Goal: Task Accomplishment & Management: Use online tool/utility

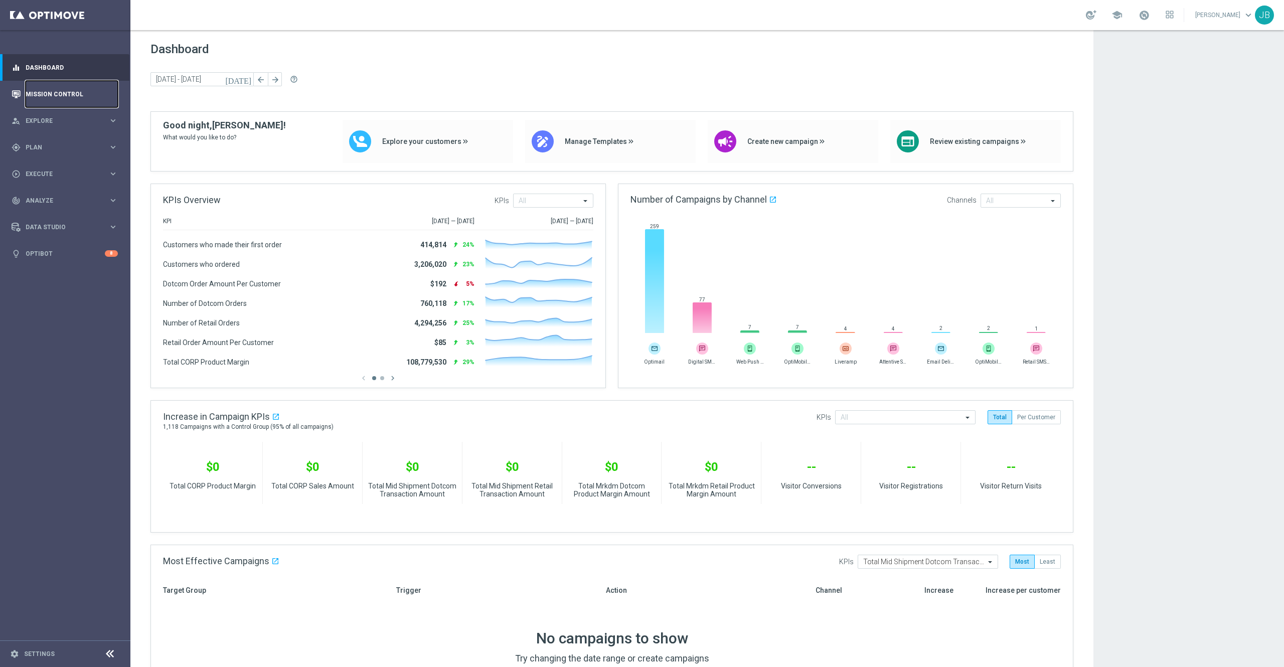
click at [57, 104] on link "Mission Control" at bounding box center [72, 94] width 92 height 27
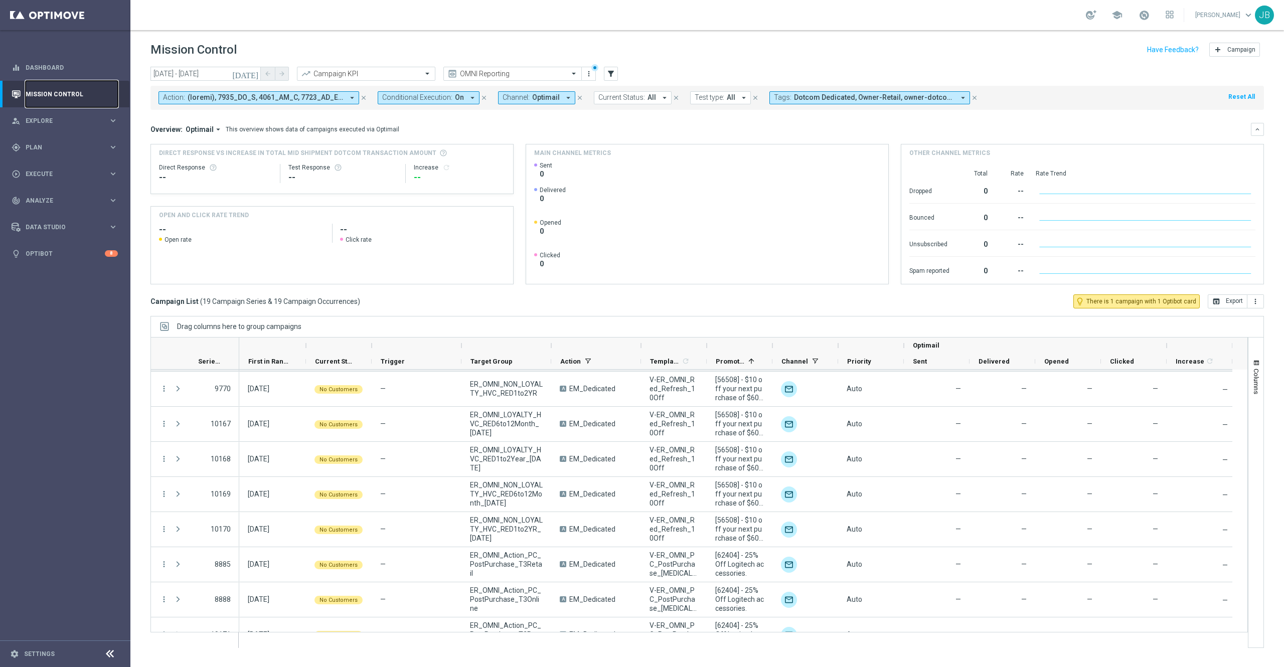
scroll to position [245, 0]
click at [252, 72] on icon "[DATE]" at bounding box center [245, 73] width 27 height 9
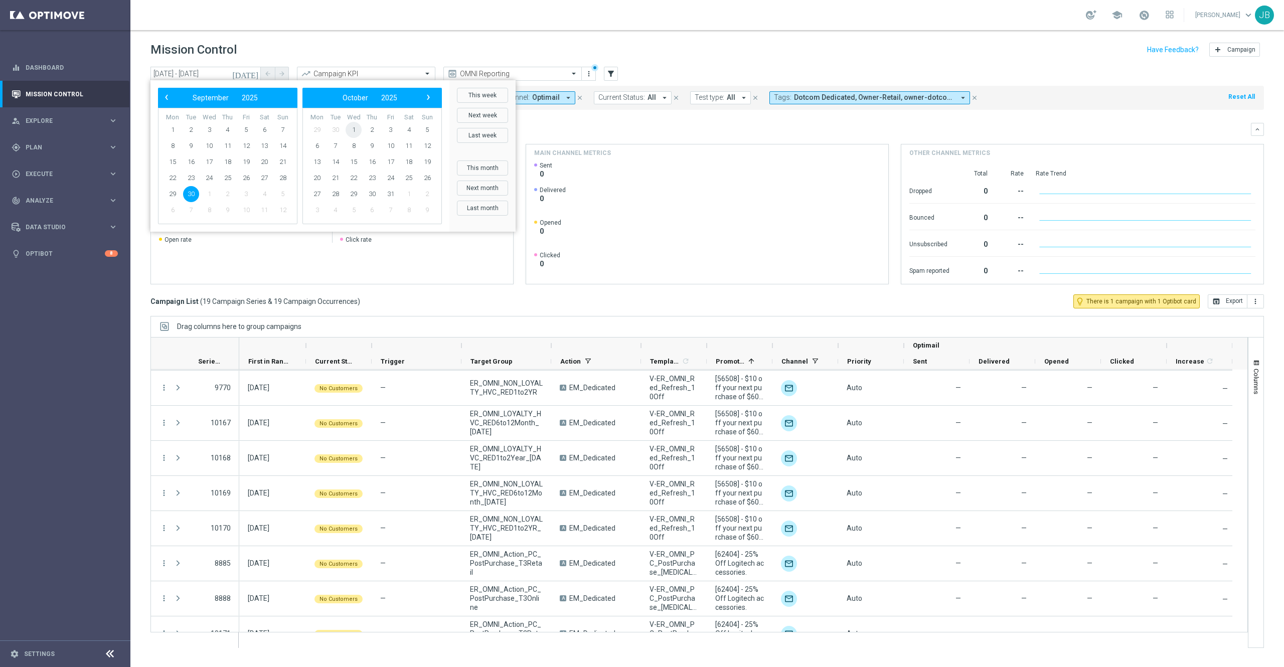
click at [358, 133] on span "1" at bounding box center [354, 130] width 16 height 16
click at [285, 131] on span "5" at bounding box center [283, 130] width 16 height 16
type input "01 Oct 2025 - 05 Oct 2025"
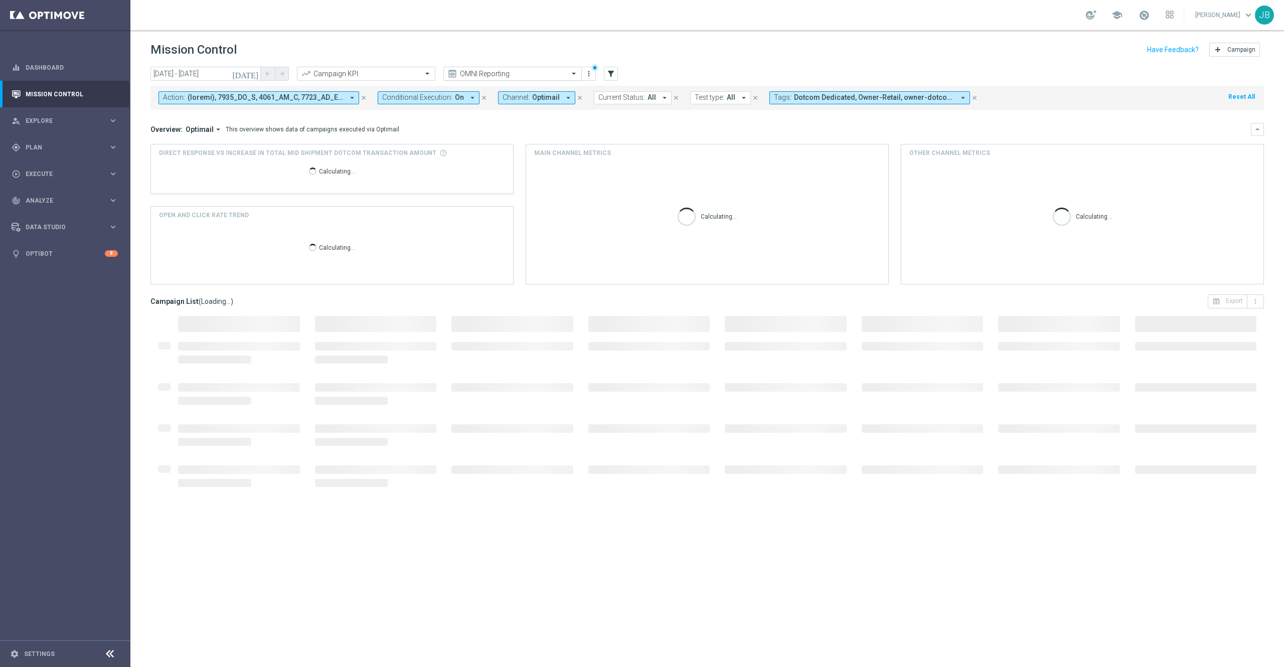
click at [538, 71] on input "text" at bounding box center [502, 74] width 107 height 9
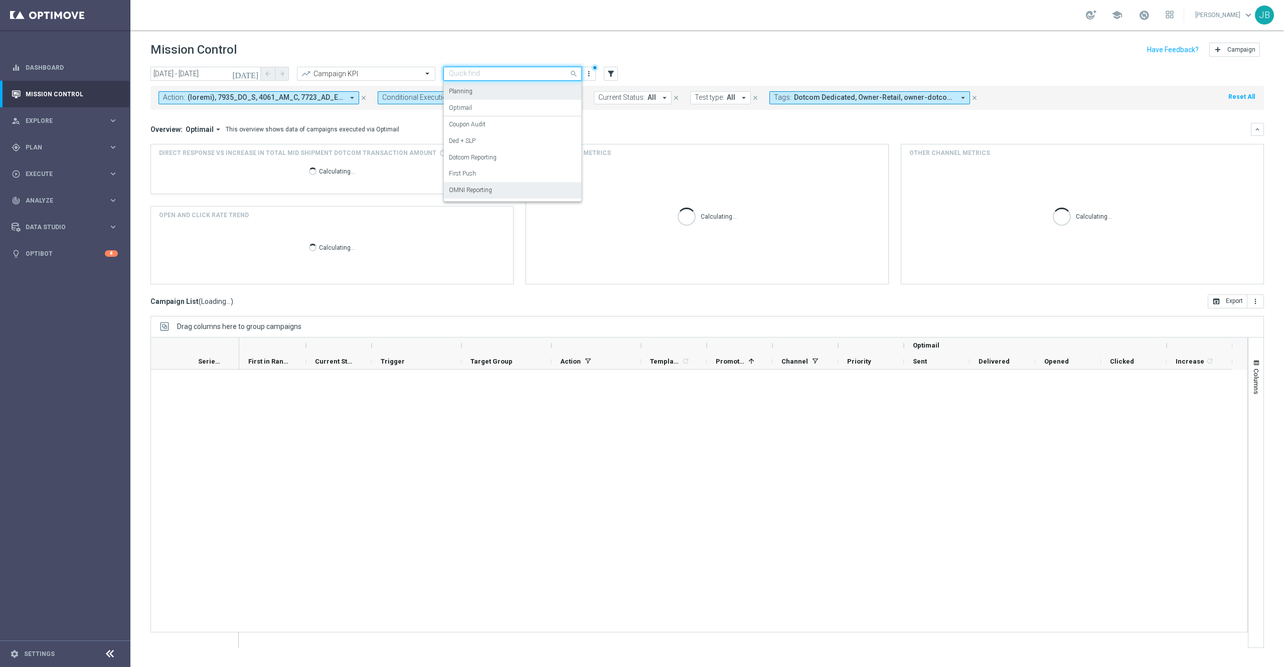
scroll to position [0, 0]
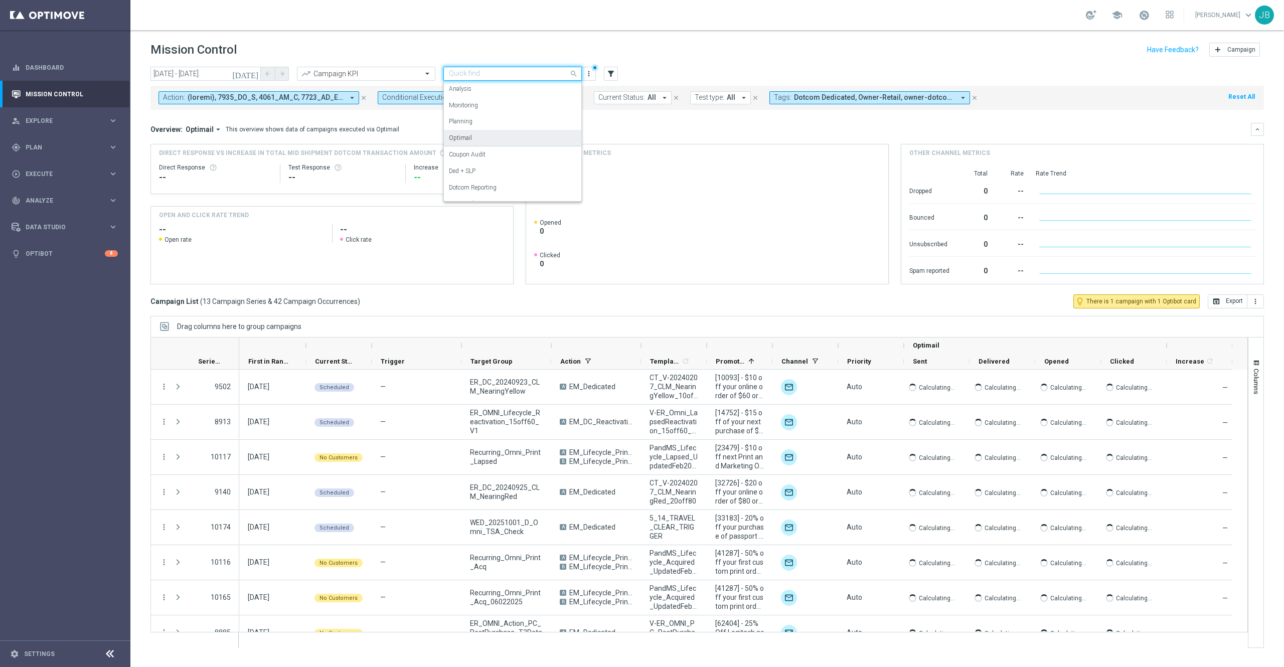
drag, startPoint x: 480, startPoint y: 88, endPoint x: 478, endPoint y: 138, distance: 50.2
click at [478, 138] on div "Analysis Monitoring Planning Optimail Coupon Audit Ded + SLP Dotcom Reporting F…" at bounding box center [512, 141] width 137 height 120
click at [478, 138] on div "Optimail" at bounding box center [512, 138] width 127 height 17
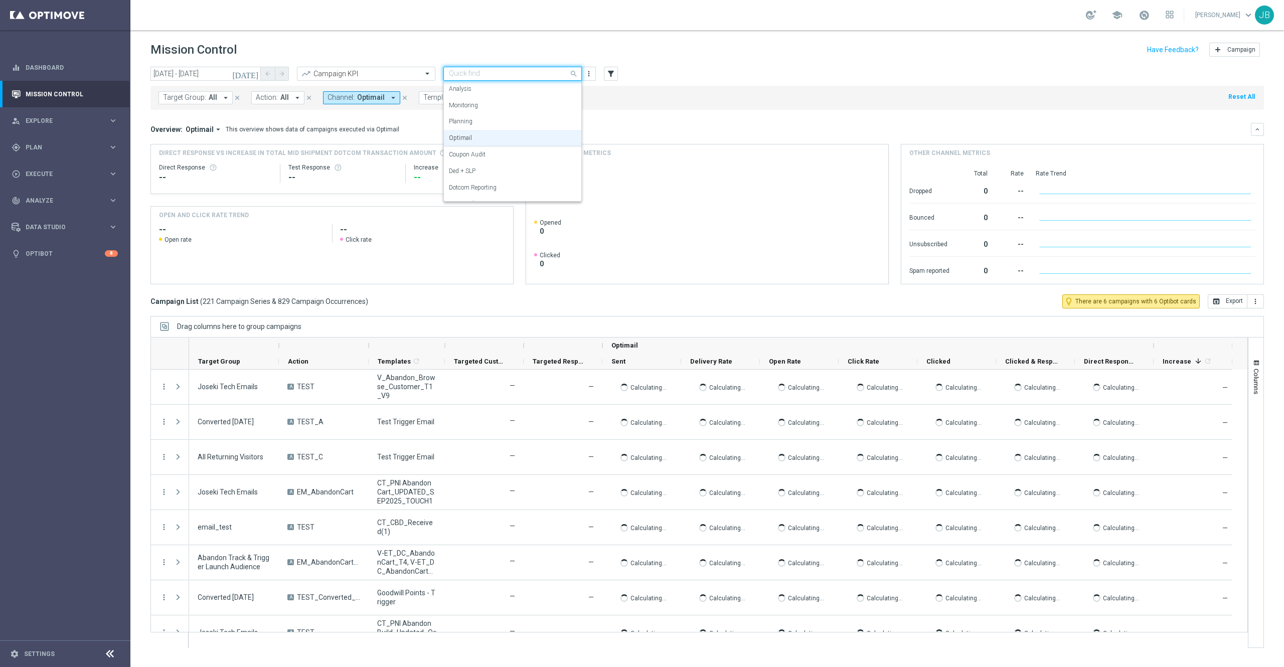
click at [490, 76] on input "text" at bounding box center [502, 74] width 107 height 9
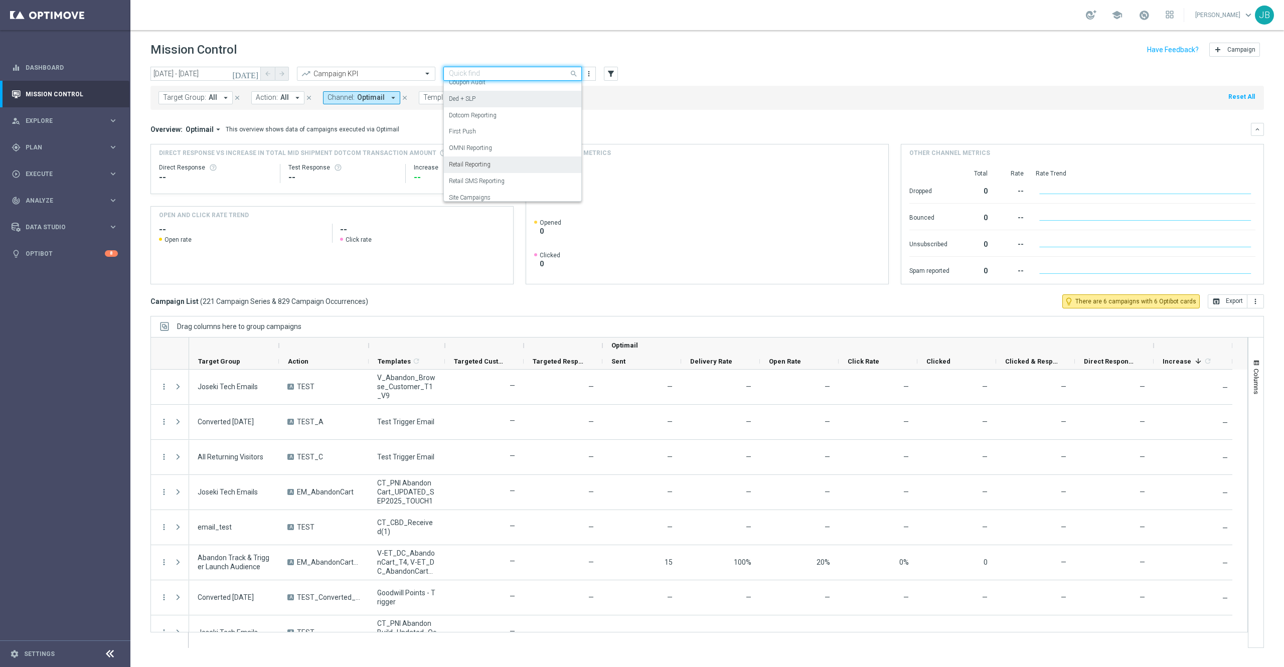
scroll to position [84, 0]
click at [498, 141] on div "OMNI Reporting" at bounding box center [512, 136] width 127 height 17
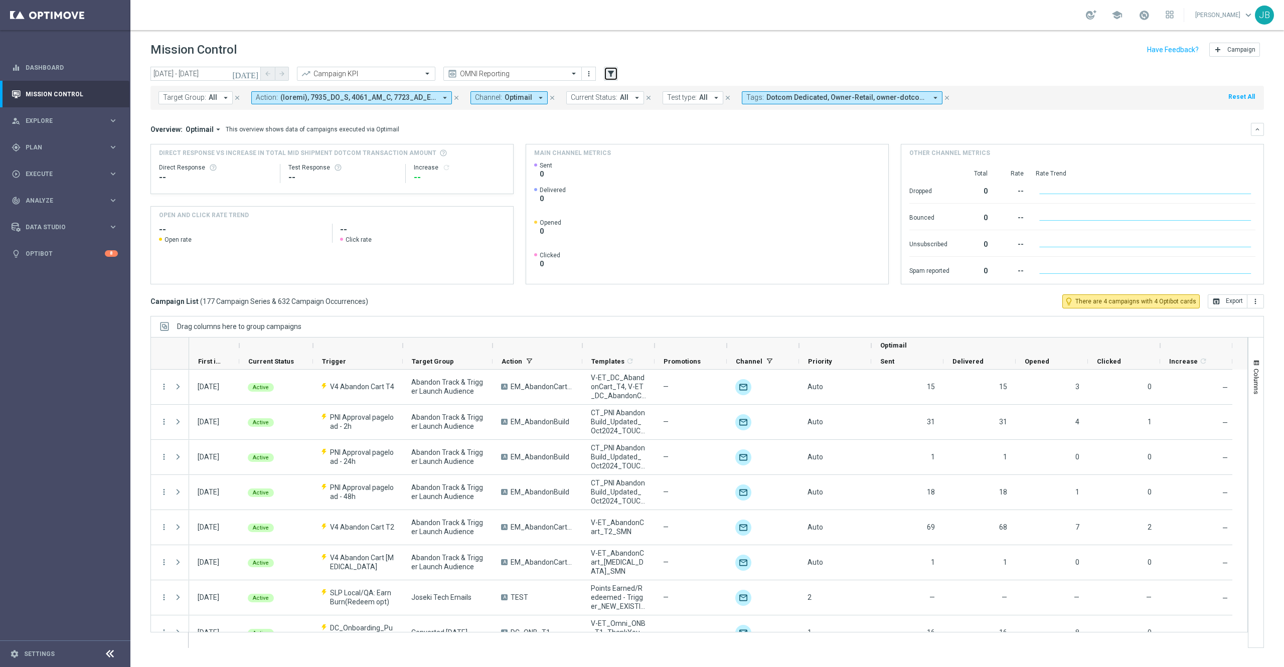
click at [613, 74] on icon "filter_alt" at bounding box center [611, 73] width 9 height 9
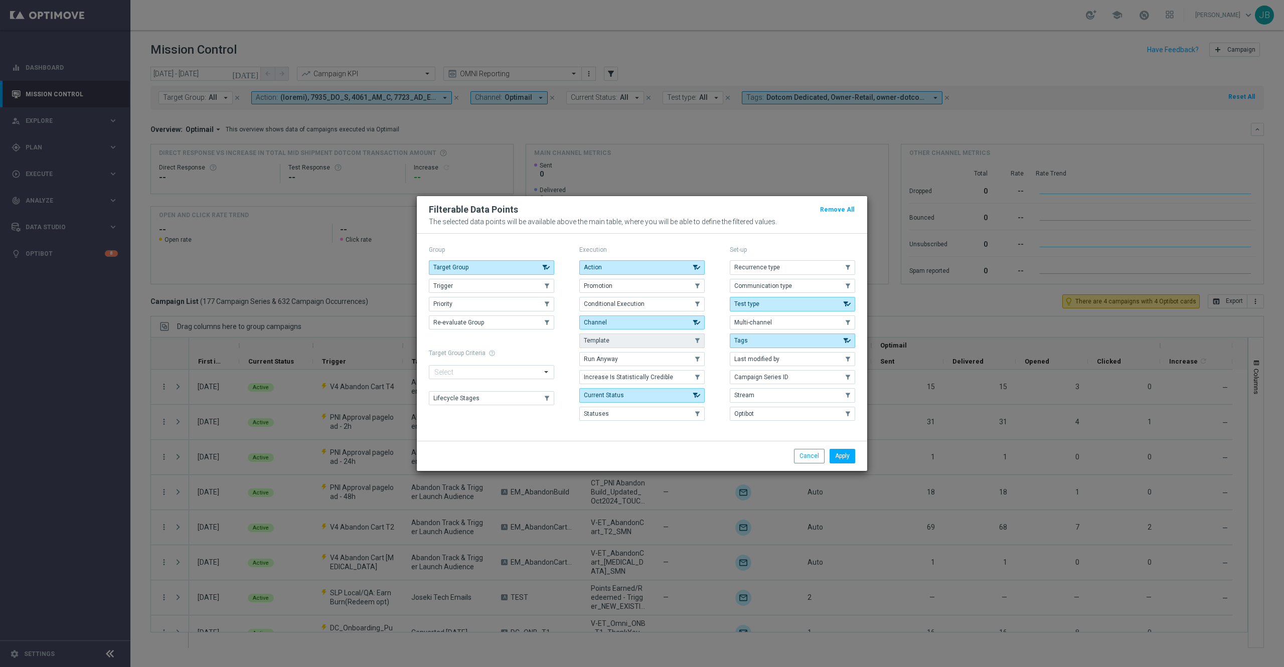
click at [614, 341] on button "Template" at bounding box center [641, 341] width 125 height 14
click at [838, 455] on button "Apply" at bounding box center [843, 456] width 26 height 14
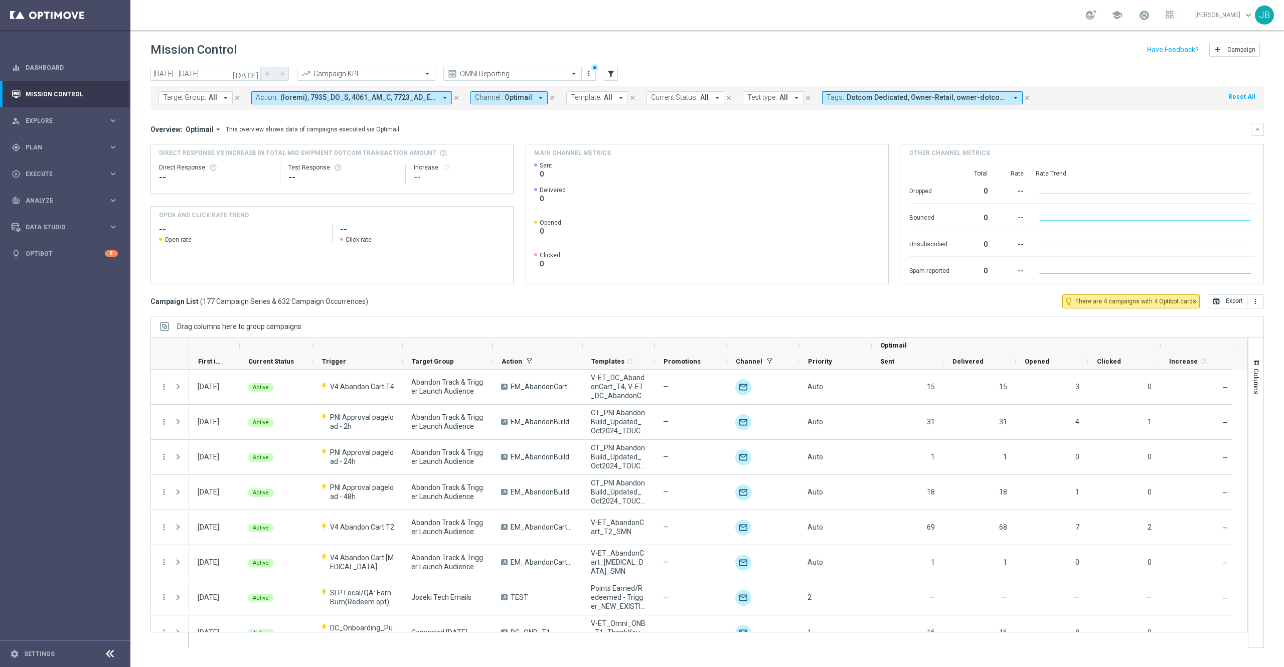
click at [599, 98] on span "Template:" at bounding box center [586, 97] width 31 height 9
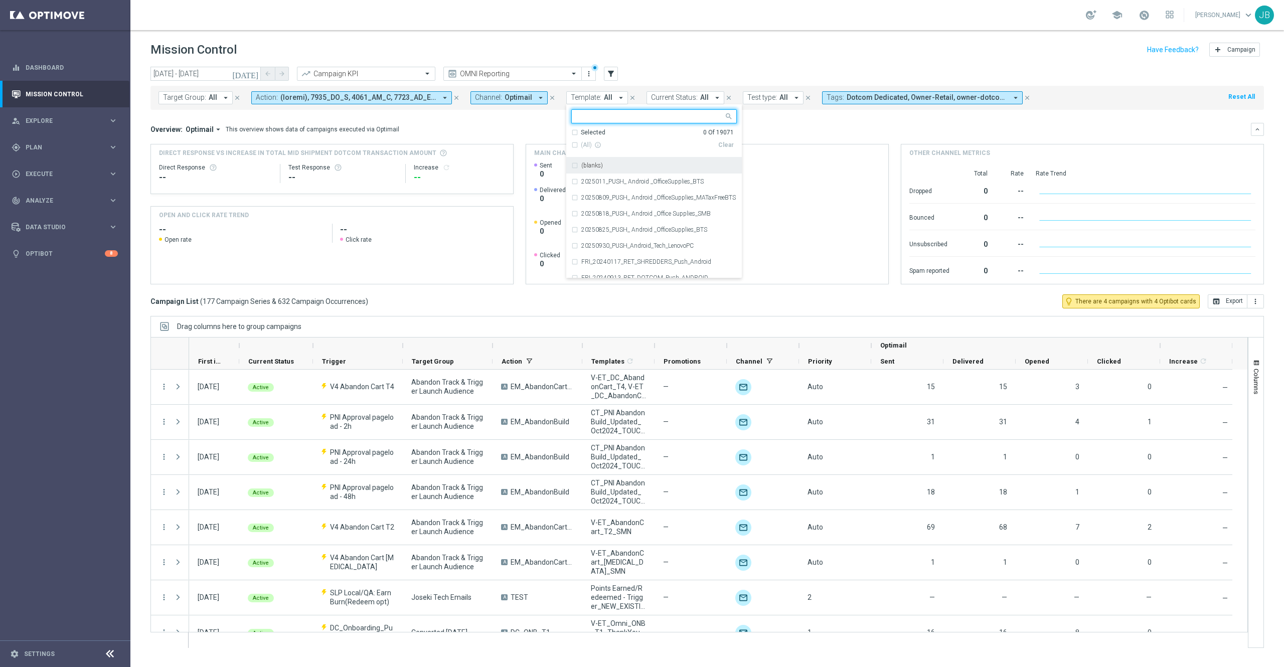
click at [602, 116] on input "text" at bounding box center [650, 116] width 147 height 9
paste input "V-ET_DC_AbandonBrowse_T1_OmniProdRec_DealDays"
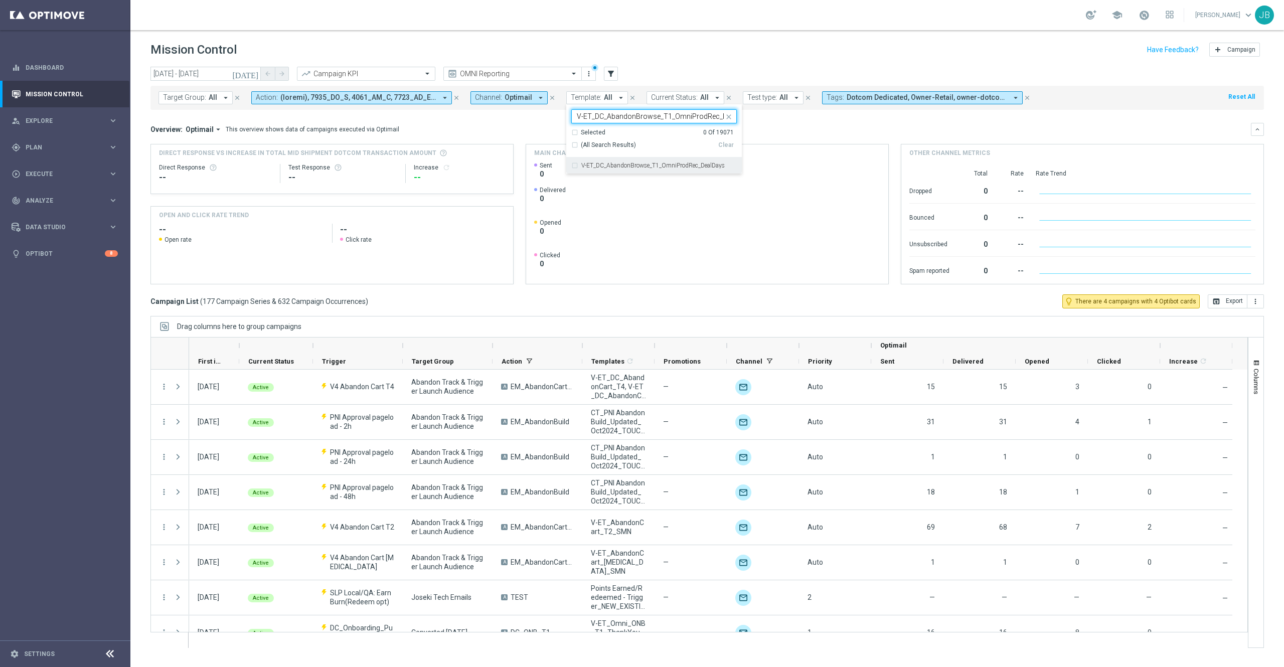
scroll to position [0, 22]
click at [627, 166] on label "V-ET_DC_AbandonBrowse_T1_OmniProdRec_DealDays" at bounding box center [652, 166] width 143 height 6
type input "V-ET_DC_AbandonBrowse_T1_OmniProdRec_DealDays"
click at [788, 130] on div "Overview: Optimail arrow_drop_down This overview shows data of campaigns execut…" at bounding box center [700, 129] width 1101 height 9
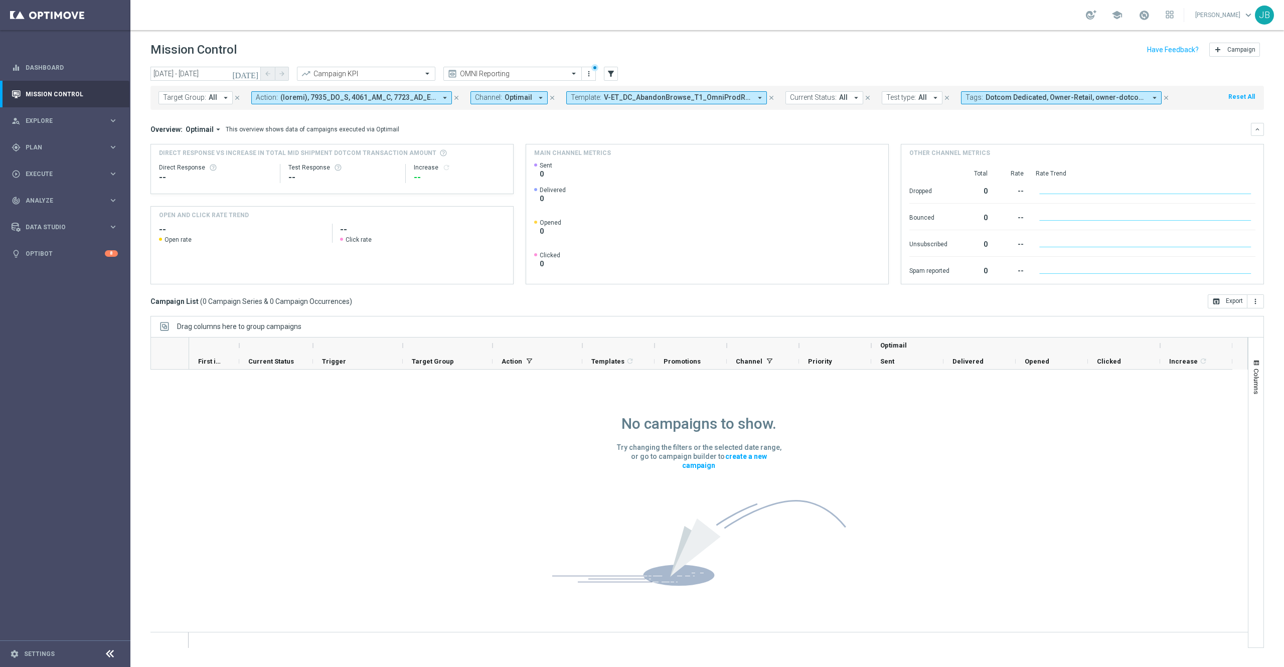
click at [251, 73] on icon "[DATE]" at bounding box center [245, 73] width 27 height 9
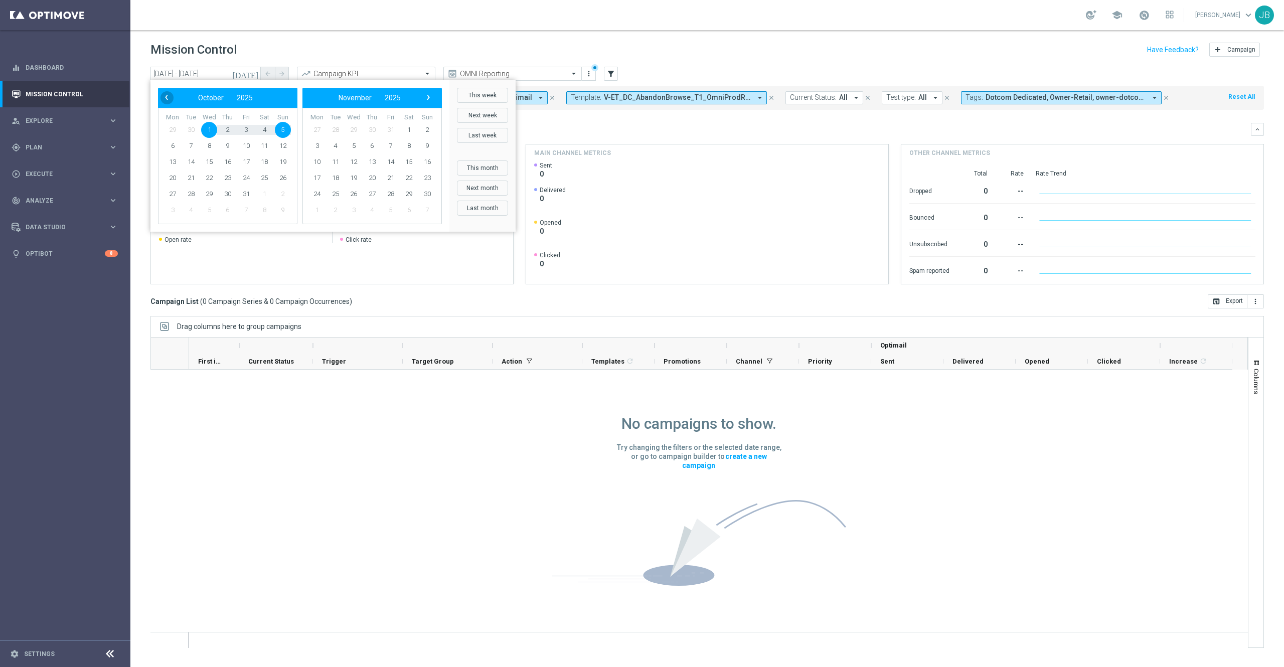
click at [170, 103] on span "‹" at bounding box center [166, 97] width 13 height 13
click at [176, 132] on span "1" at bounding box center [173, 130] width 16 height 16
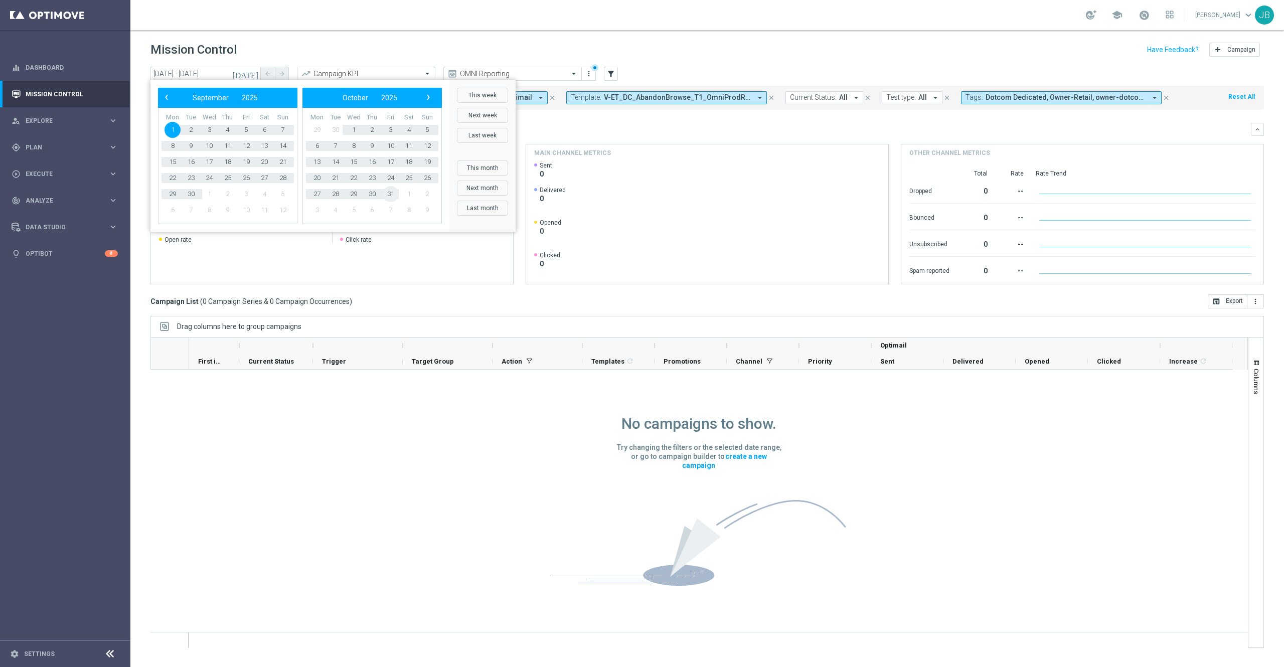
click at [386, 194] on span "31" at bounding box center [391, 194] width 16 height 16
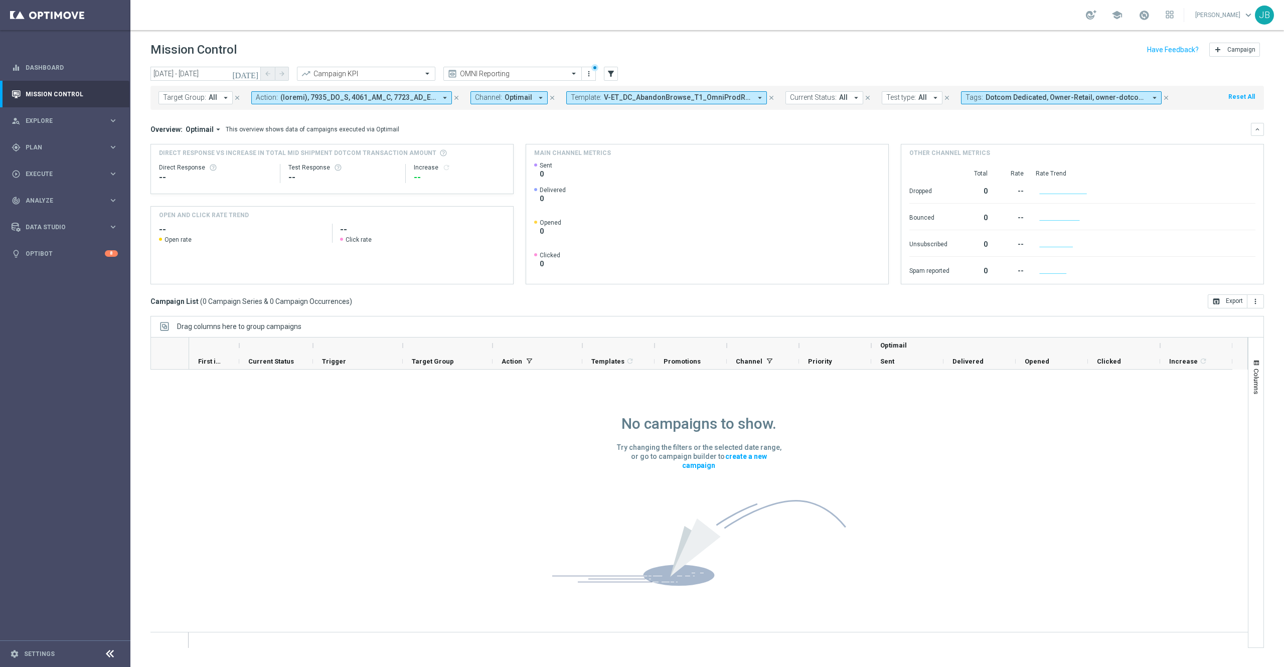
click at [707, 98] on span "V-ET_DC_AbandonBrowse_T1_OmniProdRec_DealDays" at bounding box center [677, 97] width 147 height 9
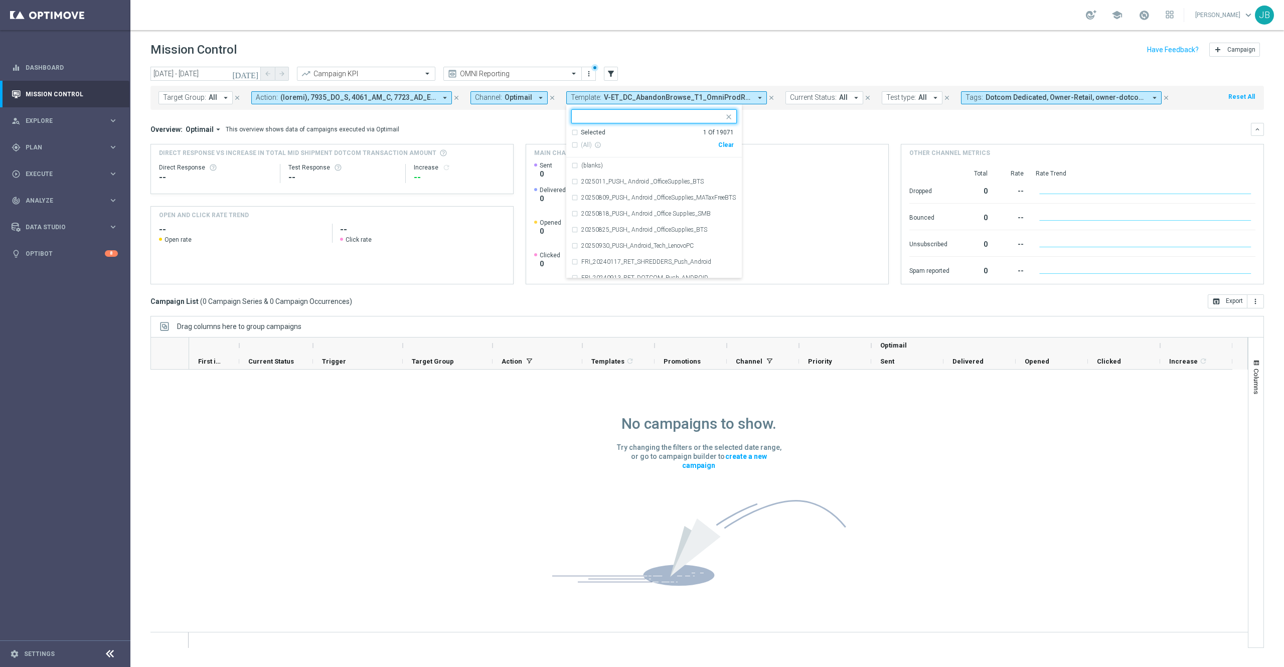
click at [572, 132] on div "Selected 1 Of 19071" at bounding box center [652, 132] width 163 height 9
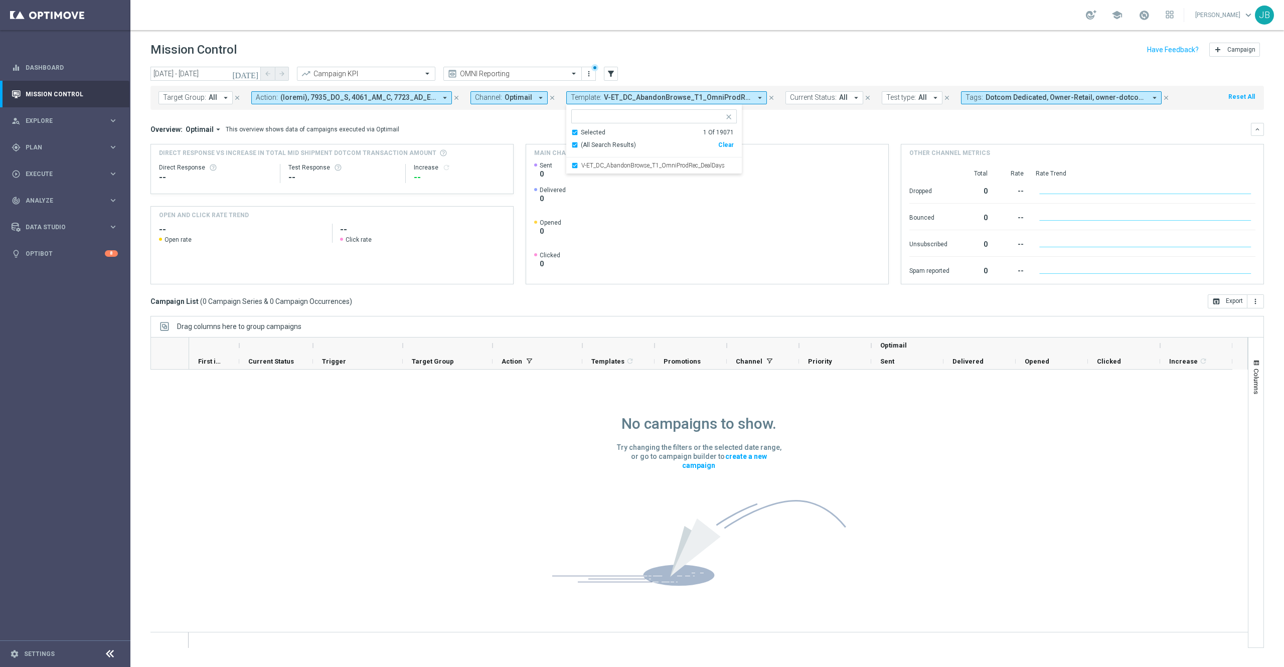
click at [253, 74] on icon "[DATE]" at bounding box center [245, 73] width 27 height 9
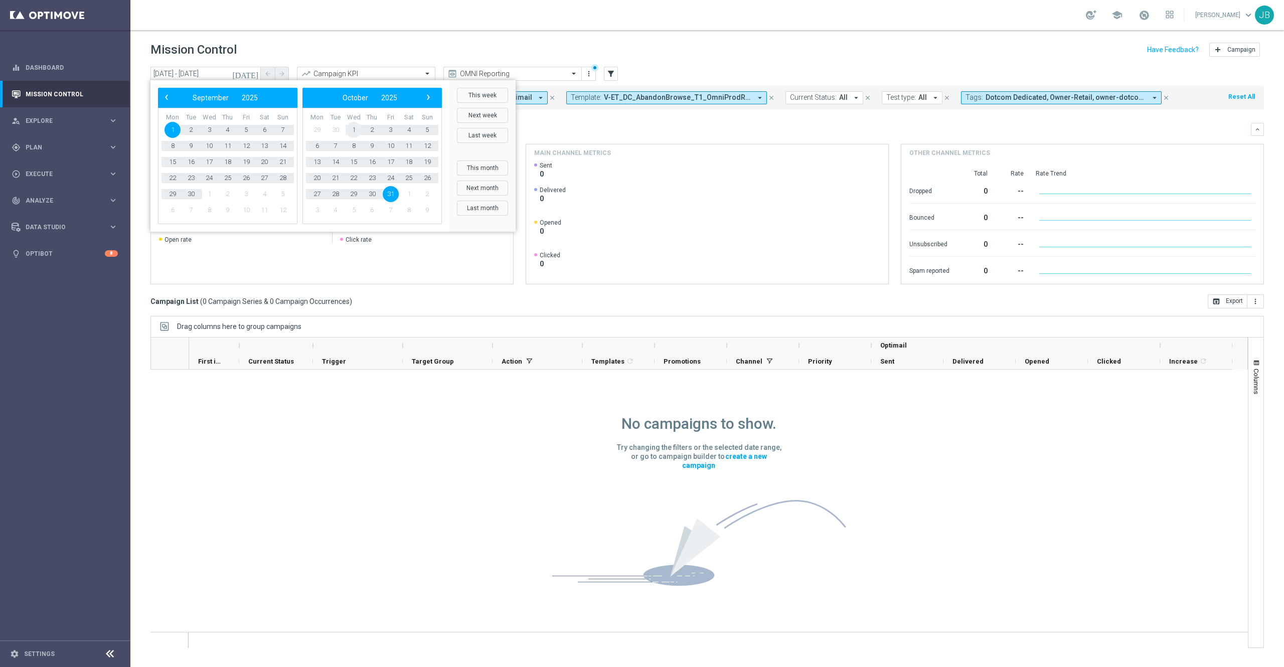
click at [354, 130] on span "1" at bounding box center [354, 130] width 16 height 16
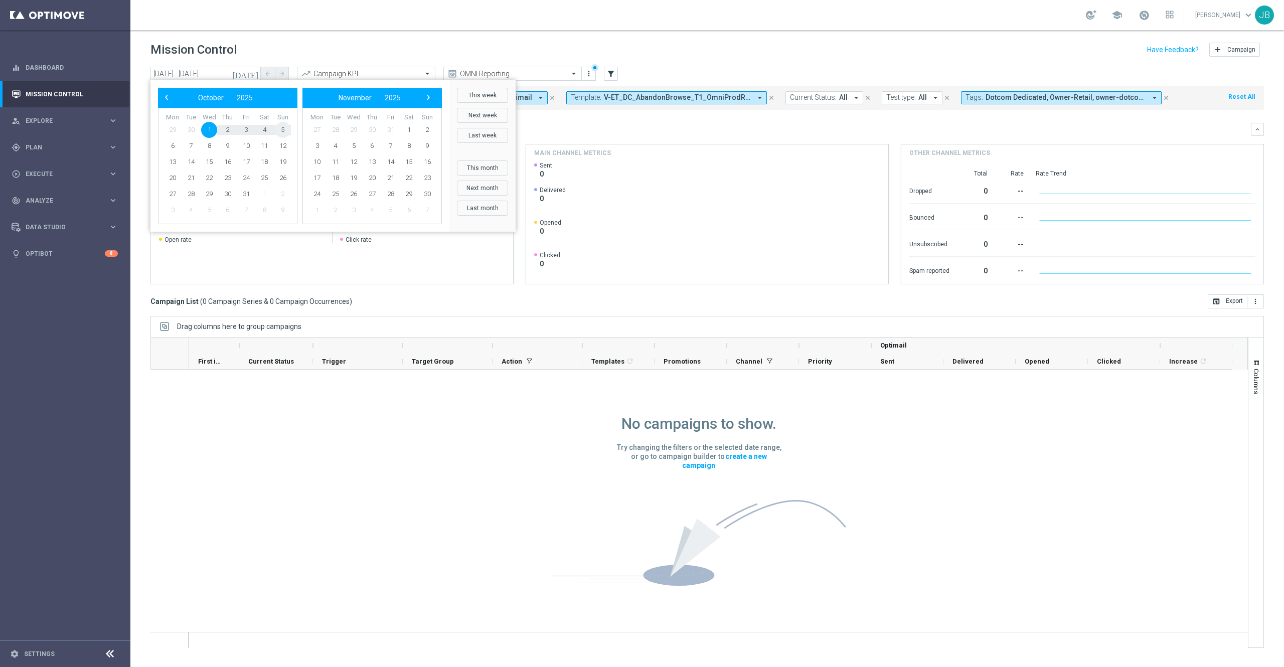
click at [287, 130] on span "5" at bounding box center [283, 130] width 16 height 16
type input "01 Oct 2025 - 05 Oct 2025"
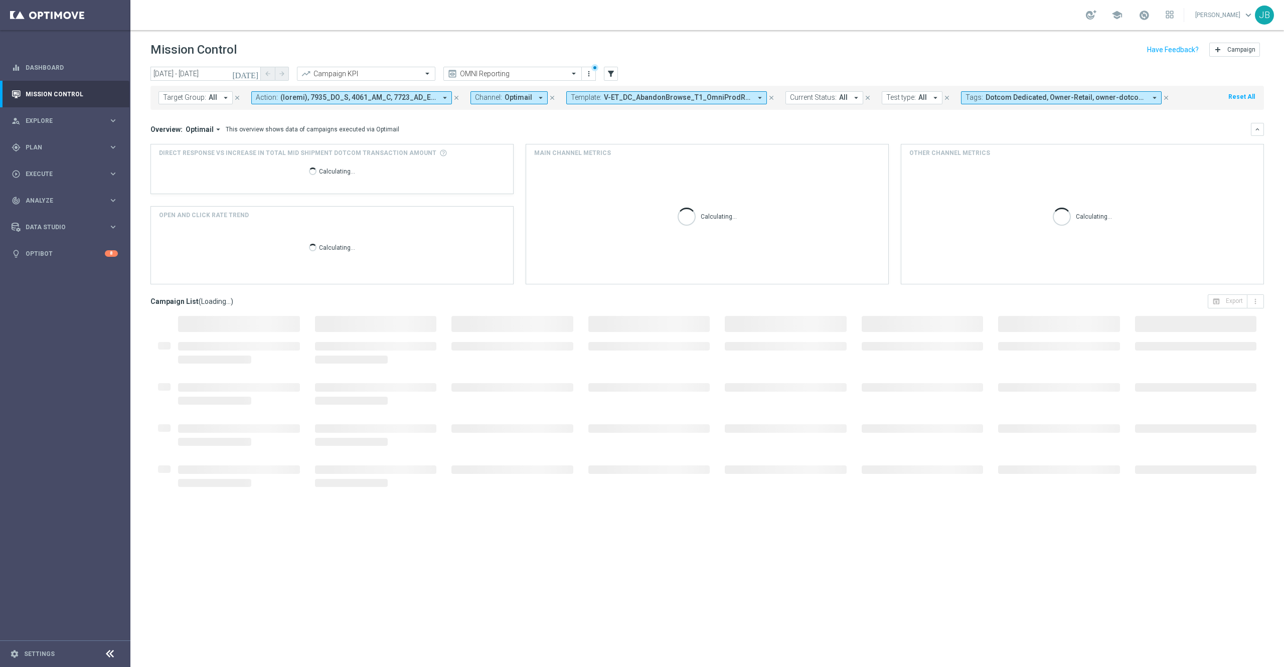
click at [666, 97] on span "V-ET_DC_AbandonBrowse_T1_OmniProdRec_DealDays" at bounding box center [677, 97] width 147 height 9
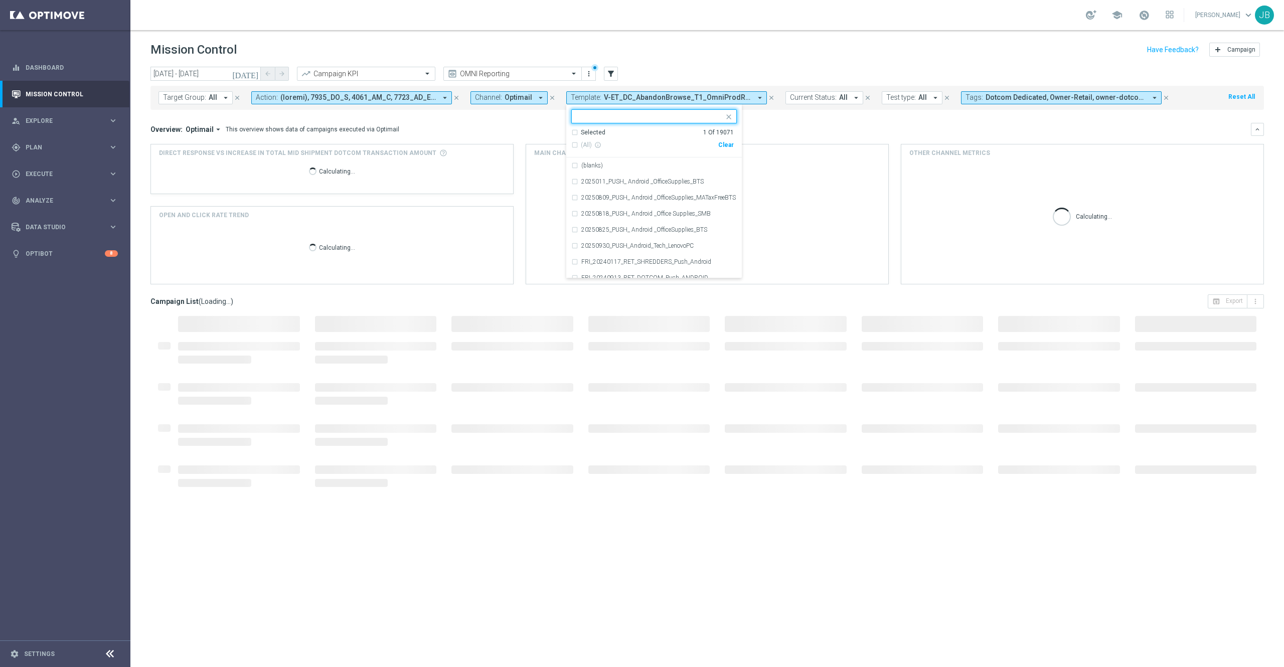
click at [0, 0] on div "Clear" at bounding box center [0, 0] width 0 height 0
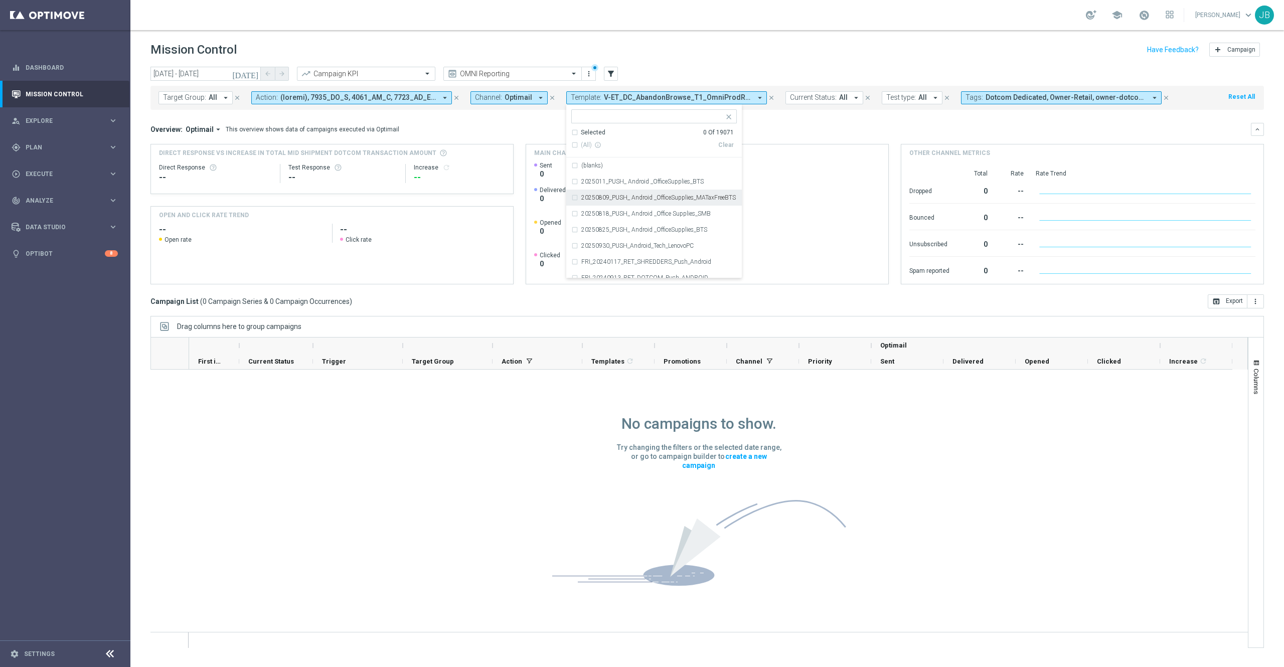
click at [623, 117] on input "text" at bounding box center [650, 116] width 147 height 9
paste input "V-ET_DC_AbandonBrowse_T1_OmniProdRec"
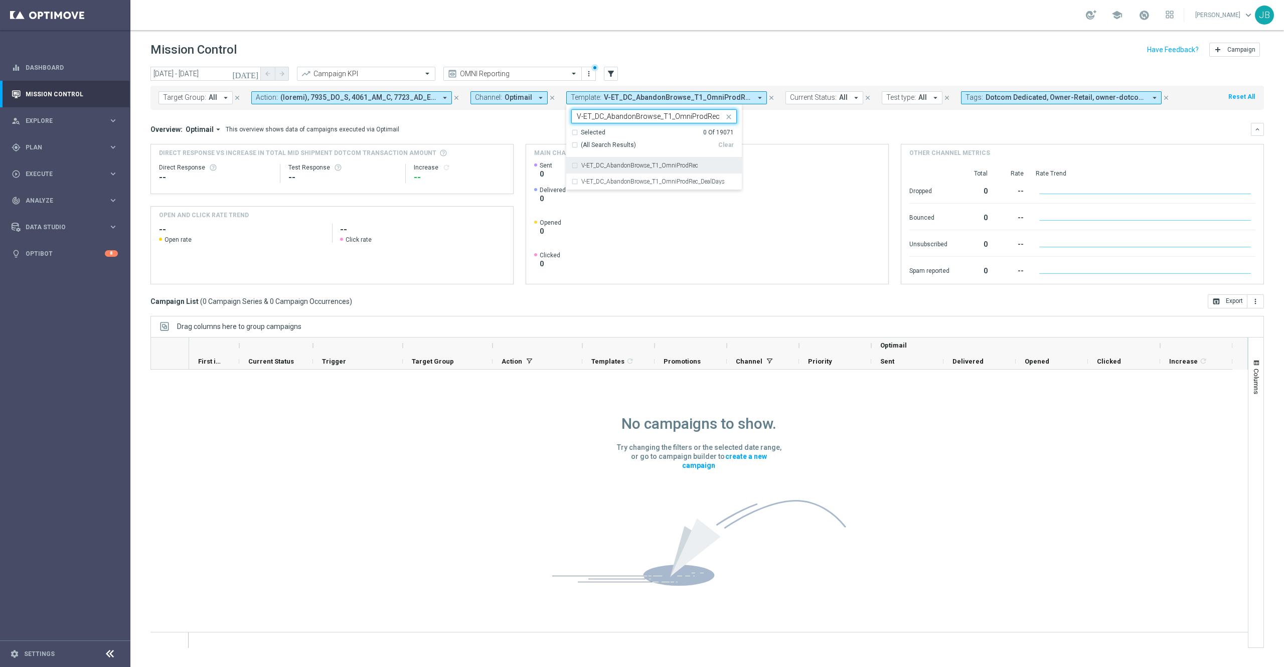
click at [637, 166] on label "V-ET_DC_AbandonBrowse_T1_OmniProdRec" at bounding box center [639, 166] width 117 height 6
type input "V-ET_DC_AbandonBrowse_T1_OmniProdRec"
click at [803, 130] on div "Overview: Optimail arrow_drop_down This overview shows data of campaigns execut…" at bounding box center [700, 129] width 1101 height 9
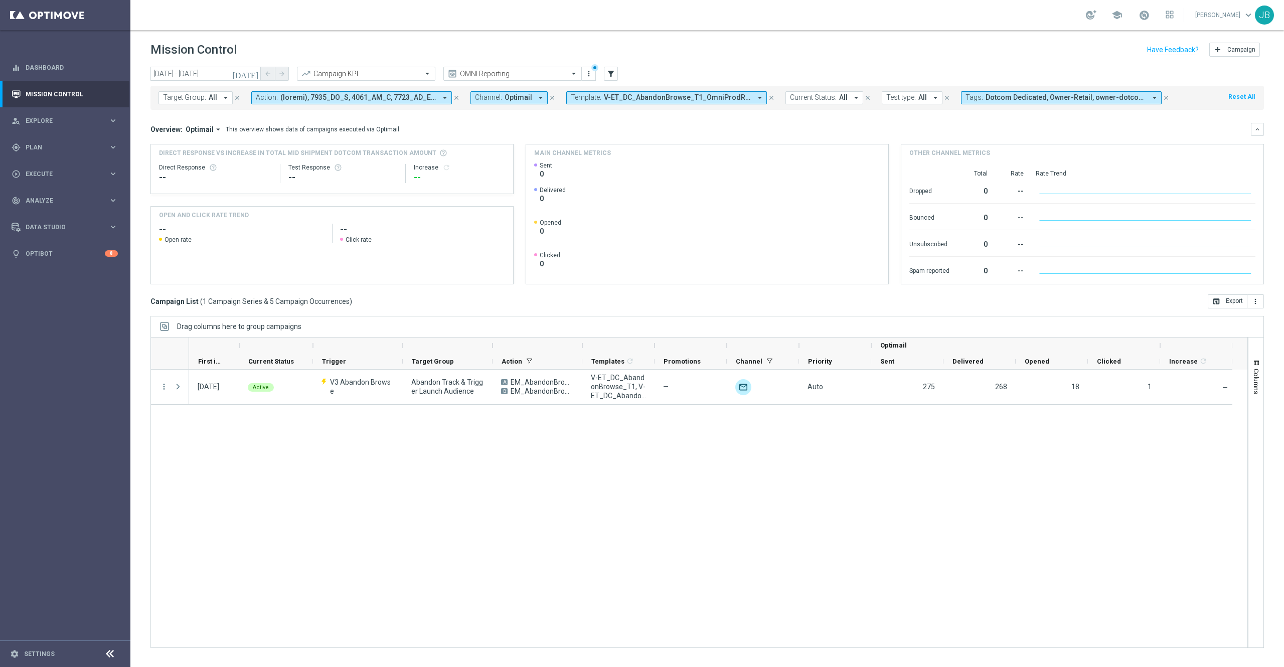
click at [631, 94] on span "V-ET_DC_AbandonBrowse_T1_OmniProdRec" at bounding box center [677, 97] width 147 height 9
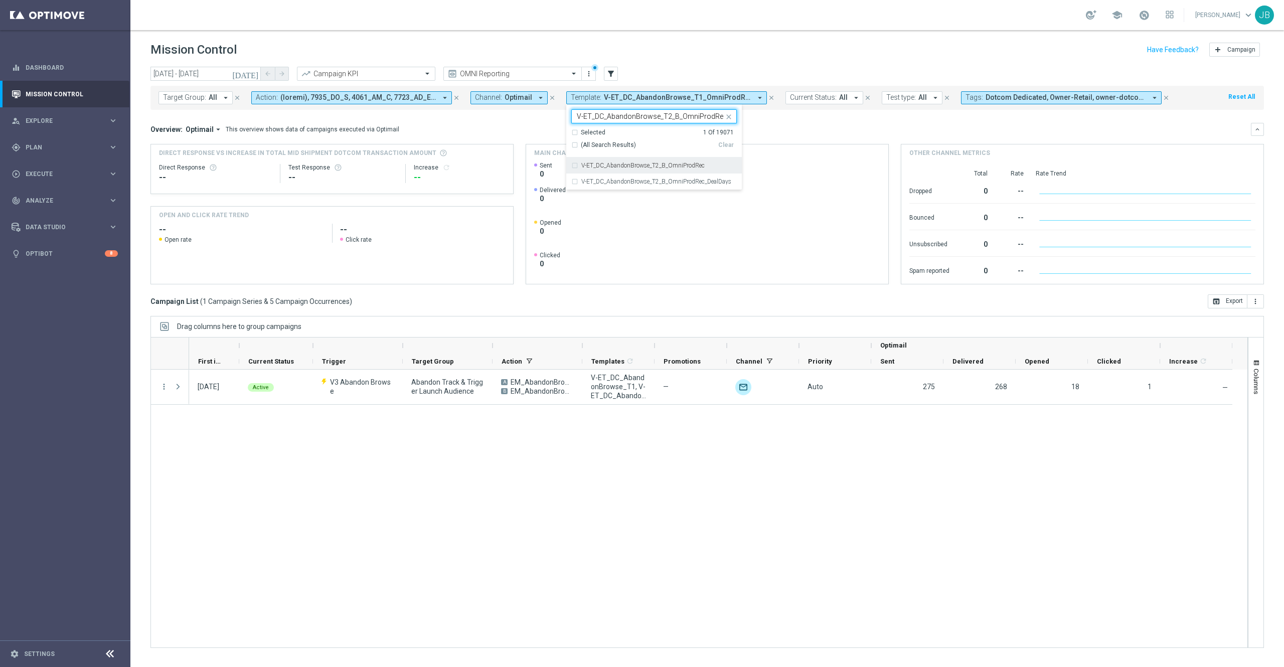
click at [643, 171] on div "V-ET_DC_AbandonBrowse_T2_B_OmniProdRec" at bounding box center [654, 166] width 166 height 16
type input "V-ET_DC_AbandonBrowse_T2_B_OmniProdRec"
click at [783, 126] on div "Overview: Optimail arrow_drop_down This overview shows data of campaigns execut…" at bounding box center [700, 129] width 1101 height 9
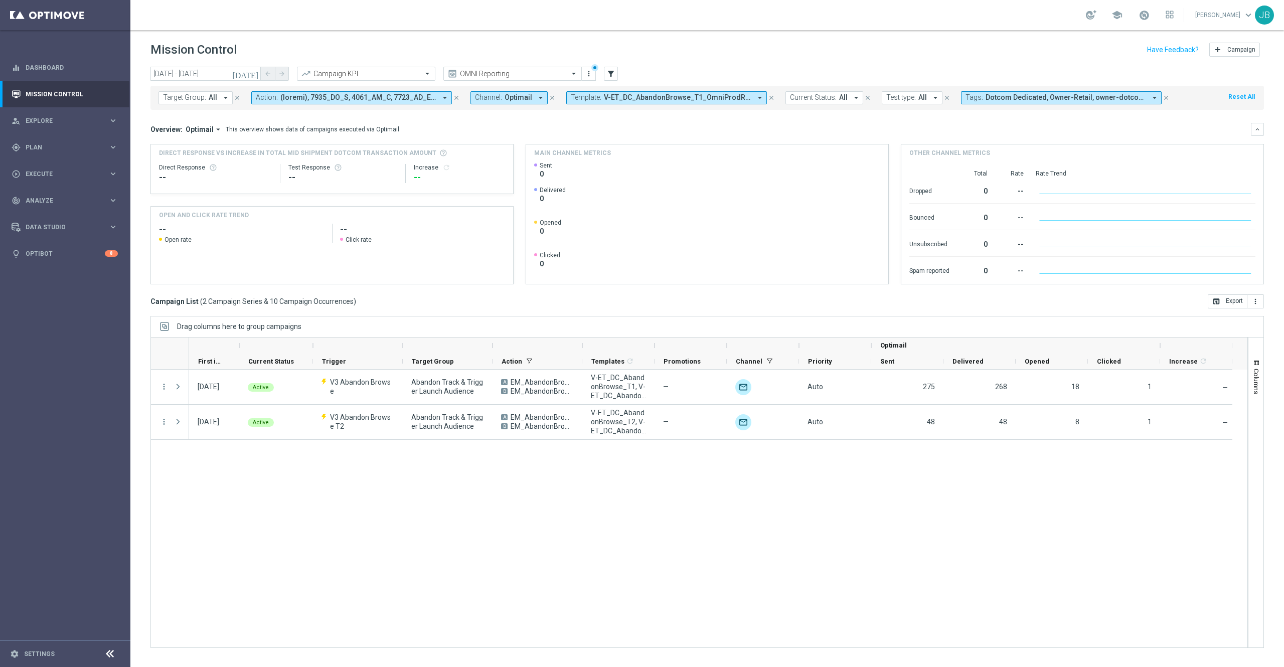
click at [694, 103] on button "Template: V-ET_DC_AbandonBrowse_T1_OmniProdRec, V-ET_DC_AbandonBrowse_T2_B_Omni…" at bounding box center [666, 97] width 201 height 13
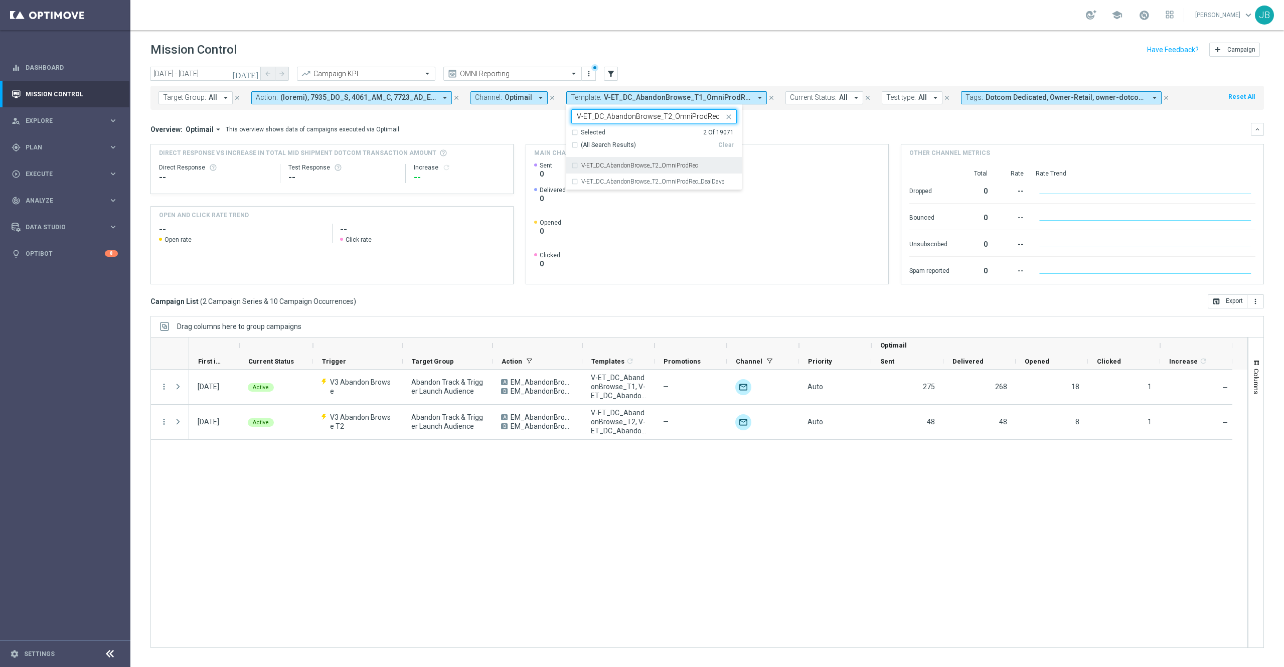
click at [663, 166] on label "V-ET_DC_AbandonBrowse_T2_OmniProdRec" at bounding box center [639, 166] width 117 height 6
type input "V-ET_DC_AbandonBrowse_T2_OmniProdRec"
click at [780, 129] on div "Overview: Optimail arrow_drop_down This overview shows data of campaigns execut…" at bounding box center [700, 129] width 1101 height 9
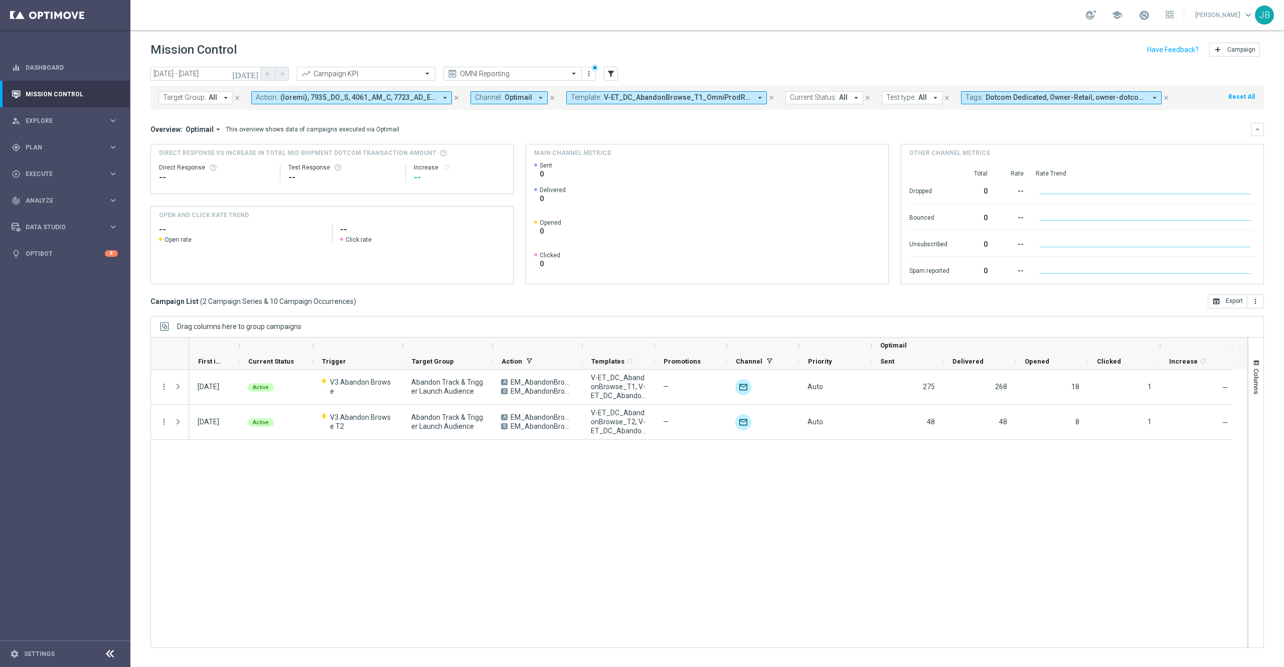
click at [607, 97] on span "V-ET_DC_AbandonBrowse_T1_OmniProdRec, V-ET_DC_AbandonBrowse_T2_B_OmniProdRec, V…" at bounding box center [677, 97] width 147 height 9
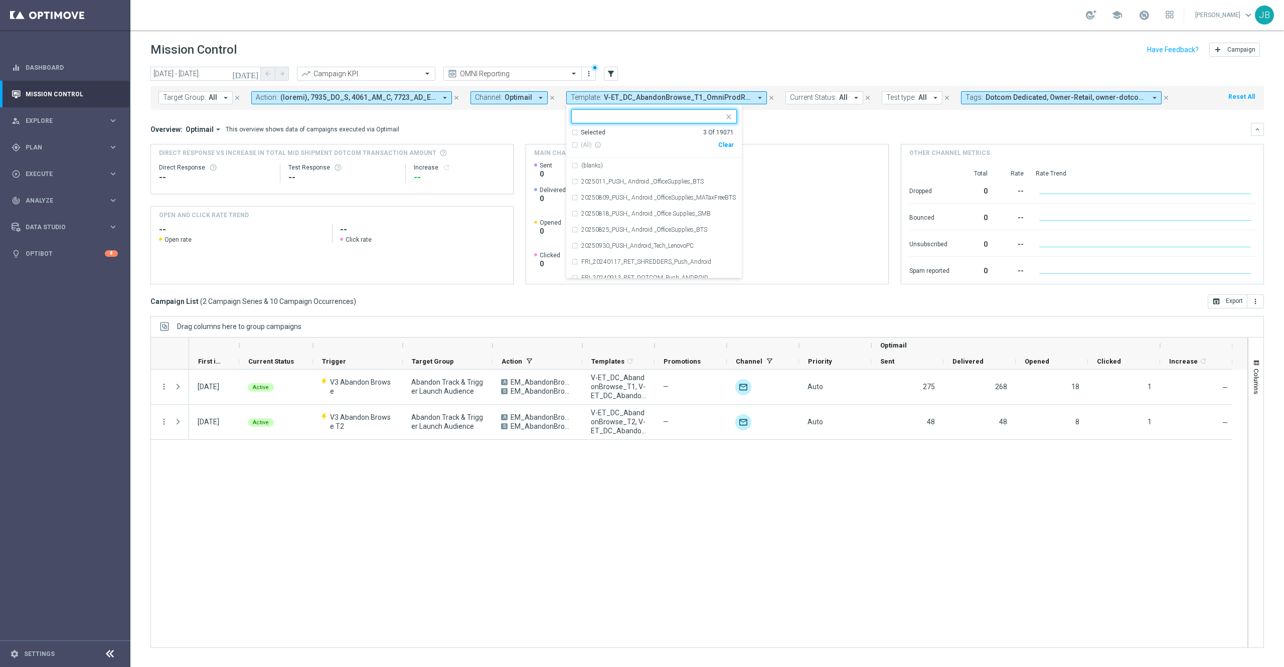
click at [655, 116] on input "text" at bounding box center [650, 116] width 147 height 9
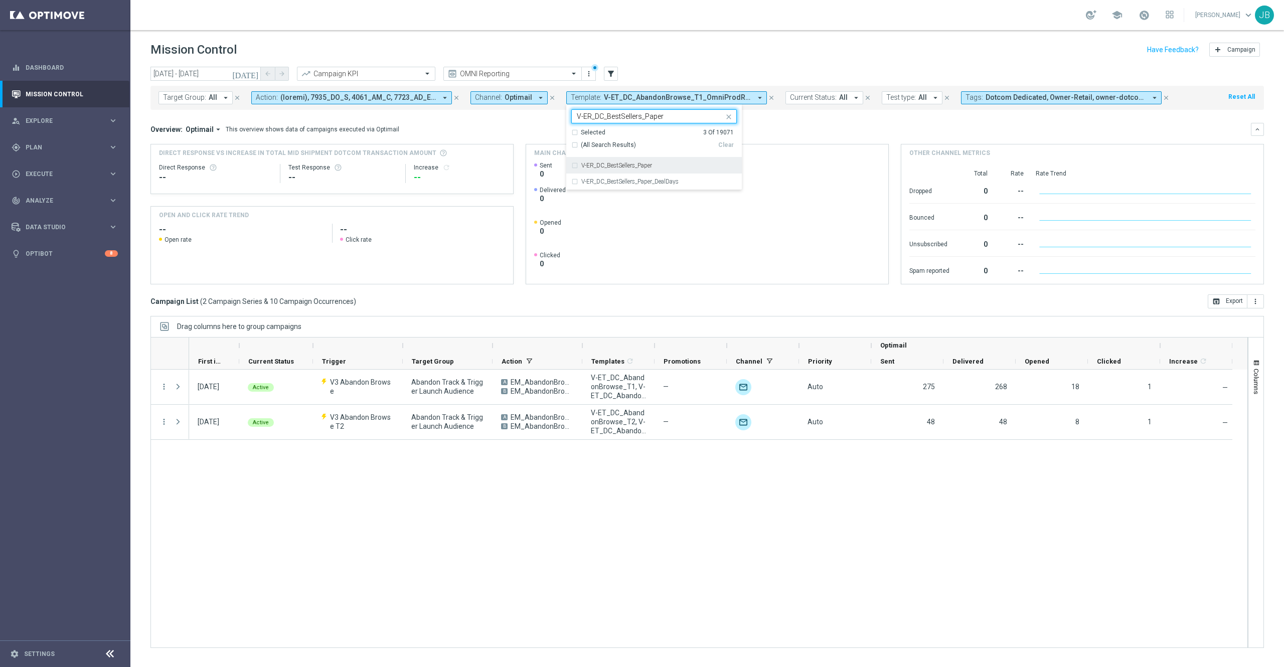
click at [651, 167] on label "V-ER_DC_BestSellers_Paper" at bounding box center [616, 166] width 71 height 6
type input "V-ER_DC_BestSellers_Paper"
click at [828, 128] on div "Overview: Optimail arrow_drop_down This overview shows data of campaigns execut…" at bounding box center [700, 129] width 1101 height 9
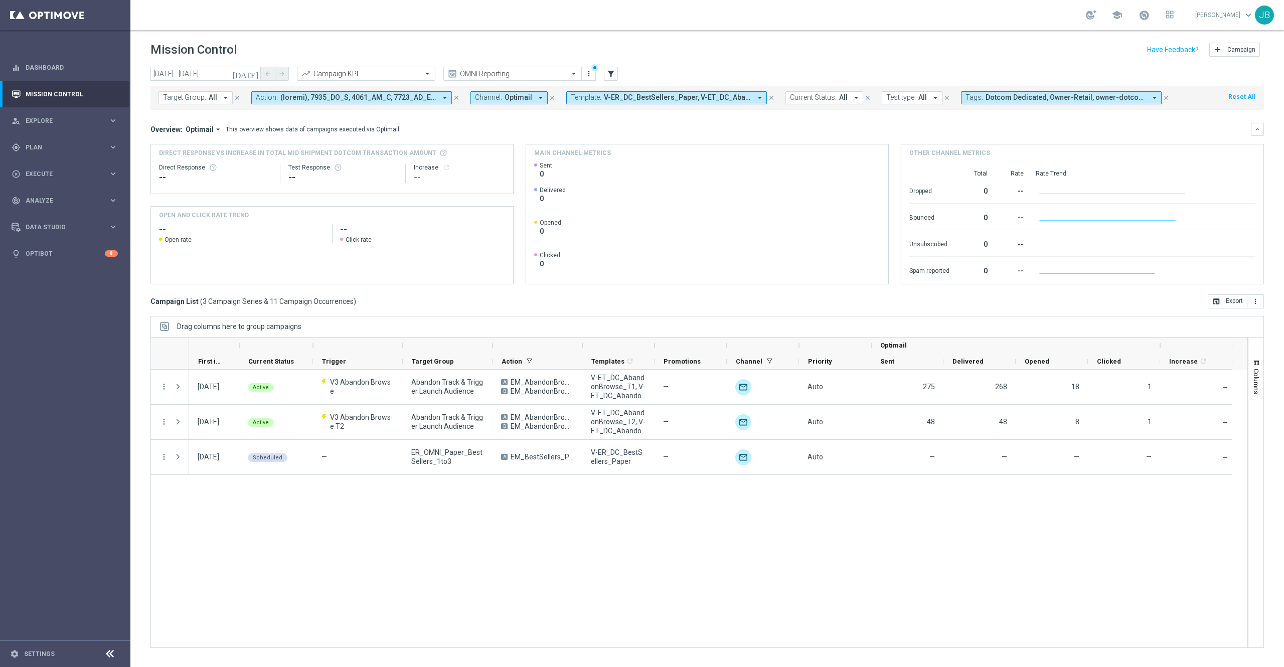
click at [713, 98] on span "V-ER_DC_BestSellers_Paper, V-ET_DC_AbandonBrowse_T1_OmniProdRec, V-ET_DC_Abando…" at bounding box center [677, 97] width 147 height 9
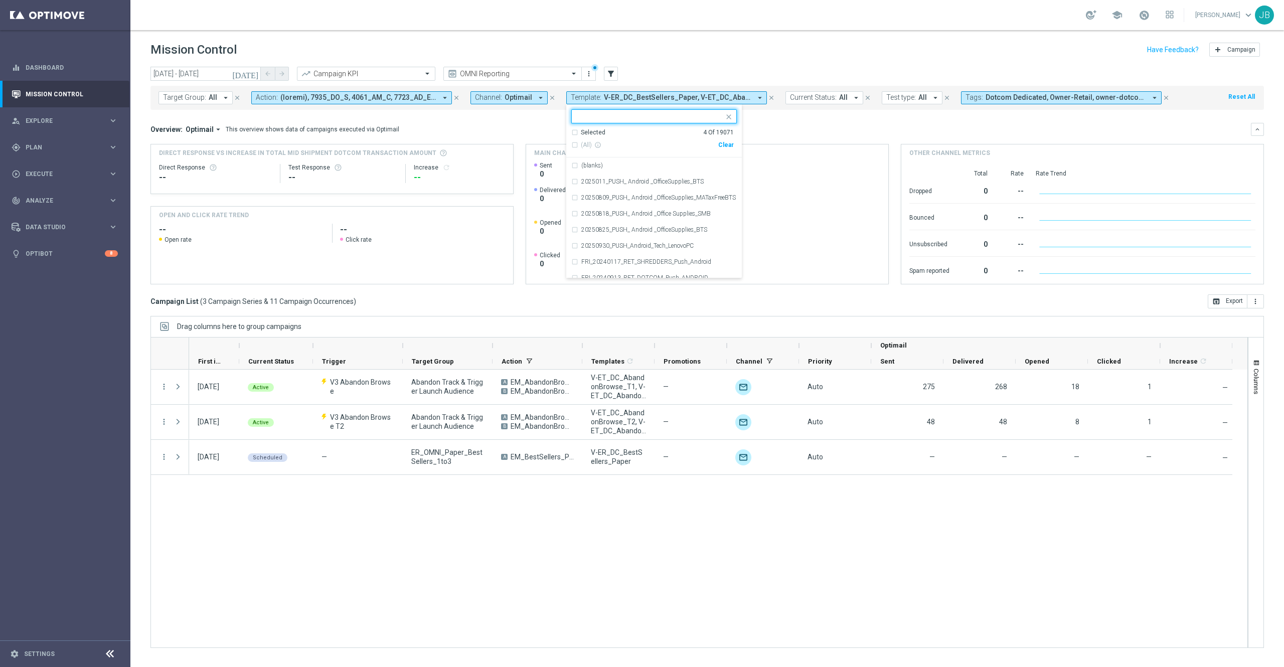
click at [574, 132] on div "Selected 4 Of 19071" at bounding box center [652, 132] width 163 height 9
click at [787, 127] on div "Overview: Optimail arrow_drop_down This overview shows data of campaigns execut…" at bounding box center [700, 129] width 1101 height 9
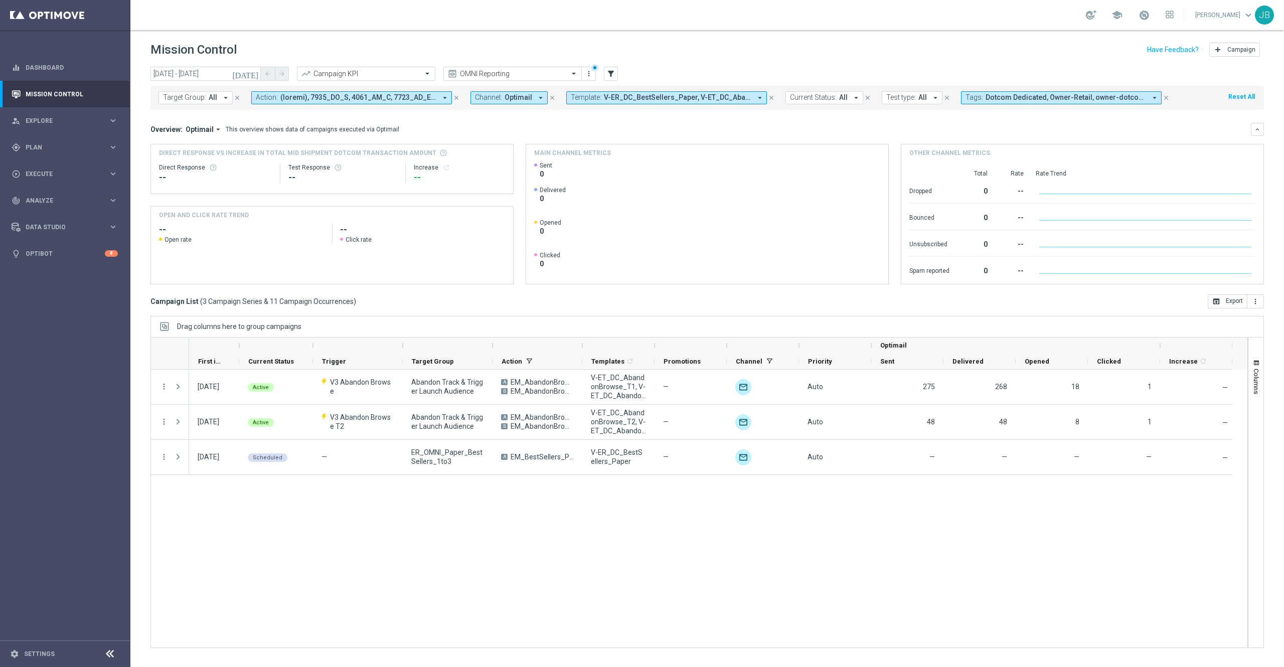
click at [670, 96] on span "V-ER_DC_BestSellers_Paper, V-ET_DC_AbandonBrowse_T1_OmniProdRec, V-ET_DC_Abando…" at bounding box center [677, 97] width 147 height 9
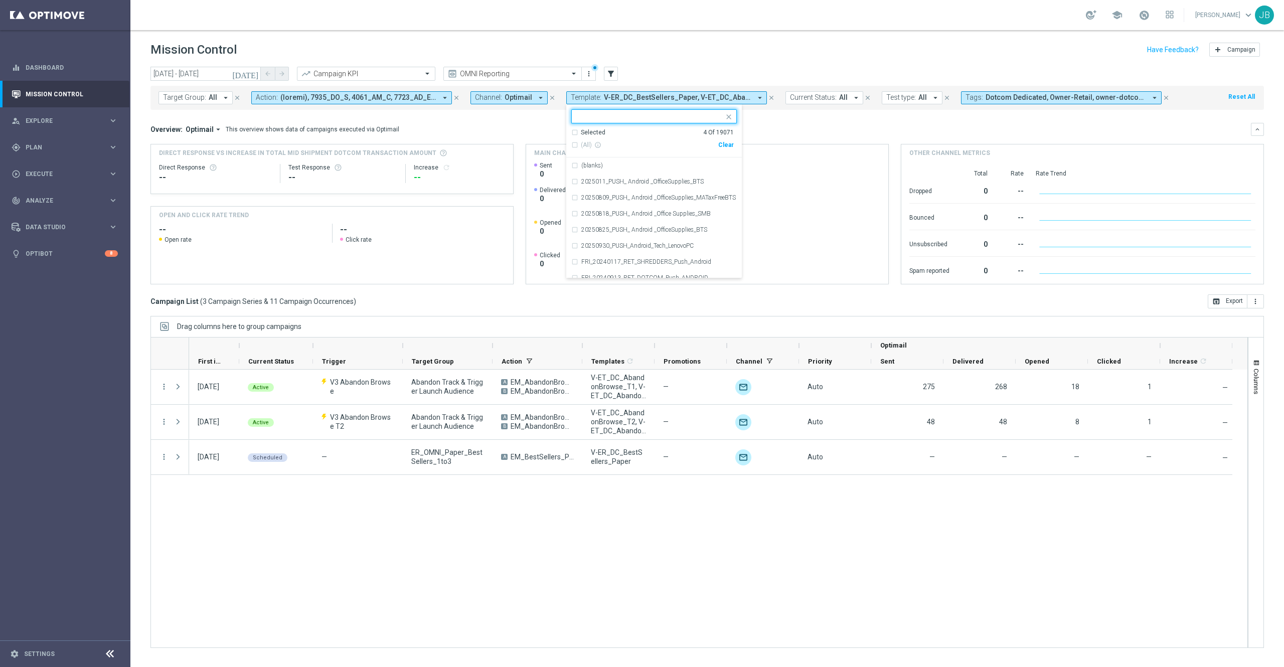
click at [669, 114] on input "text" at bounding box center [650, 116] width 147 height 9
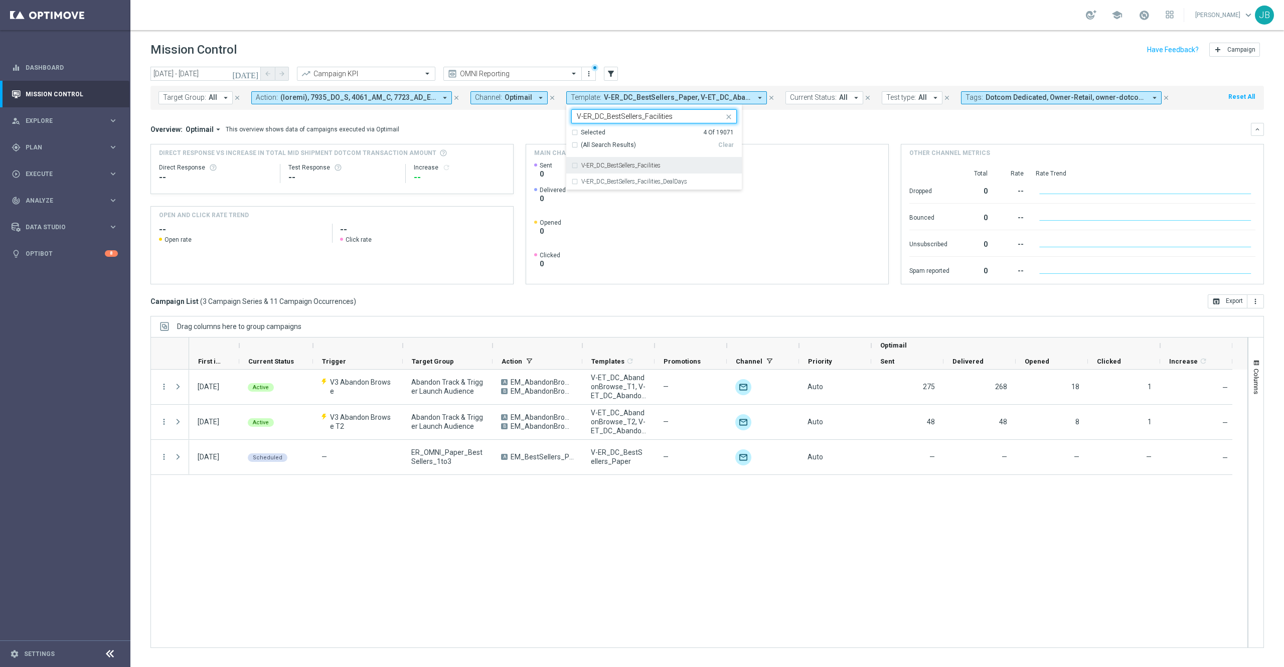
click at [659, 164] on label "V-ER_DC_BestSellers_Facilities" at bounding box center [620, 166] width 79 height 6
type input "V-ER_DC_BestSellers_Facilities"
click at [812, 120] on mini-dashboard "Overview: Optimail arrow_drop_down This overview shows data of campaigns execut…" at bounding box center [707, 202] width 1114 height 185
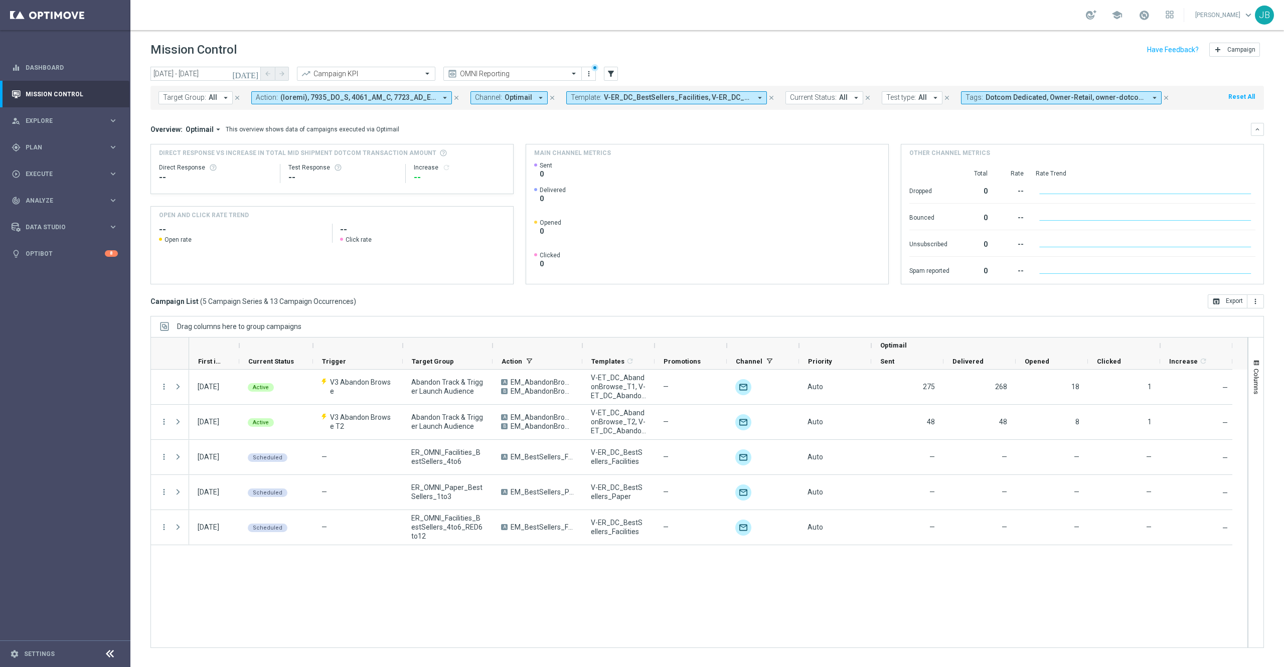
click at [686, 91] on button "Template: V-ER_DC_BestSellers_Facilities, V-ER_DC_BestSellers_Paper, V-ET_DC_Ab…" at bounding box center [666, 97] width 201 height 13
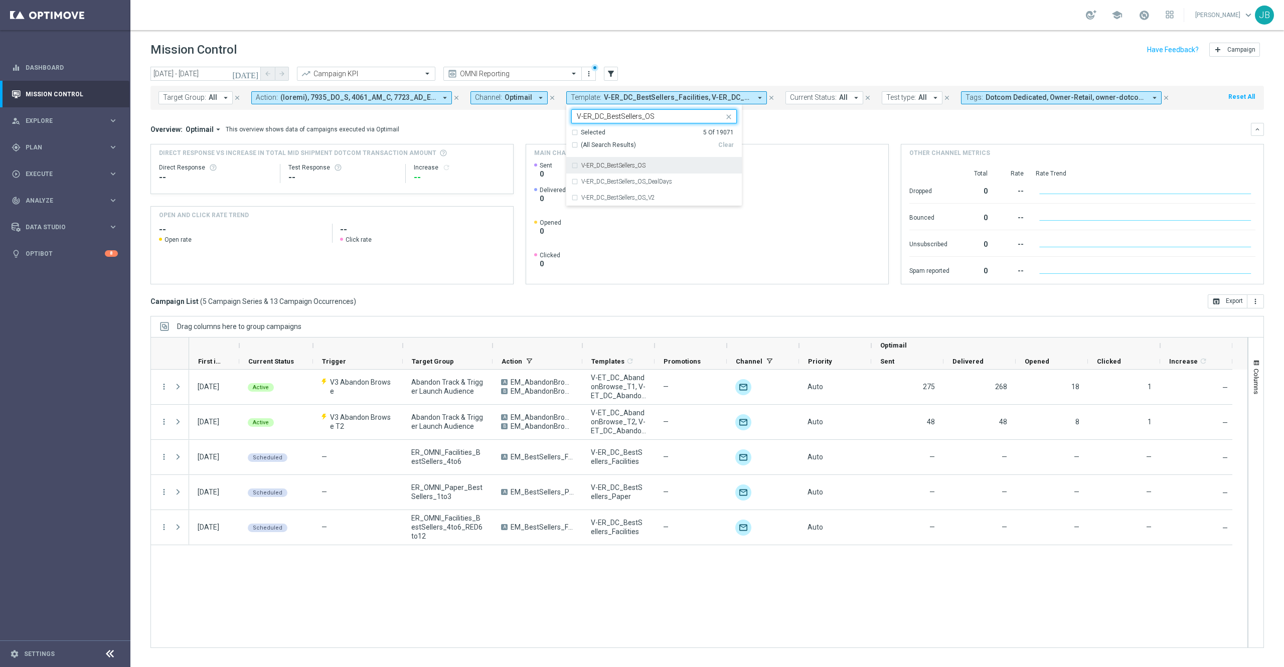
click at [653, 164] on div "V-ER_DC_BestSellers_OS" at bounding box center [659, 166] width 156 height 6
type input "V-ER_DC_BestSellers_OS"
click at [798, 126] on div "Overview: Optimail arrow_drop_down This overview shows data of campaigns execut…" at bounding box center [700, 129] width 1101 height 9
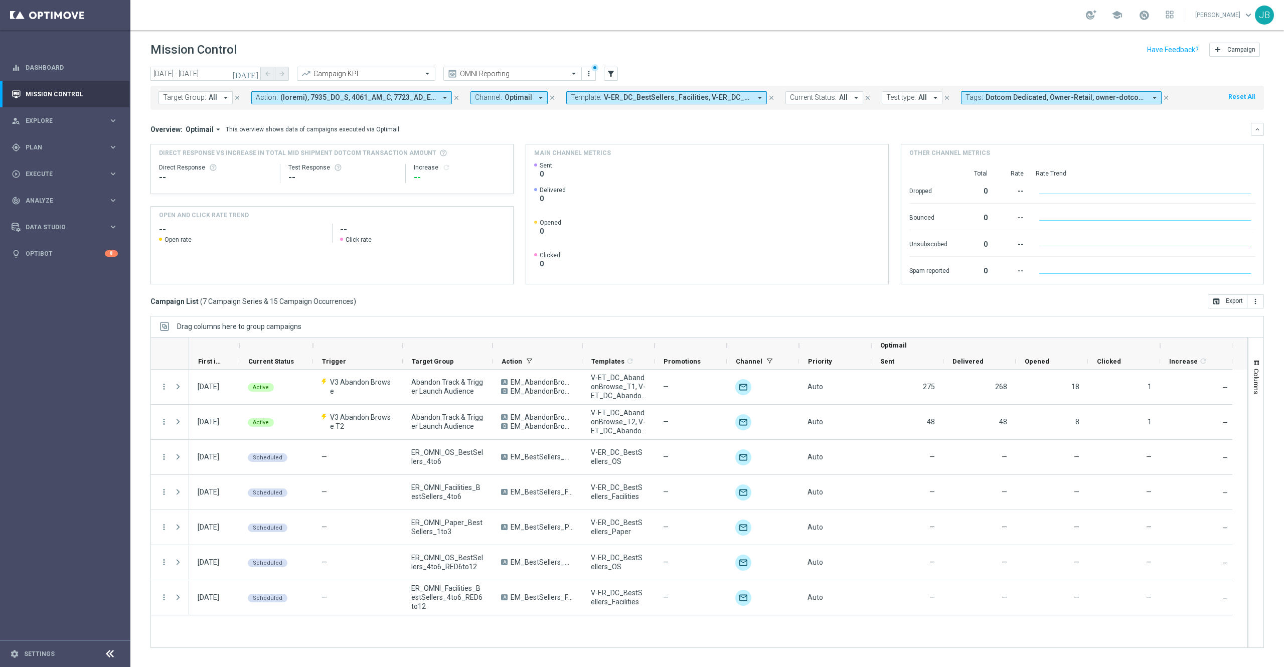
click at [688, 99] on span "V-ER_DC_BestSellers_Facilities, V-ER_DC_BestSellers_OS, V-ER_DC_BestSellers_Pap…" at bounding box center [677, 97] width 147 height 9
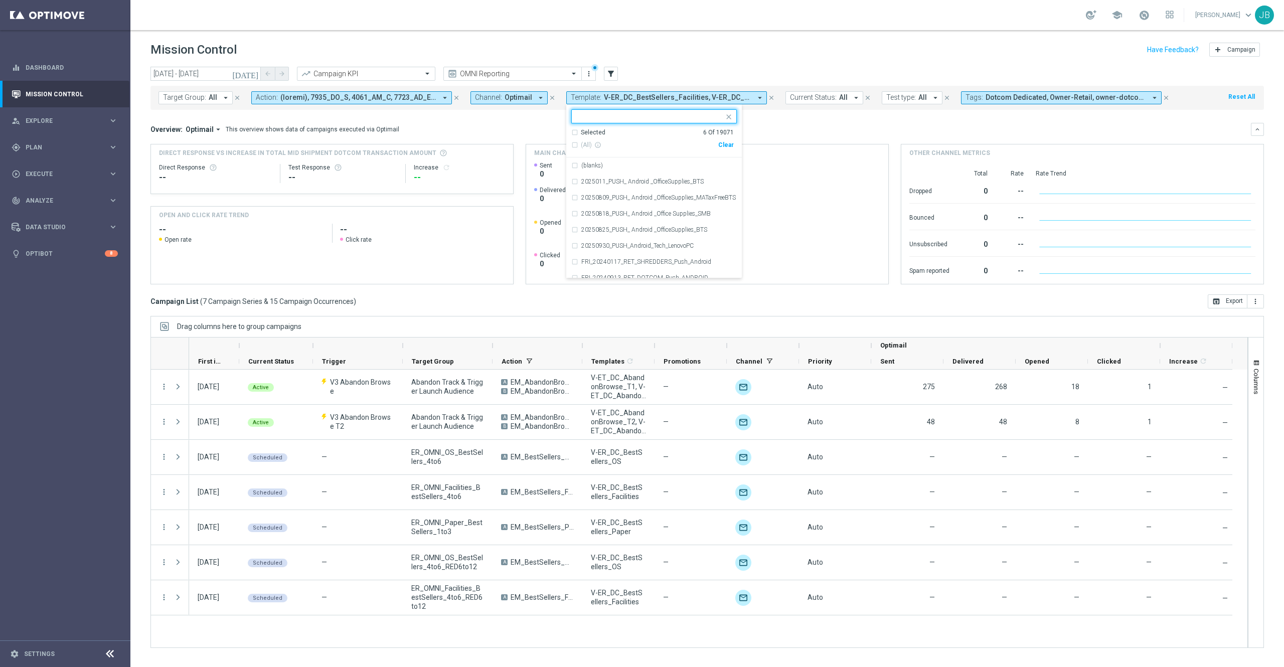
click at [623, 118] on input "text" at bounding box center [650, 116] width 147 height 9
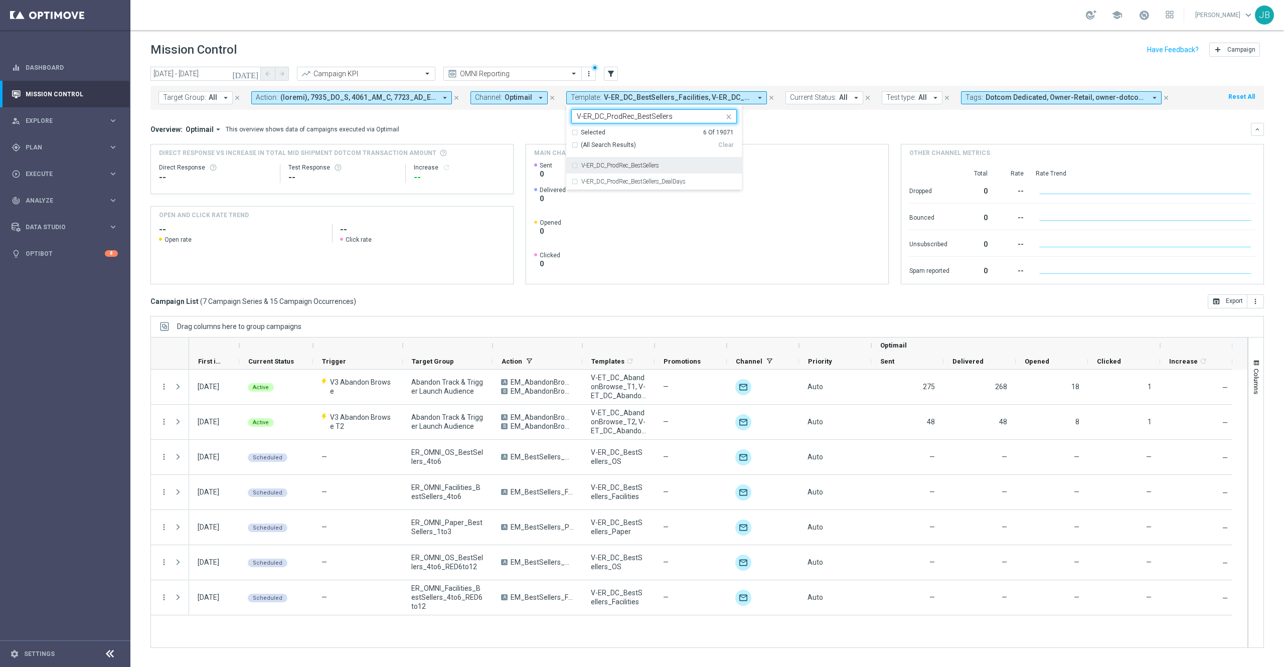
click at [631, 165] on label "V-ER_DC_ProdRec_BestSellers" at bounding box center [620, 166] width 78 height 6
type input "V-ER_DC_ProdRec_BestSellers"
click at [795, 126] on div "Overview: Optimail arrow_drop_down This overview shows data of campaigns execut…" at bounding box center [700, 129] width 1101 height 9
click at [682, 101] on span "V-ER_DC_BestSellers_Facilities, V-ER_DC_BestSellers_OS, V-ER_DC_BestSellers_Pap…" at bounding box center [677, 97] width 147 height 9
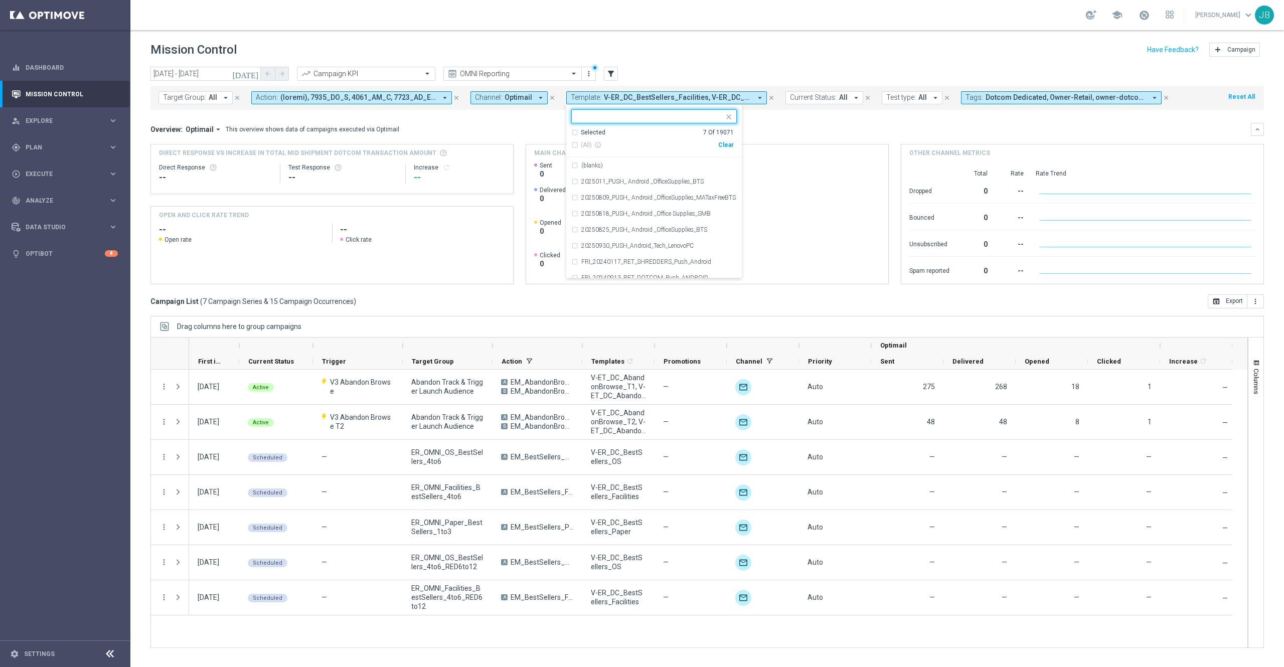
click at [658, 112] on div "Selected 7 of 19071" at bounding box center [648, 116] width 152 height 13
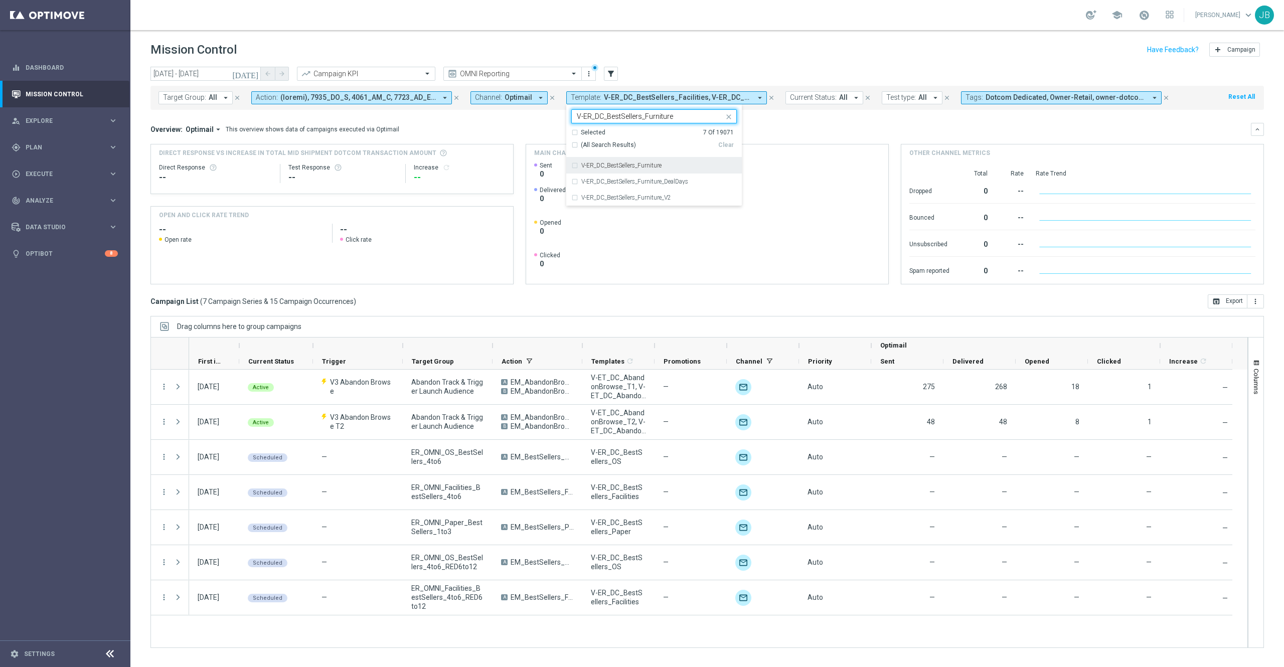
click at [666, 162] on div "V-ER_DC_BestSellers_Furniture" at bounding box center [654, 166] width 166 height 16
type input "V-ER_DC_BestSellers_Furniture"
click at [780, 125] on div "Overview: Optimail arrow_drop_down This overview shows data of campaigns execut…" at bounding box center [700, 129] width 1101 height 9
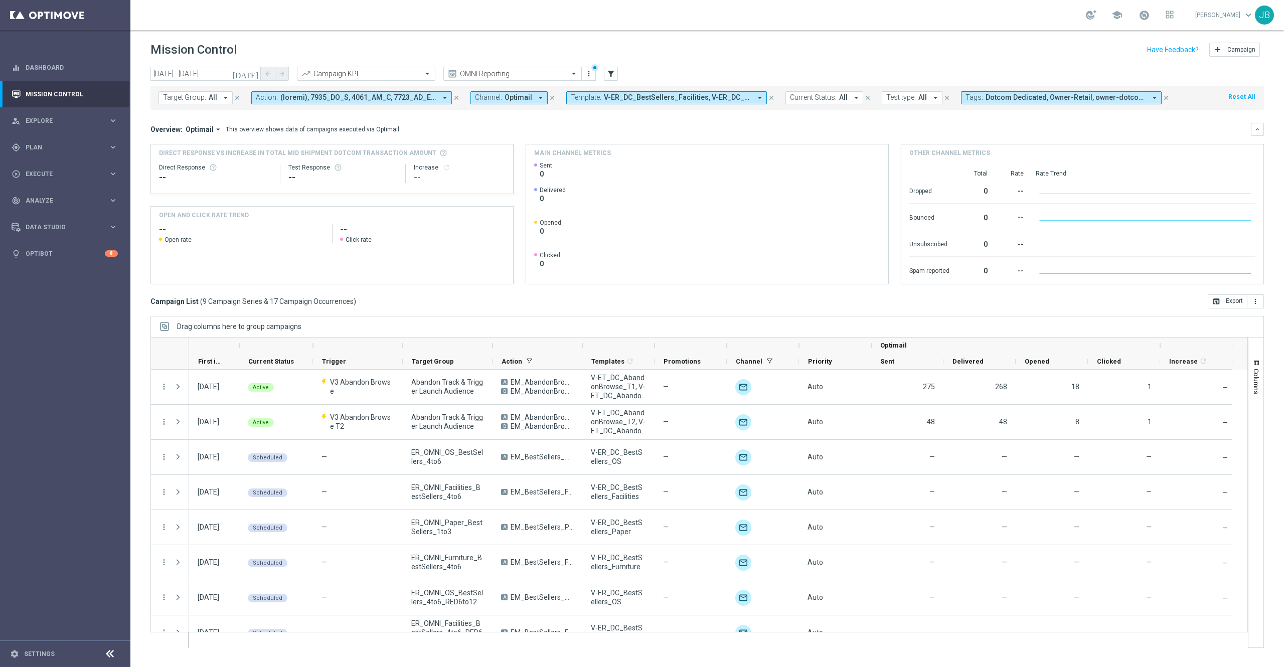
click at [693, 98] on span "V-ER_DC_BestSellers_Facilities, V-ER_DC_BestSellers_Furniture, V-ER_DC_BestSell…" at bounding box center [677, 97] width 147 height 9
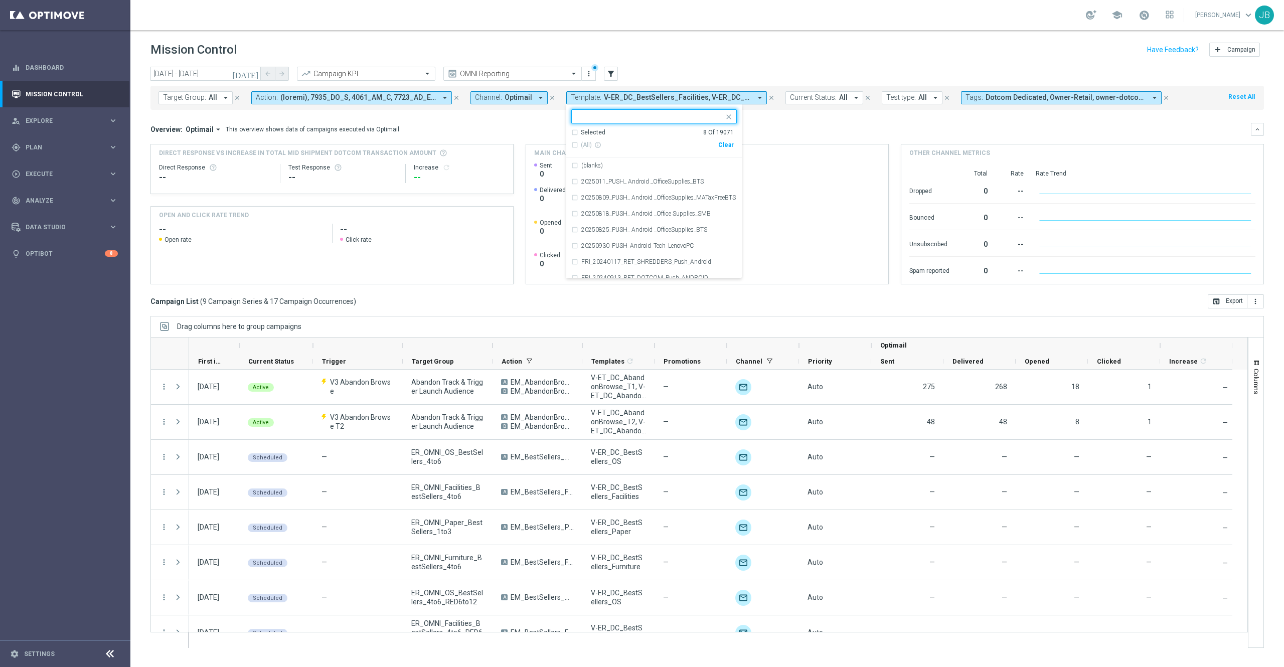
click at [667, 115] on input "text" at bounding box center [650, 116] width 147 height 9
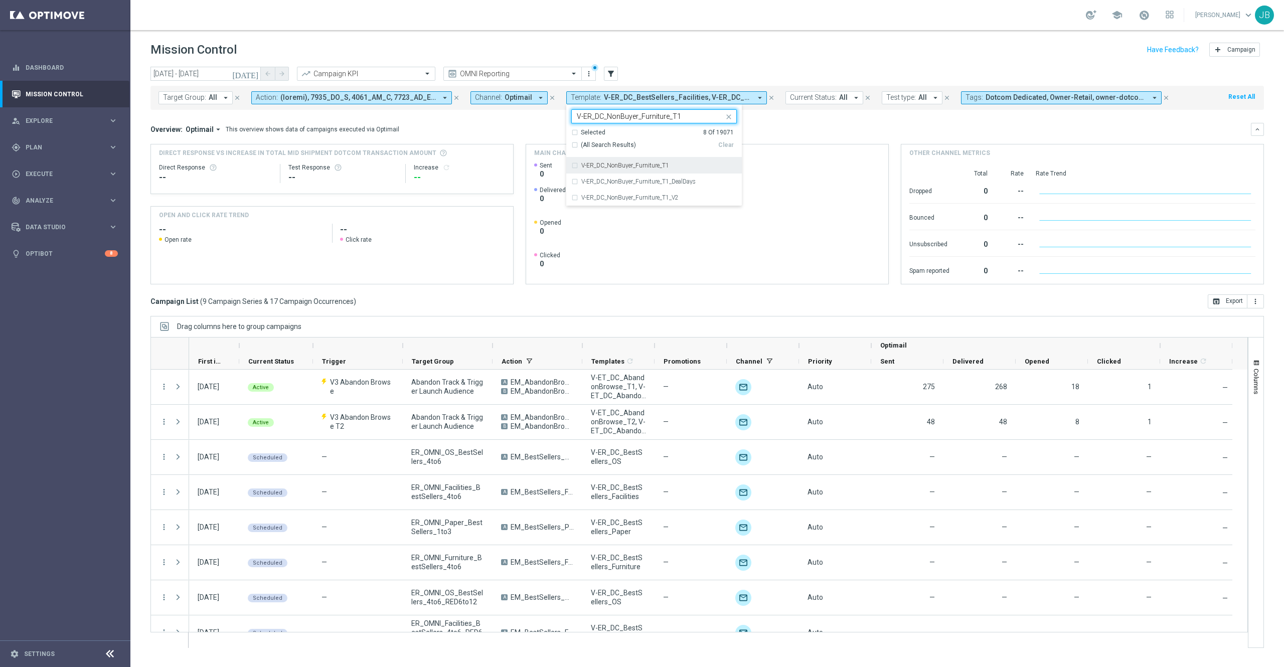
click at [665, 166] on label "V-ER_DC_NonBuyer_Furniture_T1" at bounding box center [625, 166] width 88 height 6
type input "V-ER_DC_NonBuyer_Furniture_T1"
click at [797, 126] on div "Overview: Optimail arrow_drop_down This overview shows data of campaigns execut…" at bounding box center [700, 129] width 1101 height 9
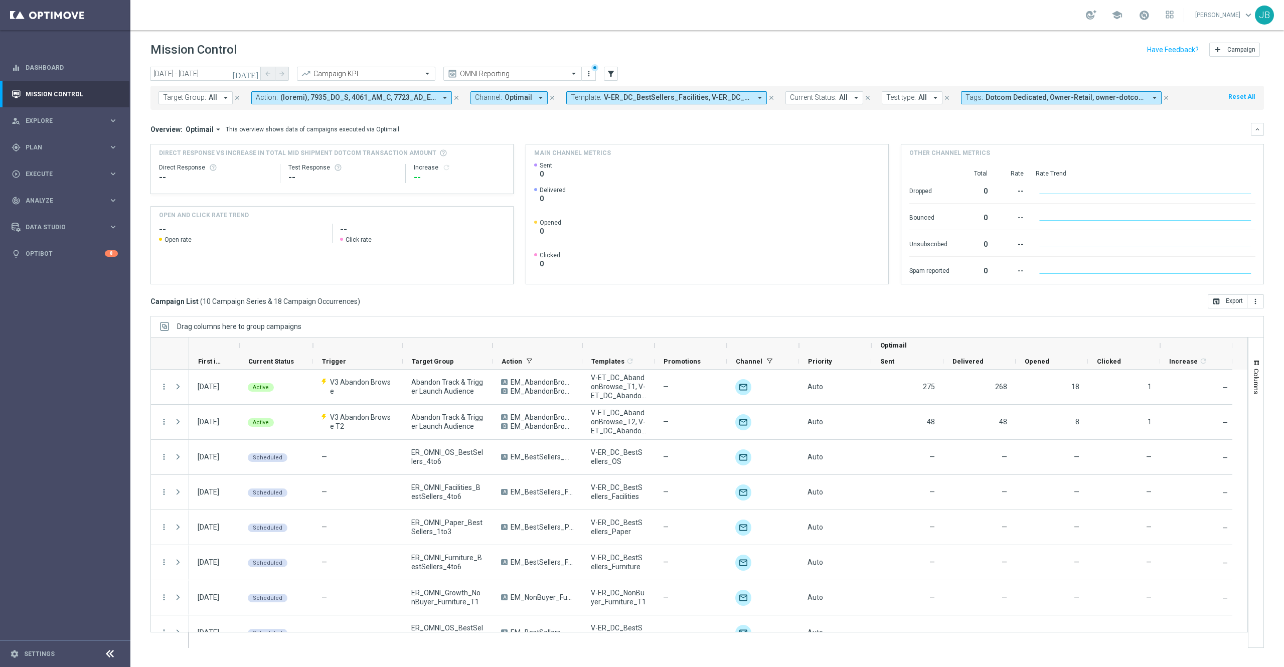
click at [686, 96] on span "V-ER_DC_BestSellers_Facilities, V-ER_DC_BestSellers_Furniture, V-ER_DC_BestSell…" at bounding box center [677, 97] width 147 height 9
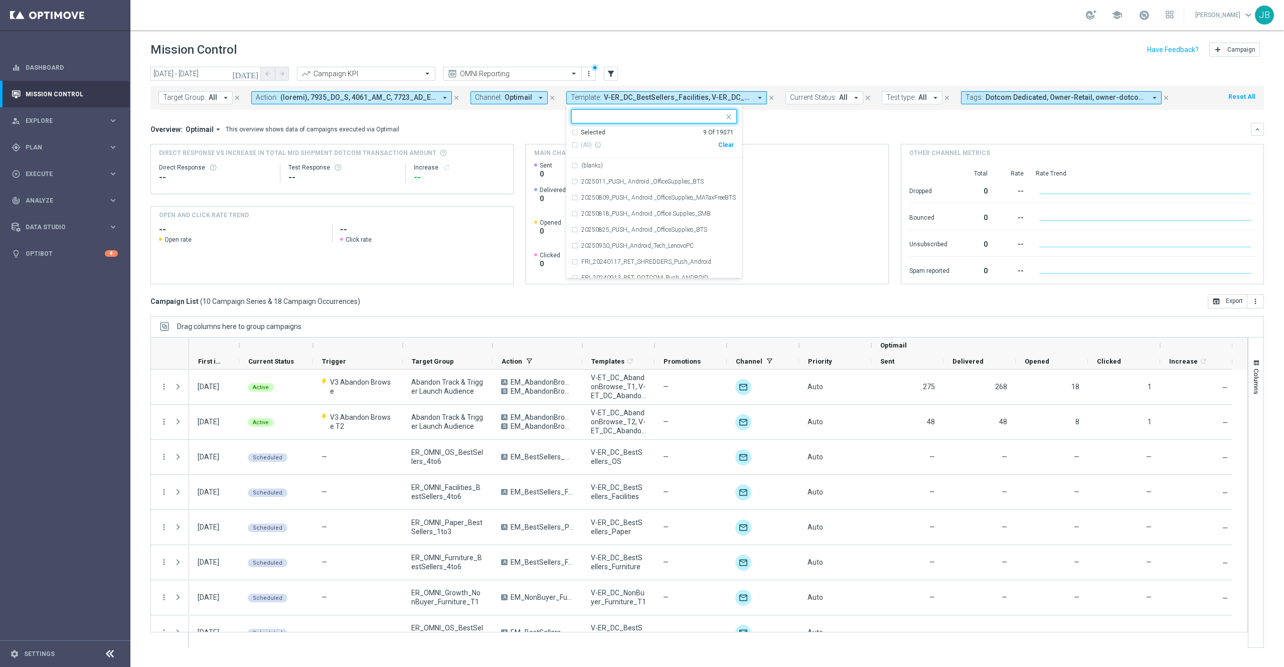
click at [685, 112] on input "text" at bounding box center [650, 116] width 147 height 9
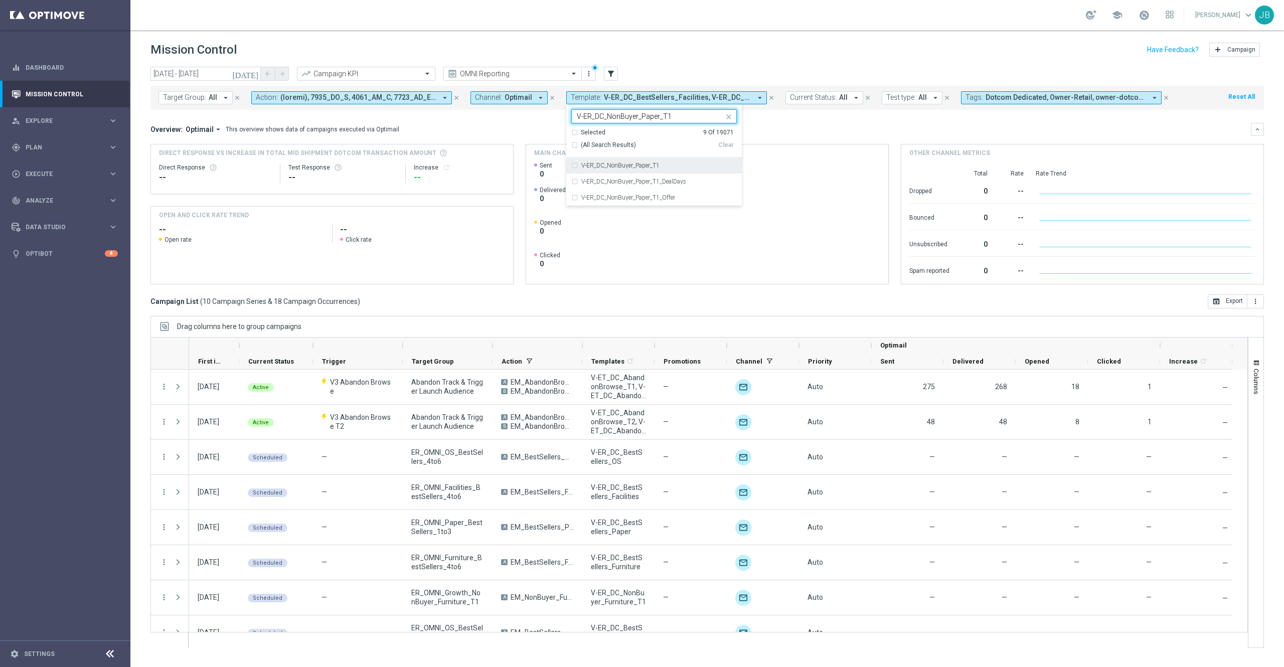
click at [665, 166] on div "V-ER_DC_NonBuyer_Paper_T1" at bounding box center [659, 166] width 156 height 6
type input "V-ER_DC_NonBuyer_Paper_T1"
click at [819, 125] on div "Overview: Optimail arrow_drop_down This overview shows data of campaigns execut…" at bounding box center [700, 129] width 1101 height 9
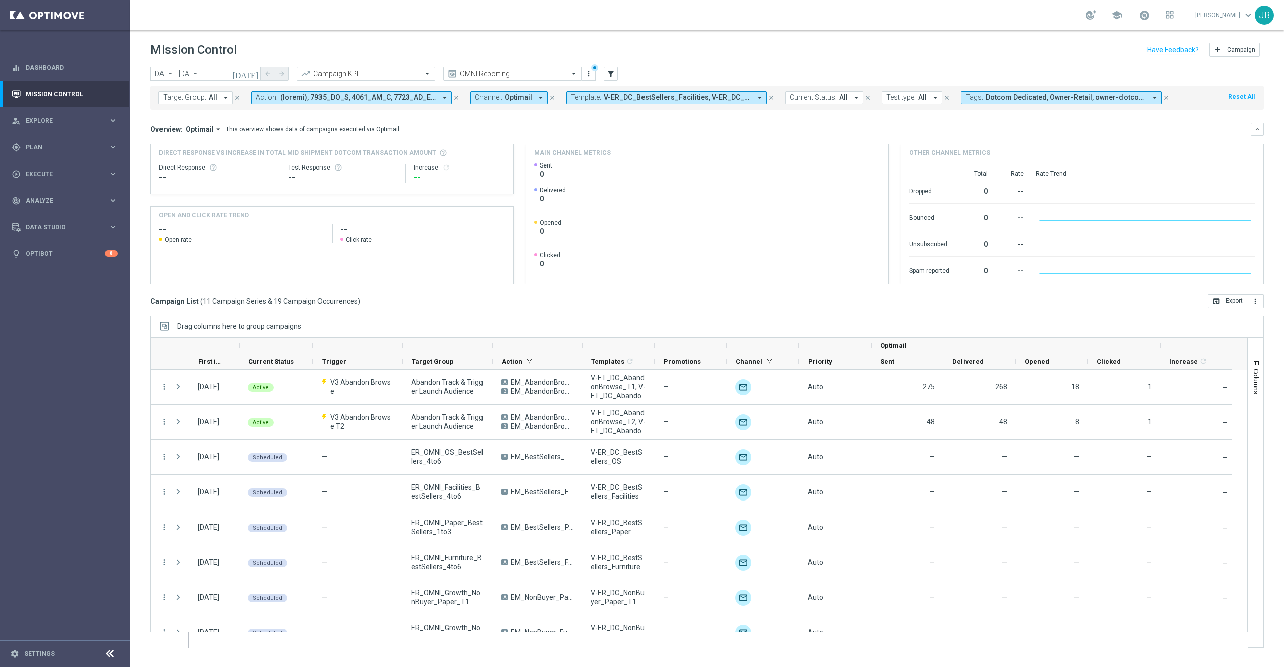
click at [722, 96] on span "V-ER_DC_BestSellers_Facilities, V-ER_DC_BestSellers_Furniture, V-ER_DC_BestSell…" at bounding box center [677, 97] width 147 height 9
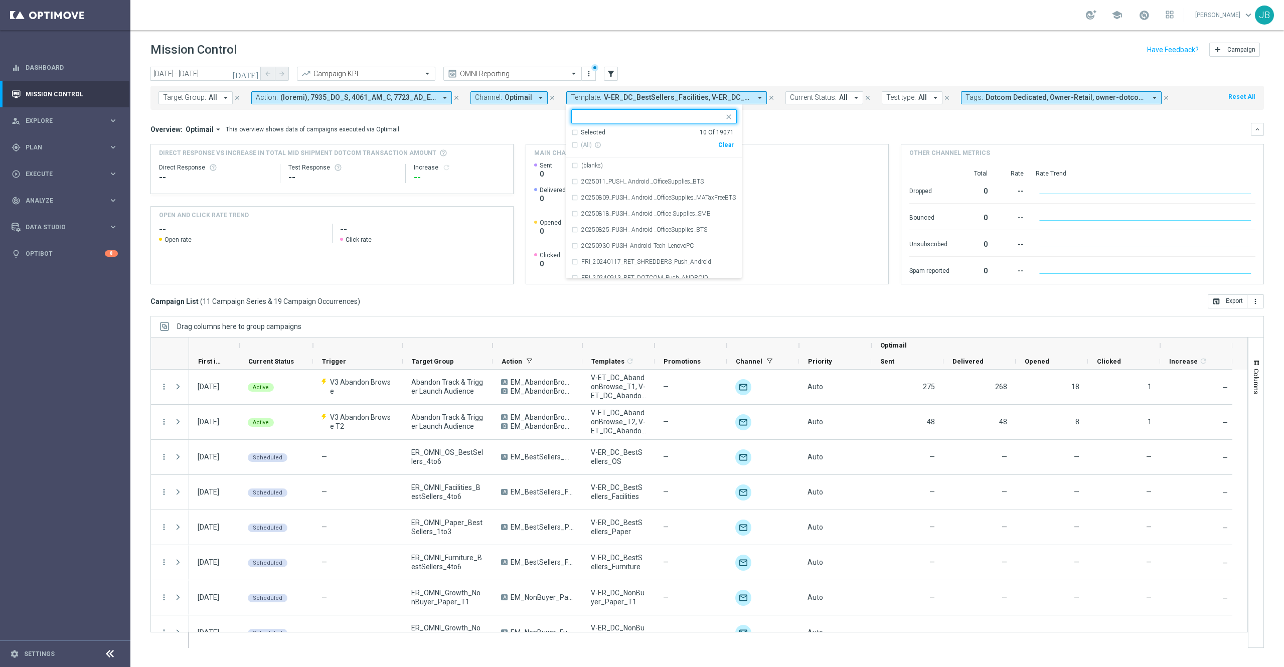
click at [681, 114] on input "text" at bounding box center [650, 116] width 147 height 9
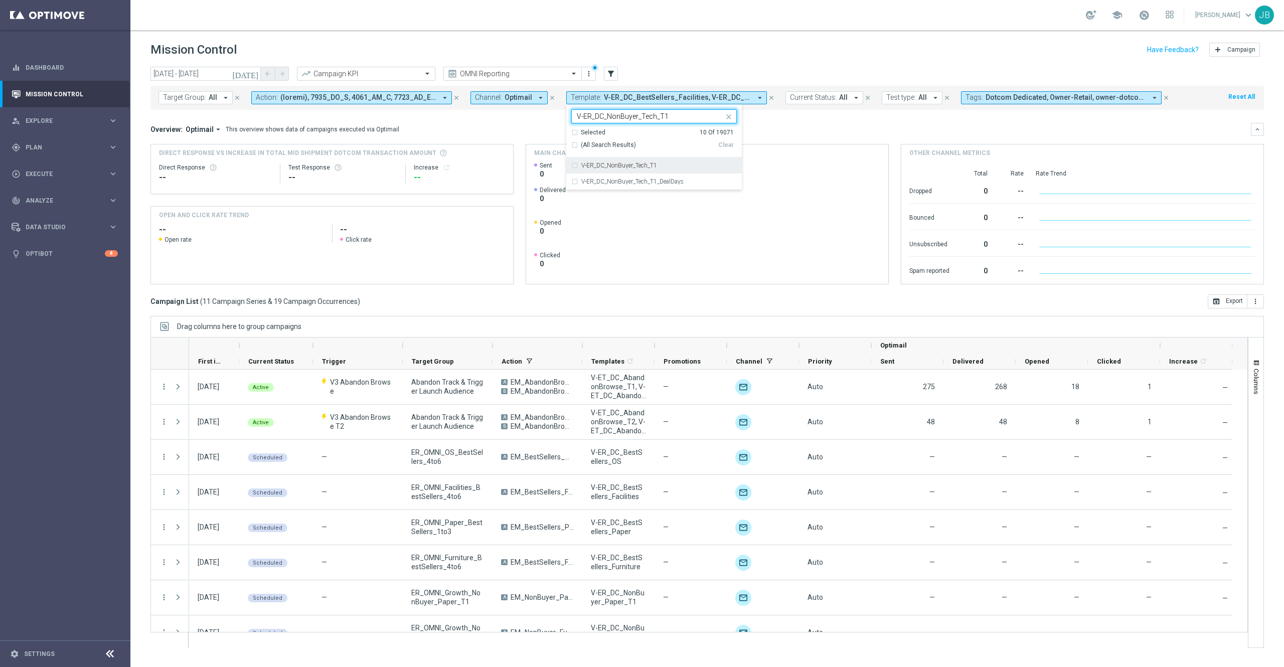
click at [661, 164] on div "V-ER_DC_NonBuyer_Tech_T1" at bounding box center [659, 166] width 156 height 6
type input "V-ER_DC_NonBuyer_Tech_T1"
click at [811, 132] on div "Overview: Optimail arrow_drop_down This overview shows data of campaigns execut…" at bounding box center [700, 129] width 1101 height 9
click at [693, 92] on button "Template: V-ER_DC_BestSellers_Facilities, V-ER_DC_BestSellers_Furniture, V-ER_D…" at bounding box center [666, 97] width 201 height 13
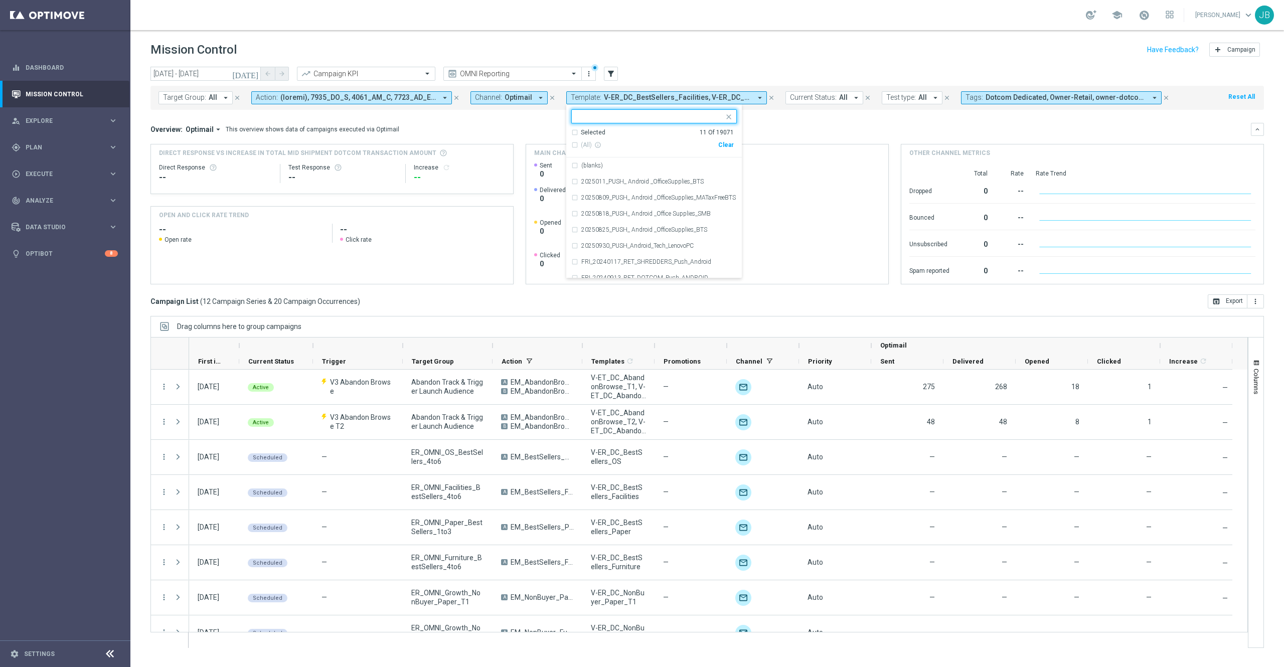
click at [685, 117] on input "text" at bounding box center [650, 116] width 147 height 9
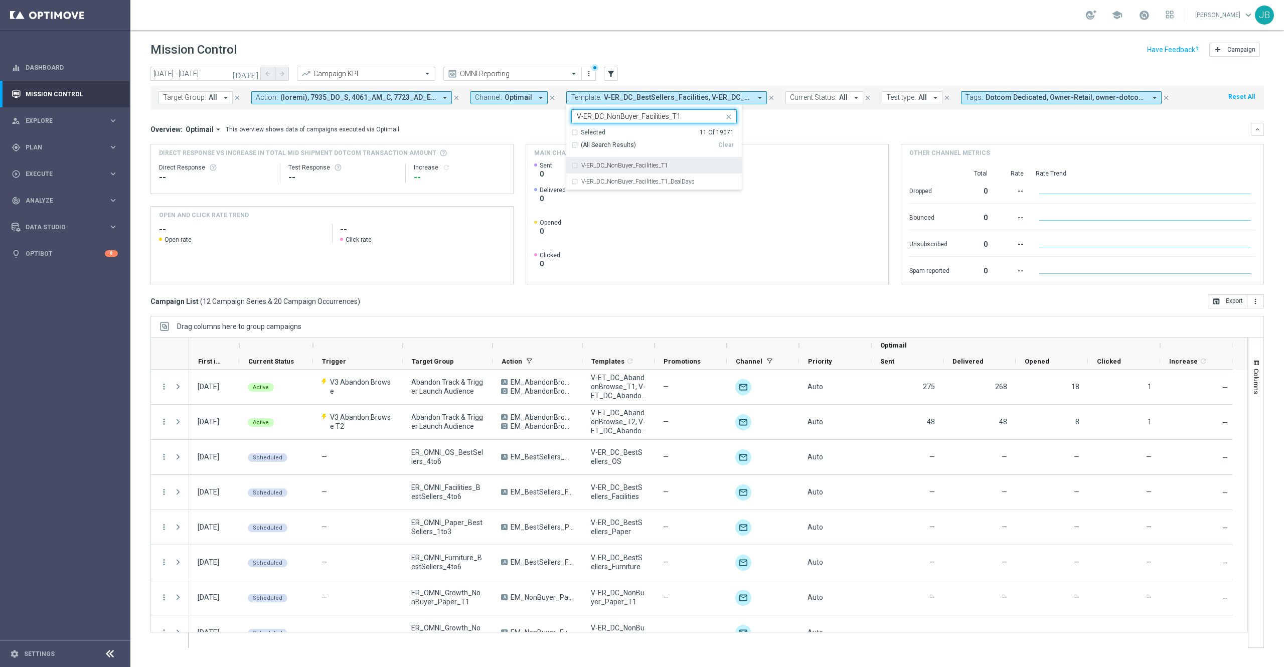
click at [664, 168] on label "V-ER_DC_NonBuyer_Facilities_T1" at bounding box center [624, 166] width 87 height 6
type input "V-ER_DC_NonBuyer_Facilities_T1"
click at [784, 128] on div "Overview: Optimail arrow_drop_down This overview shows data of campaigns execut…" at bounding box center [700, 129] width 1101 height 9
click at [688, 98] on span "V-ER_DC_BestSellers_Facilities, V-ER_DC_BestSellers_Furniture, V-ER_DC_BestSell…" at bounding box center [677, 97] width 147 height 9
click at [649, 166] on label "V-ER_DC_NonBuyer_OS_T1" at bounding box center [617, 166] width 72 height 6
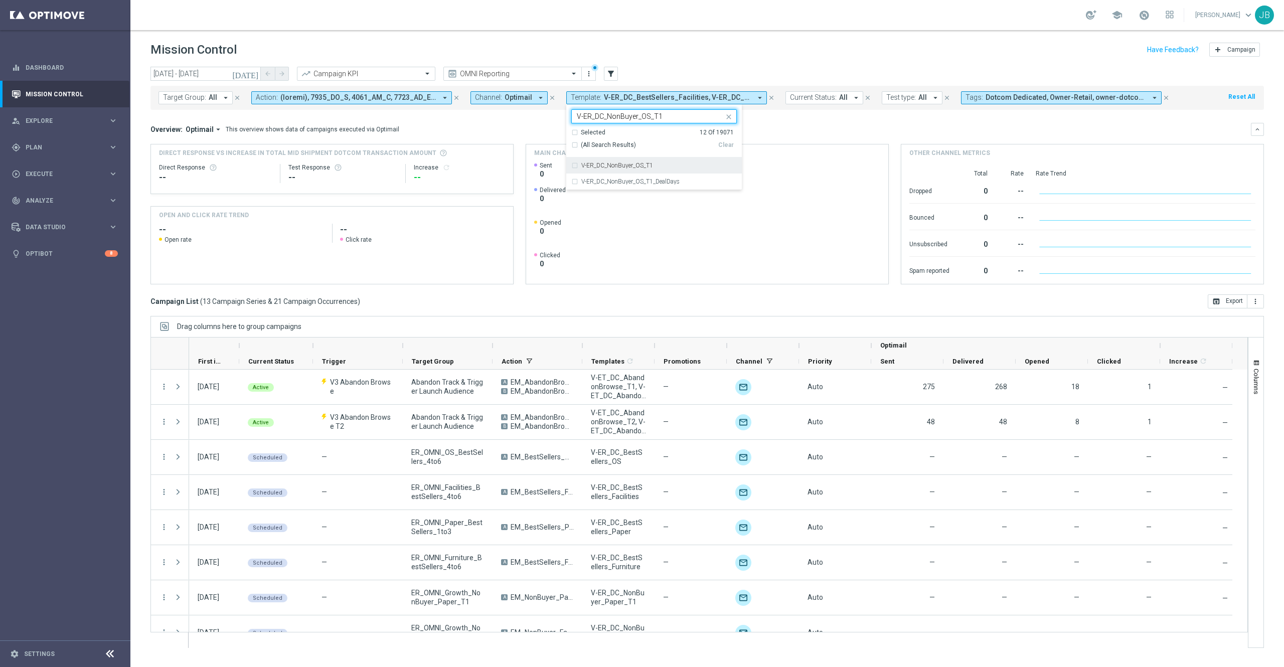
type input "V-ER_DC_NonBuyer_OS_T1"
click at [803, 128] on div "Overview: Optimail arrow_drop_down This overview shows data of campaigns execut…" at bounding box center [700, 129] width 1101 height 9
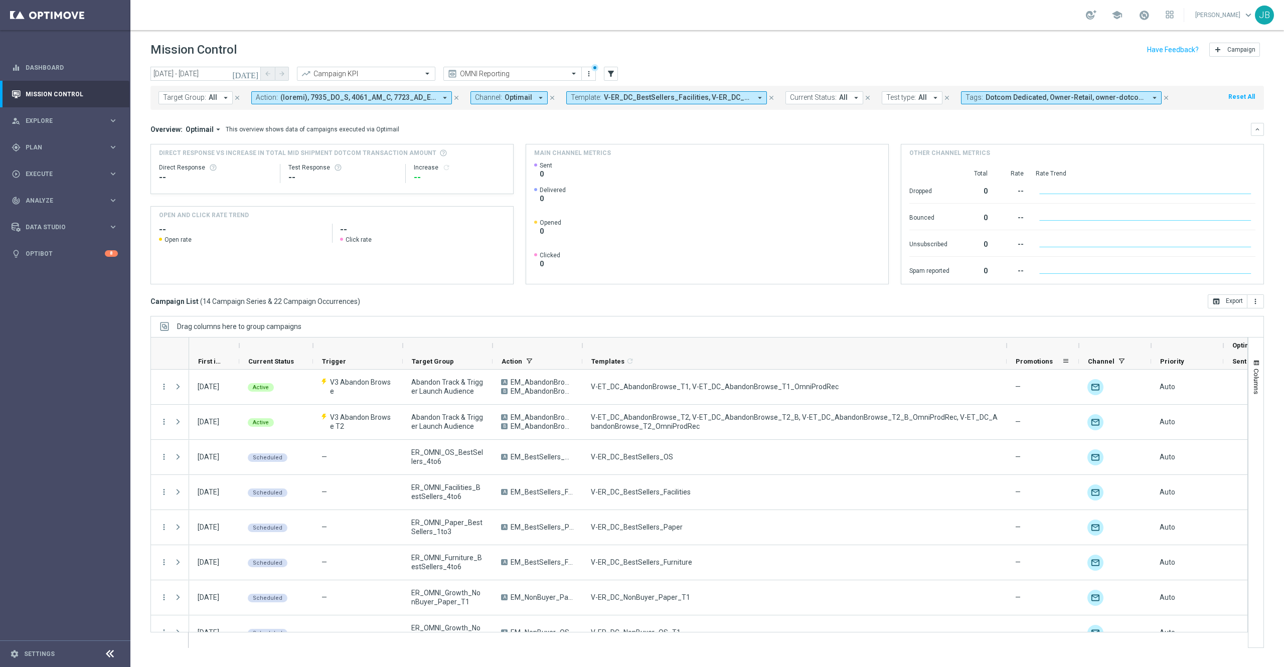
drag, startPoint x: 655, startPoint y: 345, endPoint x: 1007, endPoint y: 359, distance: 352.4
click at [1007, 359] on div "Optimail First in Range" at bounding box center [887, 354] width 1396 height 32
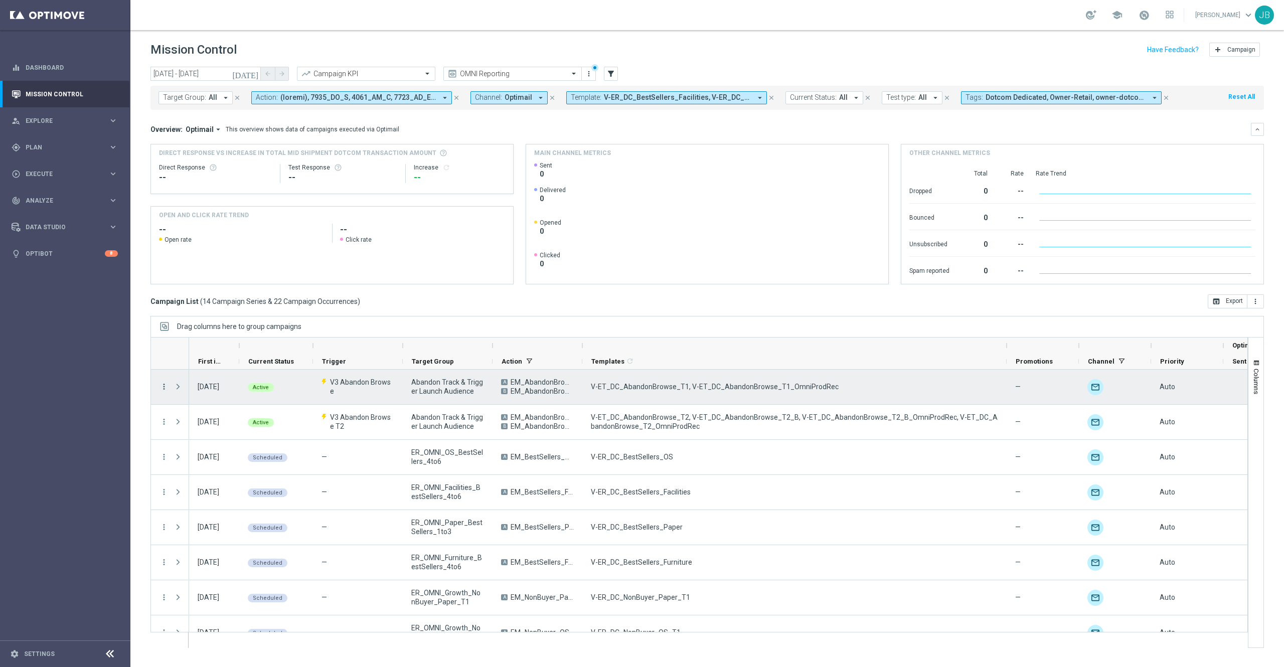
click at [166, 385] on icon "more_vert" at bounding box center [164, 386] width 9 height 9
click at [201, 440] on span "Duplicate and Edit" at bounding box center [210, 440] width 52 height 7
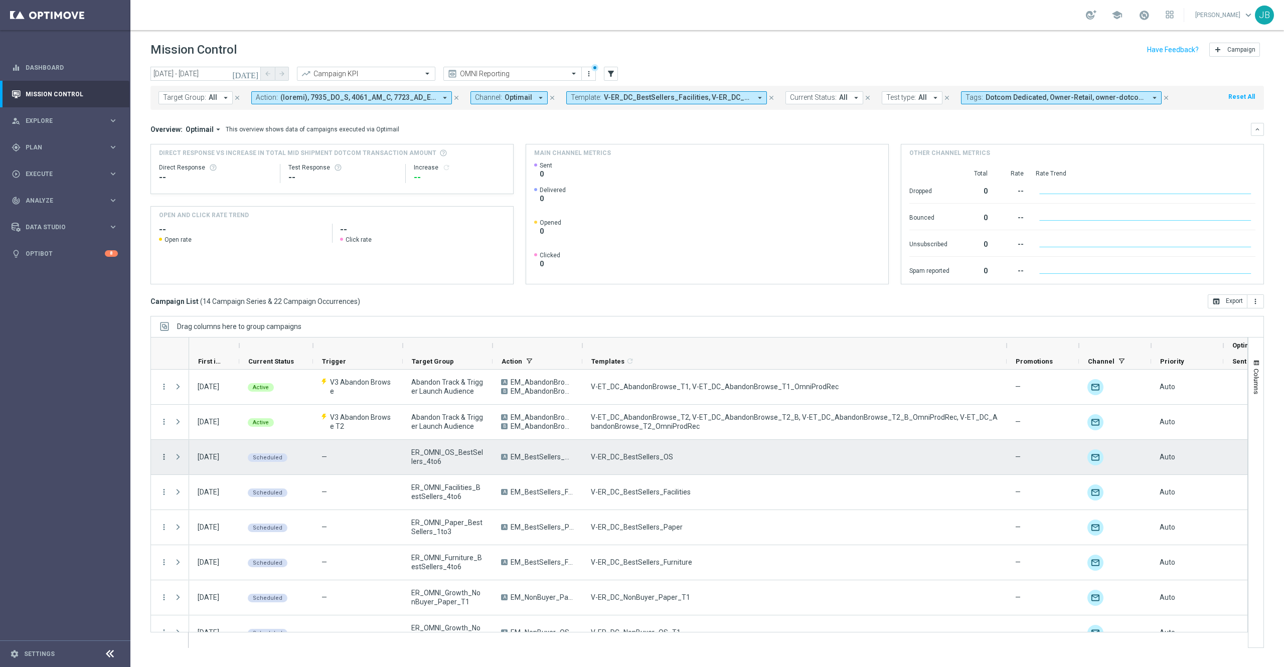
click at [166, 459] on icon "more_vert" at bounding box center [164, 456] width 9 height 9
click at [218, 538] on span "Duplicate and Edit" at bounding box center [210, 538] width 52 height 7
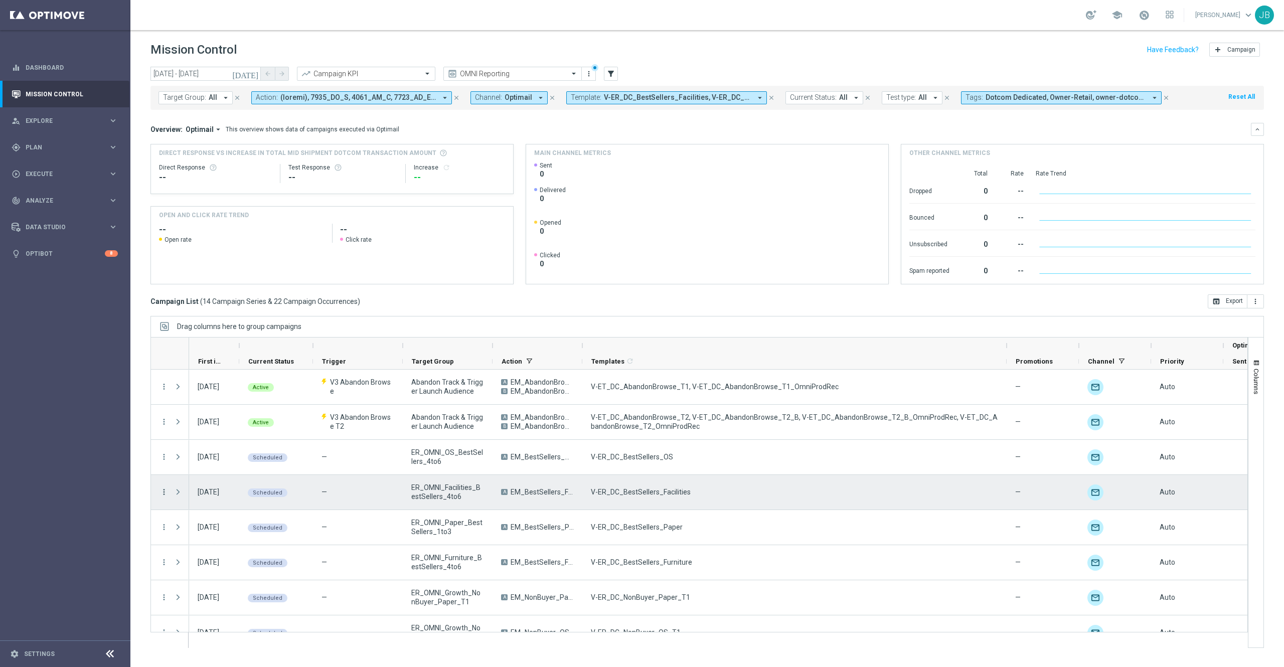
click at [164, 495] on icon "more_vert" at bounding box center [164, 492] width 9 height 9
click at [212, 571] on span "Duplicate and Edit" at bounding box center [210, 573] width 52 height 7
drag, startPoint x: 693, startPoint y: 492, endPoint x: 591, endPoint y: 489, distance: 102.4
click at [591, 489] on div "V-ER_DC_BestSellers_Facilities" at bounding box center [794, 492] width 424 height 35
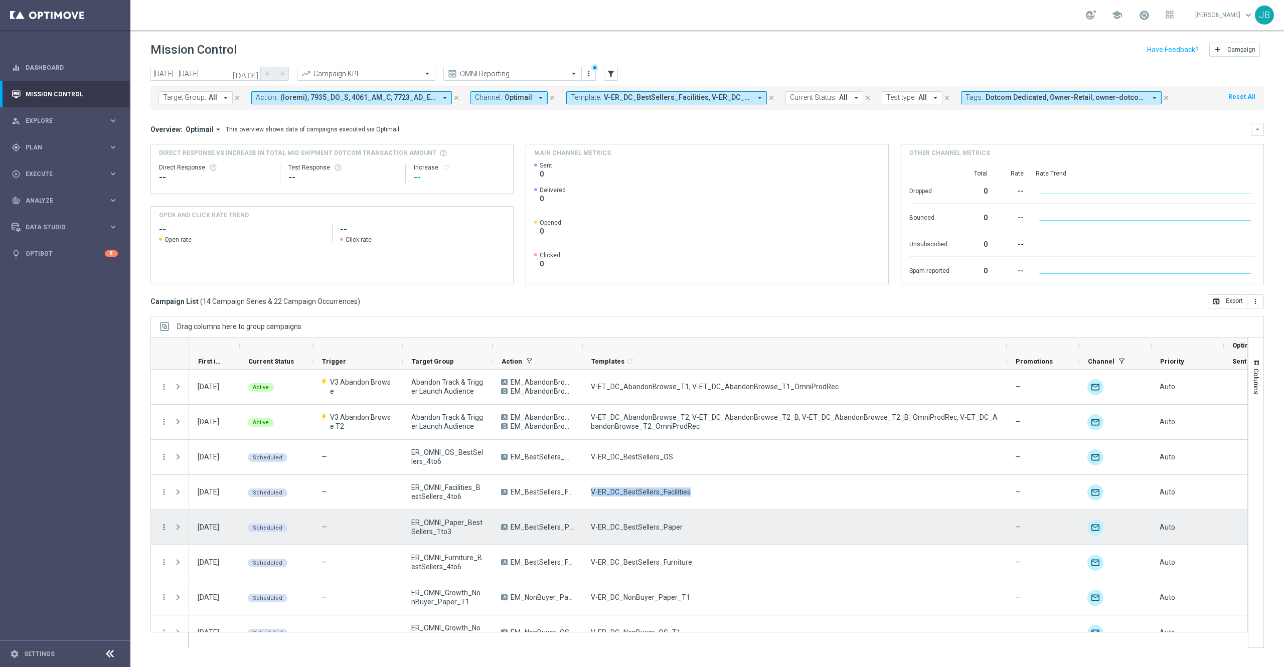
click at [164, 529] on icon "more_vert" at bounding box center [164, 527] width 9 height 9
click at [211, 608] on span "Duplicate and Edit" at bounding box center [210, 609] width 52 height 7
drag, startPoint x: 683, startPoint y: 526, endPoint x: 586, endPoint y: 528, distance: 96.8
click at [586, 528] on div "V-ER_DC_BestSellers_Paper" at bounding box center [794, 527] width 424 height 35
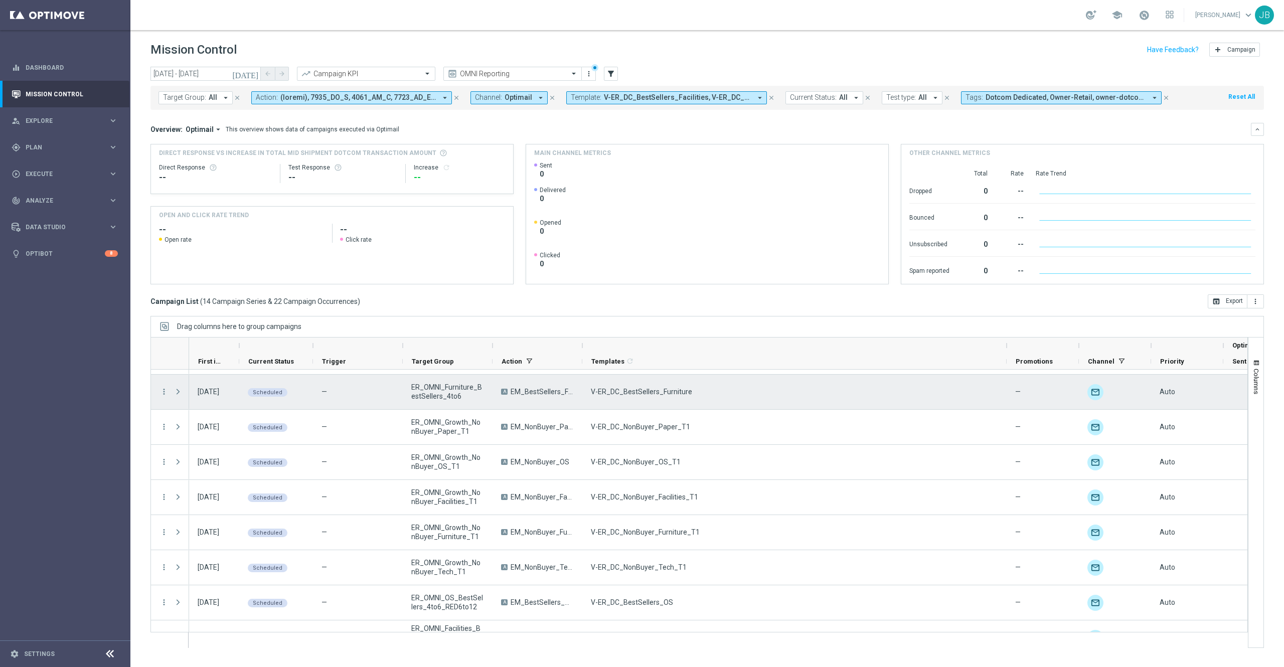
scroll to position [173, 0]
click at [164, 390] on icon "more_vert" at bounding box center [164, 389] width 9 height 9
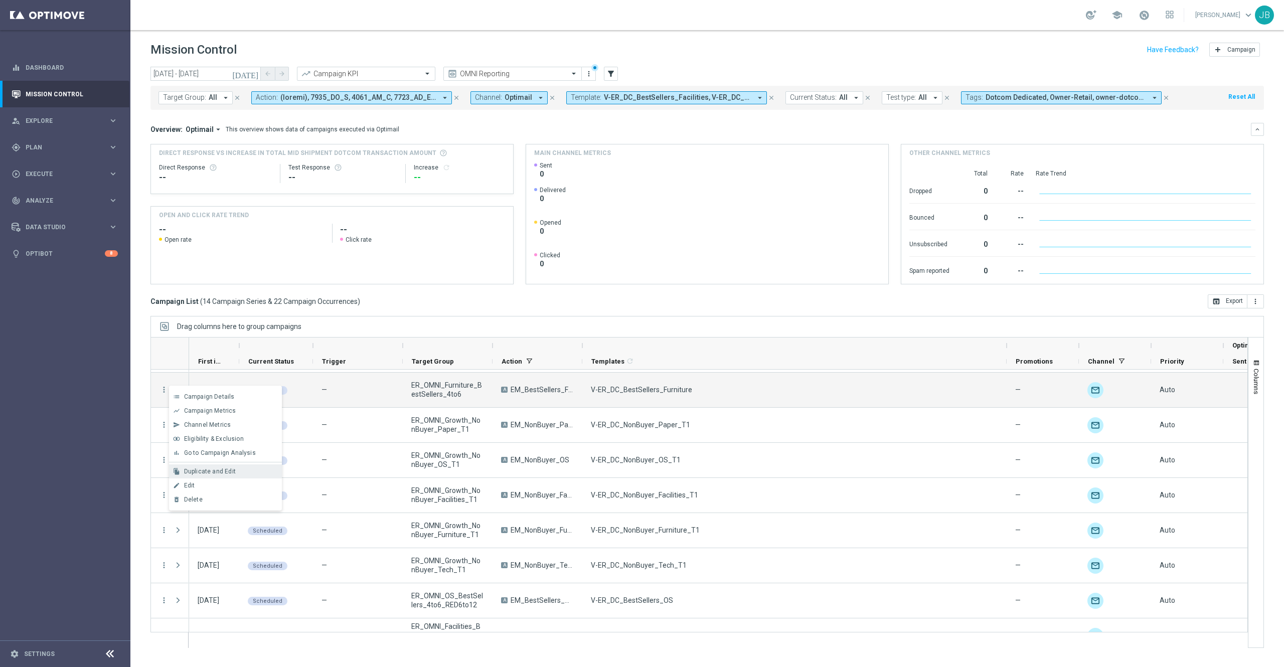
click at [229, 477] on div "file_copy Duplicate and Edit" at bounding box center [225, 472] width 113 height 14
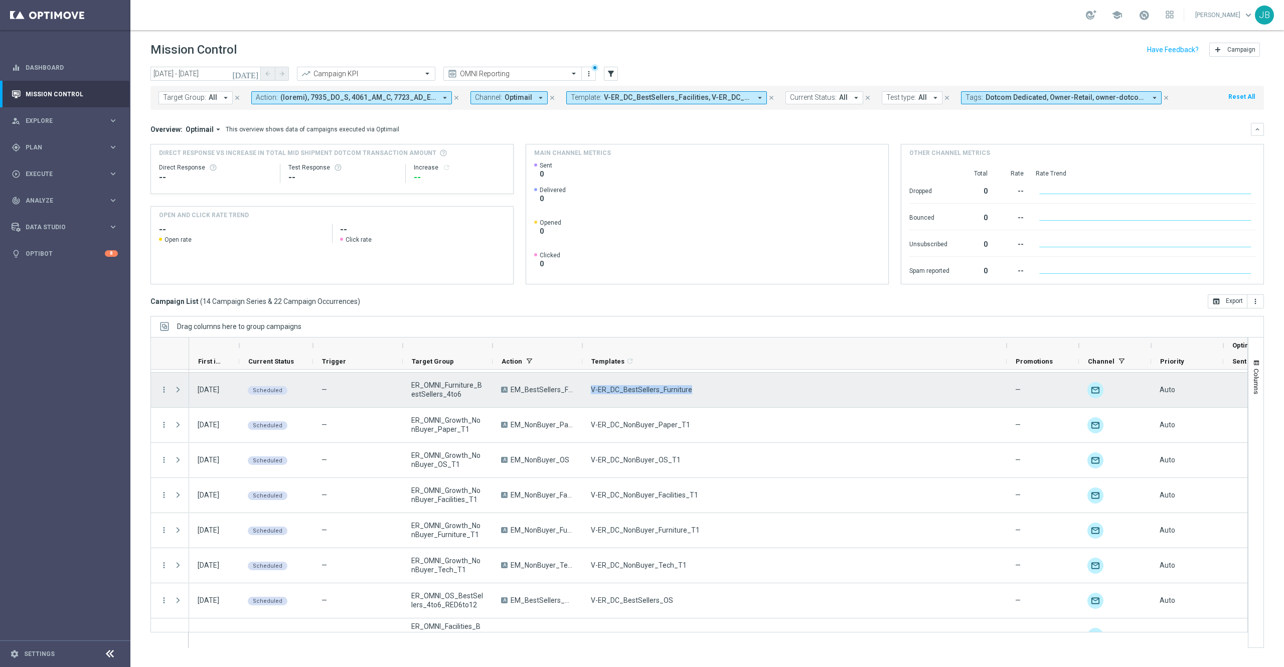
drag, startPoint x: 692, startPoint y: 389, endPoint x: 593, endPoint y: 383, distance: 99.5
click at [593, 383] on div "V-ER_DC_BestSellers_Furniture" at bounding box center [794, 390] width 424 height 35
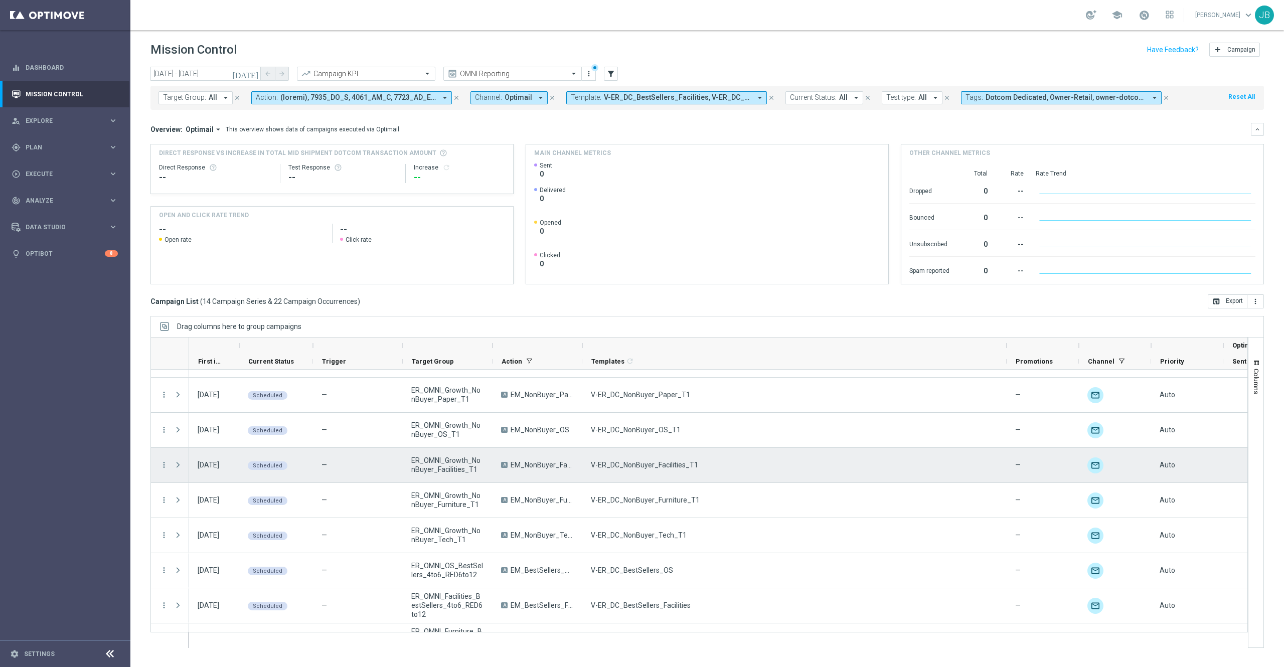
scroll to position [205, 0]
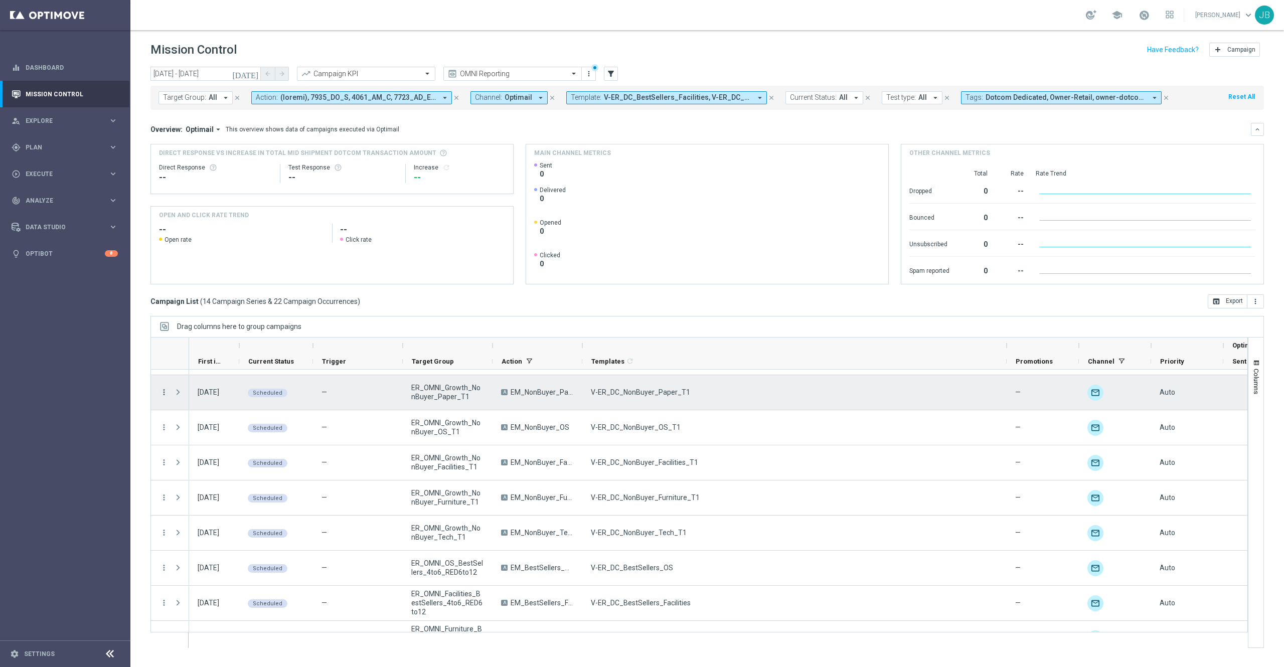
click at [164, 392] on icon "more_vert" at bounding box center [164, 392] width 9 height 9
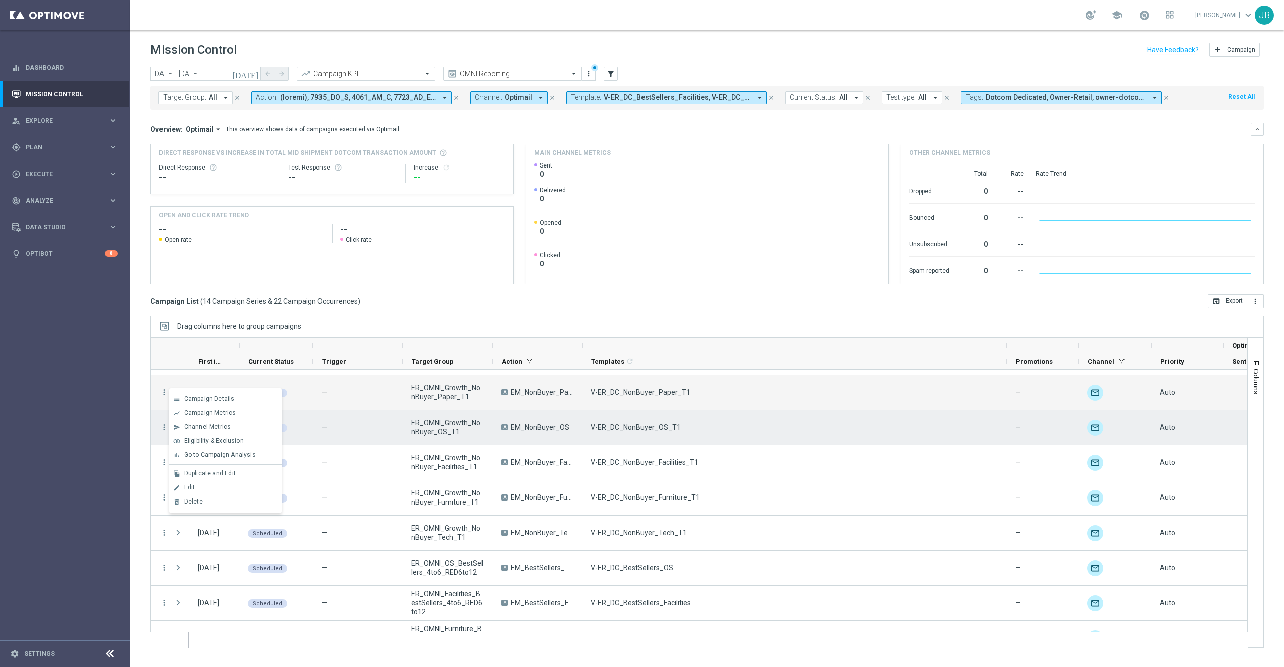
click at [391, 420] on div "—" at bounding box center [358, 427] width 90 height 35
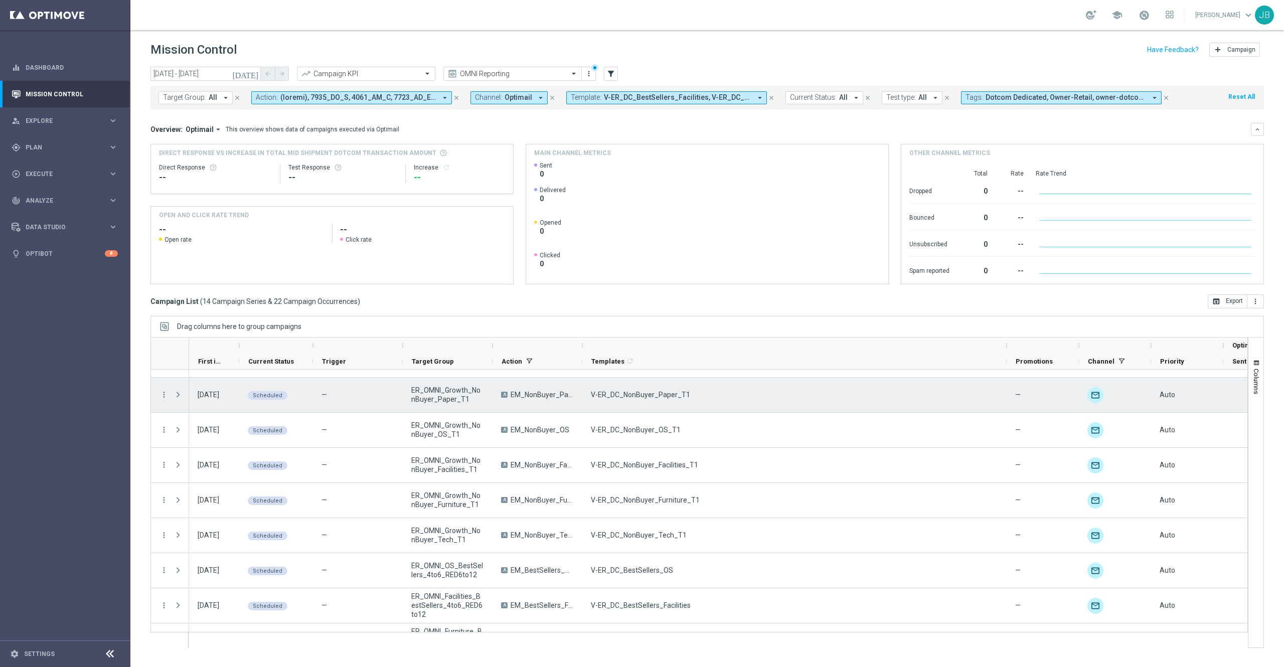
scroll to position [201, 0]
click at [164, 400] on icon "more_vert" at bounding box center [164, 396] width 9 height 9
click at [203, 474] on span "Duplicate and Edit" at bounding box center [210, 477] width 52 height 7
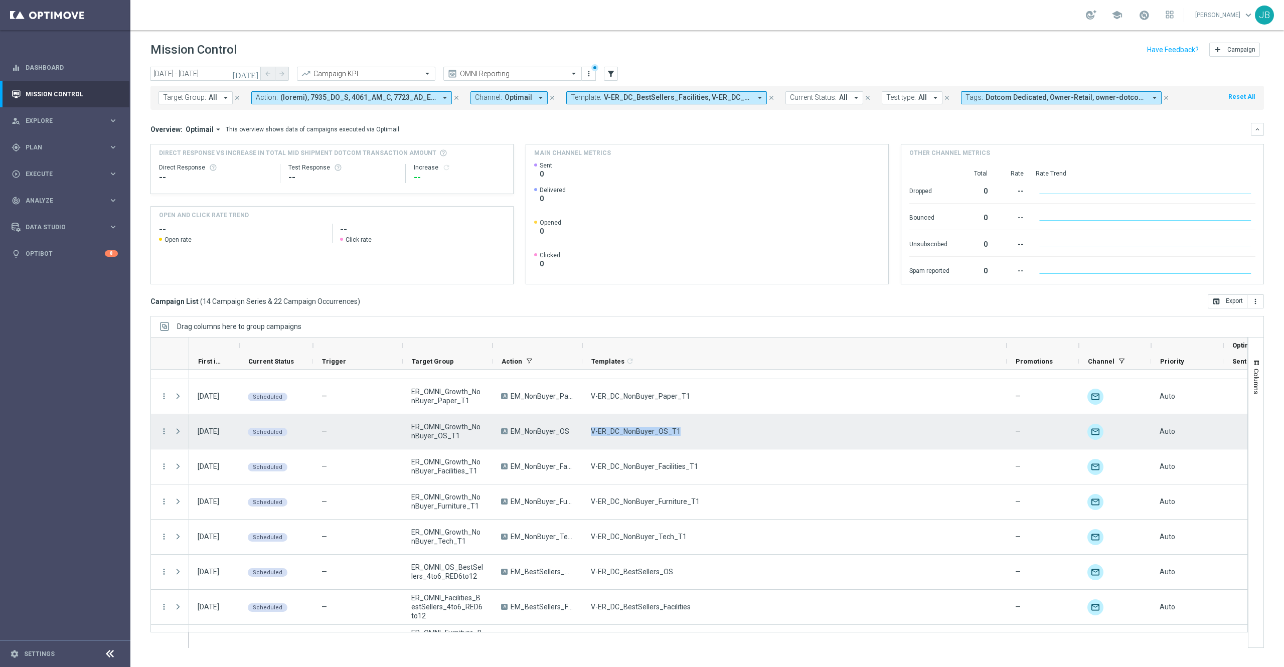
drag, startPoint x: 679, startPoint y: 431, endPoint x: 590, endPoint y: 437, distance: 88.5
click at [590, 437] on div "V-ER_DC_NonBuyer_OS_T1" at bounding box center [794, 431] width 424 height 35
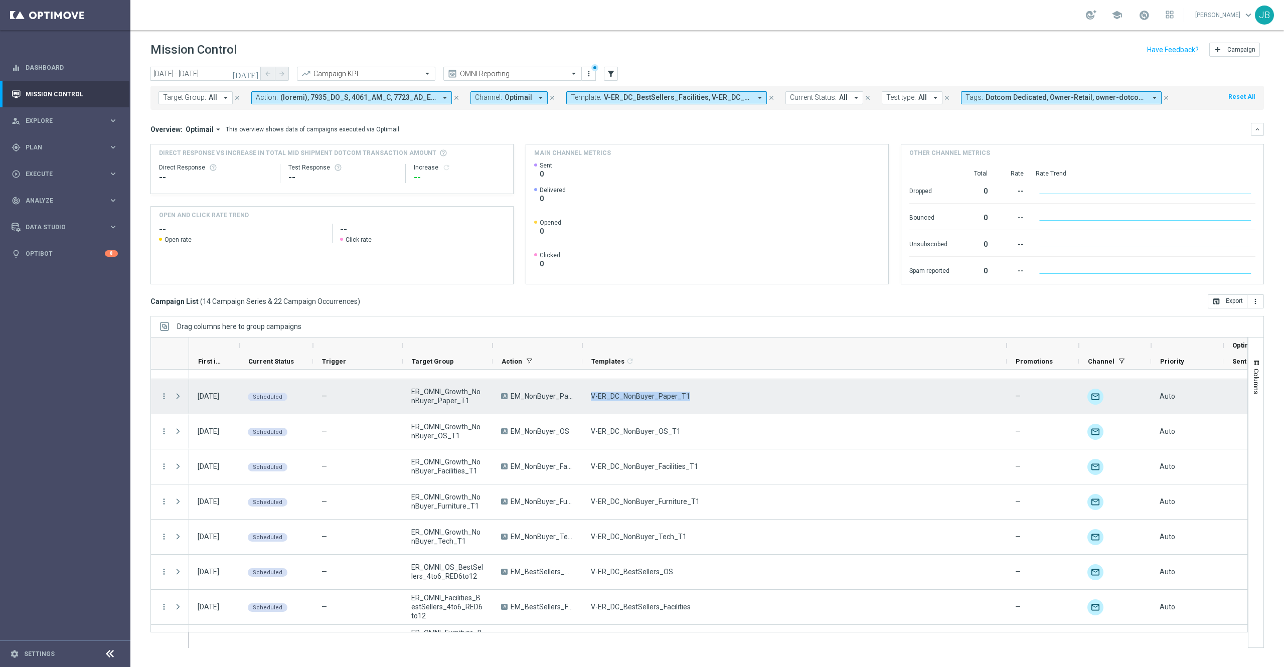
drag, startPoint x: 684, startPoint y: 396, endPoint x: 591, endPoint y: 393, distance: 93.4
click at [591, 393] on span "V-ER_DC_NonBuyer_Paper_T1" at bounding box center [640, 396] width 99 height 9
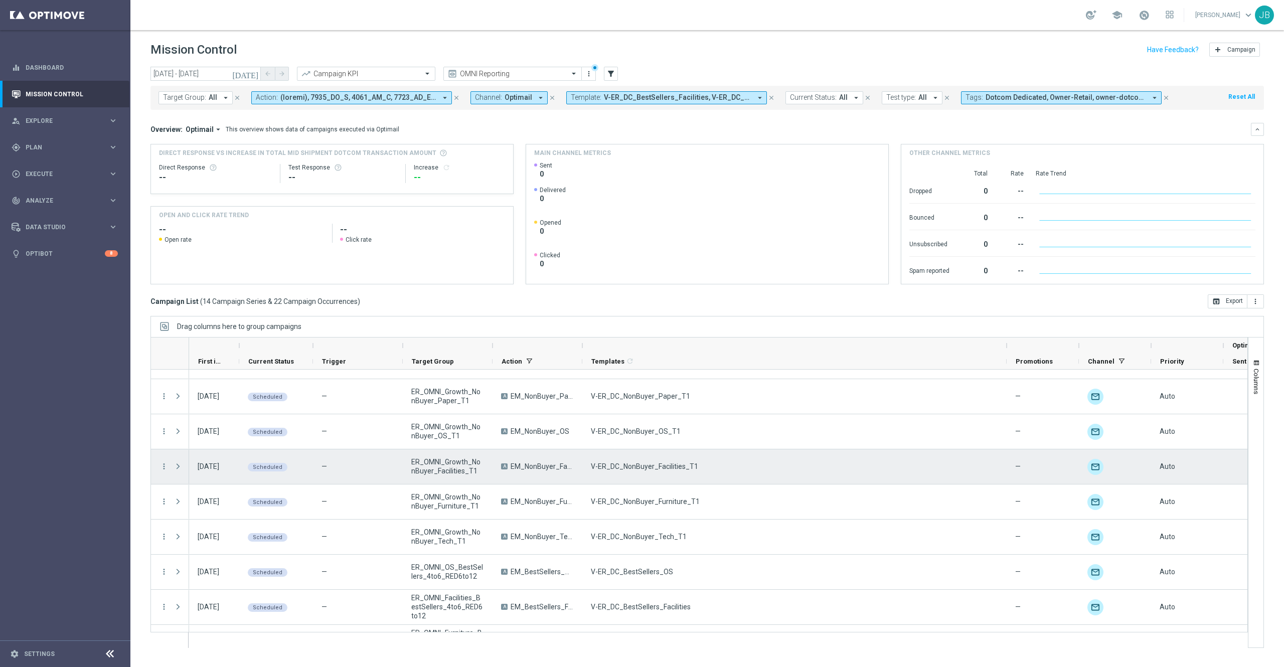
click at [598, 457] on div "V-ER_DC_NonBuyer_Facilities_T1" at bounding box center [794, 466] width 424 height 35
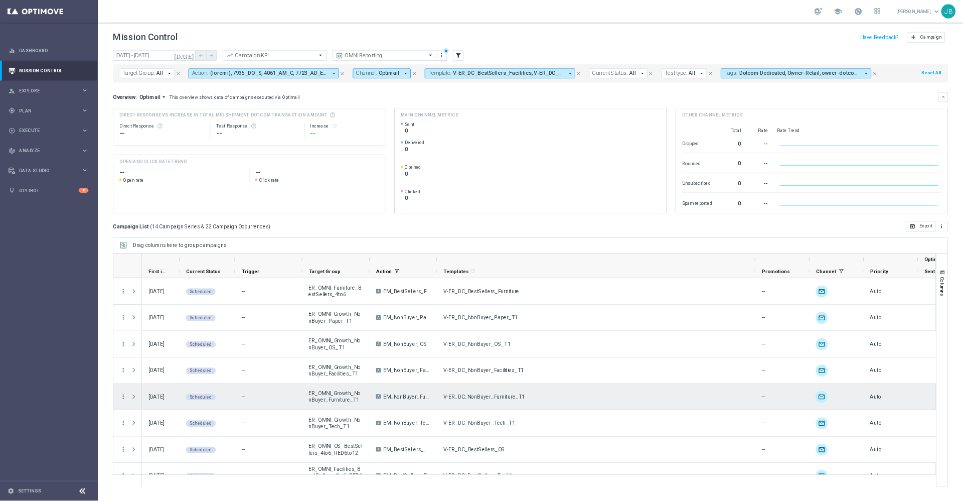
scroll to position [0, 0]
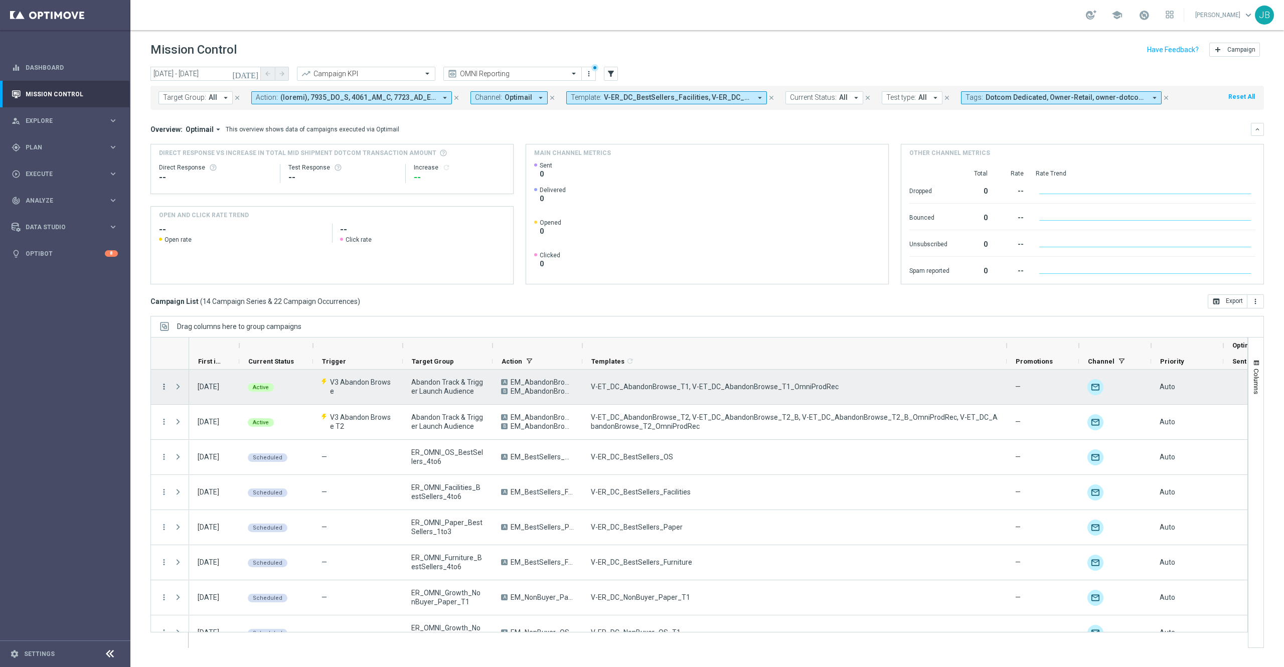
click at [163, 385] on icon "more_vert" at bounding box center [164, 386] width 9 height 9
click at [215, 444] on div "file_copy Duplicate and Edit" at bounding box center [225, 440] width 113 height 14
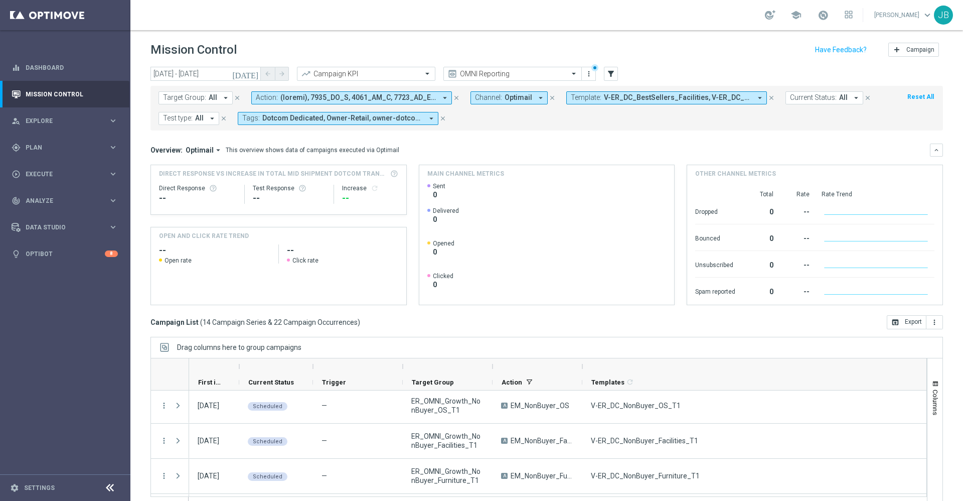
scroll to position [248, 0]
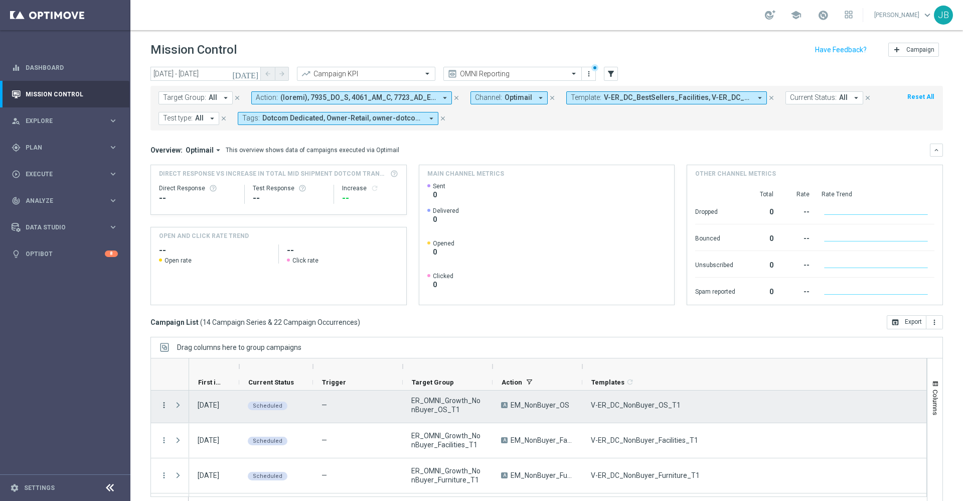
click at [166, 405] on icon "more_vert" at bounding box center [164, 404] width 9 height 9
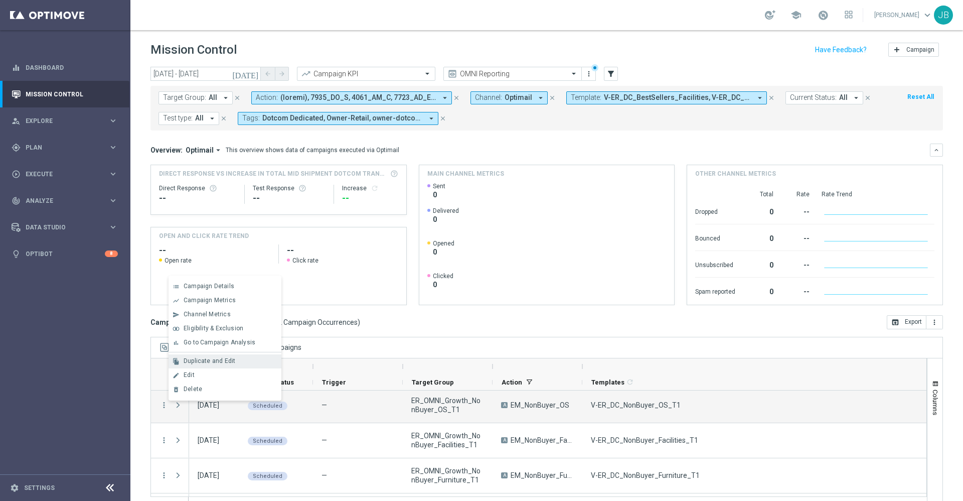
click at [229, 362] on span "Duplicate and Edit" at bounding box center [210, 360] width 52 height 7
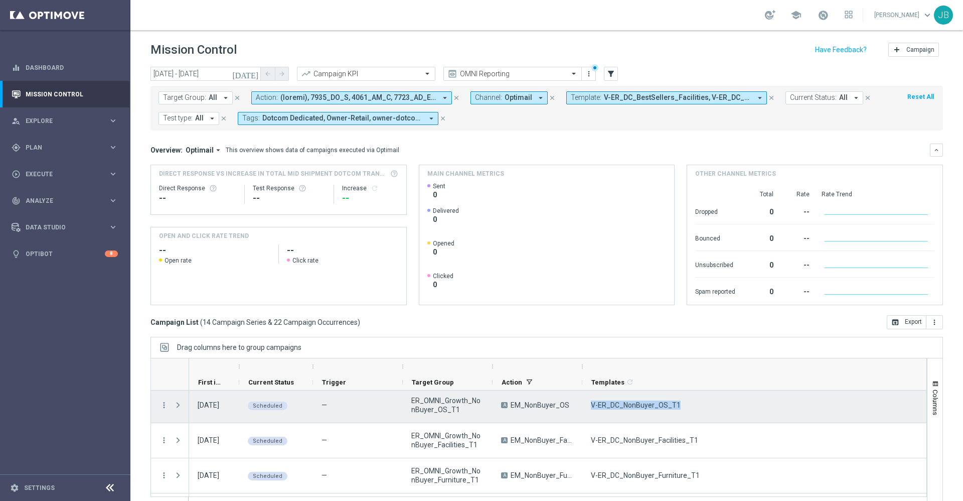
drag, startPoint x: 675, startPoint y: 407, endPoint x: 591, endPoint y: 412, distance: 84.4
click at [591, 412] on div "V-ER_DC_NonBuyer_OS_T1" at bounding box center [794, 405] width 424 height 35
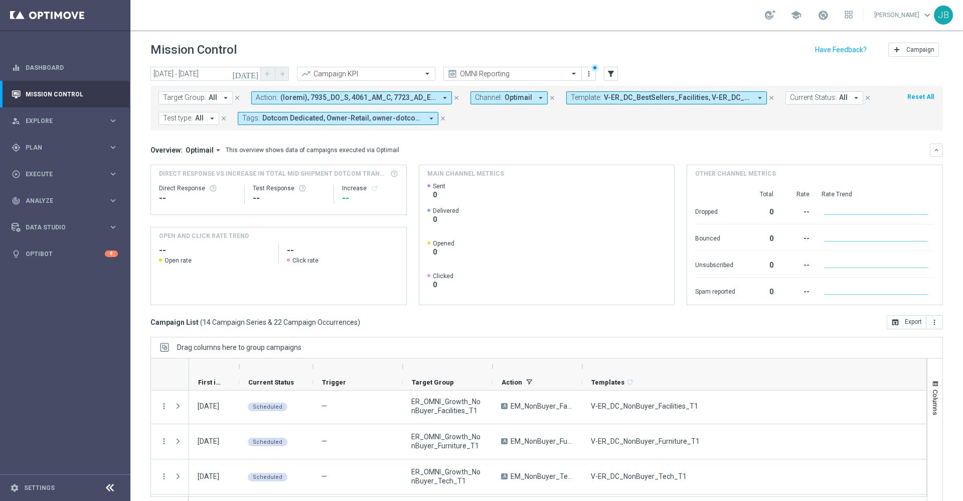
scroll to position [283, 0]
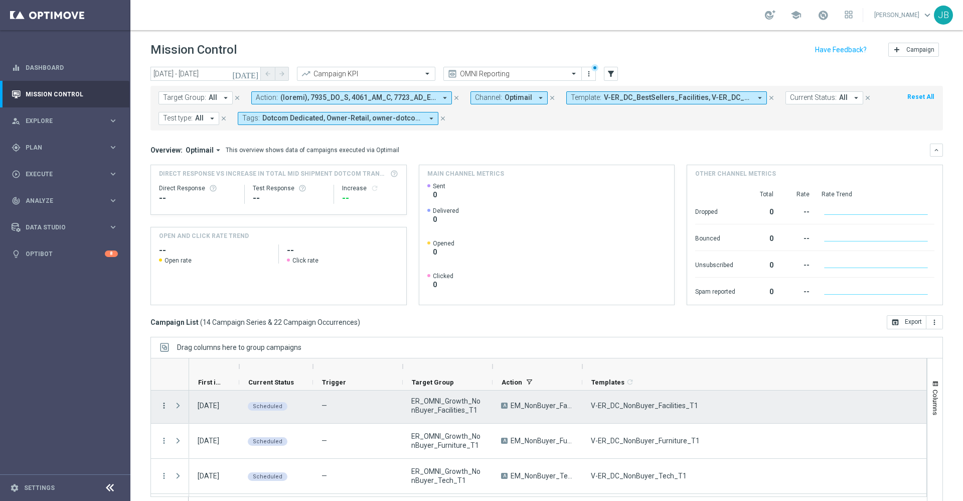
click at [165, 406] on icon "more_vert" at bounding box center [164, 405] width 9 height 9
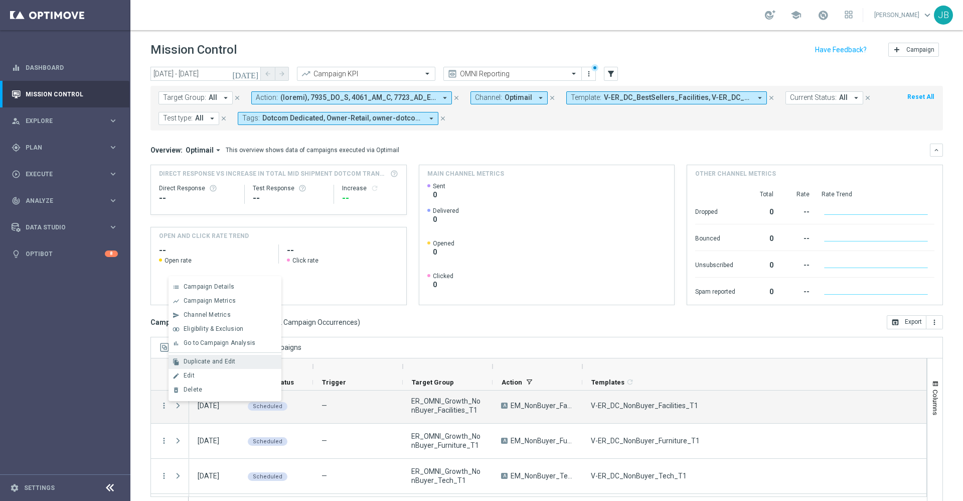
click at [220, 360] on span "Duplicate and Edit" at bounding box center [210, 361] width 52 height 7
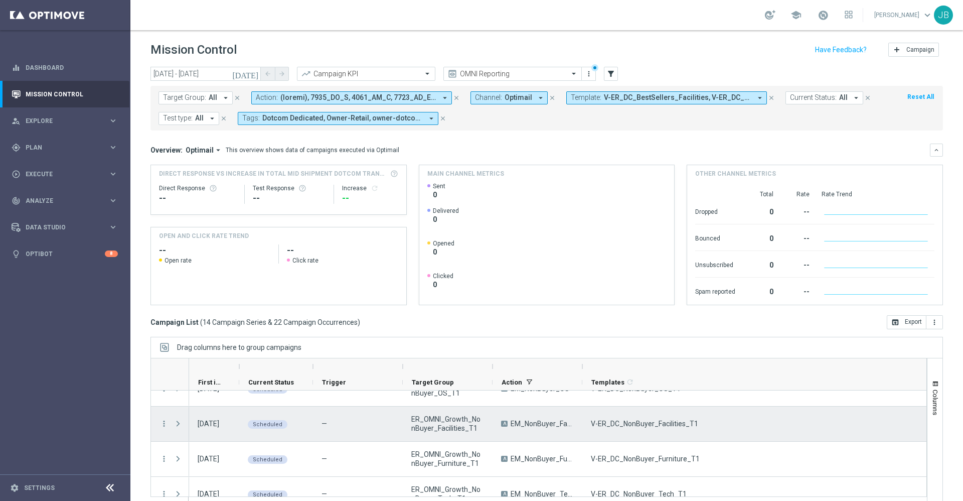
scroll to position [269, 0]
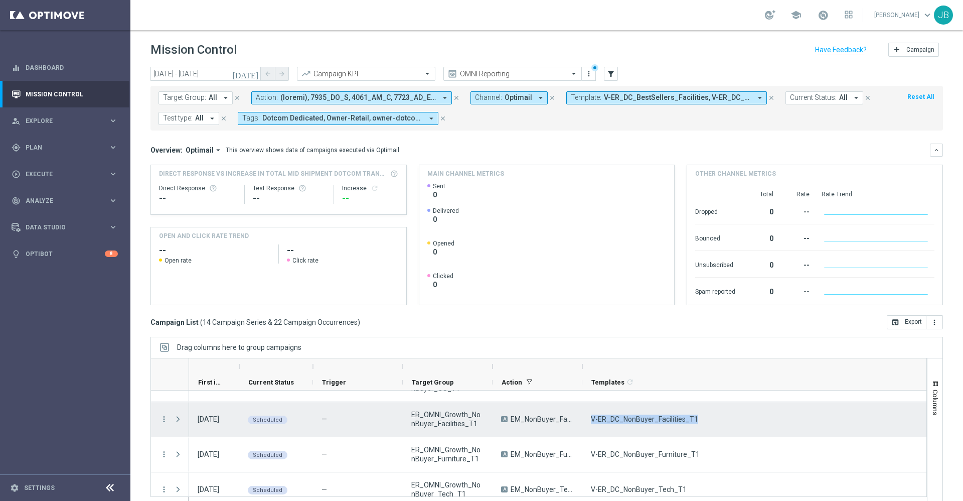
drag, startPoint x: 696, startPoint y: 418, endPoint x: 590, endPoint y: 424, distance: 106.5
click at [590, 424] on div "V-ER_DC_NonBuyer_Facilities_T1" at bounding box center [794, 419] width 424 height 35
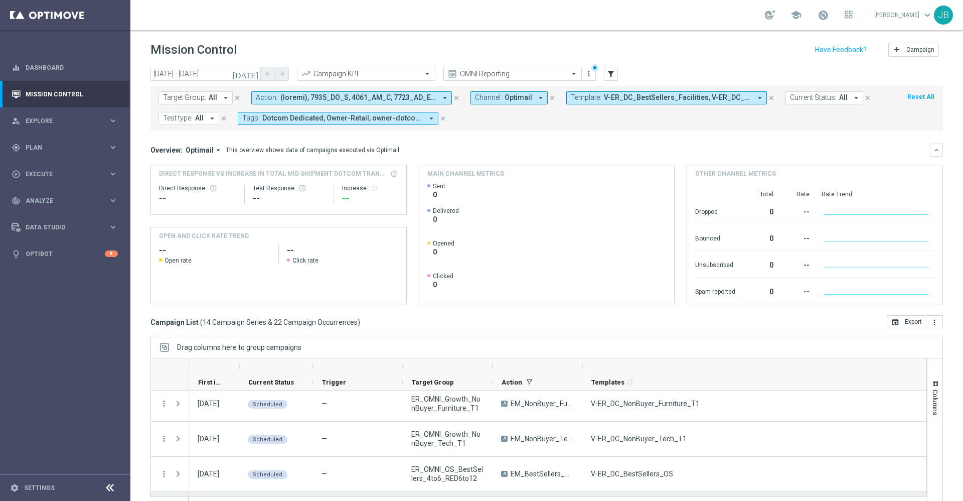
scroll to position [318, 0]
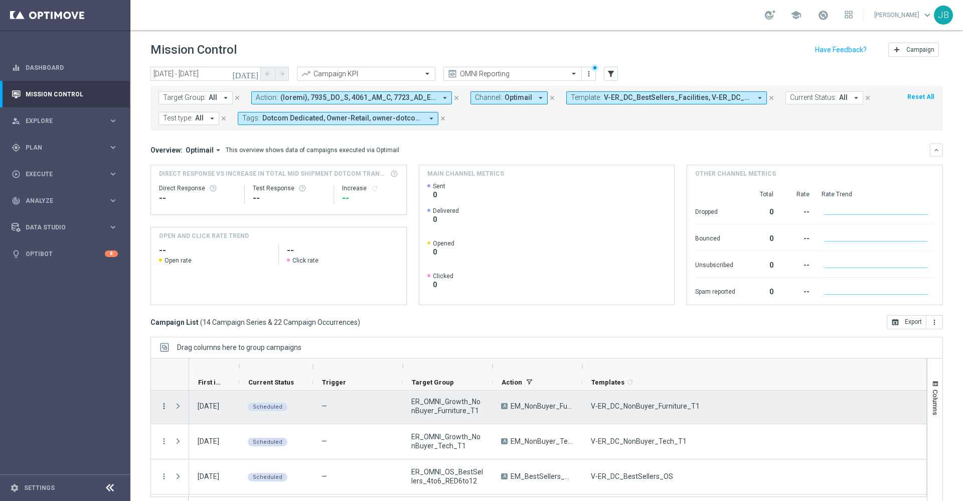
click at [165, 404] on icon "more_vert" at bounding box center [164, 405] width 9 height 9
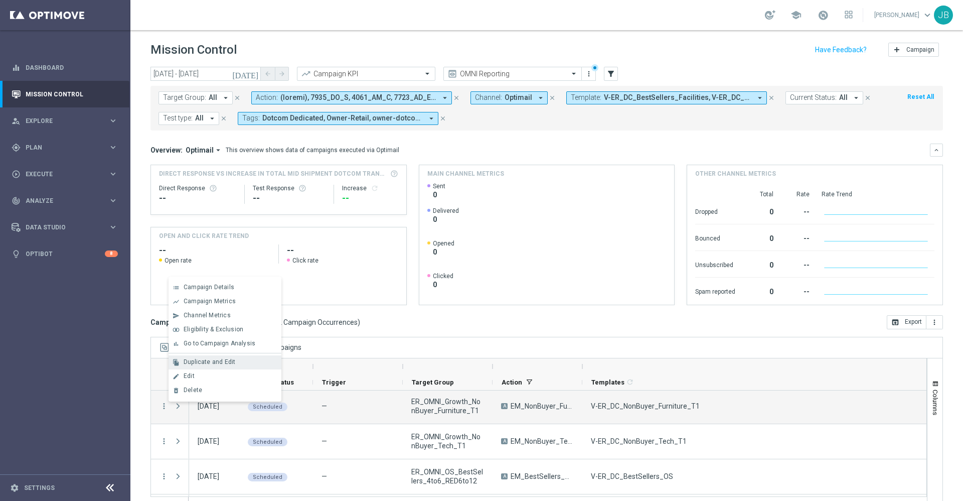
click at [219, 364] on span "Duplicate and Edit" at bounding box center [210, 361] width 52 height 7
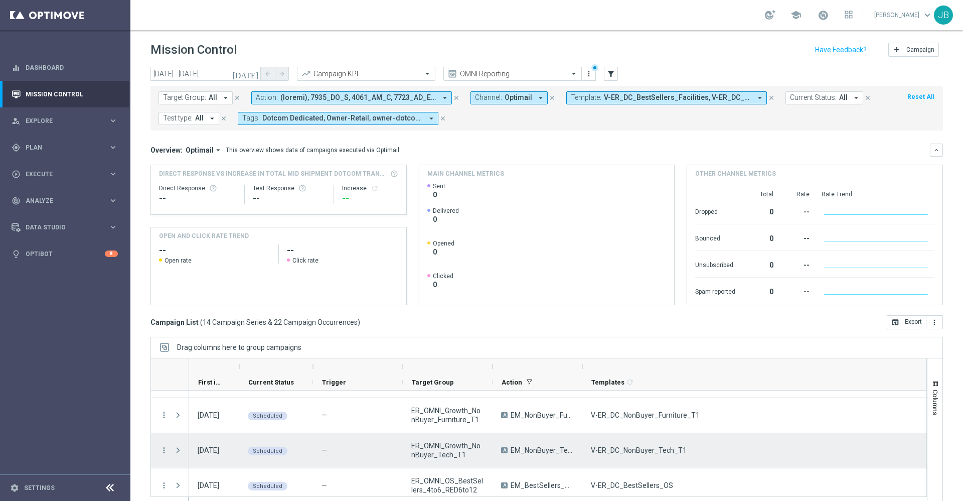
scroll to position [310, 0]
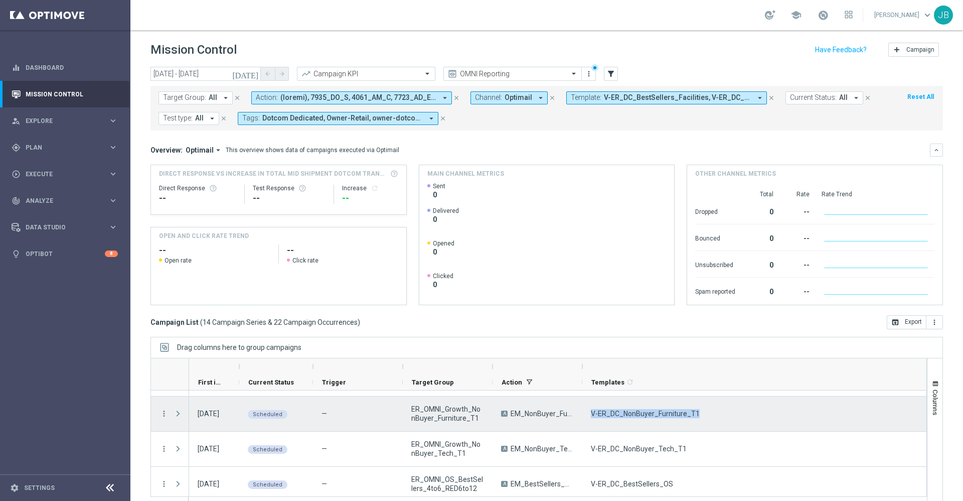
drag, startPoint x: 698, startPoint y: 413, endPoint x: 588, endPoint y: 420, distance: 110.1
click at [588, 420] on div "V-ER_DC_NonBuyer_Furniture_T1" at bounding box center [794, 413] width 424 height 35
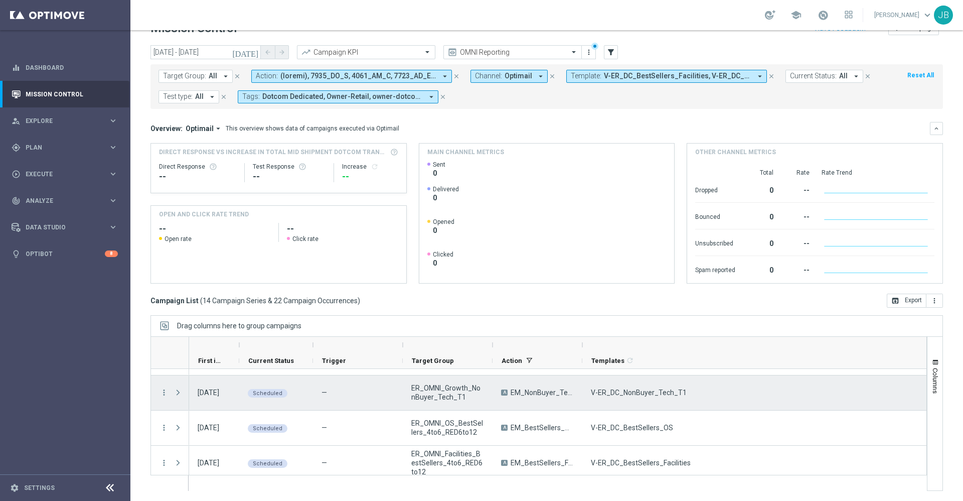
scroll to position [346, 0]
click at [164, 392] on icon "more_vert" at bounding box center [164, 390] width 9 height 9
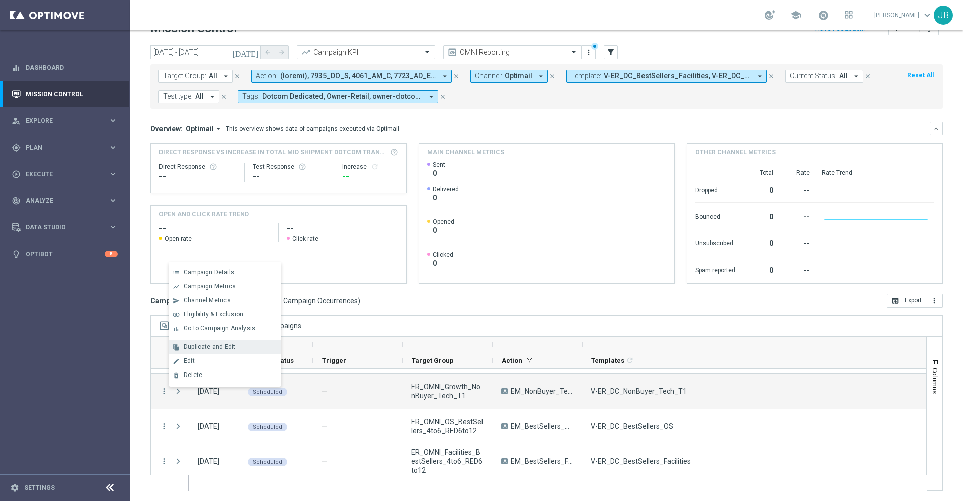
click at [202, 349] on span "Duplicate and Edit" at bounding box center [210, 346] width 52 height 7
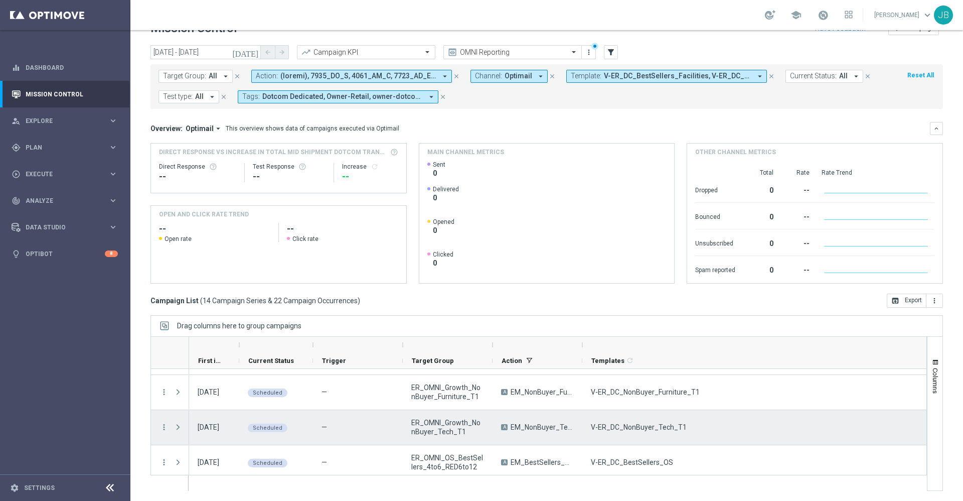
scroll to position [349, 0]
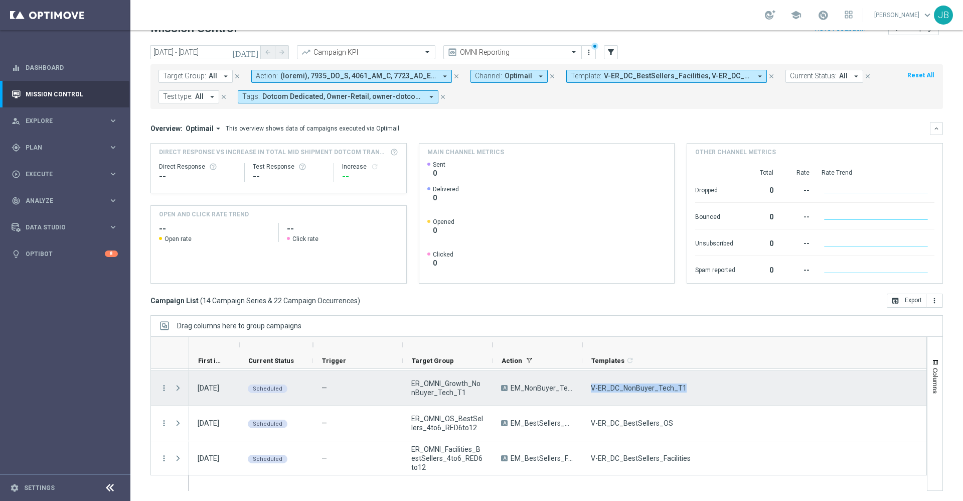
drag, startPoint x: 683, startPoint y: 387, endPoint x: 582, endPoint y: 385, distance: 100.8
click at [582, 385] on div "01 Oct 2025, Wednesday Scheduled — ER_OMNI_Growth_NonBuyer_Tech_T1 A EM_NonBuye…" at bounding box center [887, 388] width 1396 height 35
click at [690, 389] on div "V-ER_DC_NonBuyer_Tech_T1" at bounding box center [794, 388] width 424 height 35
drag, startPoint x: 683, startPoint y: 387, endPoint x: 591, endPoint y: 384, distance: 91.8
click at [591, 384] on div "V-ER_DC_NonBuyer_Tech_T1" at bounding box center [794, 388] width 424 height 35
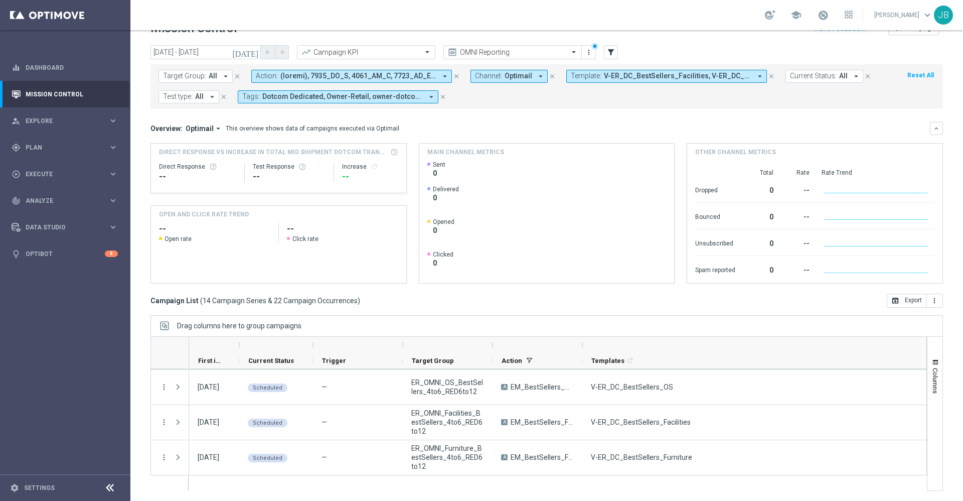
scroll to position [386, 0]
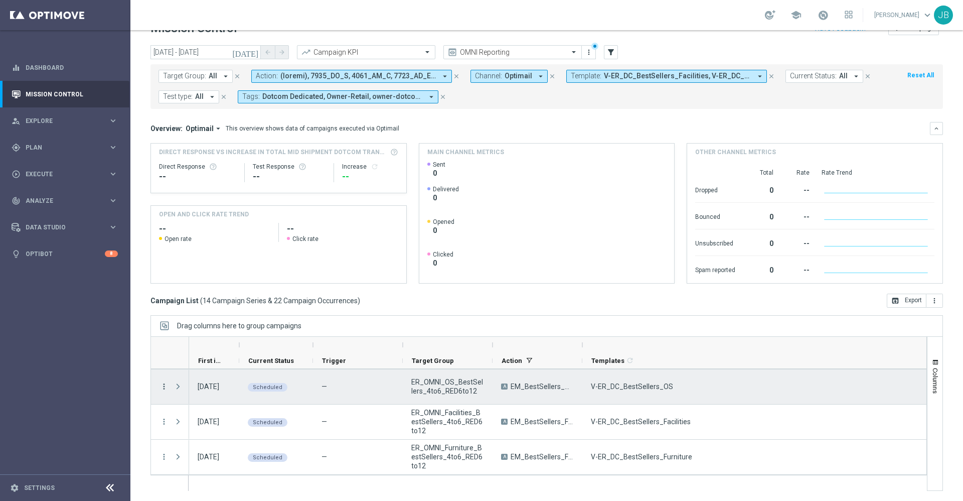
click at [164, 387] on icon "more_vert" at bounding box center [164, 386] width 9 height 9
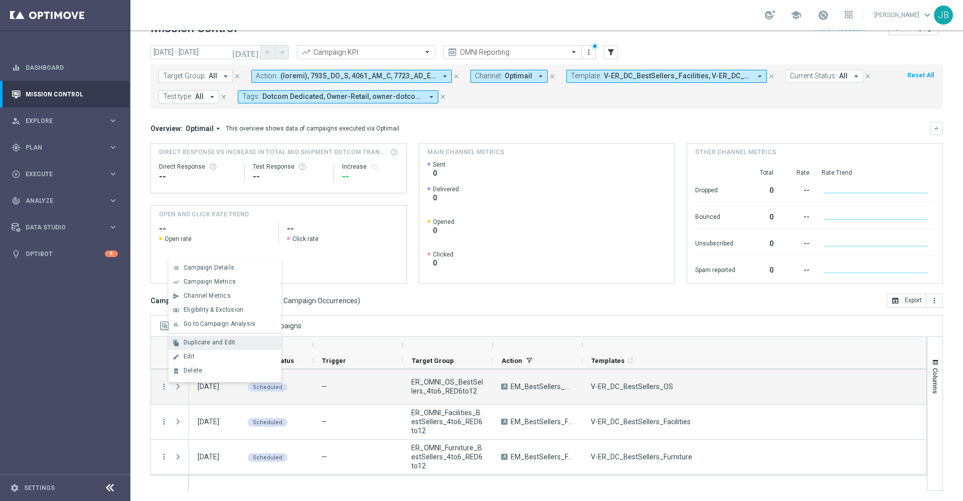
click at [218, 345] on span "Duplicate and Edit" at bounding box center [210, 342] width 52 height 7
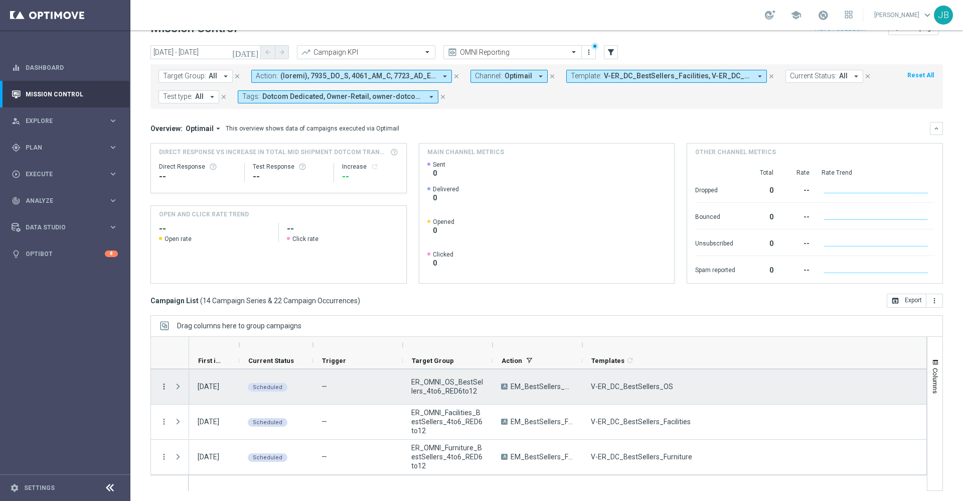
click at [166, 387] on icon "more_vert" at bounding box center [164, 386] width 9 height 9
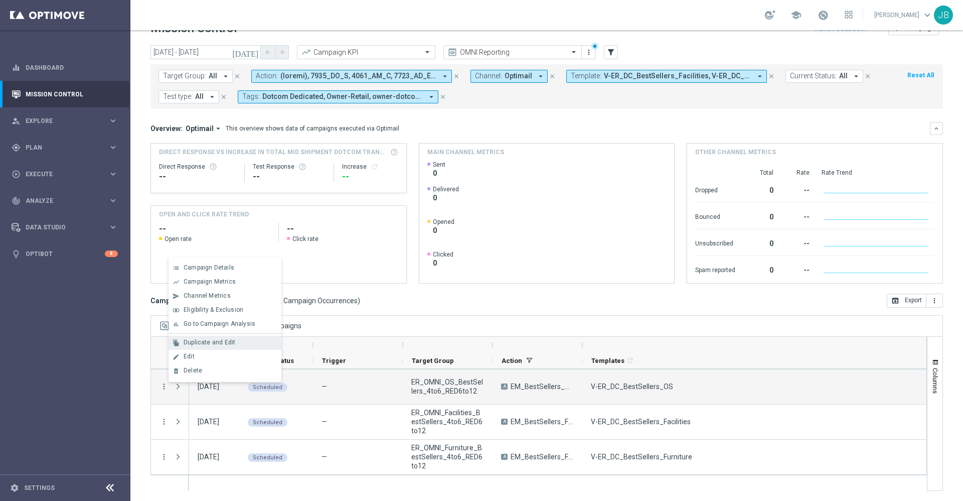
click at [218, 341] on span "Duplicate and Edit" at bounding box center [210, 342] width 52 height 7
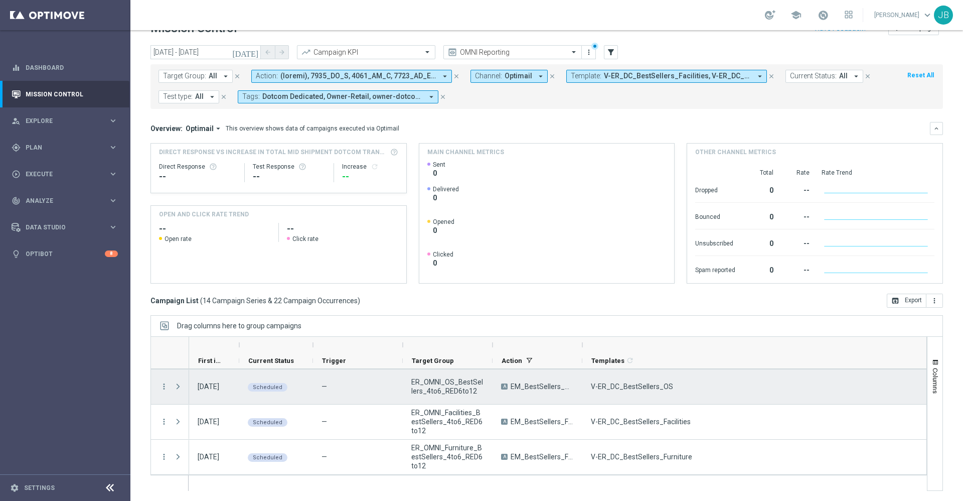
click at [667, 384] on span "V-ER_DC_BestSellers_OS" at bounding box center [632, 386] width 82 height 9
drag, startPoint x: 670, startPoint y: 387, endPoint x: 590, endPoint y: 393, distance: 80.5
click at [590, 393] on div "V-ER_DC_BestSellers_OS" at bounding box center [794, 386] width 424 height 35
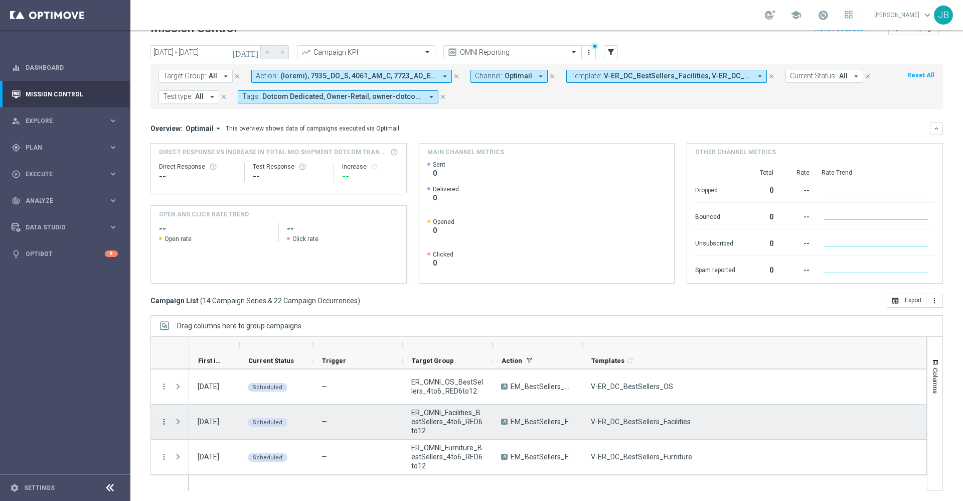
click at [163, 422] on icon "more_vert" at bounding box center [164, 421] width 9 height 9
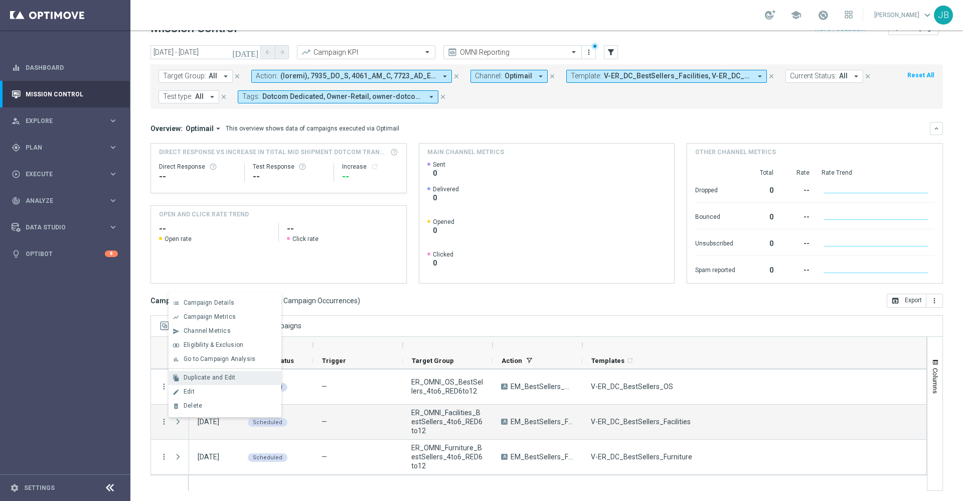
click at [211, 380] on span "Duplicate and Edit" at bounding box center [210, 377] width 52 height 7
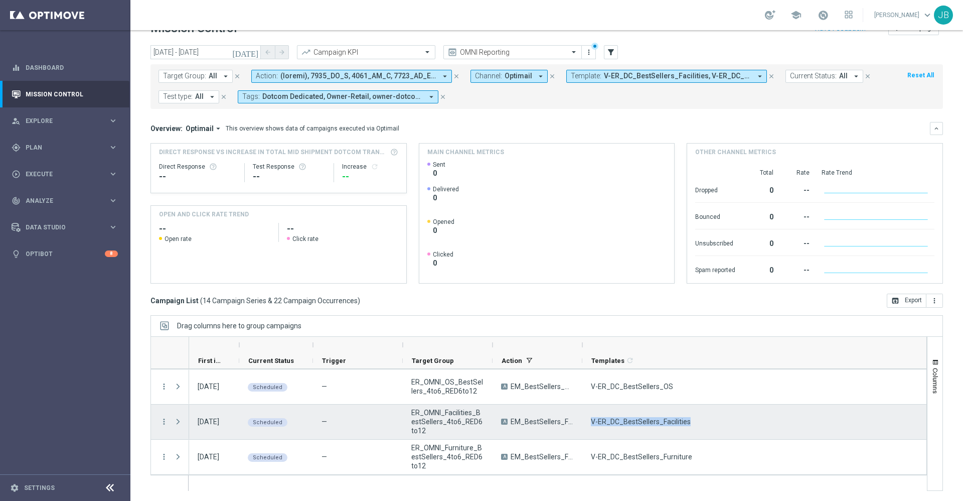
drag, startPoint x: 688, startPoint y: 422, endPoint x: 587, endPoint y: 426, distance: 100.9
click at [587, 426] on div "V-ER_DC_BestSellers_Facilities" at bounding box center [794, 421] width 424 height 35
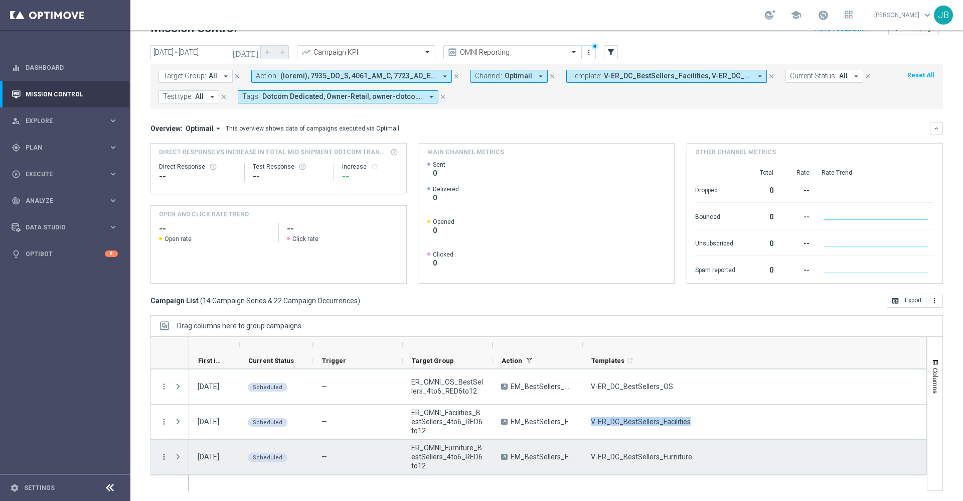
click at [165, 457] on icon "more_vert" at bounding box center [164, 456] width 9 height 9
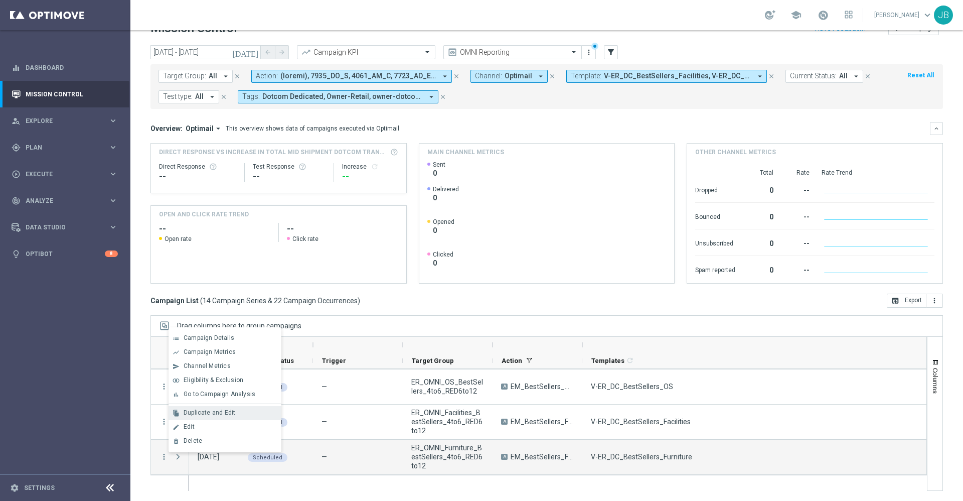
click at [234, 415] on div "Duplicate and Edit" at bounding box center [230, 412] width 93 height 7
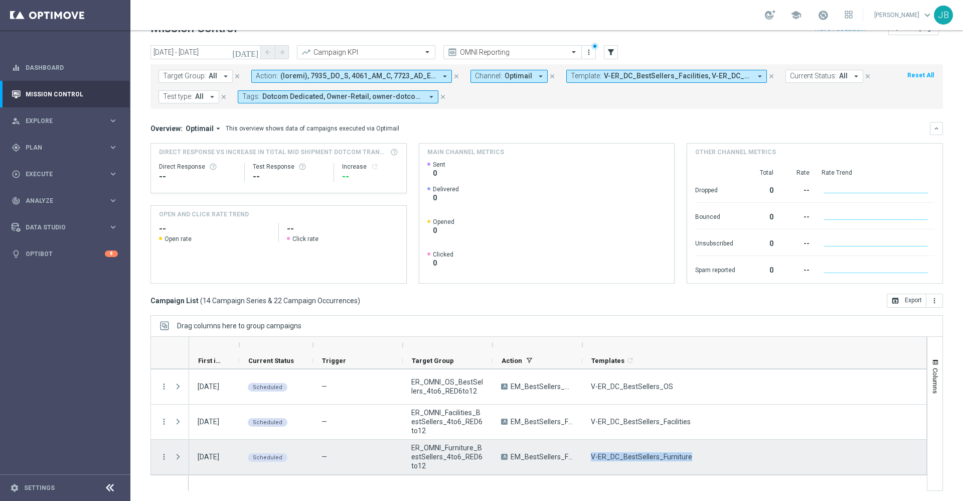
drag, startPoint x: 693, startPoint y: 454, endPoint x: 587, endPoint y: 459, distance: 105.5
click at [587, 459] on div "V-ER_DC_BestSellers_Furniture" at bounding box center [794, 456] width 424 height 35
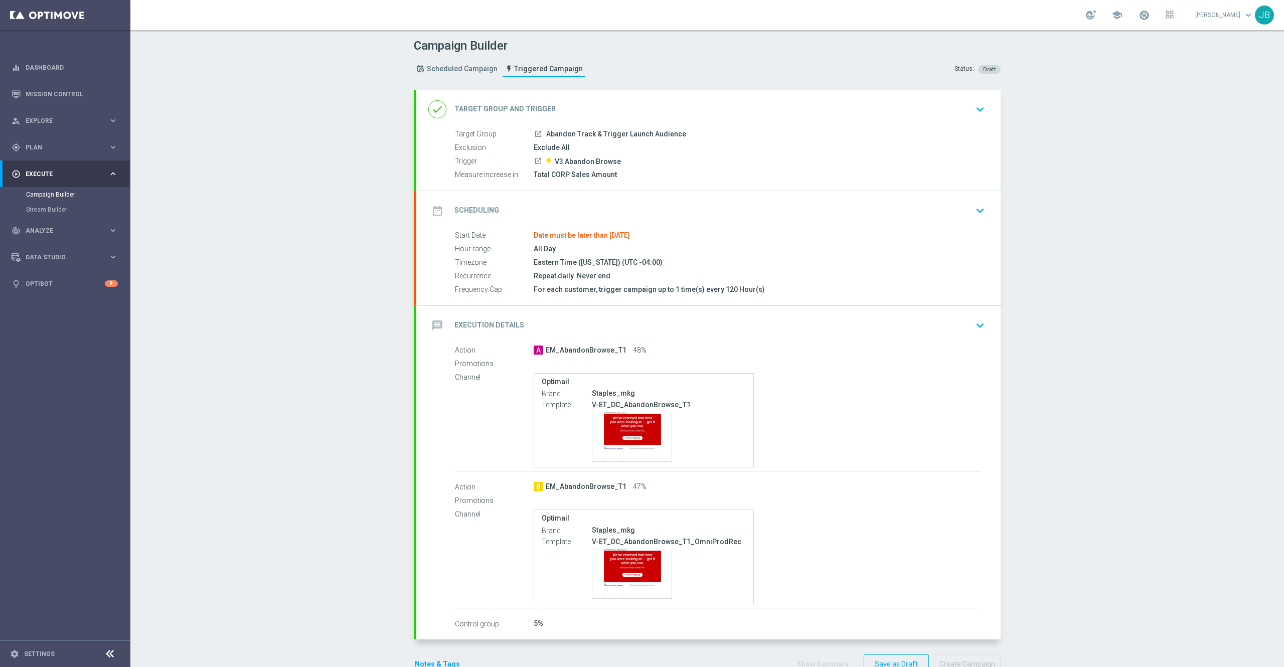
click at [477, 206] on h2 "Scheduling" at bounding box center [477, 211] width 45 height 10
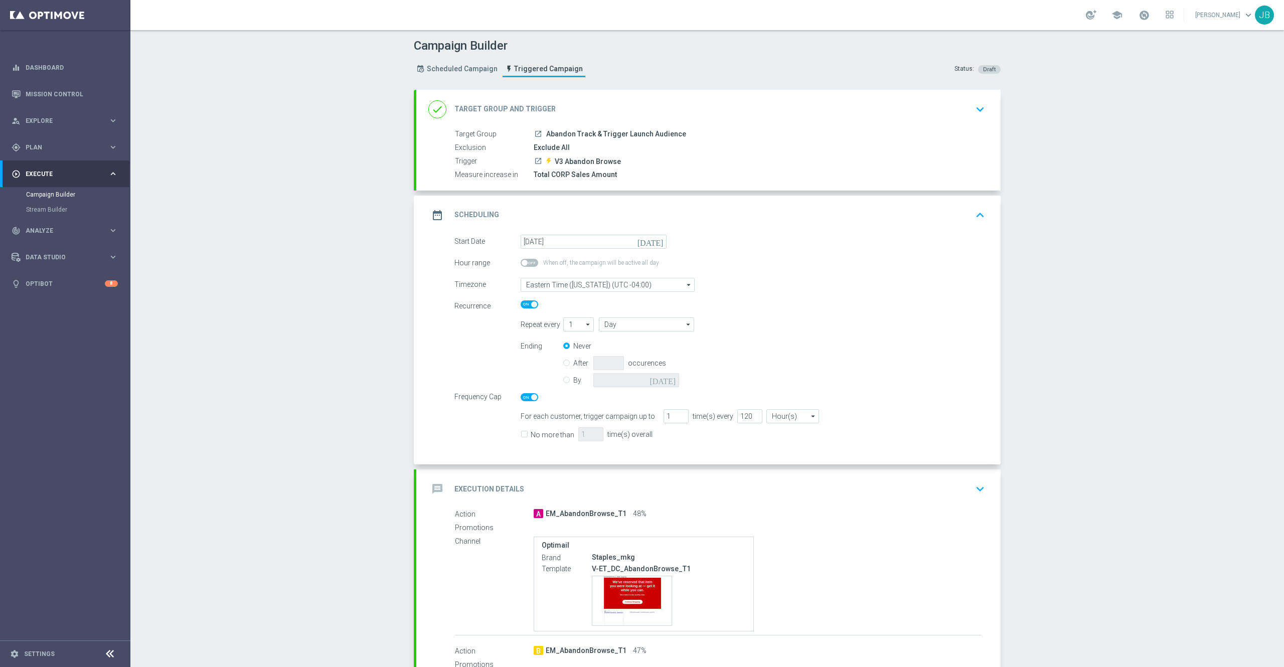
click at [649, 245] on icon "[DATE]" at bounding box center [653, 240] width 30 height 11
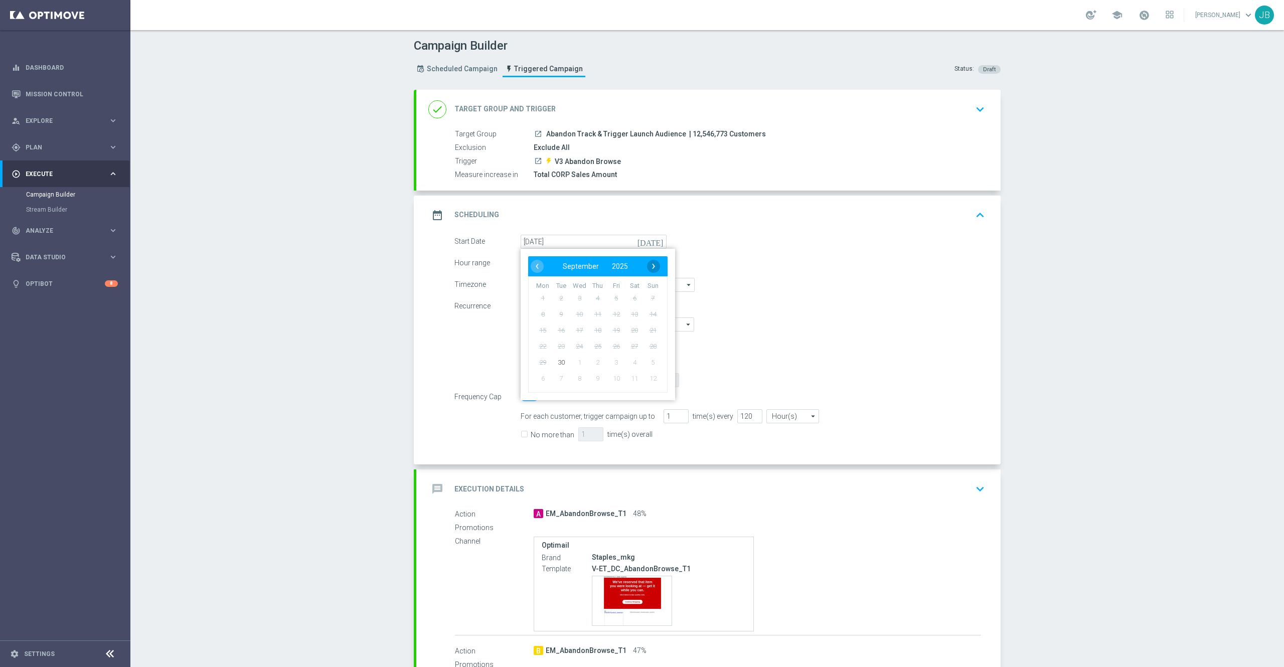
click at [647, 264] on span "›" at bounding box center [653, 266] width 13 height 13
click at [575, 297] on span "1" at bounding box center [579, 298] width 16 height 16
type input "[DATE]"
click at [563, 381] on input "By" at bounding box center [566, 378] width 7 height 7
radio input "true"
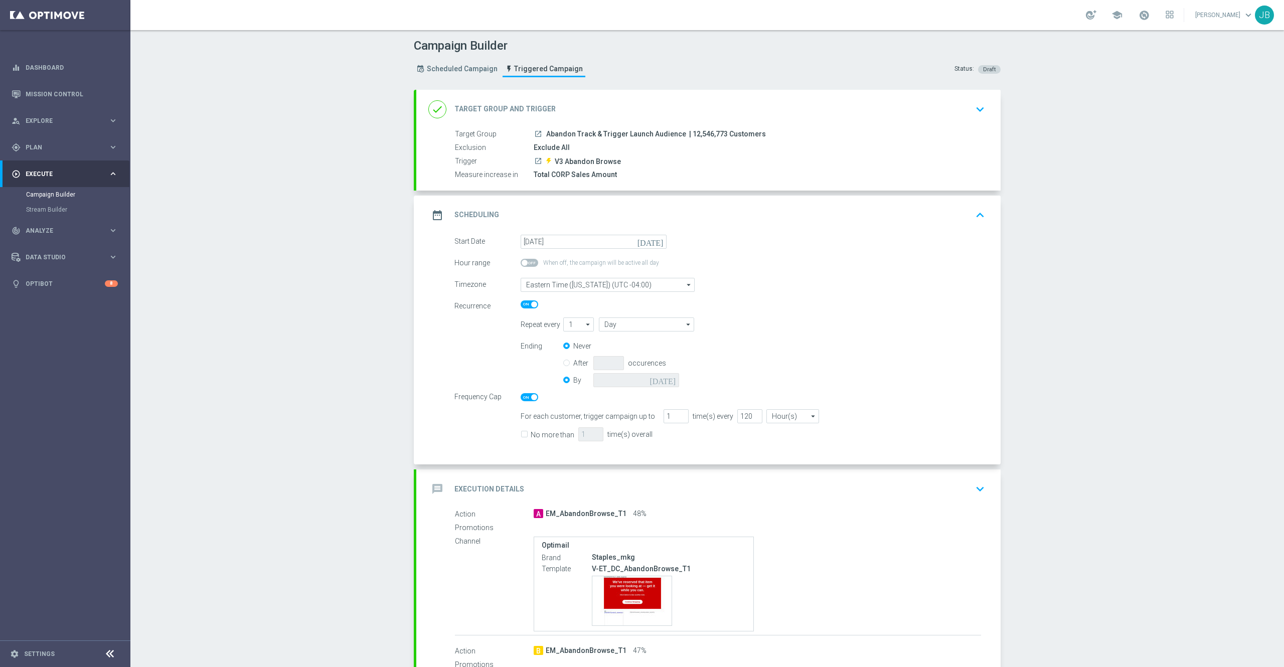
radio input "false"
click at [621, 381] on input at bounding box center [636, 380] width 86 height 14
click at [718, 437] on span "5" at bounding box center [726, 437] width 16 height 16
type input "[DATE]"
click at [496, 108] on h2 "Target Group and Trigger" at bounding box center [505, 109] width 101 height 10
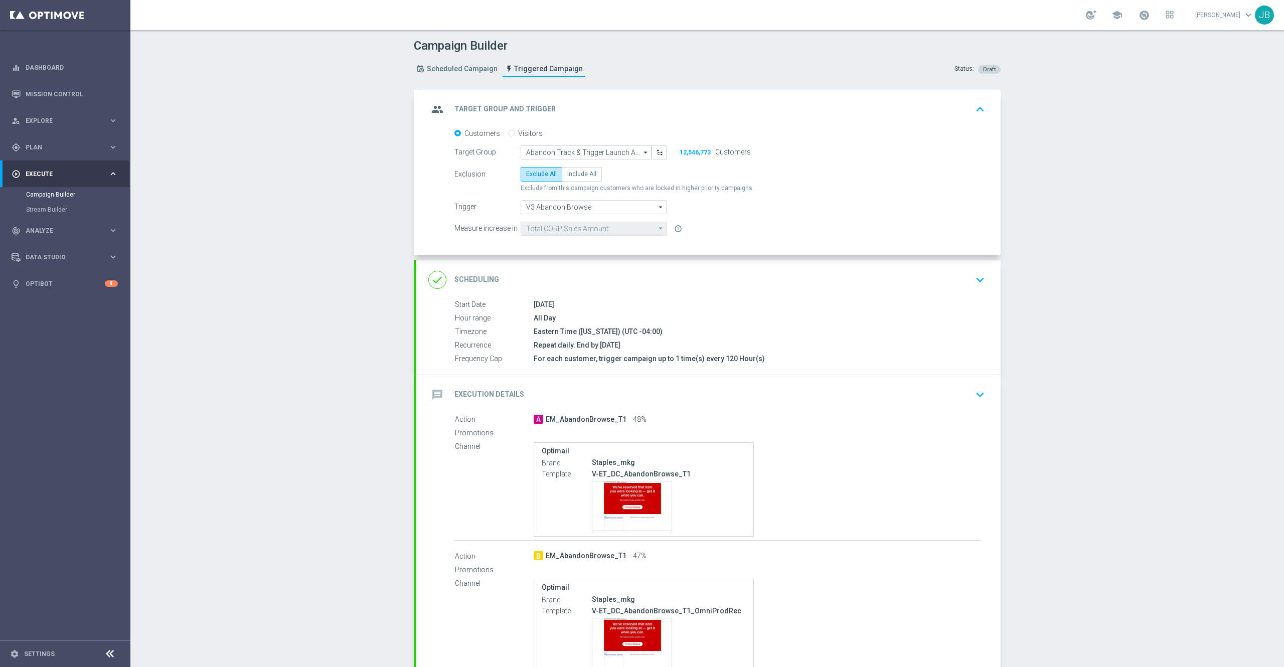
click at [496, 108] on h2 "Target Group and Trigger" at bounding box center [505, 109] width 101 height 10
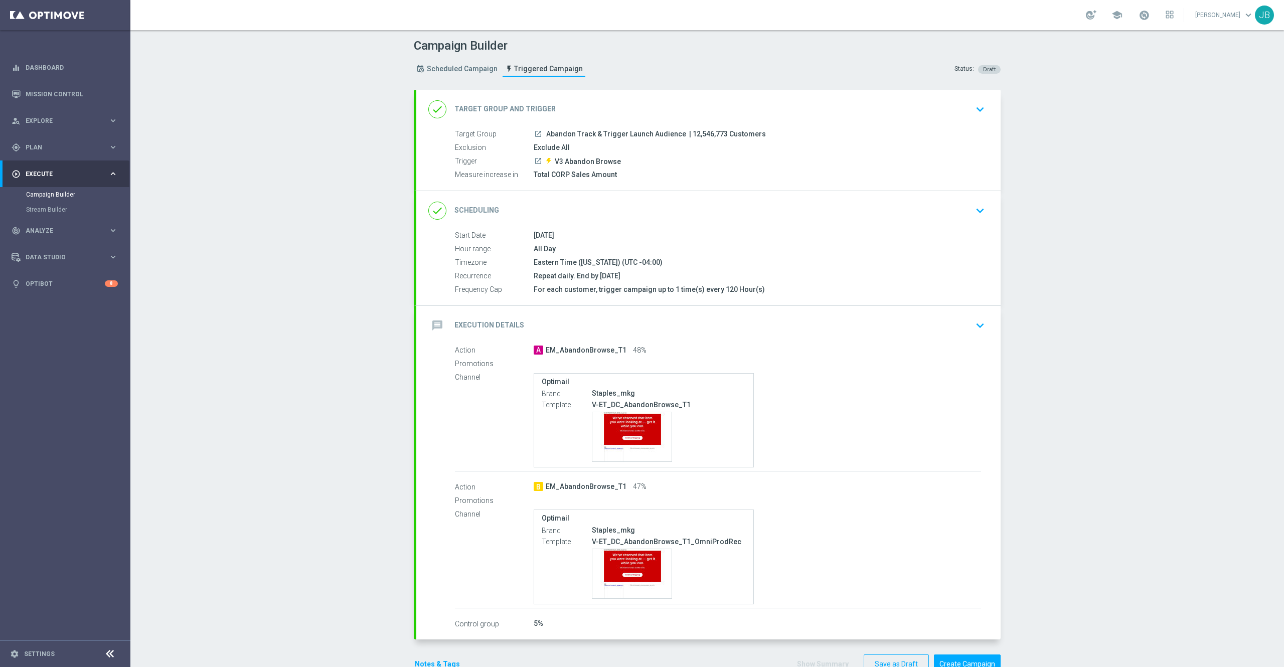
click at [475, 206] on h2 "Scheduling" at bounding box center [477, 211] width 45 height 10
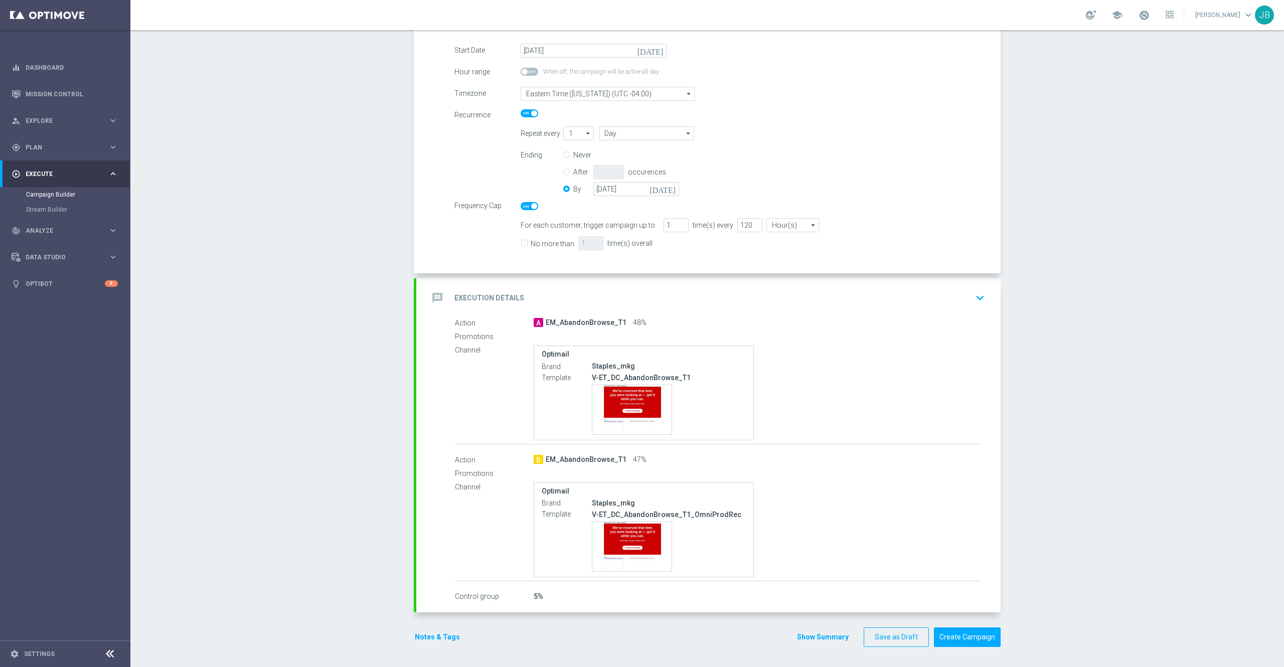
click at [494, 300] on h2 "Execution Details" at bounding box center [490, 298] width 70 height 10
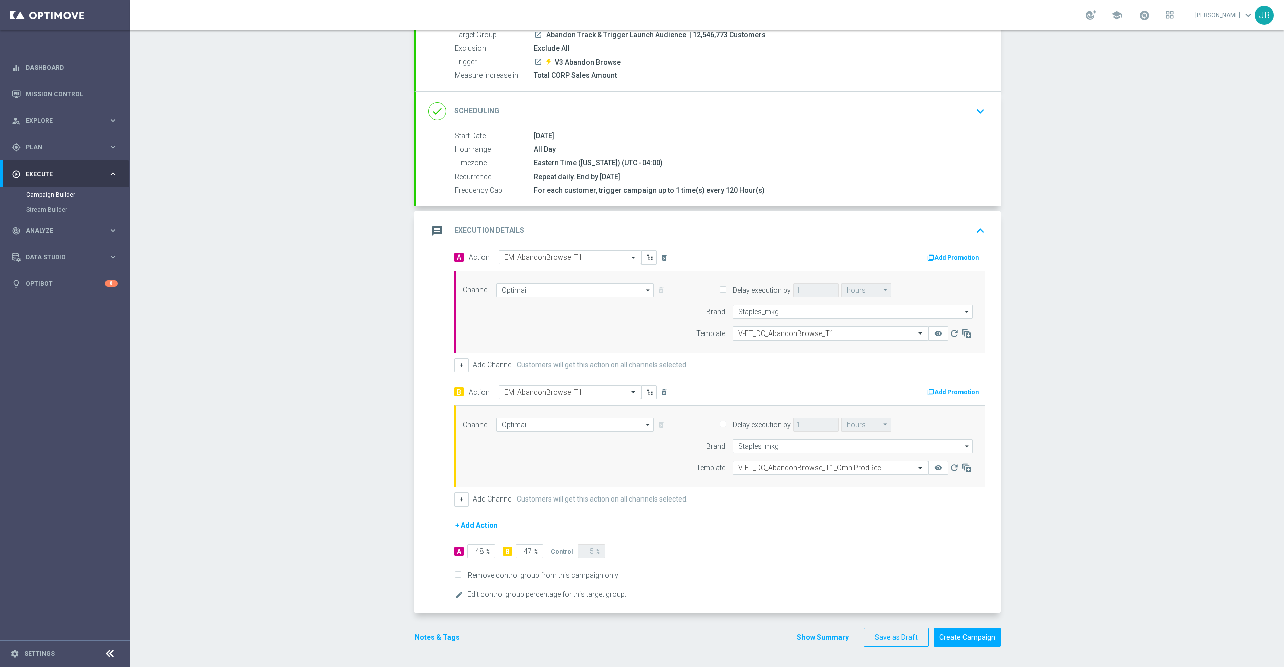
scroll to position [103, 0]
click at [962, 332] on icon at bounding box center [967, 334] width 10 height 10
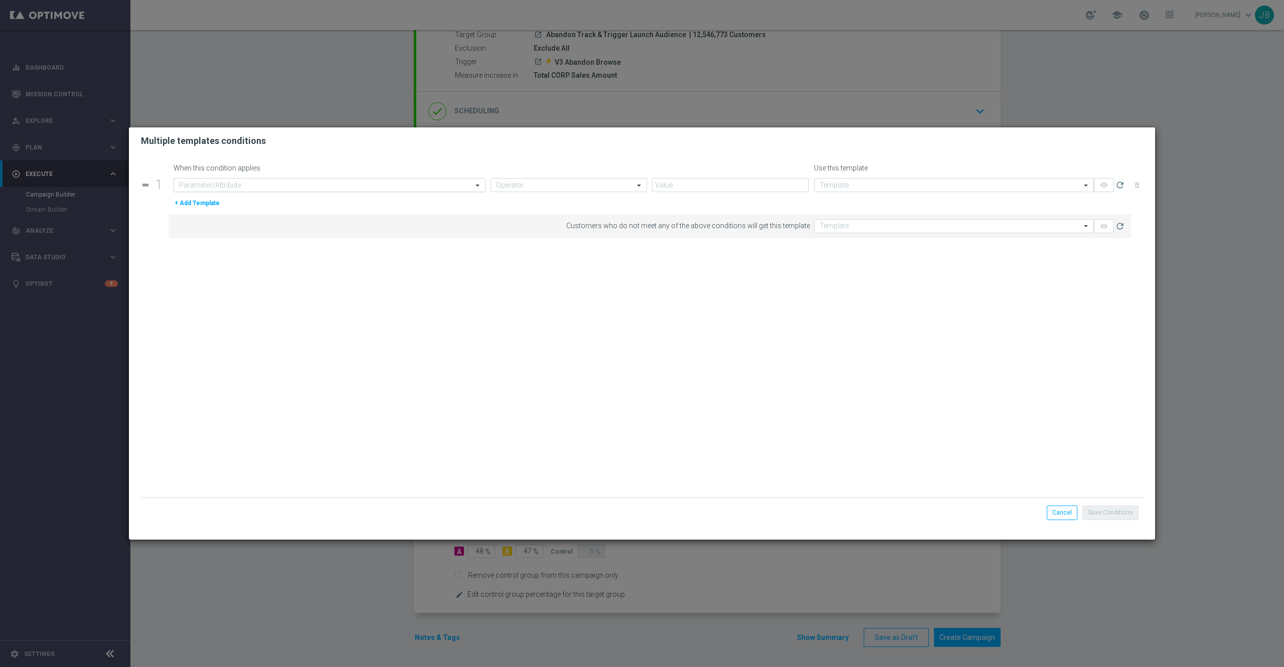
click at [390, 186] on input "text" at bounding box center [319, 185] width 281 height 9
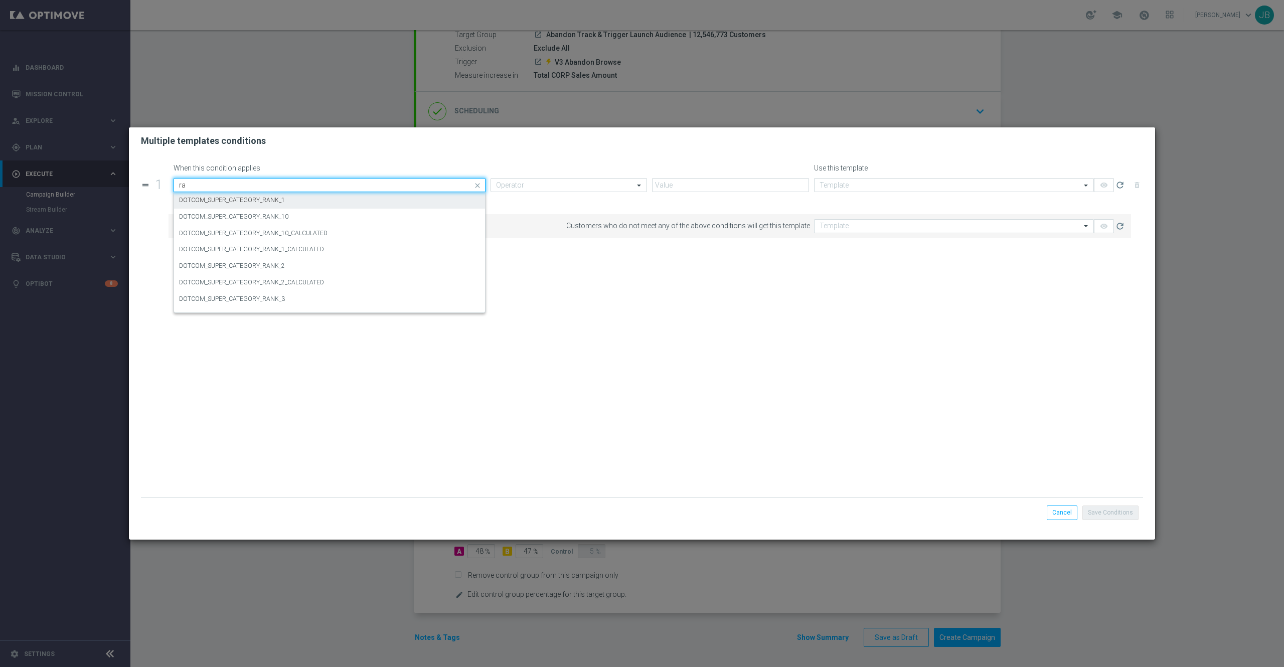
type input "r"
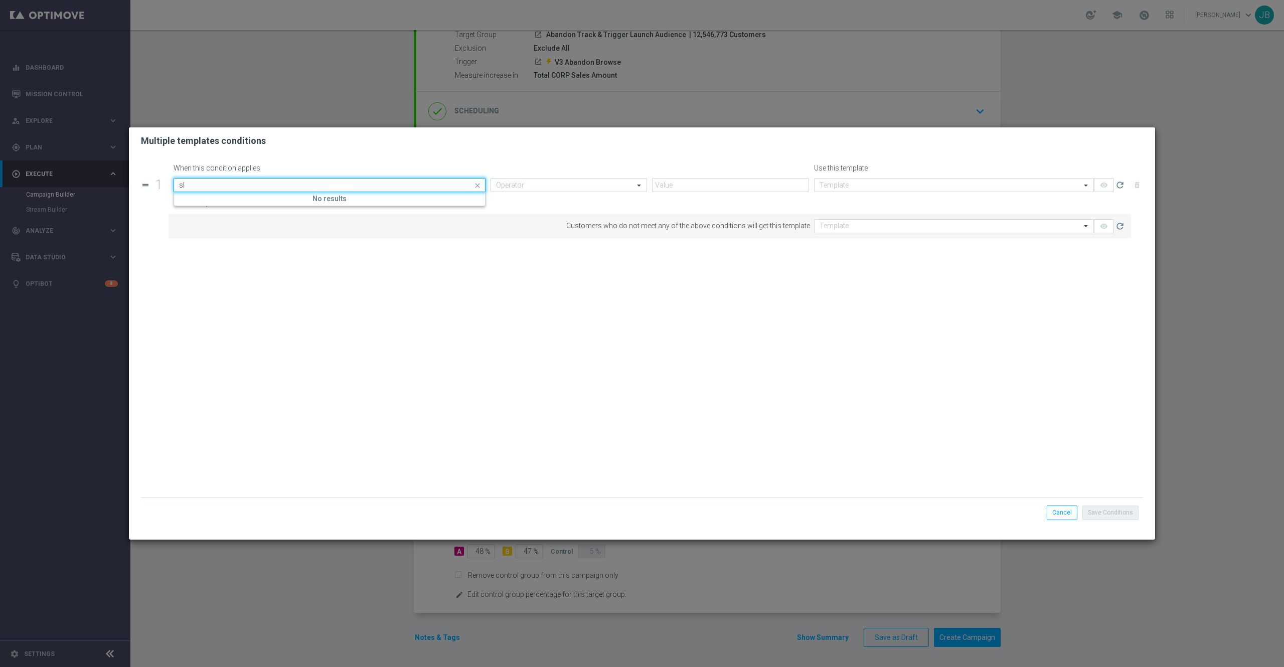
type input "s"
type input "r"
type input "c"
type input "slice"
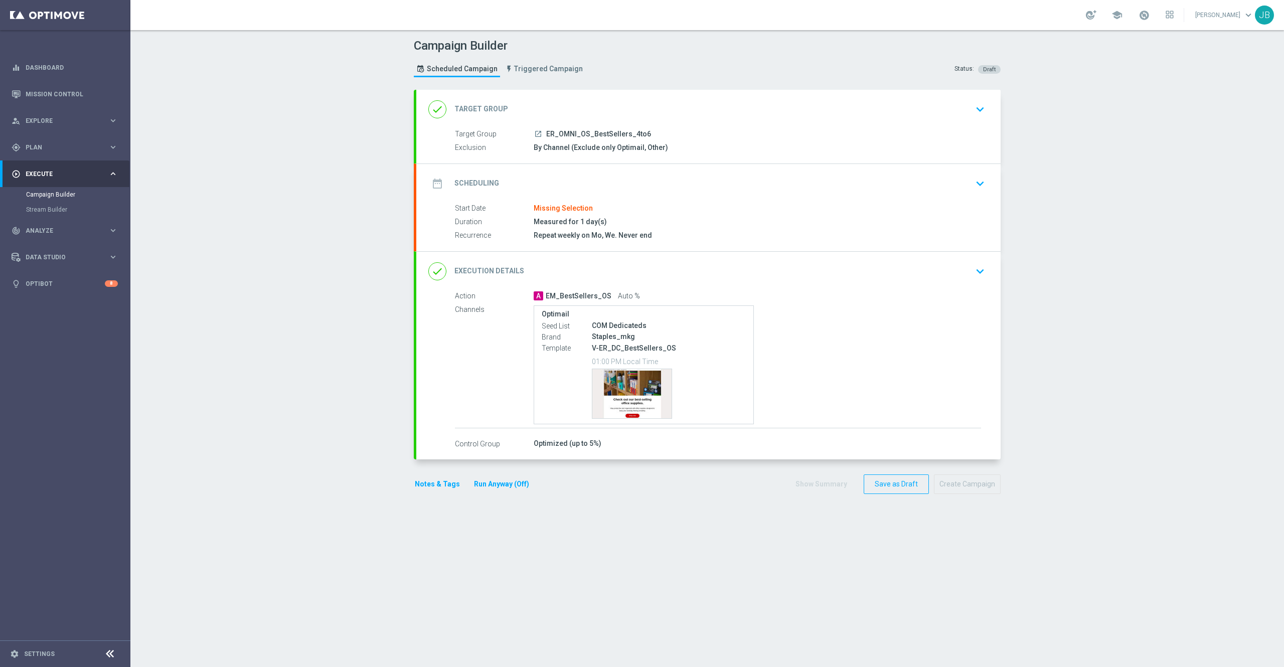
click at [486, 183] on h2 "Scheduling" at bounding box center [477, 184] width 45 height 10
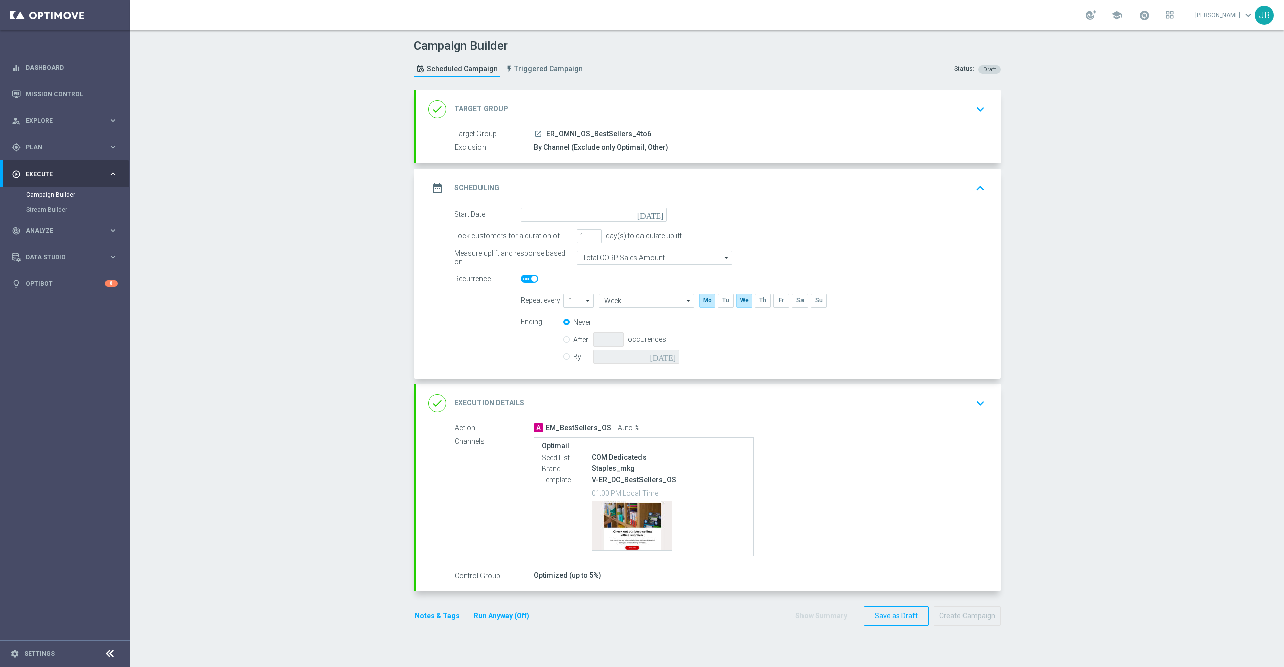
click at [647, 212] on icon "[DATE]" at bounding box center [653, 213] width 30 height 11
click at [647, 239] on span "›" at bounding box center [653, 239] width 13 height 13
click at [572, 273] on span "1" at bounding box center [579, 271] width 16 height 16
type input "[DATE]"
click at [661, 355] on icon "[DATE]" at bounding box center [665, 355] width 30 height 11
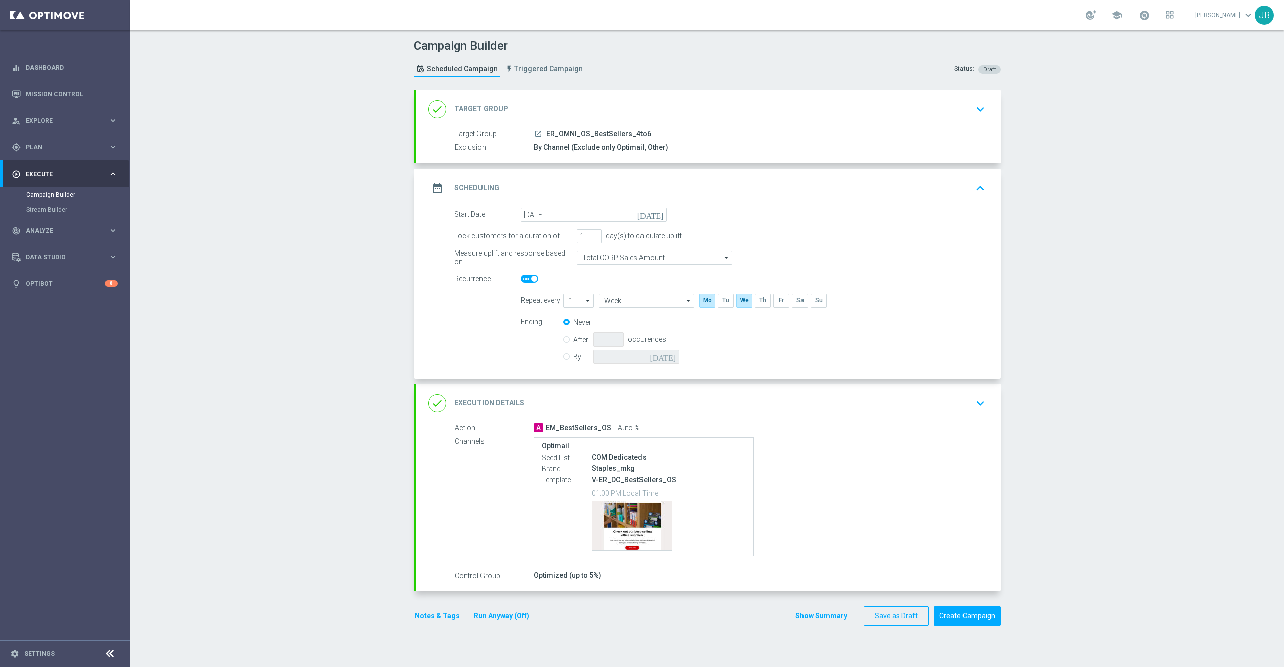
click at [554, 357] on div "Ending Never After occurences By today" at bounding box center [753, 341] width 480 height 51
click at [563, 361] on div "By today" at bounding box center [627, 357] width 128 height 14
click at [563, 357] on input "By" at bounding box center [566, 355] width 7 height 7
radio input "true"
radio input "false"
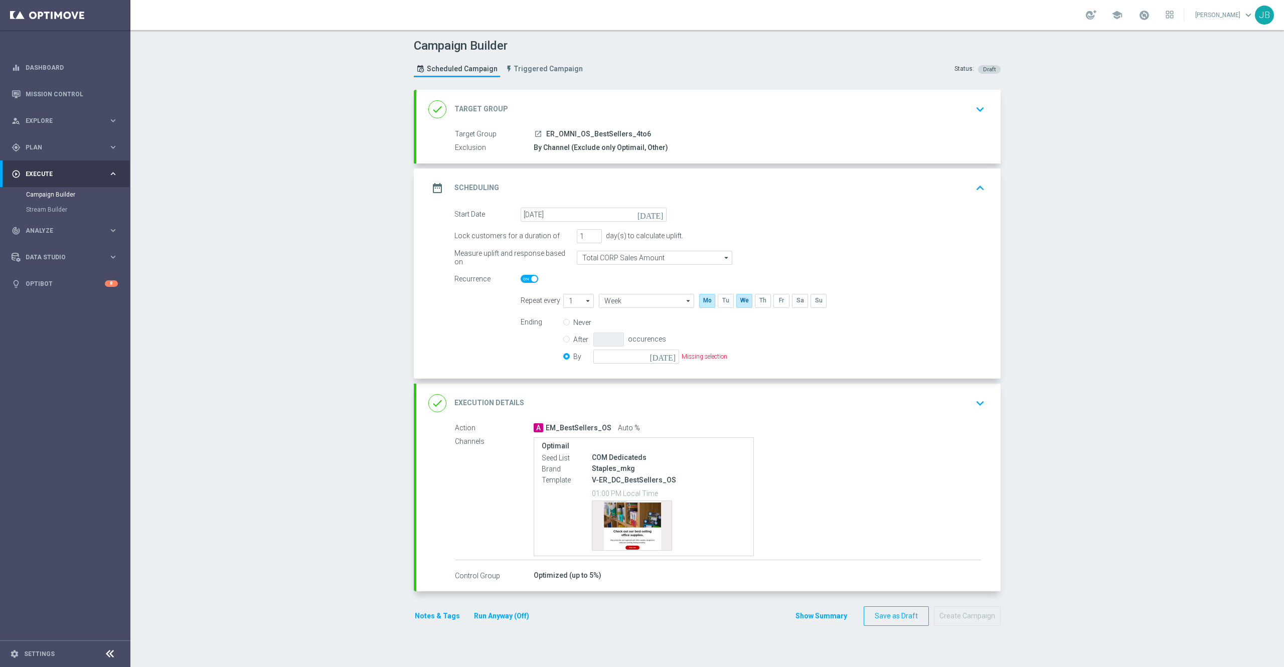
click at [660, 357] on icon "[DATE]" at bounding box center [665, 355] width 30 height 11
click at [721, 415] on span "5" at bounding box center [726, 413] width 16 height 16
type input "[DATE]"
click at [661, 357] on icon "[DATE]" at bounding box center [665, 355] width 30 height 11
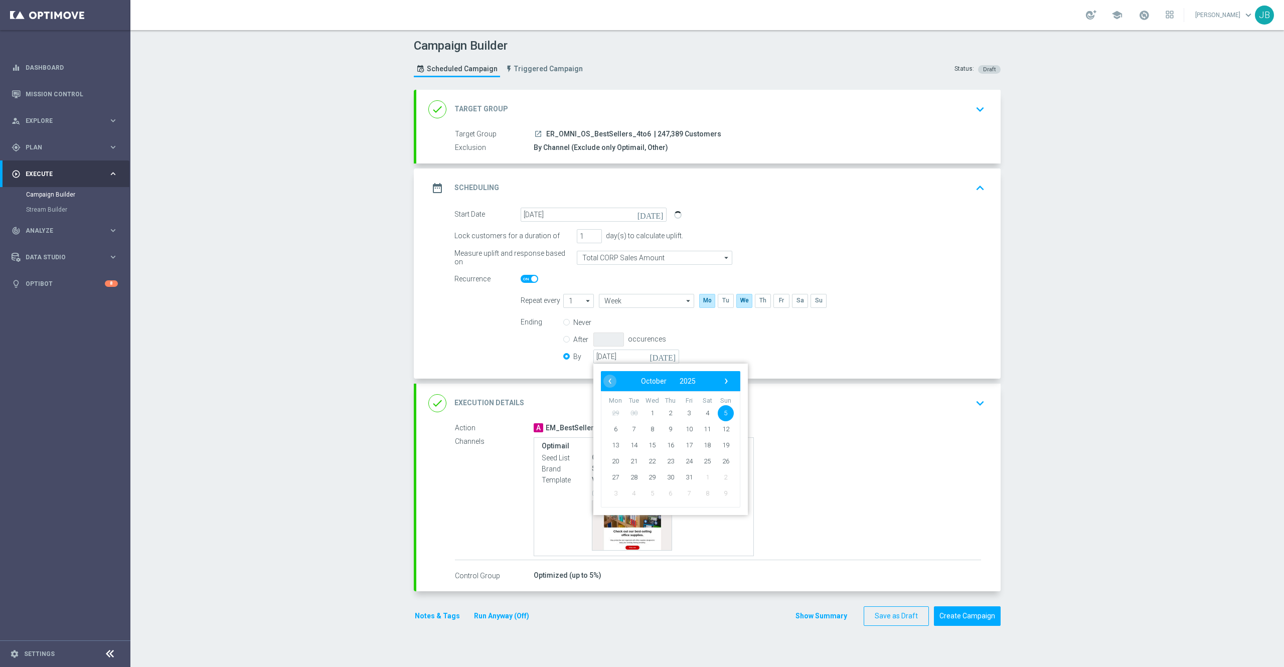
click at [721, 345] on div "Ending Never After occurences By 05 Oct 2025 today ‹ ​ October ​ 2025 ​ › Mon T…" at bounding box center [753, 341] width 480 height 51
click at [500, 405] on h2 "Execution Details" at bounding box center [490, 403] width 70 height 10
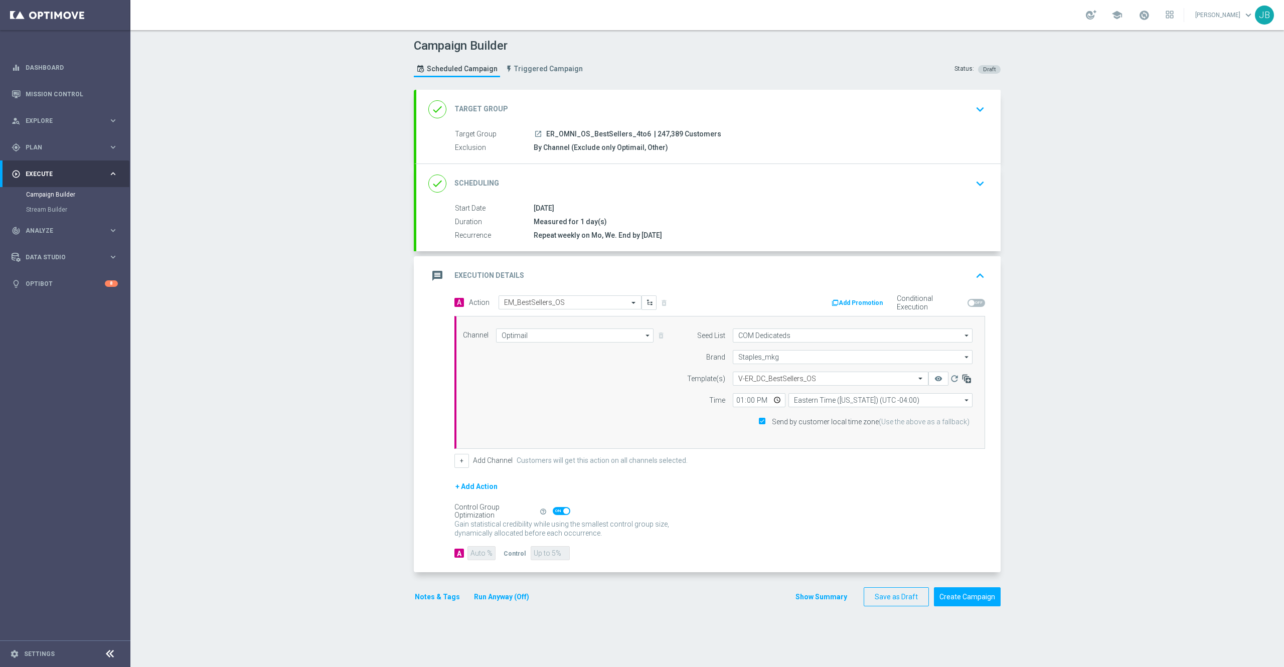
click at [962, 381] on icon "button" at bounding box center [967, 379] width 10 height 10
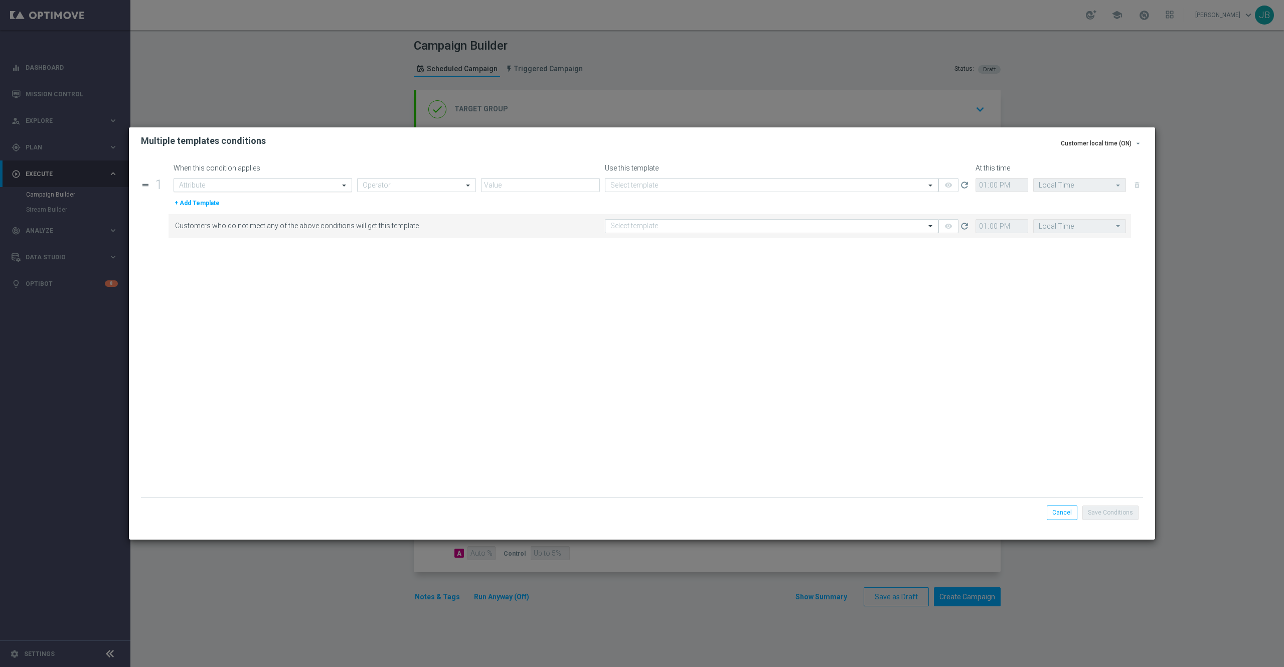
click at [305, 186] on input "text" at bounding box center [252, 185] width 147 height 9
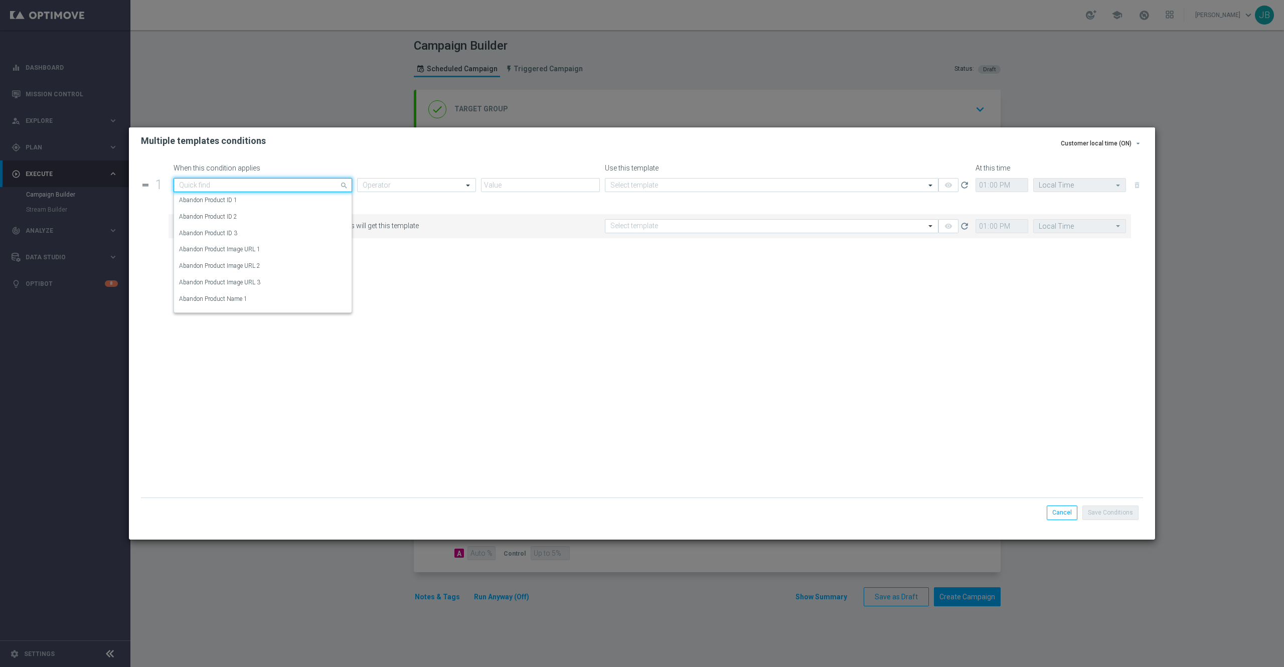
click at [296, 186] on input "text" at bounding box center [252, 185] width 147 height 9
click at [243, 219] on div "Random Customer Slice" at bounding box center [263, 217] width 168 height 17
type input "random"
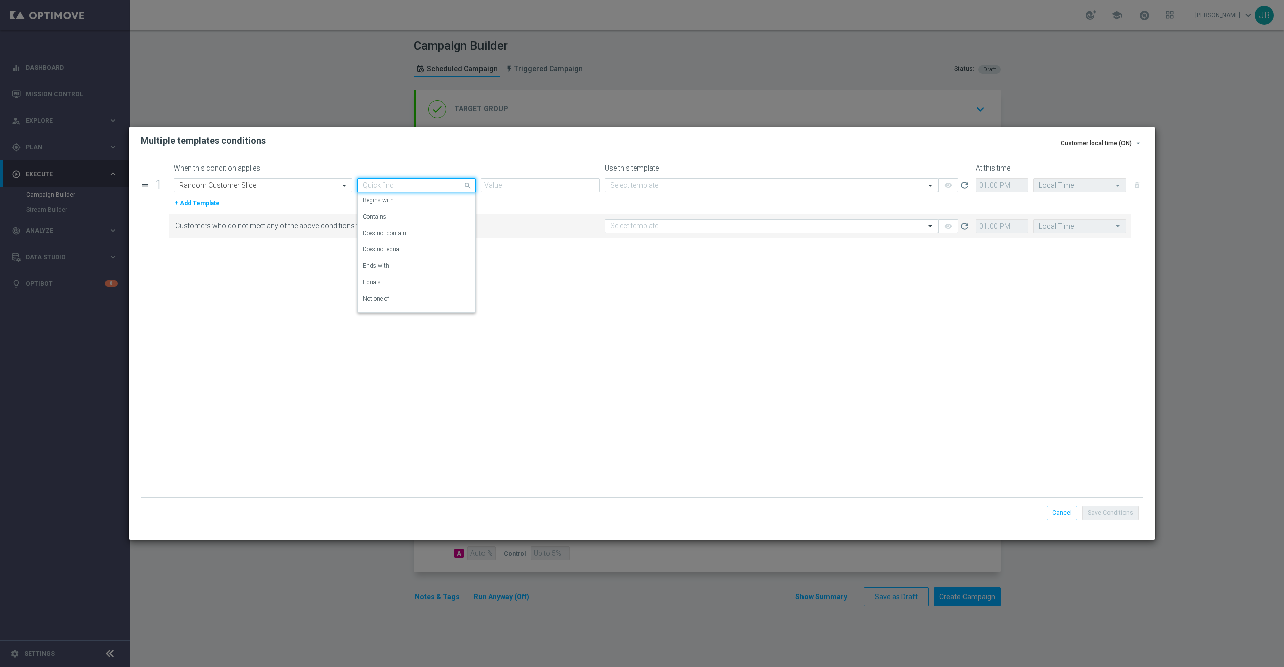
click at [384, 184] on input "text" at bounding box center [407, 185] width 88 height 9
click at [400, 281] on div "Equals" at bounding box center [417, 282] width 108 height 17
click at [518, 183] on input "text" at bounding box center [531, 185] width 88 height 9
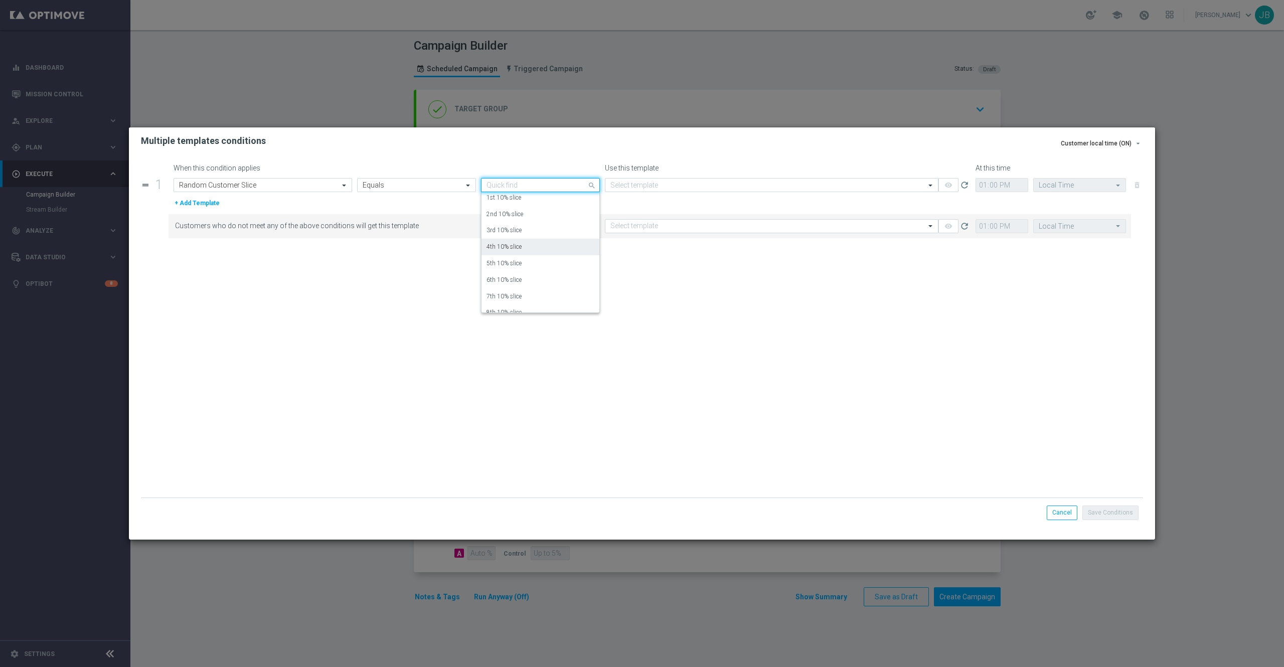
scroll to position [20, 0]
click at [514, 291] on label "7th 10% slice" at bounding box center [504, 295] width 35 height 9
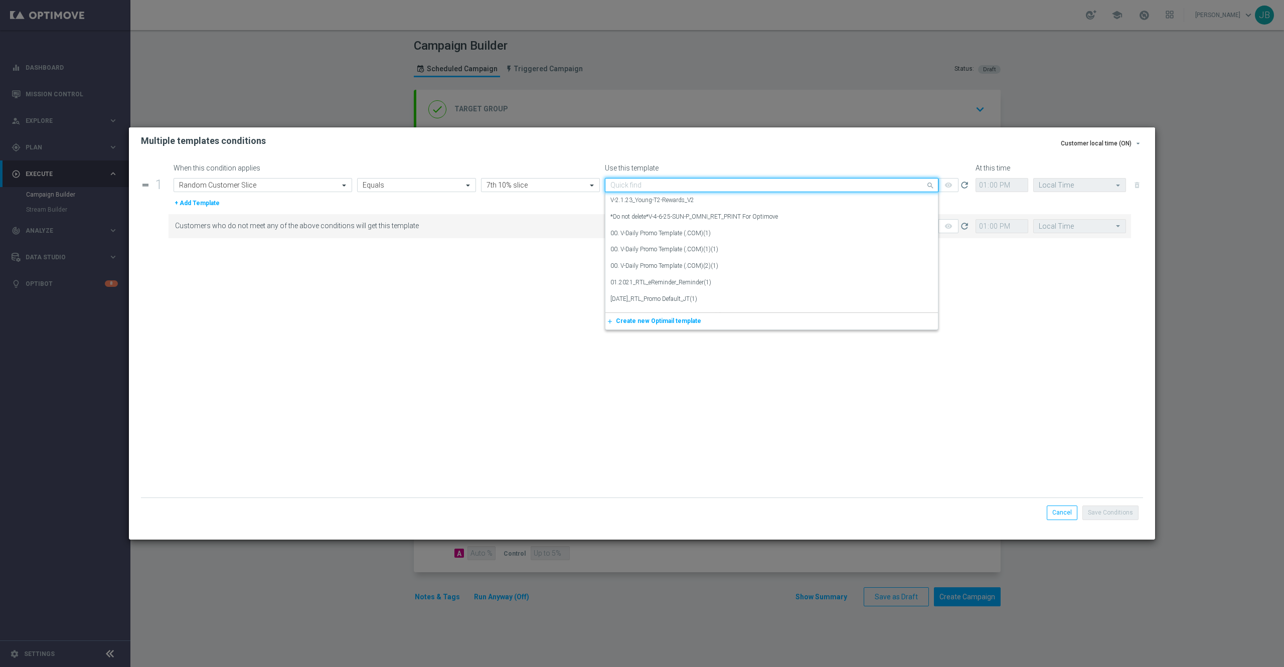
click at [690, 184] on input "text" at bounding box center [762, 185] width 303 height 9
click at [1183, 563] on modal-container "Customer local time (ON) arrow_drop_down Send time Send the campaign according …" at bounding box center [642, 333] width 1284 height 667
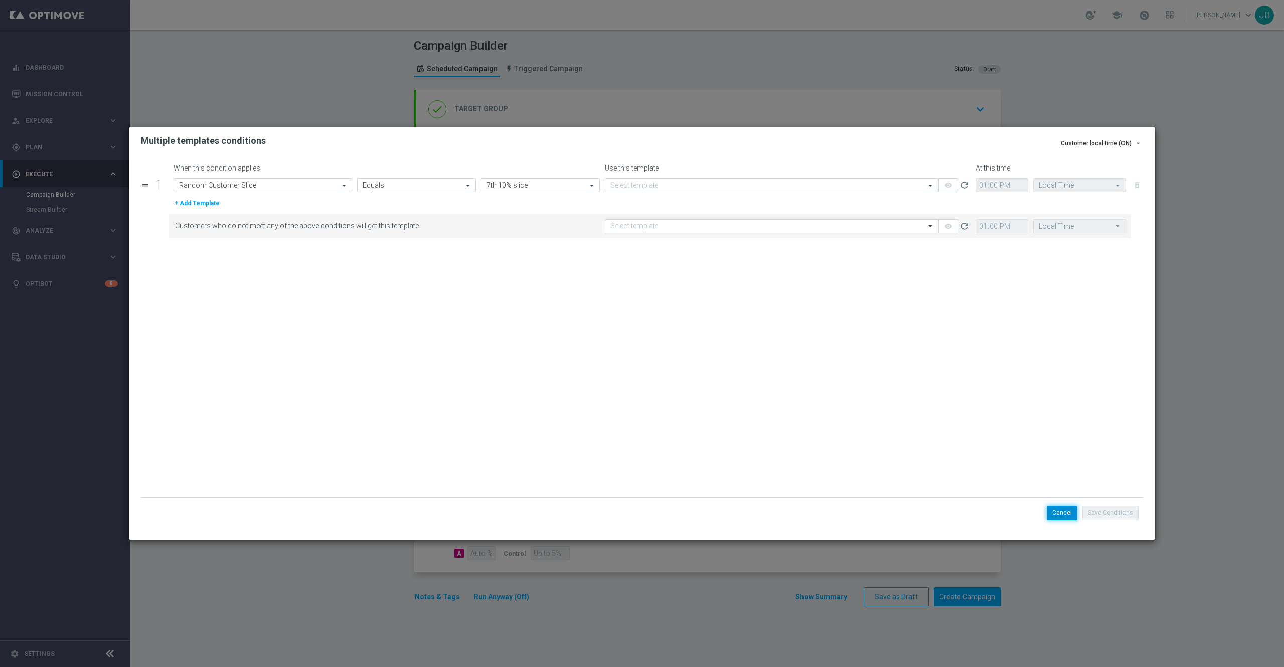
click at [1071, 519] on button "Cancel" at bounding box center [1062, 513] width 31 height 14
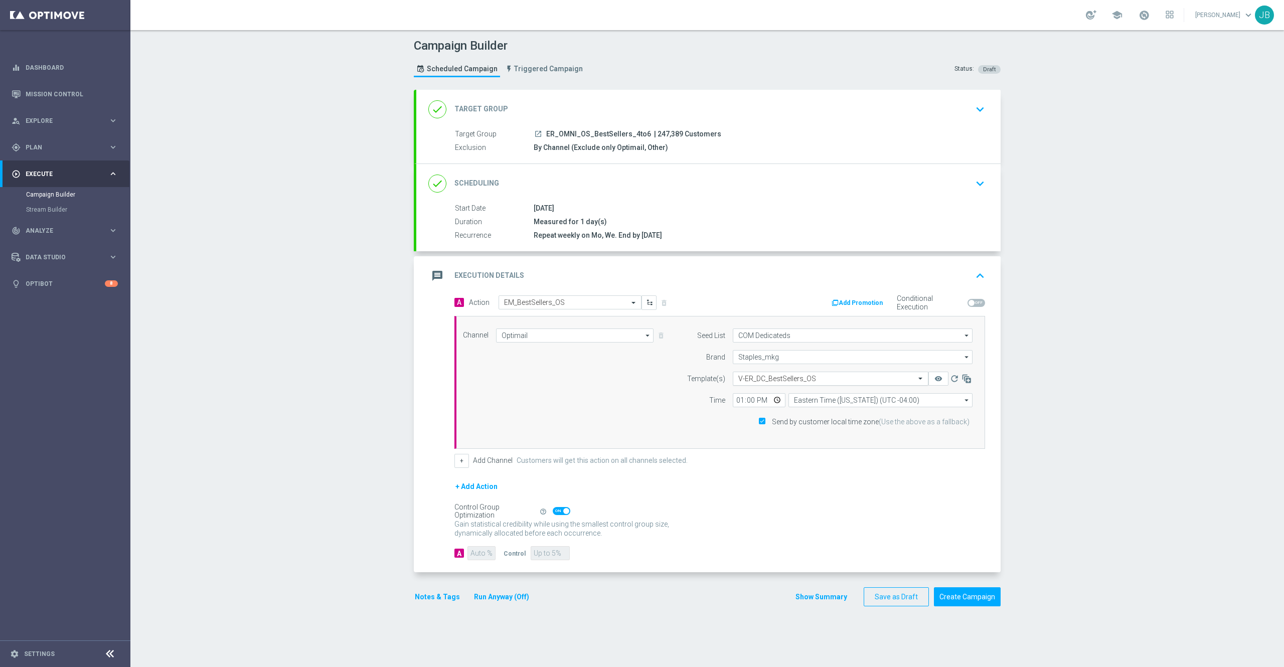
click at [863, 379] on input "text" at bounding box center [820, 379] width 165 height 9
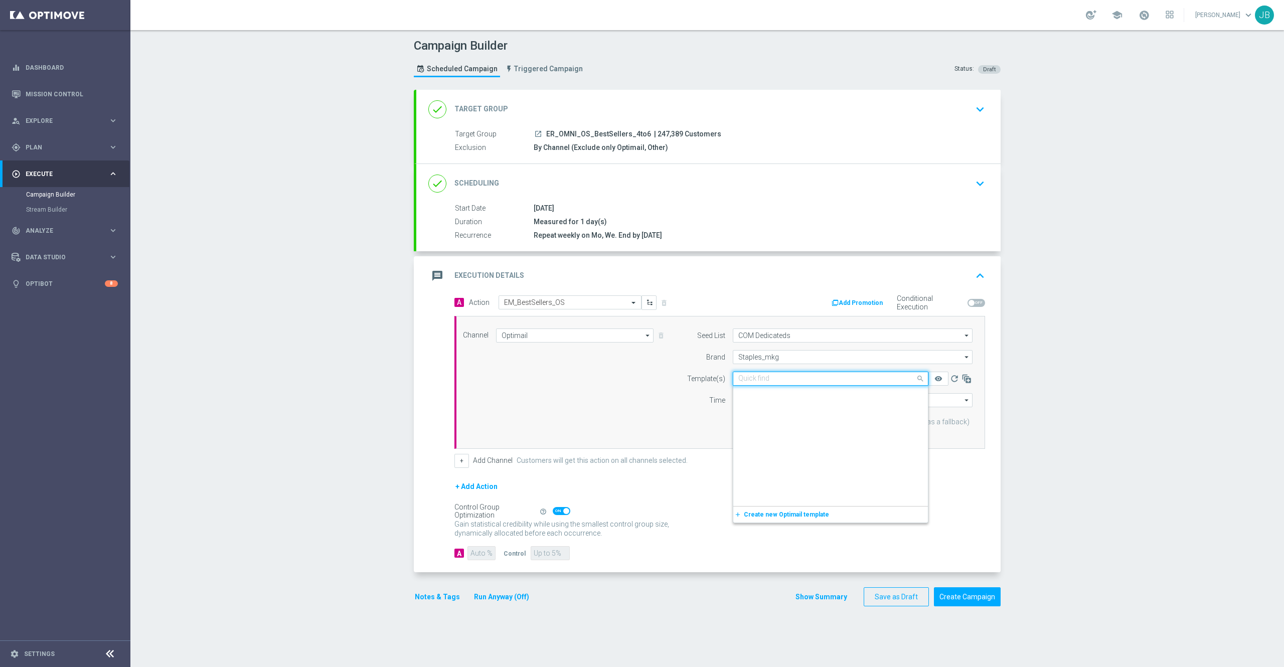
scroll to position [224683, 0]
click at [633, 477] on form "A Action Select action EM_BestSellers_OS delete_forever Add Promotion Condition…" at bounding box center [720, 427] width 531 height 265
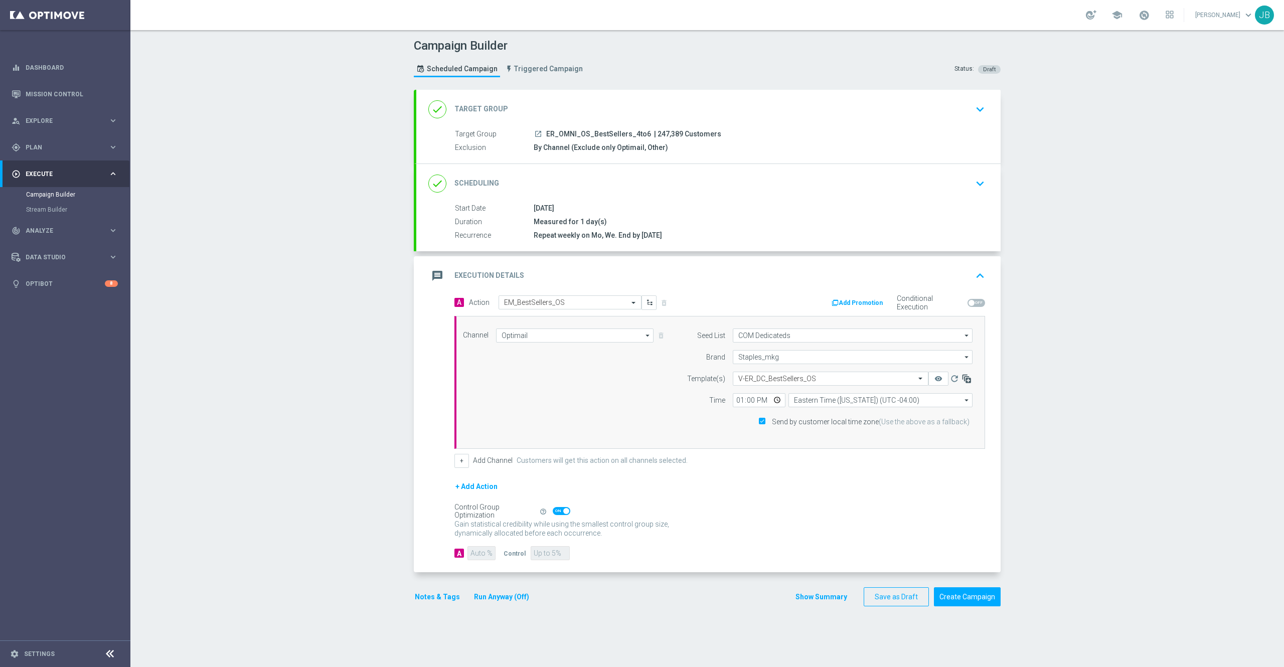
click at [962, 382] on icon "button" at bounding box center [967, 379] width 10 height 10
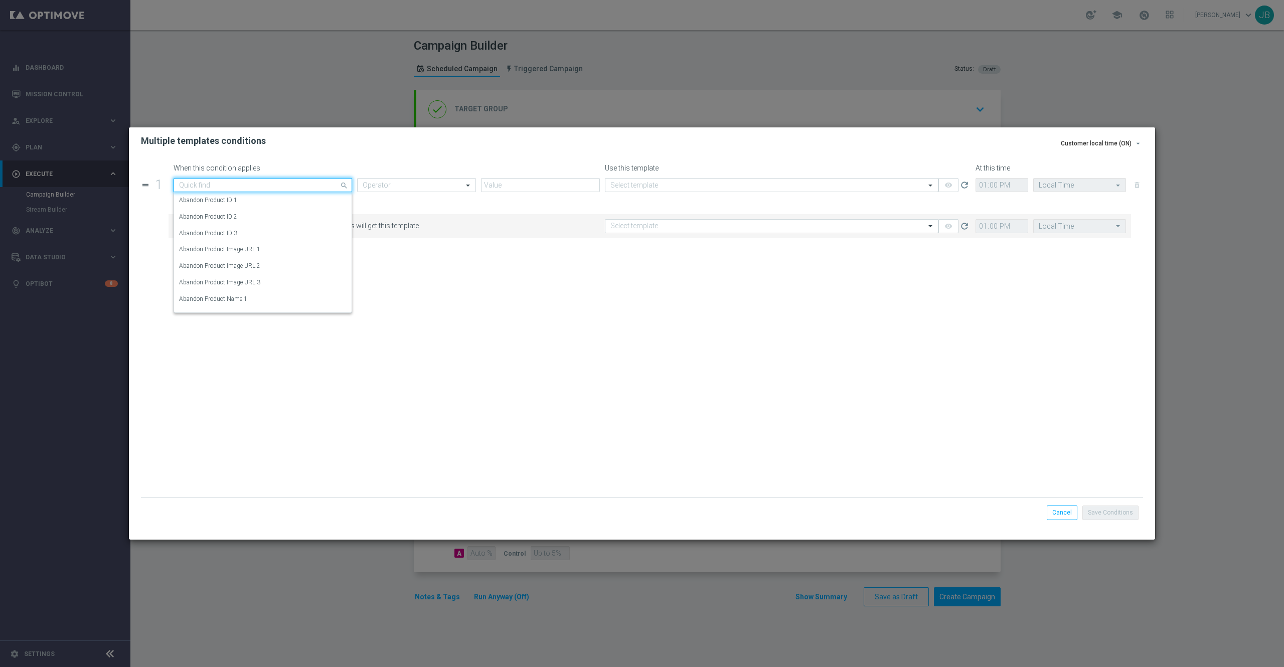
click at [235, 182] on input "text" at bounding box center [252, 185] width 147 height 9
click at [250, 220] on div "Random Customer Slice" at bounding box center [263, 217] width 168 height 17
type input "random customer"
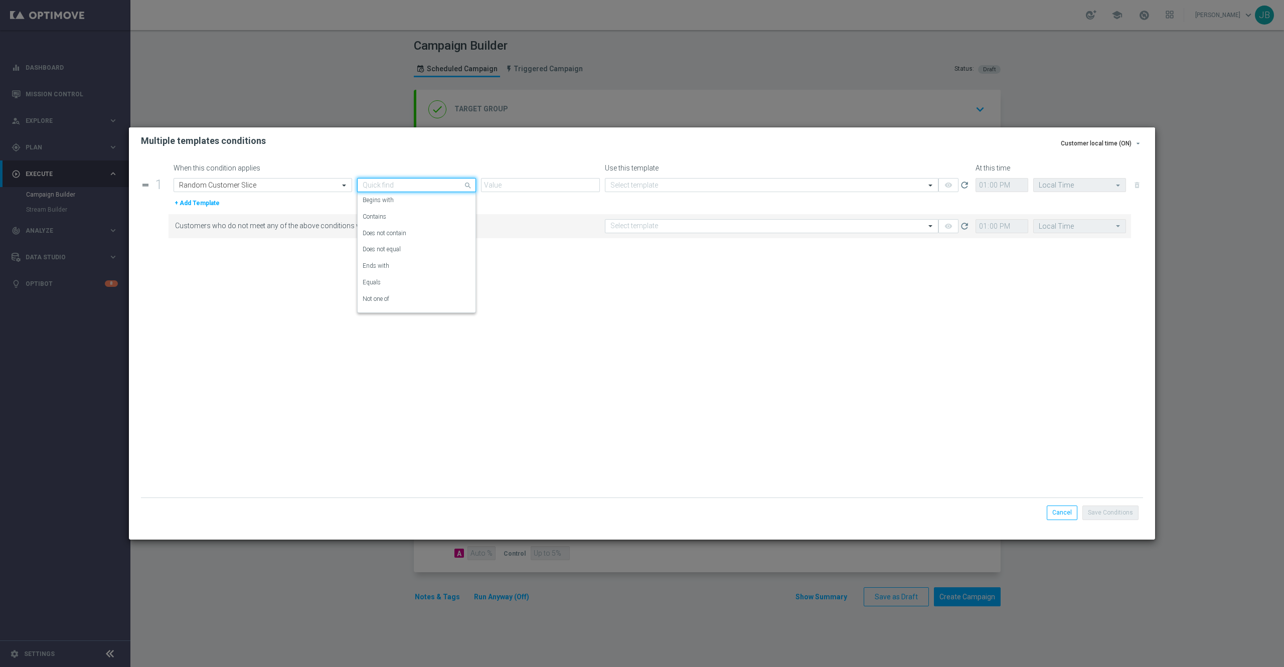
click at [380, 182] on input "text" at bounding box center [407, 185] width 88 height 9
click at [394, 280] on div "Equals" at bounding box center [417, 282] width 108 height 17
click at [518, 185] on input "text" at bounding box center [531, 185] width 88 height 9
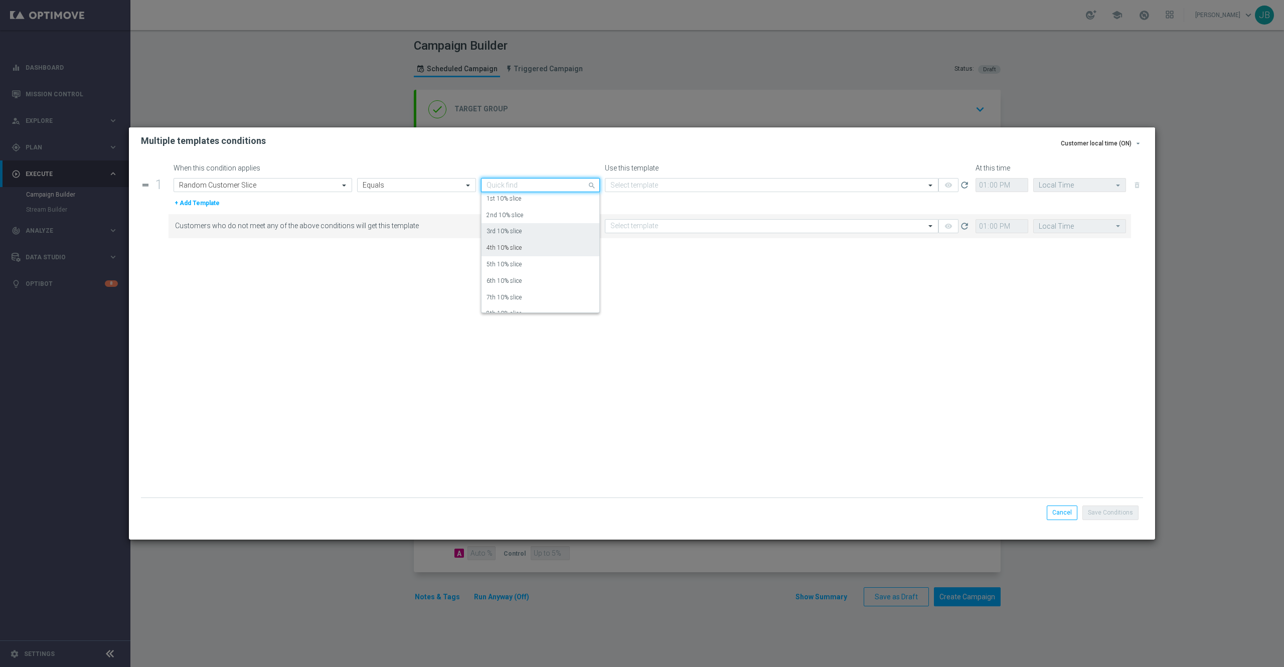
scroll to position [19, 0]
click at [517, 294] on label "7th 10% slice" at bounding box center [504, 296] width 35 height 9
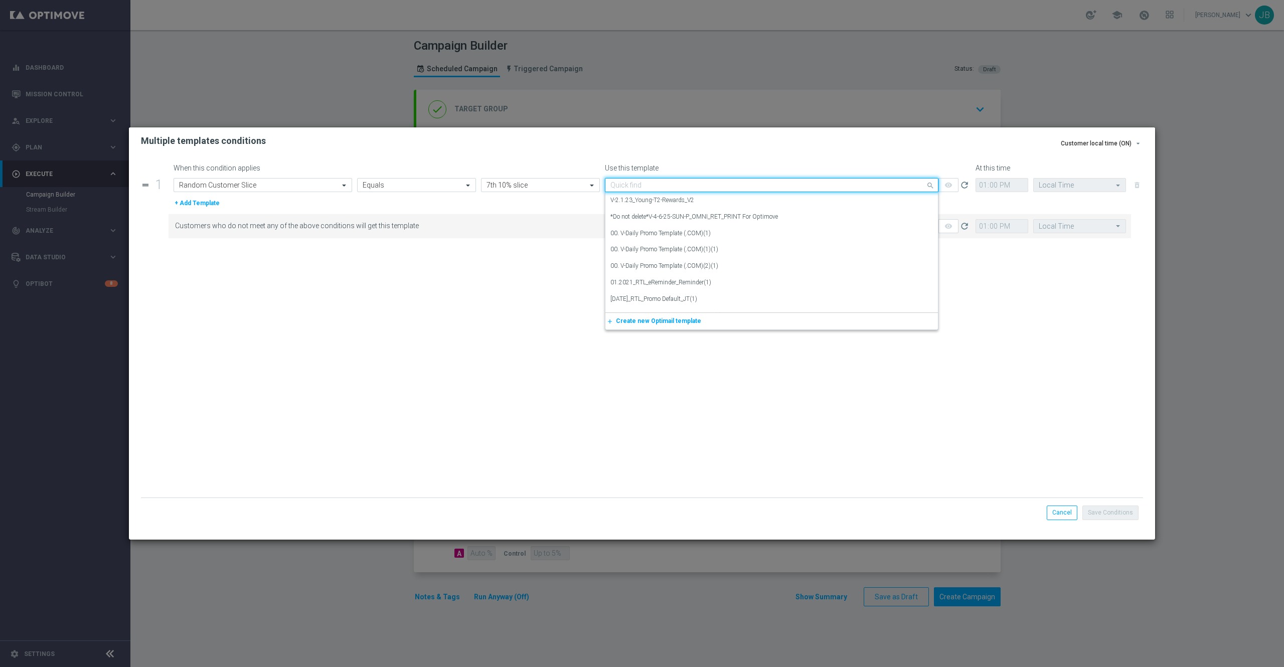
click at [651, 186] on input "text" at bounding box center [762, 185] width 303 height 9
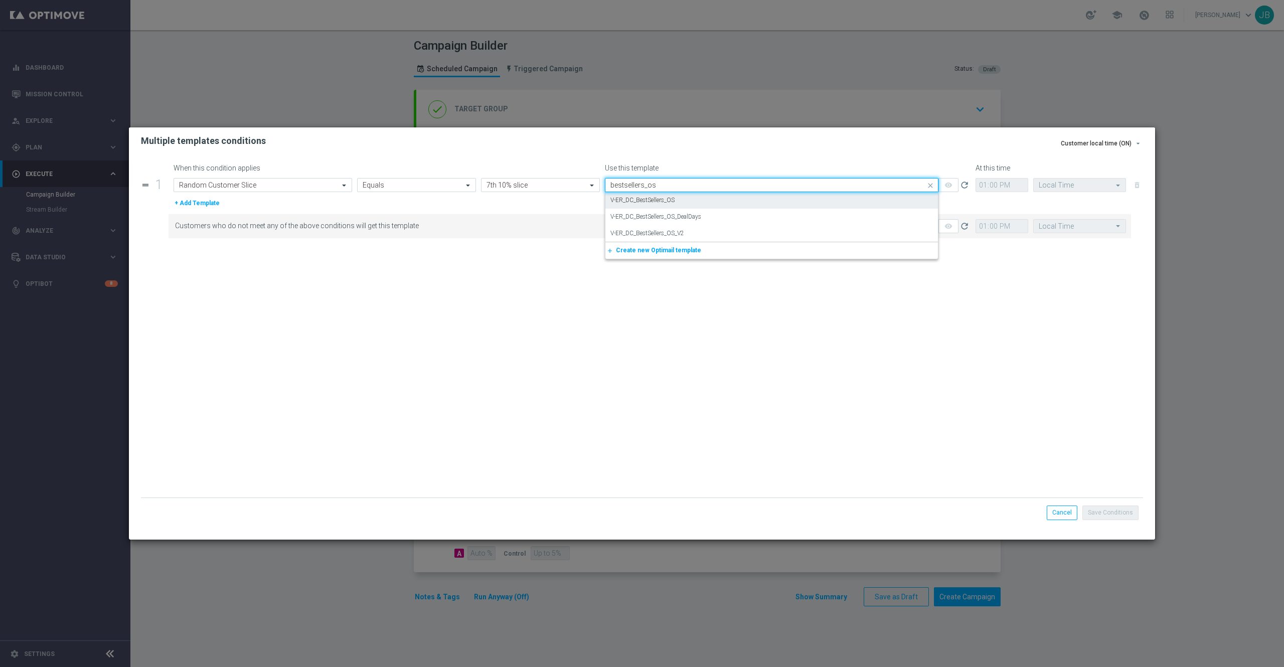
click at [726, 200] on div "V-ER_DC_BestSellers_OS" at bounding box center [772, 200] width 323 height 17
type input "bestsellers_os"
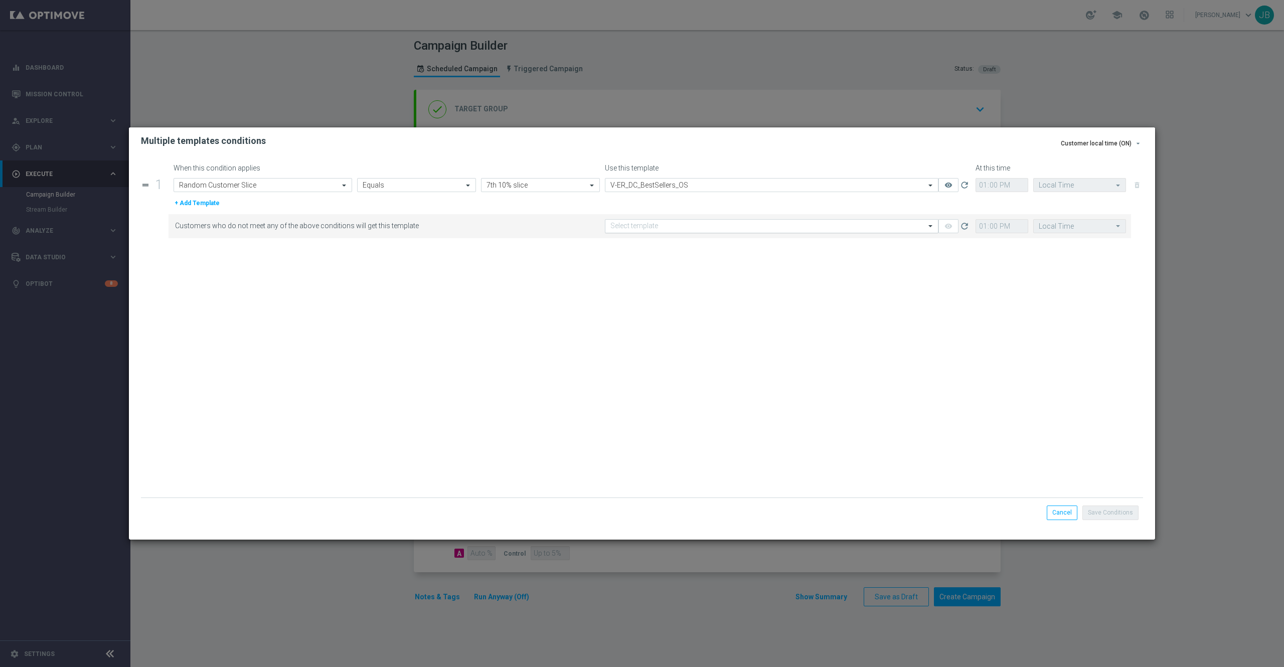
click at [728, 231] on div "Select template" at bounding box center [772, 226] width 334 height 14
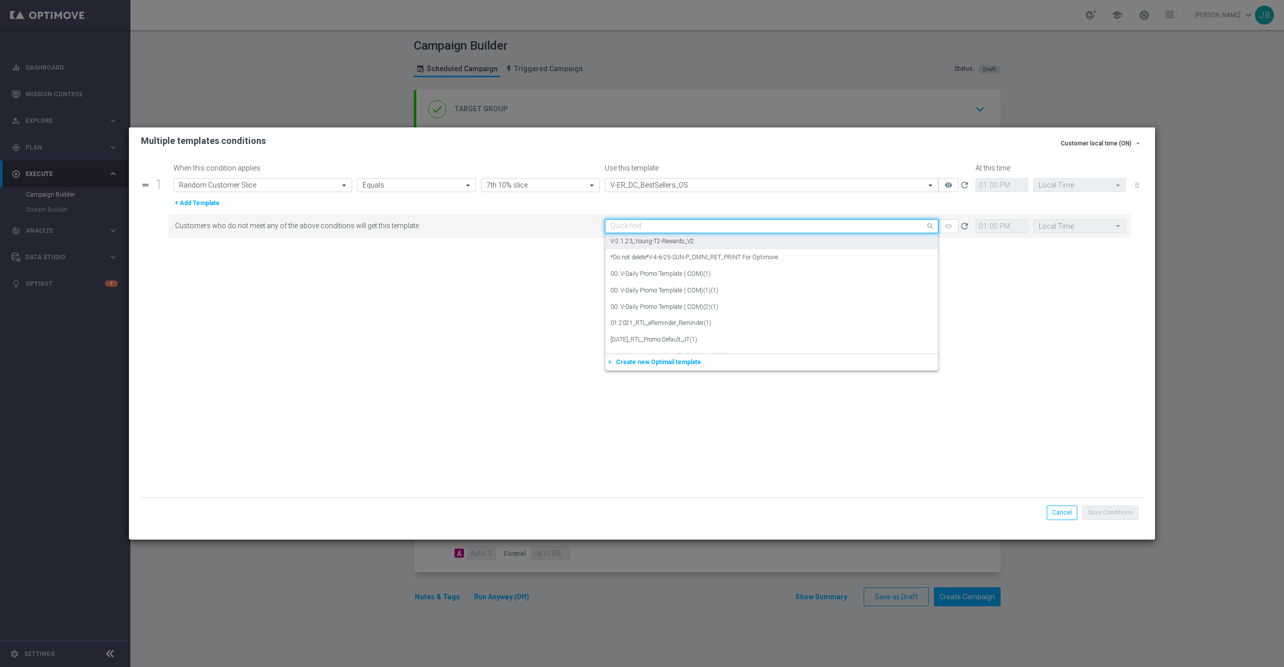
click at [625, 230] on input "text" at bounding box center [762, 226] width 303 height 9
paste input "V-ER_DC_BestSellers_OS_DealDays"
click at [645, 244] on label "V-ER_DC_BestSellers_OS_DealDays" at bounding box center [656, 241] width 91 height 9
type input "V-ER_DC_BestSellers_OS_DealDays"
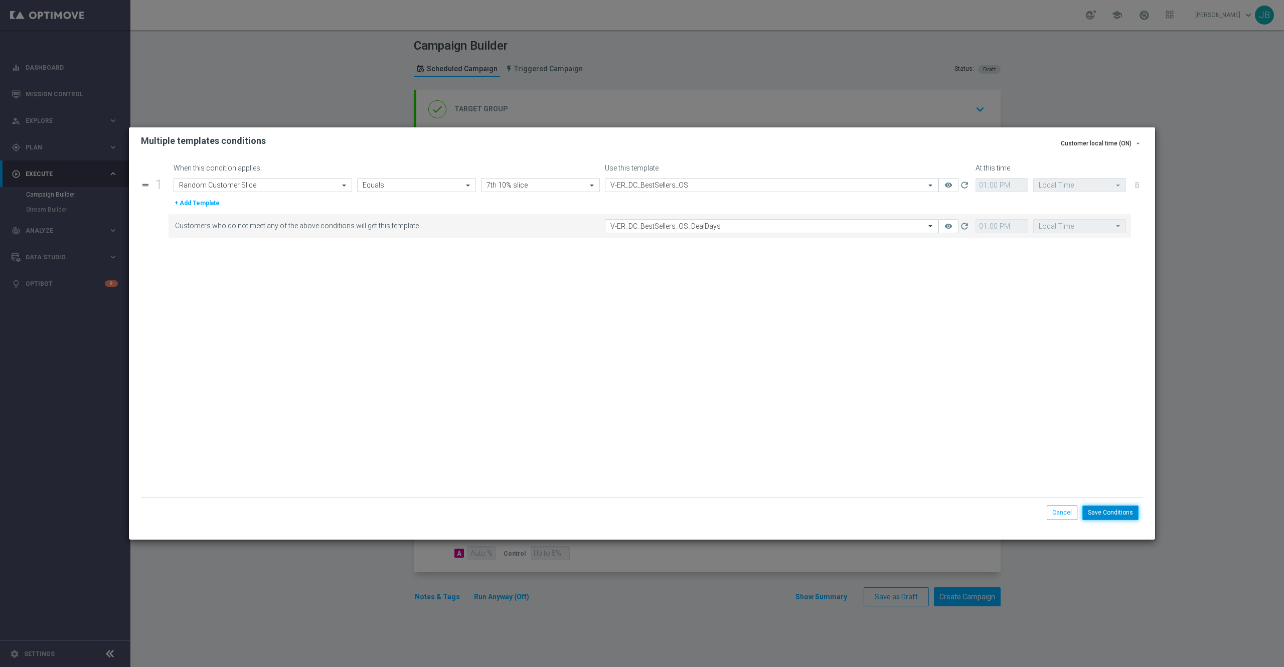
click at [1126, 516] on button "Save Conditions" at bounding box center [1111, 513] width 56 height 14
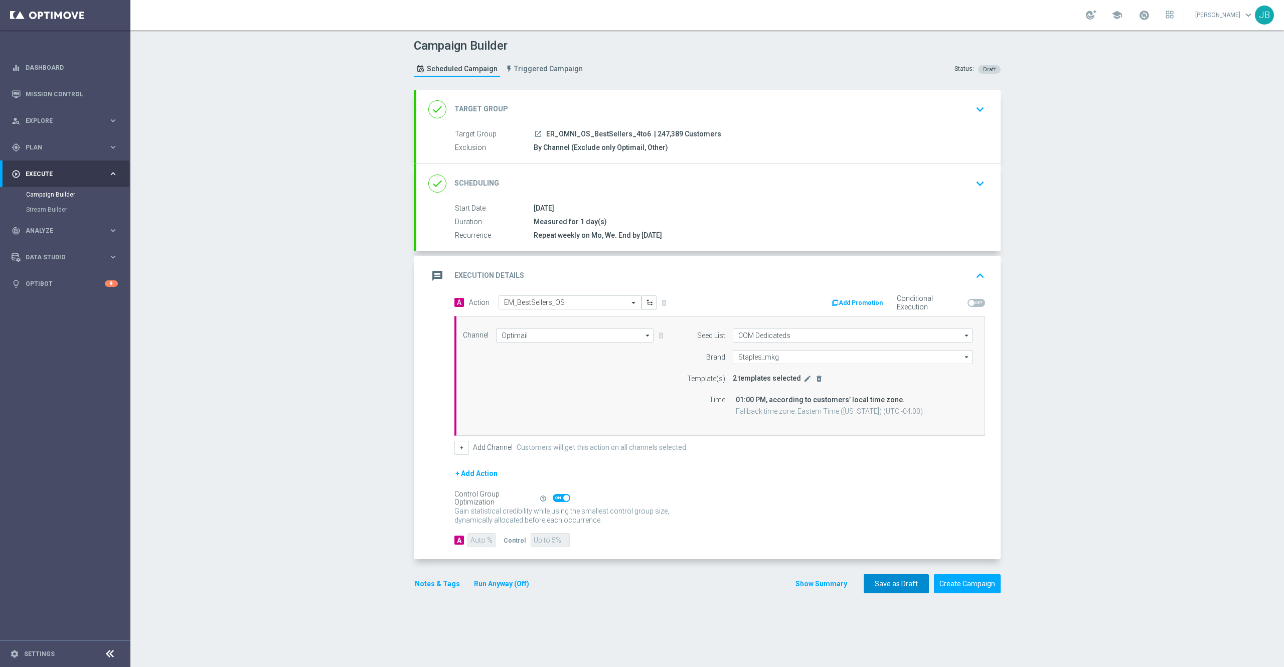
click at [894, 587] on button "Save as Draft" at bounding box center [896, 584] width 65 height 20
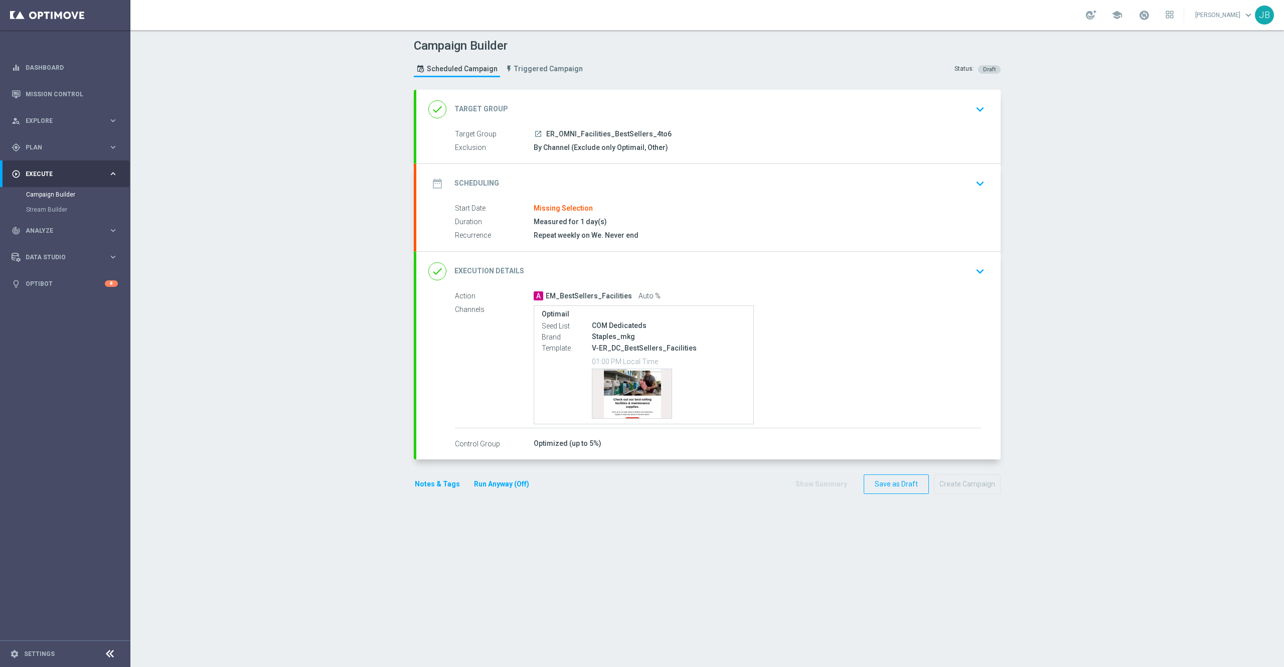
click at [482, 182] on h2 "Scheduling" at bounding box center [477, 184] width 45 height 10
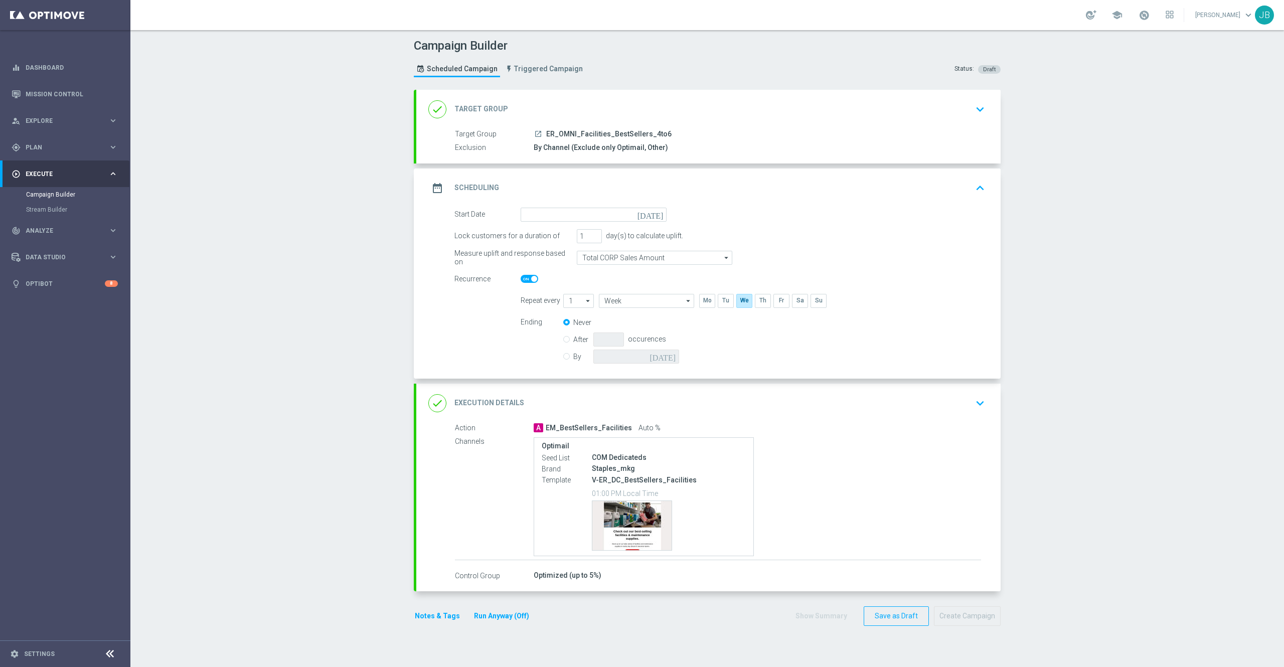
click at [647, 218] on icon "[DATE]" at bounding box center [653, 213] width 30 height 11
click at [647, 241] on span "›" at bounding box center [653, 239] width 13 height 13
click at [573, 273] on span "1" at bounding box center [579, 271] width 16 height 16
type input "[DATE]"
click at [573, 359] on label "By" at bounding box center [583, 356] width 20 height 9
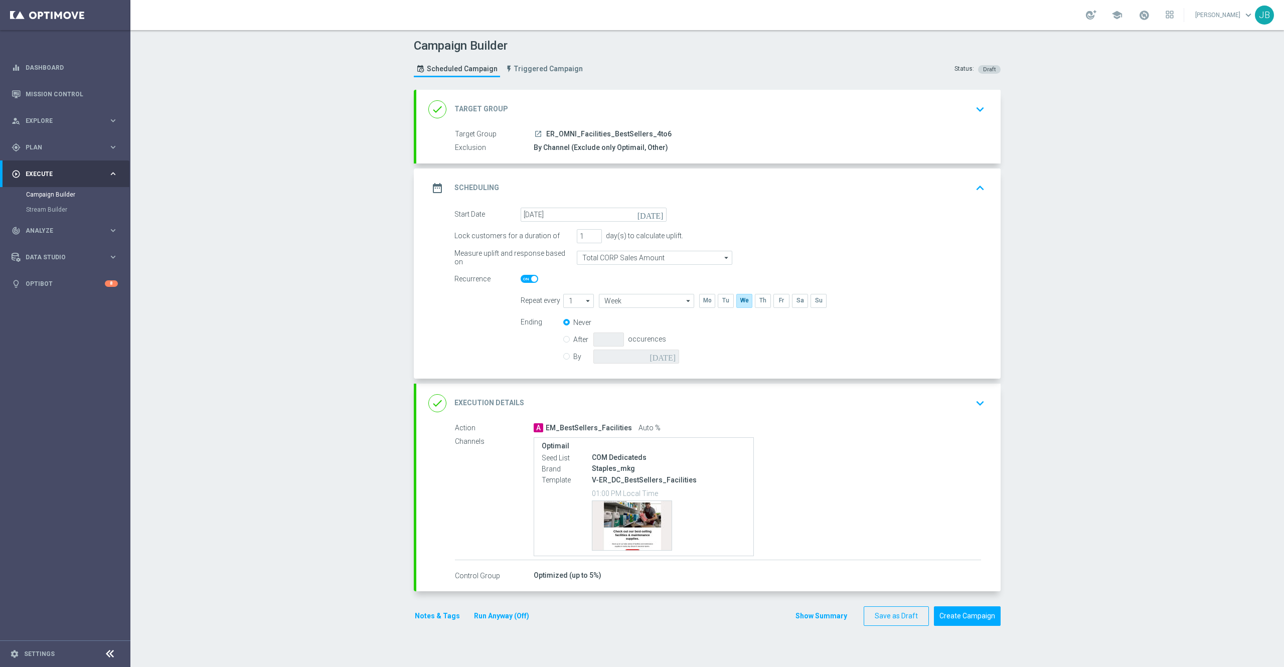
click at [563, 358] on input "By" at bounding box center [566, 355] width 7 height 7
radio input "true"
radio input "false"
click at [662, 355] on icon "[DATE]" at bounding box center [665, 355] width 30 height 11
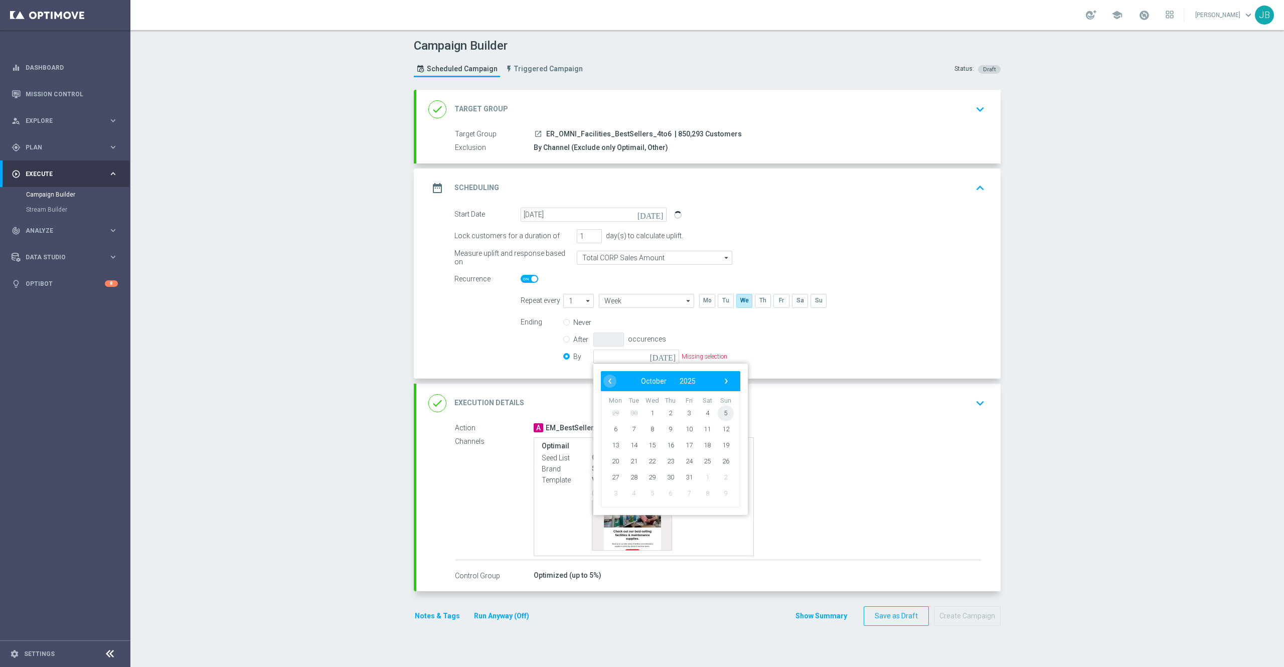
click at [718, 413] on span "5" at bounding box center [726, 413] width 16 height 16
type input "[DATE]"
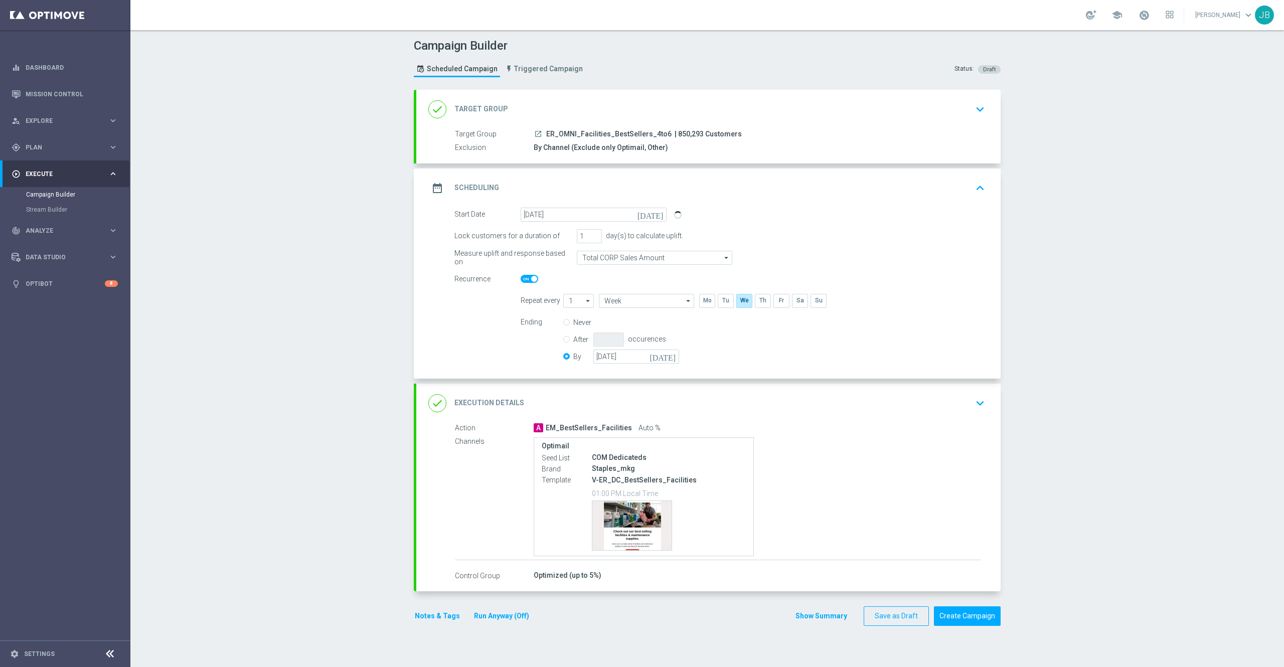
click at [506, 403] on h2 "Execution Details" at bounding box center [490, 403] width 70 height 10
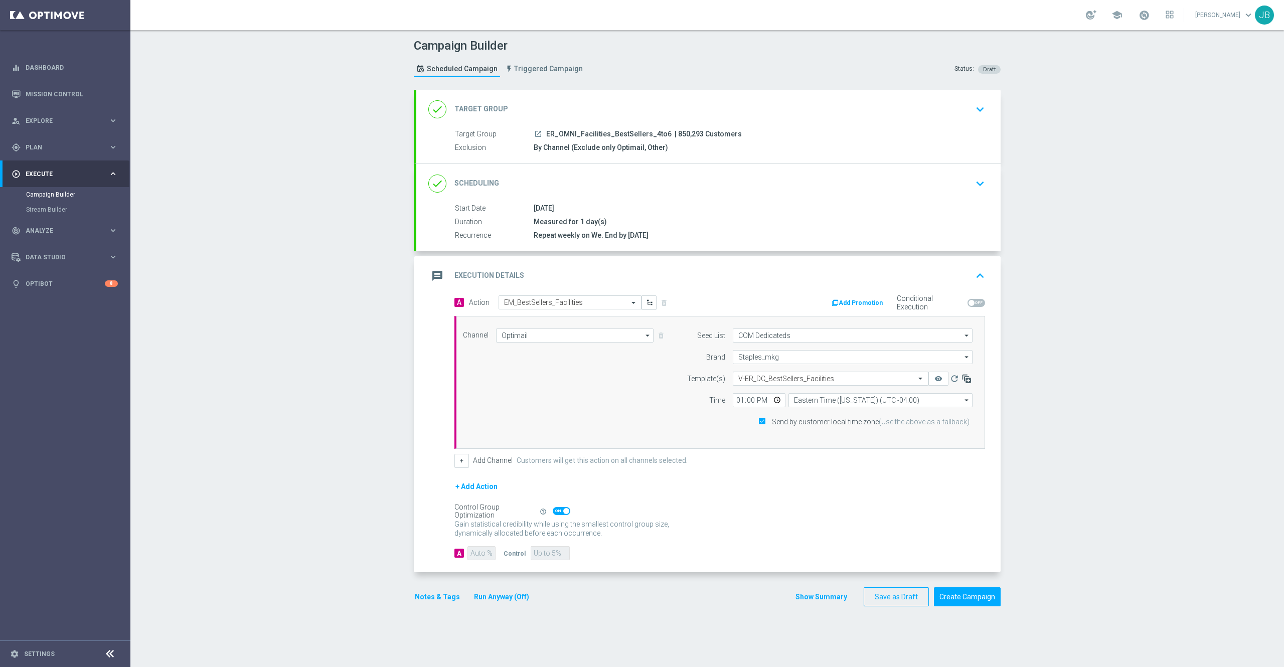
click at [962, 381] on icon "button" at bounding box center [967, 379] width 10 height 10
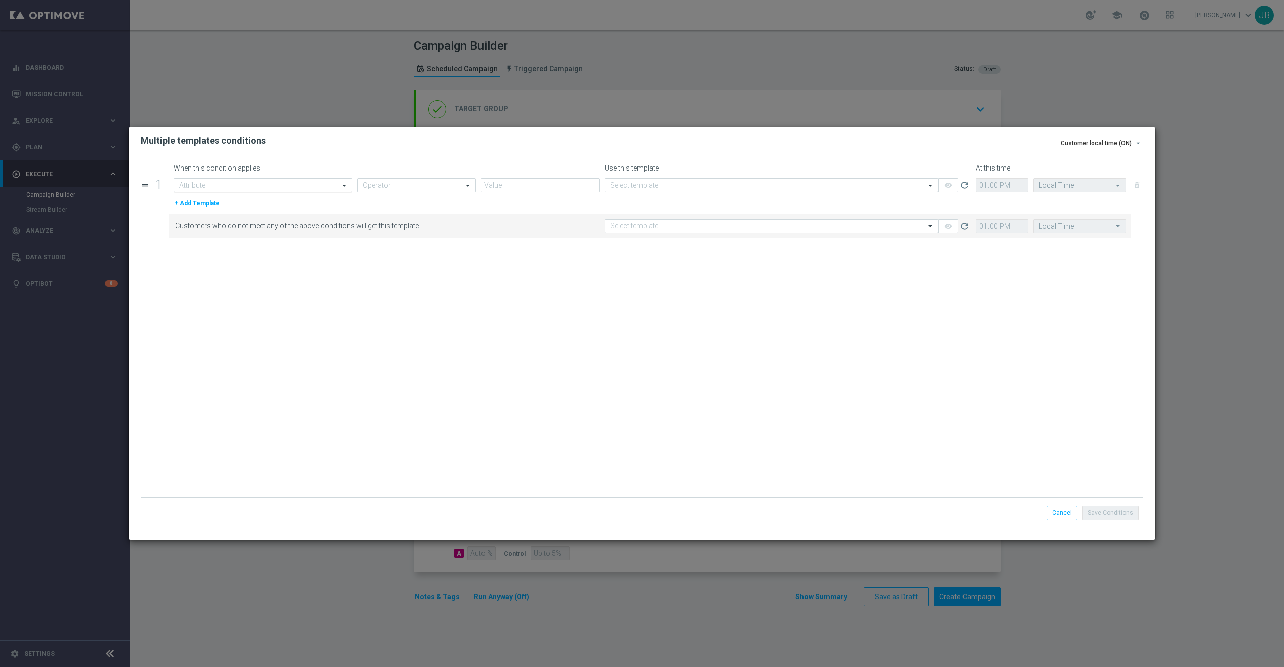
click at [292, 179] on div "Attribute" at bounding box center [263, 185] width 179 height 14
click at [249, 220] on div "Random Customer Slice" at bounding box center [263, 217] width 168 height 17
type input "random"
click at [393, 188] on input "text" at bounding box center [407, 185] width 88 height 9
click at [397, 281] on div "Equals" at bounding box center [417, 282] width 108 height 17
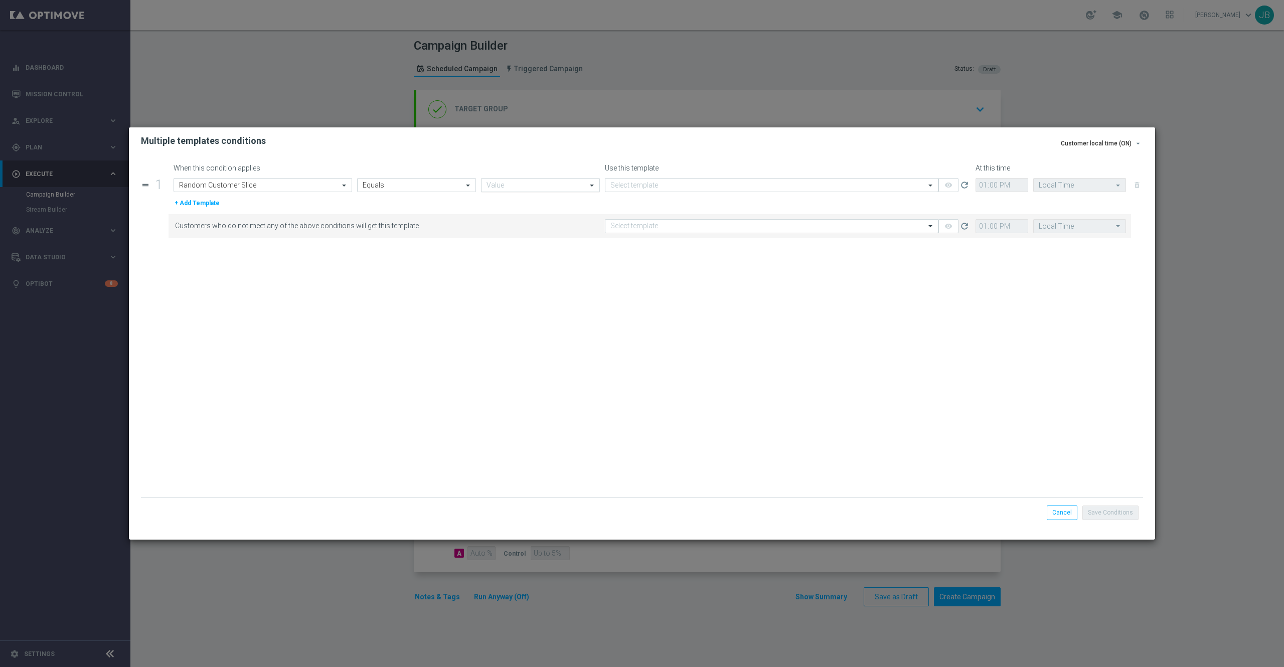
click at [529, 189] on input "text" at bounding box center [531, 185] width 88 height 9
click at [516, 288] on label "7th 10% slice" at bounding box center [504, 291] width 35 height 9
click at [677, 182] on input "text" at bounding box center [762, 185] width 303 height 9
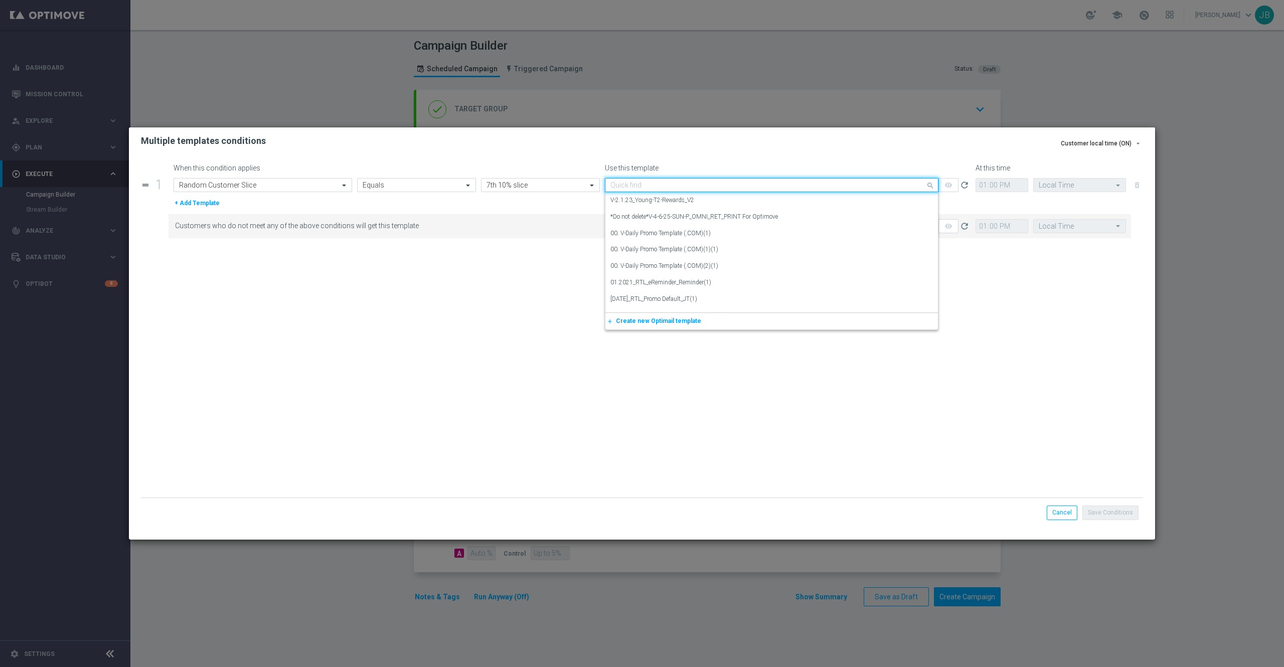
click at [639, 182] on input "text" at bounding box center [762, 185] width 303 height 9
paste input "V-ER_DC_BestSellers_Facilities"
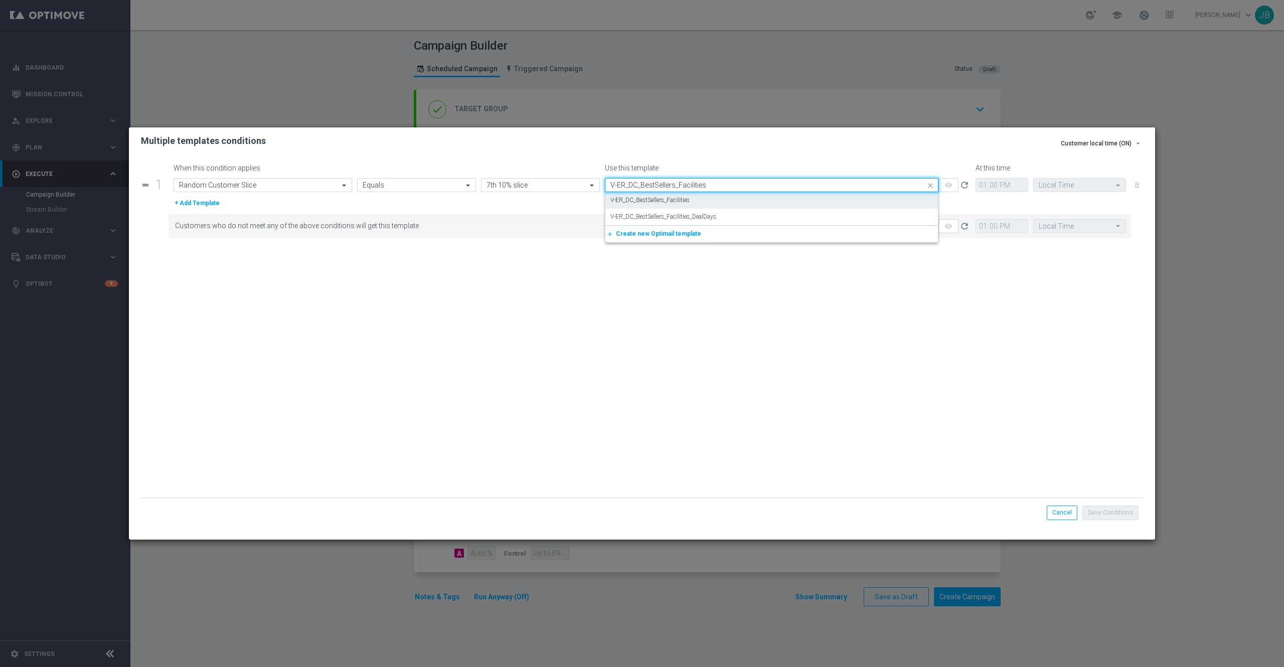
click at [669, 204] on label "V-ER_DC_BestSellers_Facilities" at bounding box center [650, 200] width 79 height 9
type input "V-ER_DC_BestSellers_Facilities"
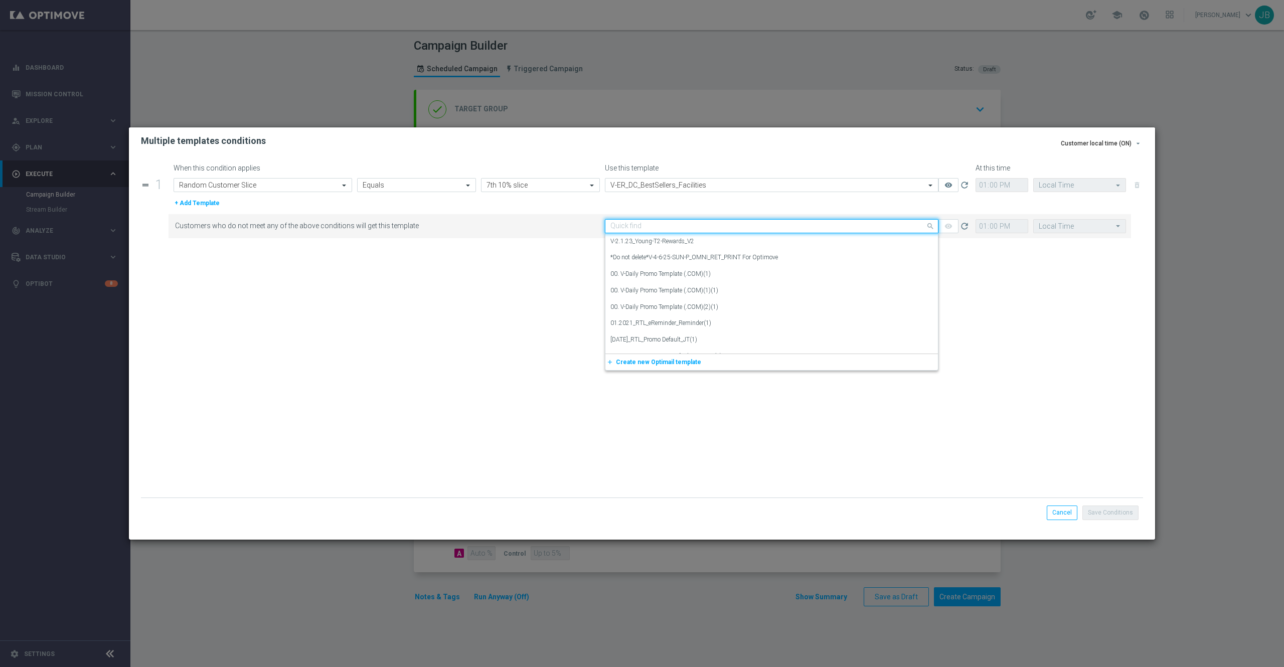
click at [685, 226] on input "text" at bounding box center [762, 226] width 303 height 9
paste input "V-ER_DC_BestSellers_Facilities_DealDays"
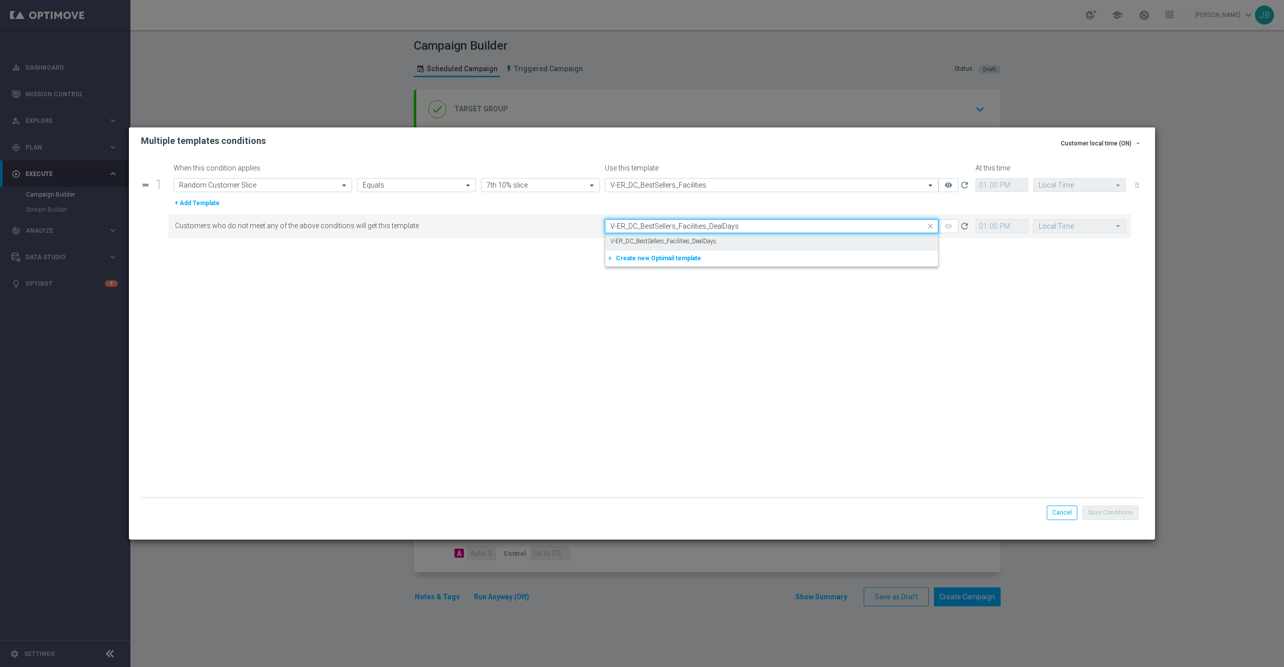
click at [709, 241] on label "V-ER_DC_BestSellers_Facilities_DealDays" at bounding box center [664, 241] width 106 height 9
type input "V-ER_DC_BestSellers_Facilities_DealDays"
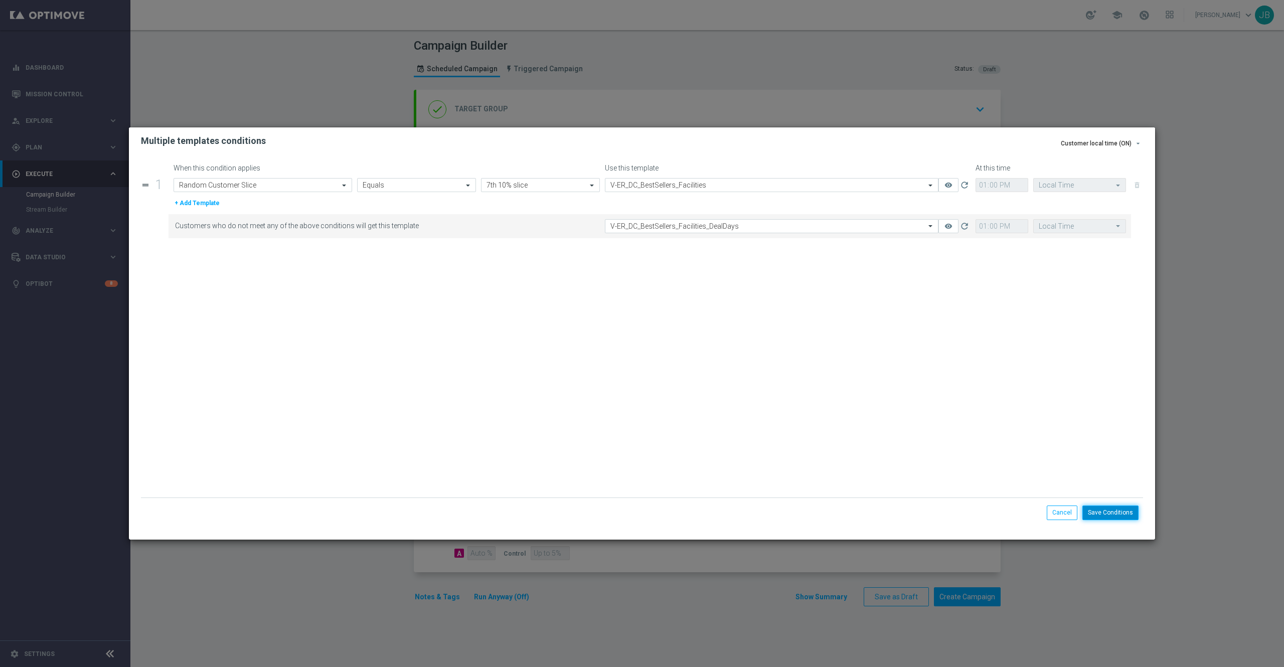
click at [1107, 515] on button "Save Conditions" at bounding box center [1111, 513] width 56 height 14
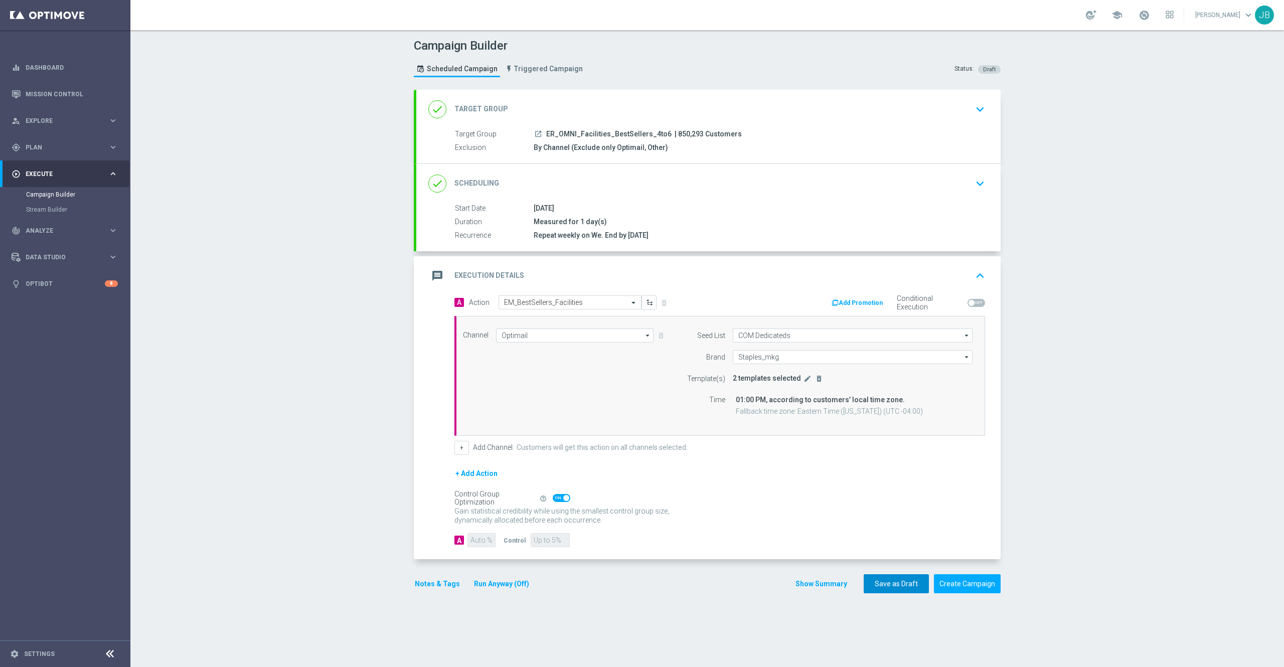
click at [889, 586] on button "Save as Draft" at bounding box center [896, 584] width 65 height 20
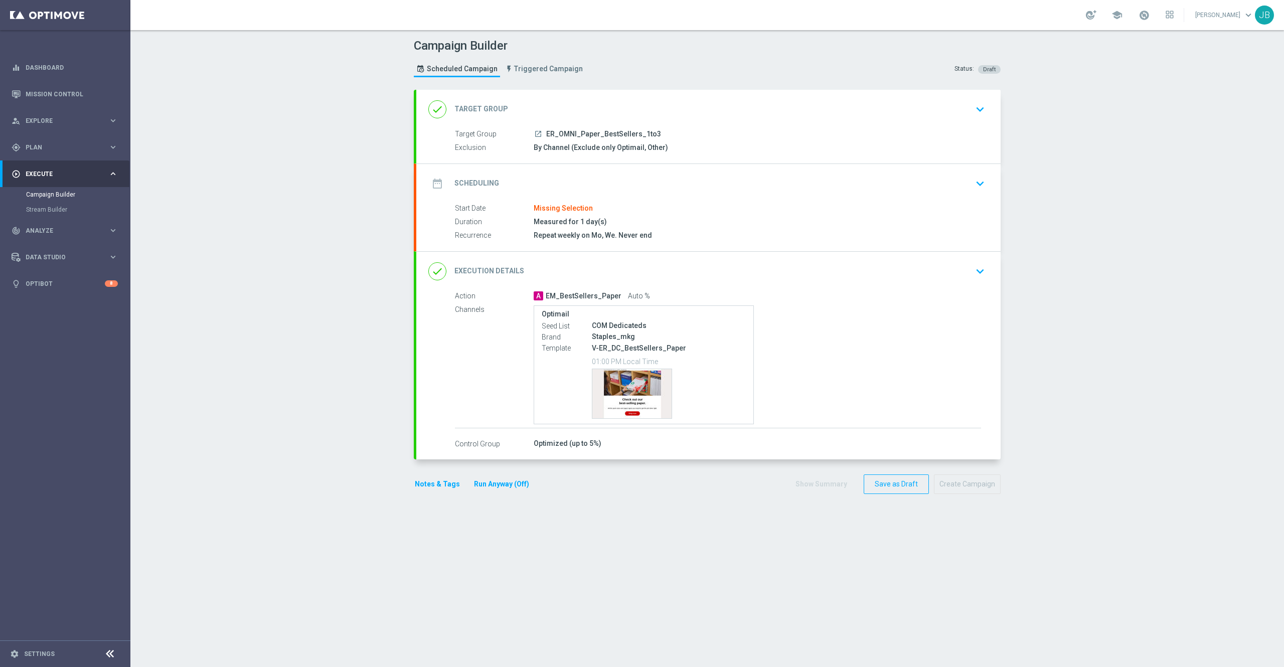
click at [476, 181] on h2 "Scheduling" at bounding box center [477, 184] width 45 height 10
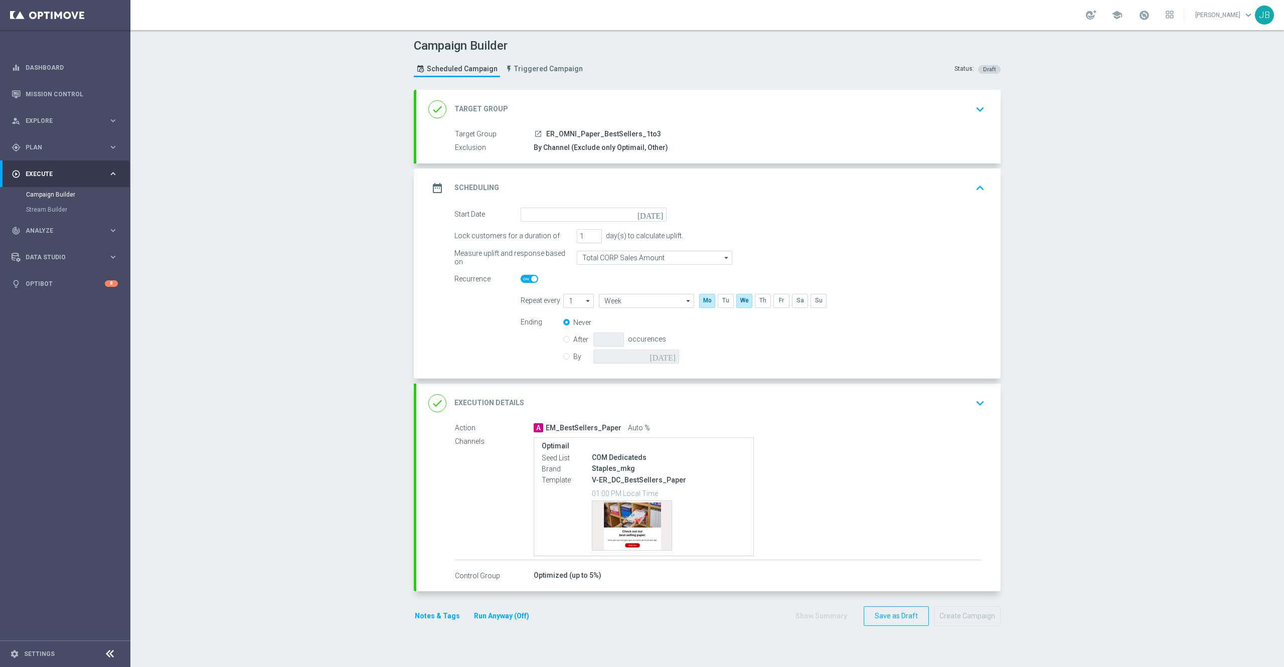
click at [650, 217] on icon "[DATE]" at bounding box center [653, 213] width 30 height 11
click at [647, 242] on span "›" at bounding box center [653, 239] width 13 height 13
click at [572, 270] on span "1" at bounding box center [579, 271] width 16 height 16
type input "[DATE]"
click at [563, 357] on input "By" at bounding box center [566, 355] width 7 height 7
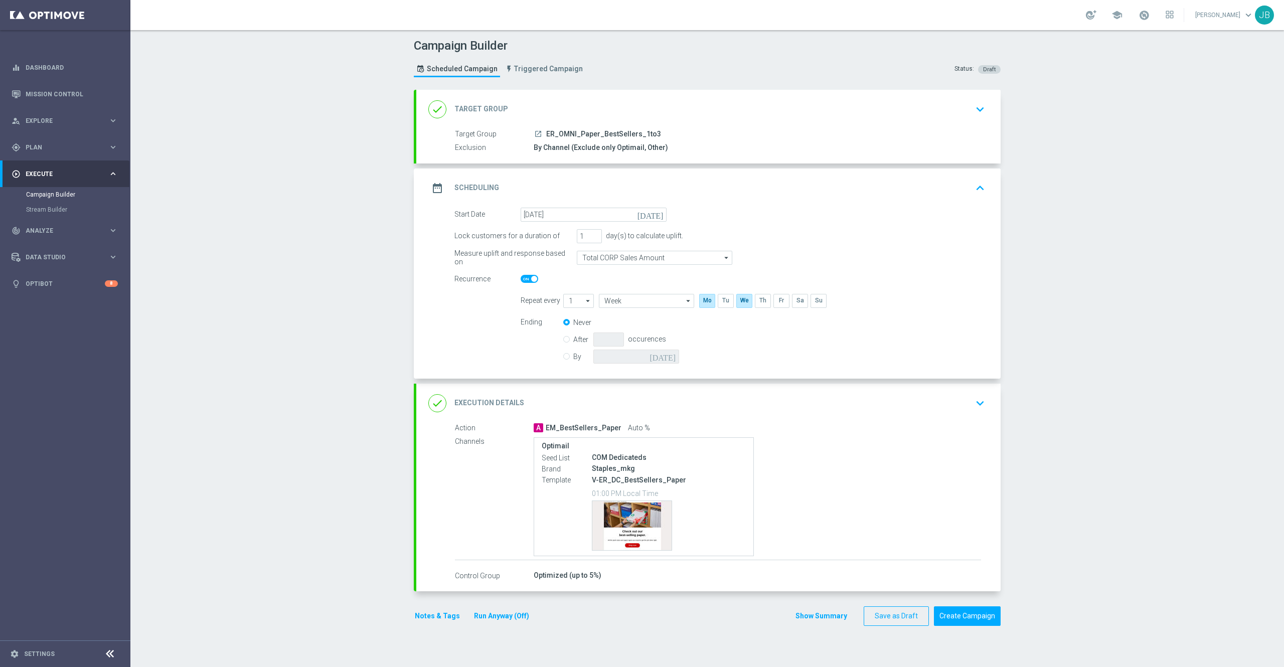
radio input "true"
radio input "false"
click at [664, 359] on icon "[DATE]" at bounding box center [665, 355] width 30 height 11
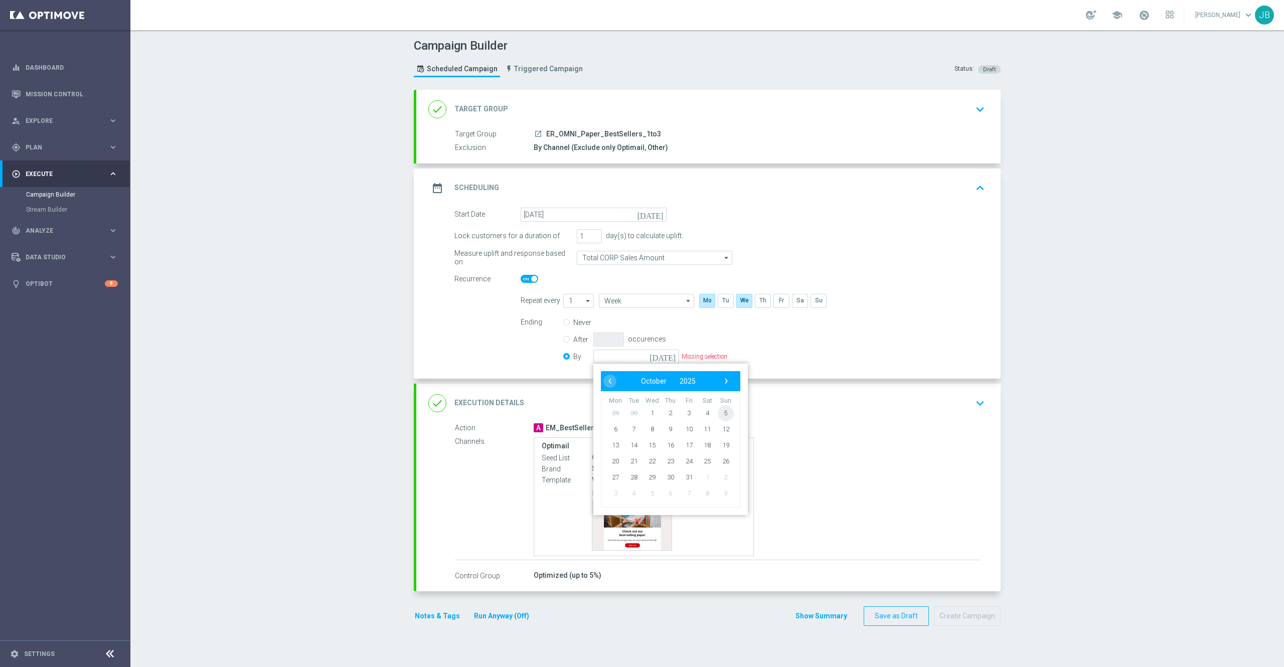
click at [718, 411] on span "5" at bounding box center [726, 413] width 16 height 16
type input "[DATE]"
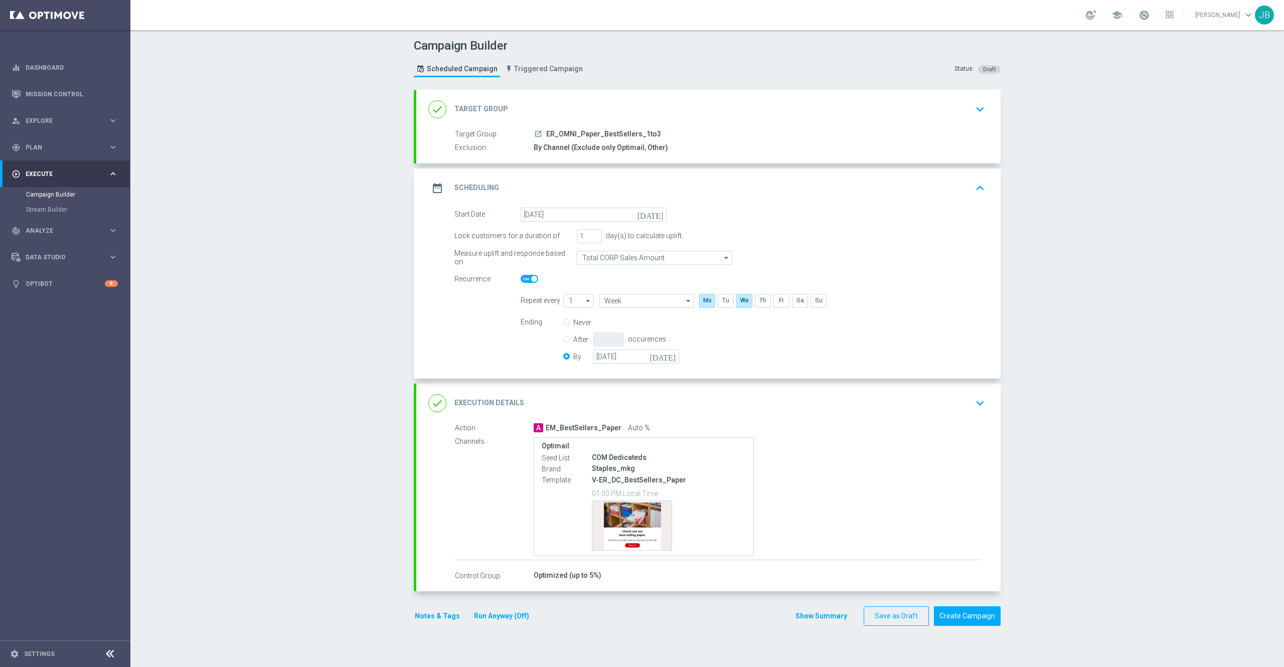
click at [468, 104] on h2 "Target Group" at bounding box center [482, 109] width 54 height 10
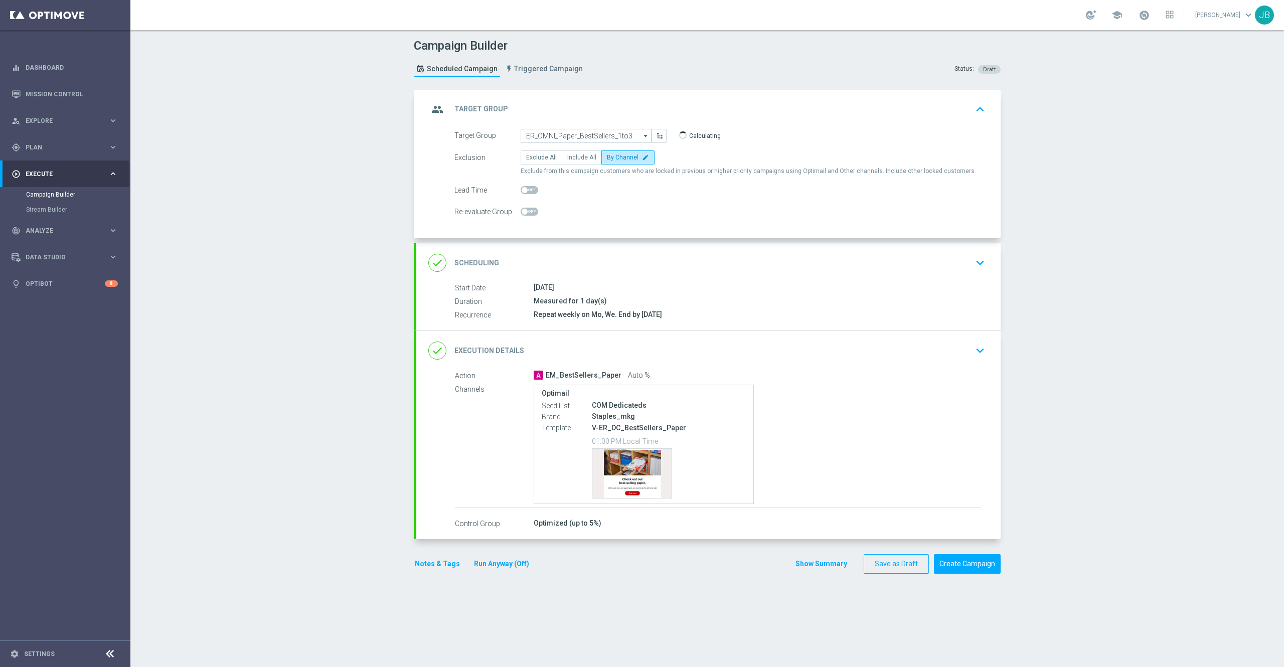
click at [470, 105] on h2 "Target Group" at bounding box center [482, 109] width 54 height 10
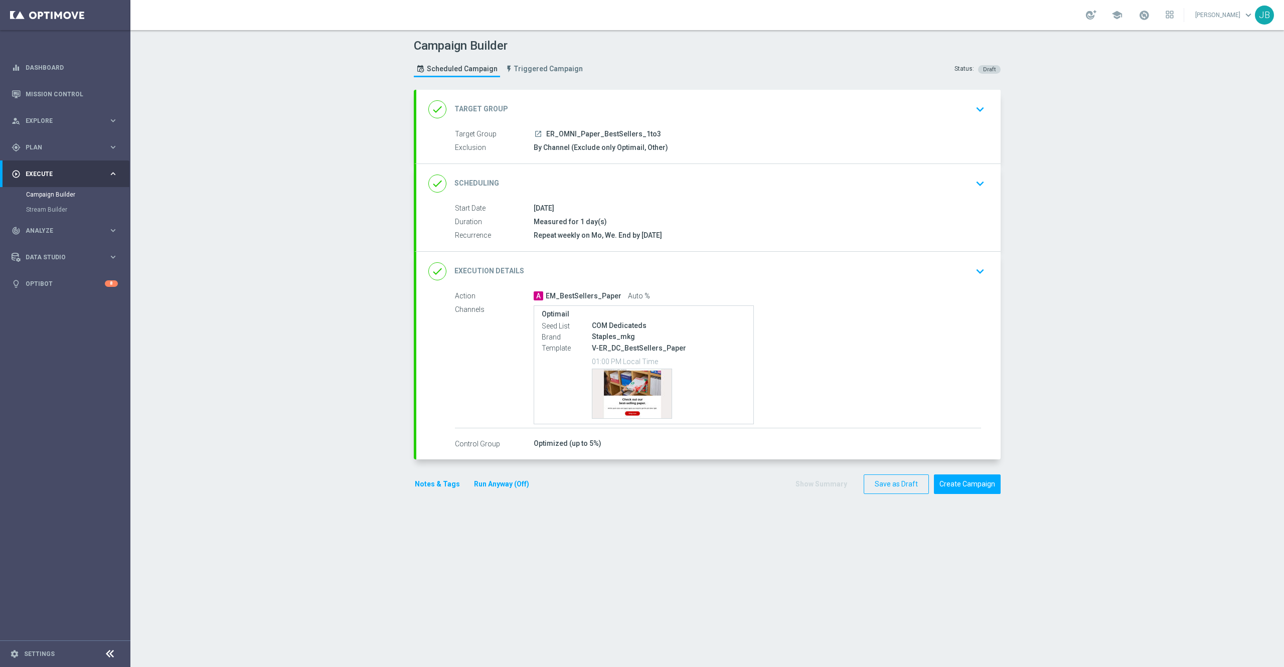
click at [470, 110] on h2 "Target Group" at bounding box center [482, 109] width 54 height 10
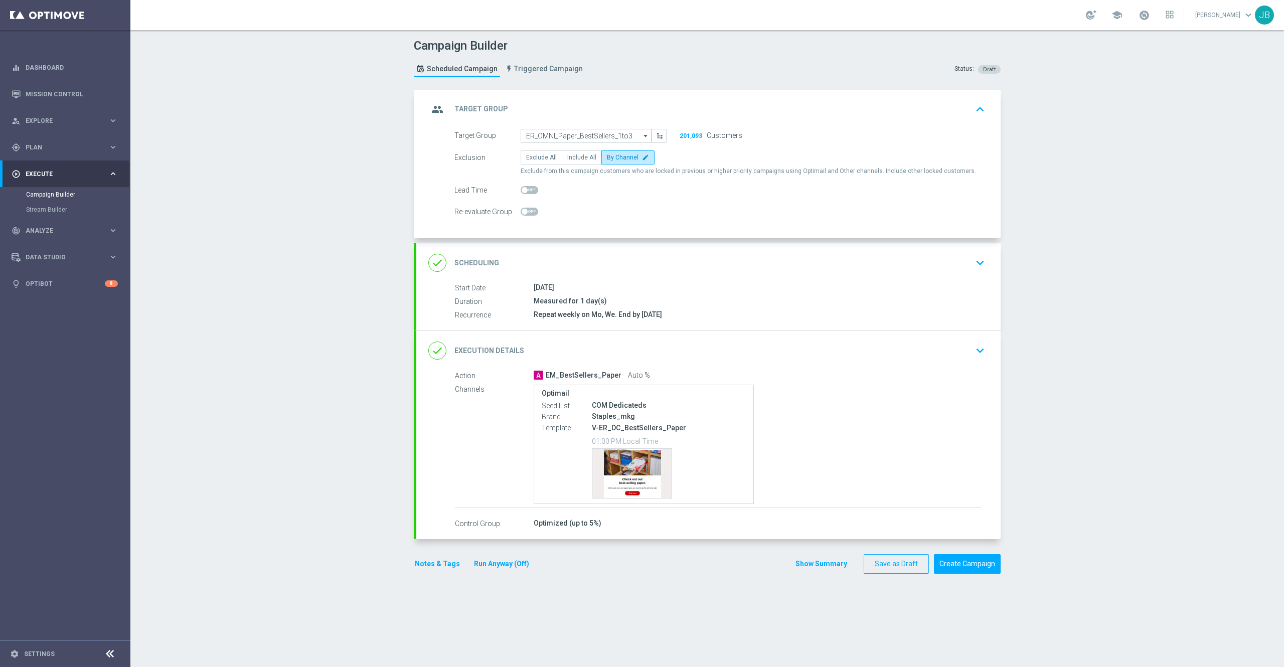
click at [469, 262] on h2 "Scheduling" at bounding box center [477, 263] width 45 height 10
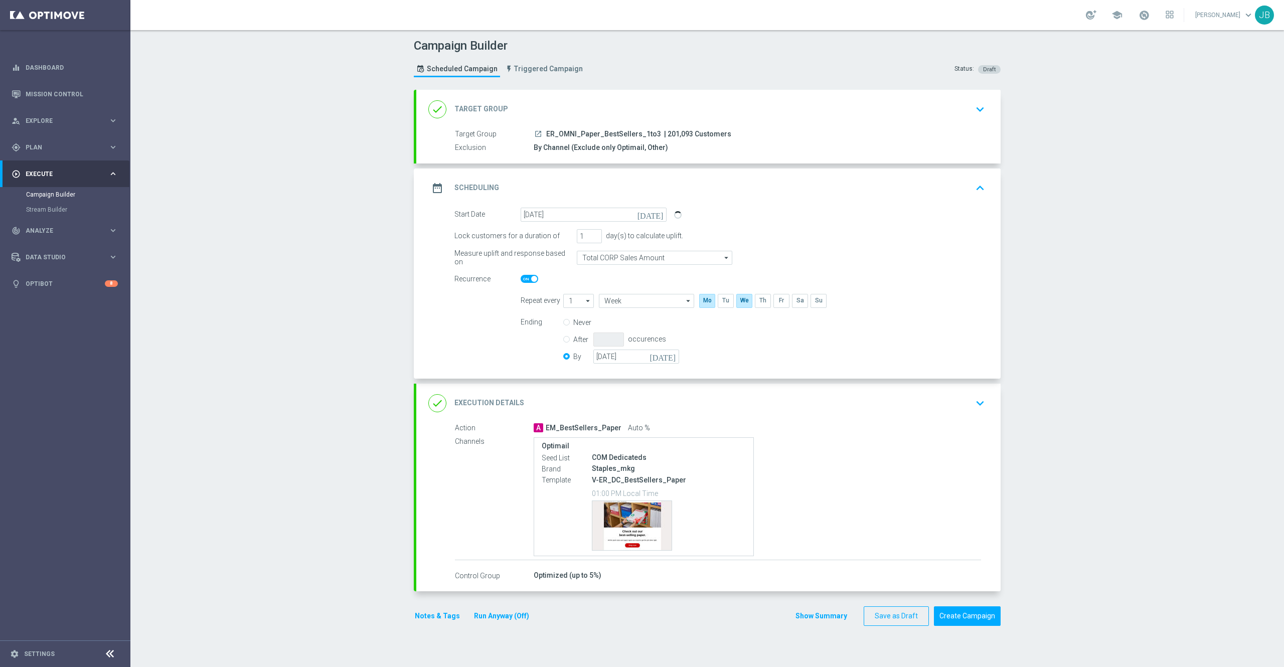
click at [478, 400] on h2 "Execution Details" at bounding box center [490, 403] width 70 height 10
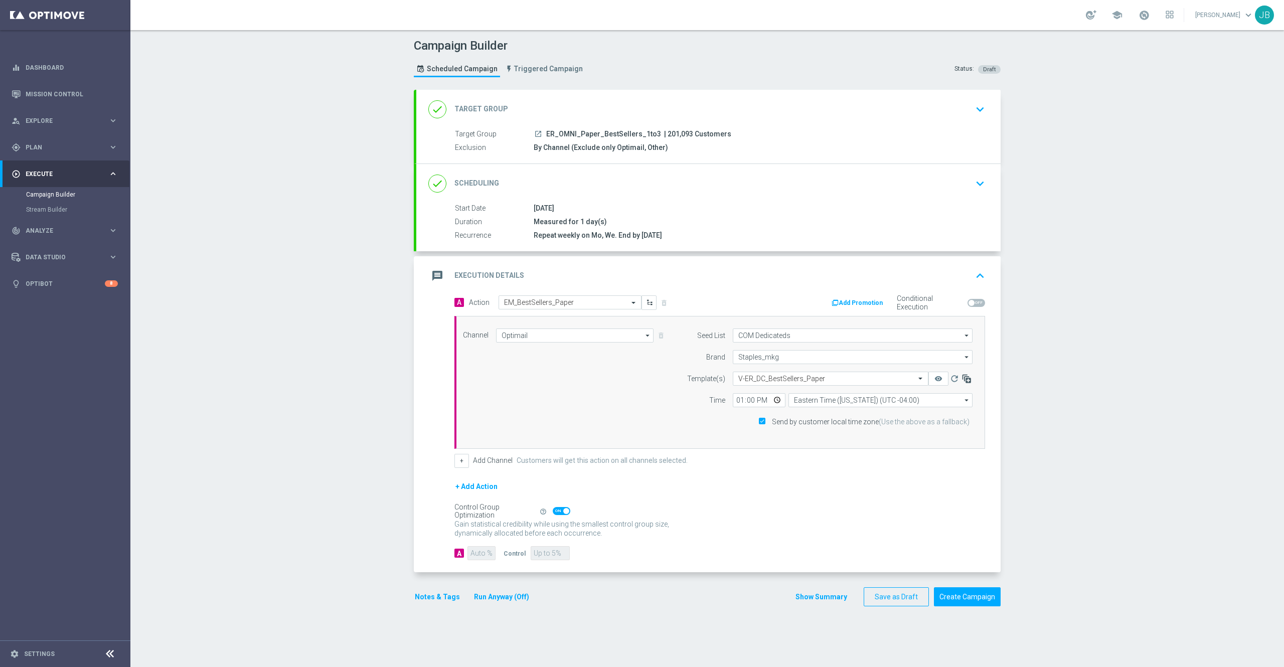
click at [962, 380] on icon "button" at bounding box center [967, 379] width 10 height 10
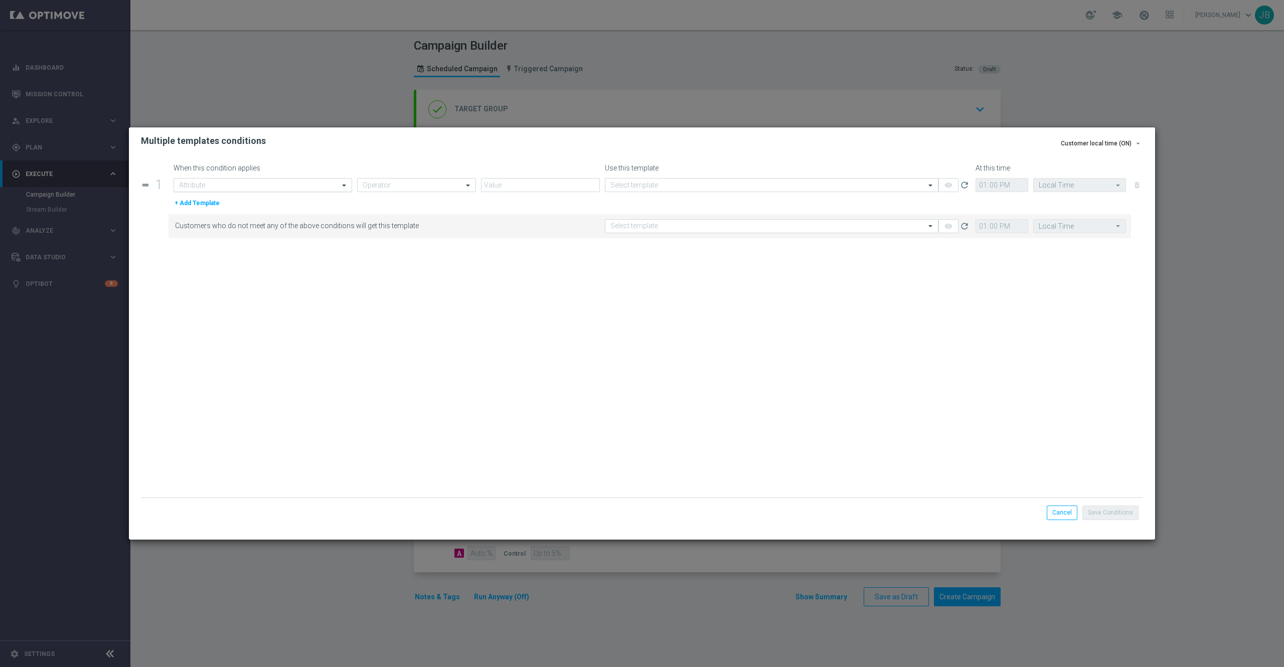
click at [273, 184] on input "text" at bounding box center [252, 185] width 147 height 9
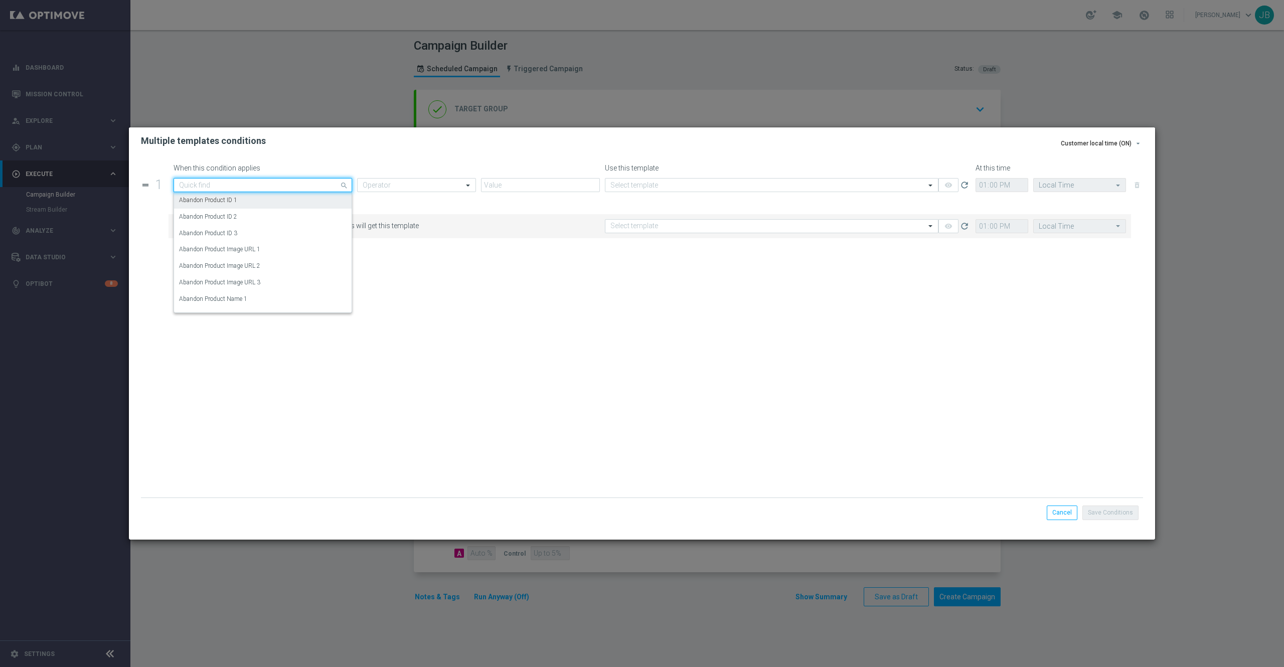
click at [225, 186] on input "text" at bounding box center [252, 185] width 147 height 9
click at [238, 216] on label "Random Customer Slice" at bounding box center [210, 217] width 63 height 9
type input "random"
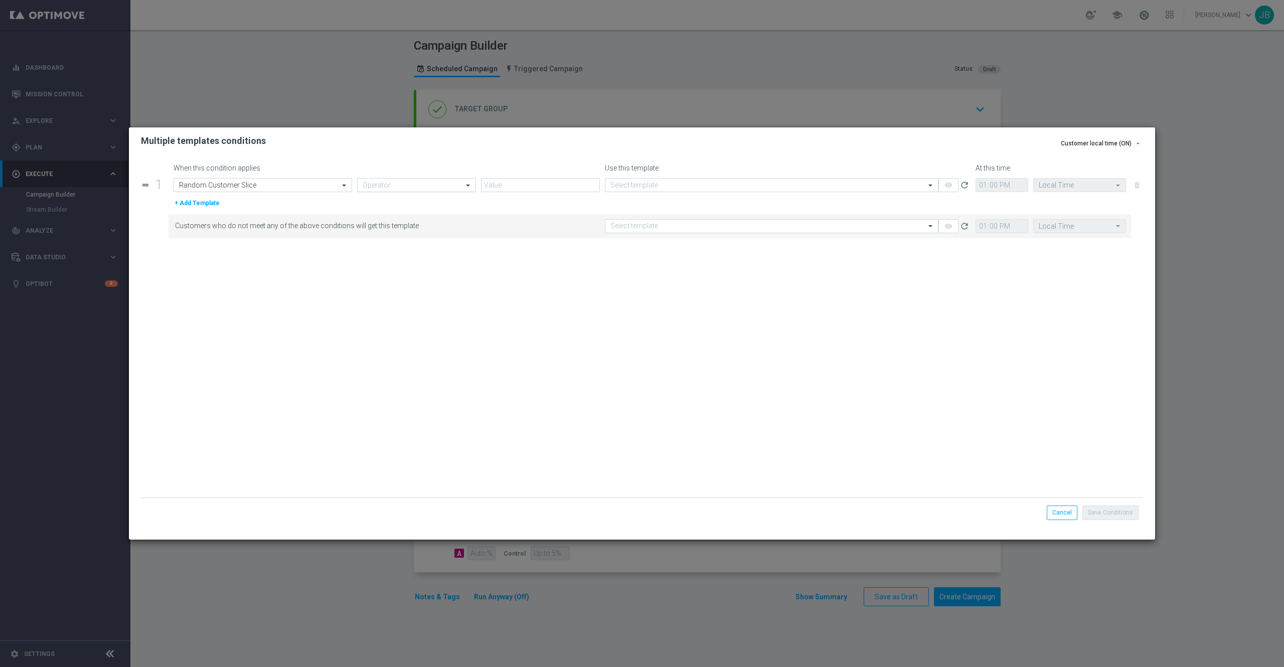
click at [391, 178] on div "Operator" at bounding box center [416, 185] width 119 height 14
click at [398, 282] on div "Equals" at bounding box center [417, 282] width 108 height 17
click at [551, 184] on input "text" at bounding box center [531, 185] width 88 height 9
click at [516, 286] on label "7th 10% slice" at bounding box center [504, 289] width 35 height 9
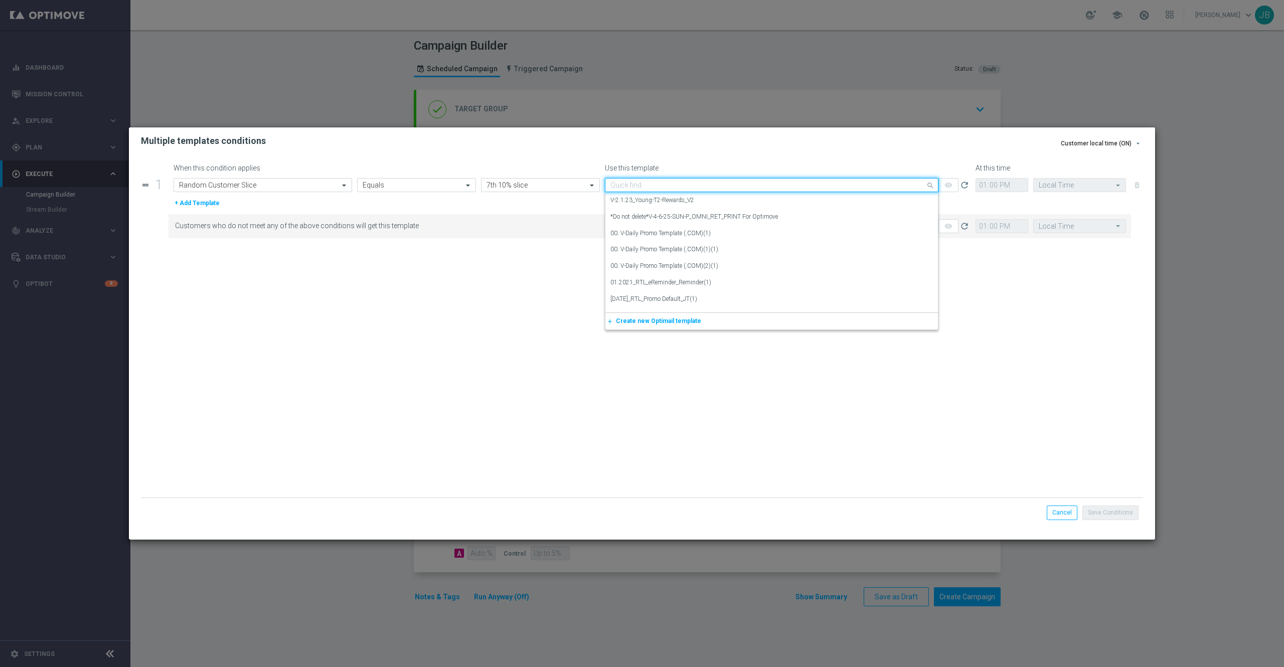
click at [643, 187] on input "text" at bounding box center [762, 185] width 303 height 9
paste input "V-ER_DC_BestSellers_Paper"
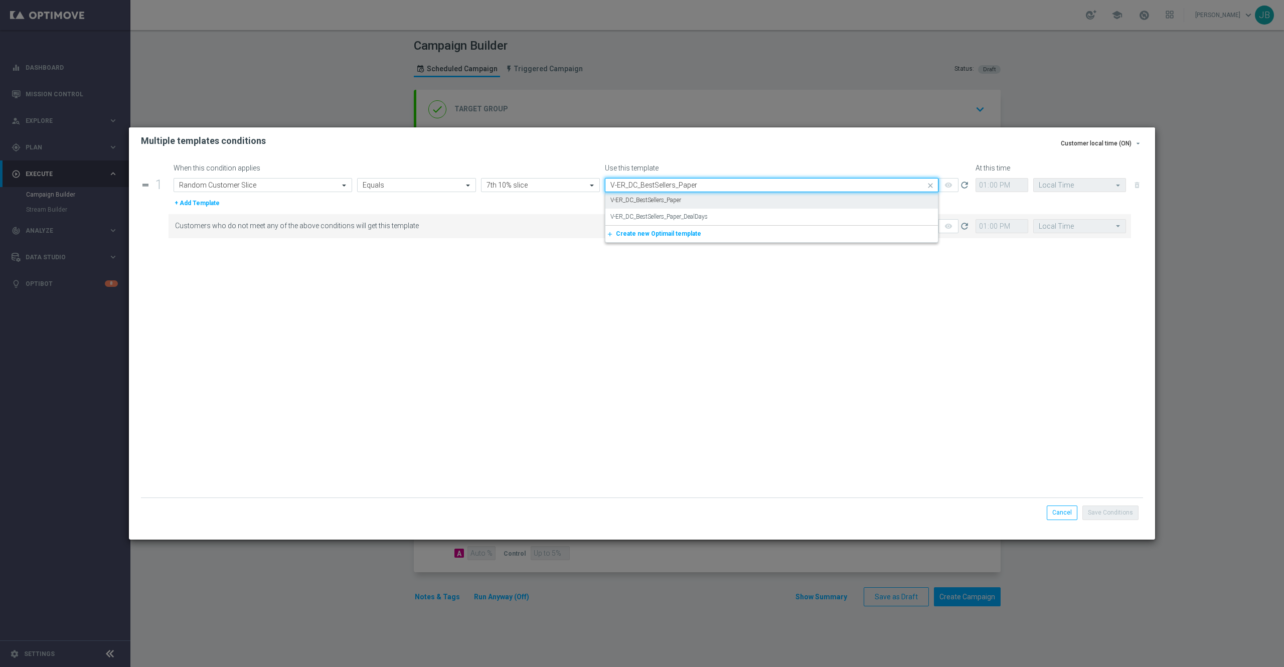
click at [657, 199] on label "V-ER_DC_BestSellers_Paper" at bounding box center [646, 200] width 71 height 9
type input "V-ER_DC_BestSellers_Paper"
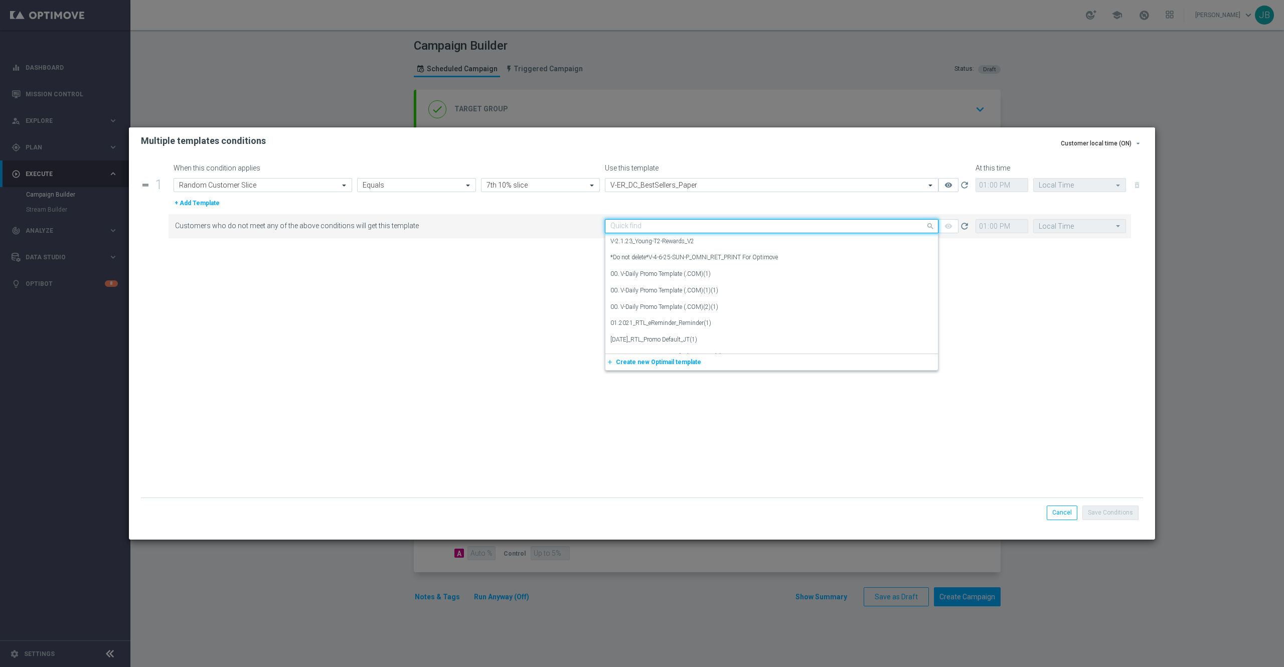
click at [659, 225] on input "text" at bounding box center [762, 226] width 303 height 9
paste input "V-ER_DC_BestSellers_Paper"
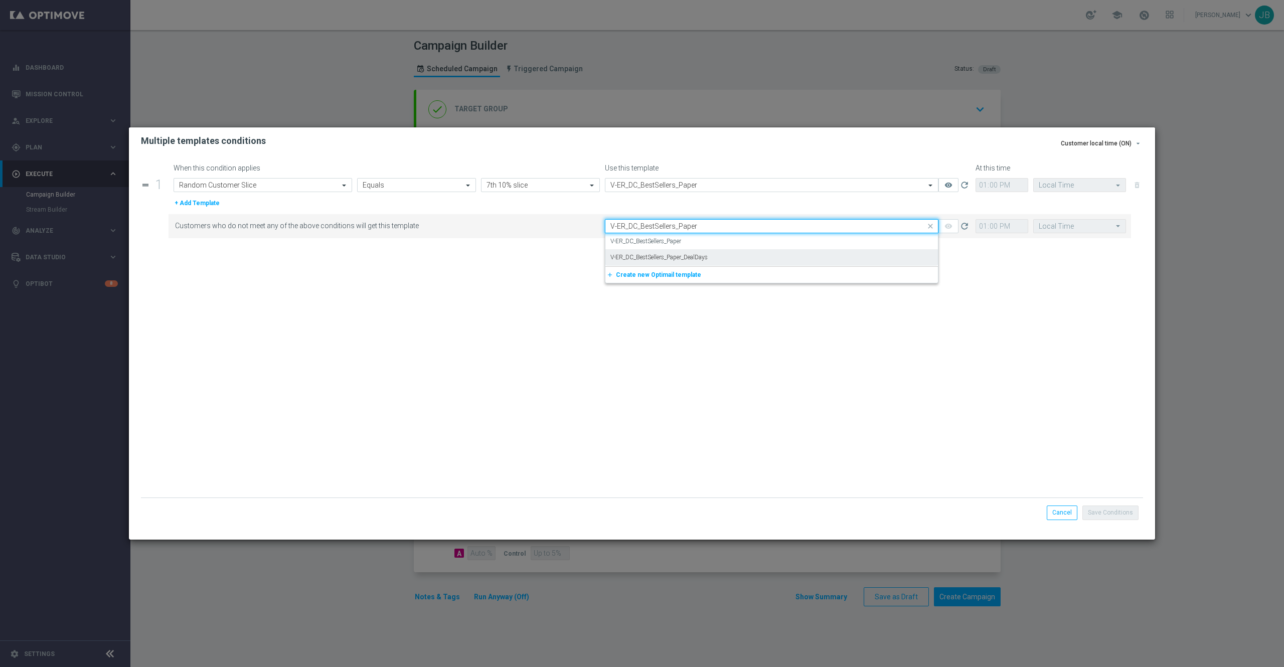
click at [679, 260] on label "V-ER_DC_BestSellers_Paper_DealDays" at bounding box center [659, 257] width 97 height 9
type input "V-ER_DC_BestSellers_Paper"
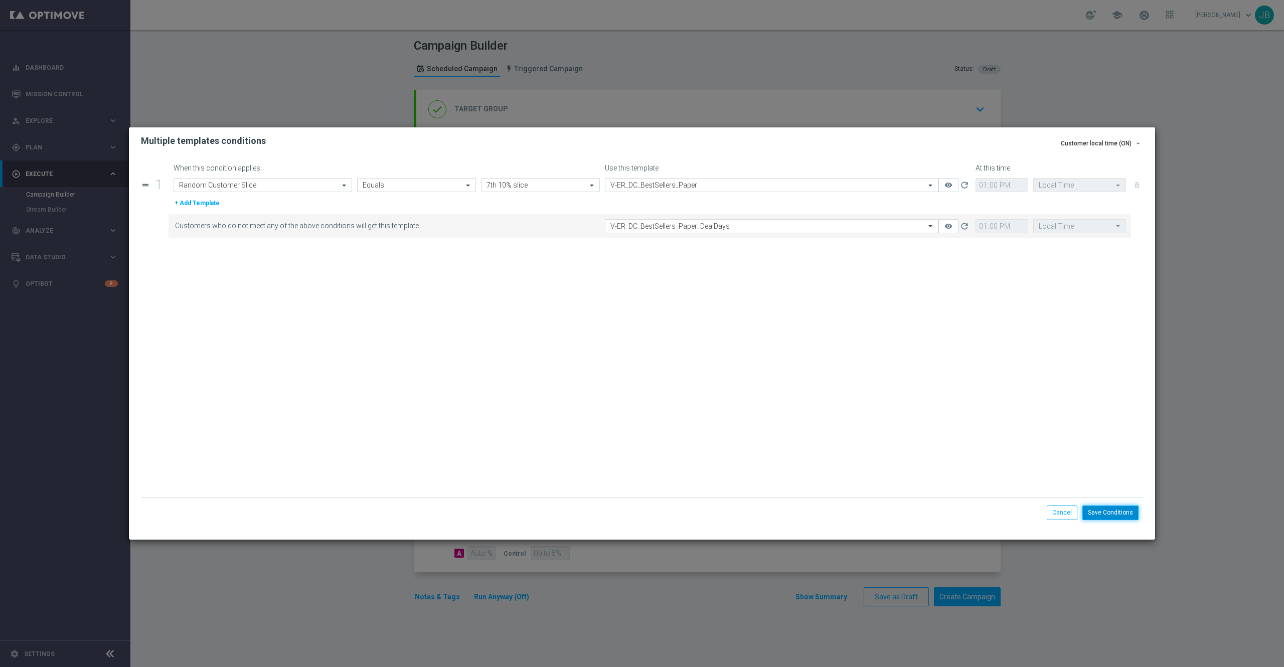
click at [1101, 513] on button "Save Conditions" at bounding box center [1111, 513] width 56 height 14
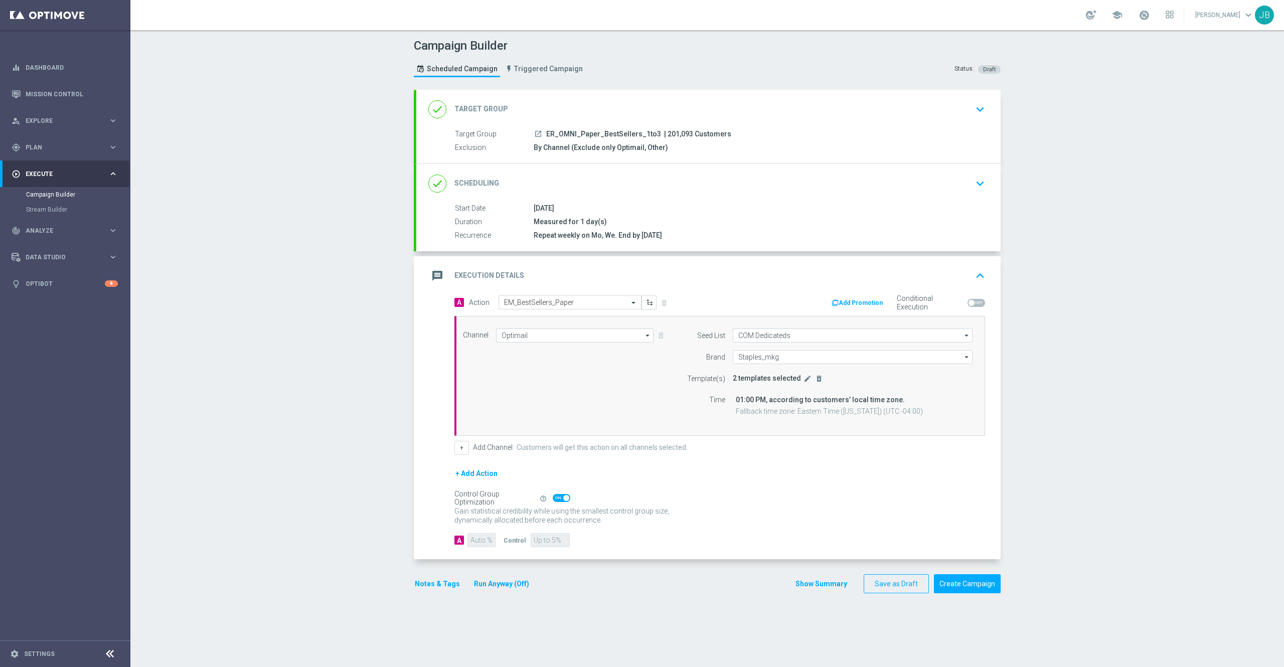
click at [477, 103] on div "done Target Group" at bounding box center [468, 109] width 80 height 18
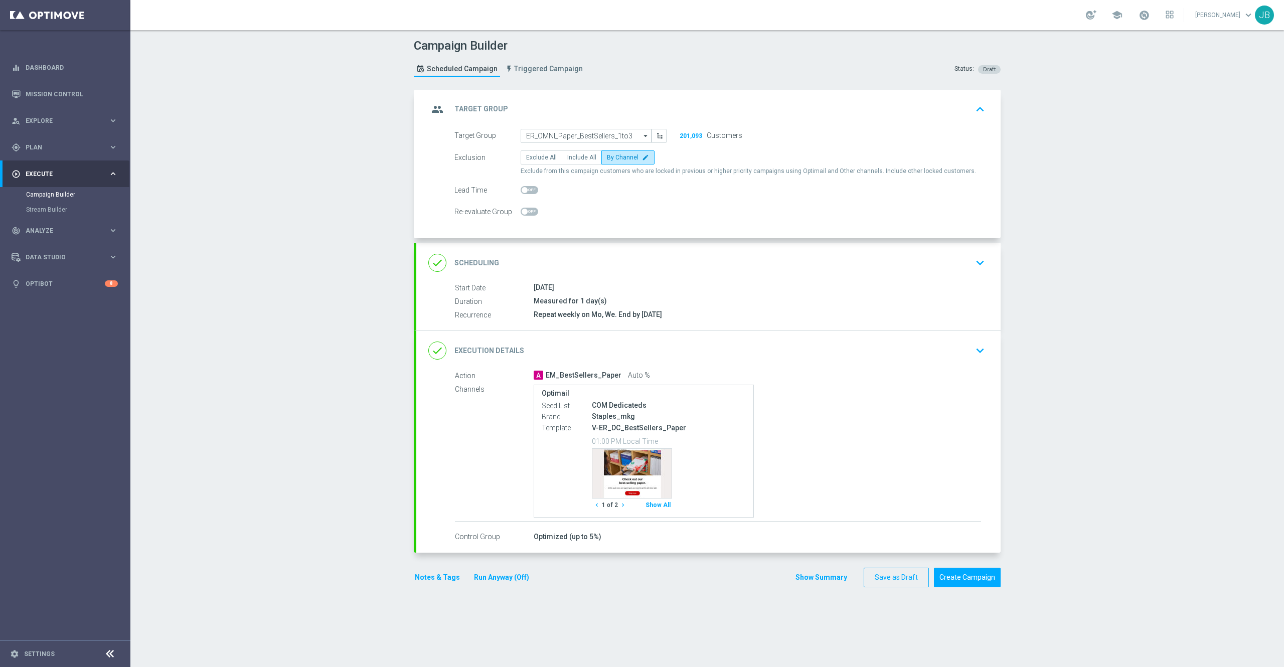
click at [479, 260] on h2 "Scheduling" at bounding box center [477, 263] width 45 height 10
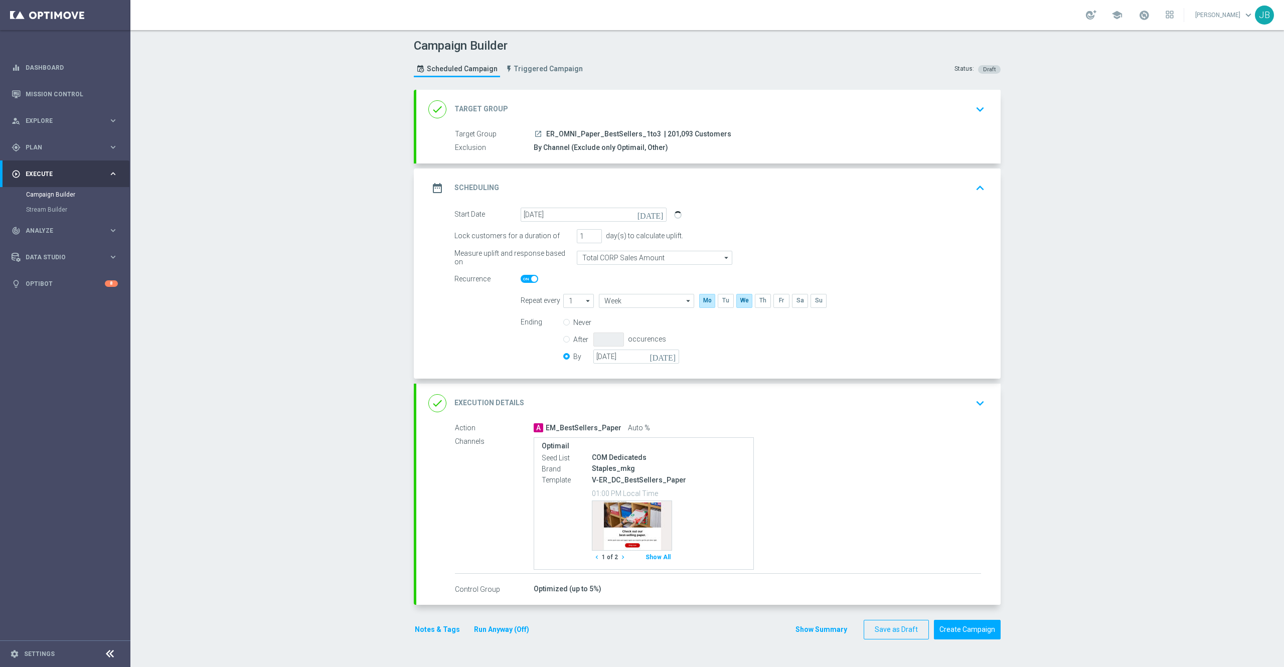
click at [489, 403] on h2 "Execution Details" at bounding box center [490, 403] width 70 height 10
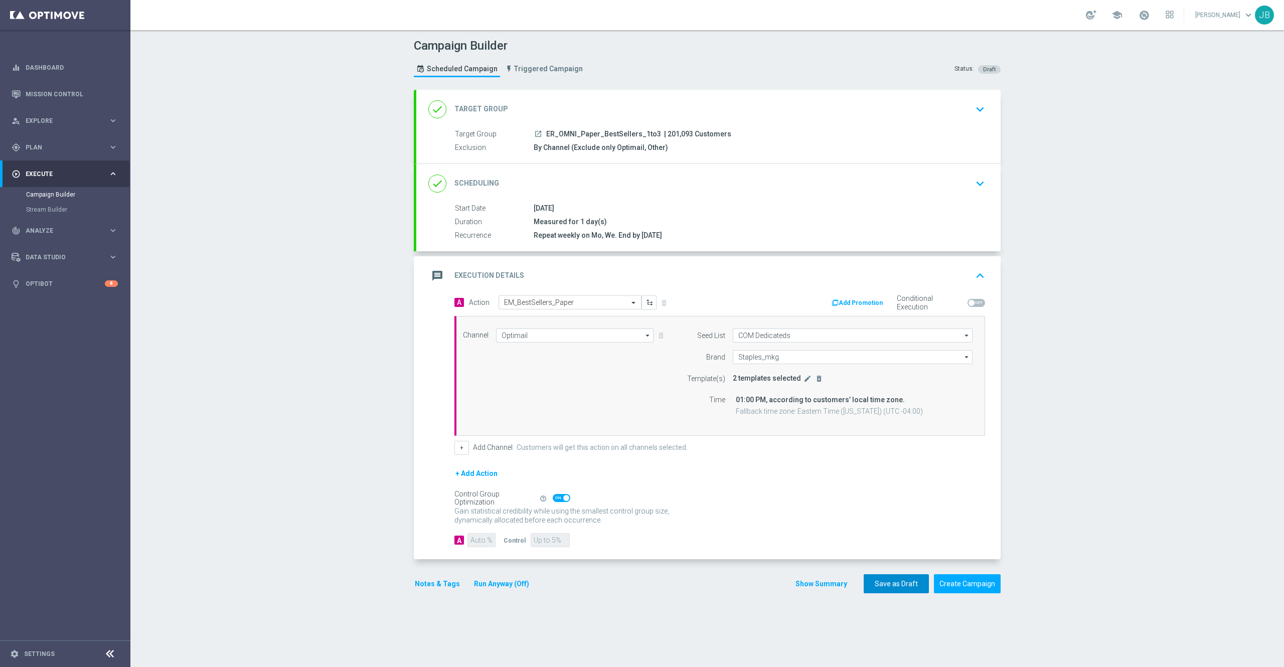
click at [874, 581] on button "Save as Draft" at bounding box center [896, 584] width 65 height 20
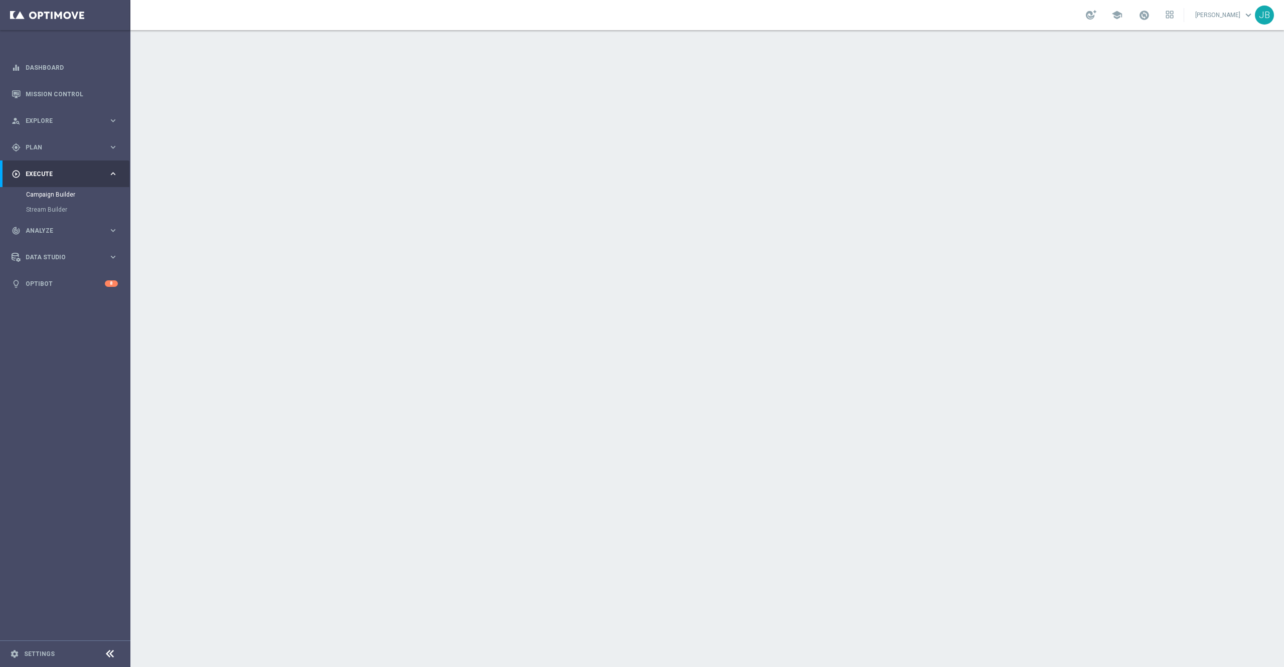
click at [478, 180] on h2 "Scheduling" at bounding box center [477, 184] width 45 height 10
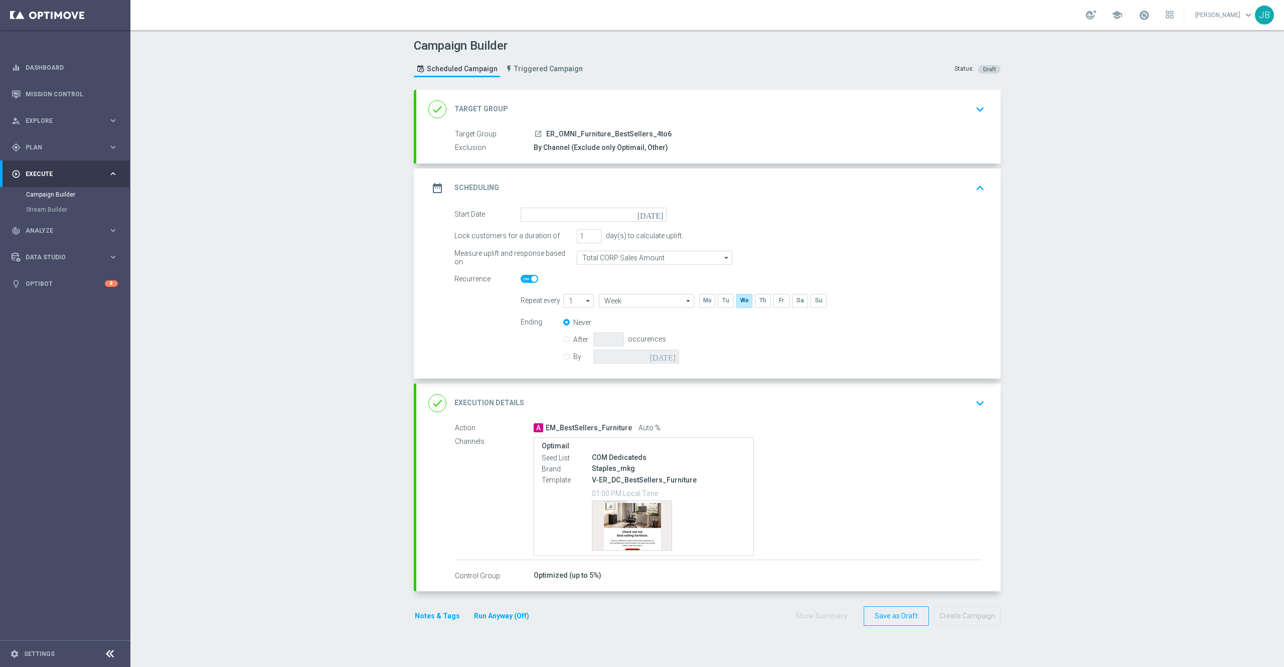
click at [651, 216] on icon "[DATE]" at bounding box center [653, 213] width 30 height 11
click at [647, 239] on span "›" at bounding box center [653, 239] width 13 height 13
click at [574, 272] on span "1" at bounding box center [579, 271] width 16 height 16
type input "[DATE]"
click at [563, 361] on div "By [DATE]" at bounding box center [627, 357] width 128 height 14
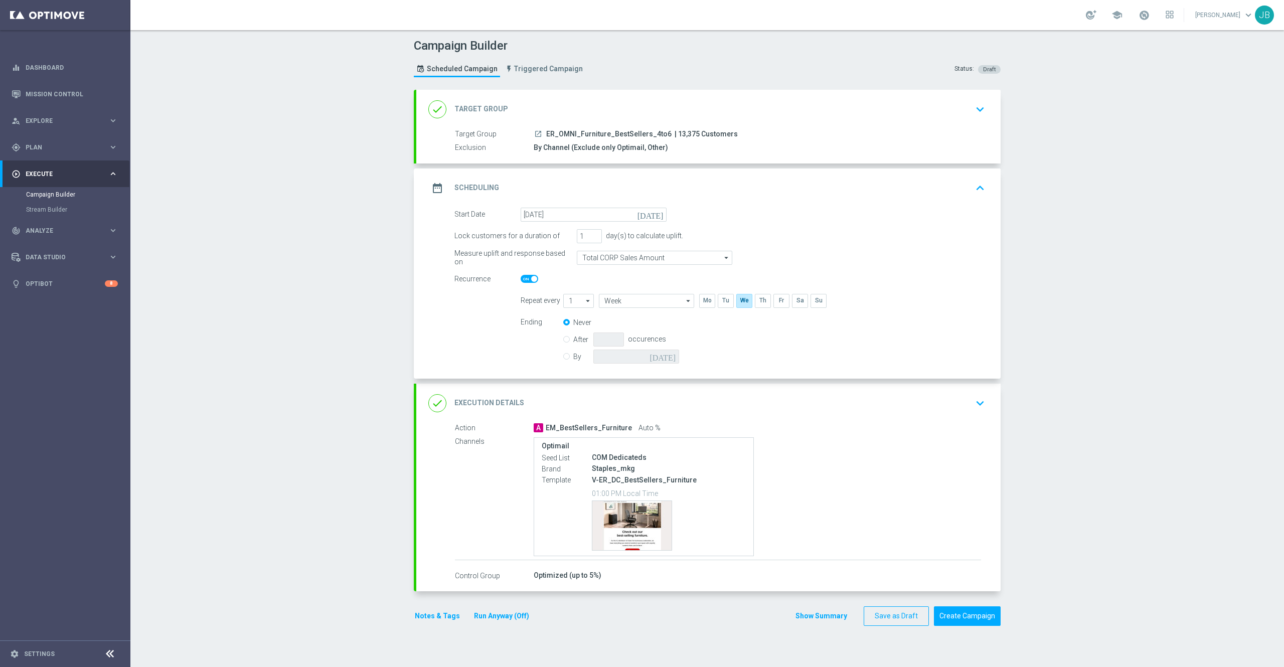
click at [563, 357] on input "By" at bounding box center [566, 355] width 7 height 7
radio input "true"
radio input "false"
click at [663, 357] on icon "[DATE]" at bounding box center [665, 355] width 30 height 11
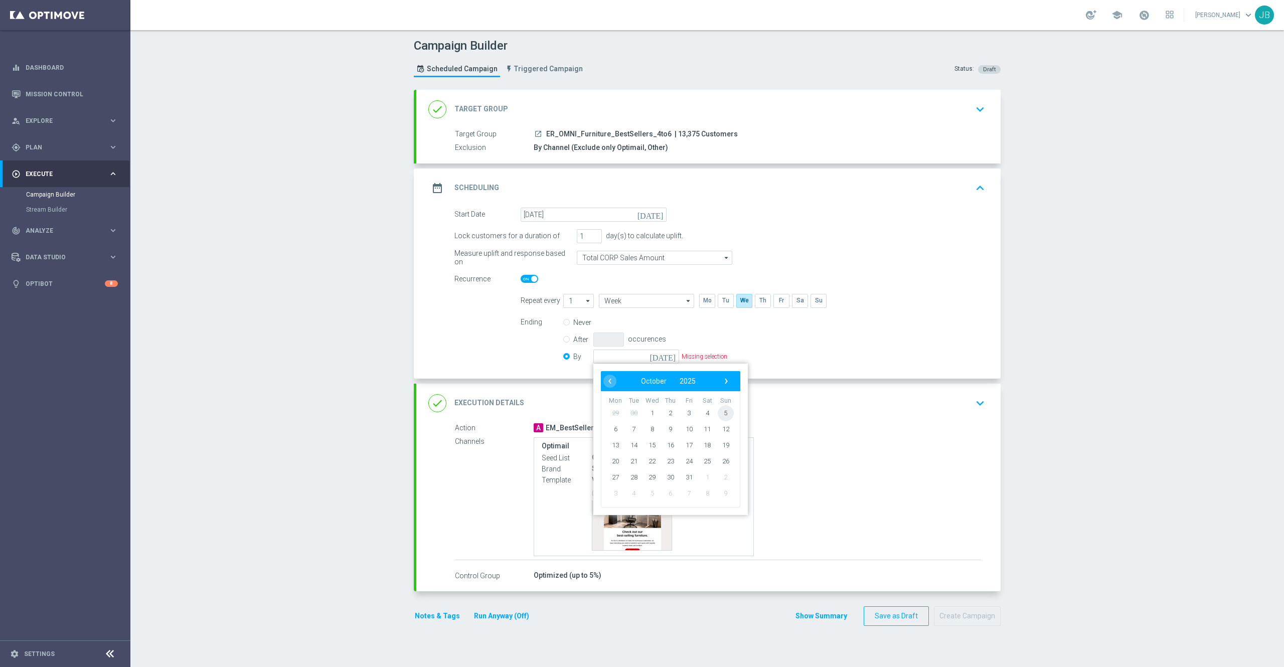
click at [718, 411] on span "5" at bounding box center [726, 413] width 16 height 16
type input "[DATE]"
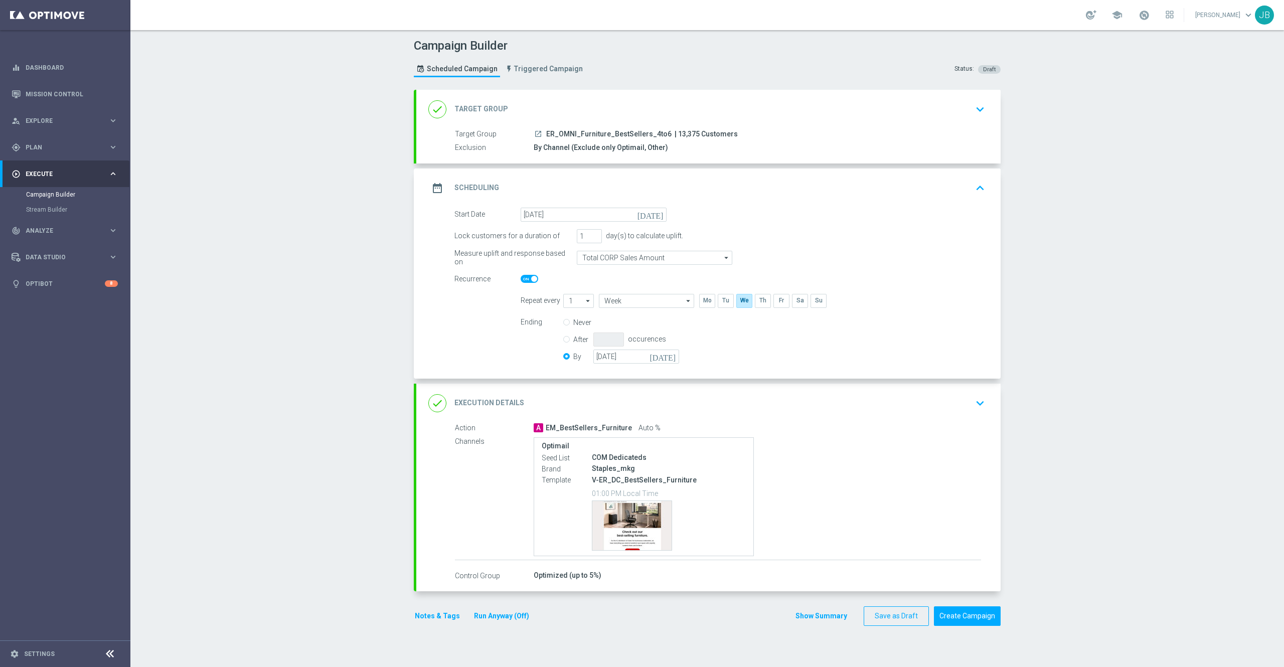
click at [480, 107] on h2 "Target Group" at bounding box center [482, 109] width 54 height 10
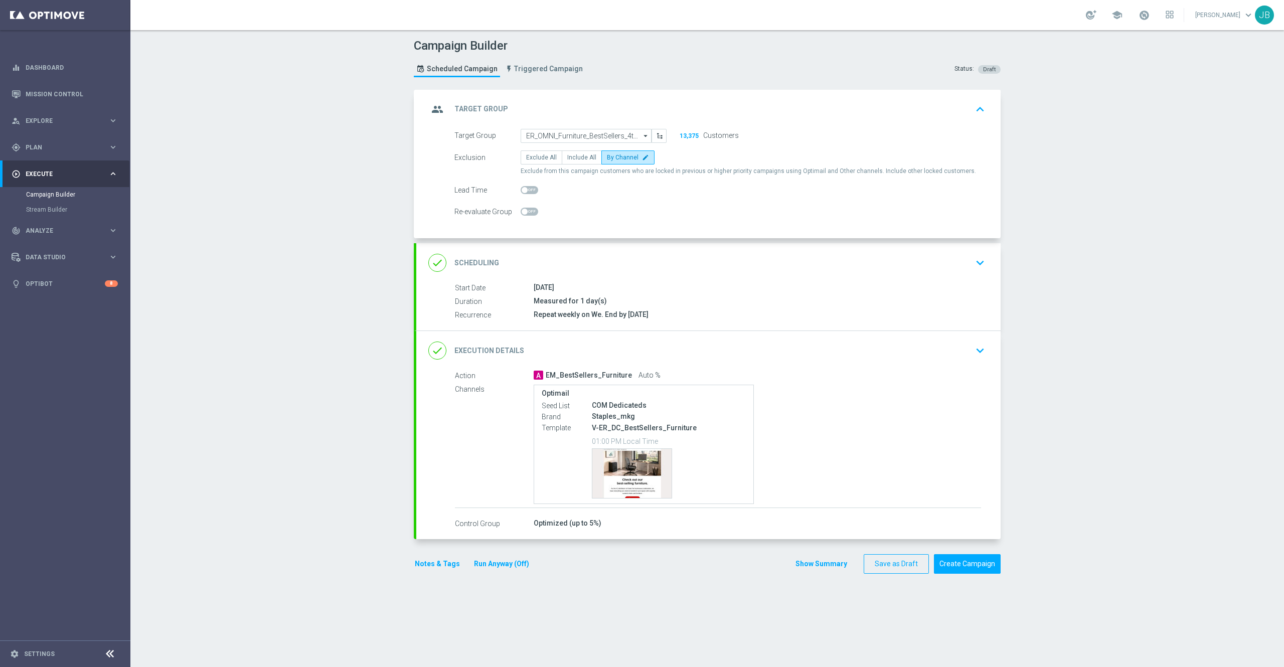
click at [475, 106] on h2 "Target Group" at bounding box center [482, 109] width 54 height 10
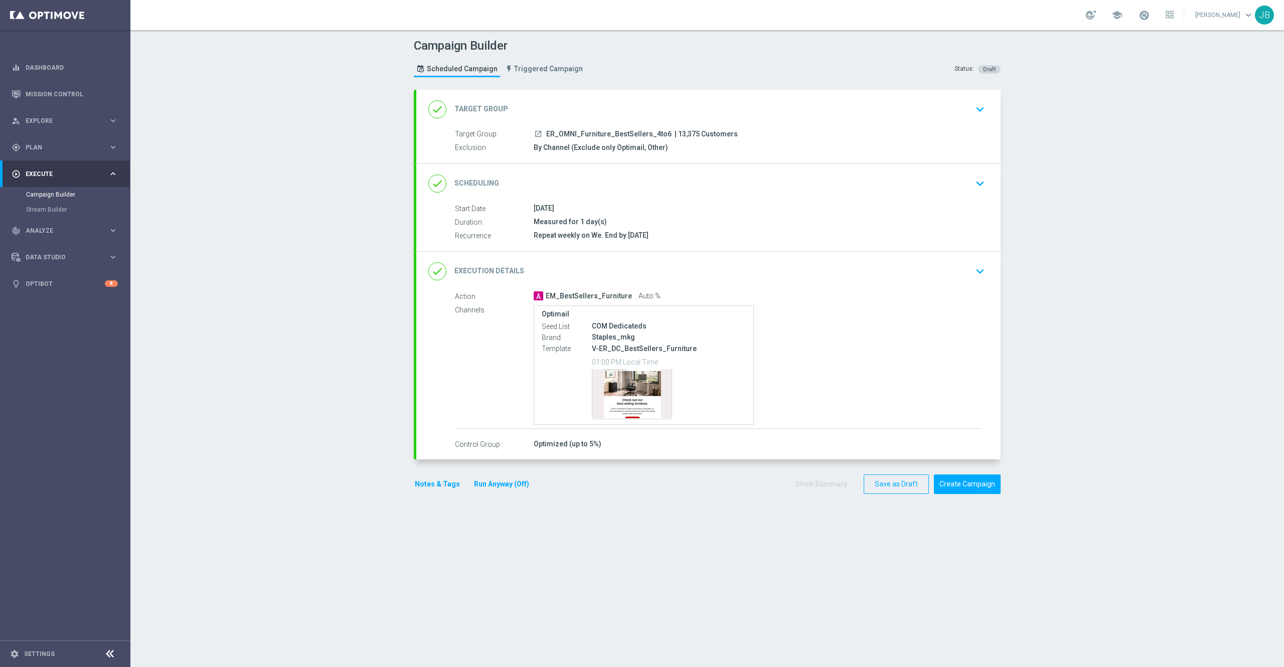
click at [474, 184] on h2 "Scheduling" at bounding box center [477, 184] width 45 height 10
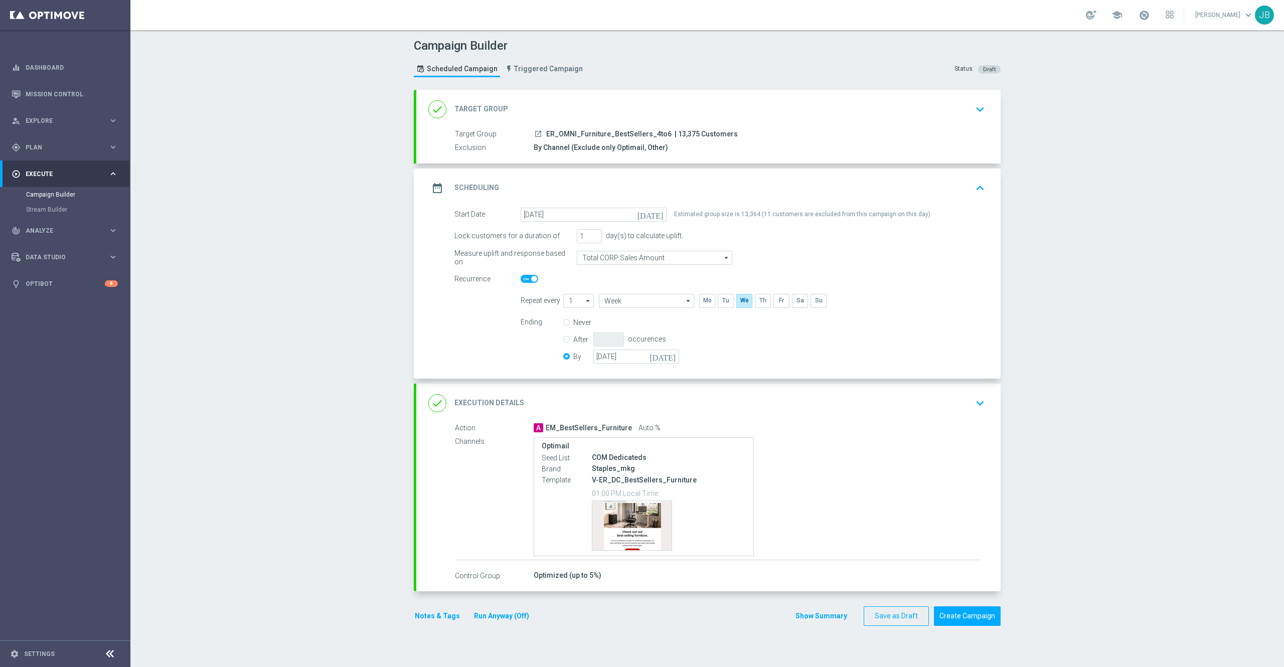
click at [494, 404] on h2 "Execution Details" at bounding box center [490, 403] width 70 height 10
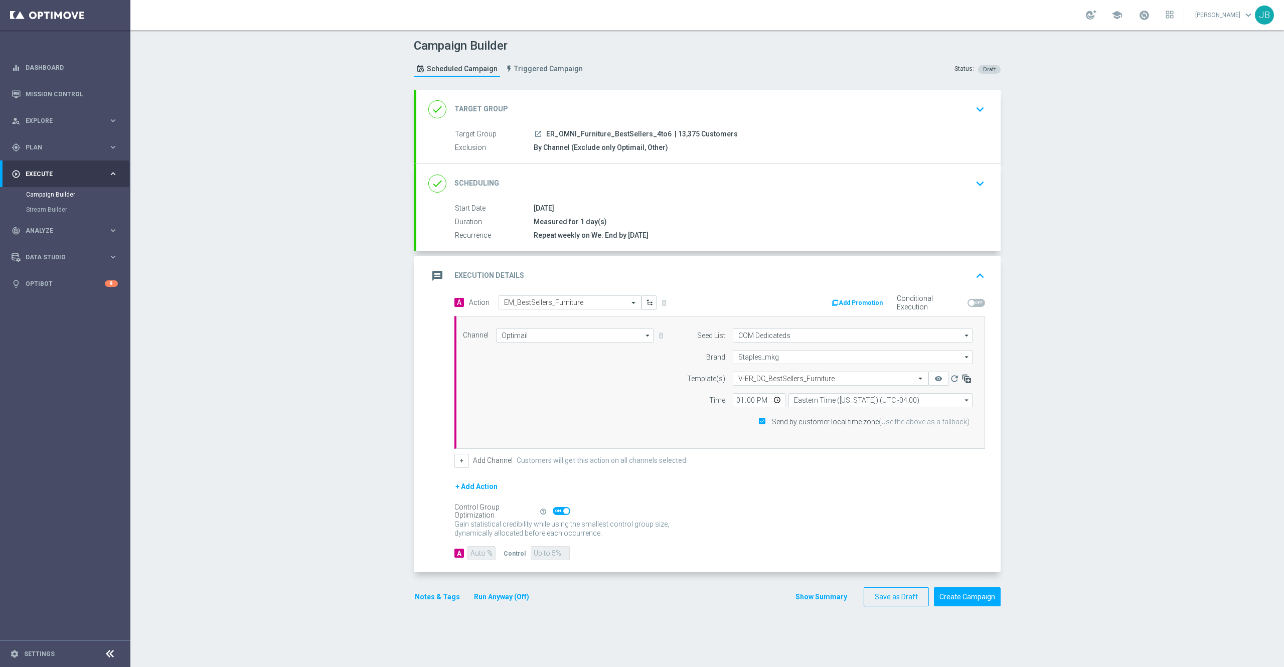
click at [962, 382] on icon "button" at bounding box center [967, 379] width 10 height 10
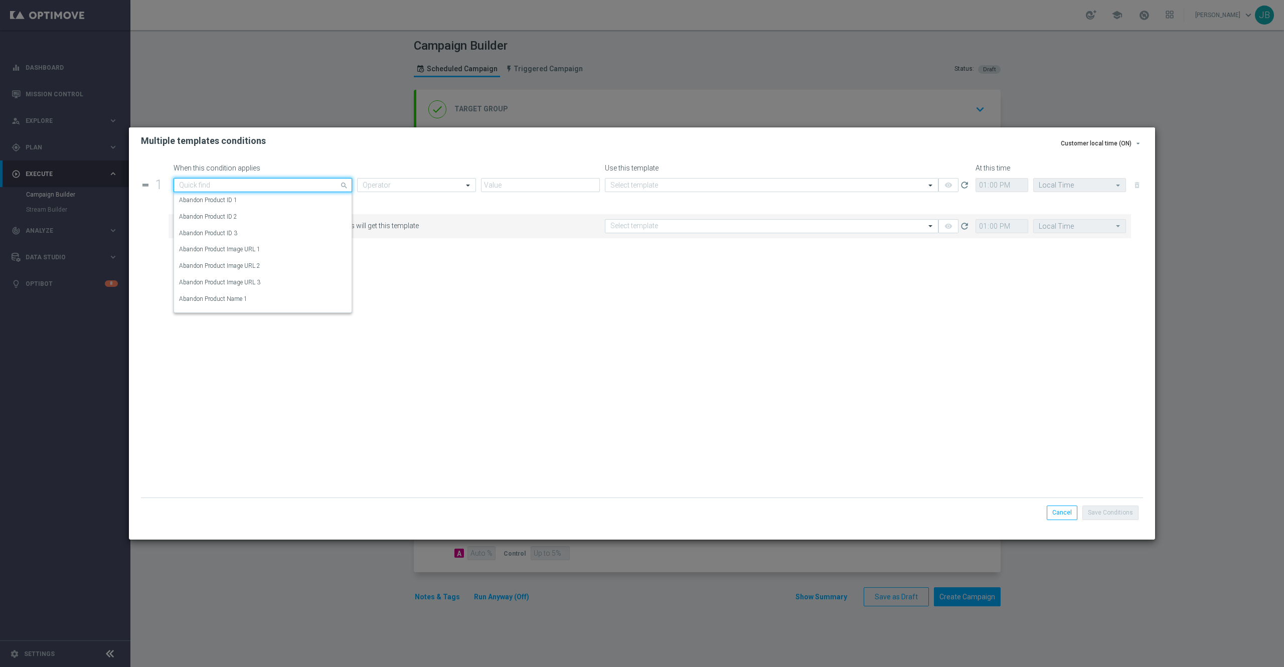
click at [317, 183] on input "text" at bounding box center [252, 185] width 147 height 9
click at [258, 222] on div "Random Customer Slice" at bounding box center [263, 217] width 168 height 17
type input "random"
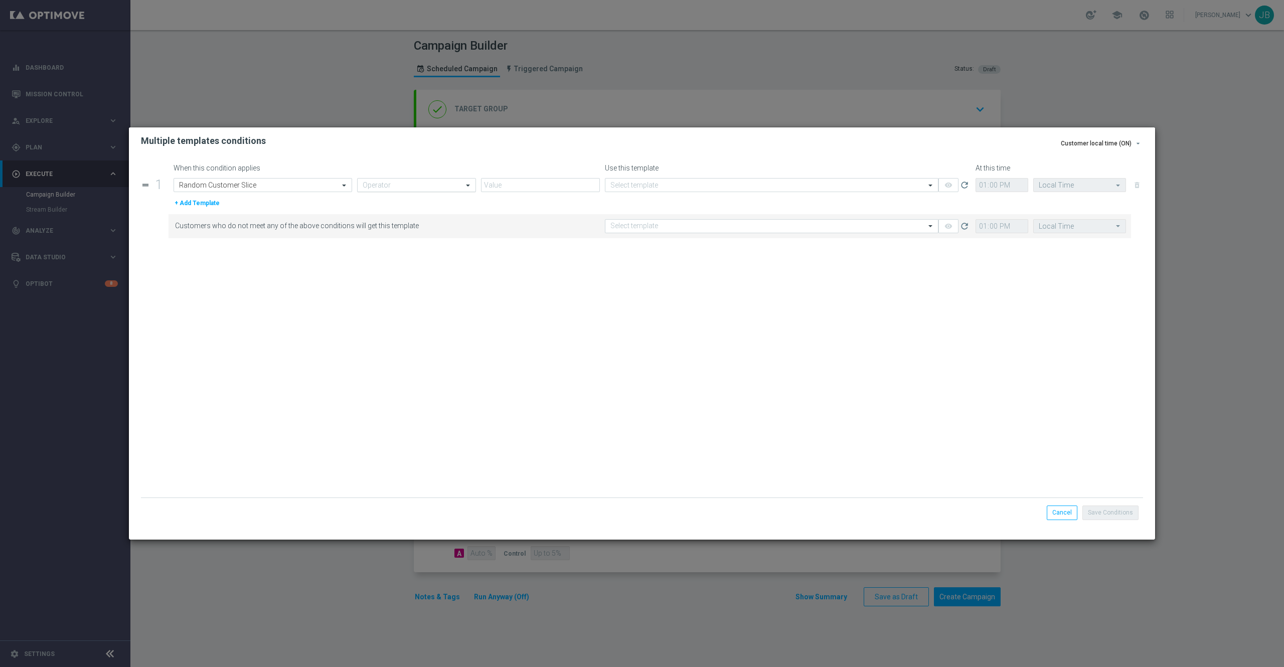
click at [389, 188] on input "text" at bounding box center [407, 185] width 88 height 9
click at [377, 274] on label "Equals" at bounding box center [372, 274] width 18 height 9
click at [511, 182] on input "text" at bounding box center [531, 185] width 88 height 9
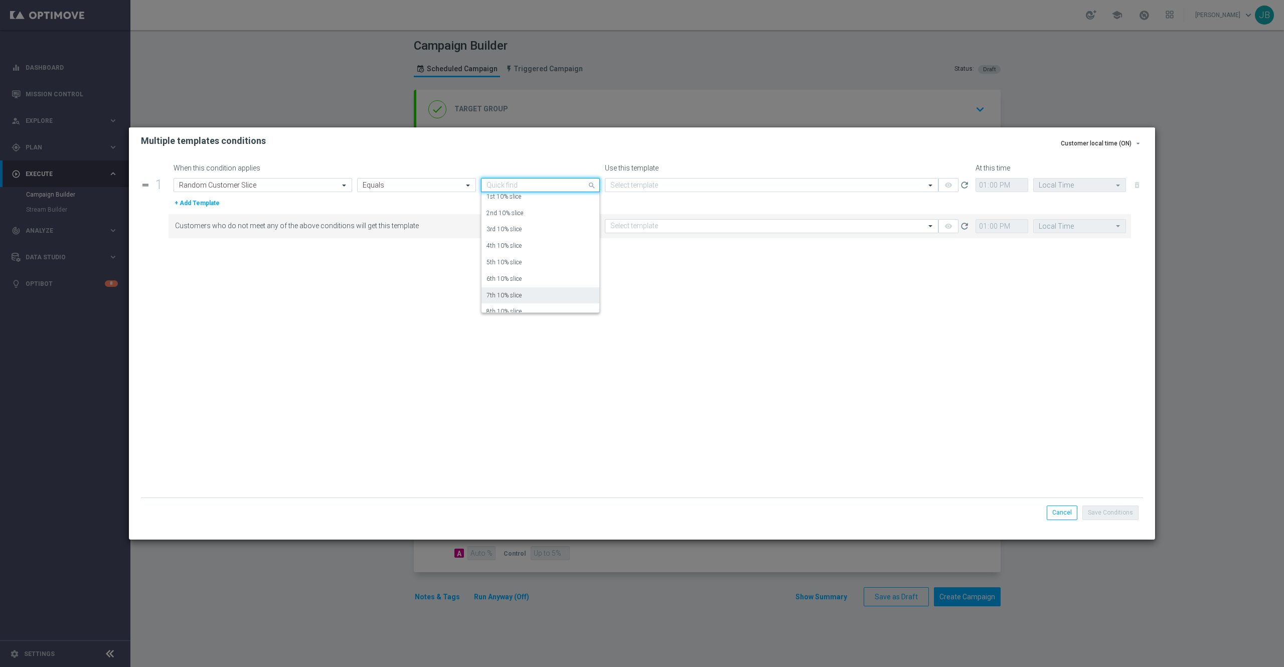
click at [512, 292] on label "7th 10% slice" at bounding box center [504, 295] width 35 height 9
click at [653, 189] on input "text" at bounding box center [762, 185] width 303 height 9
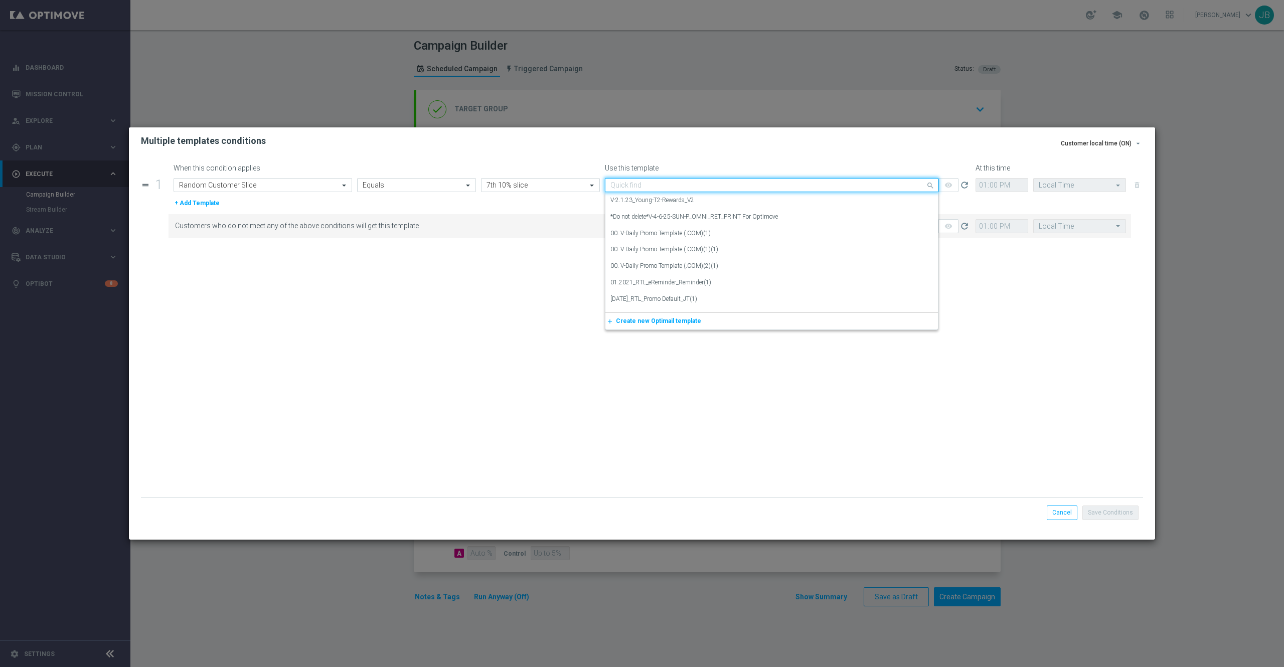
paste input "V-ER_DC_BestSellers_Furniture"
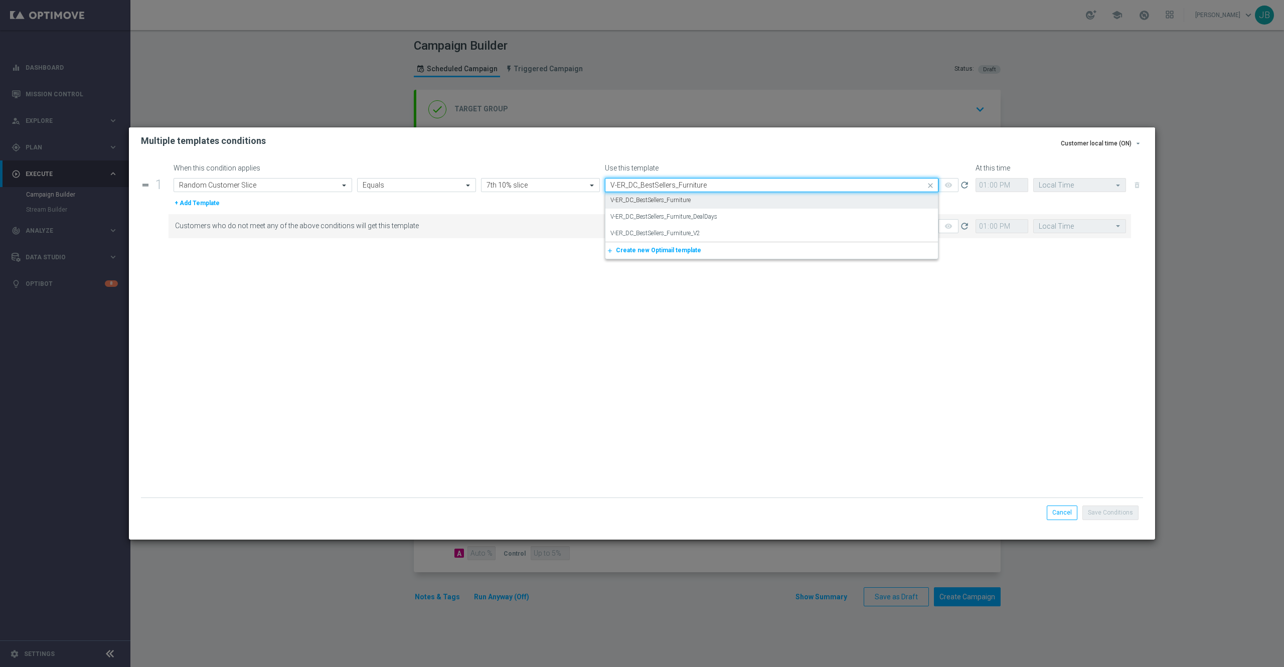
click at [667, 199] on label "V-ER_DC_BestSellers_Furniture" at bounding box center [651, 200] width 80 height 9
type input "V-ER_DC_BestSellers_Furniture"
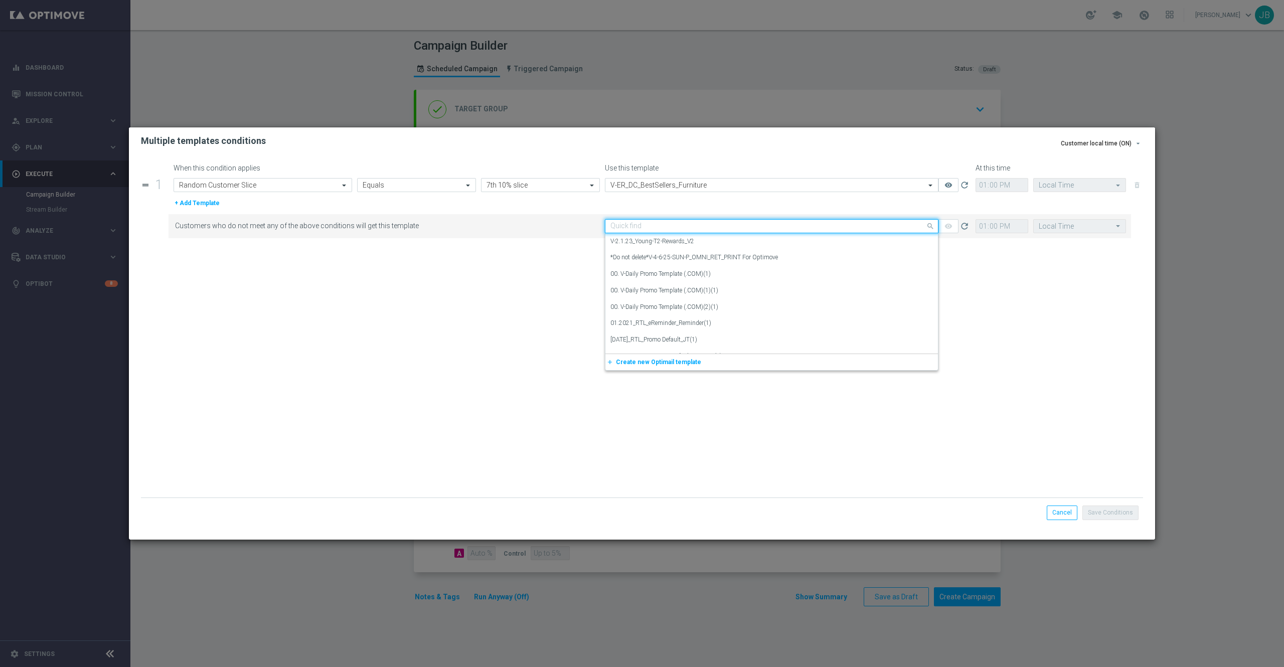
click at [684, 224] on input "text" at bounding box center [762, 226] width 303 height 9
paste input "V-ER_DC_BestSellers_Furniture"
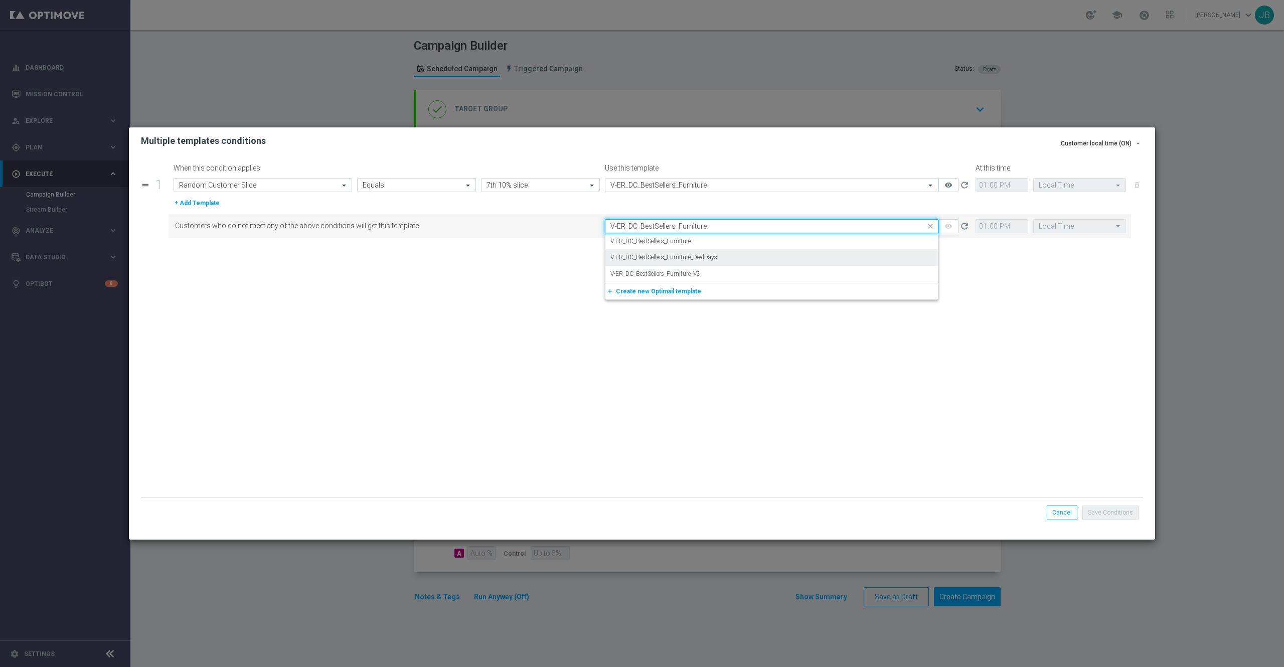
click at [712, 261] on label "V-ER_DC_BestSellers_Furniture_DealDays" at bounding box center [664, 257] width 107 height 9
type input "V-ER_DC_BestSellers_Furniture"
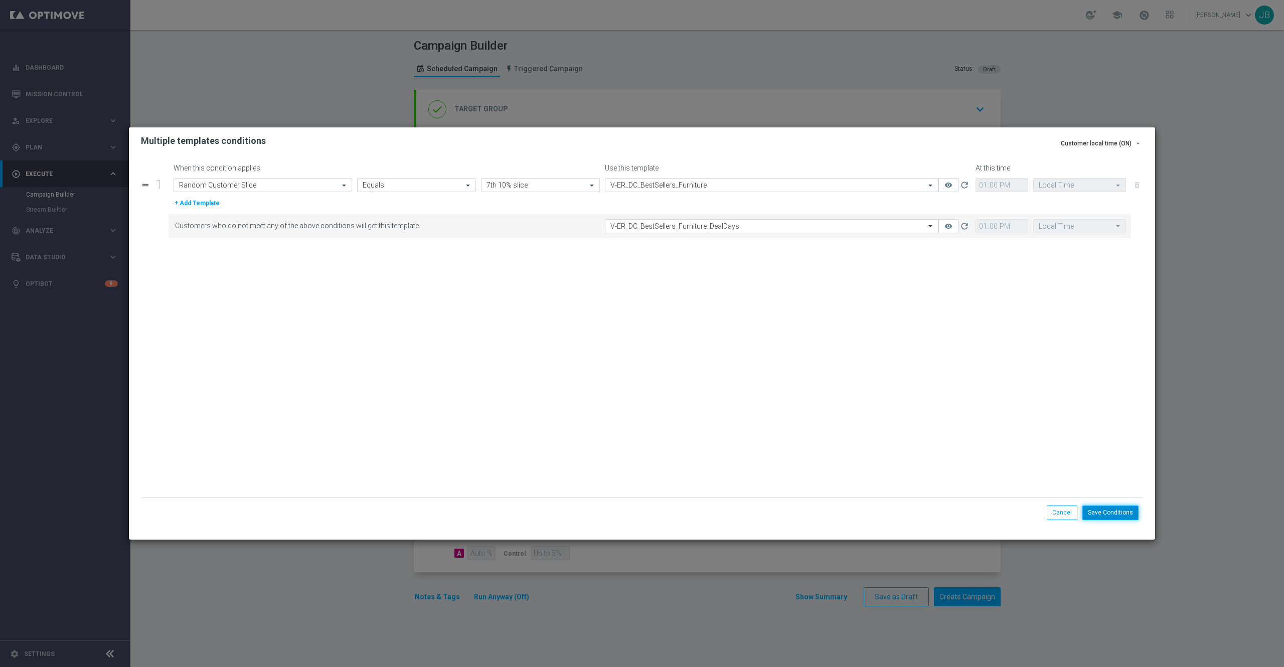
click at [1114, 511] on button "Save Conditions" at bounding box center [1111, 513] width 56 height 14
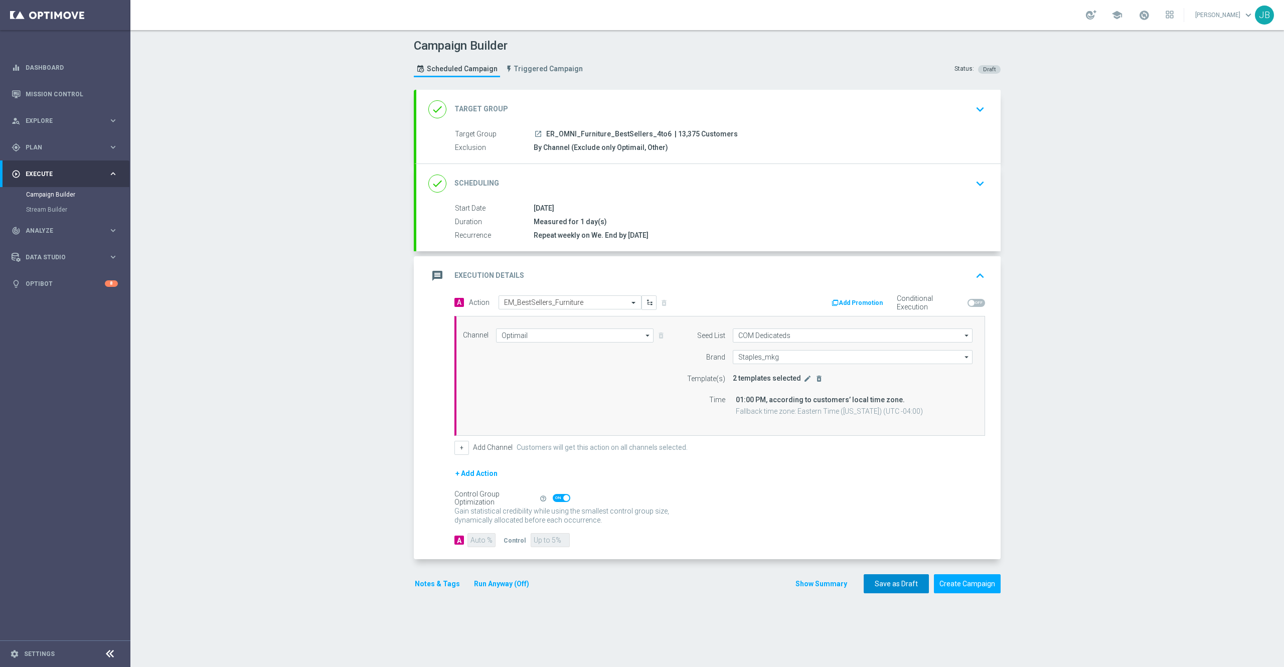
click at [906, 584] on button "Save as Draft" at bounding box center [896, 584] width 65 height 20
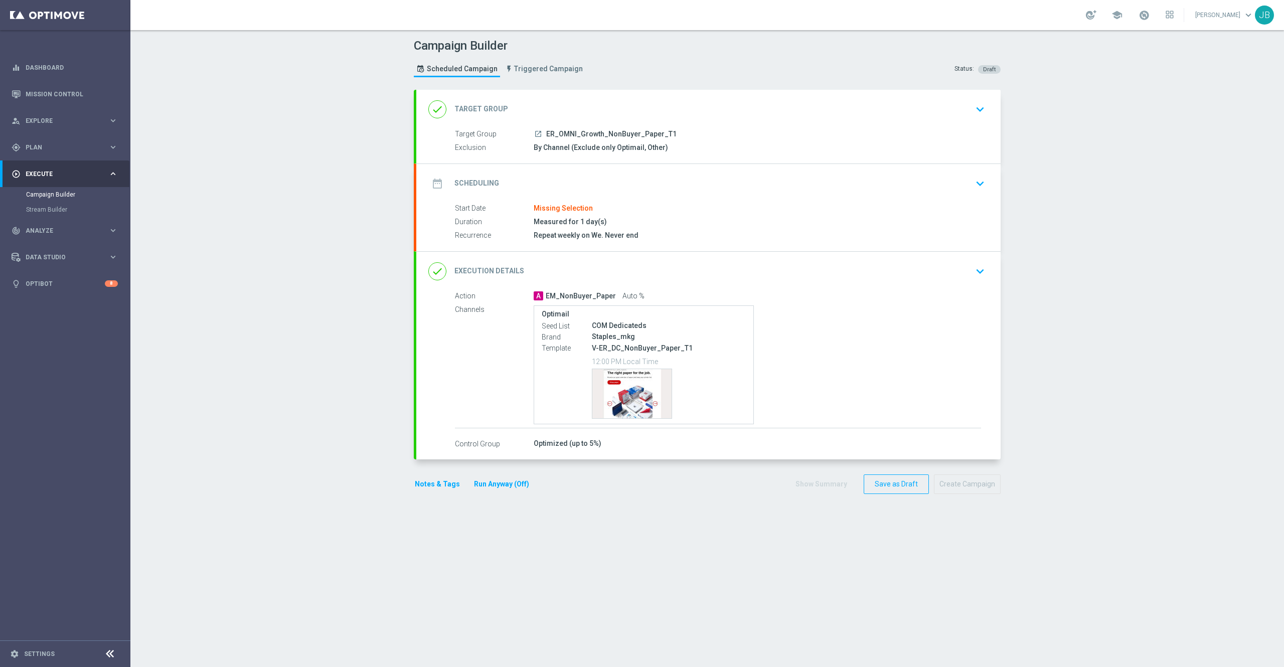
click at [472, 106] on h2 "Target Group" at bounding box center [482, 109] width 54 height 10
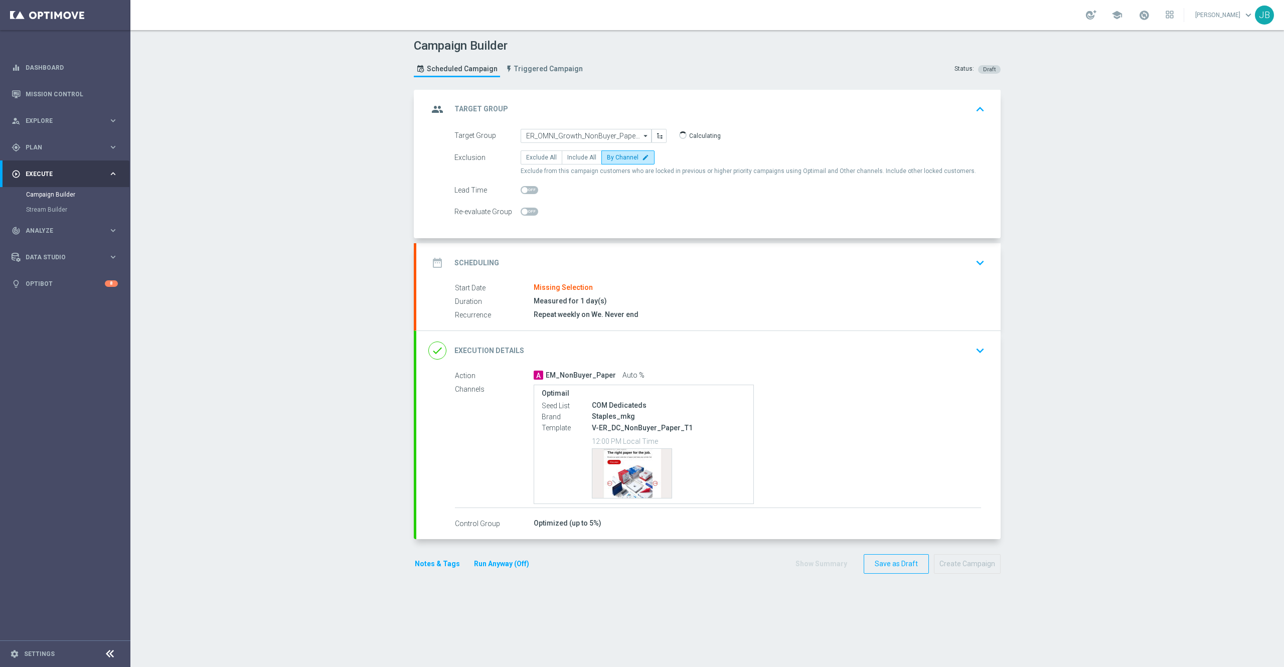
click at [476, 262] on h2 "Scheduling" at bounding box center [477, 263] width 45 height 10
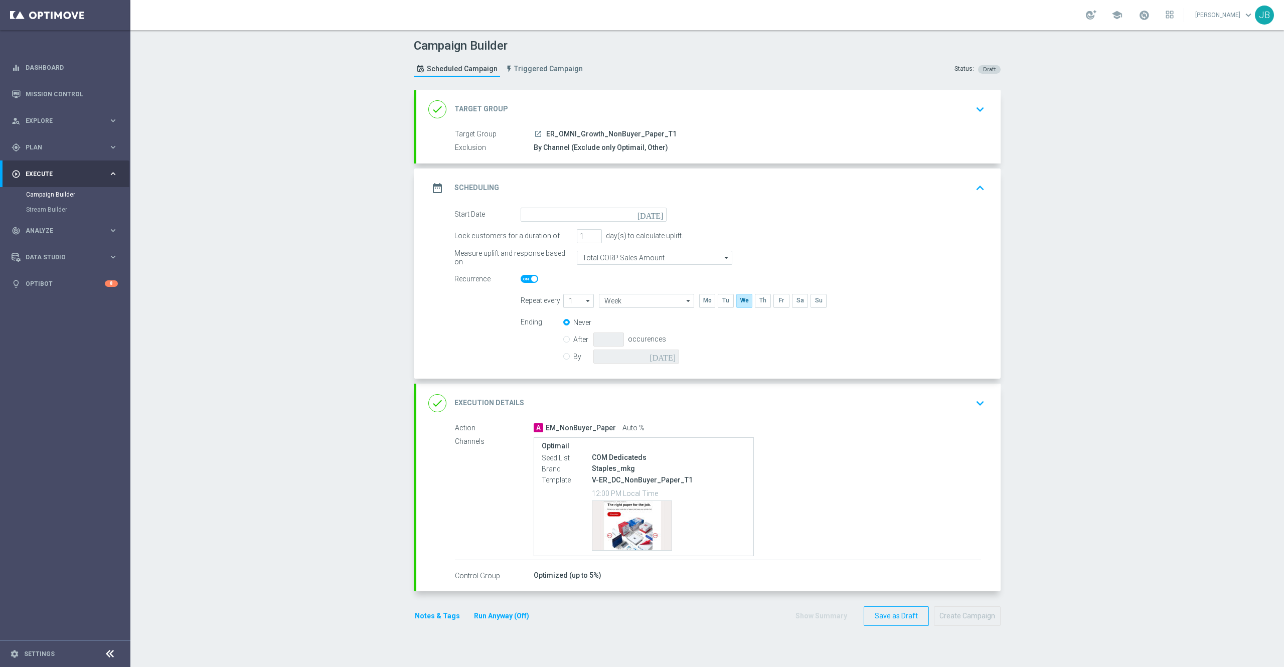
click at [649, 216] on icon "[DATE]" at bounding box center [653, 213] width 30 height 11
click at [647, 242] on span "›" at bounding box center [653, 239] width 13 height 13
click at [576, 270] on span "1" at bounding box center [579, 271] width 16 height 16
type input "[DATE]"
click at [563, 355] on input "By" at bounding box center [566, 355] width 7 height 7
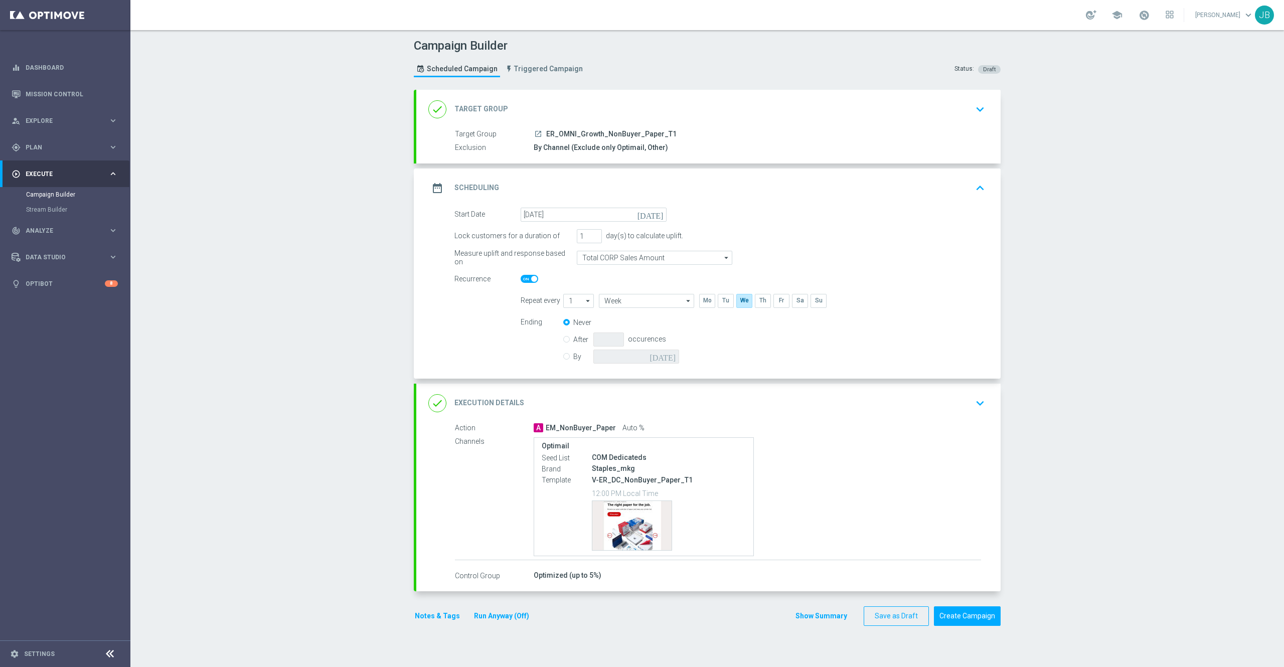
radio input "true"
radio input "false"
click at [661, 355] on icon "[DATE]" at bounding box center [665, 355] width 30 height 11
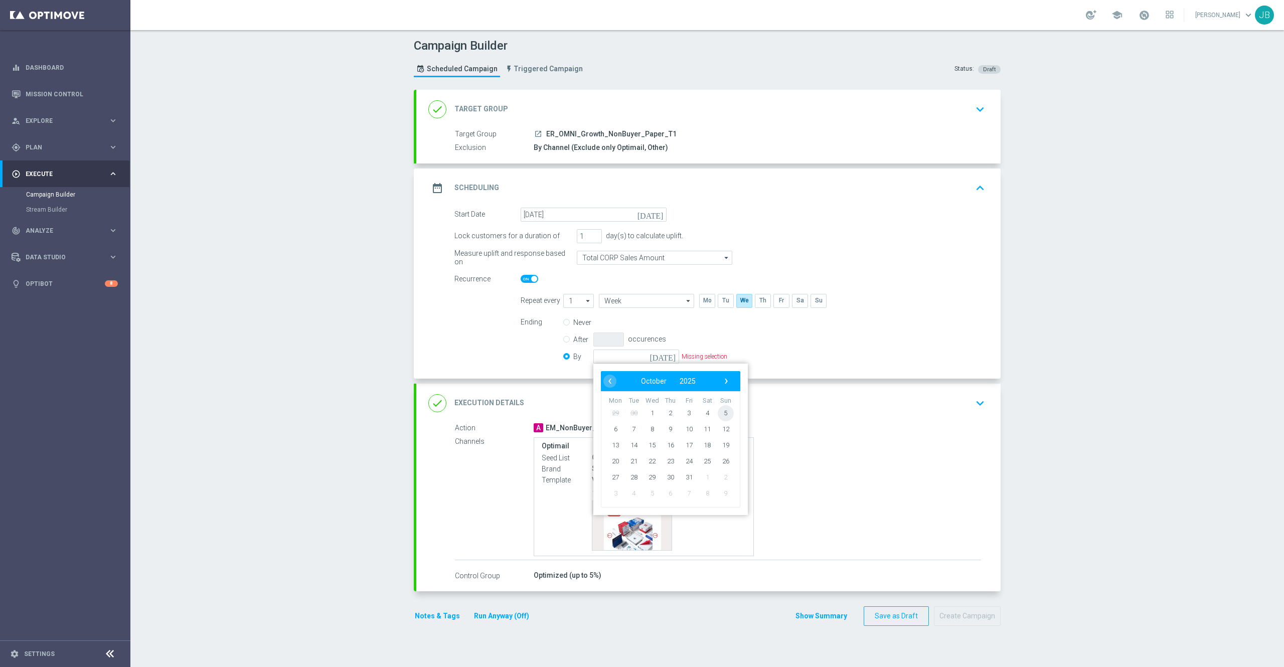
click at [718, 414] on span "5" at bounding box center [726, 413] width 16 height 16
type input "[DATE]"
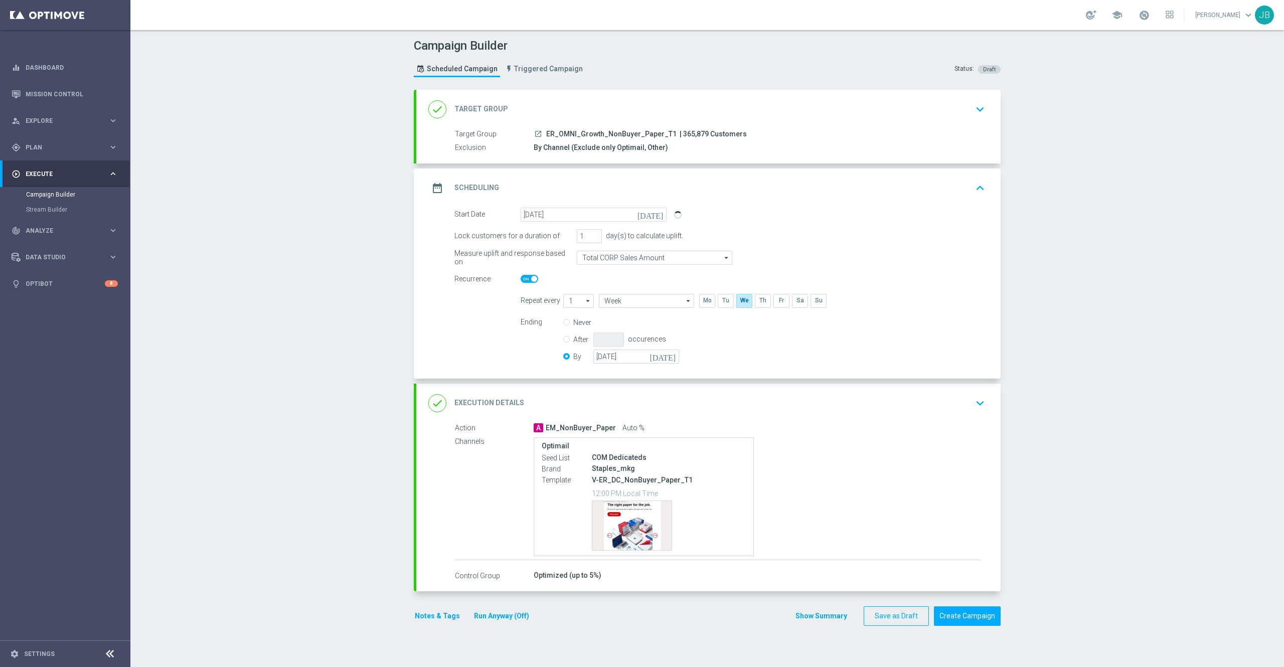
click at [486, 108] on h2 "Target Group" at bounding box center [482, 109] width 54 height 10
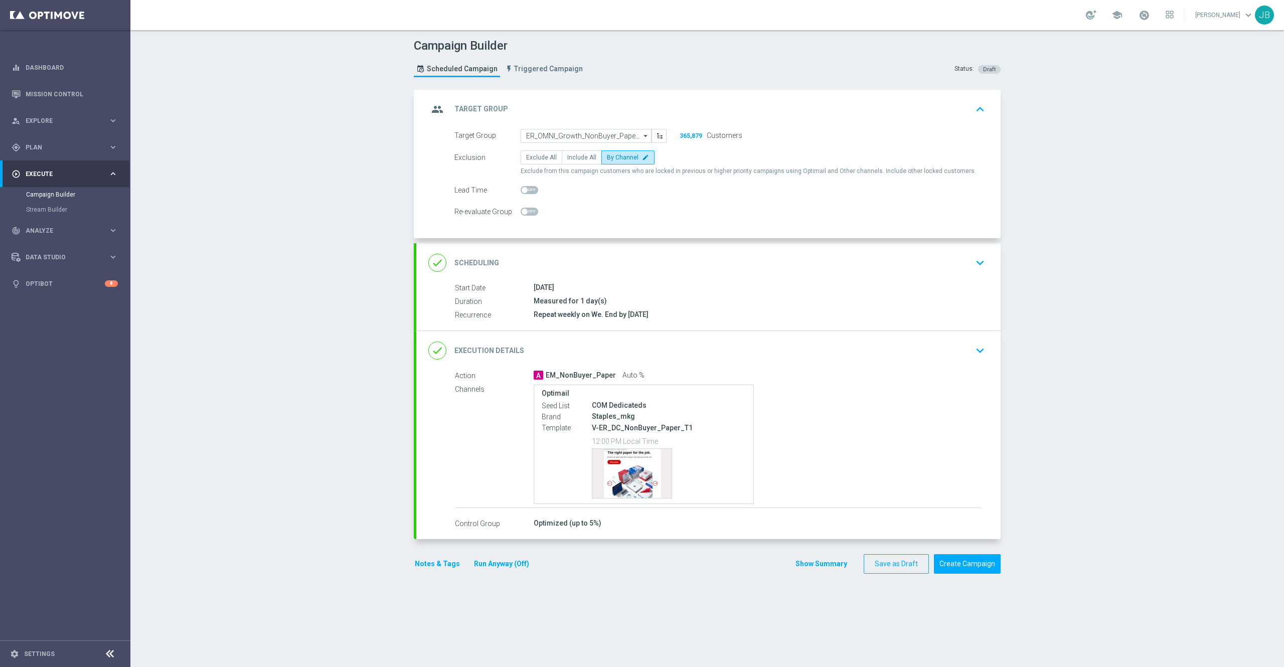
click at [472, 256] on div "done Scheduling" at bounding box center [463, 263] width 71 height 18
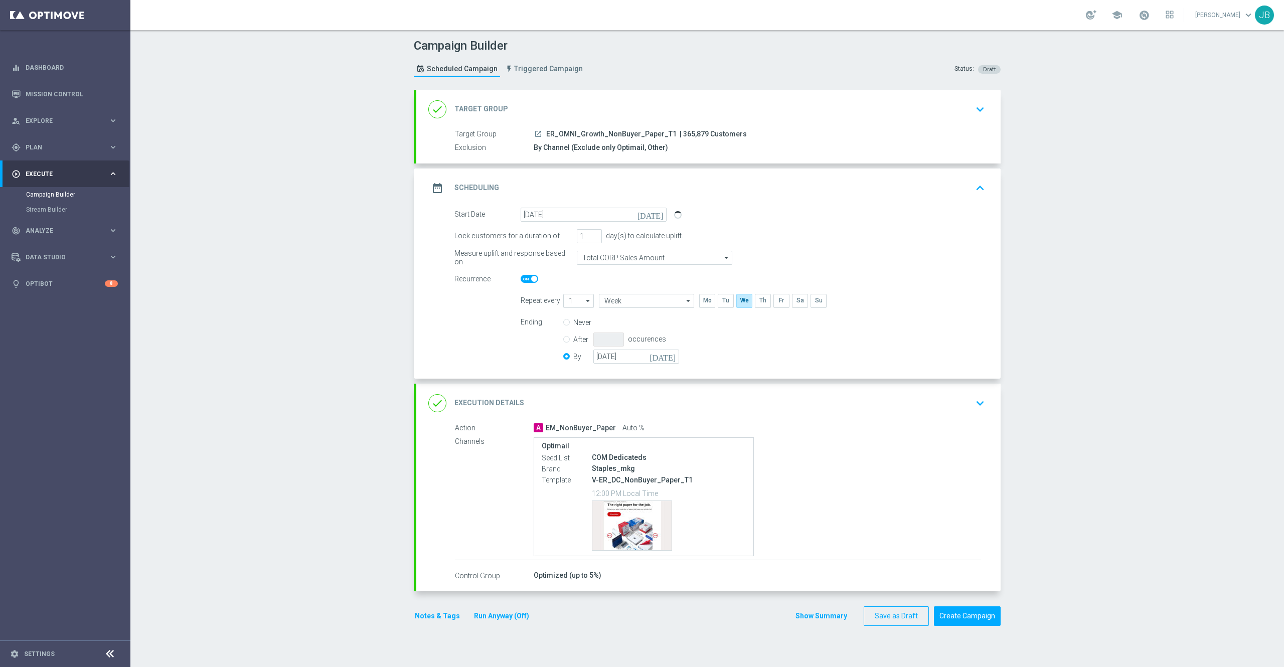
click at [492, 110] on h2 "Target Group" at bounding box center [482, 109] width 54 height 10
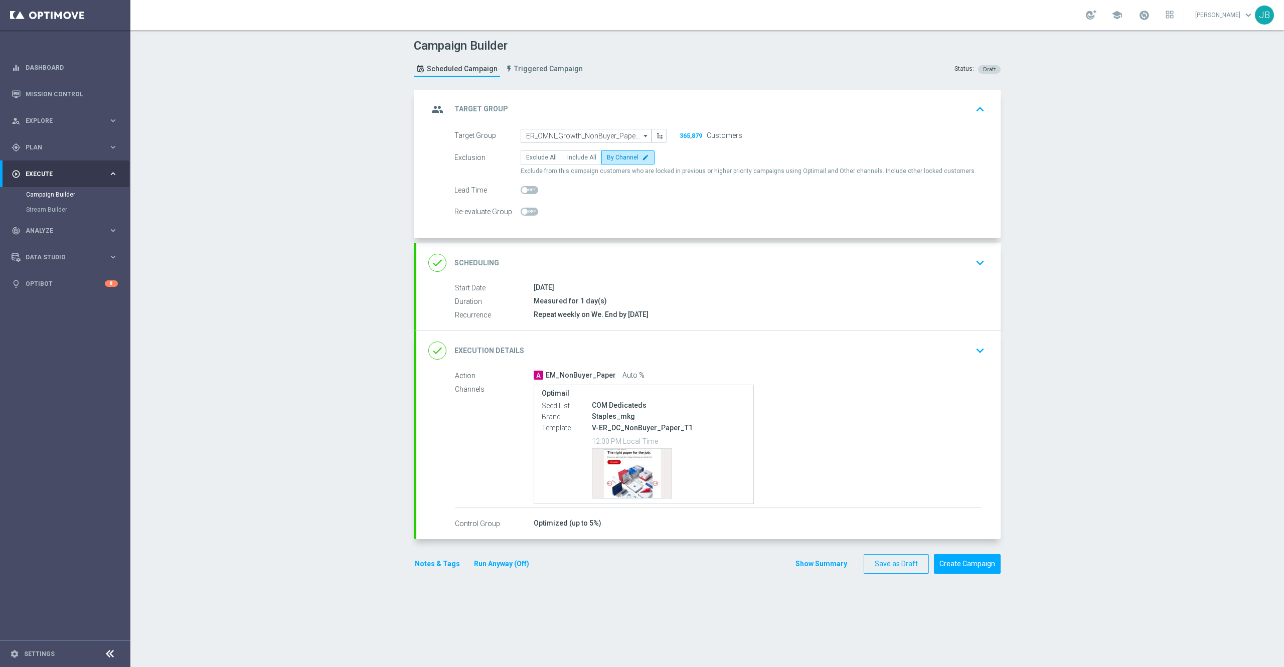
click at [476, 260] on h2 "Scheduling" at bounding box center [477, 263] width 45 height 10
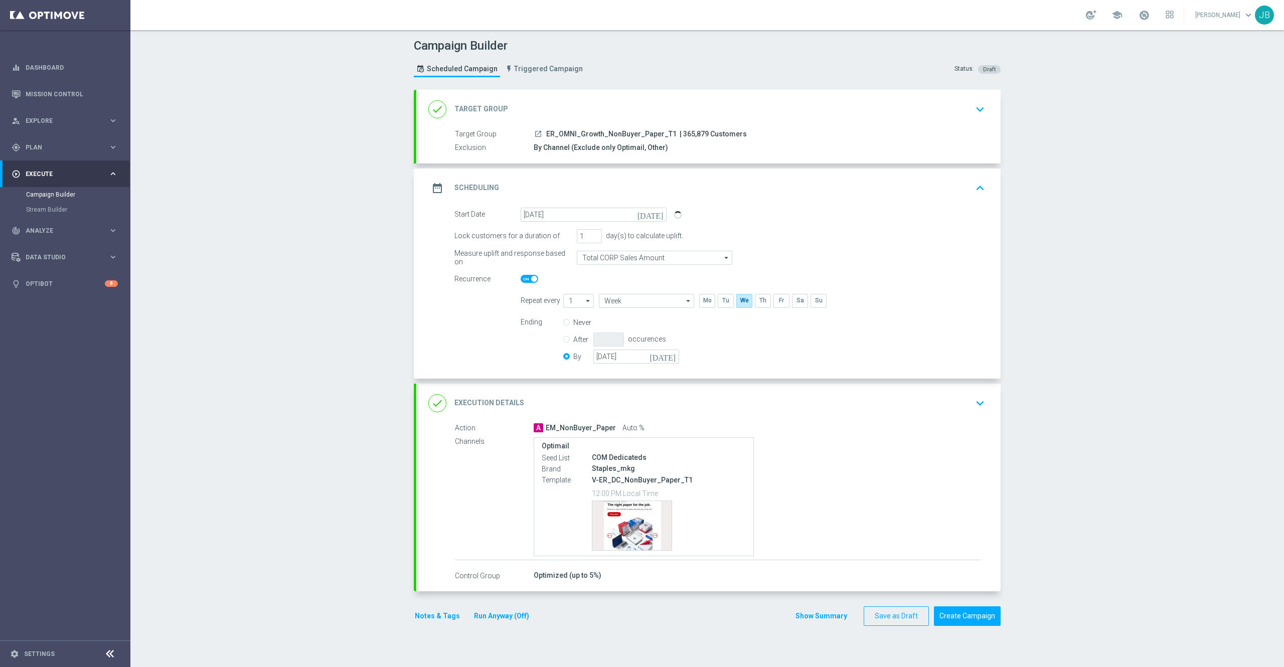
click at [482, 397] on div "done Execution Details" at bounding box center [476, 403] width 96 height 18
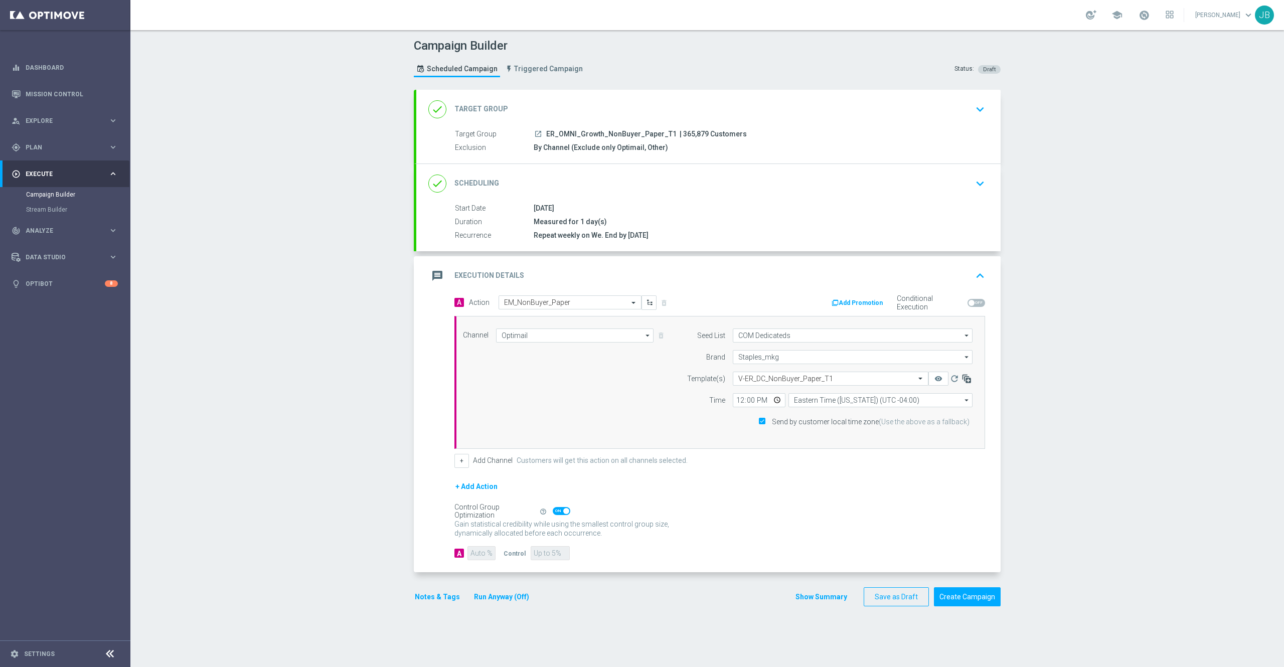
click at [962, 378] on icon "button" at bounding box center [967, 379] width 10 height 10
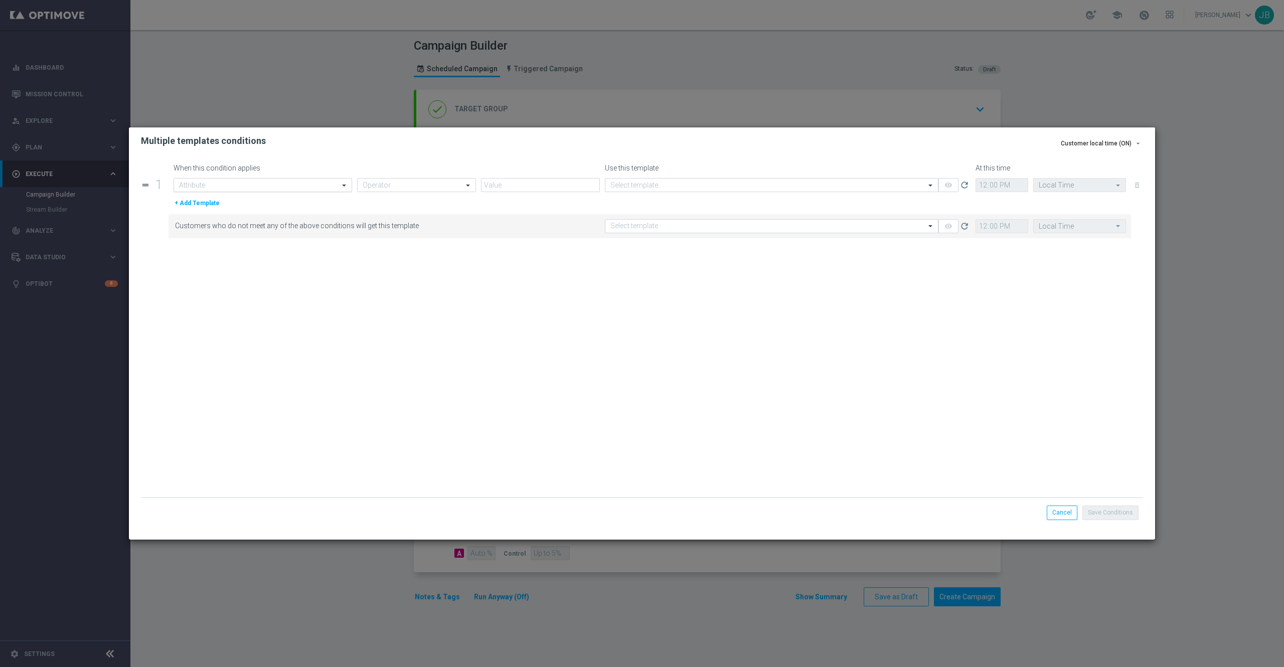
click at [308, 181] on input "text" at bounding box center [252, 185] width 147 height 9
click at [272, 218] on div "Random Customer Slice" at bounding box center [263, 217] width 168 height 17
type input "random"
click at [383, 184] on input "text" at bounding box center [407, 185] width 88 height 9
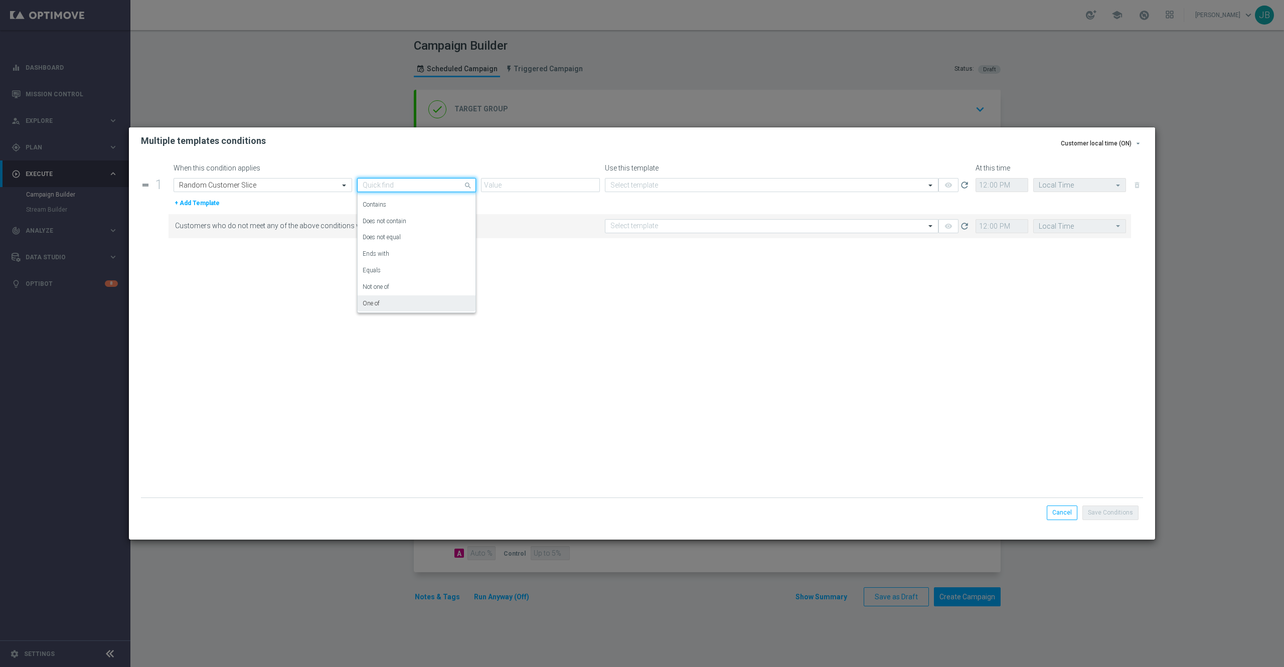
click at [390, 299] on div "One of" at bounding box center [417, 303] width 108 height 17
click at [514, 183] on input "text" at bounding box center [537, 186] width 100 height 9
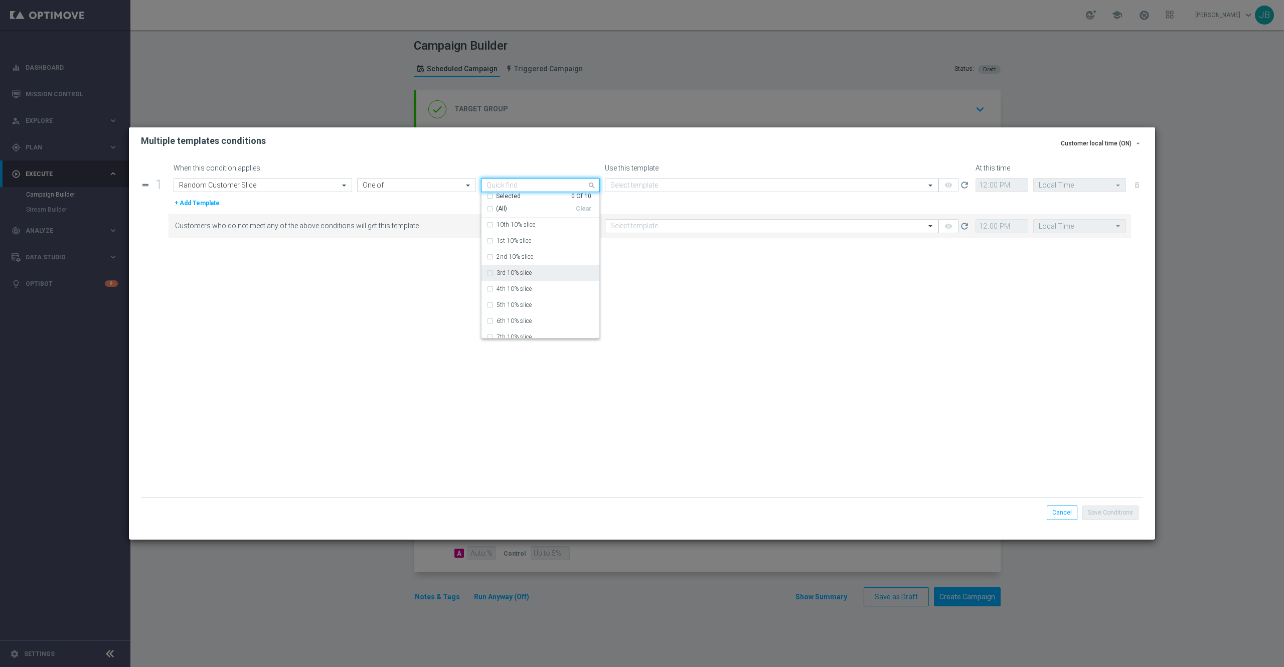
scroll to position [0, 0]
click at [434, 186] on input "text" at bounding box center [407, 185] width 88 height 9
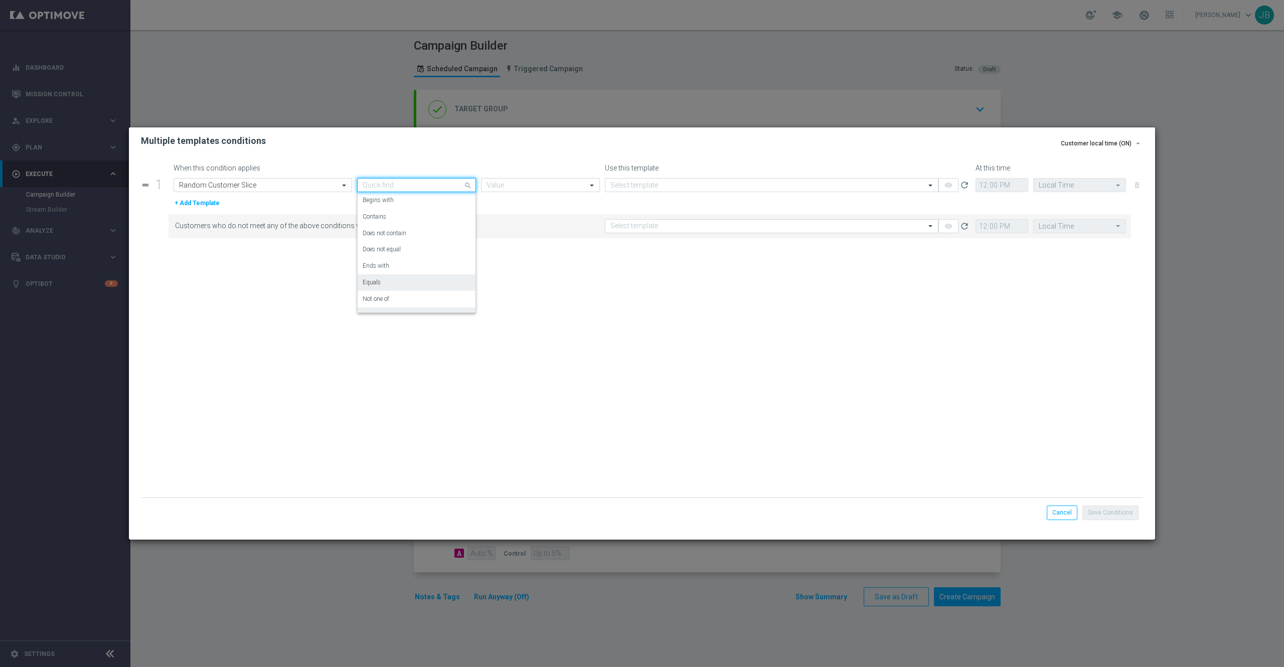
click at [396, 285] on div "Equals" at bounding box center [417, 282] width 108 height 17
click at [510, 187] on input "text" at bounding box center [531, 185] width 88 height 9
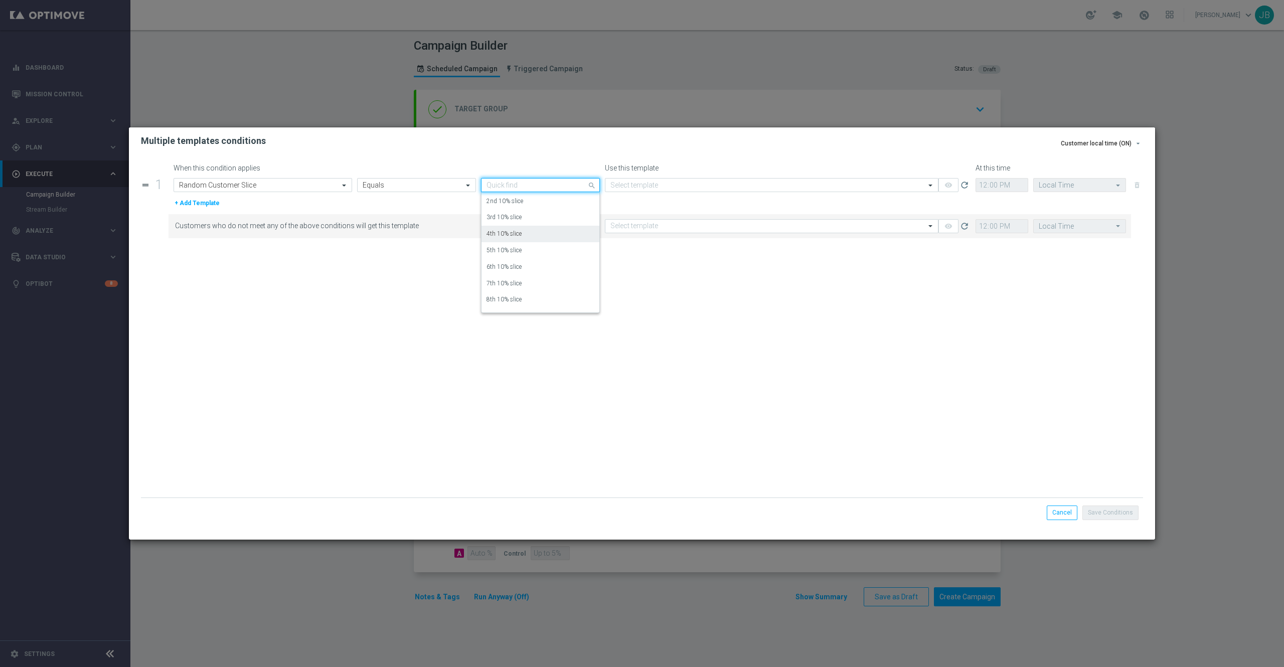
scroll to position [38, 0]
click at [512, 278] on label "7th 10% slice" at bounding box center [504, 277] width 35 height 9
click at [667, 181] on div "Select template" at bounding box center [766, 185] width 321 height 9
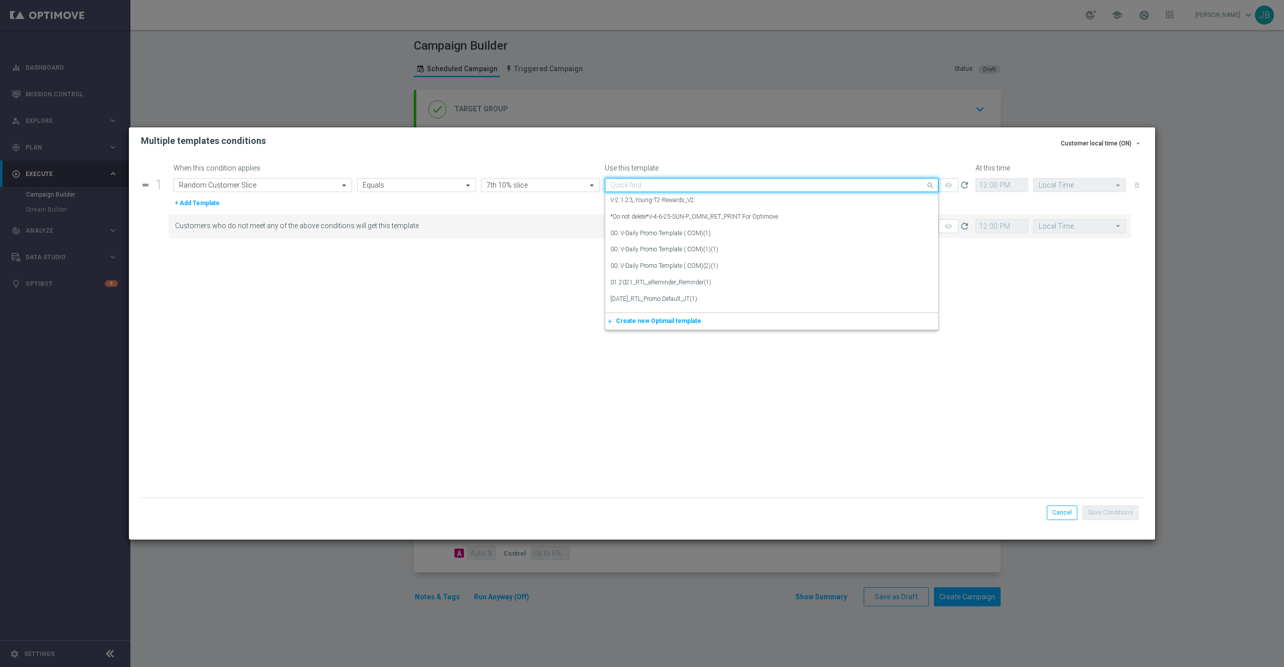
paste input "V-ER_DC_NonBuyer_OS_T1"
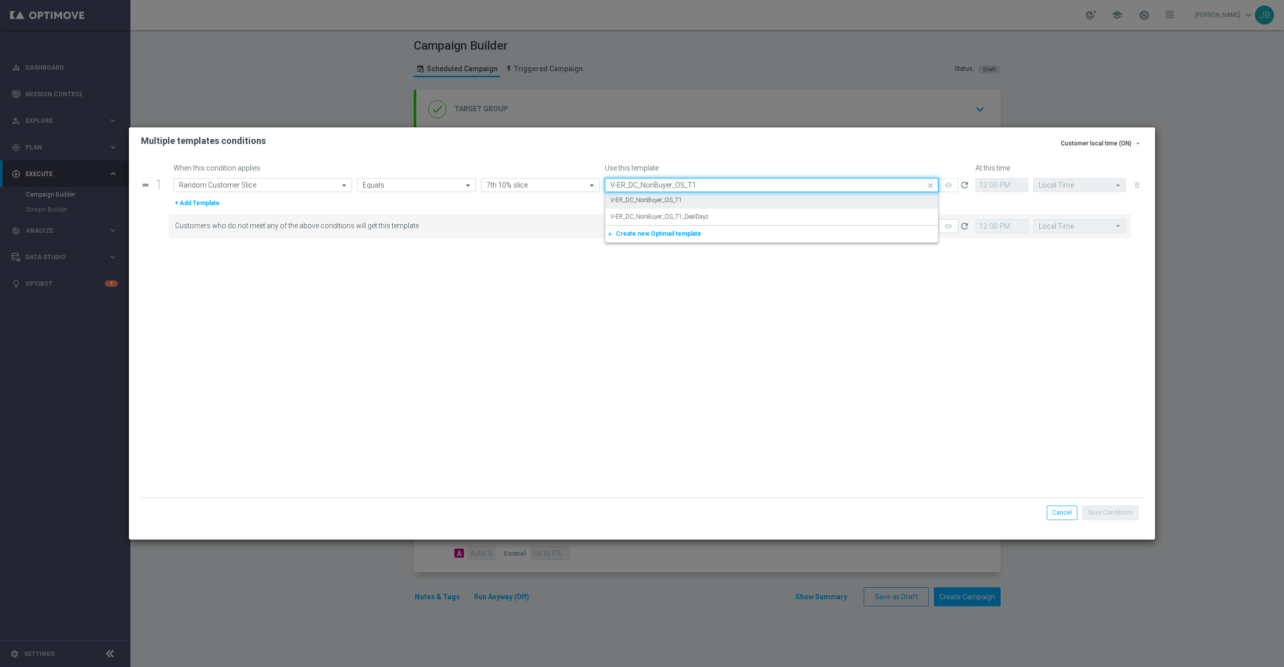
click at [683, 200] on div "V-ER_DC_NonBuyer_OS_T1" at bounding box center [772, 200] width 323 height 17
type input "V-ER_DC_NonBuyer_OS_T1"
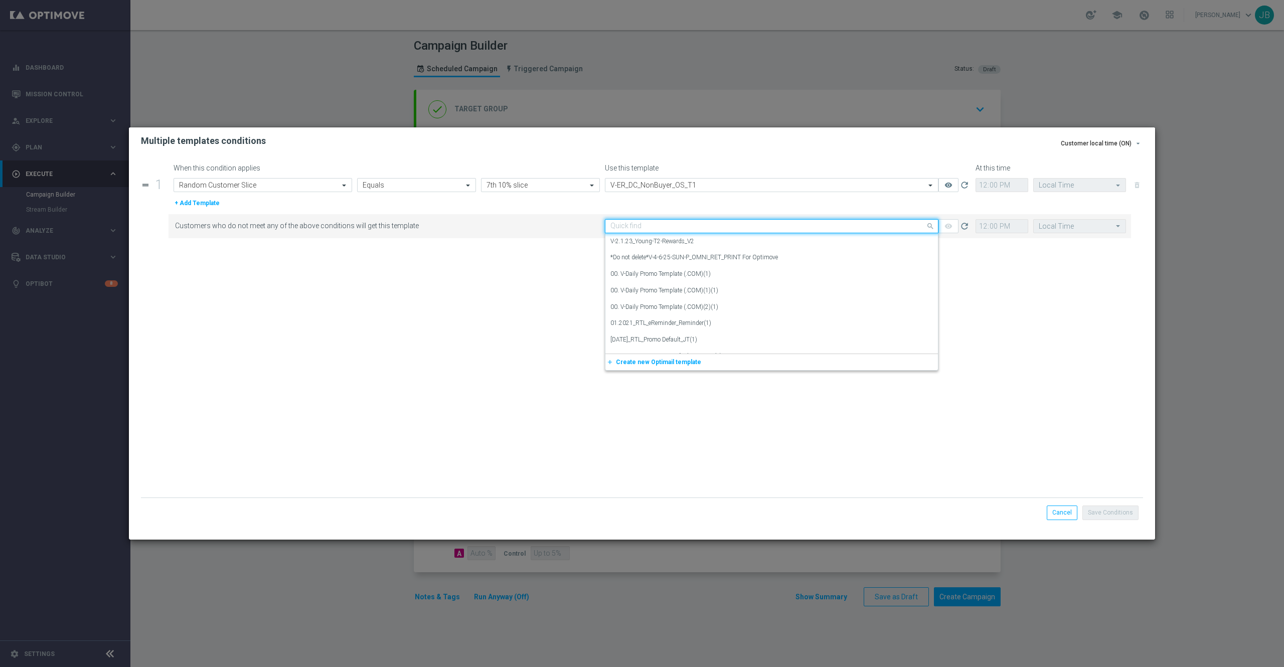
click at [675, 224] on input "text" at bounding box center [762, 226] width 303 height 9
paste input "V-ER_DC_NonBuyer_OS_T1"
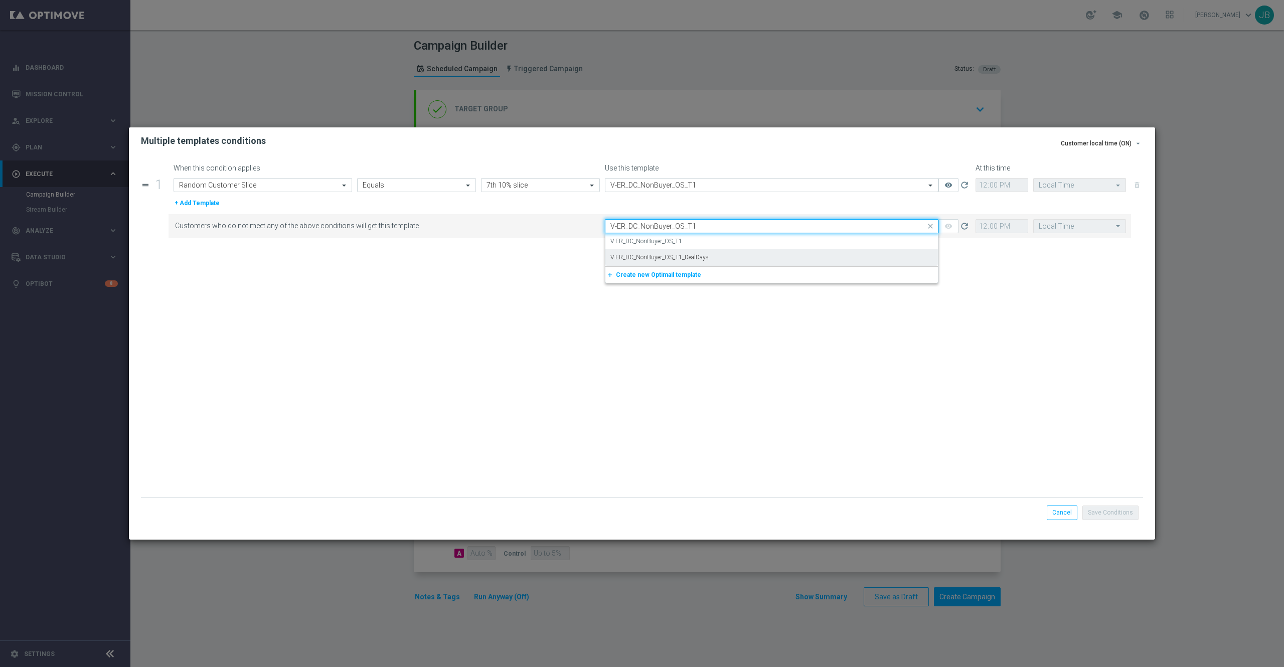
click at [677, 259] on label "V-ER_DC_NonBuyer_OS_T1_DealDays" at bounding box center [660, 257] width 98 height 9
type input "V-ER_DC_NonBuyer_OS_T1"
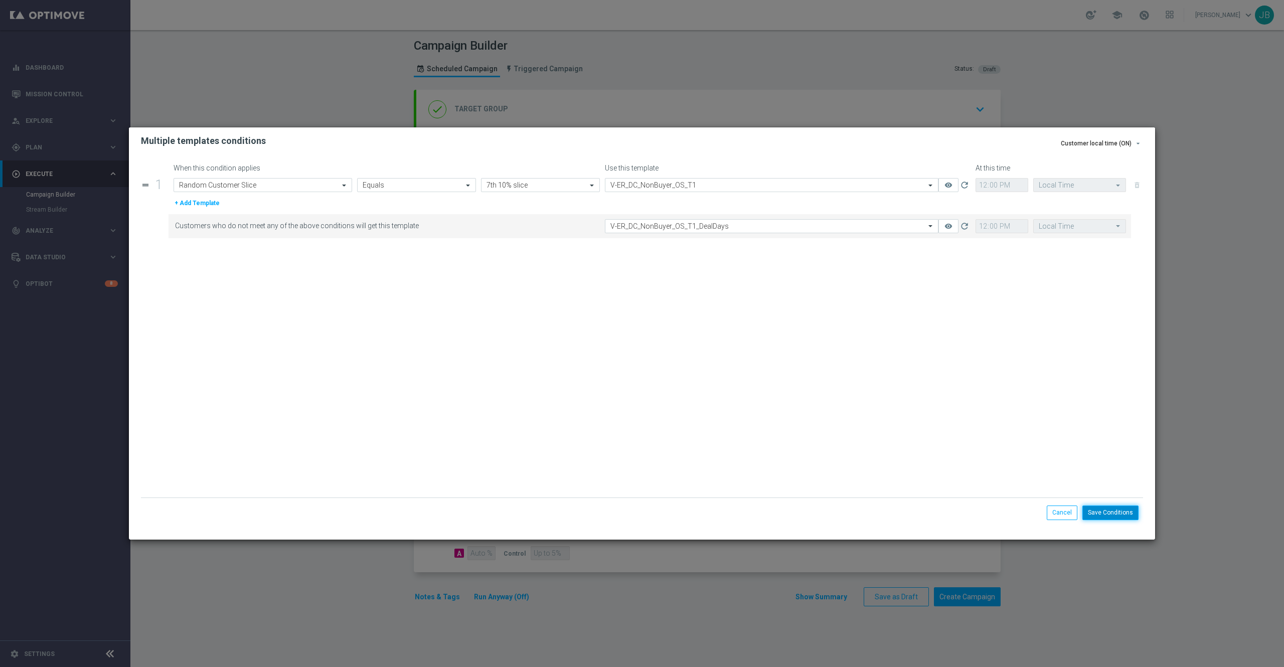
click at [1114, 511] on button "Save Conditions" at bounding box center [1111, 513] width 56 height 14
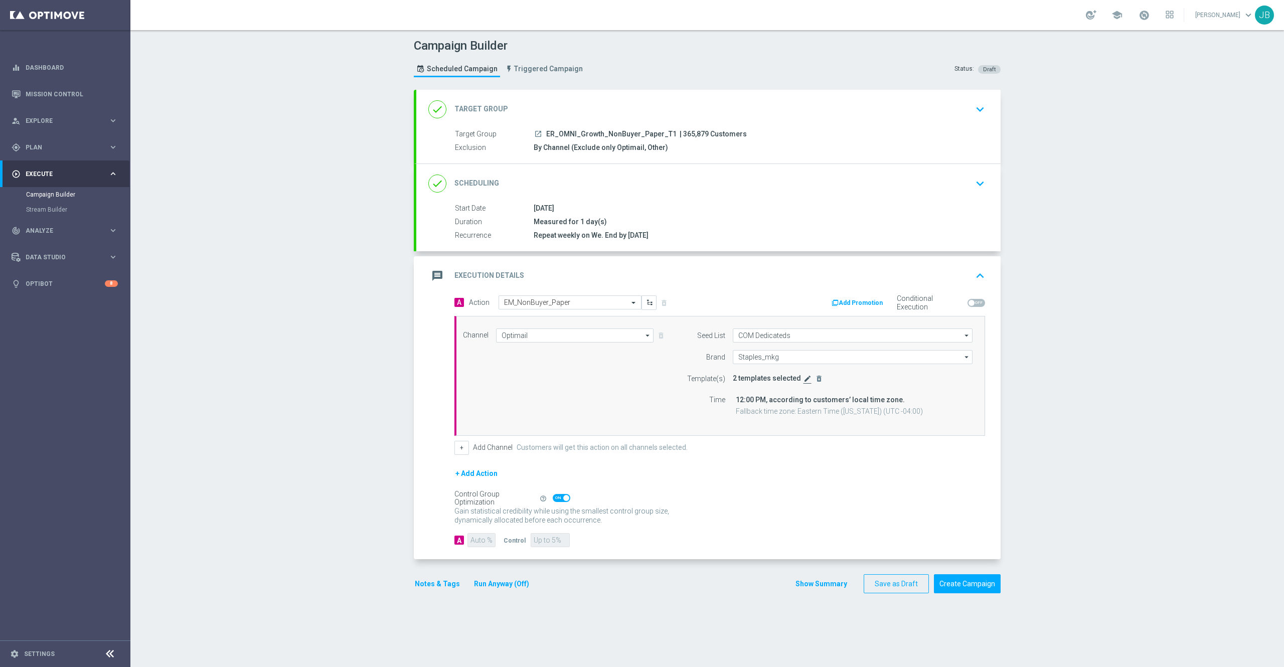
click at [804, 381] on icon "edit" at bounding box center [808, 379] width 8 height 8
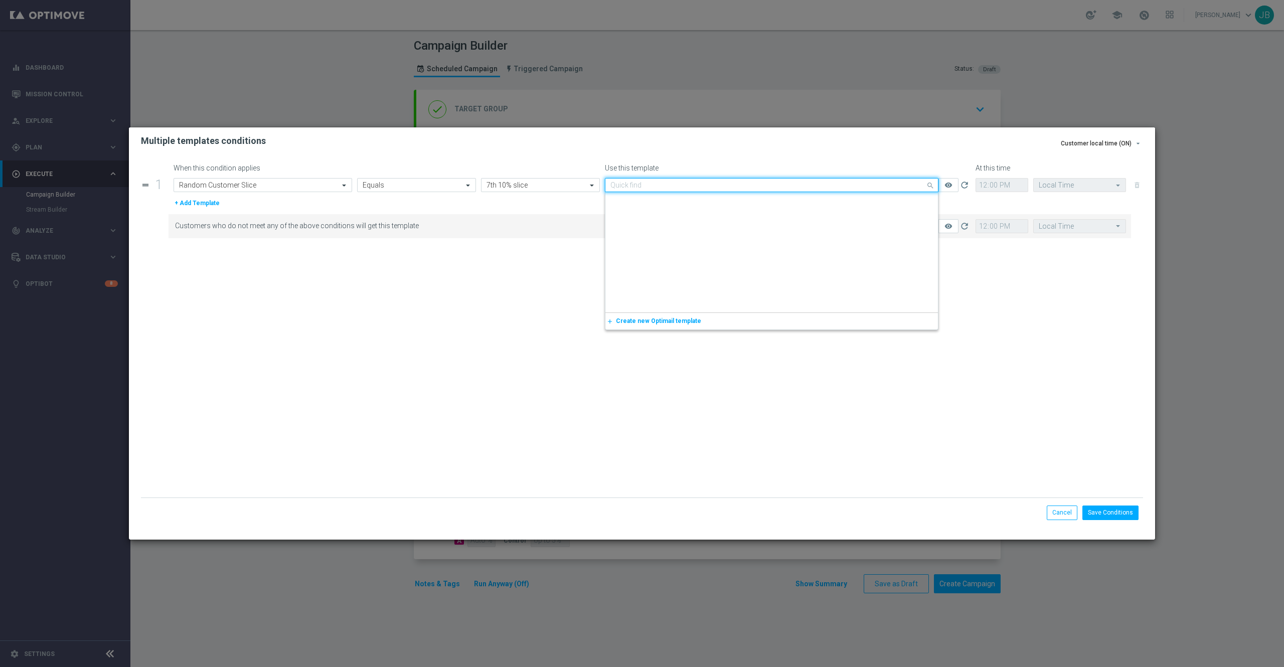
click at [681, 181] on input "text" at bounding box center [762, 185] width 303 height 9
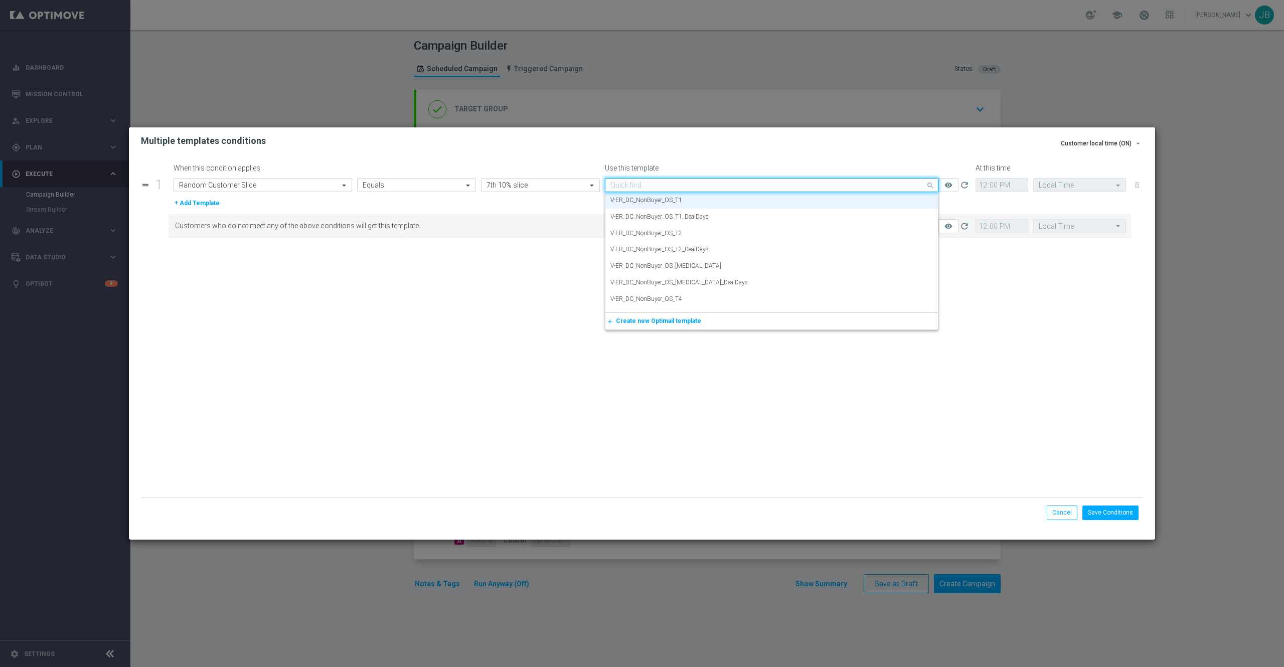
paste input "V-ER_DC_NonBuyer_Paper_T1"
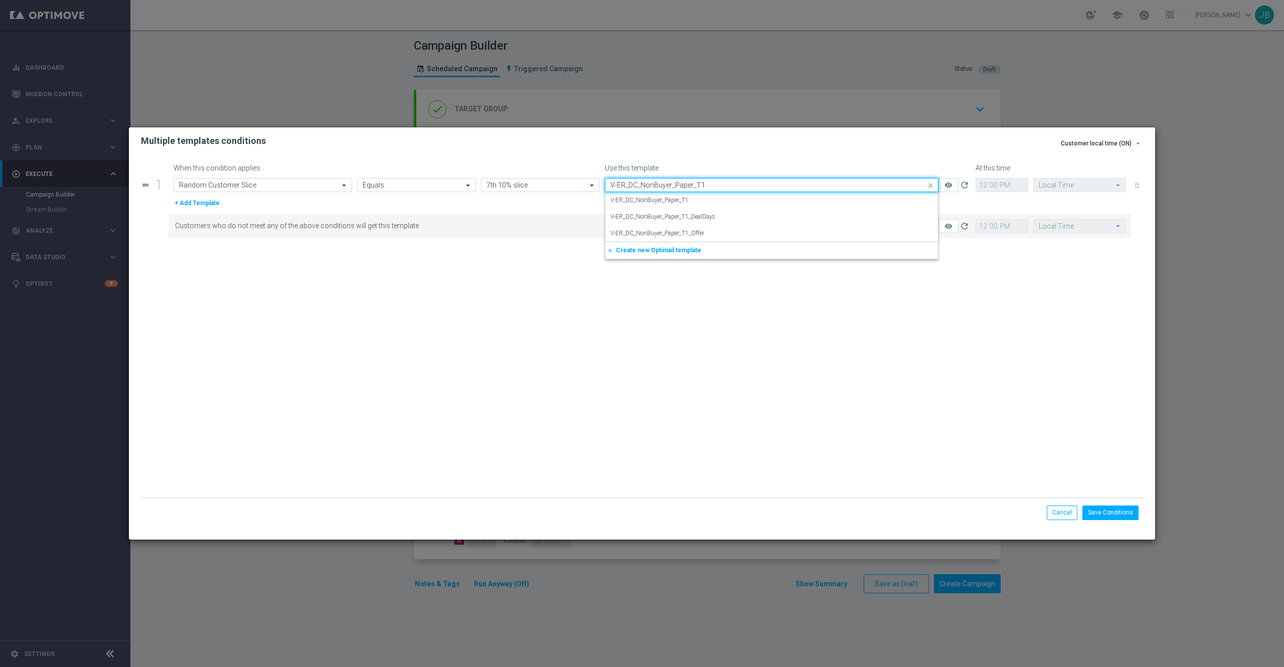
scroll to position [0, 0]
click at [686, 200] on label "V-ER_DC_NonBuyer_Paper_T1" at bounding box center [650, 200] width 78 height 9
type input "V-ER_DC_NonBuyer_Paper_T1"
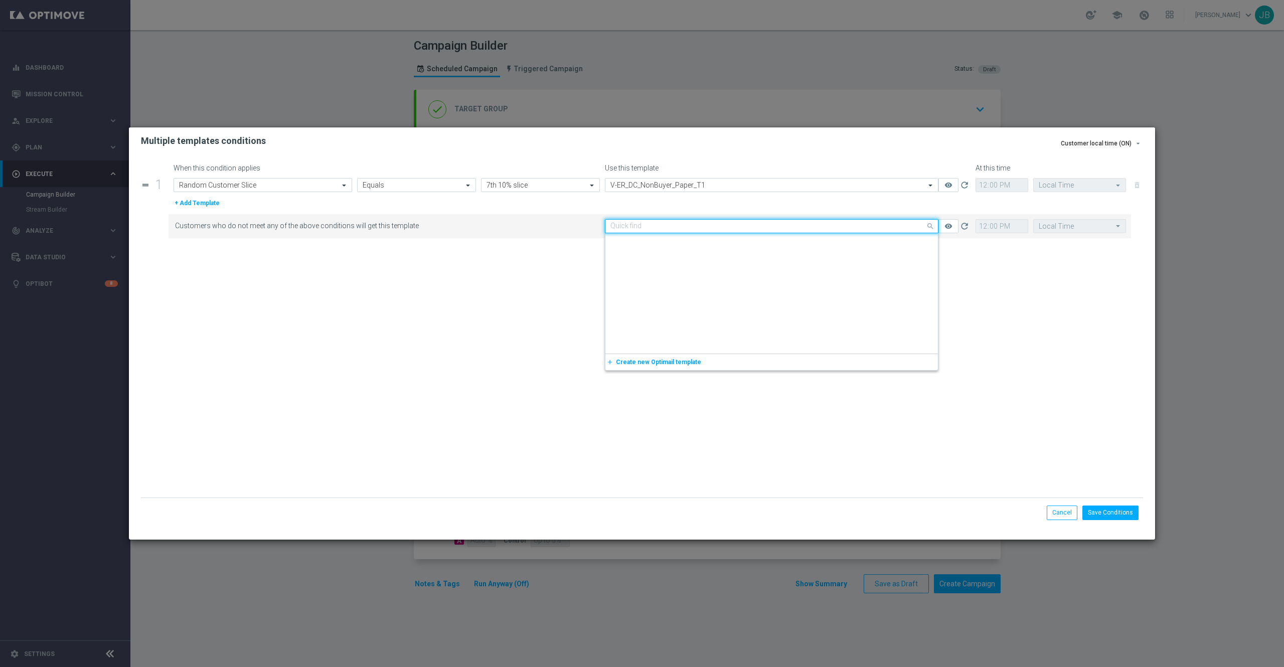
click at [685, 224] on input "text" at bounding box center [762, 226] width 303 height 9
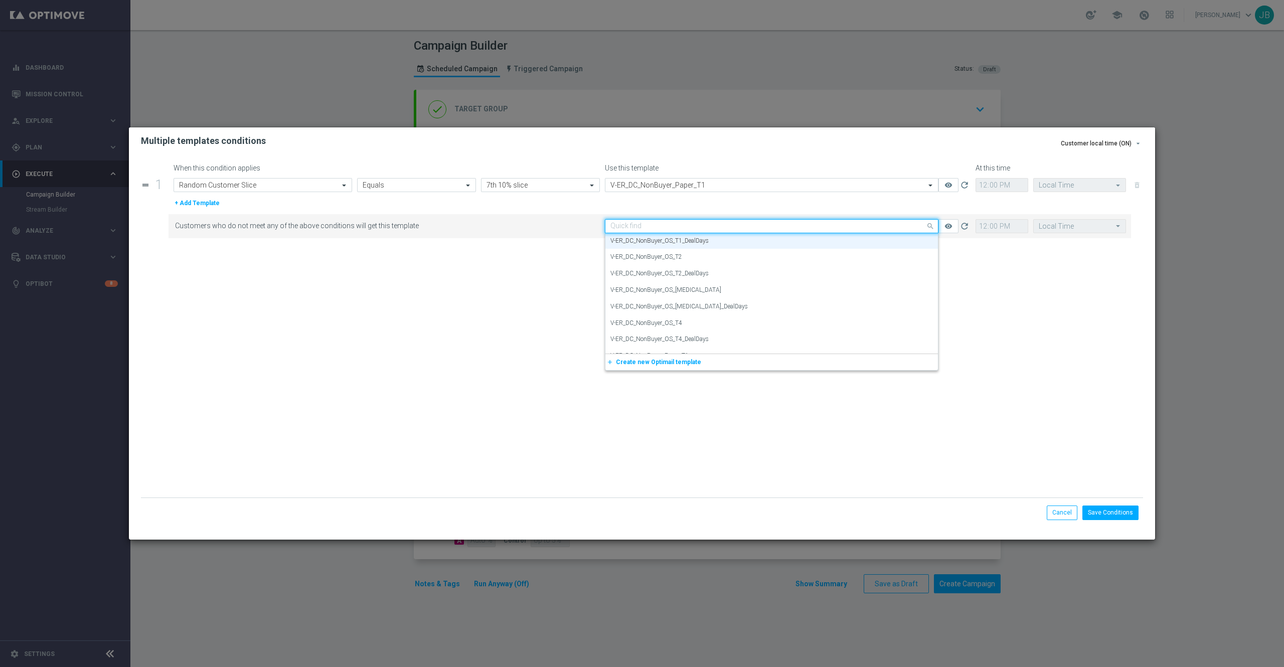
paste input "V-ER_DC_NonBuyer_Paper_T1"
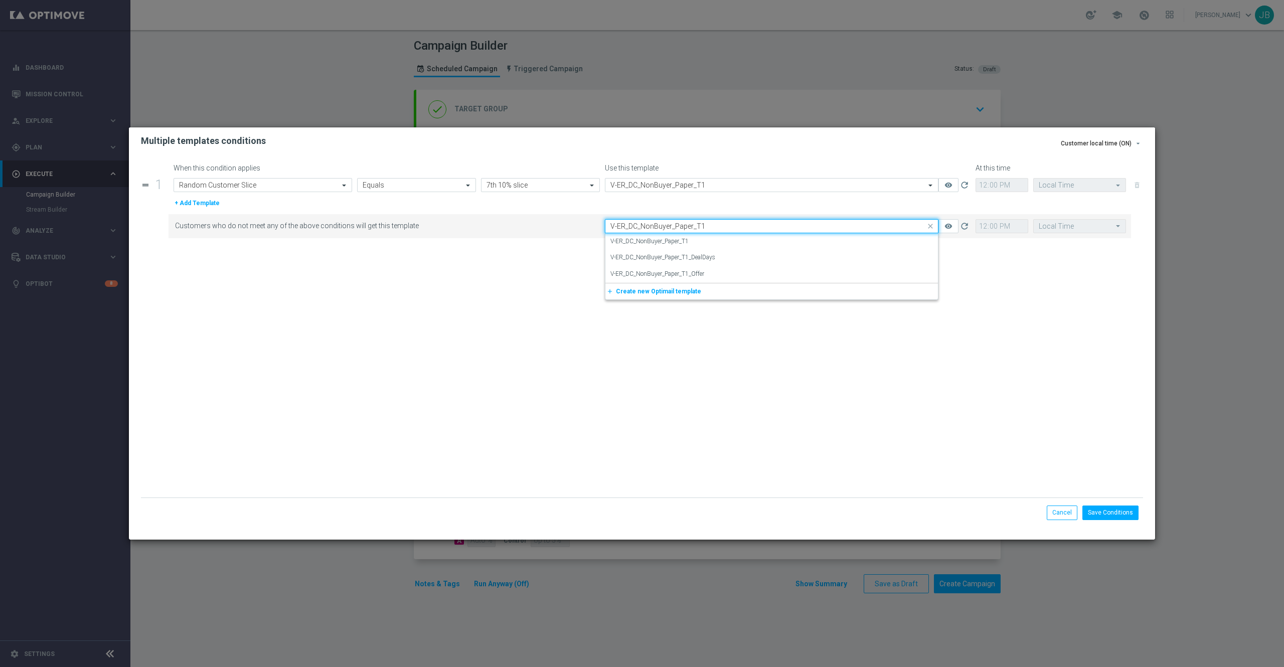
scroll to position [0, 0]
click at [708, 259] on label "V-ER_DC_NonBuyer_Paper_T1_DealDays" at bounding box center [663, 257] width 105 height 9
type input "V-ER_DC_NonBuyer_Paper_T1"
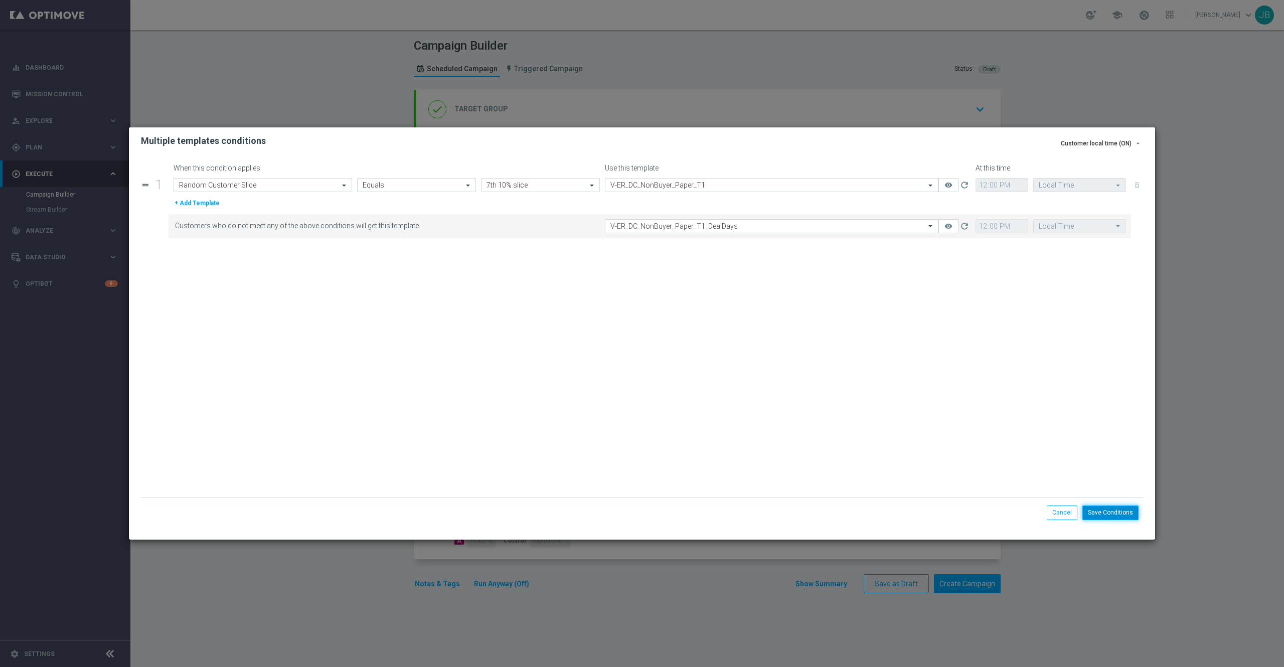
click at [1104, 511] on button "Save Conditions" at bounding box center [1111, 513] width 56 height 14
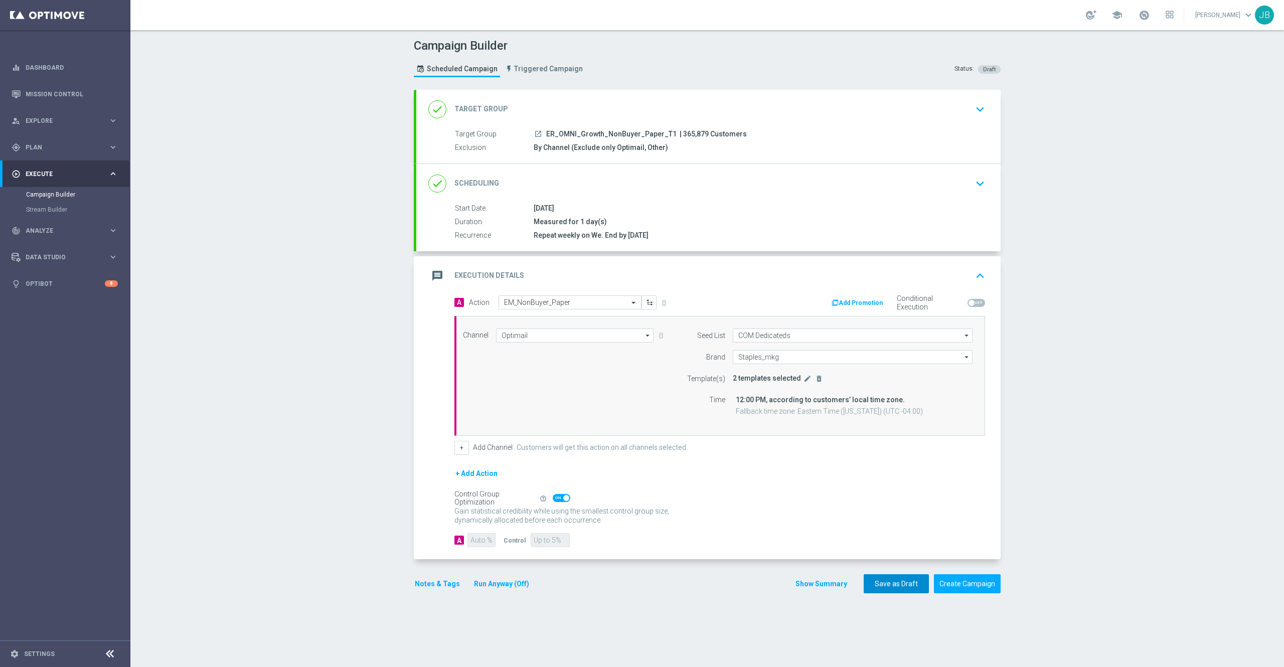
click at [898, 587] on button "Save as Draft" at bounding box center [896, 584] width 65 height 20
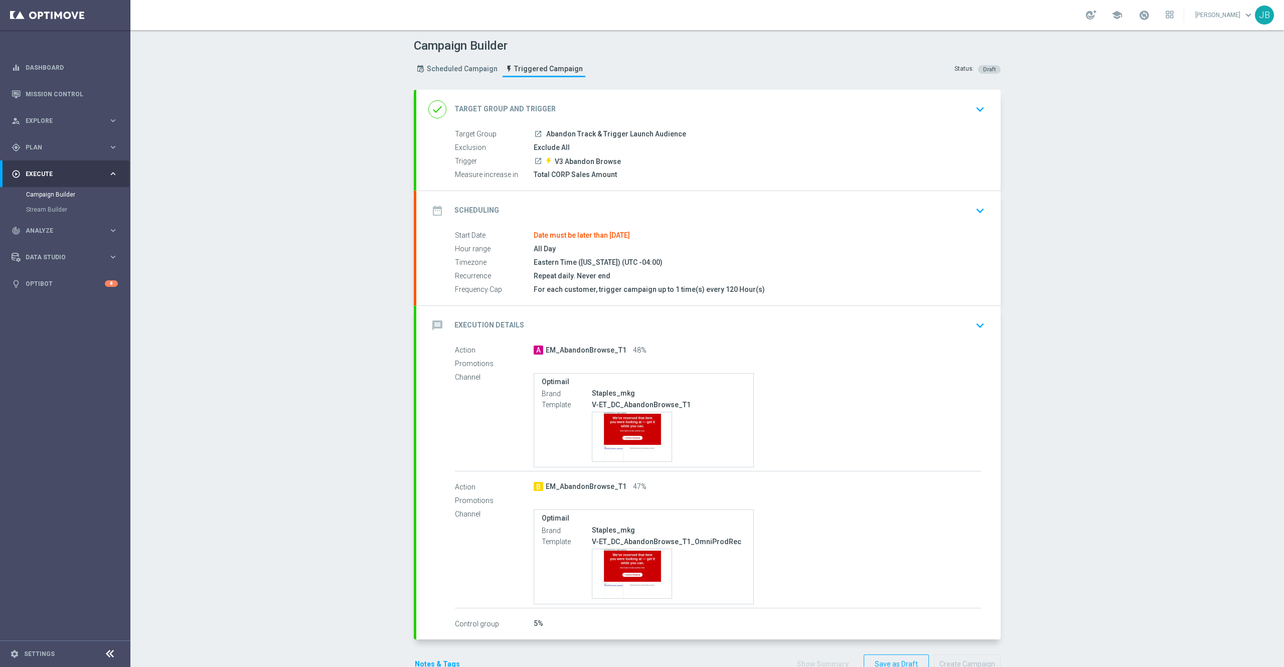
click at [488, 320] on div "message Execution Details" at bounding box center [476, 326] width 96 height 18
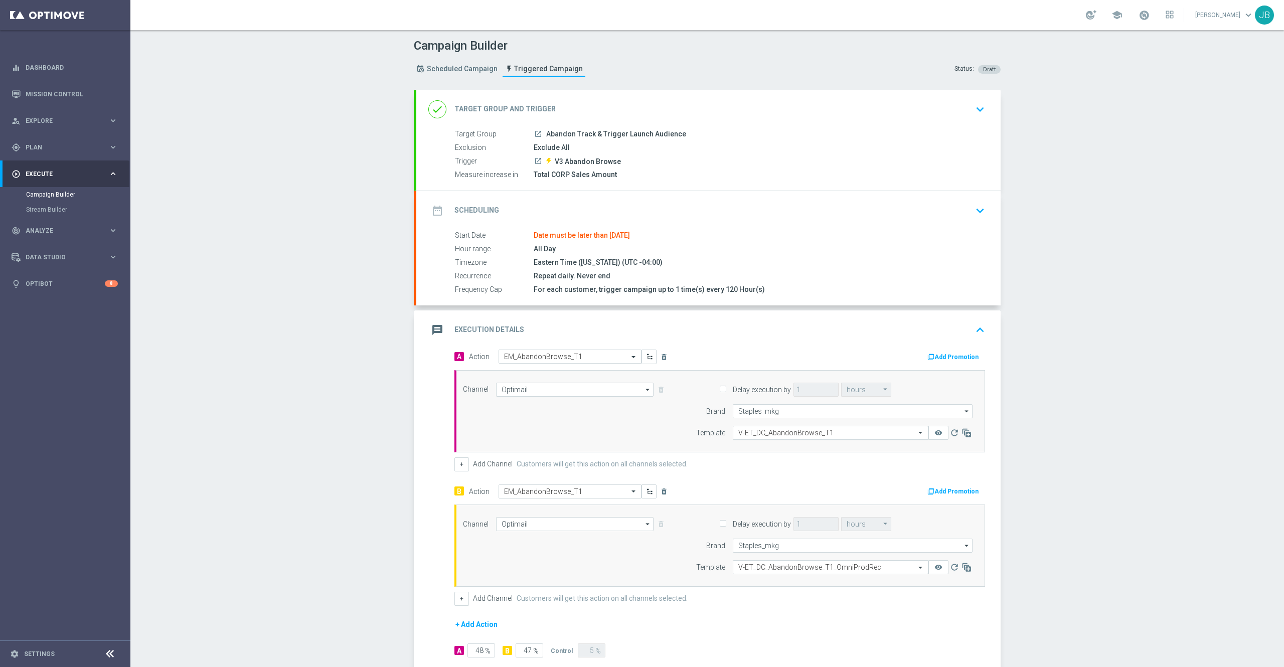
click at [773, 433] on input "text" at bounding box center [820, 433] width 165 height 9
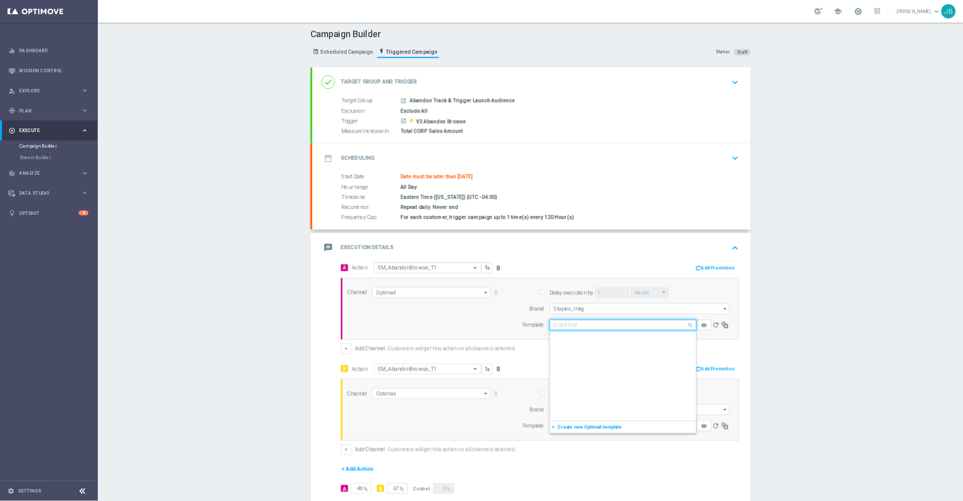
scroll to position [3741, 0]
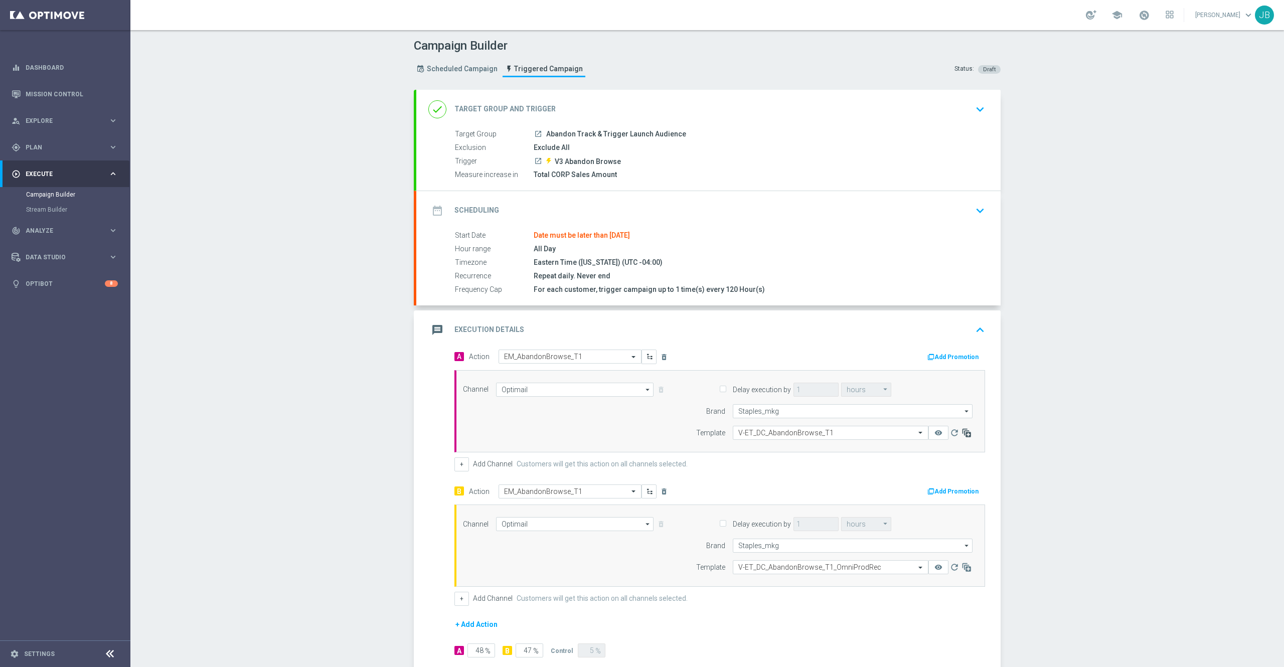
click at [962, 437] on icon at bounding box center [967, 433] width 10 height 10
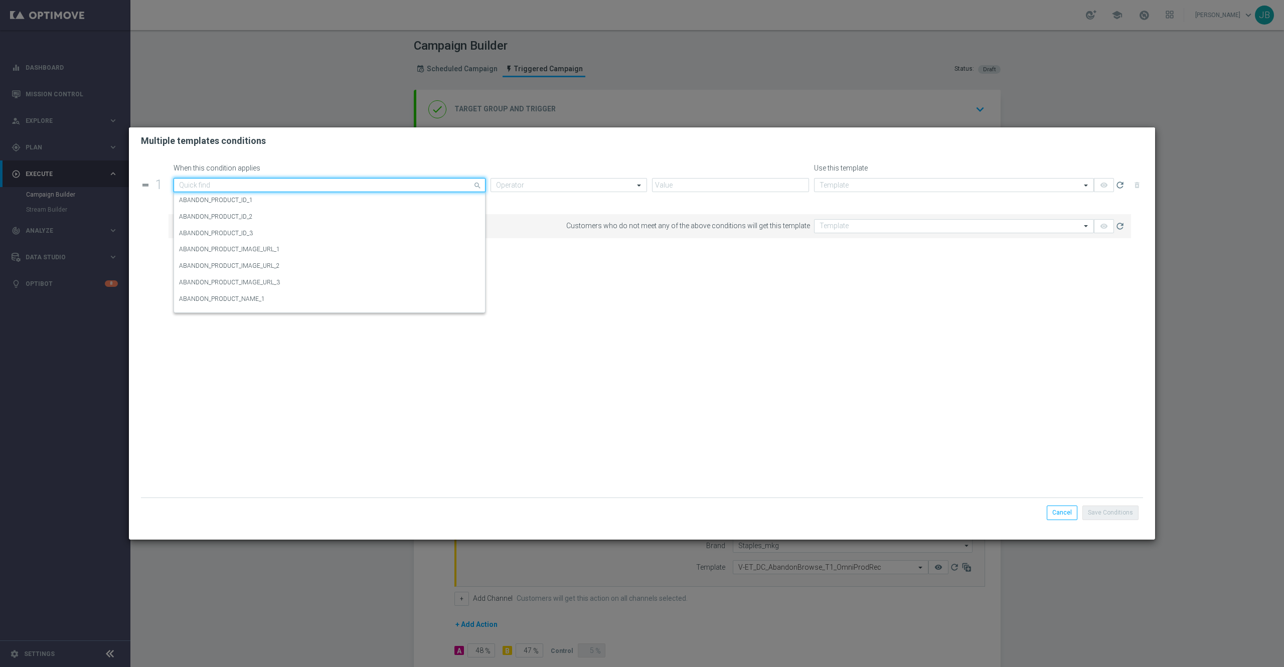
click at [244, 189] on input "text" at bounding box center [319, 185] width 281 height 9
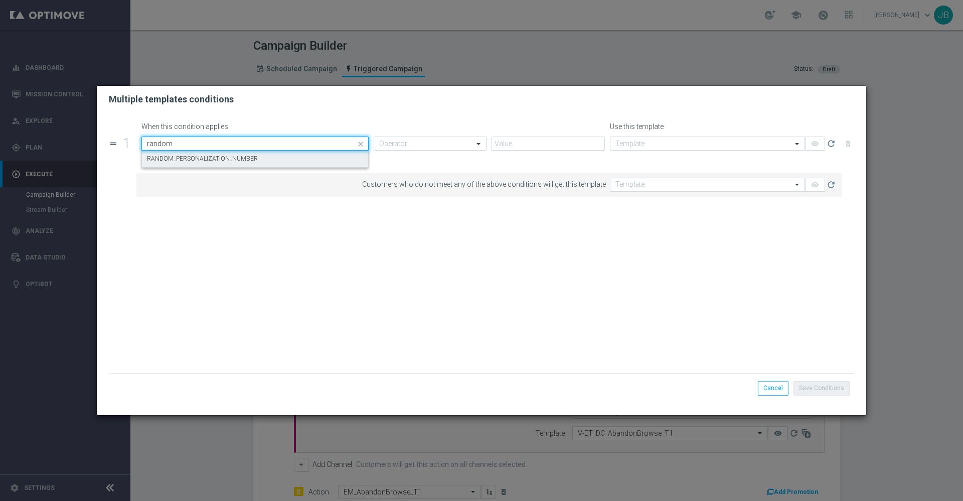
click at [230, 157] on label "RANDOM_PERSONALIZATION_NUMBER" at bounding box center [202, 159] width 111 height 9
type input "random"
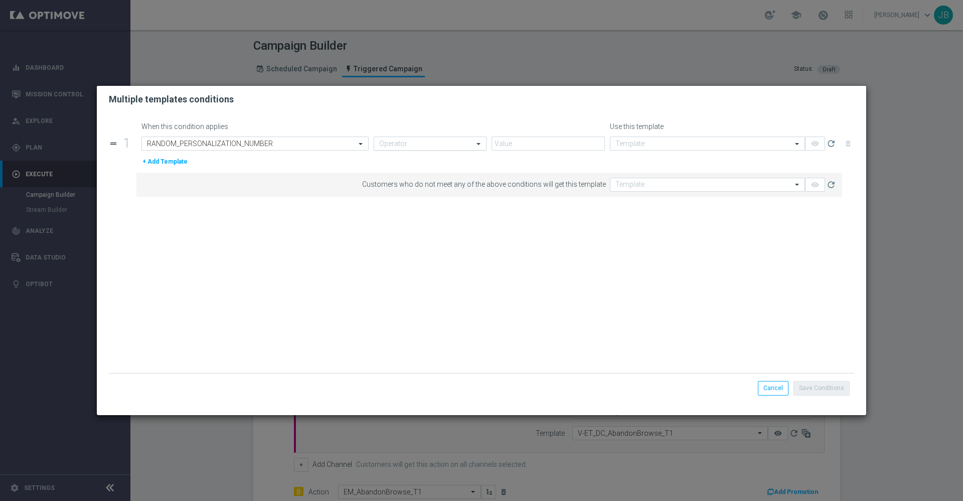
click at [426, 146] on input "text" at bounding box center [420, 143] width 82 height 9
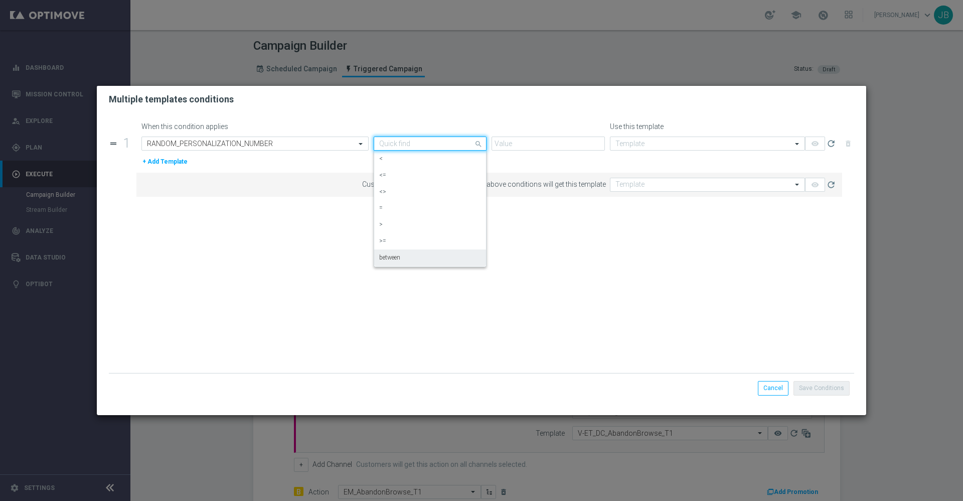
click at [398, 254] on label "between" at bounding box center [389, 257] width 21 height 9
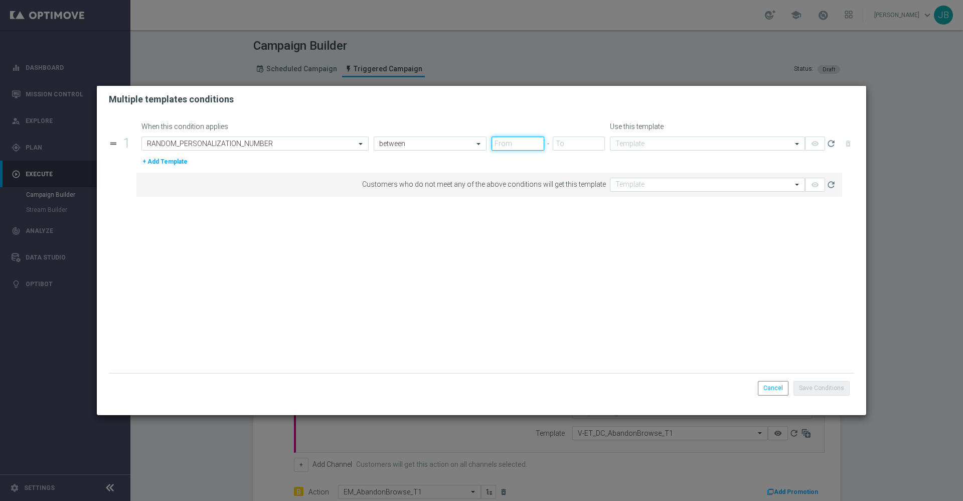
click at [522, 145] on input "text" at bounding box center [518, 143] width 52 height 14
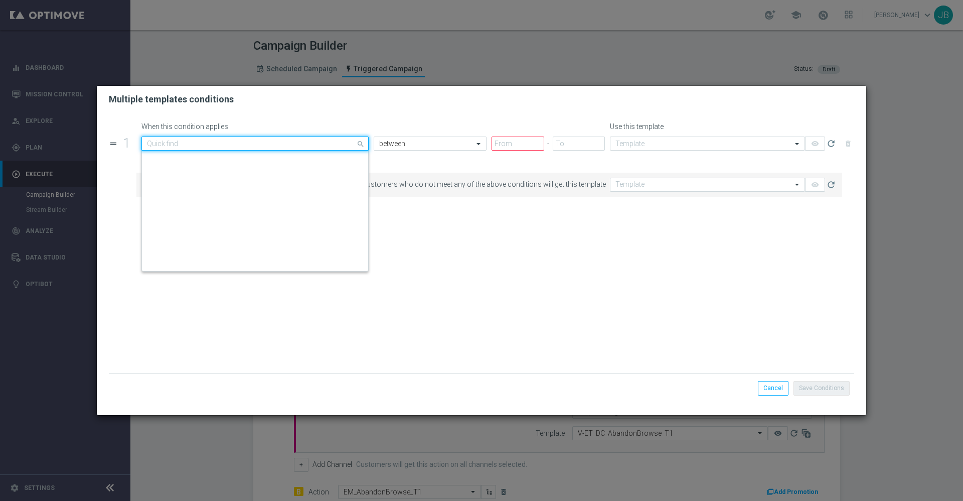
click at [309, 143] on input "text" at bounding box center [245, 143] width 196 height 9
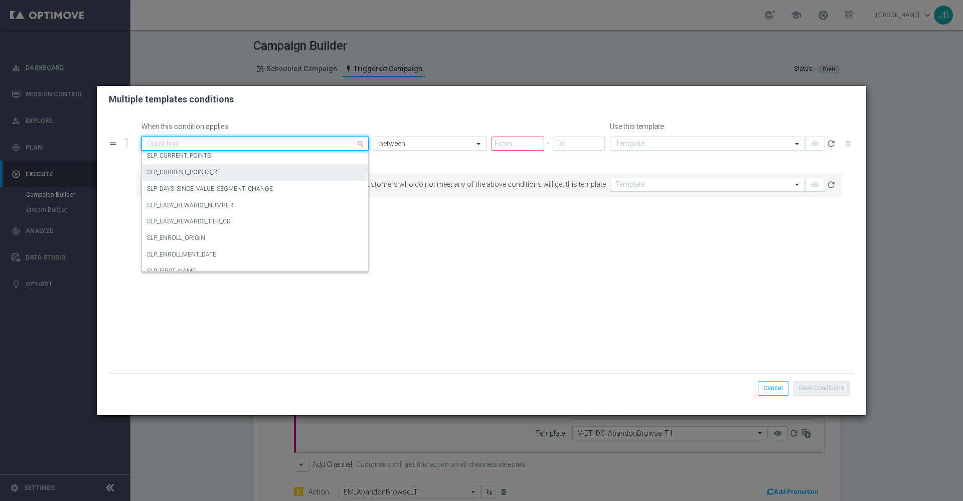
scroll to position [3715, 0]
click at [209, 140] on input "text" at bounding box center [245, 143] width 196 height 9
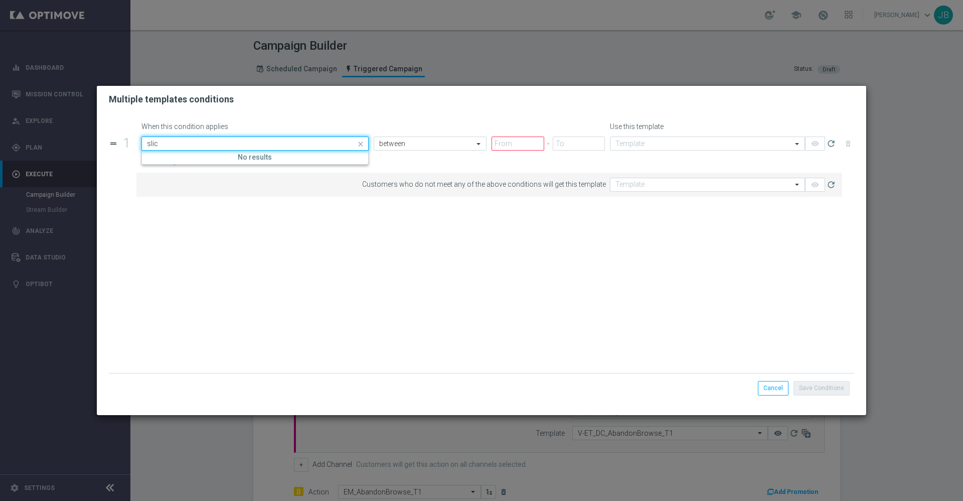
type input "slice"
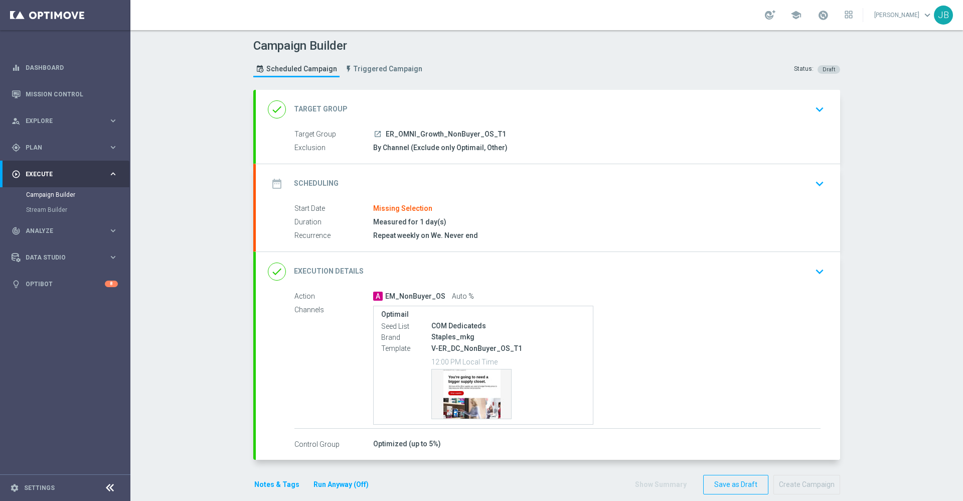
click at [327, 106] on h2 "Target Group" at bounding box center [321, 109] width 54 height 10
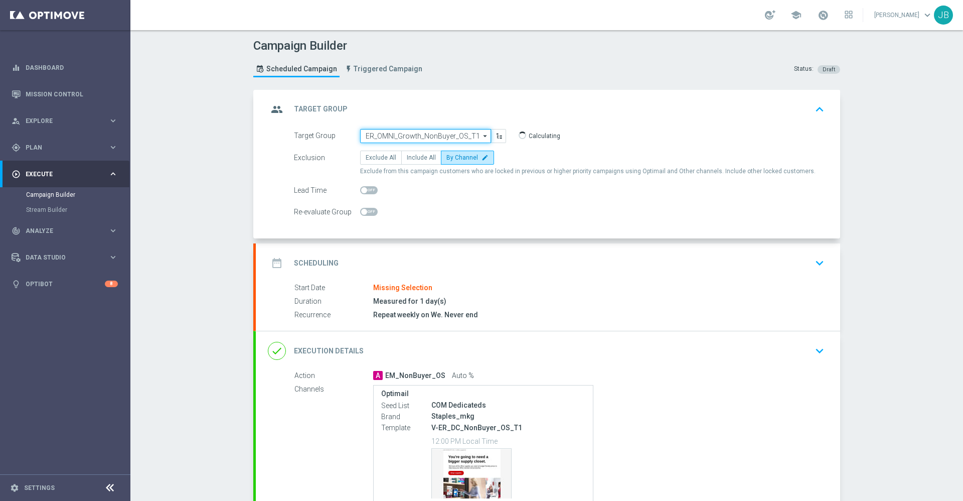
click at [416, 134] on input "ER_OMNI_Growth_NonBuyer_OS_T1" at bounding box center [425, 136] width 131 height 14
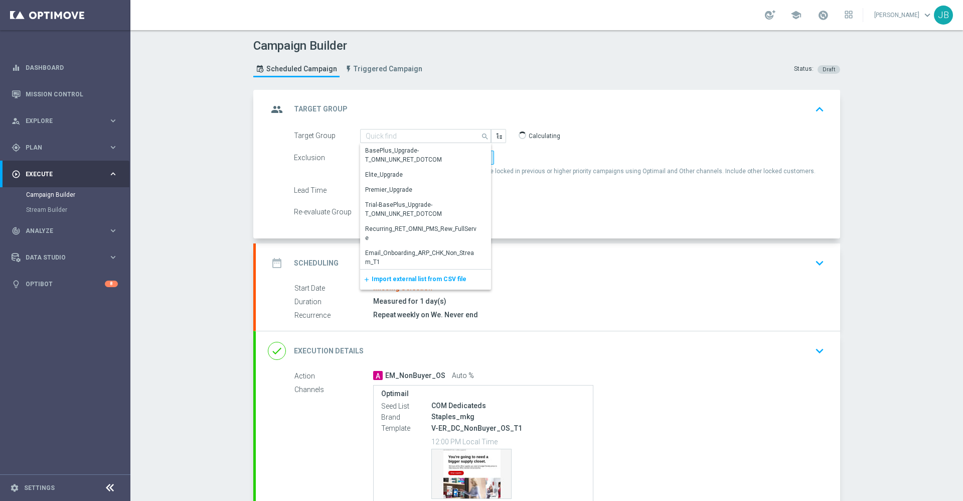
click at [534, 186] on div "Lead Time" at bounding box center [559, 190] width 546 height 14
type input "ER_OMNI_Growth_NonBuyer_OS_T1"
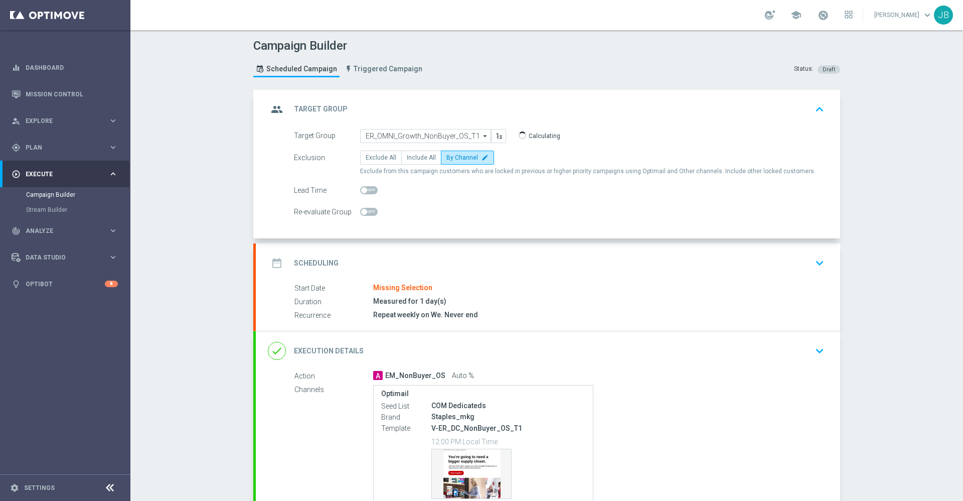
click at [315, 266] on h2 "Scheduling" at bounding box center [316, 263] width 45 height 10
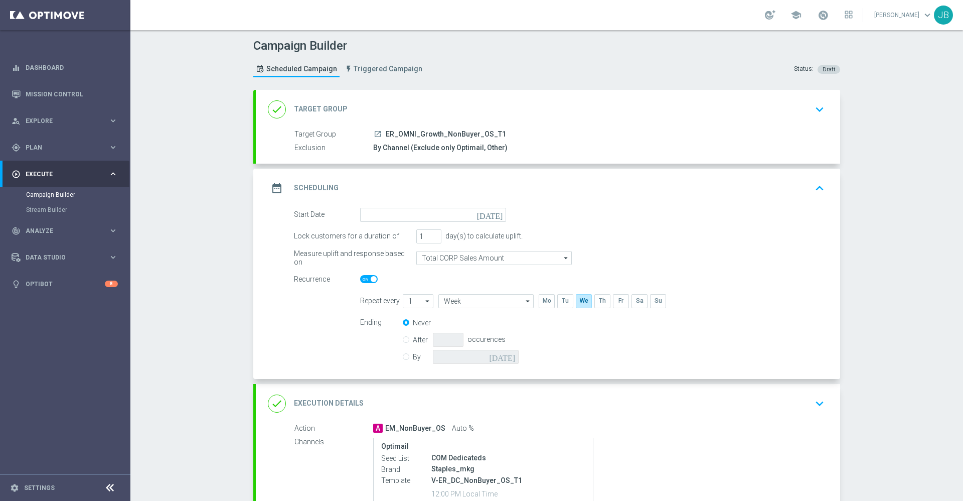
click at [493, 212] on icon "[DATE]" at bounding box center [492, 213] width 30 height 11
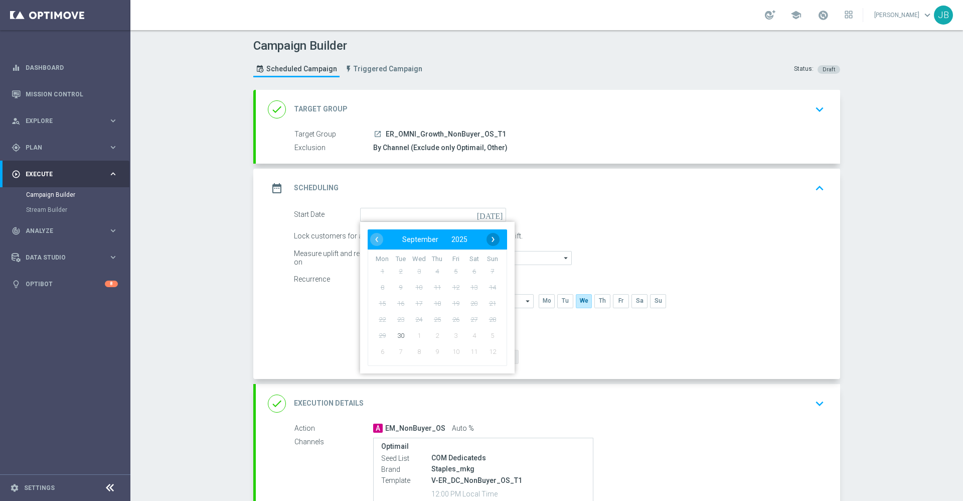
click at [491, 242] on span "›" at bounding box center [493, 239] width 13 height 13
click at [416, 270] on span "1" at bounding box center [419, 271] width 16 height 16
type input "[DATE]"
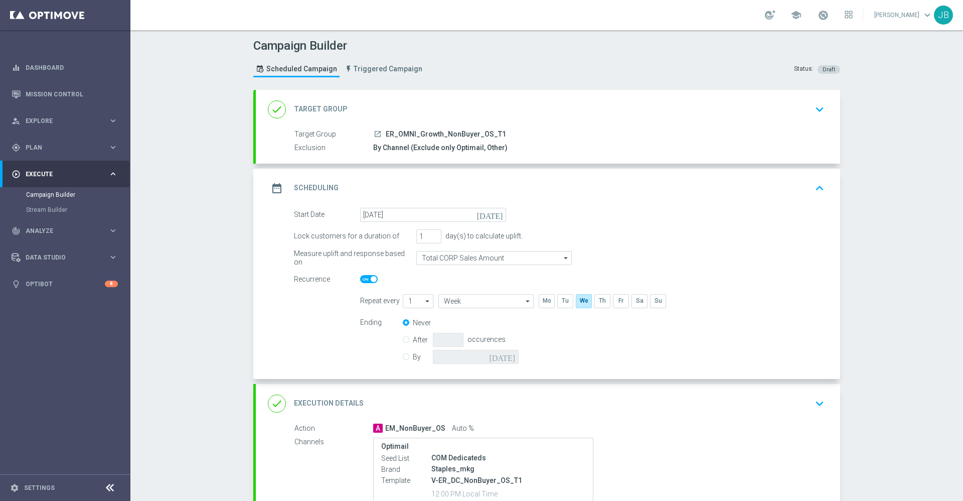
click at [413, 359] on label "By" at bounding box center [423, 356] width 20 height 9
click at [403, 358] on input "By" at bounding box center [406, 355] width 7 height 7
radio input "true"
radio input "false"
click at [503, 354] on icon "[DATE]" at bounding box center [504, 355] width 30 height 11
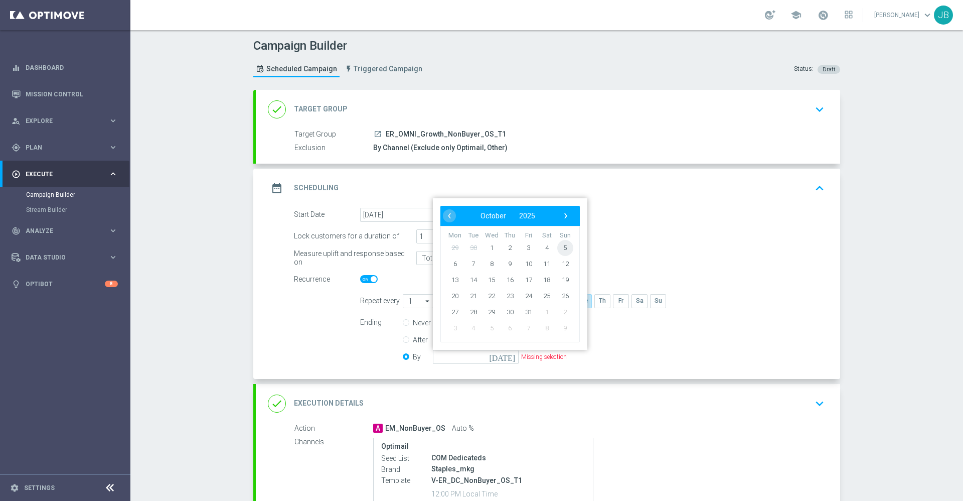
click at [564, 247] on span "5" at bounding box center [565, 247] width 16 height 16
type input "[DATE]"
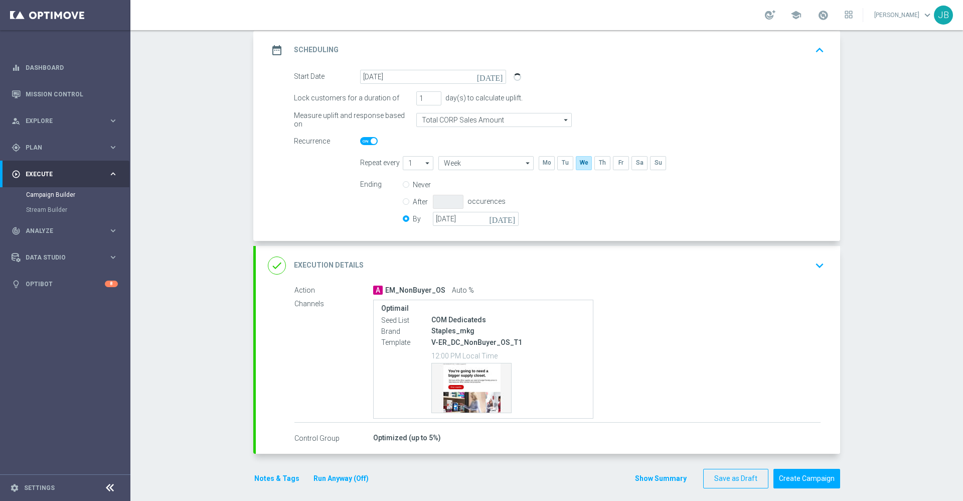
scroll to position [140, 0]
click at [321, 263] on h2 "Execution Details" at bounding box center [329, 263] width 70 height 10
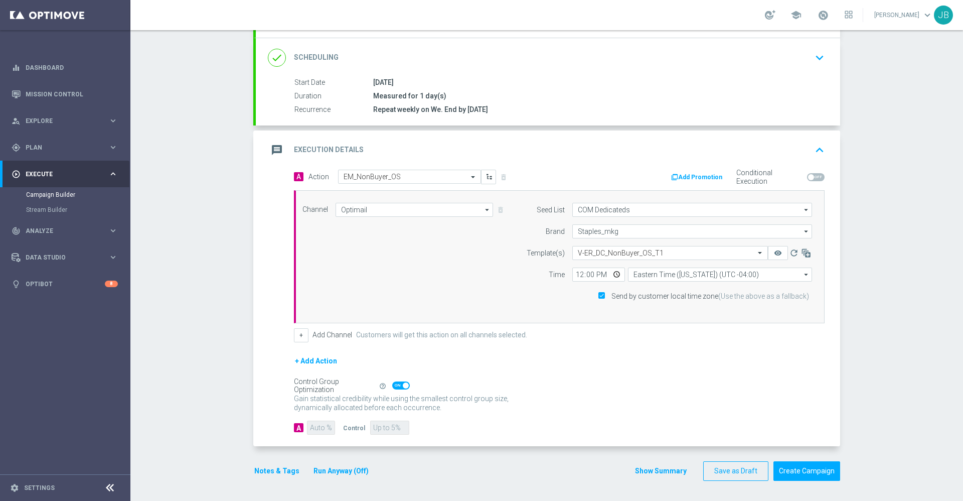
scroll to position [126, 0]
click at [801, 253] on icon "button" at bounding box center [806, 253] width 10 height 10
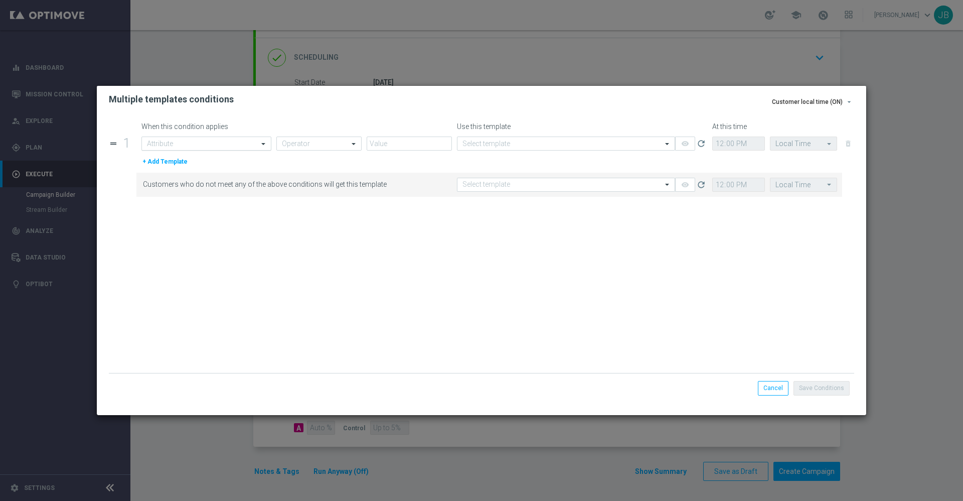
click at [232, 142] on input "text" at bounding box center [196, 143] width 99 height 9
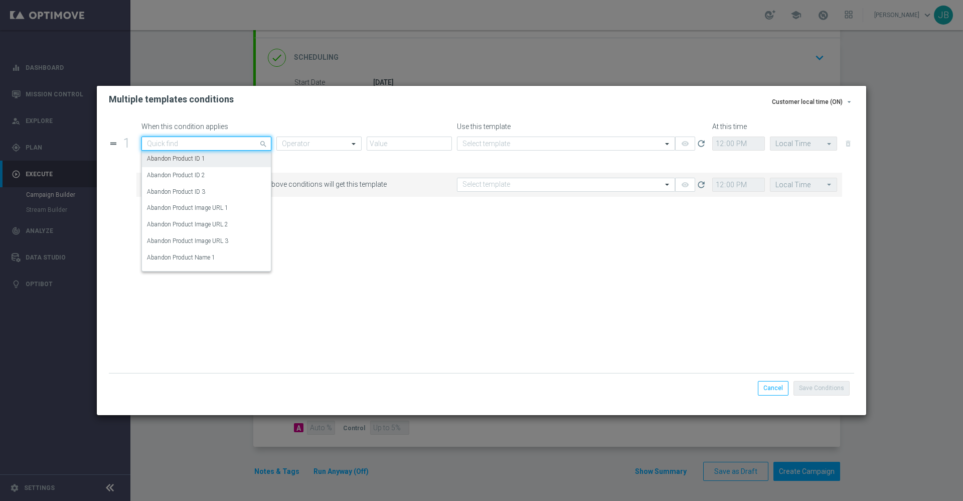
click at [200, 144] on input "text" at bounding box center [196, 143] width 99 height 9
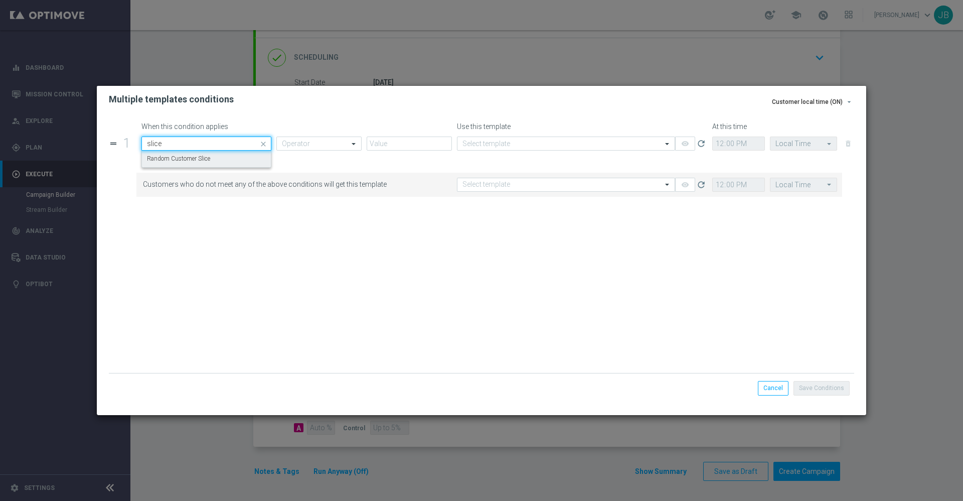
click at [210, 158] on label "Random Customer Slice" at bounding box center [178, 159] width 63 height 9
type input "slice"
click at [286, 141] on input "text" at bounding box center [309, 143] width 54 height 9
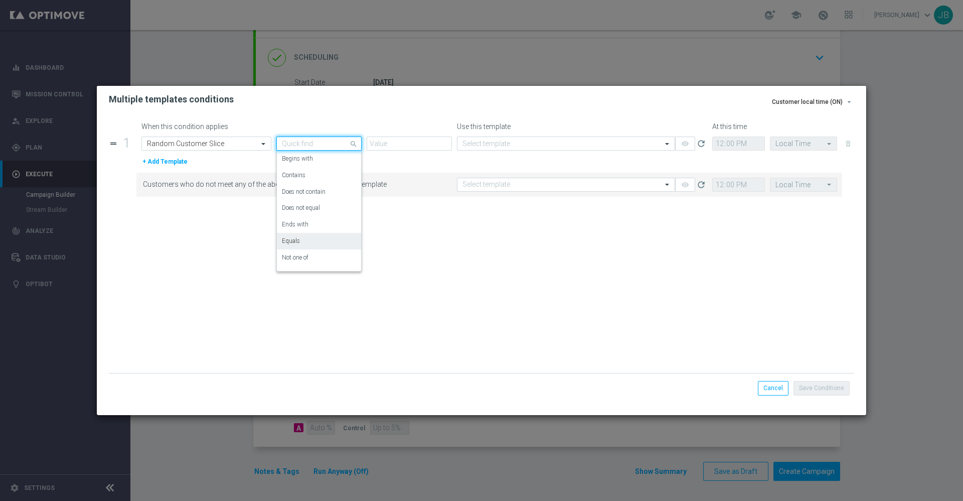
click at [305, 241] on div "Equals" at bounding box center [319, 241] width 74 height 17
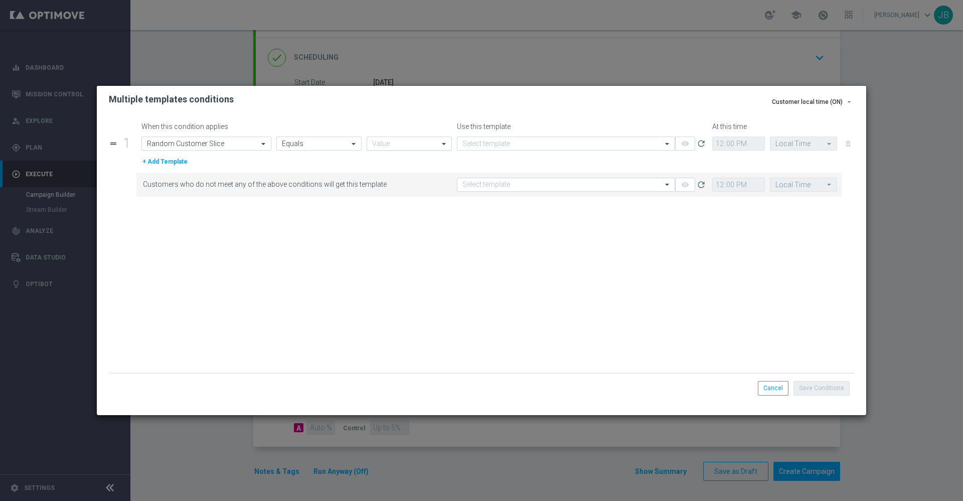
click at [408, 139] on input "text" at bounding box center [399, 143] width 54 height 9
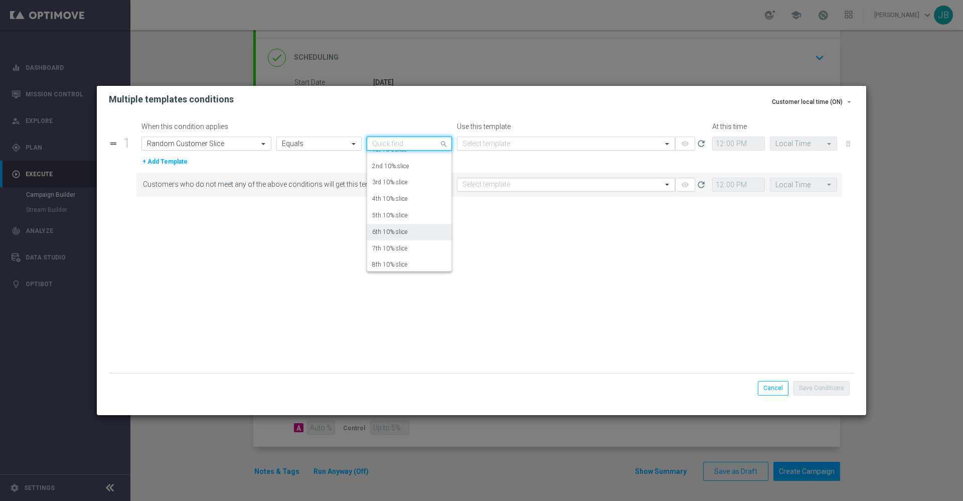
scroll to position [27, 0]
click at [394, 246] on label "7th 10% slice" at bounding box center [389, 247] width 35 height 9
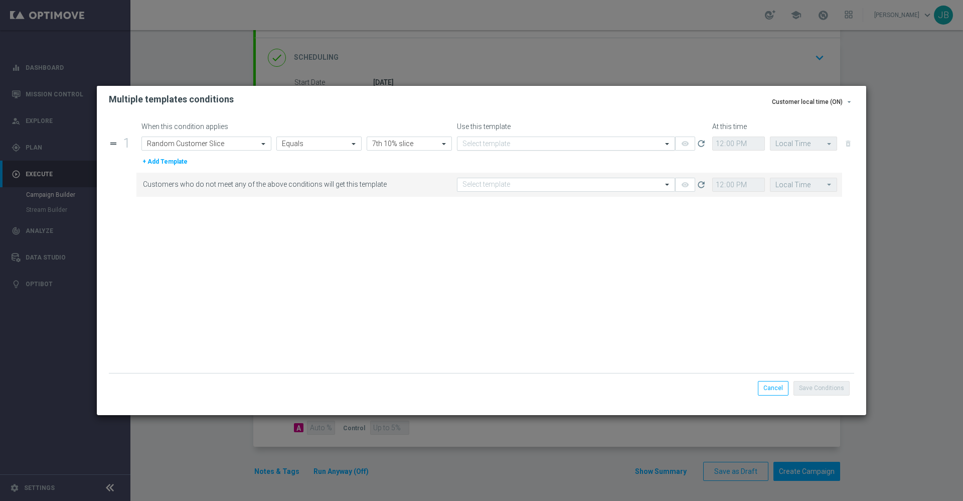
click at [506, 142] on input "text" at bounding box center [556, 143] width 187 height 9
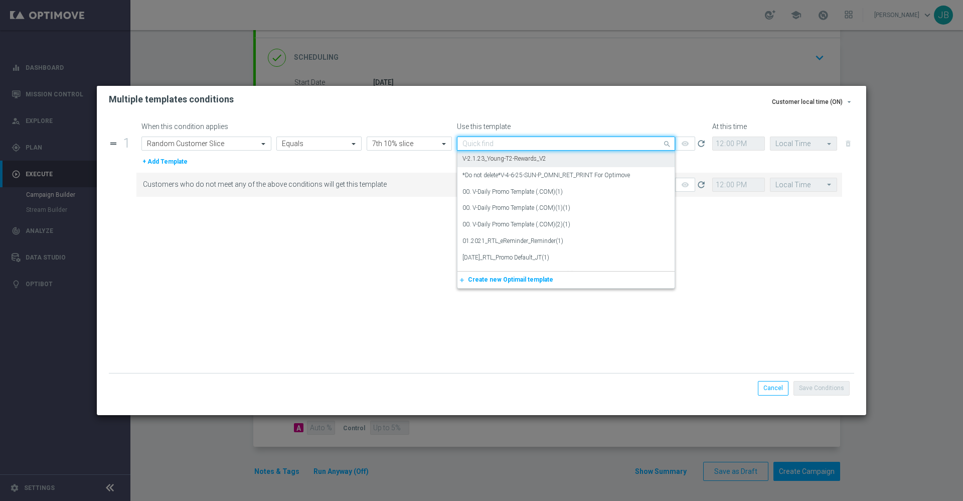
paste input "V-ER_DC_NonBuyer_OS_T1"
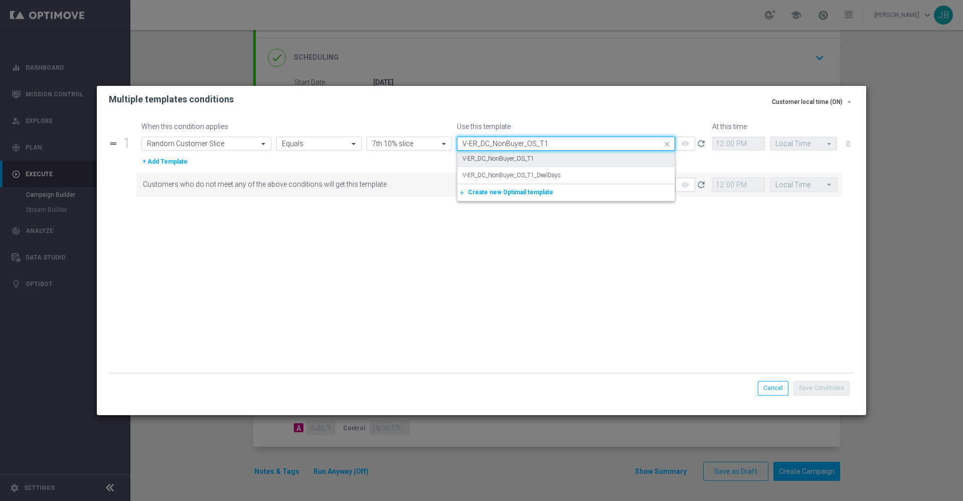
click at [531, 160] on label "V-ER_DC_NonBuyer_OS_T1" at bounding box center [499, 159] width 72 height 9
type input "V-ER_DC_NonBuyer_OS_T1"
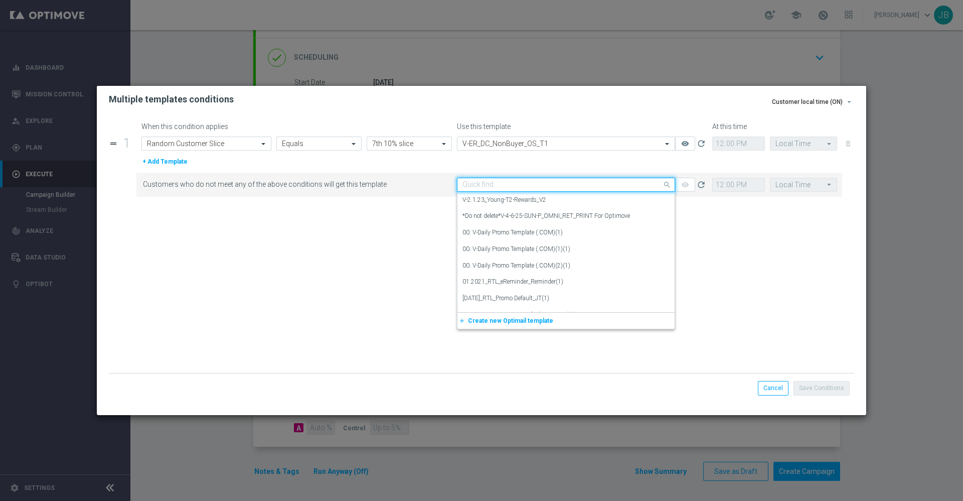
click at [526, 179] on div "Quick find" at bounding box center [566, 185] width 218 height 14
paste input "V-ER_DC_NonBuyer_OS_T1"
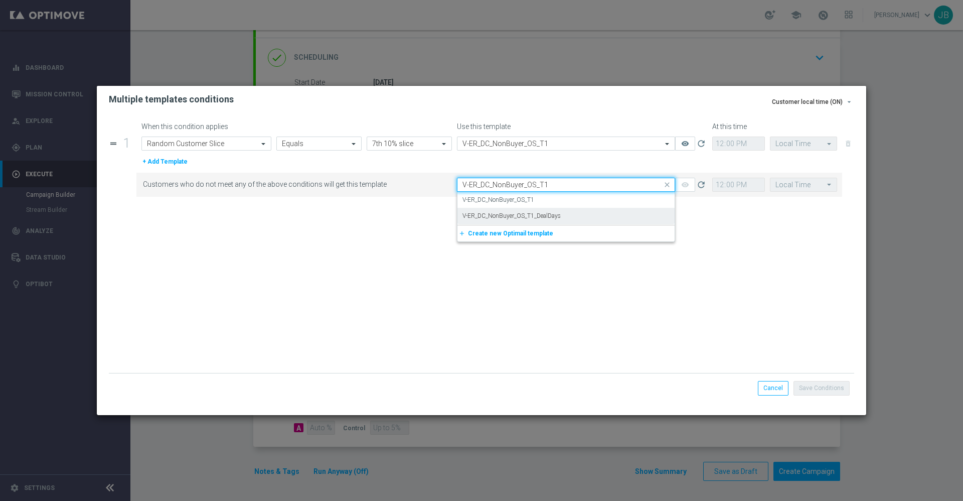
click at [531, 218] on label "V-ER_DC_NonBuyer_OS_T1_DealDays" at bounding box center [512, 216] width 98 height 9
type input "V-ER_DC_NonBuyer_OS_T1"
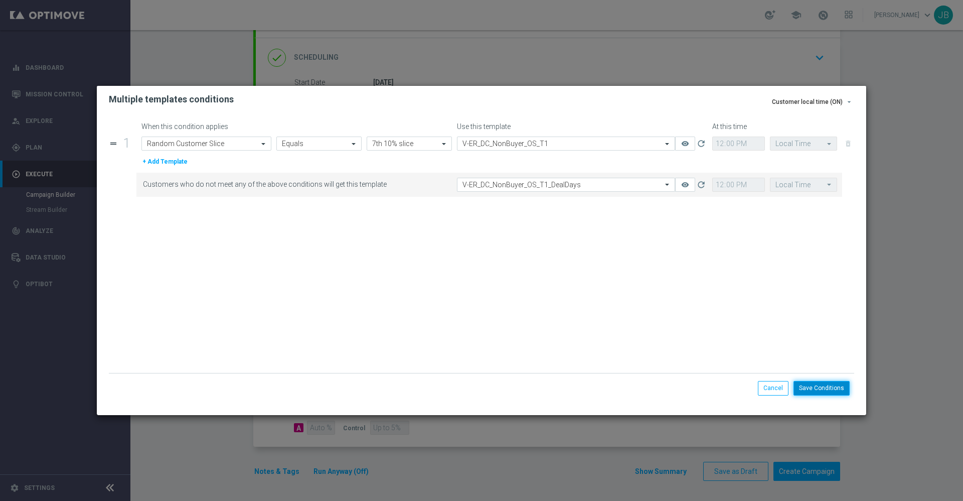
click at [822, 386] on button "Save Conditions" at bounding box center [822, 388] width 56 height 14
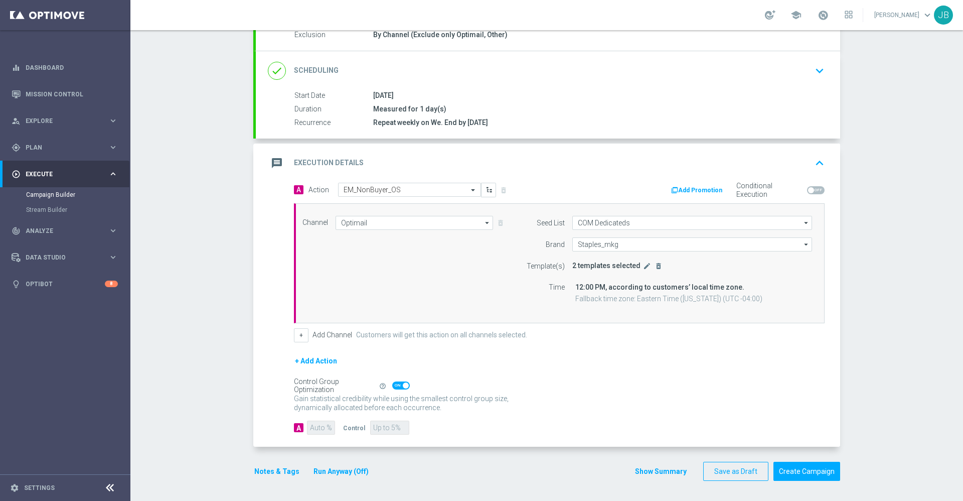
click at [608, 368] on div "+ Add Action" at bounding box center [559, 367] width 531 height 25
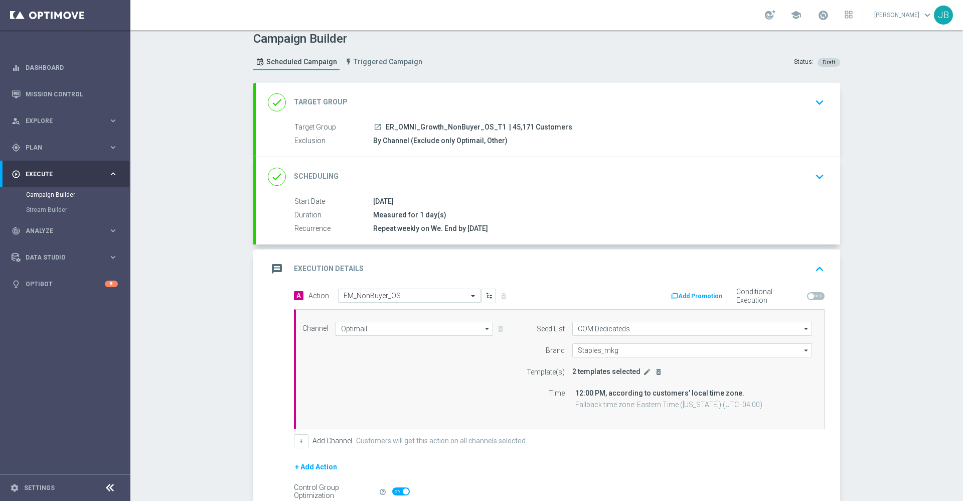
scroll to position [6, 0]
click at [329, 97] on div "done Target Group" at bounding box center [308, 103] width 80 height 18
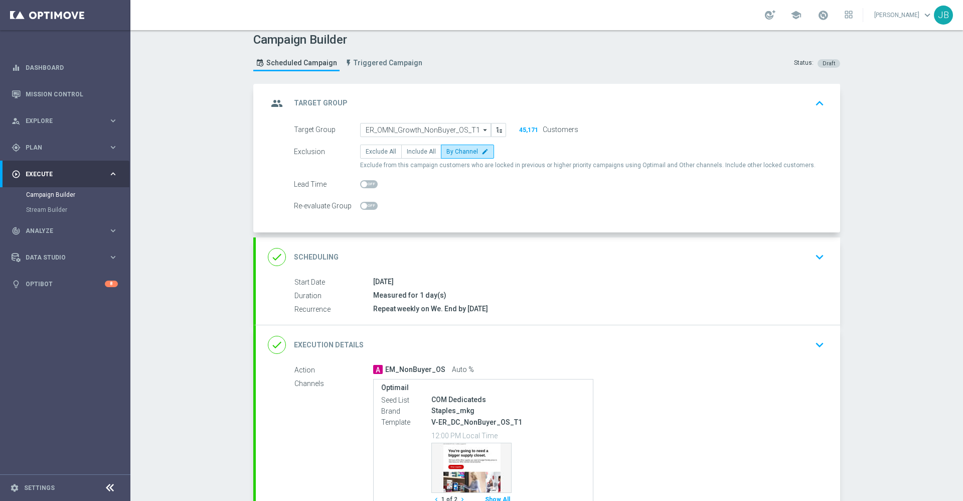
click at [315, 250] on div "done Scheduling" at bounding box center [303, 257] width 71 height 18
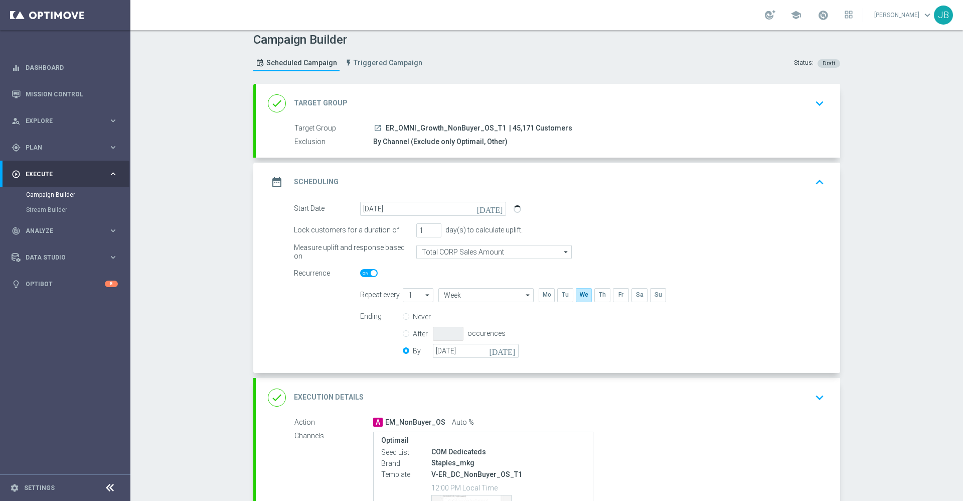
click at [332, 101] on h2 "Target Group" at bounding box center [321, 103] width 54 height 10
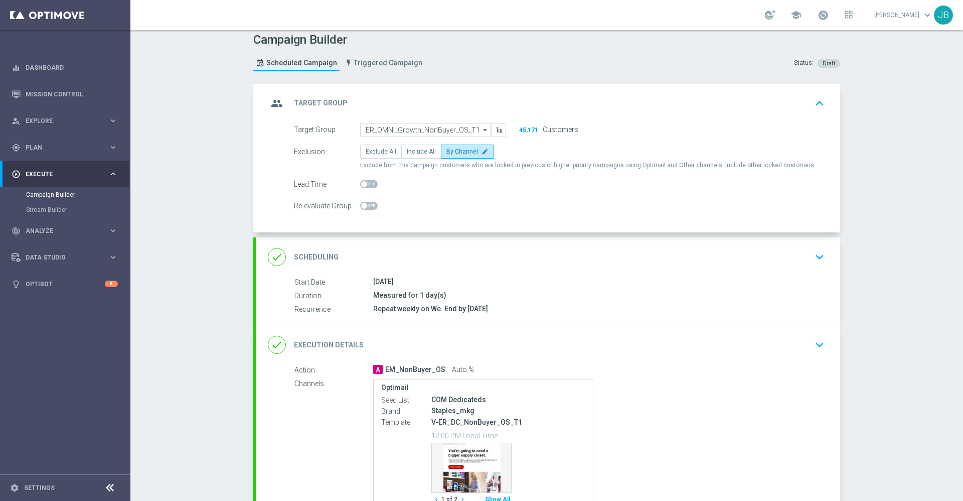
click at [330, 102] on h2 "Target Group" at bounding box center [321, 103] width 54 height 10
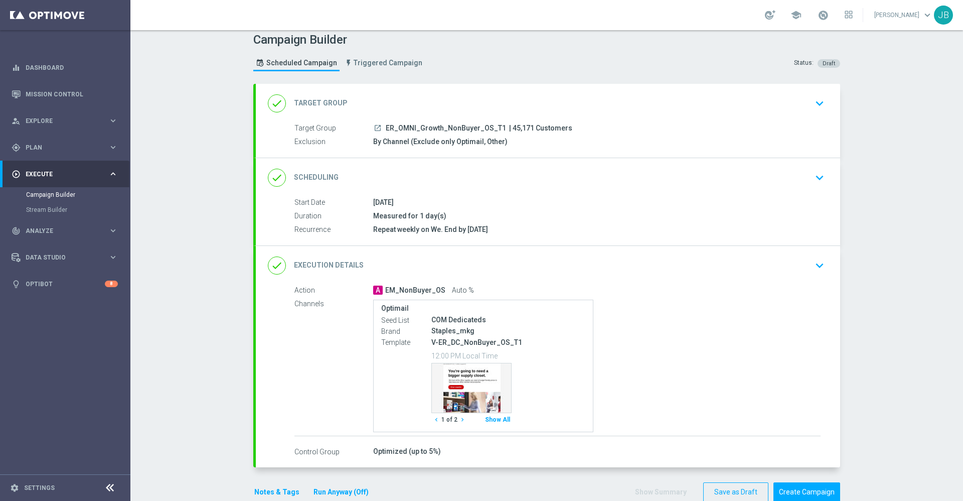
click at [323, 177] on h2 "Scheduling" at bounding box center [316, 178] width 45 height 10
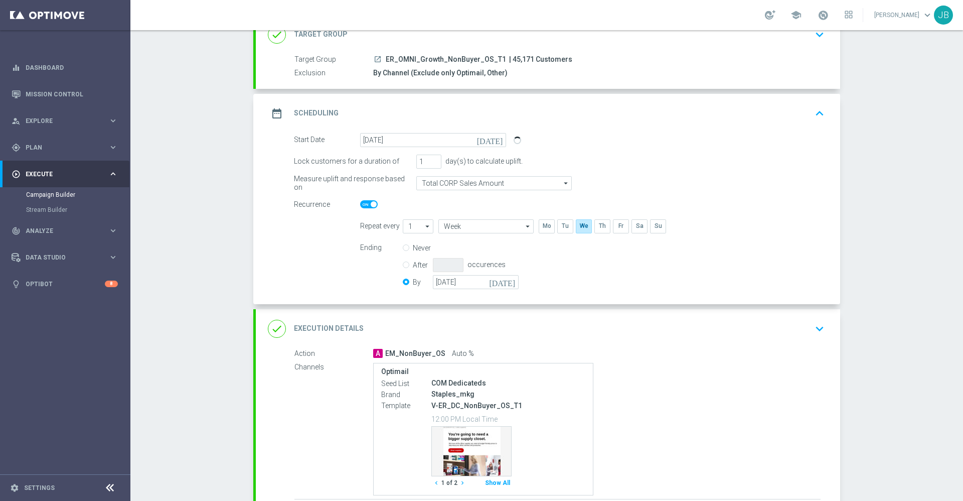
scroll to position [75, 0]
click at [337, 324] on h2 "Execution Details" at bounding box center [329, 328] width 70 height 10
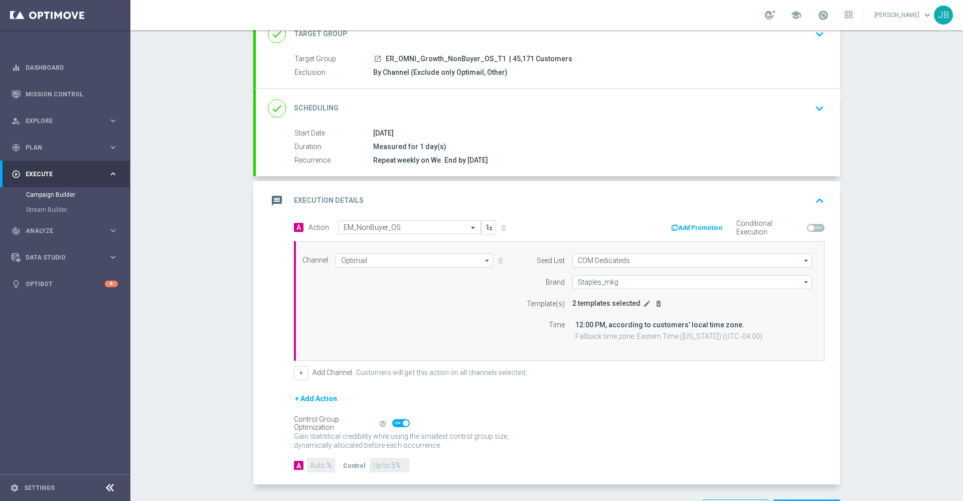
scroll to position [113, 0]
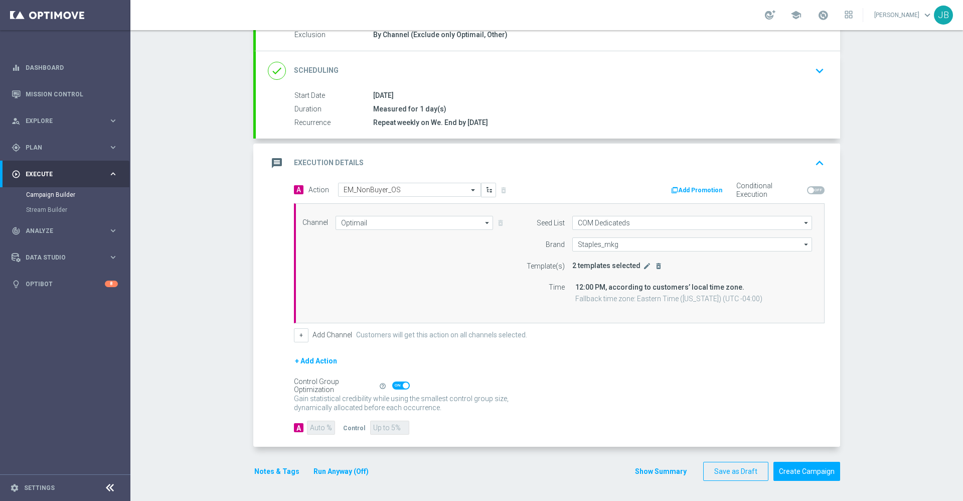
click at [347, 167] on h2 "Execution Details" at bounding box center [329, 163] width 70 height 10
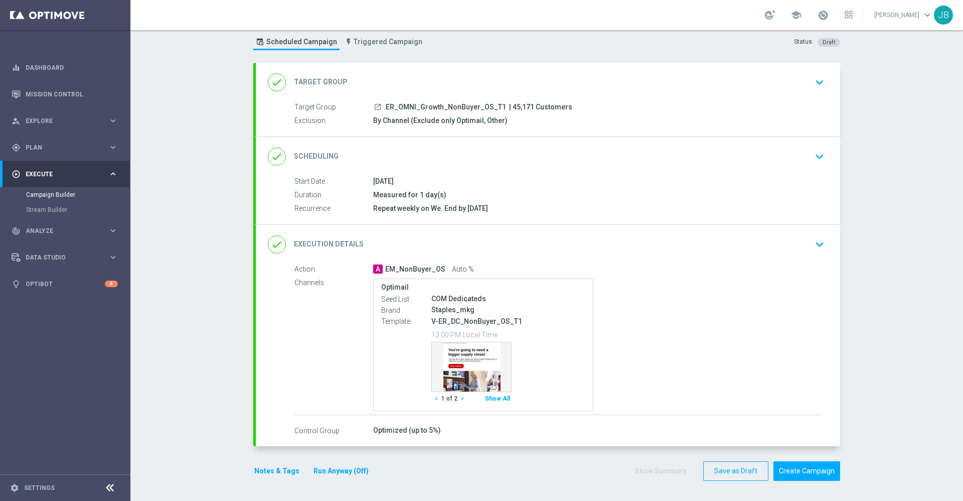
scroll to position [27, 0]
click at [459, 399] on icon "chevron_right" at bounding box center [462, 398] width 7 height 7
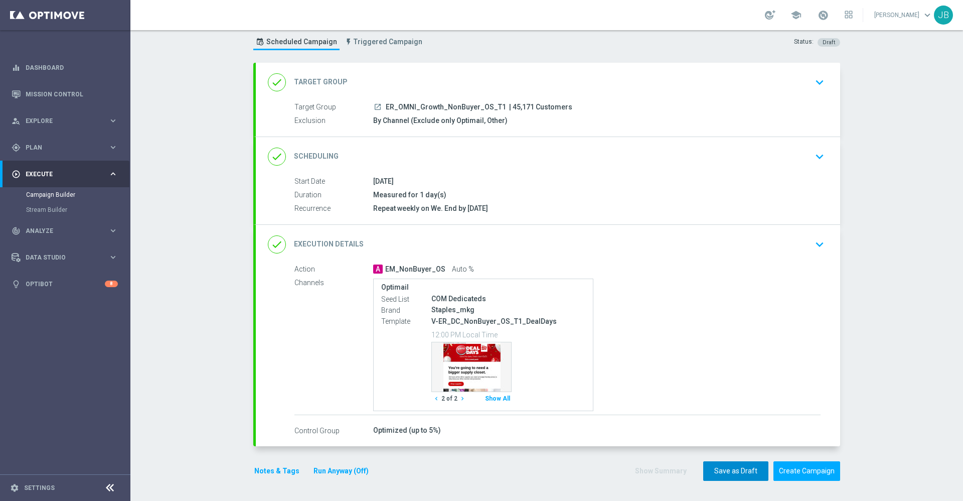
click at [742, 471] on button "Save as Draft" at bounding box center [735, 471] width 65 height 20
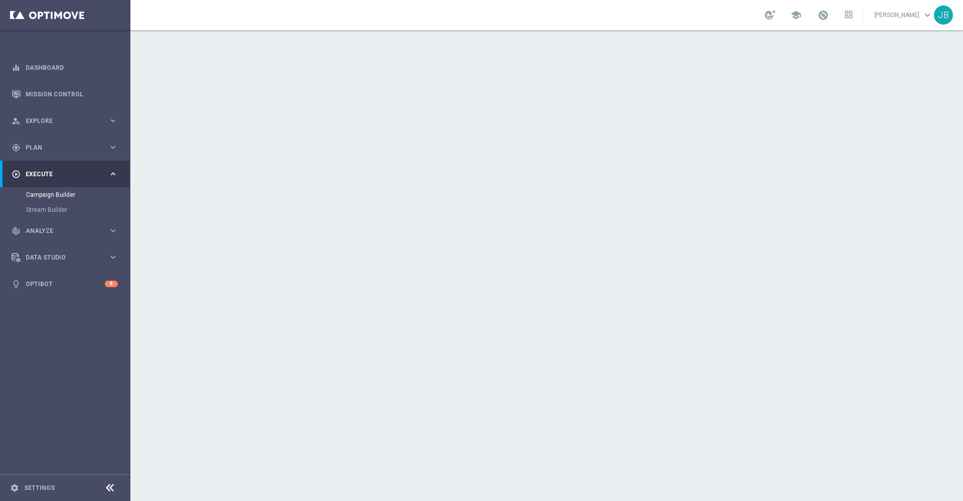
click at [310, 176] on div "date_range Scheduling" at bounding box center [303, 184] width 71 height 18
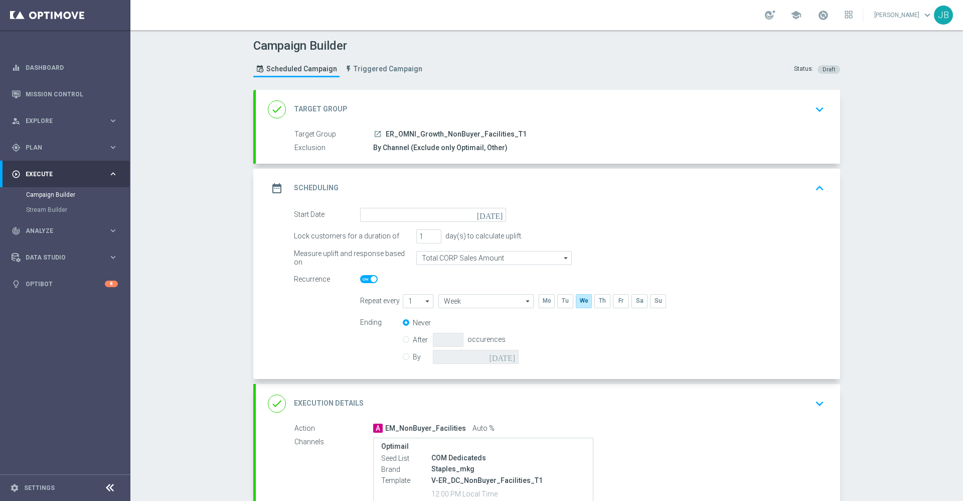
click at [490, 214] on icon "[DATE]" at bounding box center [492, 213] width 30 height 11
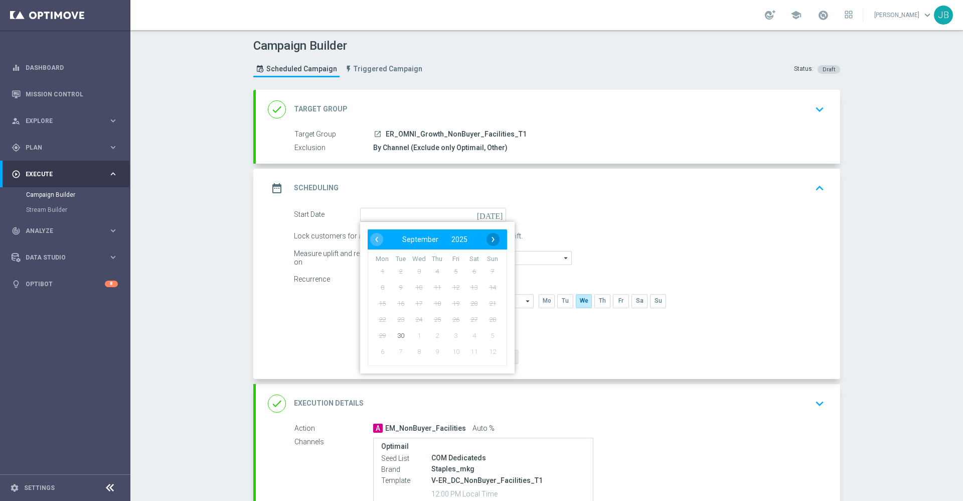
click at [488, 241] on span "›" at bounding box center [493, 239] width 13 height 13
click at [417, 275] on span "1" at bounding box center [419, 271] width 16 height 16
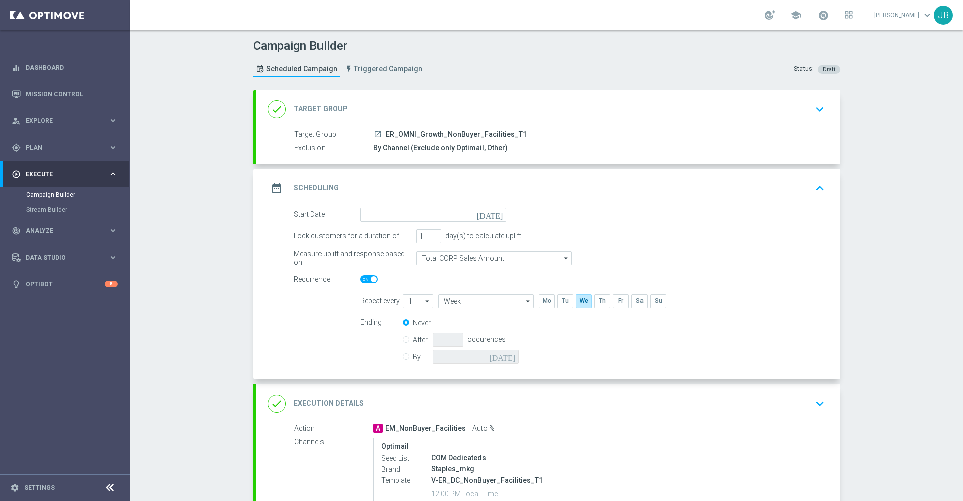
type input "[DATE]"
click at [403, 358] on input "By" at bounding box center [406, 355] width 7 height 7
radio input "true"
radio input "false"
click at [503, 356] on icon "[DATE]" at bounding box center [504, 355] width 30 height 11
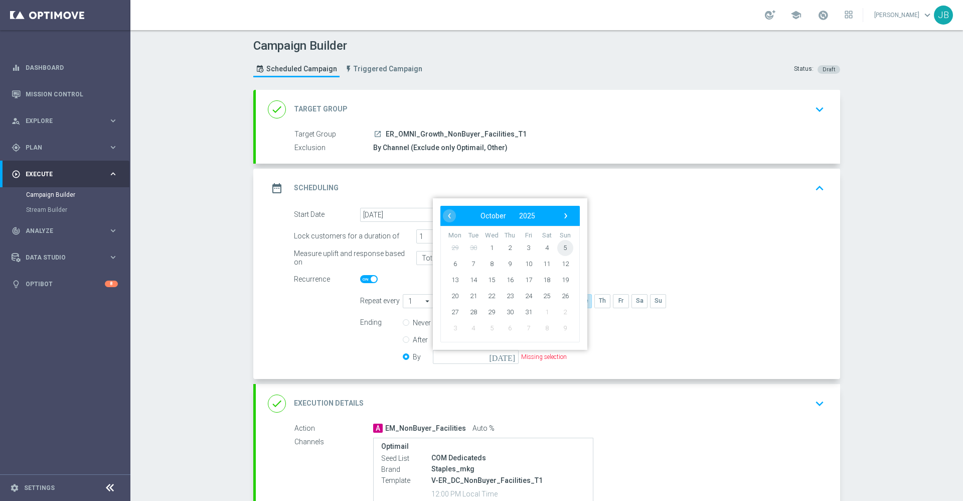
click at [557, 248] on span "5" at bounding box center [565, 247] width 16 height 16
type input "[DATE]"
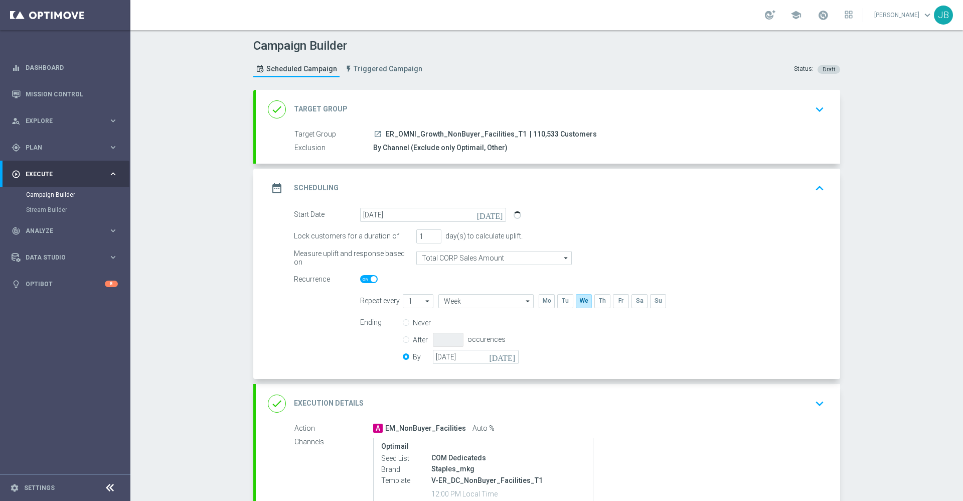
scroll to position [145, 0]
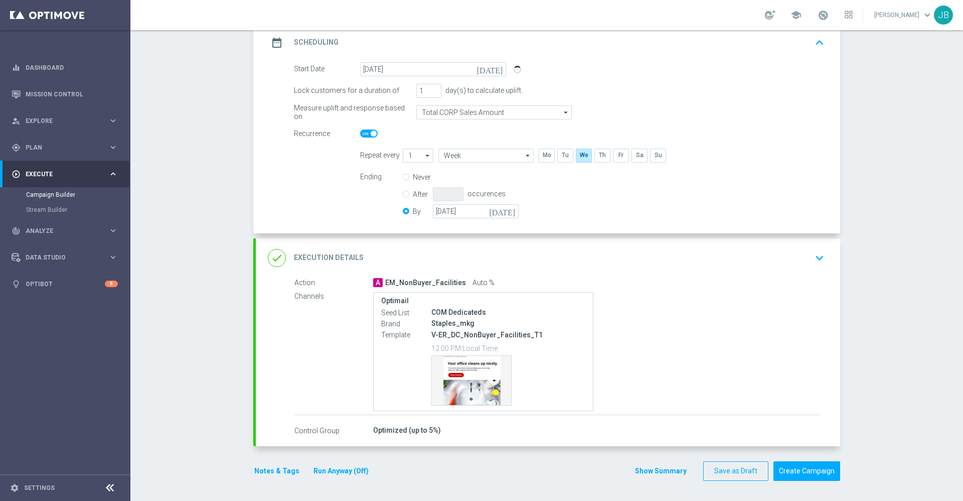
click at [344, 259] on h2 "Execution Details" at bounding box center [329, 258] width 70 height 10
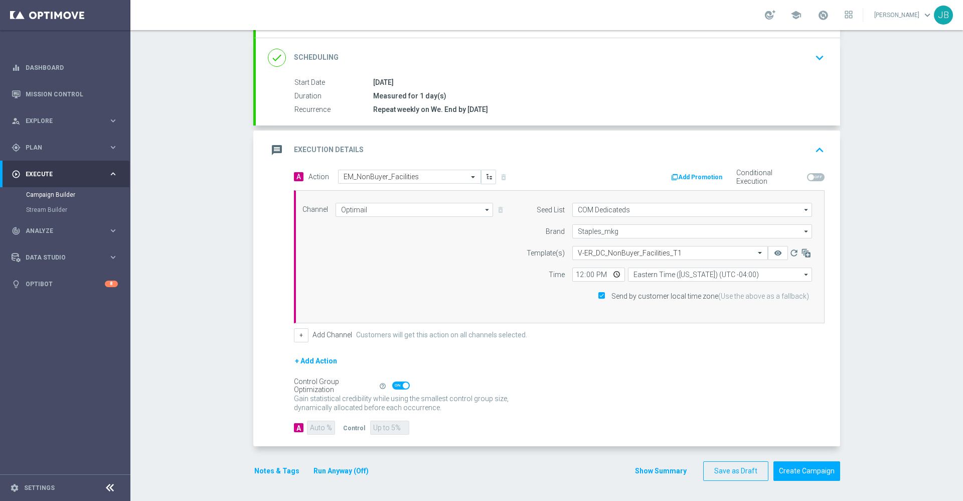
scroll to position [126, 0]
click at [801, 252] on icon "button" at bounding box center [806, 253] width 10 height 10
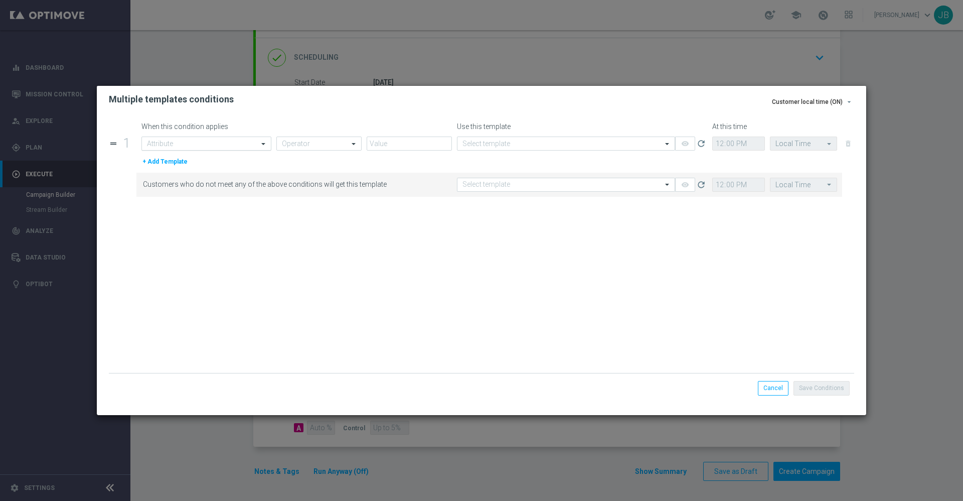
click at [232, 145] on input "text" at bounding box center [196, 143] width 99 height 9
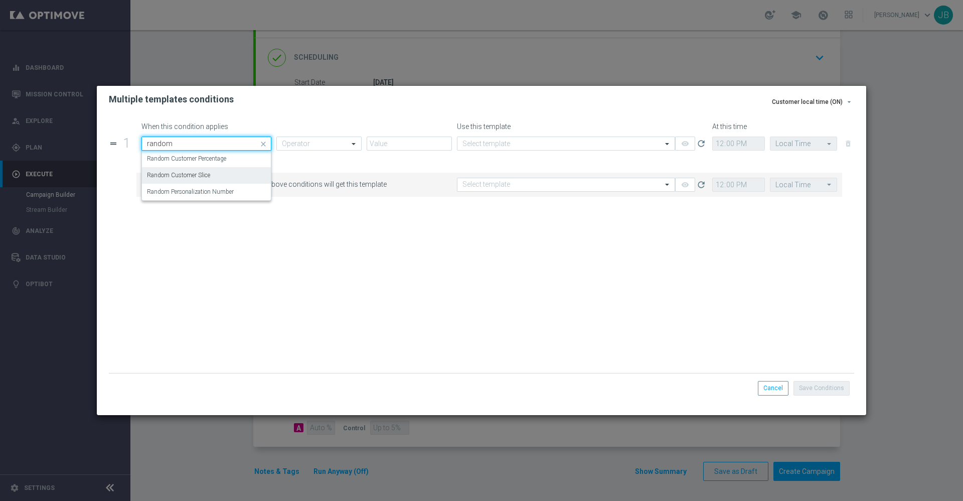
click at [219, 177] on div "Random Customer Slice" at bounding box center [206, 175] width 119 height 17
type input "random"
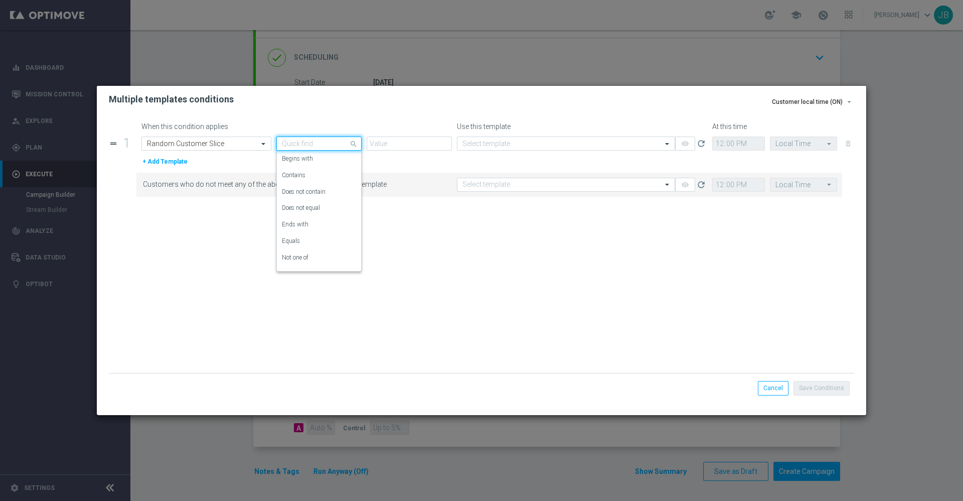
click at [295, 143] on input "text" at bounding box center [309, 143] width 54 height 9
click at [302, 243] on div "Equals" at bounding box center [319, 241] width 74 height 17
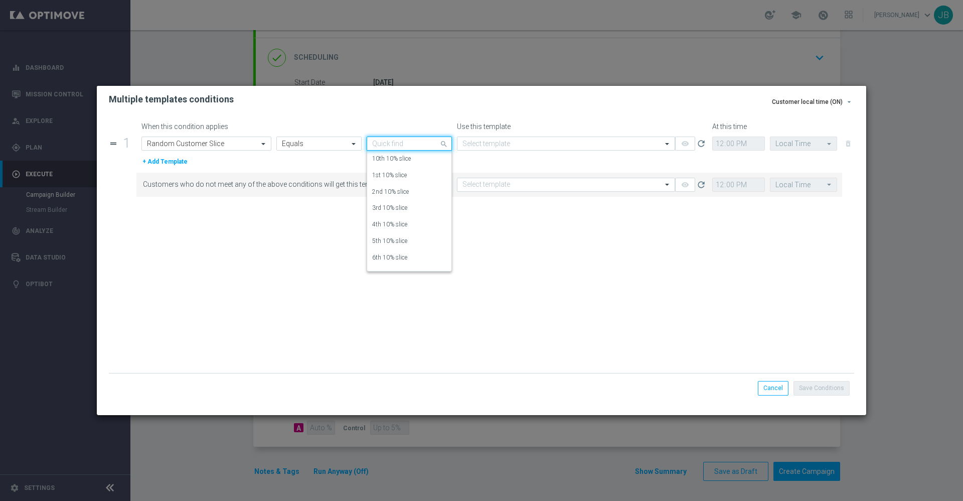
click at [394, 144] on input "text" at bounding box center [399, 143] width 54 height 9
click at [394, 241] on label "7th 10% slice" at bounding box center [389, 243] width 35 height 9
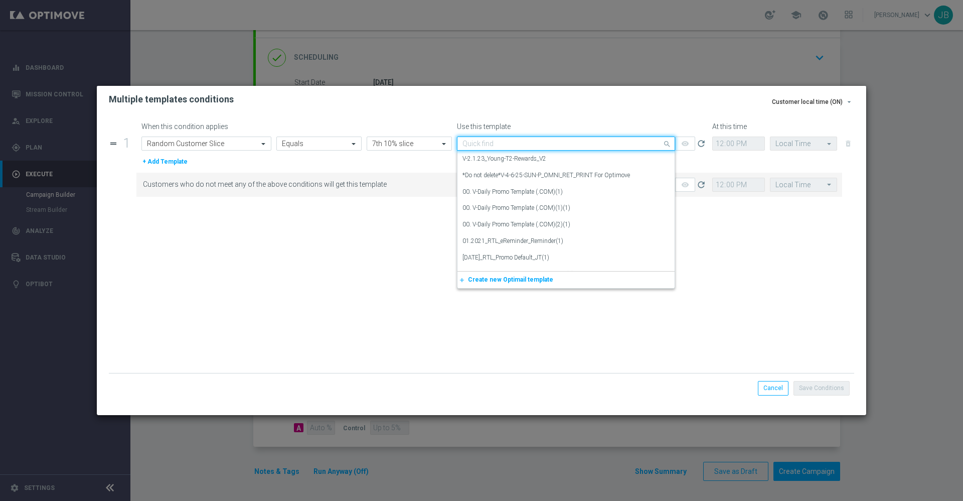
click at [500, 140] on input "text" at bounding box center [556, 143] width 187 height 9
paste input "V-ER_DC_NonBuyer_Facilities_T1"
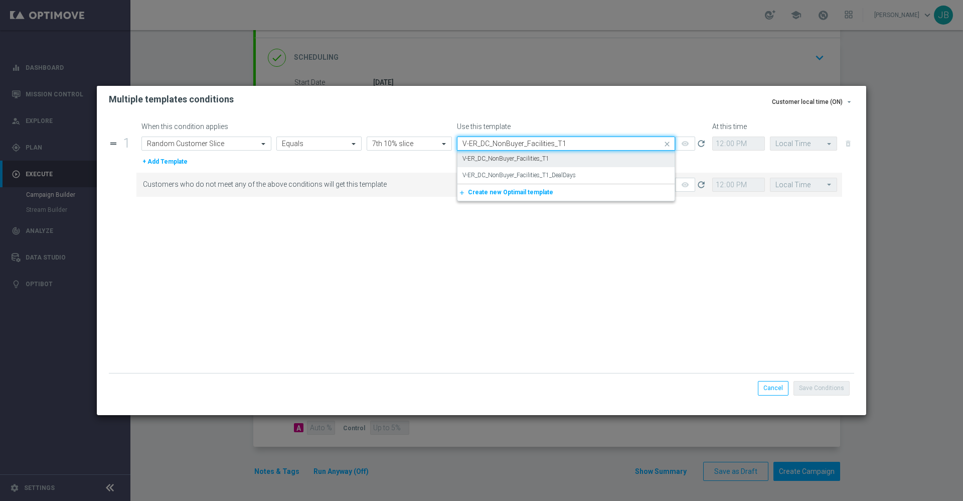
click at [510, 156] on label "V-ER_DC_NonBuyer_Facilities_T1" at bounding box center [506, 159] width 87 height 9
type input "V-ER_DC_NonBuyer_Facilities_T1"
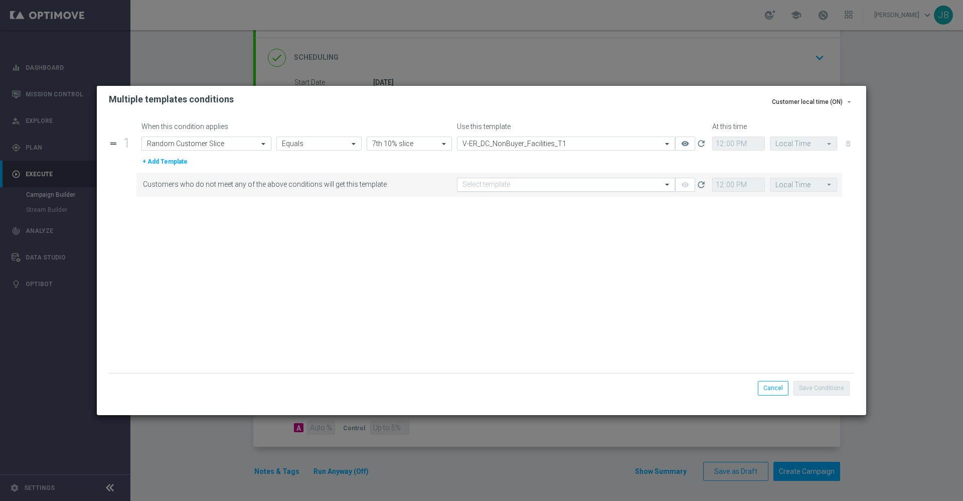
click at [514, 185] on input "text" at bounding box center [556, 185] width 187 height 9
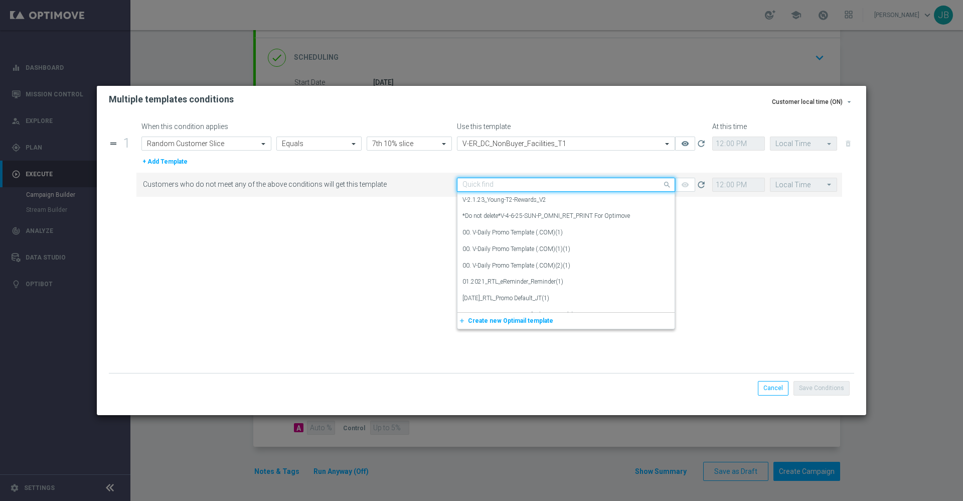
paste input "V-ER_DC_NonBuyer_Facilities_T1"
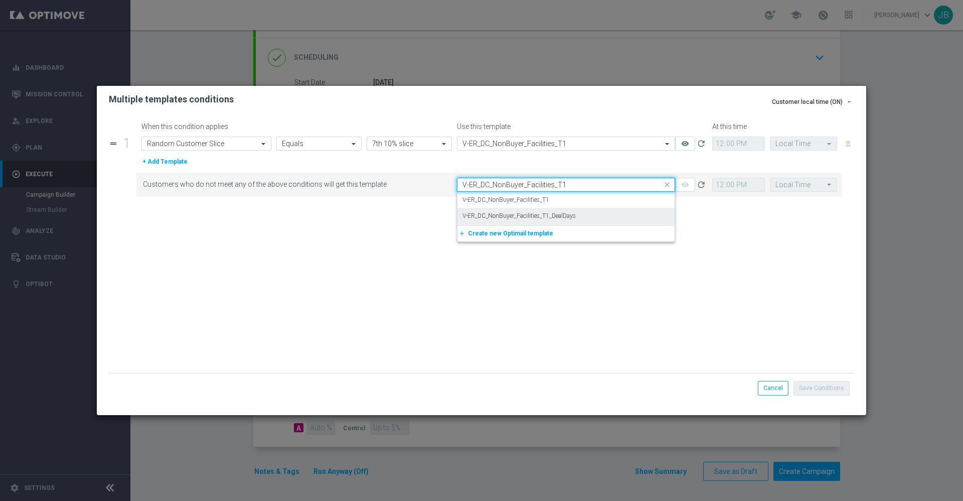
click at [524, 215] on label "V-ER_DC_NonBuyer_Facilities_T1_DealDays" at bounding box center [519, 216] width 113 height 9
type input "V-ER_DC_NonBuyer_Facilities_T1"
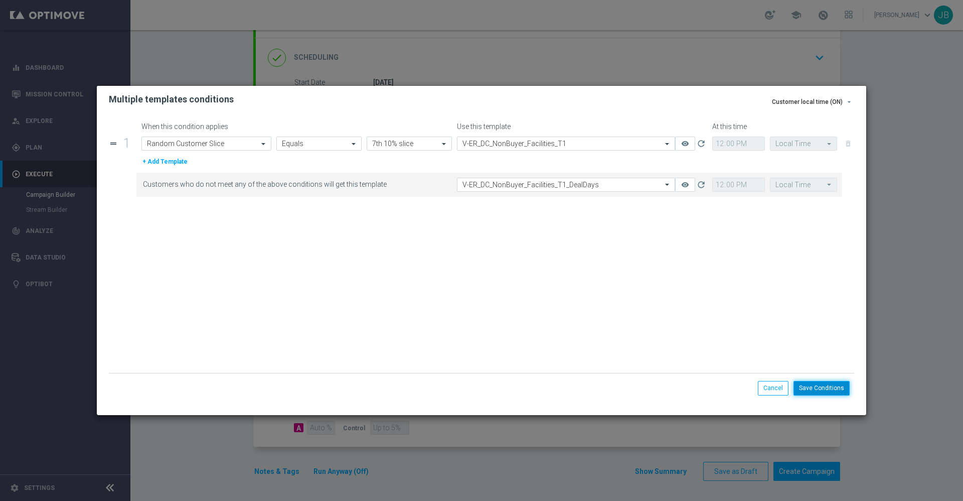
click at [840, 389] on button "Save Conditions" at bounding box center [822, 388] width 56 height 14
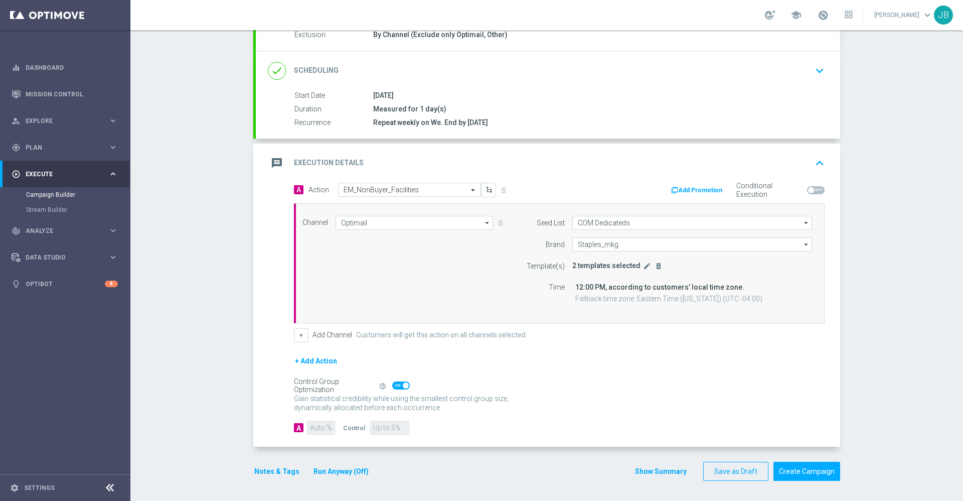
scroll to position [0, 0]
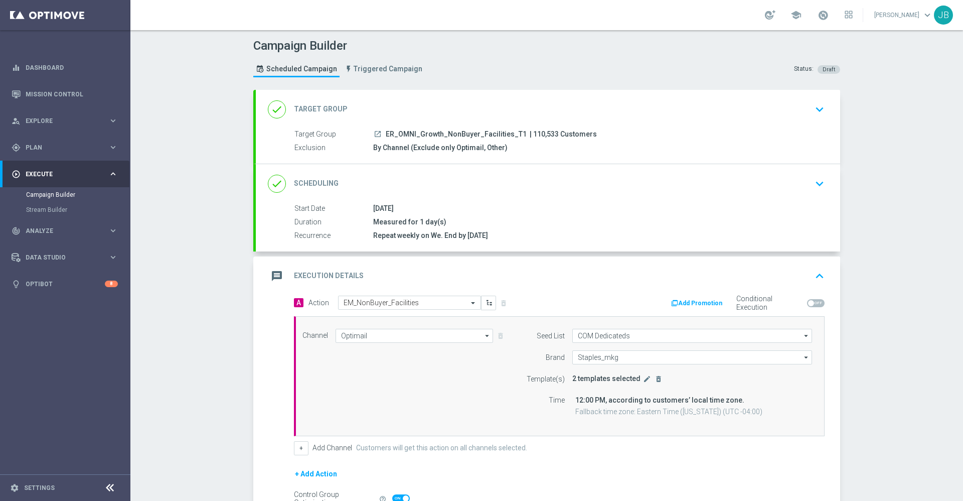
click at [299, 108] on h2 "Target Group" at bounding box center [321, 109] width 54 height 10
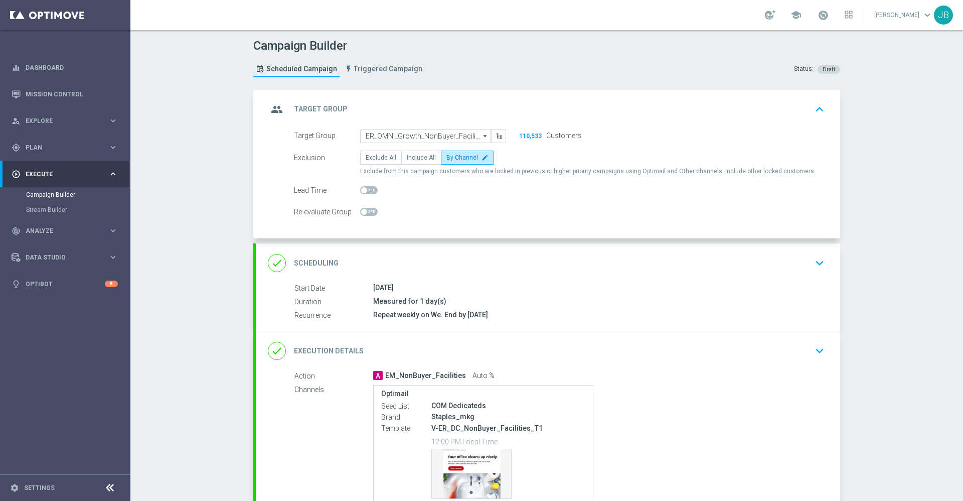
click at [311, 107] on h2 "Target Group" at bounding box center [321, 109] width 54 height 10
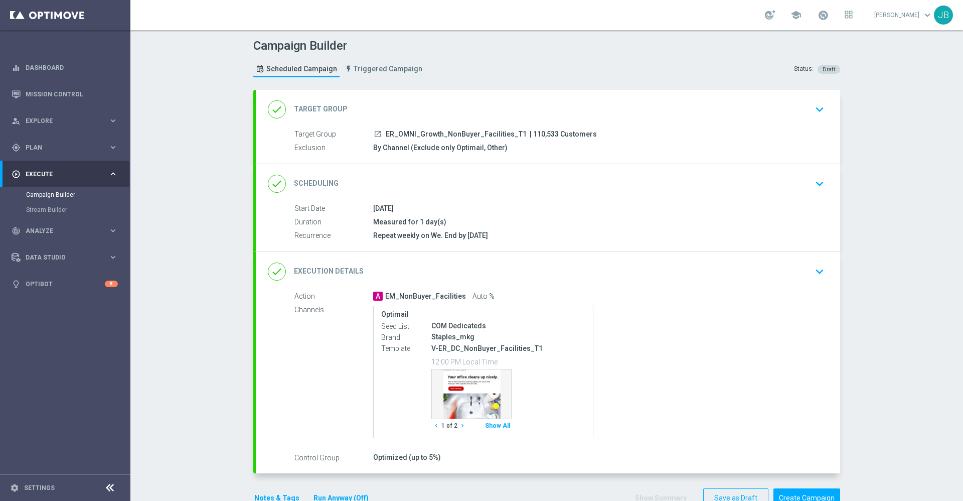
click at [310, 181] on h2 "Scheduling" at bounding box center [316, 184] width 45 height 10
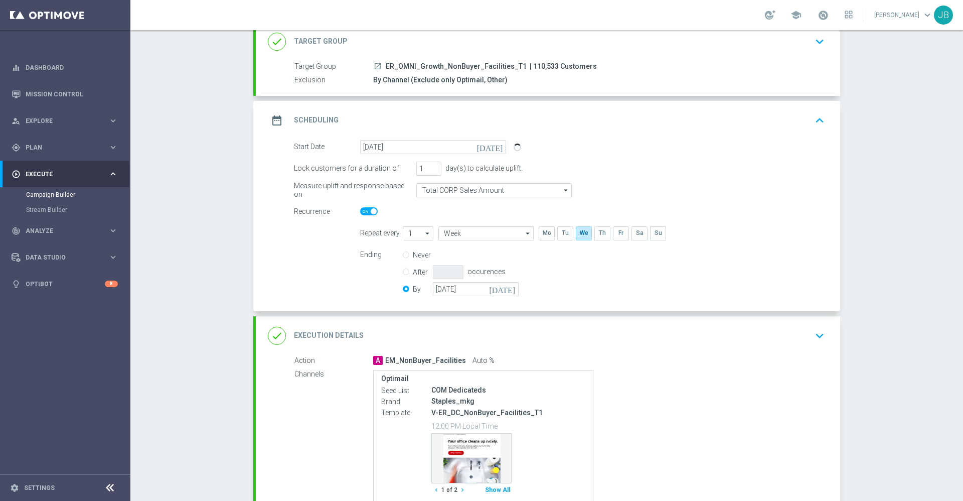
scroll to position [72, 0]
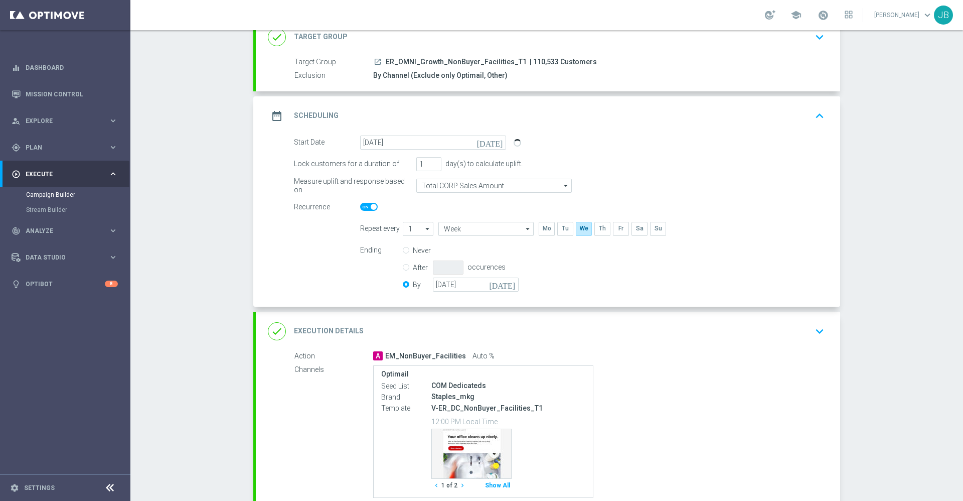
click at [326, 328] on h2 "Execution Details" at bounding box center [329, 331] width 70 height 10
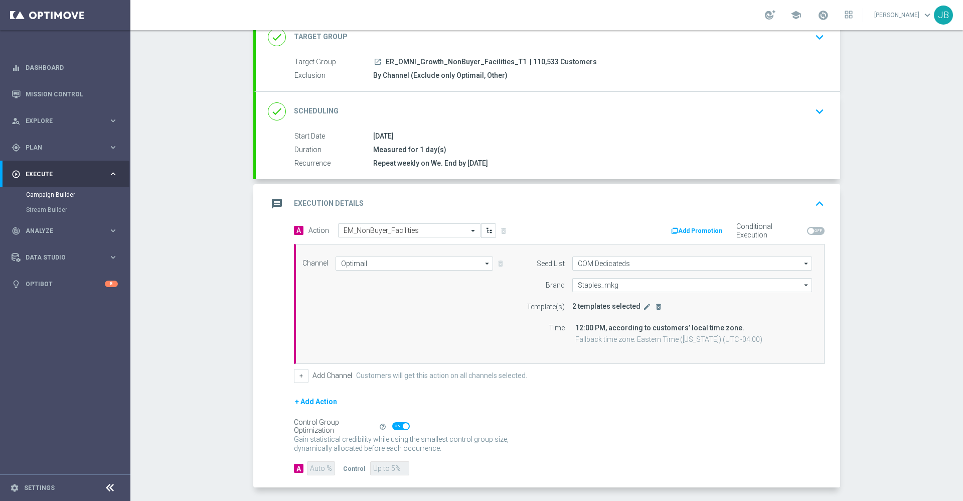
scroll to position [108, 0]
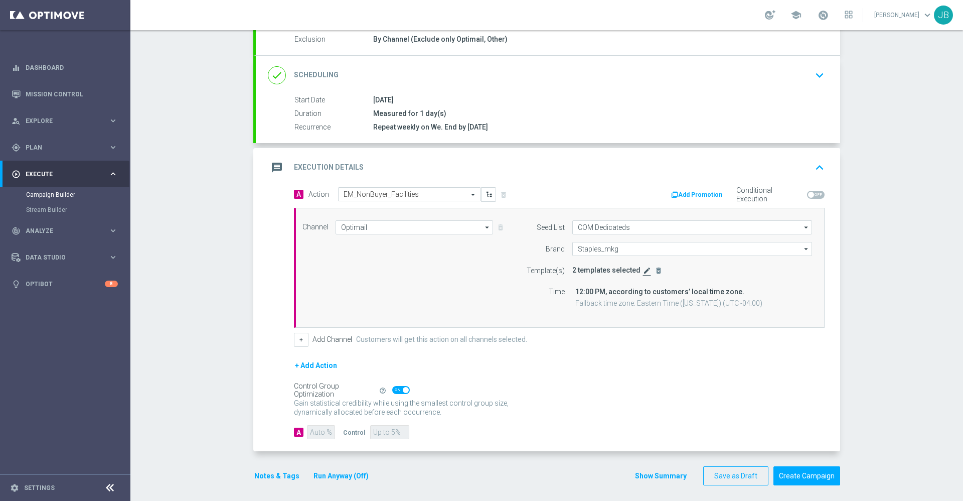
click at [643, 271] on icon "edit" at bounding box center [647, 270] width 8 height 8
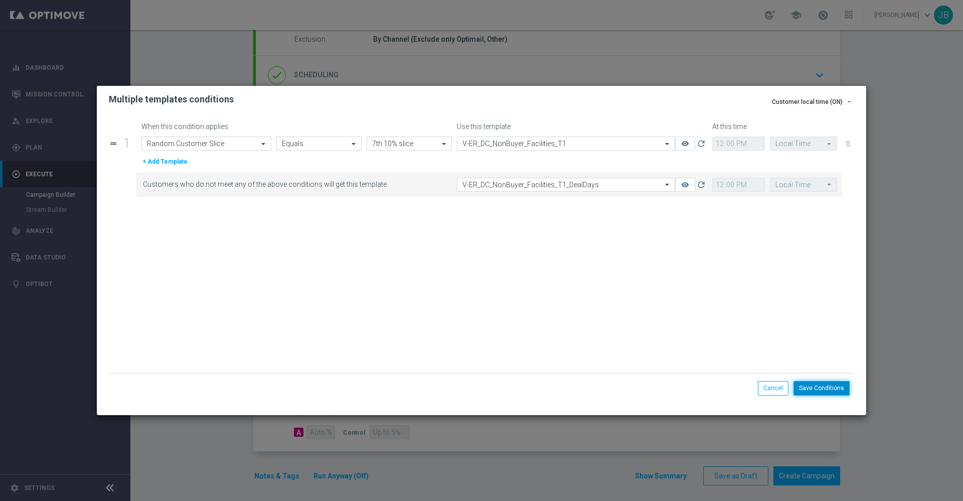
click at [809, 385] on button "Save Conditions" at bounding box center [822, 388] width 56 height 14
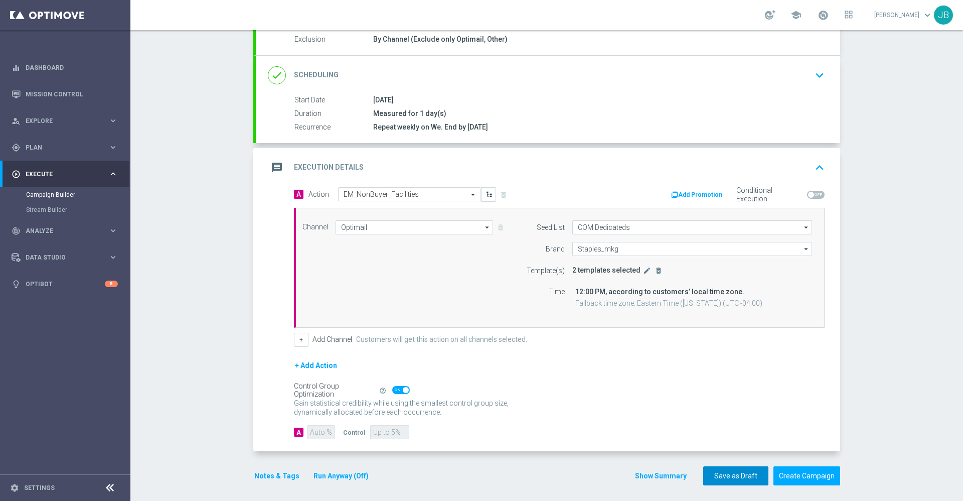
click at [741, 477] on button "Save as Draft" at bounding box center [735, 476] width 65 height 20
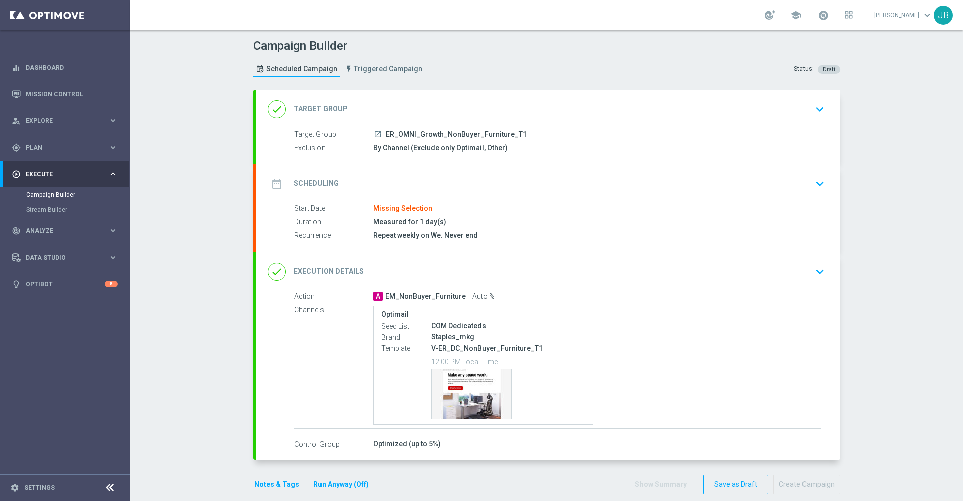
click at [312, 109] on h2 "Target Group" at bounding box center [321, 109] width 54 height 10
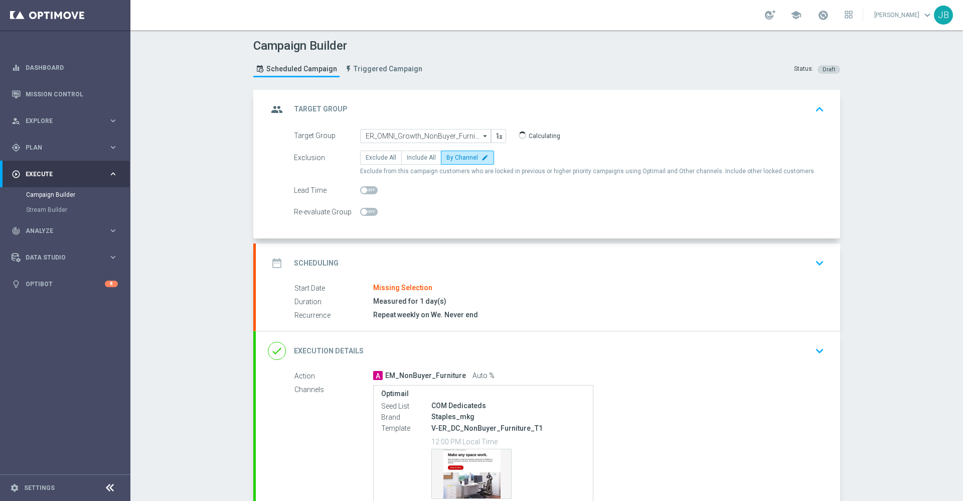
click at [321, 256] on div "date_range Scheduling" at bounding box center [303, 263] width 71 height 18
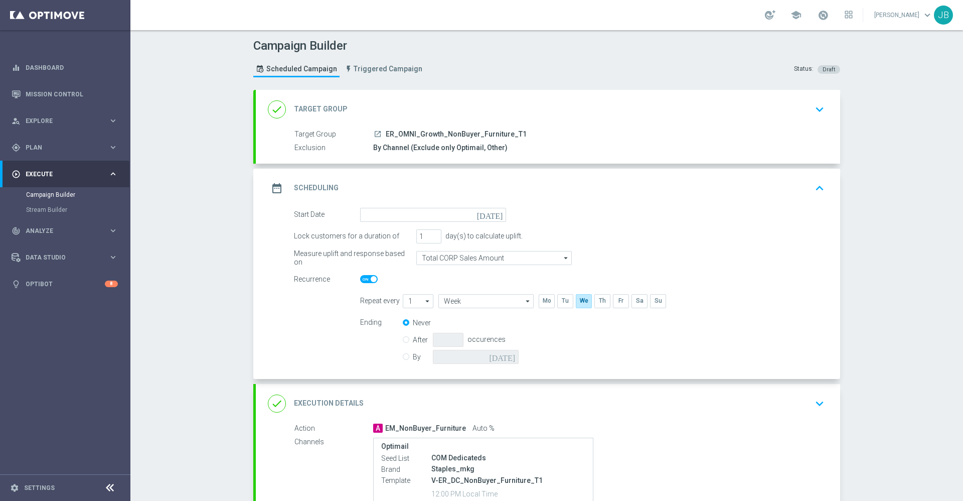
click at [494, 215] on icon "[DATE]" at bounding box center [492, 213] width 30 height 11
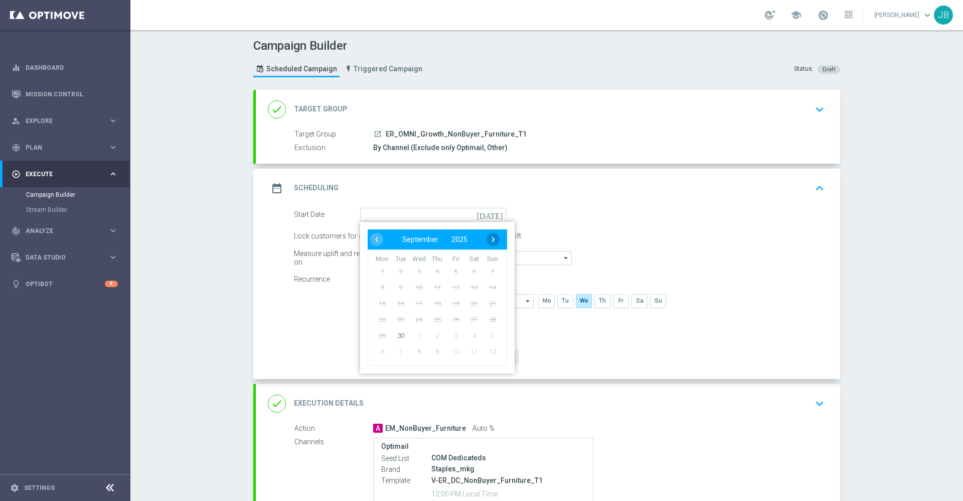
click at [487, 243] on span "›" at bounding box center [493, 239] width 13 height 13
click at [417, 274] on span "1" at bounding box center [419, 271] width 16 height 16
type input "[DATE]"
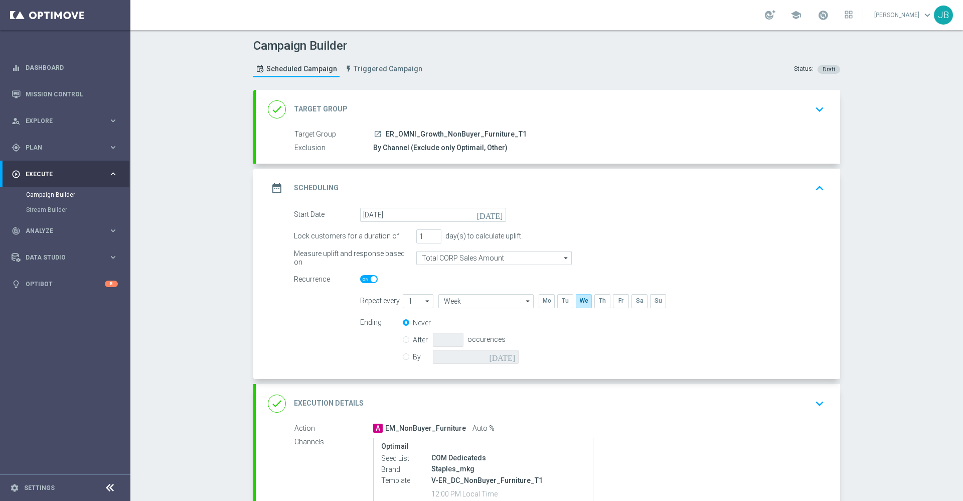
click at [403, 358] on input "By" at bounding box center [406, 355] width 7 height 7
radio input "true"
radio input "false"
click at [505, 355] on icon "[DATE]" at bounding box center [504, 355] width 30 height 11
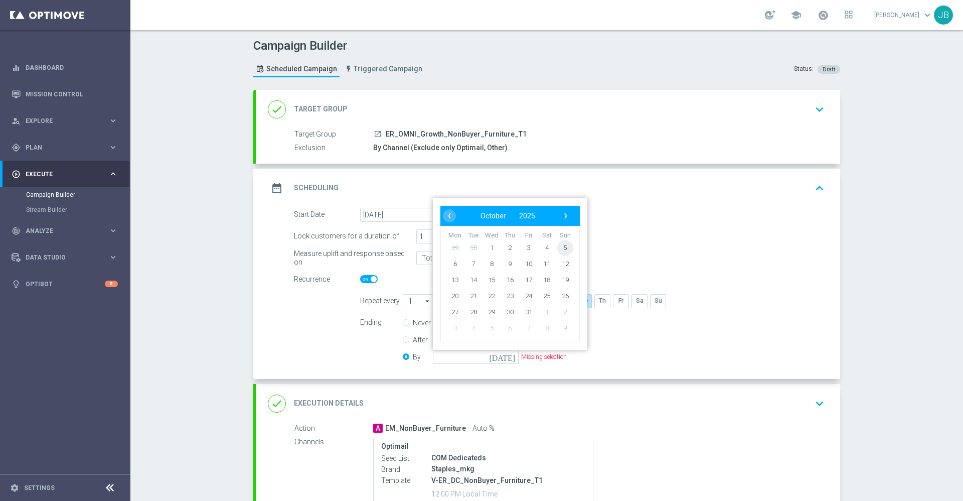
click at [557, 249] on span "5" at bounding box center [565, 247] width 16 height 16
type input "[DATE]"
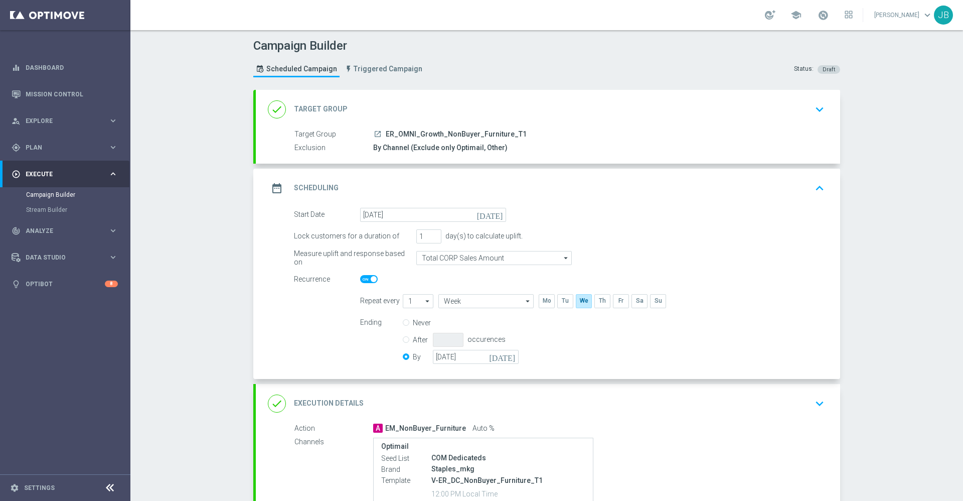
click at [321, 104] on h2 "Target Group" at bounding box center [321, 109] width 54 height 10
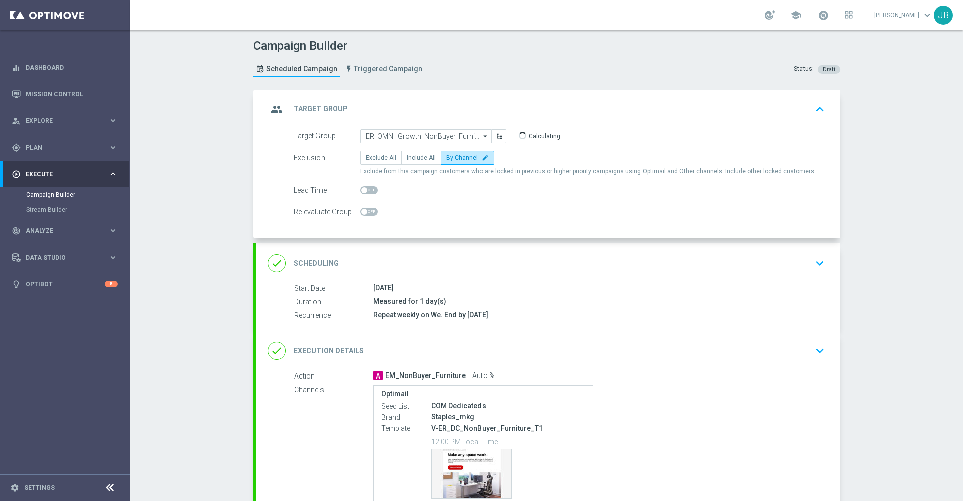
click at [321, 104] on h2 "Target Group" at bounding box center [321, 109] width 54 height 10
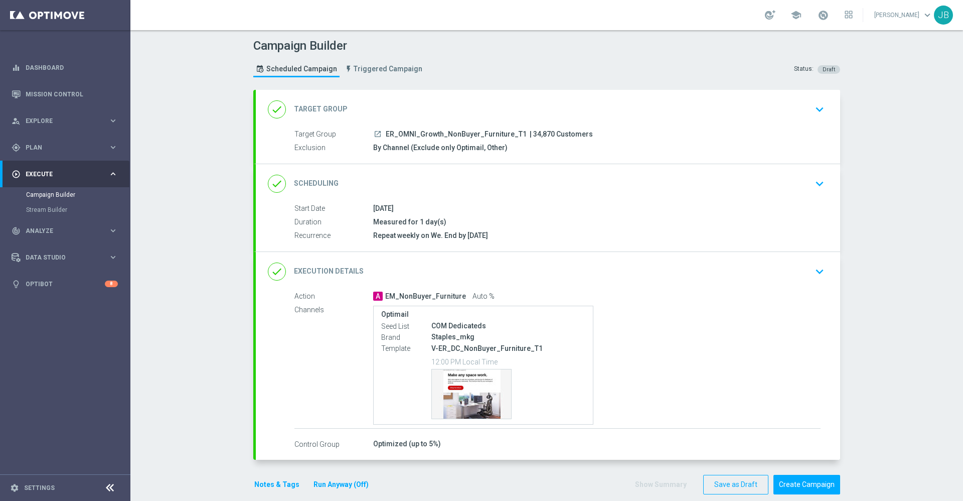
click at [322, 183] on h2 "Scheduling" at bounding box center [316, 184] width 45 height 10
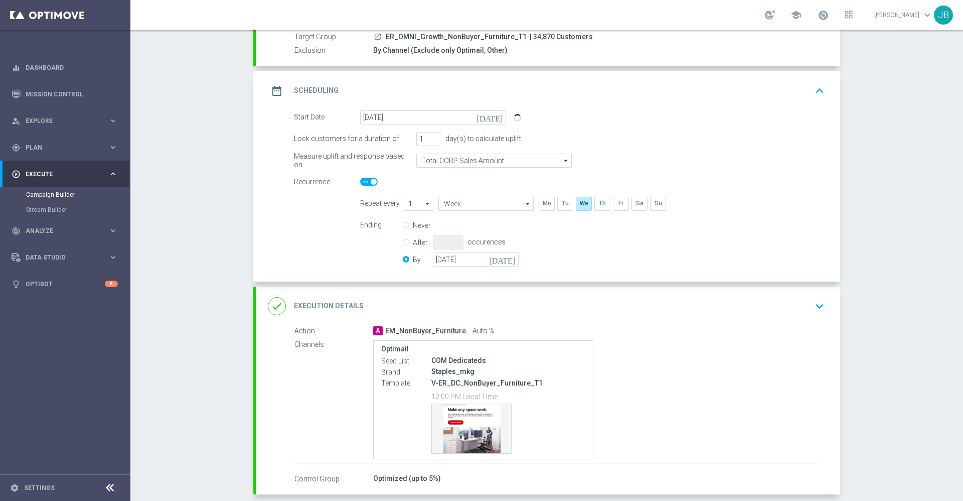
scroll to position [100, 0]
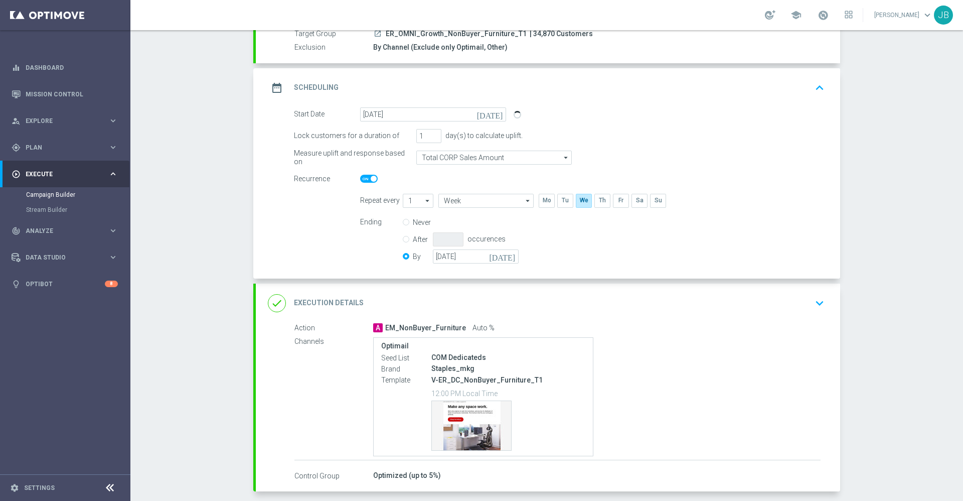
click at [339, 304] on h2 "Execution Details" at bounding box center [329, 303] width 70 height 10
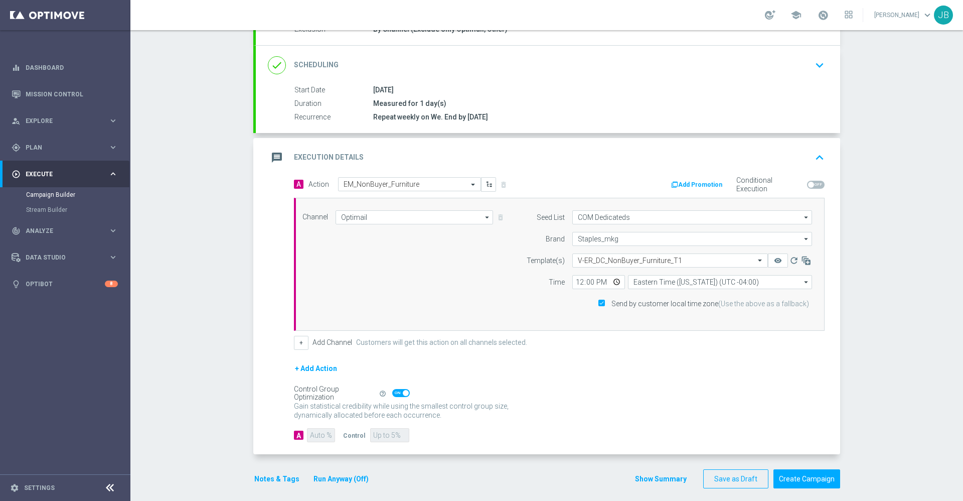
scroll to position [121, 0]
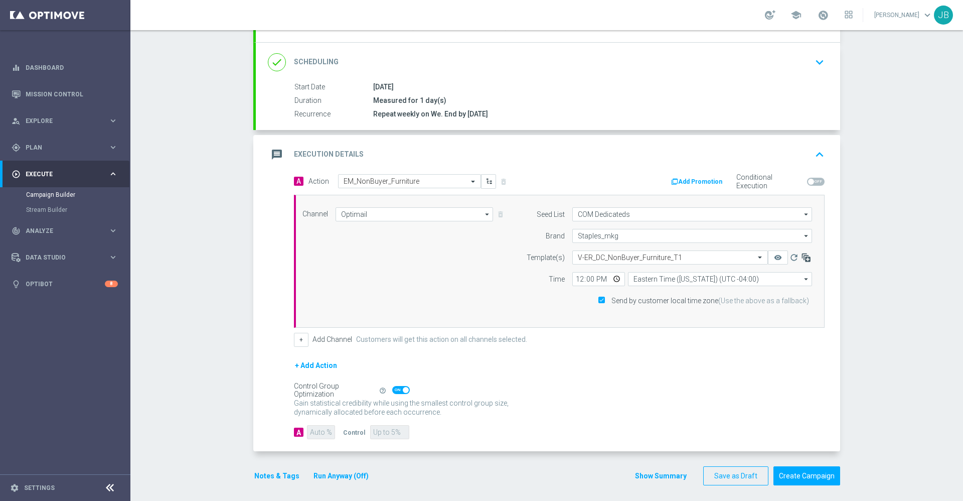
click at [802, 256] on icon "button" at bounding box center [806, 257] width 10 height 10
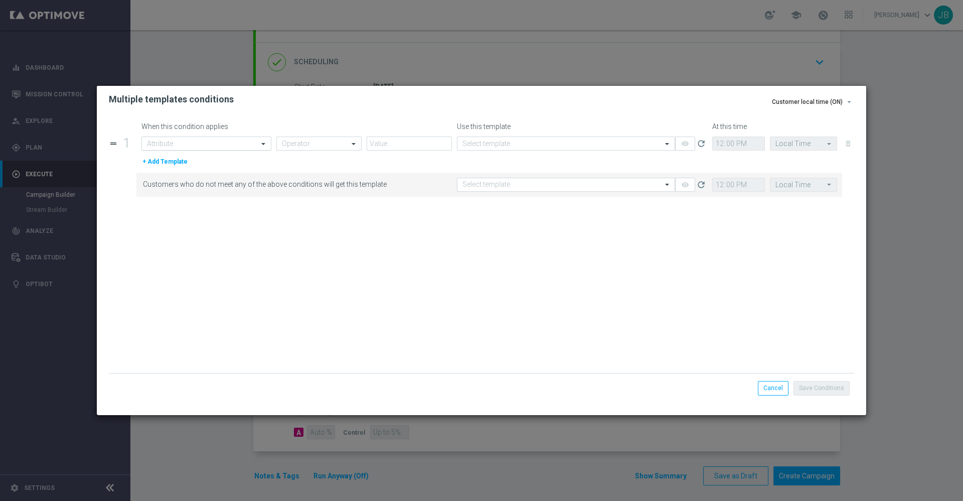
click at [200, 146] on input "text" at bounding box center [196, 143] width 99 height 9
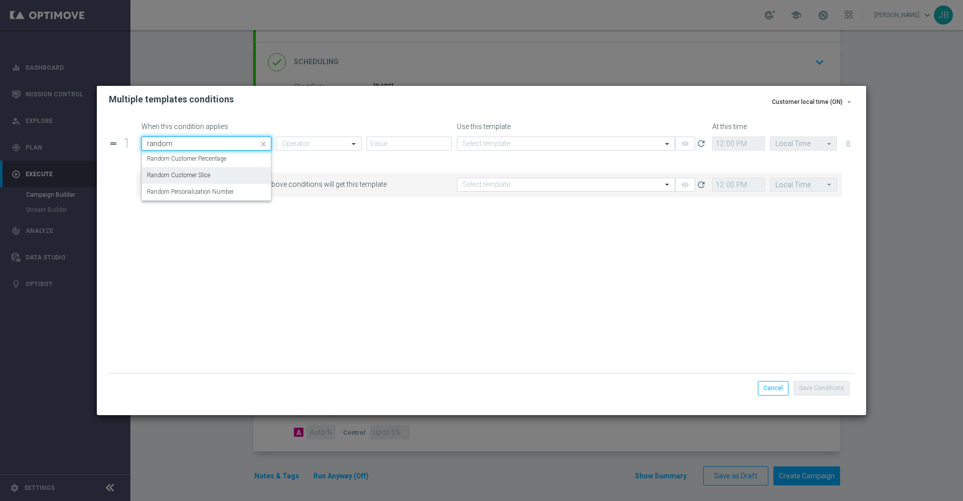
click at [210, 171] on label "Random Customer Slice" at bounding box center [178, 175] width 63 height 9
type input "random"
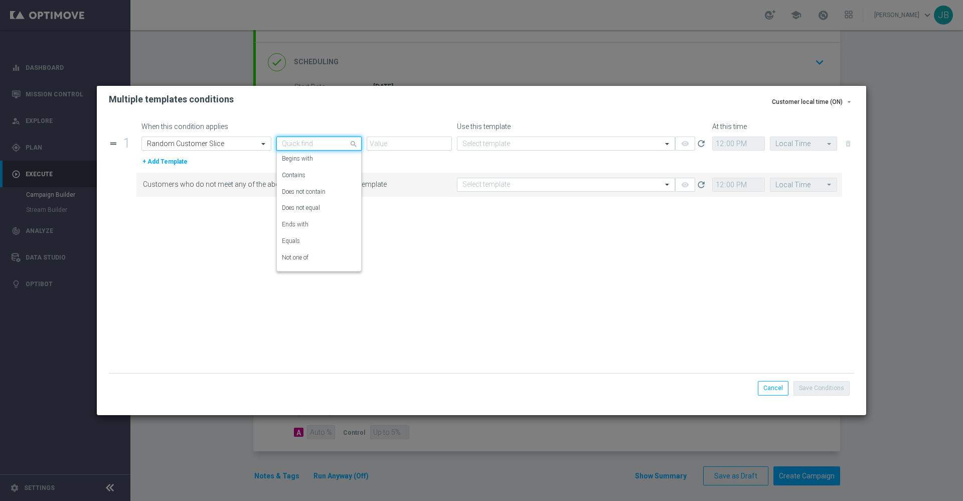
click at [305, 142] on input "text" at bounding box center [309, 143] width 54 height 9
click at [305, 241] on div "Equals" at bounding box center [319, 238] width 74 height 17
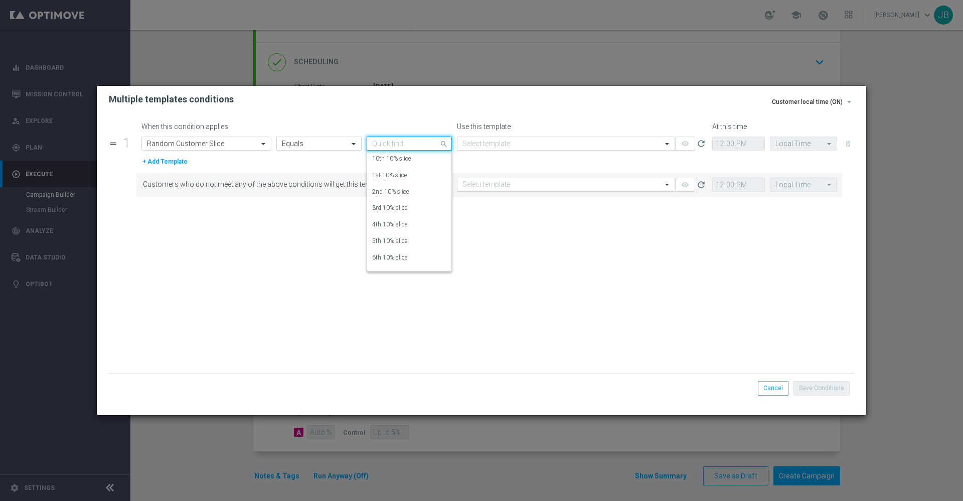
click at [409, 141] on input "text" at bounding box center [399, 143] width 54 height 9
click at [394, 231] on label "7th 10% slice" at bounding box center [389, 229] width 35 height 9
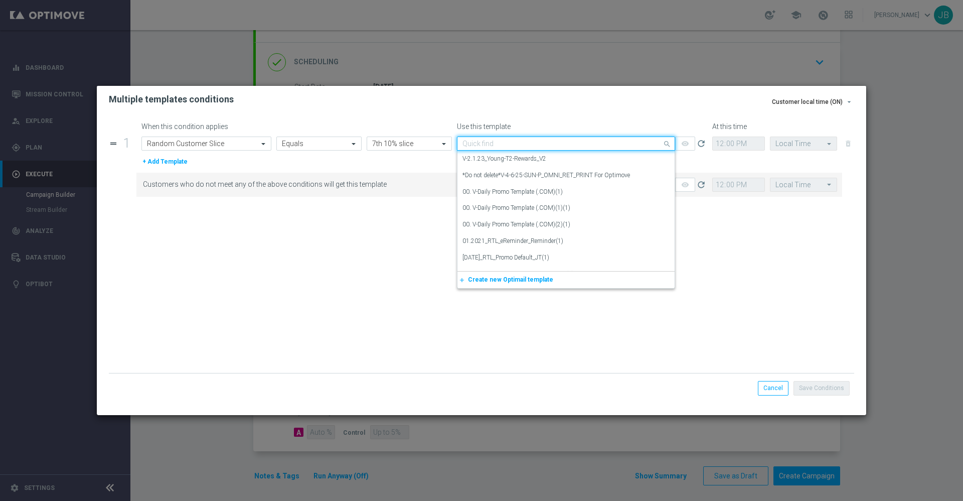
click at [500, 141] on input "text" at bounding box center [556, 143] width 187 height 9
click at [482, 144] on input "text" at bounding box center [556, 143] width 187 height 9
paste input "V-ER_DC_NonBuyer_Furniture_T1"
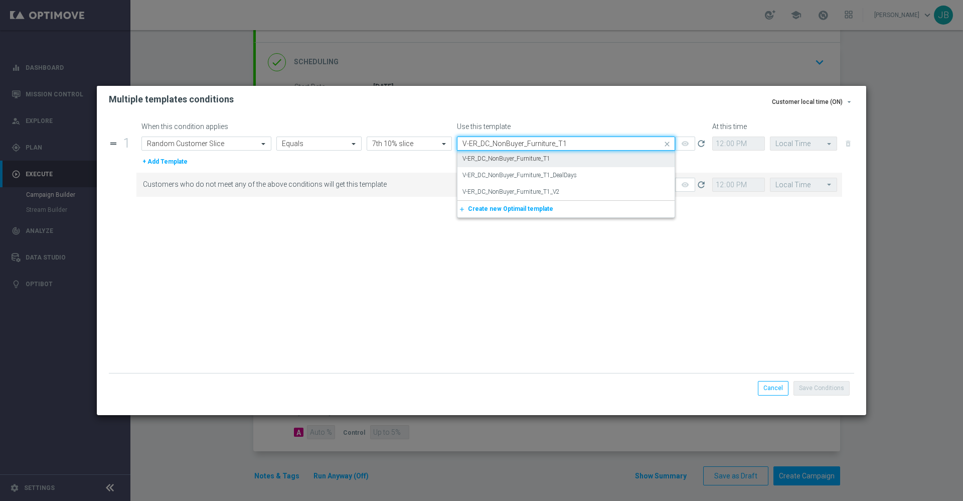
click at [492, 158] on label "V-ER_DC_NonBuyer_Furniture_T1" at bounding box center [507, 159] width 88 height 9
type input "V-ER_DC_NonBuyer_Furniture_T1"
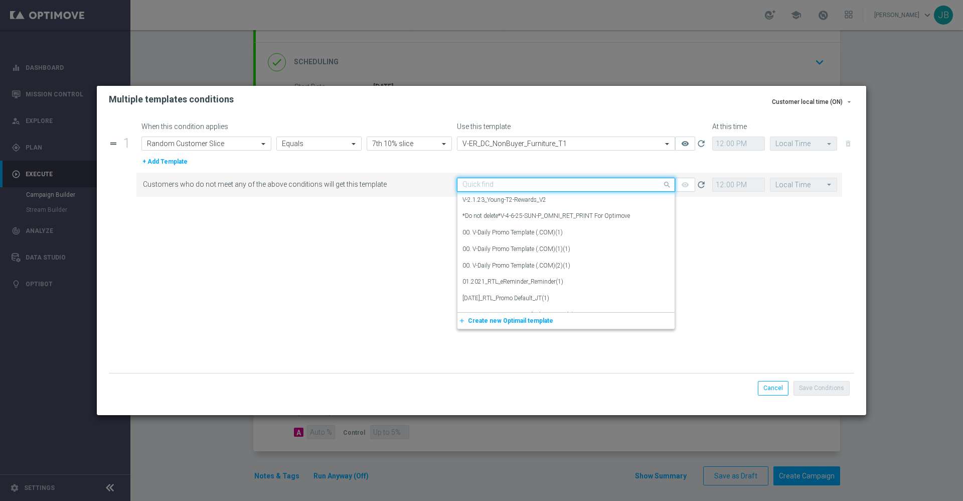
click at [506, 183] on input "text" at bounding box center [556, 185] width 187 height 9
paste input "V-ER_DC_NonBuyer_Furniture_T1"
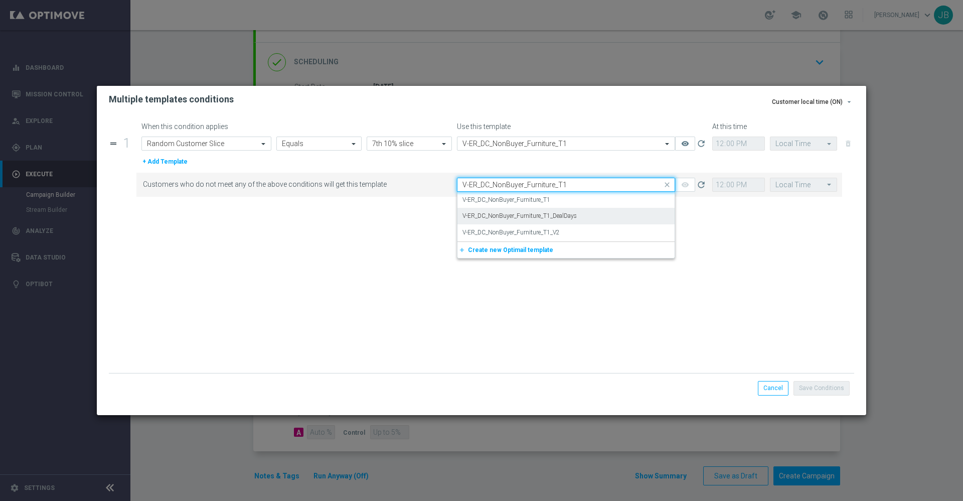
click at [529, 212] on label "V-ER_DC_NonBuyer_Furniture_T1_DealDays" at bounding box center [520, 216] width 114 height 9
type input "V-ER_DC_NonBuyer_Furniture_T1"
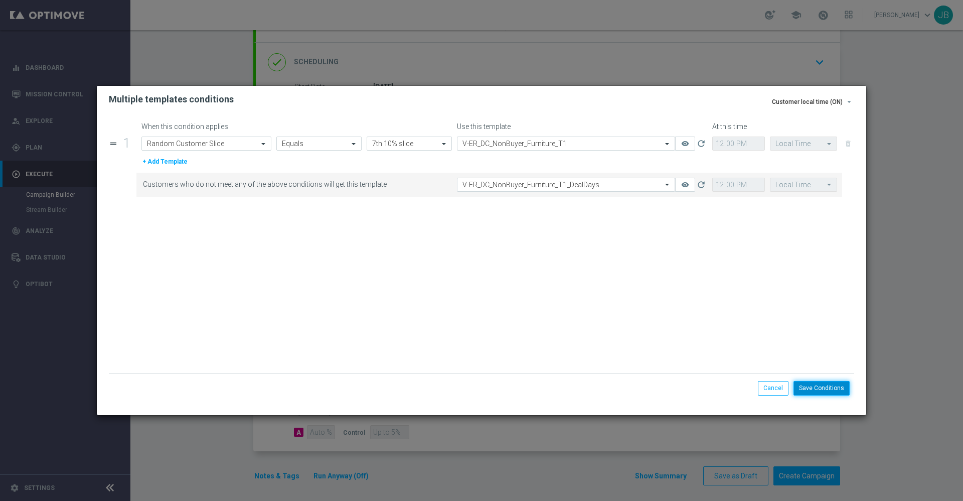
drag, startPoint x: 832, startPoint y: 380, endPoint x: 828, endPoint y: 387, distance: 8.1
click at [828, 387] on button "Save Conditions" at bounding box center [822, 388] width 56 height 14
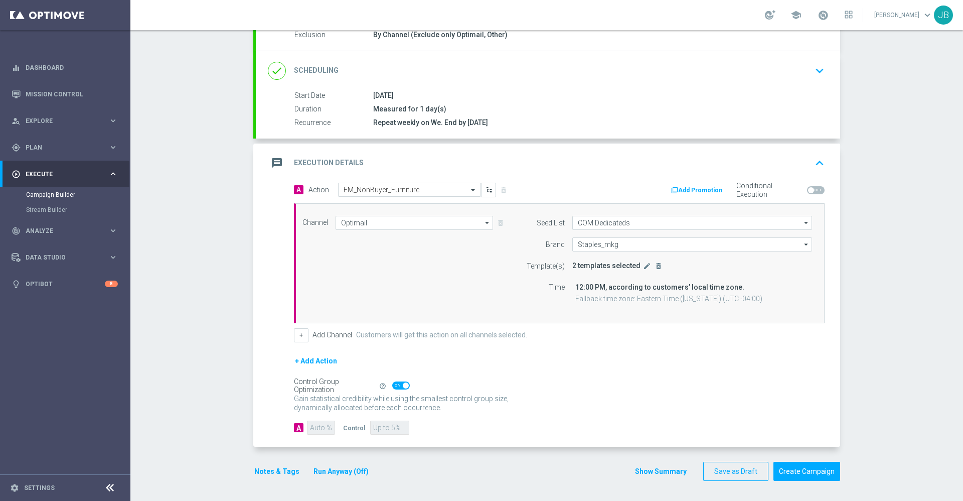
scroll to position [113, 0]
click at [828, 387] on div "A Action Select action EM_NonBuyer_Furniture delete_forever Add Promotion Condi…" at bounding box center [548, 315] width 584 height 264
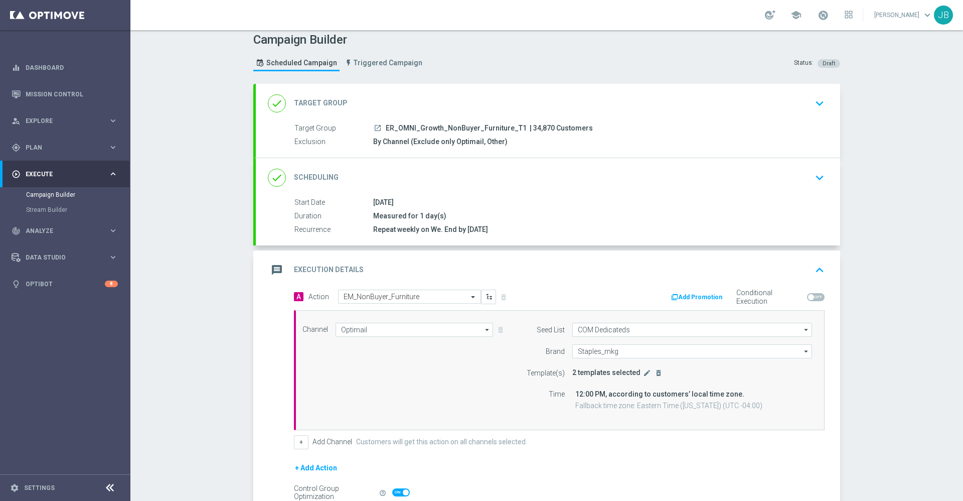
scroll to position [0, 0]
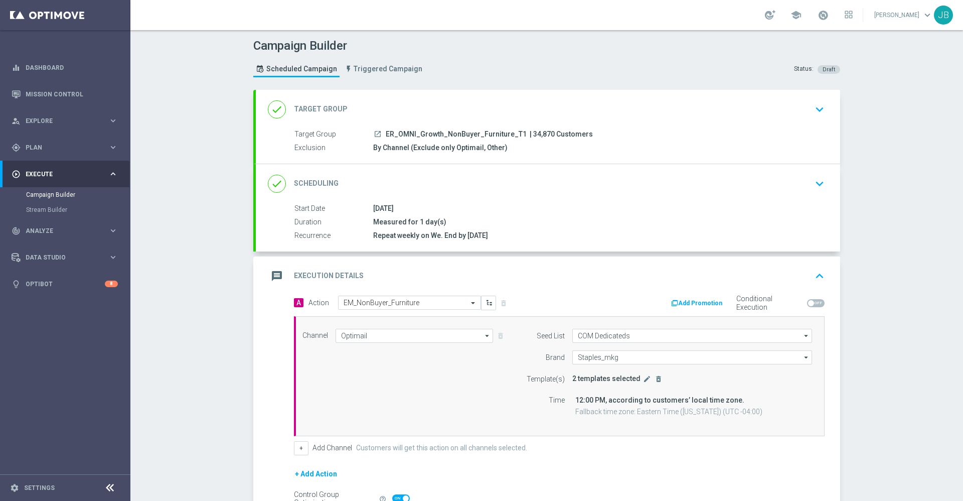
click at [318, 104] on h2 "Target Group" at bounding box center [321, 109] width 54 height 10
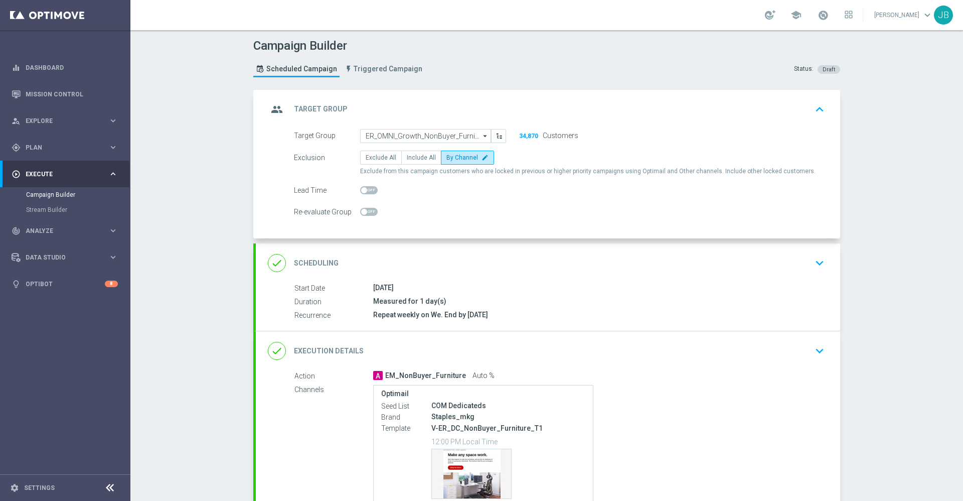
click at [330, 266] on h2 "Scheduling" at bounding box center [316, 263] width 45 height 10
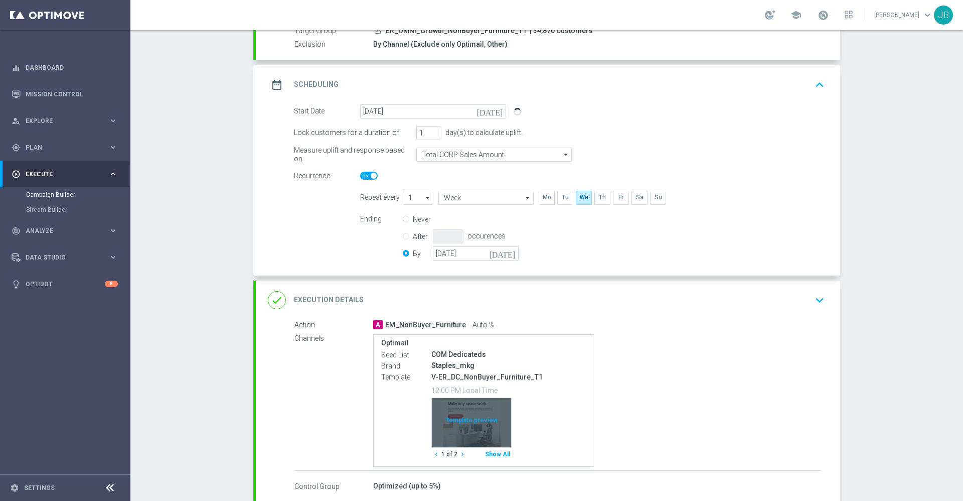
scroll to position [104, 0]
click at [459, 453] on icon "chevron_right" at bounding box center [462, 453] width 7 height 7
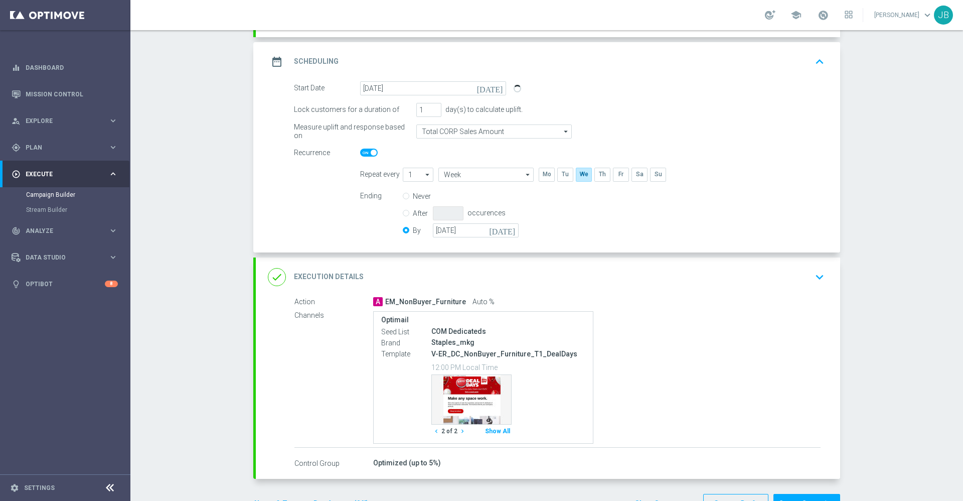
click at [328, 270] on div "done Execution Details" at bounding box center [316, 277] width 96 height 18
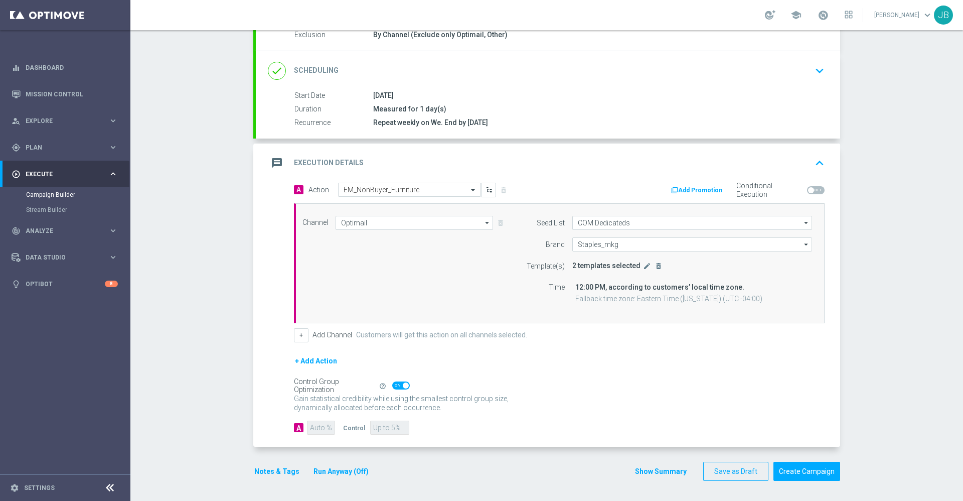
scroll to position [113, 0]
click at [643, 268] on icon "edit" at bounding box center [647, 266] width 8 height 8
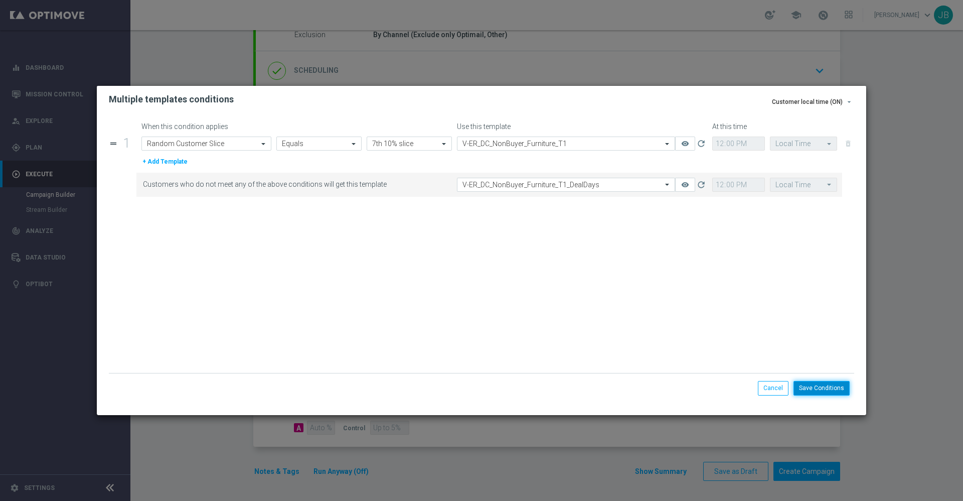
click at [825, 389] on button "Save Conditions" at bounding box center [822, 388] width 56 height 14
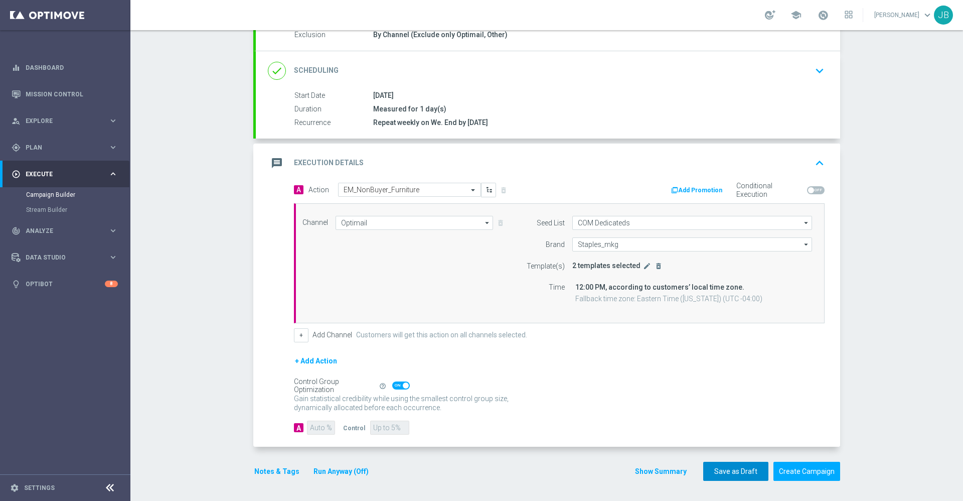
click at [730, 466] on button "Save as Draft" at bounding box center [735, 472] width 65 height 20
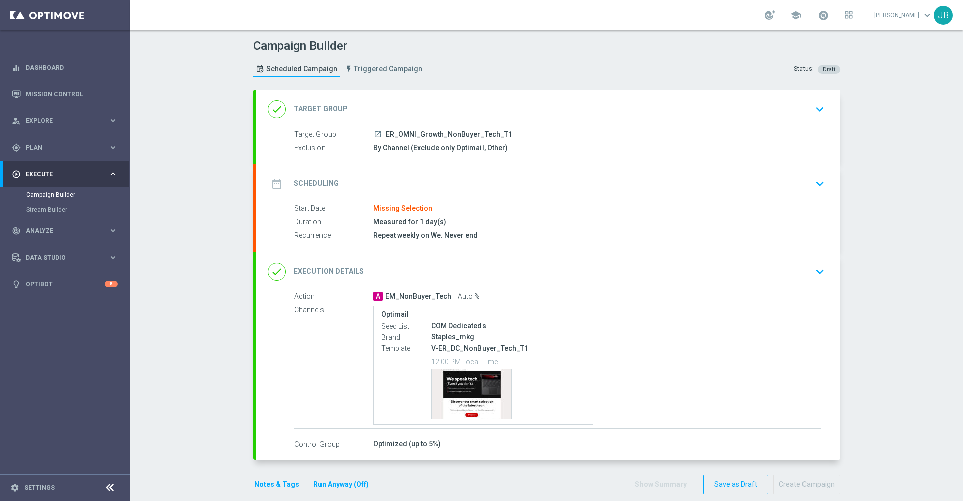
click at [330, 104] on h2 "Target Group" at bounding box center [321, 109] width 54 height 10
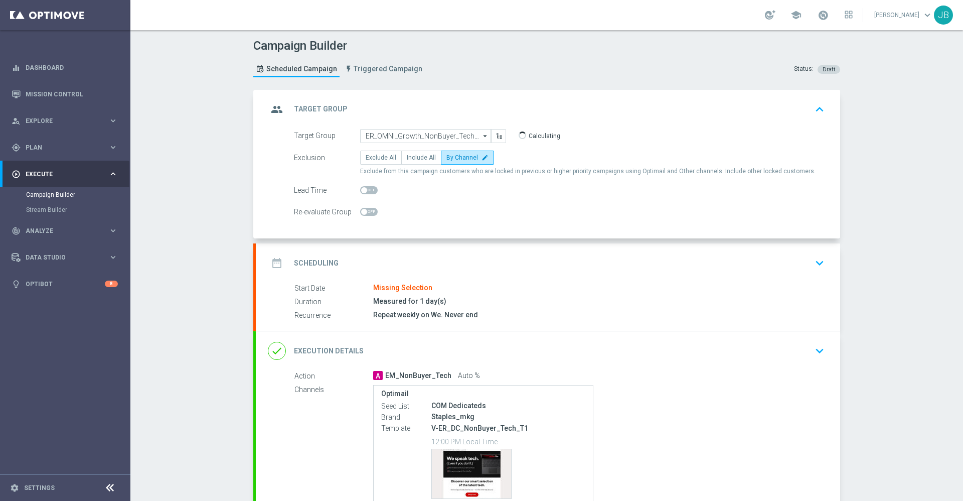
click at [309, 255] on div "date_range Scheduling" at bounding box center [303, 263] width 71 height 18
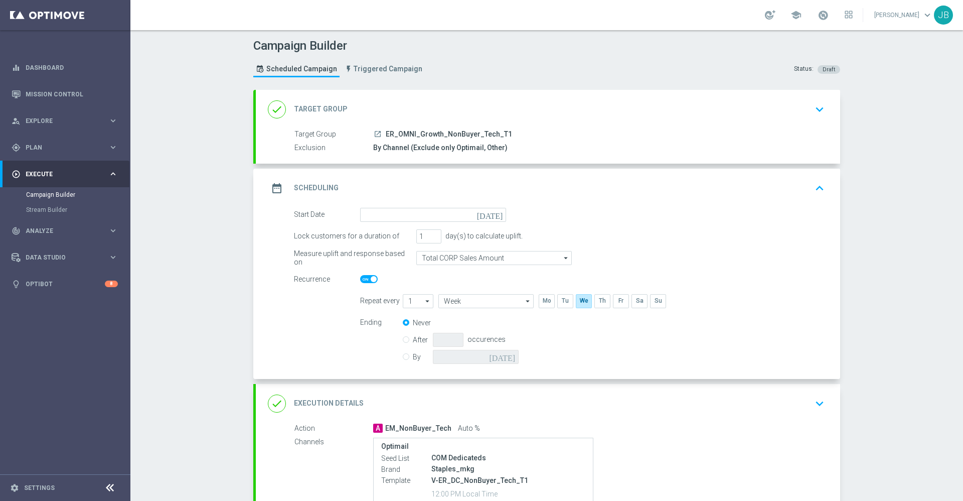
click at [493, 217] on icon "[DATE]" at bounding box center [492, 213] width 30 height 11
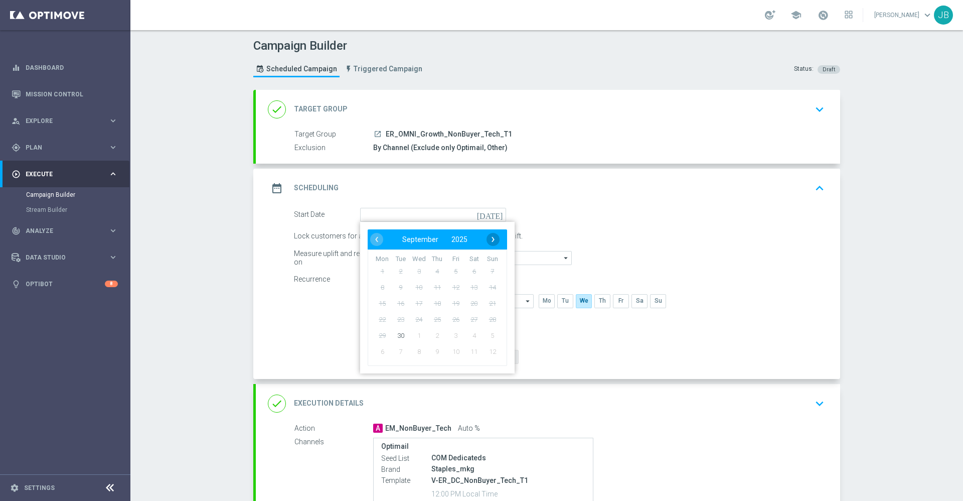
click at [492, 241] on span "›" at bounding box center [493, 239] width 13 height 13
click at [415, 272] on span "1" at bounding box center [419, 271] width 16 height 16
type input "[DATE]"
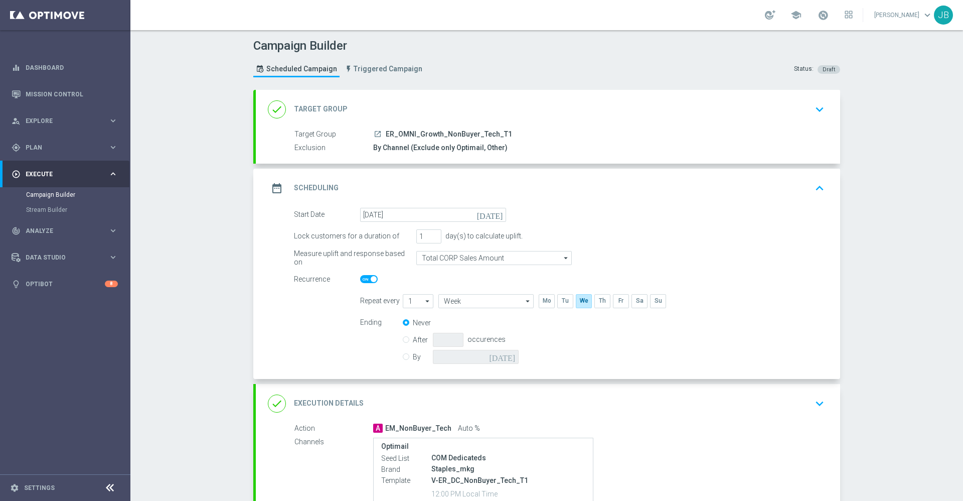
click at [403, 360] on div "By [DATE]" at bounding box center [467, 357] width 128 height 14
click at [403, 358] on input "By" at bounding box center [406, 355] width 7 height 7
radio input "true"
radio input "false"
click at [506, 356] on icon "[DATE]" at bounding box center [504, 355] width 30 height 11
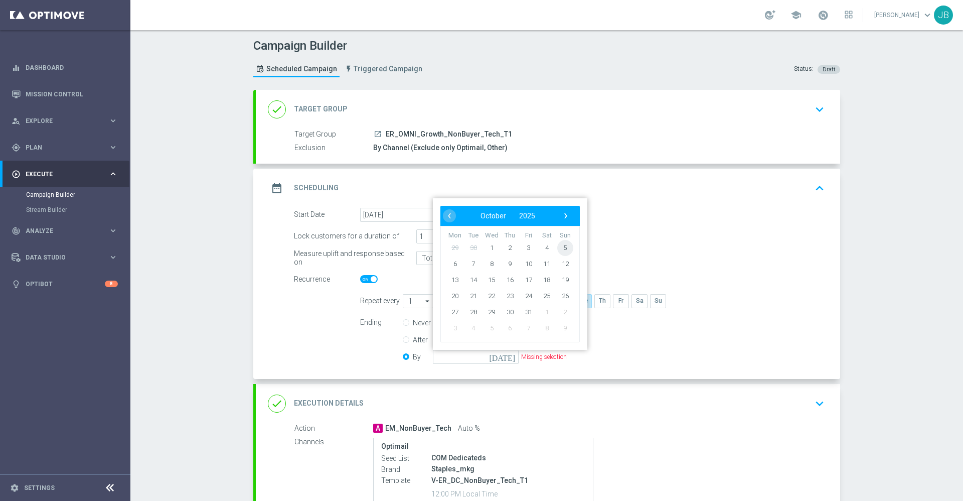
click at [557, 245] on span "5" at bounding box center [565, 247] width 16 height 16
type input "[DATE]"
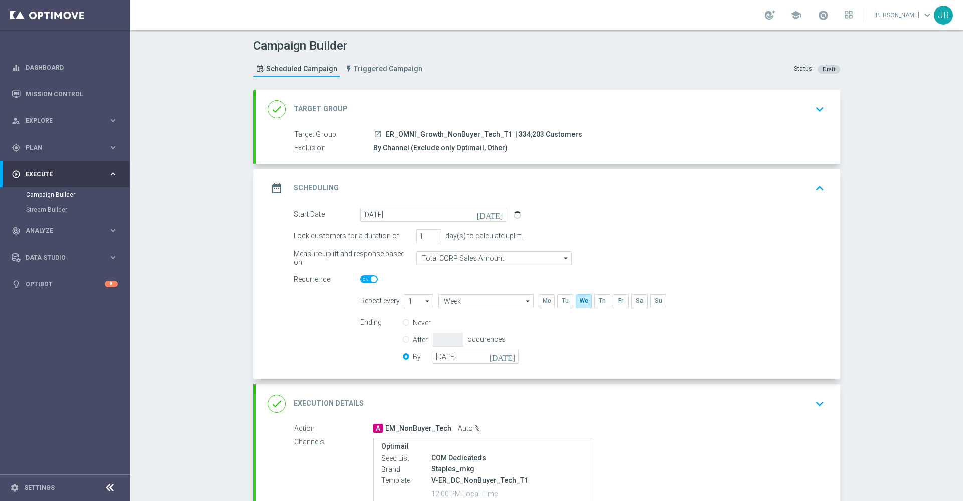
click at [328, 111] on h2 "Target Group" at bounding box center [321, 109] width 54 height 10
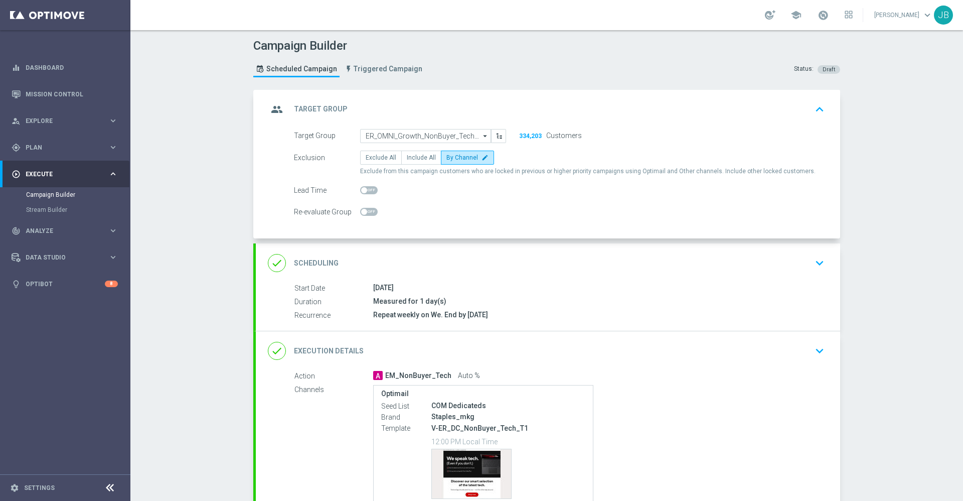
click at [322, 262] on h2 "Scheduling" at bounding box center [316, 263] width 45 height 10
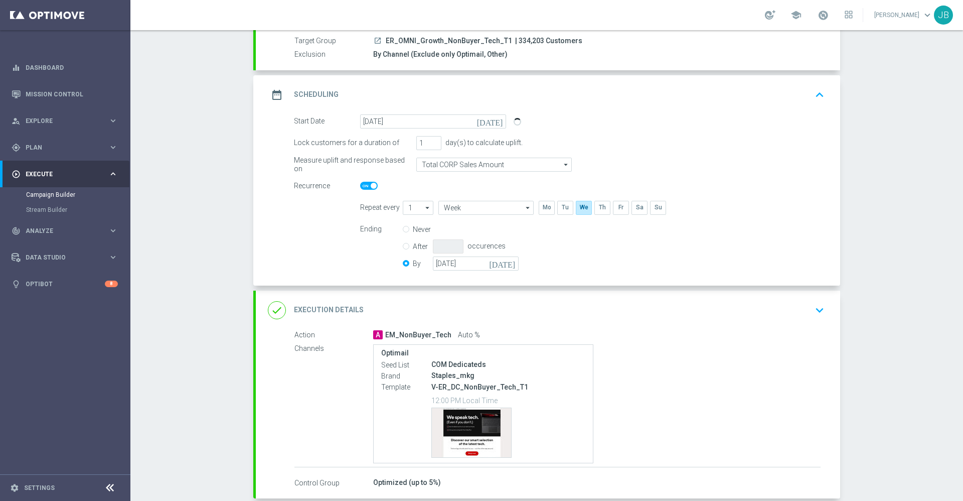
scroll to position [145, 0]
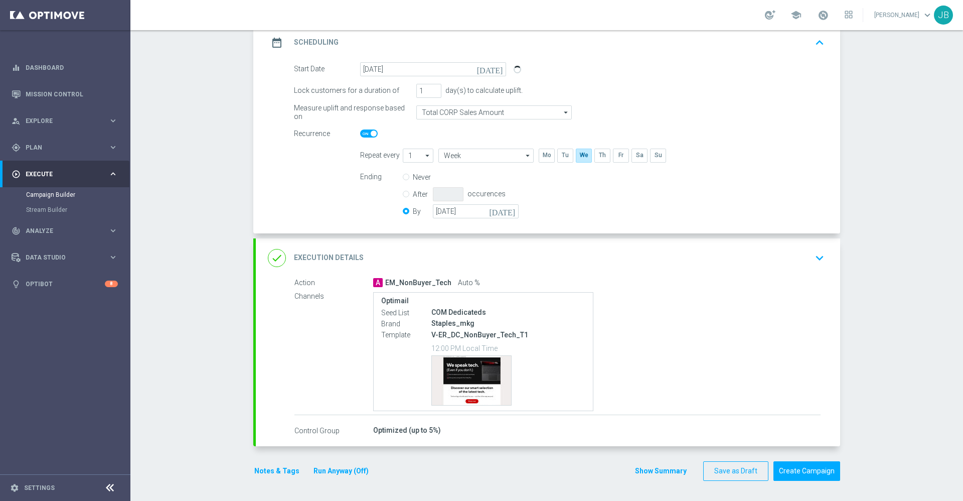
click at [323, 259] on h2 "Execution Details" at bounding box center [329, 258] width 70 height 10
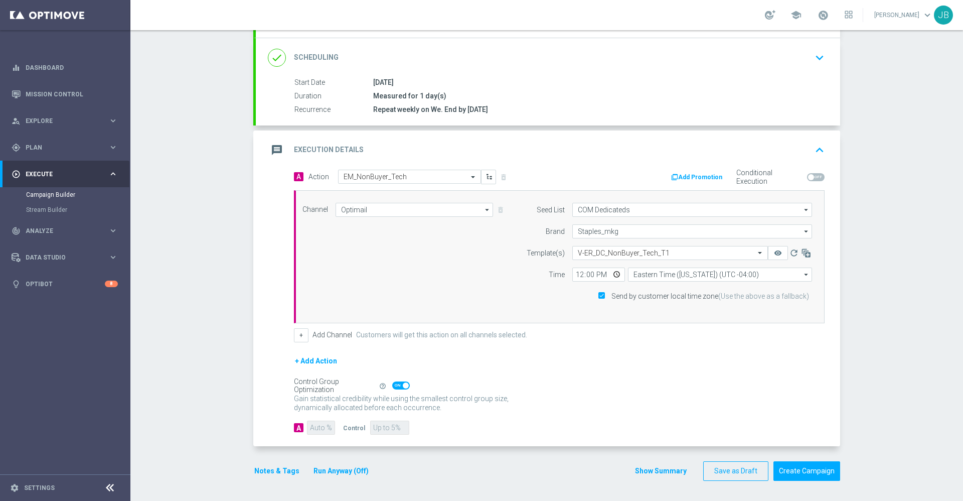
scroll to position [126, 0]
click at [802, 253] on icon "button" at bounding box center [806, 253] width 10 height 10
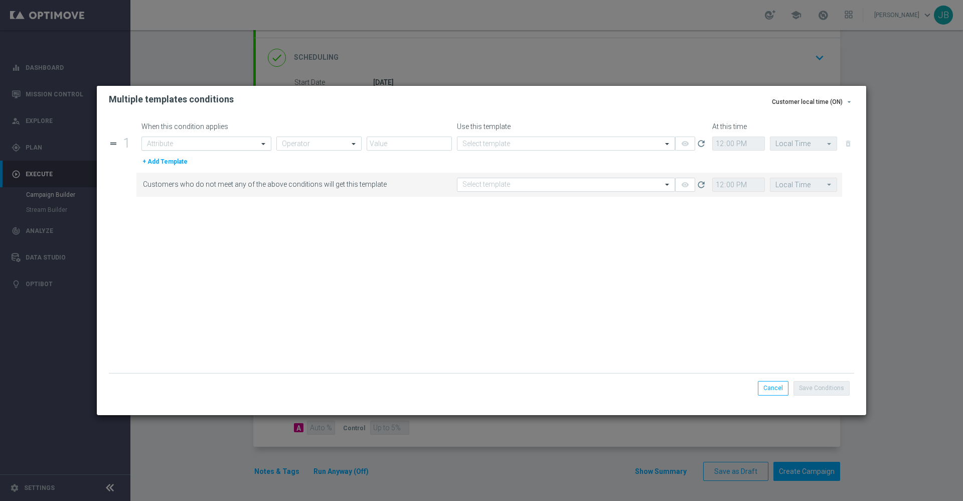
click at [238, 142] on input "text" at bounding box center [196, 143] width 99 height 9
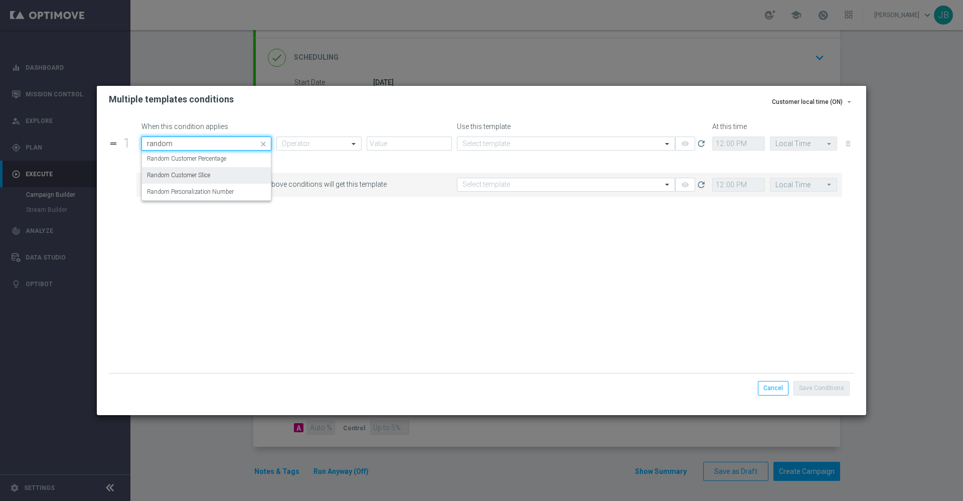
click at [210, 175] on label "Random Customer Slice" at bounding box center [178, 175] width 63 height 9
type input "random"
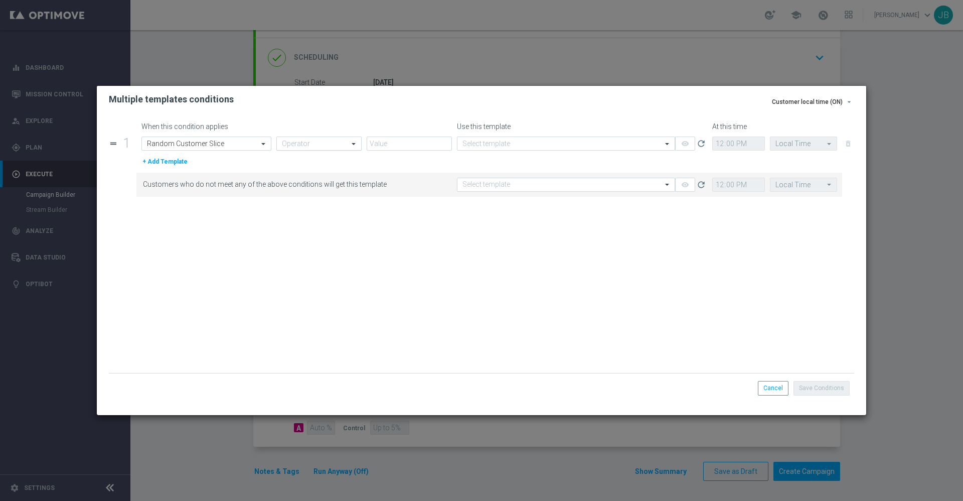
click at [314, 142] on input "text" at bounding box center [309, 143] width 54 height 9
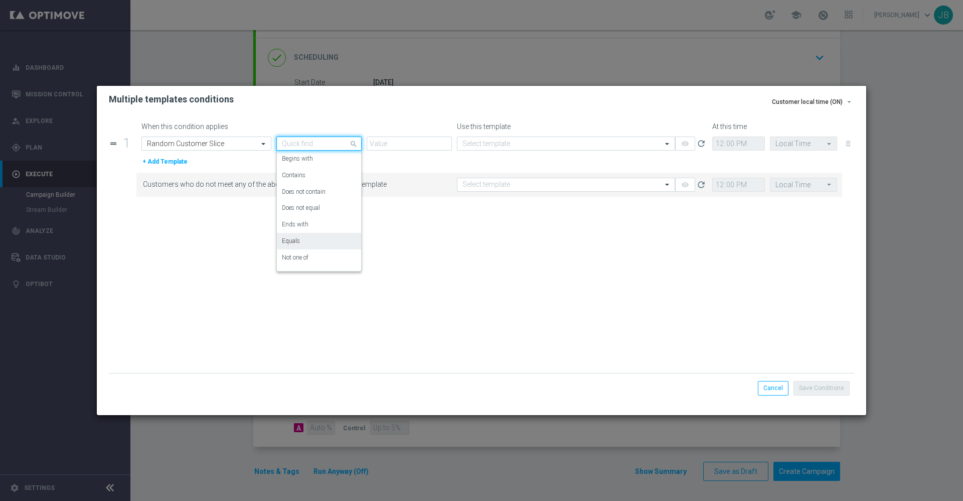
click at [301, 238] on div "Equals" at bounding box center [319, 241] width 74 height 17
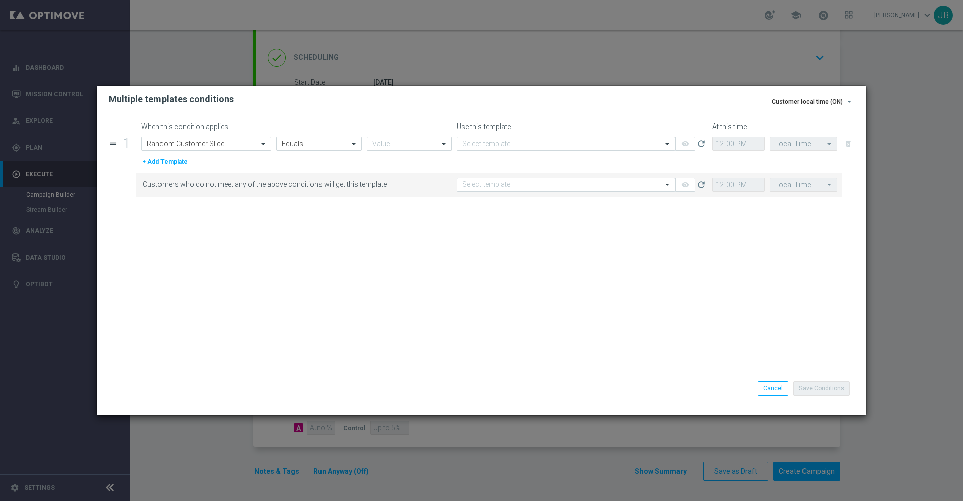
click at [393, 141] on input "text" at bounding box center [399, 143] width 54 height 9
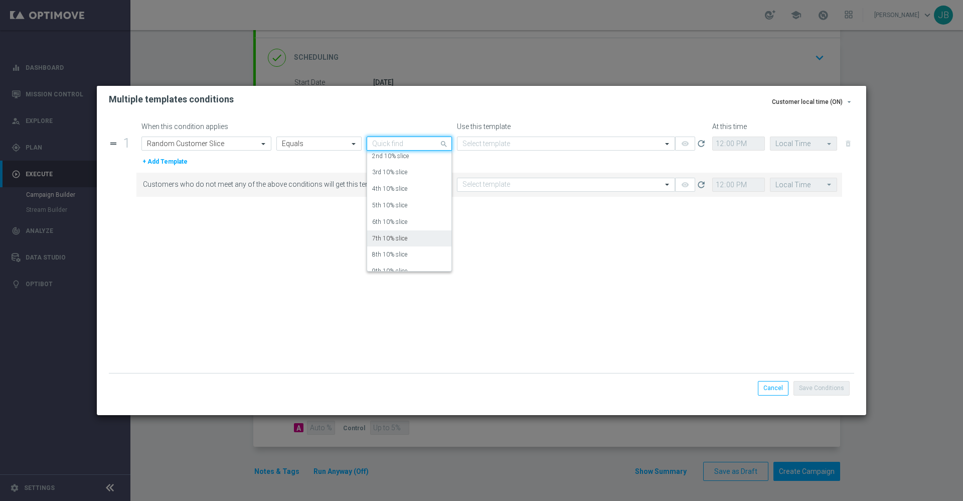
click at [394, 240] on label "7th 10% slice" at bounding box center [389, 238] width 35 height 9
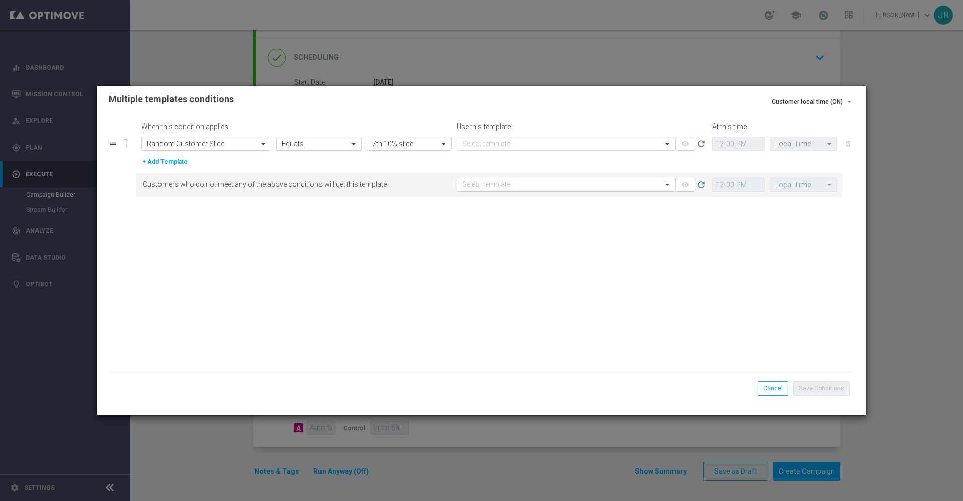
click at [526, 140] on input "text" at bounding box center [556, 143] width 187 height 9
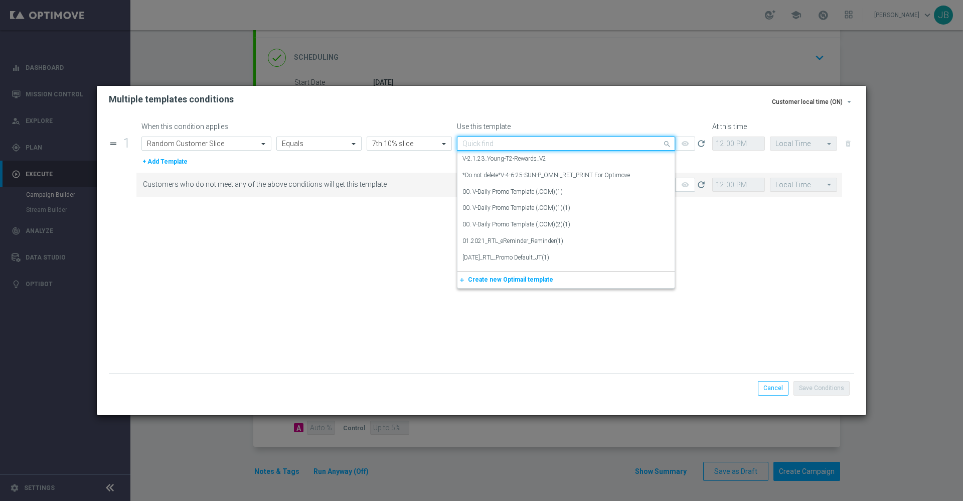
paste input "EM_NonBuyer_Tech V-ER_DC_NonBuyer_Tech_T1"
type input "EM_NonBuyer_Tech V-ER_DC_NonBuyer_Tech_T1"
click at [483, 135] on form "When this condition applies Use this template At this time drag_handle 1 Attrib…" at bounding box center [481, 247] width 745 height 250
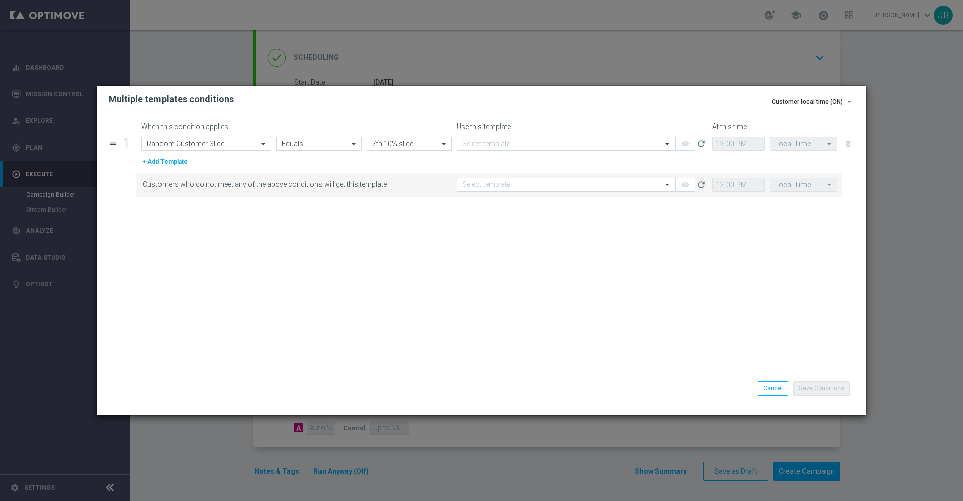
click at [485, 142] on input "text" at bounding box center [556, 143] width 187 height 9
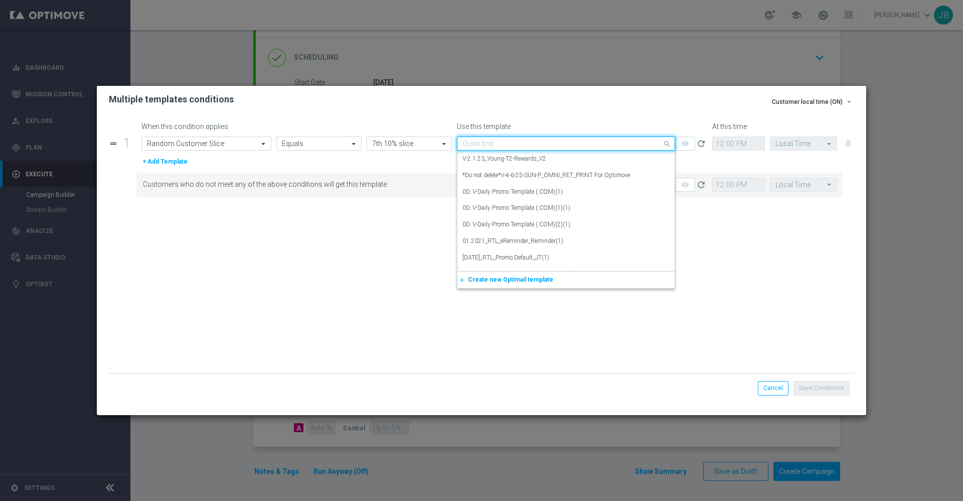
paste input "V-ER_DC_NonBuyer_Tech_T1"
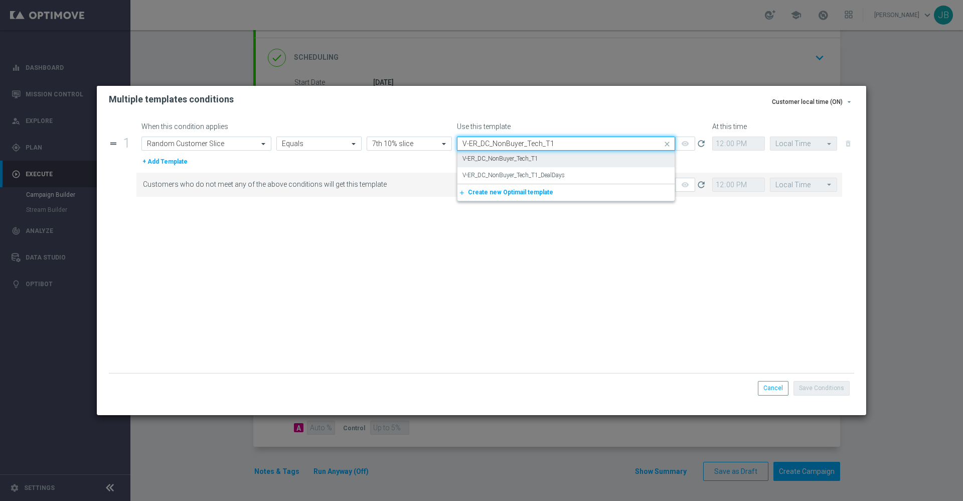
click at [514, 157] on label "V-ER_DC_NonBuyer_Tech_T1" at bounding box center [501, 159] width 76 height 9
type input "V-ER_DC_NonBuyer_Tech_T1"
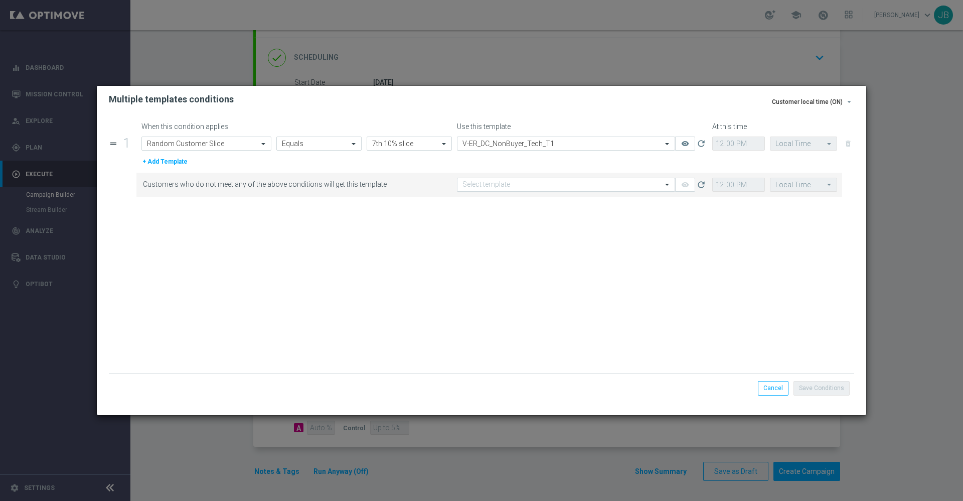
click at [514, 181] on input "text" at bounding box center [556, 185] width 187 height 9
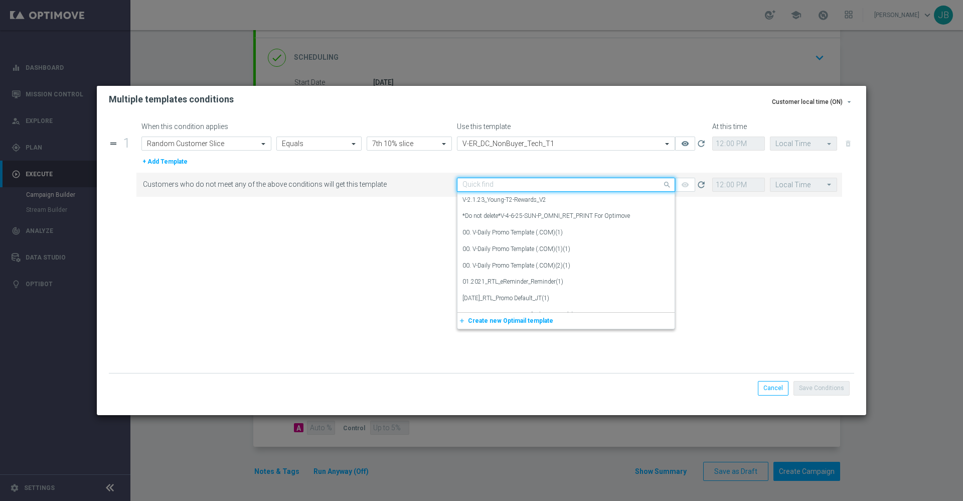
paste input "V-ER_DC_NonBuyer_Tech_T1"
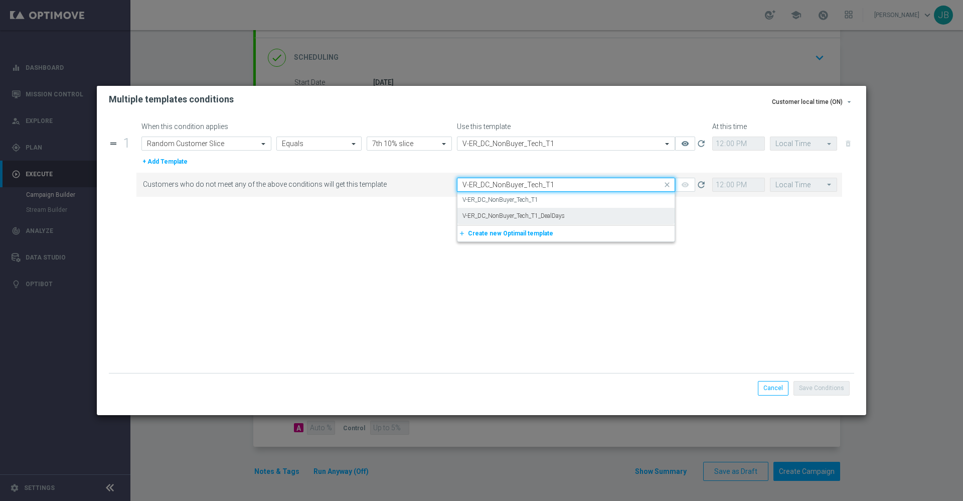
click at [532, 213] on label "V-ER_DC_NonBuyer_Tech_T1_DealDays" at bounding box center [514, 216] width 102 height 9
type input "V-ER_DC_NonBuyer_Tech_T1"
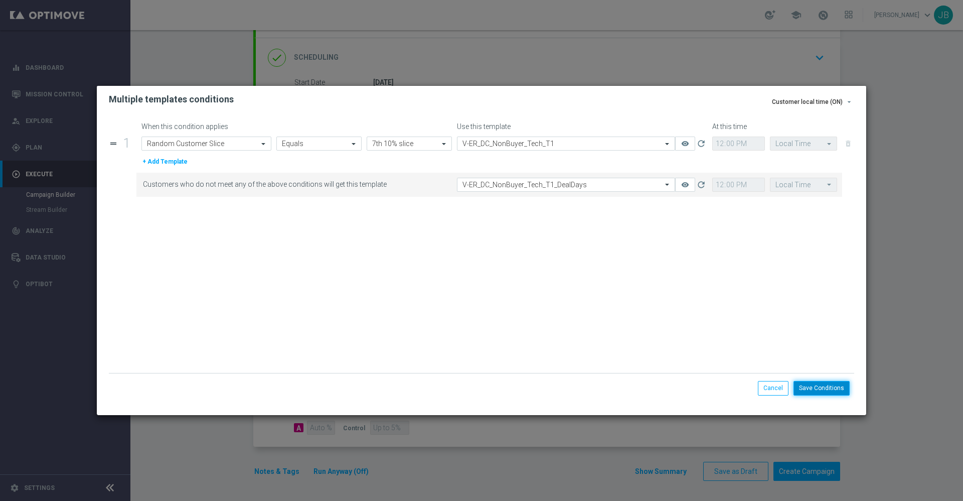
click at [824, 384] on button "Save Conditions" at bounding box center [822, 388] width 56 height 14
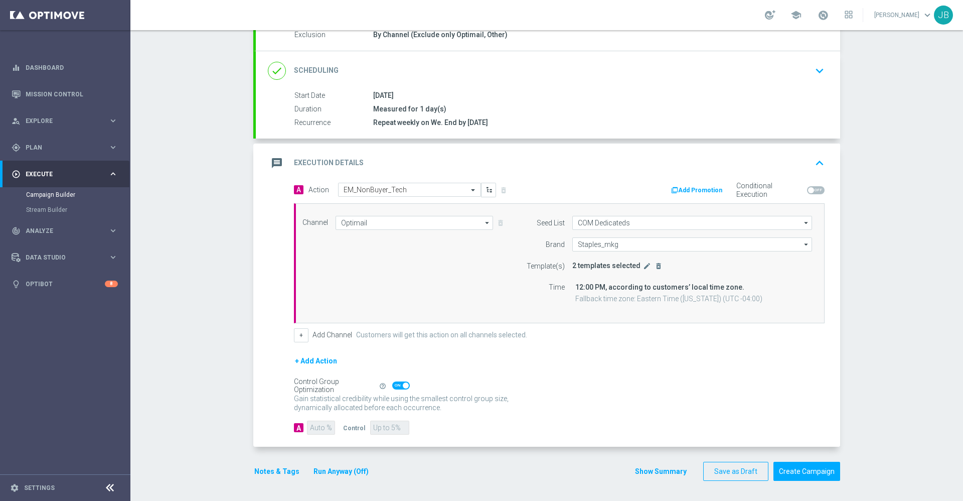
scroll to position [0, 0]
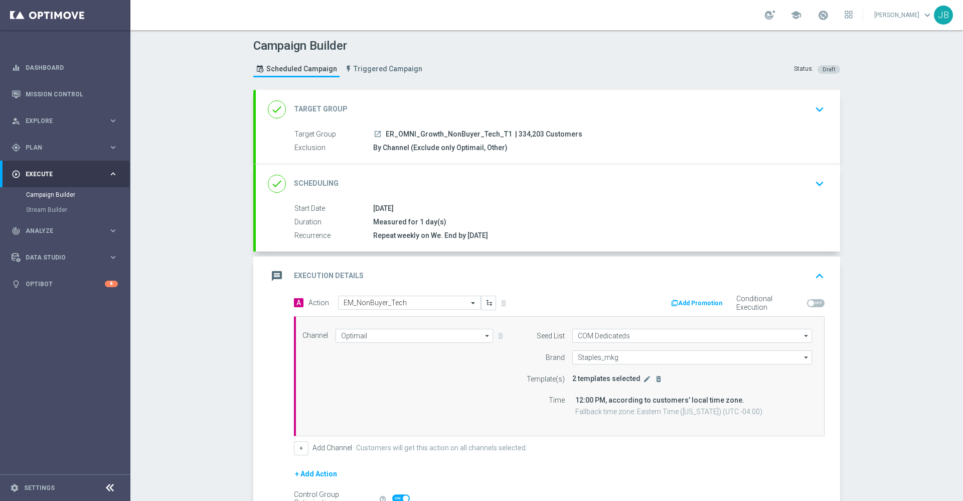
click at [319, 106] on h2 "Target Group" at bounding box center [321, 109] width 54 height 10
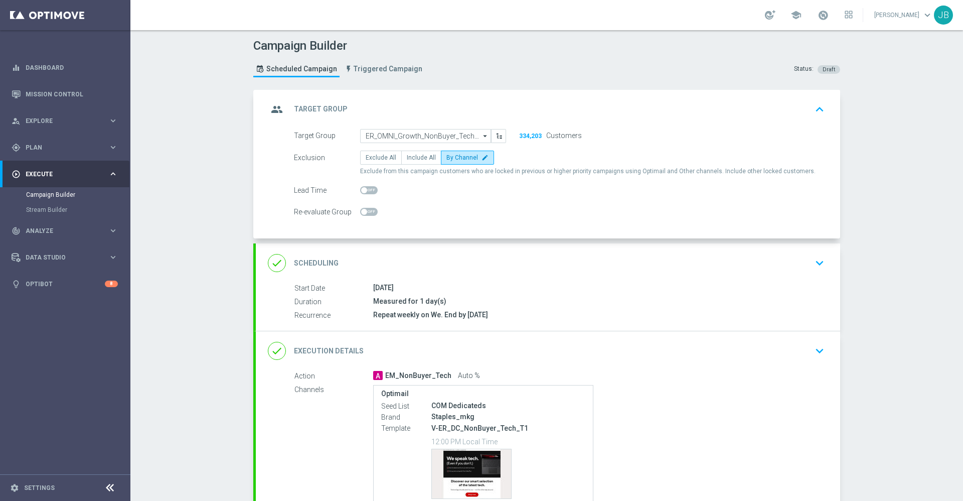
click at [323, 269] on div "done Scheduling" at bounding box center [303, 263] width 71 height 18
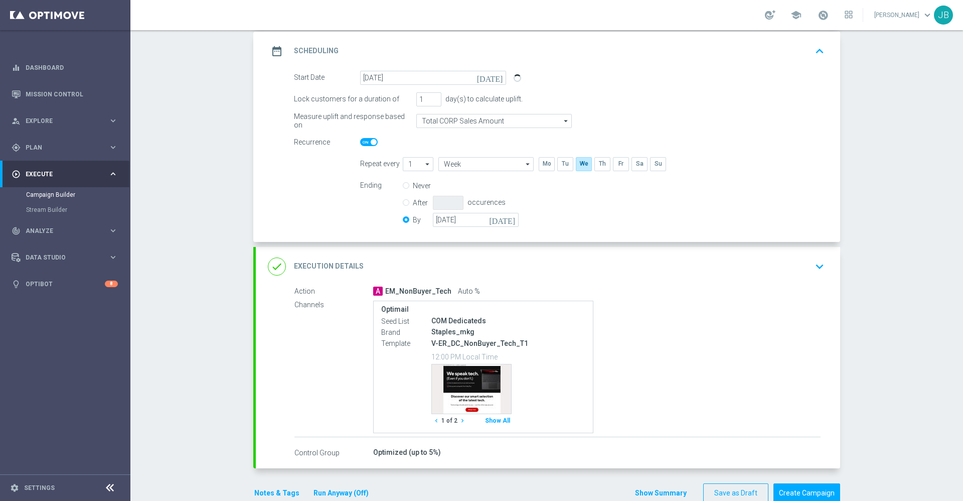
scroll to position [138, 0]
click at [345, 262] on h2 "Execution Details" at bounding box center [329, 265] width 70 height 10
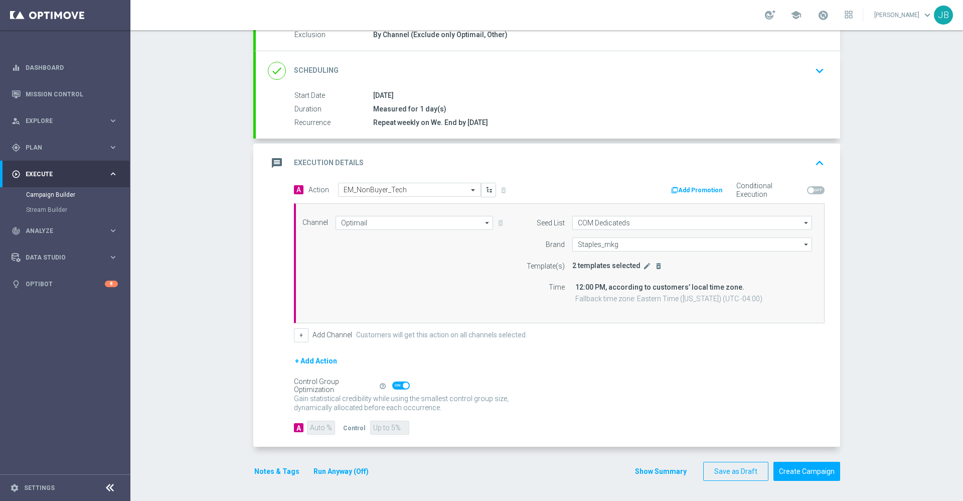
scroll to position [113, 0]
click at [643, 269] on icon "edit" at bounding box center [647, 266] width 8 height 8
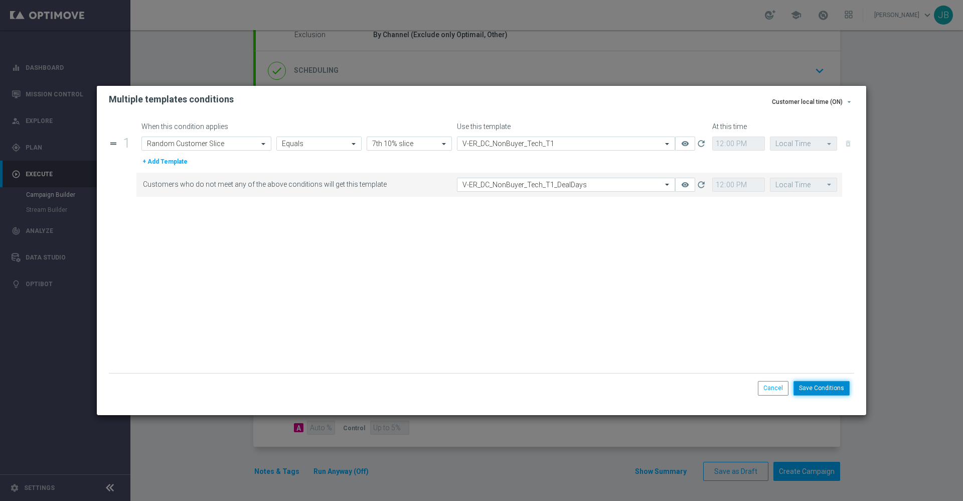
click at [818, 386] on button "Save Conditions" at bounding box center [822, 388] width 56 height 14
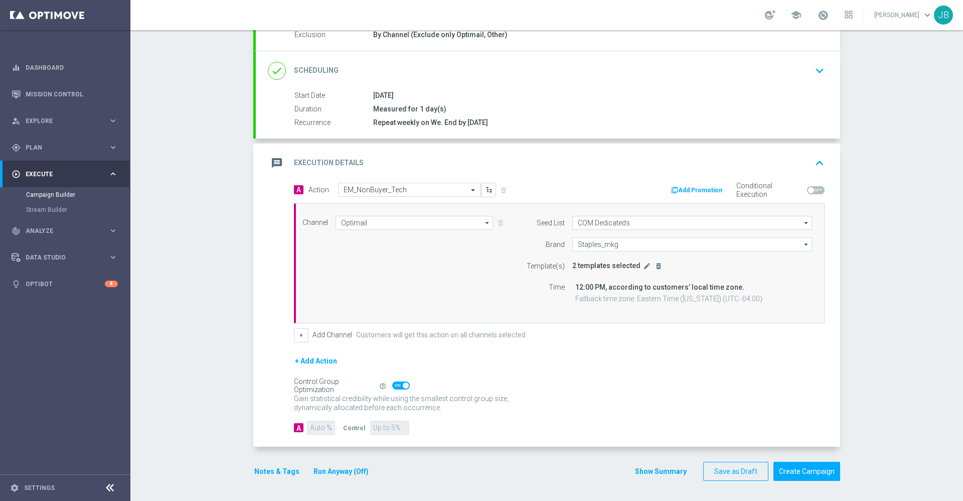
scroll to position [0, 0]
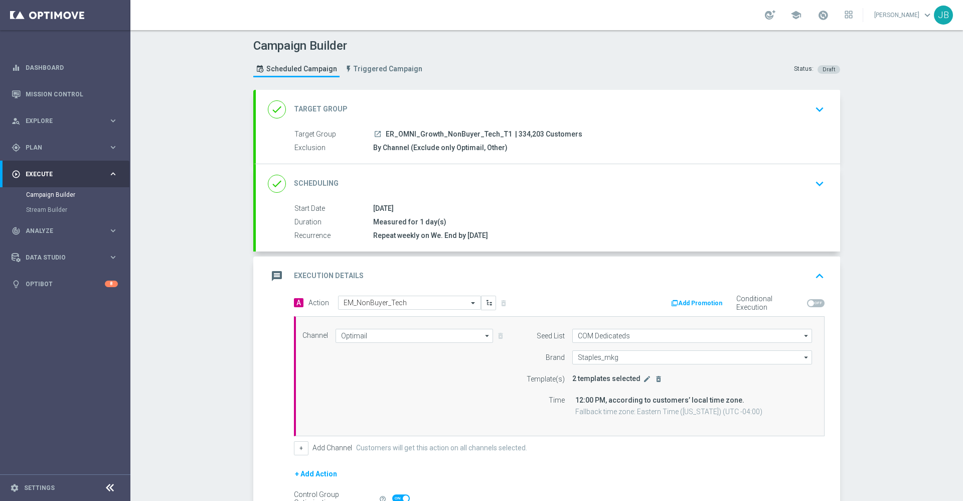
click at [329, 103] on div "done Target Group" at bounding box center [308, 109] width 80 height 18
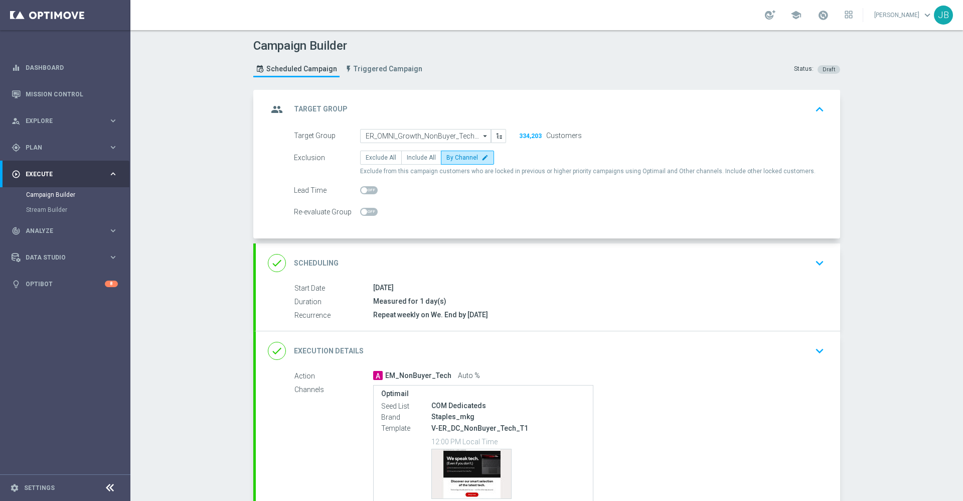
click at [319, 260] on h2 "Scheduling" at bounding box center [316, 263] width 45 height 10
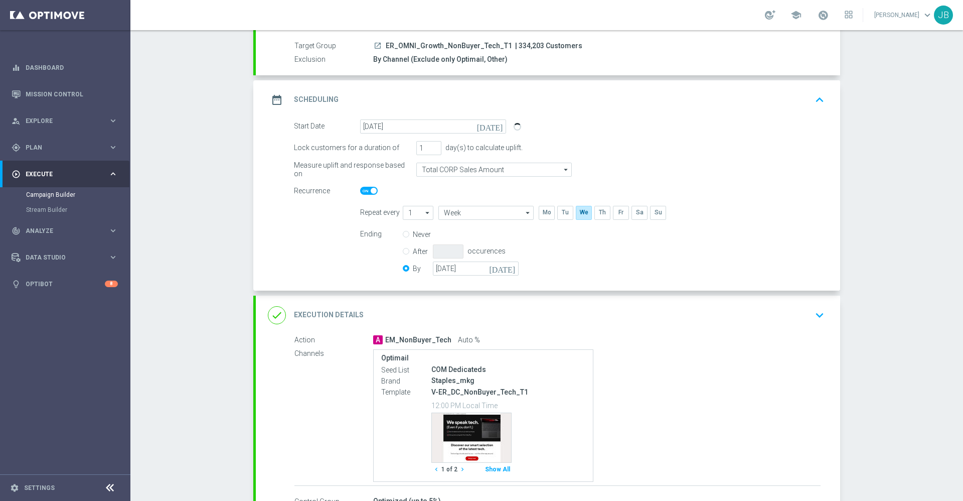
scroll to position [92, 0]
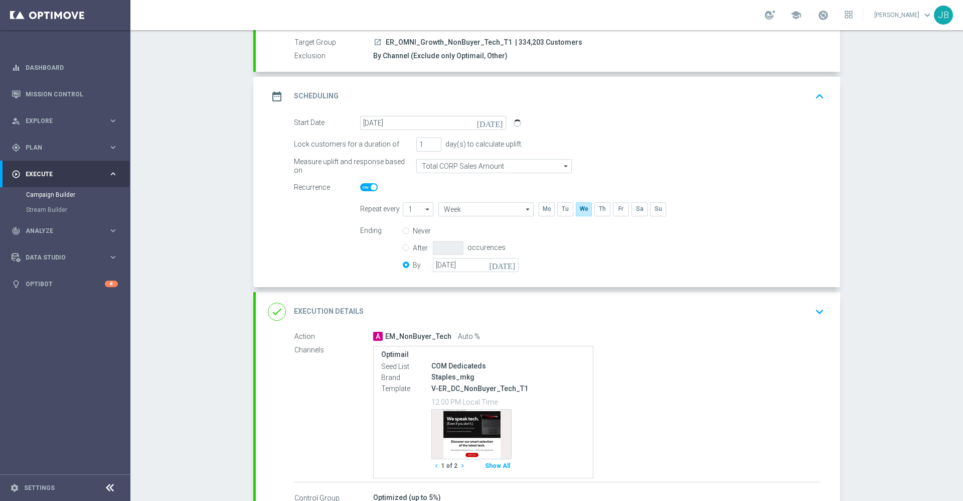
click at [349, 310] on h2 "Execution Details" at bounding box center [329, 312] width 70 height 10
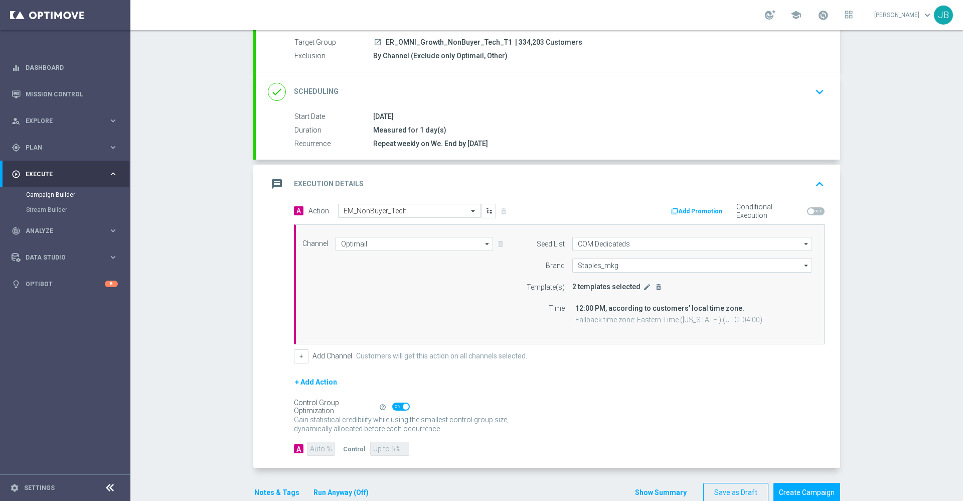
scroll to position [113, 0]
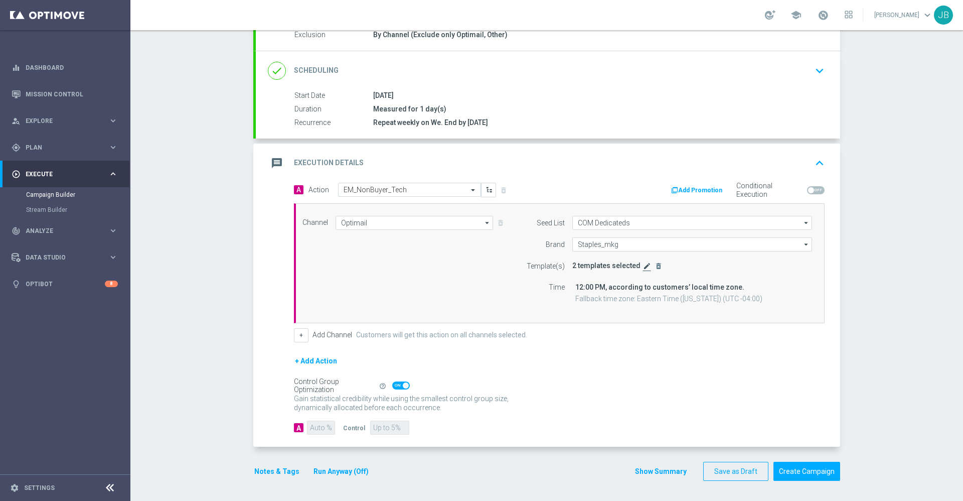
click at [643, 267] on icon "edit" at bounding box center [647, 266] width 8 height 8
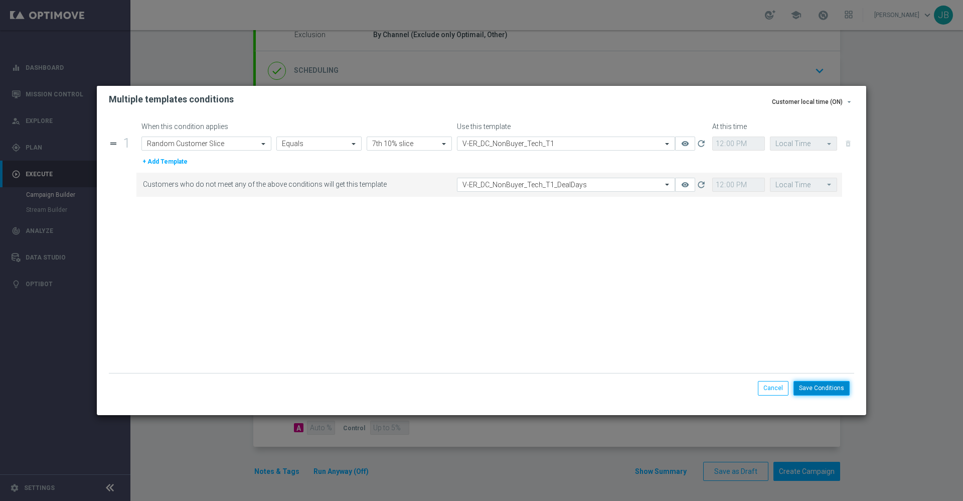
click at [814, 386] on button "Save Conditions" at bounding box center [822, 388] width 56 height 14
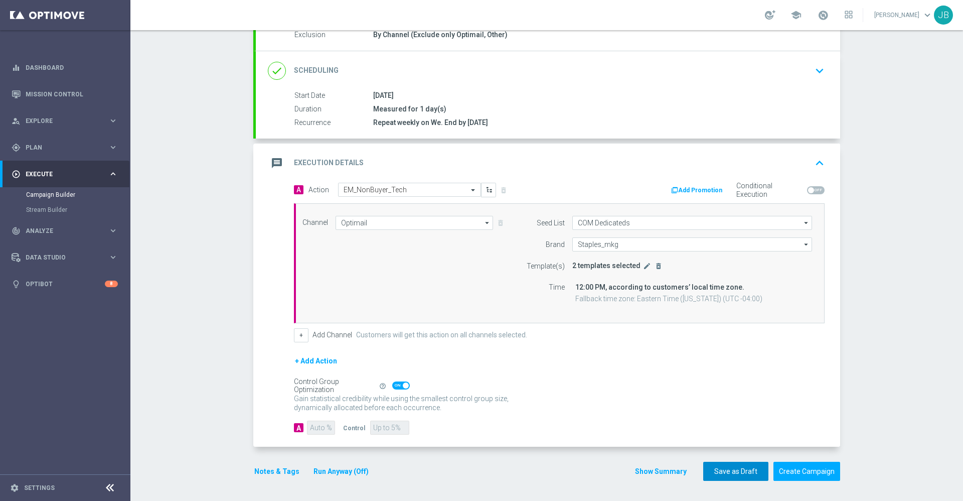
click at [712, 473] on button "Save as Draft" at bounding box center [735, 472] width 65 height 20
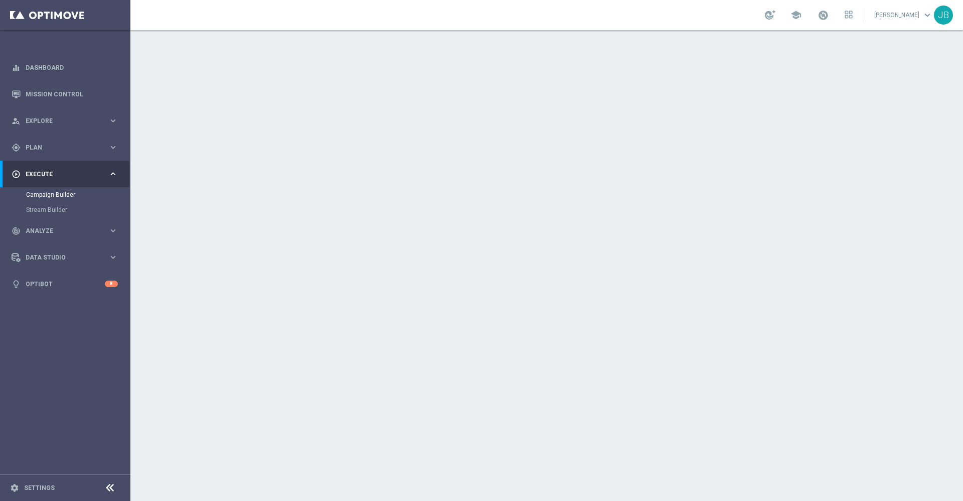
click at [341, 107] on div "done Target Group keyboard_arrow_down" at bounding box center [548, 109] width 560 height 19
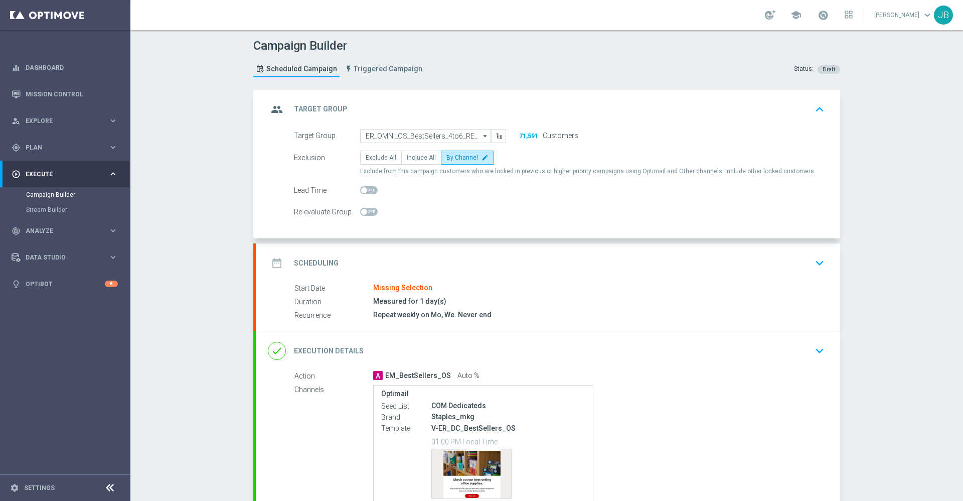
click at [319, 261] on h2 "Scheduling" at bounding box center [316, 263] width 45 height 10
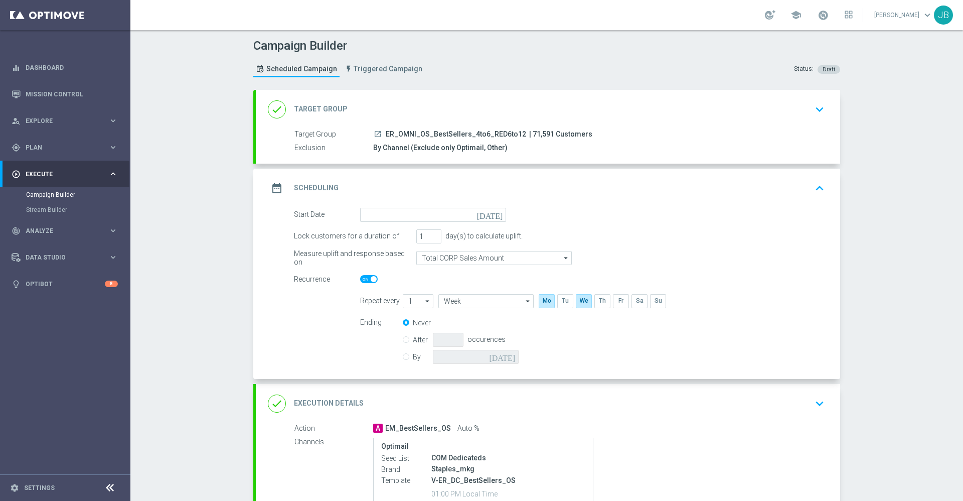
click at [491, 215] on icon "[DATE]" at bounding box center [492, 213] width 30 height 11
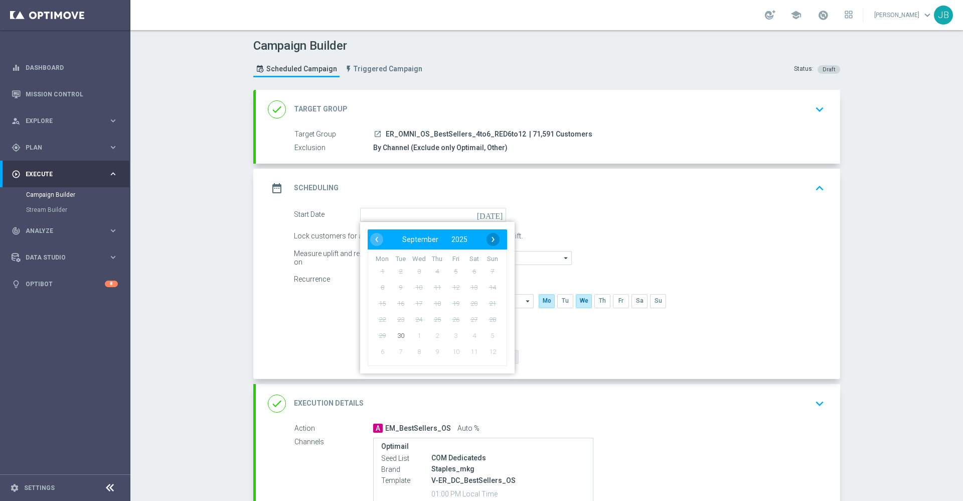
click at [487, 242] on span "›" at bounding box center [493, 239] width 13 height 13
click at [416, 272] on span "1" at bounding box center [419, 271] width 16 height 16
type input "[DATE]"
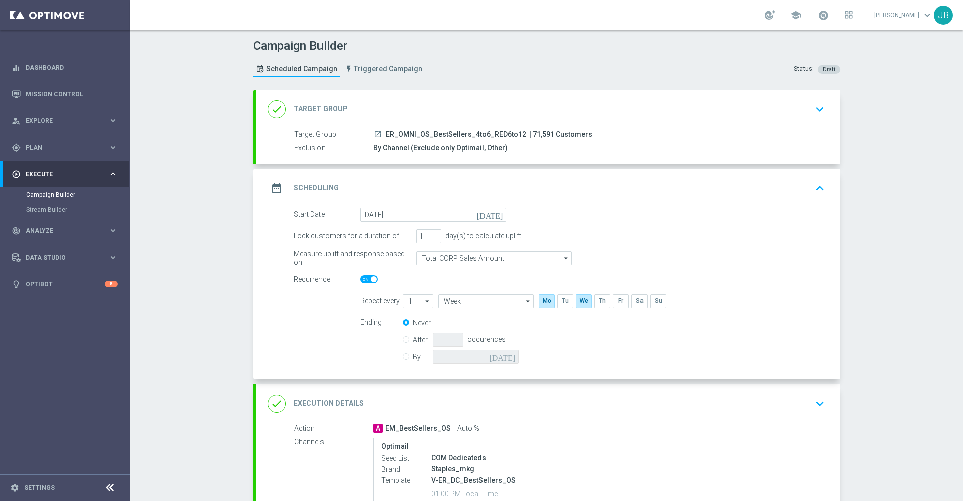
click at [403, 361] on div "By [DATE]" at bounding box center [467, 357] width 128 height 14
click at [403, 356] on input "By" at bounding box center [406, 355] width 7 height 7
radio input "true"
radio input "false"
click at [505, 356] on icon "[DATE]" at bounding box center [504, 355] width 30 height 11
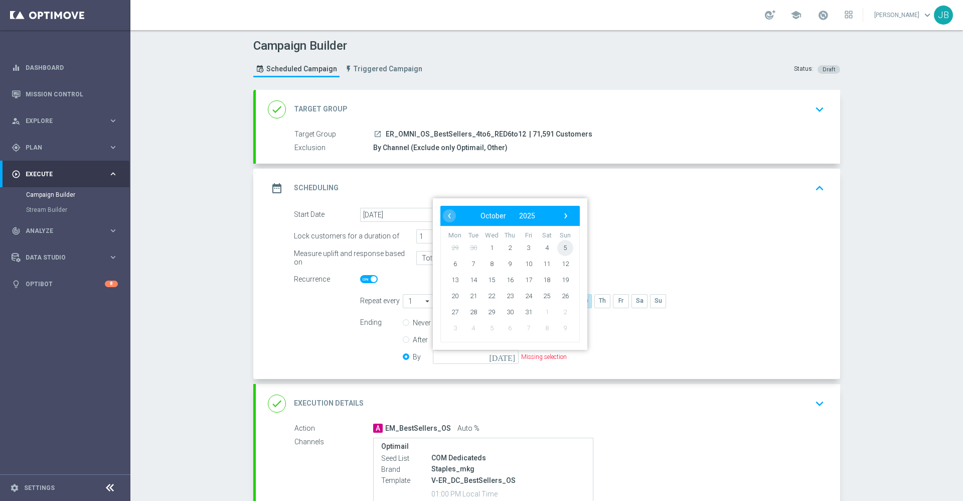
click at [562, 247] on span "5" at bounding box center [565, 247] width 16 height 16
type input "[DATE]"
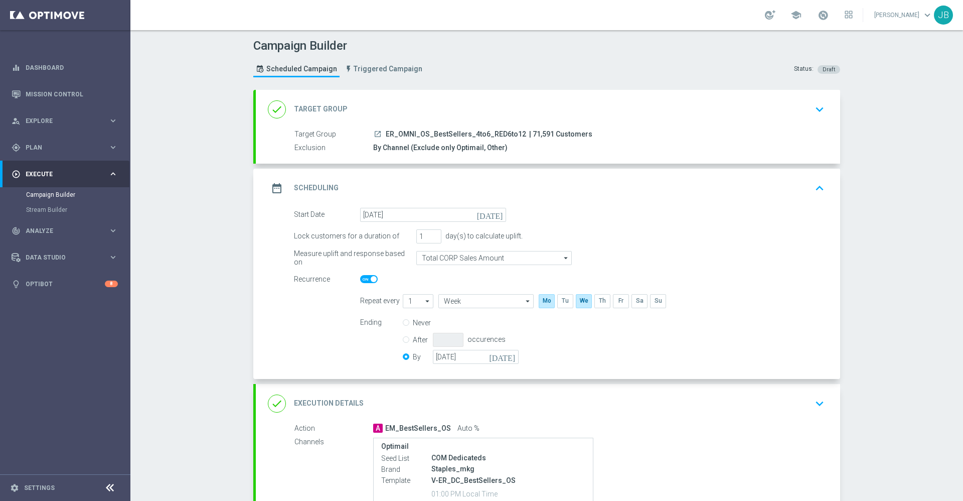
click at [315, 108] on h2 "Target Group" at bounding box center [321, 109] width 54 height 10
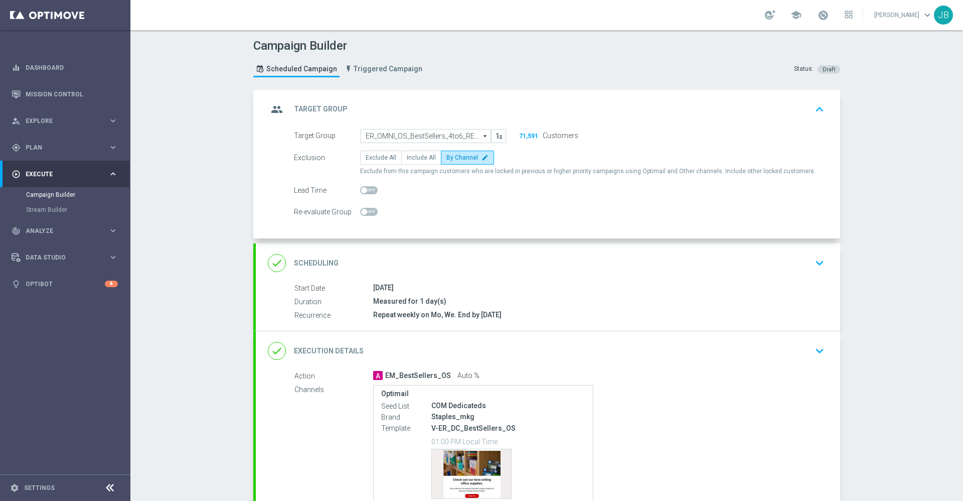
click at [317, 258] on h2 "Scheduling" at bounding box center [316, 263] width 45 height 10
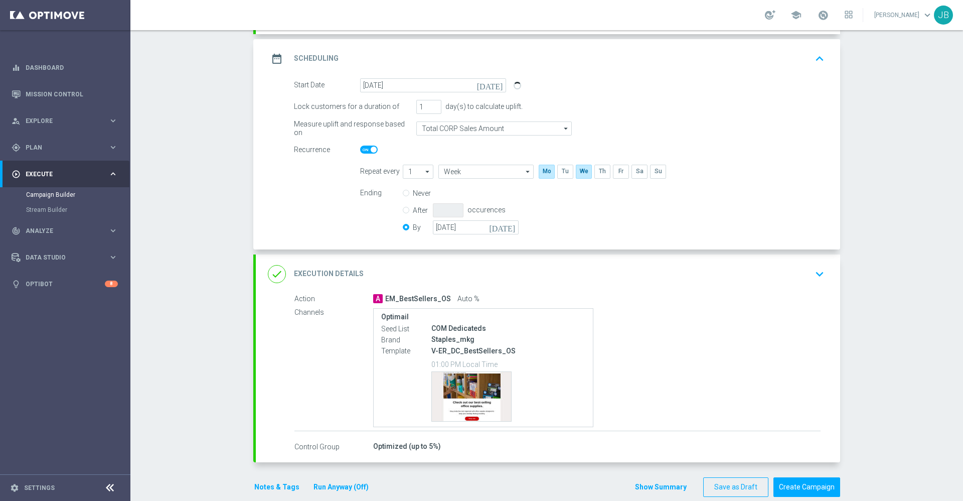
scroll to position [130, 0]
click at [347, 272] on h2 "Execution Details" at bounding box center [329, 273] width 70 height 10
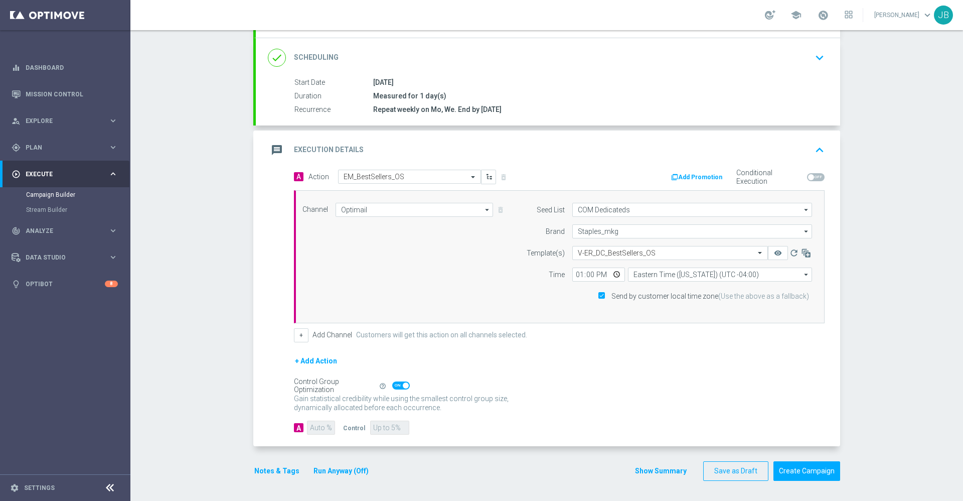
scroll to position [126, 0]
click at [801, 254] on icon "button" at bounding box center [806, 253] width 10 height 10
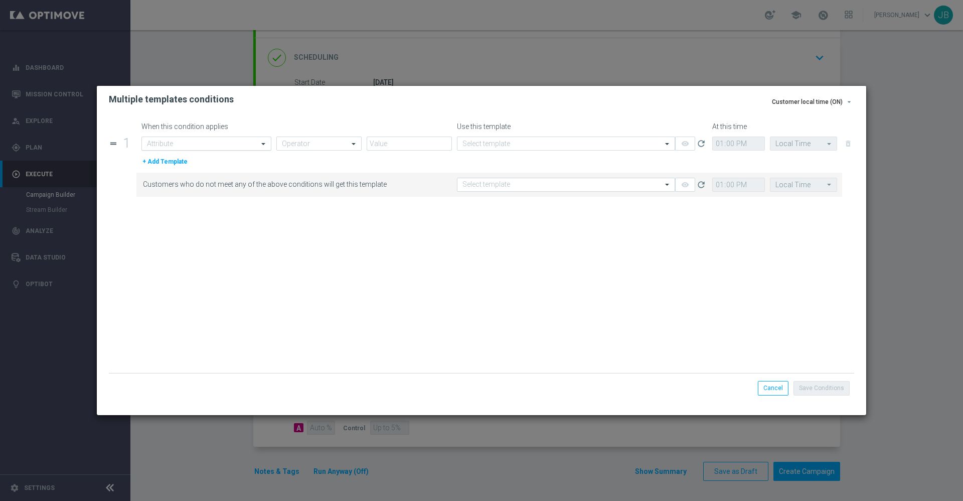
click at [249, 140] on div at bounding box center [206, 143] width 129 height 9
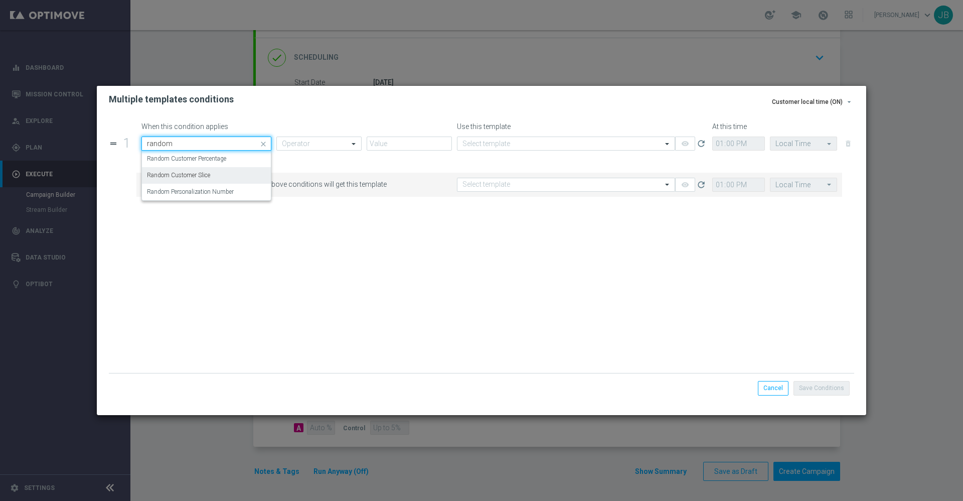
click at [224, 178] on div "Random Customer Slice" at bounding box center [206, 175] width 119 height 17
type input "random"
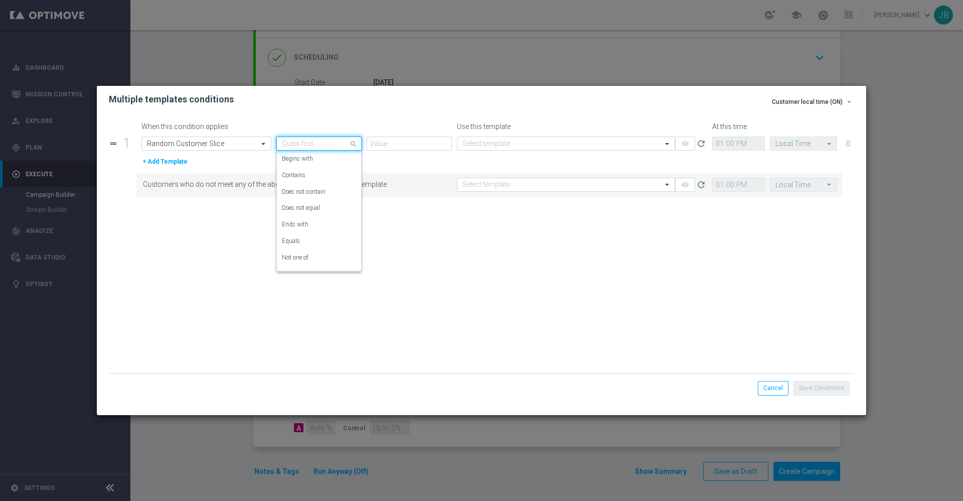
click at [296, 145] on input "text" at bounding box center [309, 143] width 54 height 9
click at [305, 227] on div "Equals" at bounding box center [319, 229] width 74 height 17
click at [396, 145] on input "text" at bounding box center [399, 143] width 54 height 9
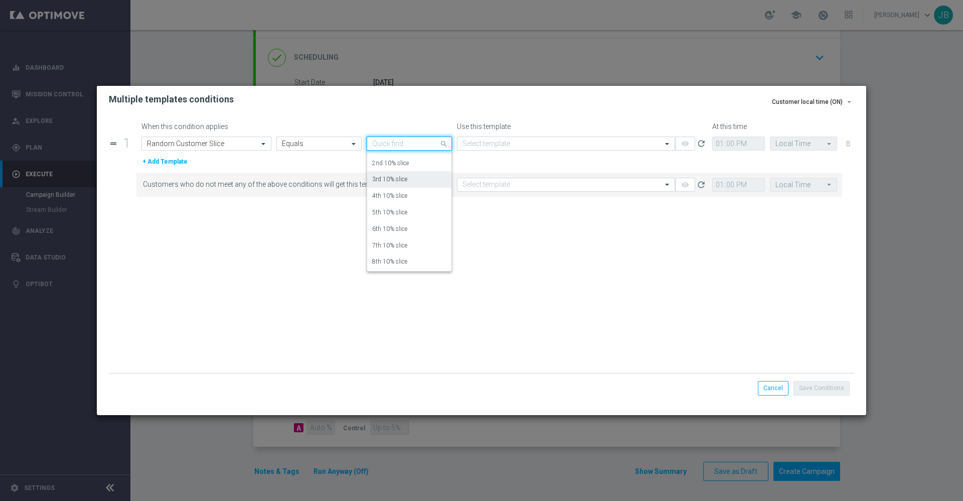
scroll to position [29, 0]
click at [406, 244] on label "7th 10% slice" at bounding box center [389, 245] width 35 height 9
click at [501, 144] on input "text" at bounding box center [556, 143] width 187 height 9
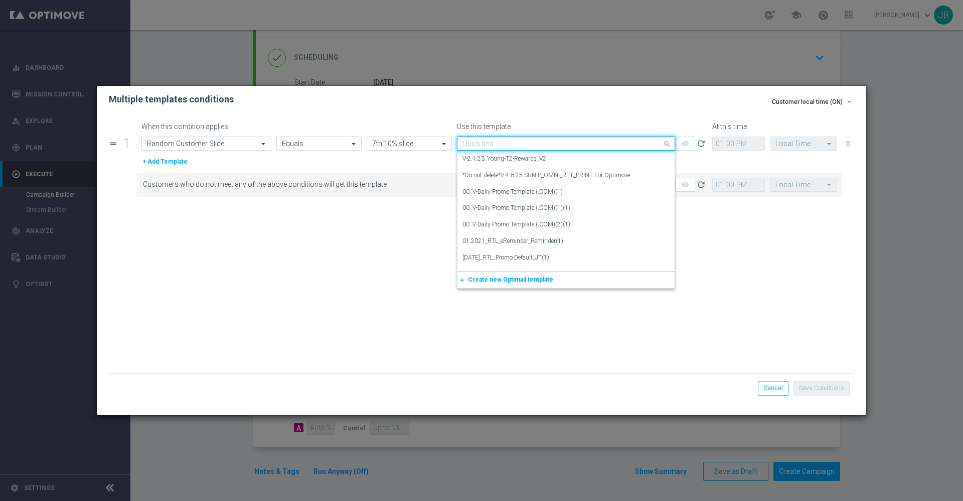
click at [499, 140] on input "text" at bounding box center [556, 143] width 187 height 9
paste input "V-ER_DC_BestSellers_OS"
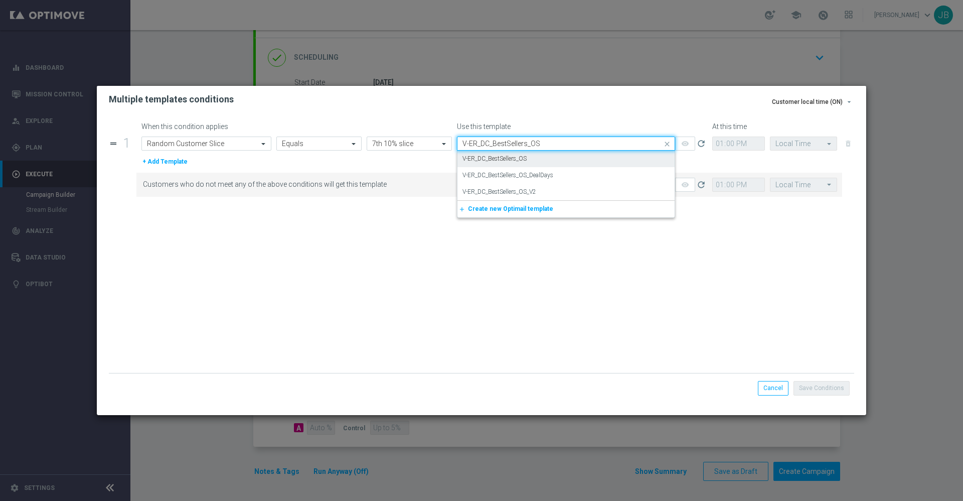
click at [515, 156] on label "V-ER_DC_BestSellers_OS" at bounding box center [495, 159] width 64 height 9
type input "V-ER_DC_BestSellers_OS"
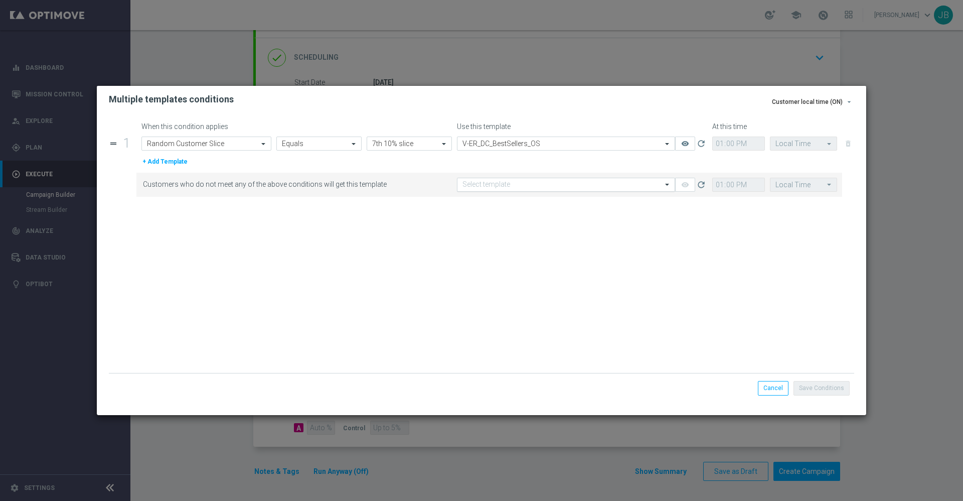
click at [526, 184] on input "text" at bounding box center [556, 185] width 187 height 9
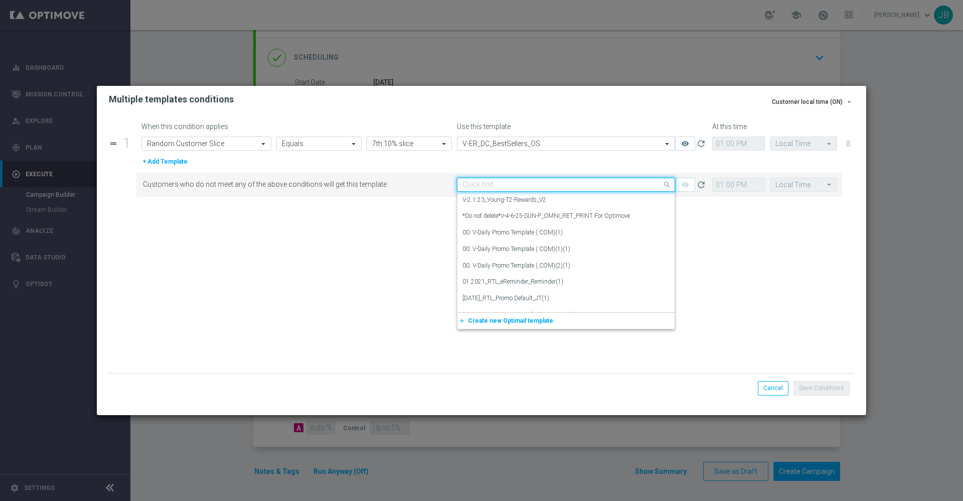
paste input "V-ER_DC_BestSellers_OS"
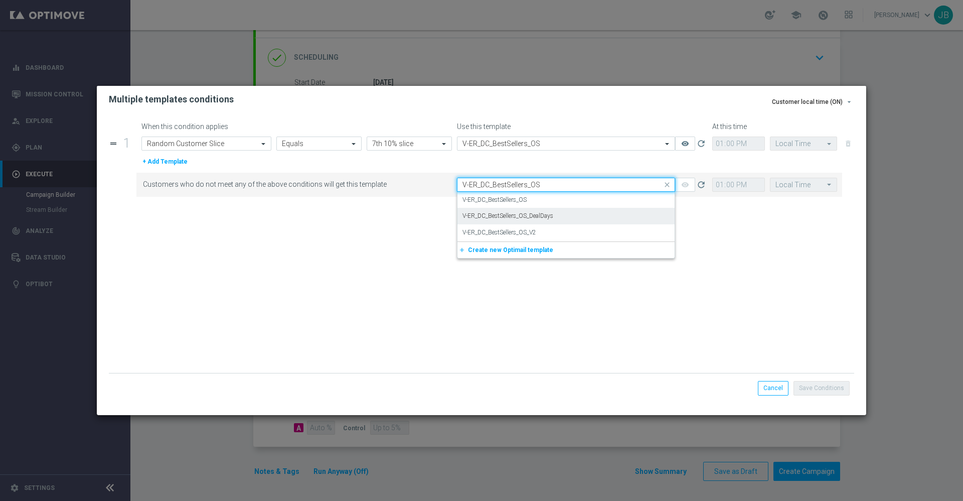
click at [548, 216] on label "V-ER_DC_BestSellers_OS_DealDays" at bounding box center [508, 216] width 91 height 9
type input "V-ER_DC_BestSellers_OS"
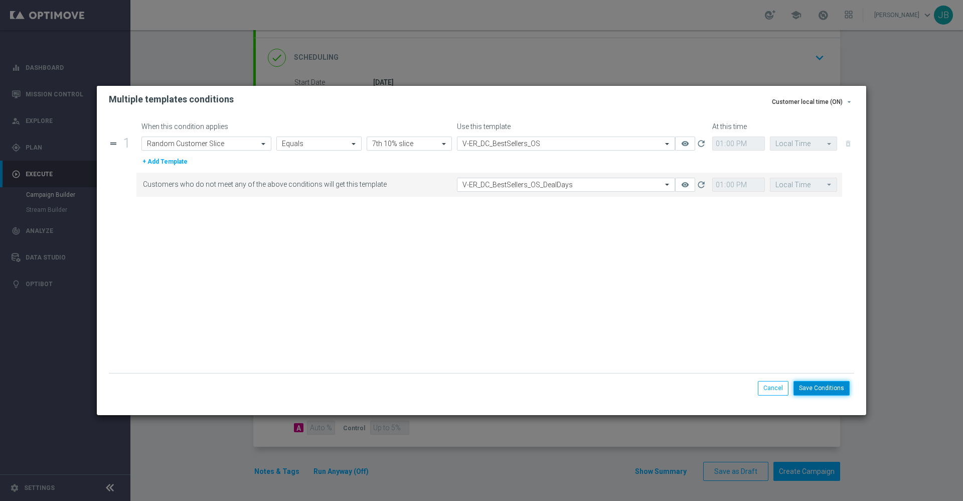
click at [832, 389] on button "Save Conditions" at bounding box center [822, 388] width 56 height 14
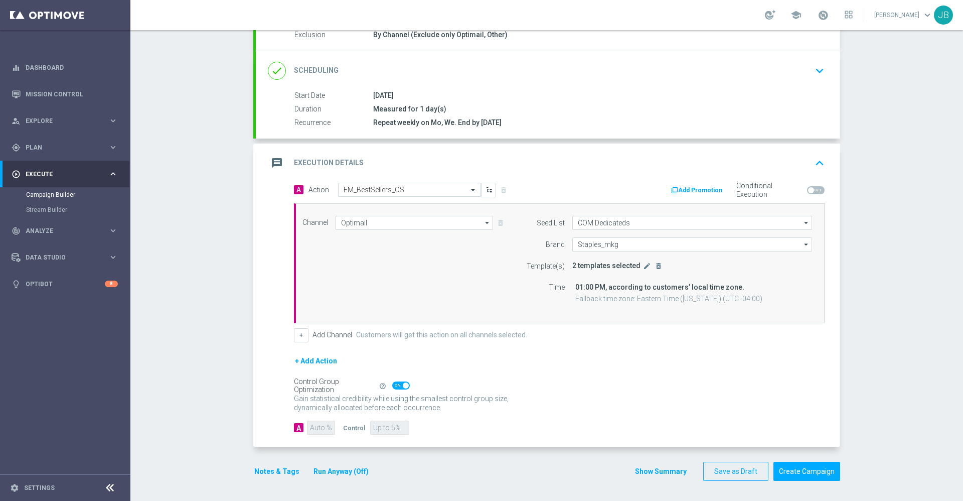
scroll to position [0, 0]
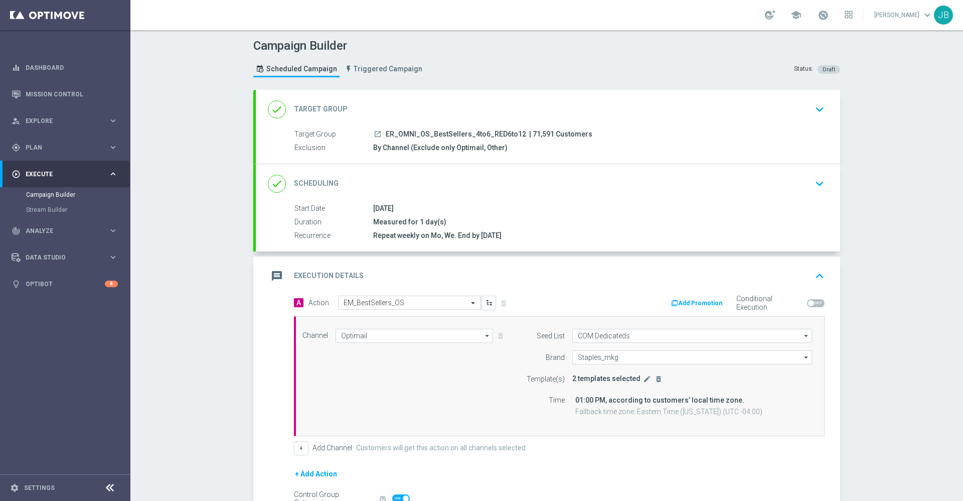
click at [320, 106] on h2 "Target Group" at bounding box center [321, 109] width 54 height 10
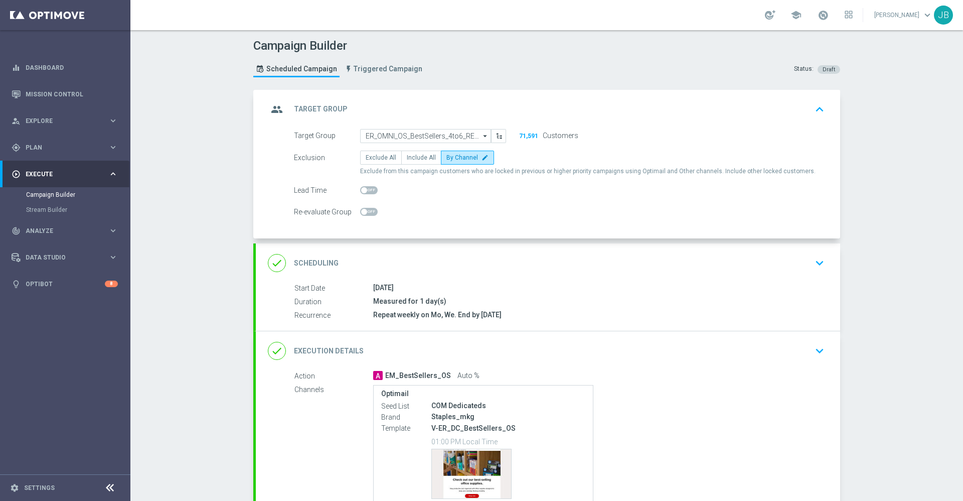
click at [324, 265] on h2 "Scheduling" at bounding box center [316, 263] width 45 height 10
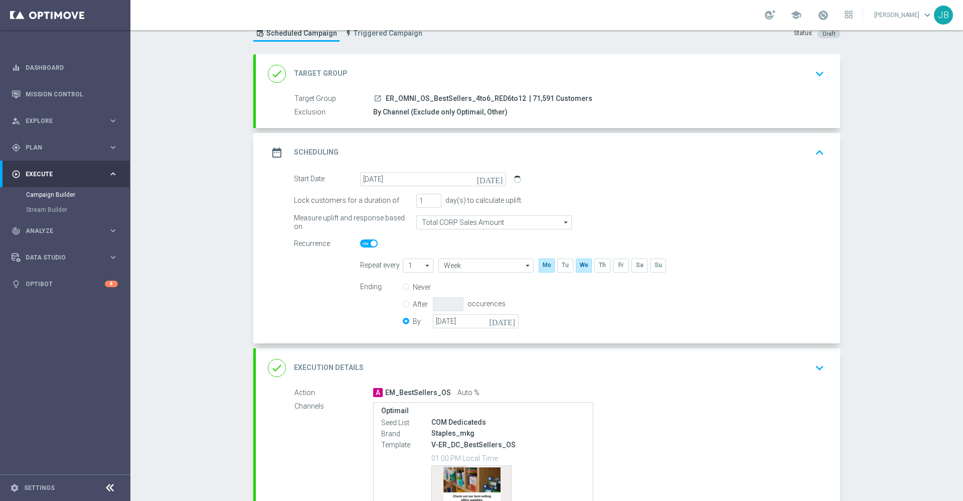
scroll to position [159, 0]
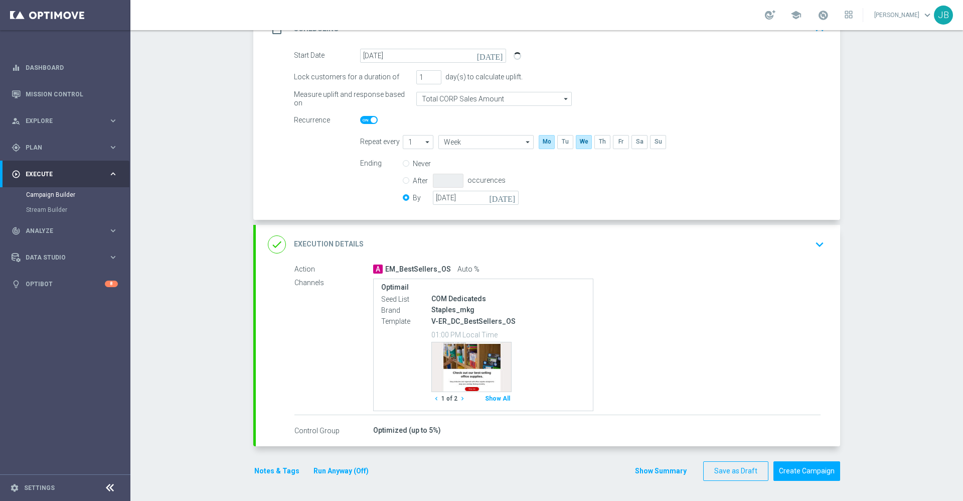
click at [335, 249] on div "done Execution Details" at bounding box center [316, 244] width 96 height 18
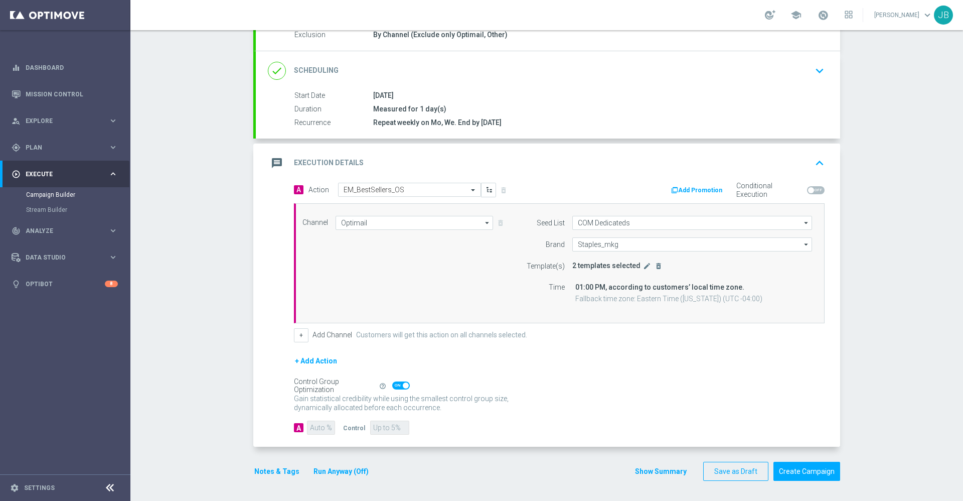
scroll to position [113, 0]
click at [643, 267] on icon "edit" at bounding box center [647, 266] width 8 height 8
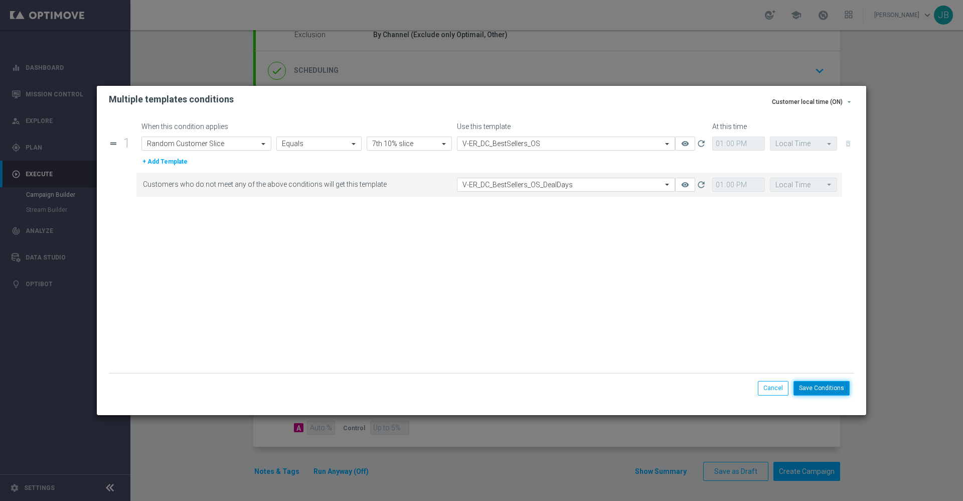
click at [822, 386] on button "Save Conditions" at bounding box center [822, 388] width 56 height 14
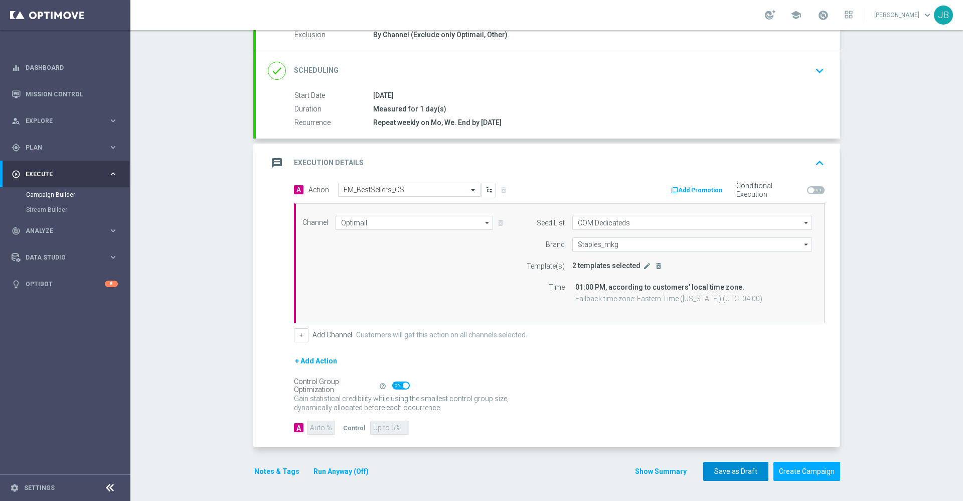
click at [739, 466] on button "Save as Draft" at bounding box center [735, 472] width 65 height 20
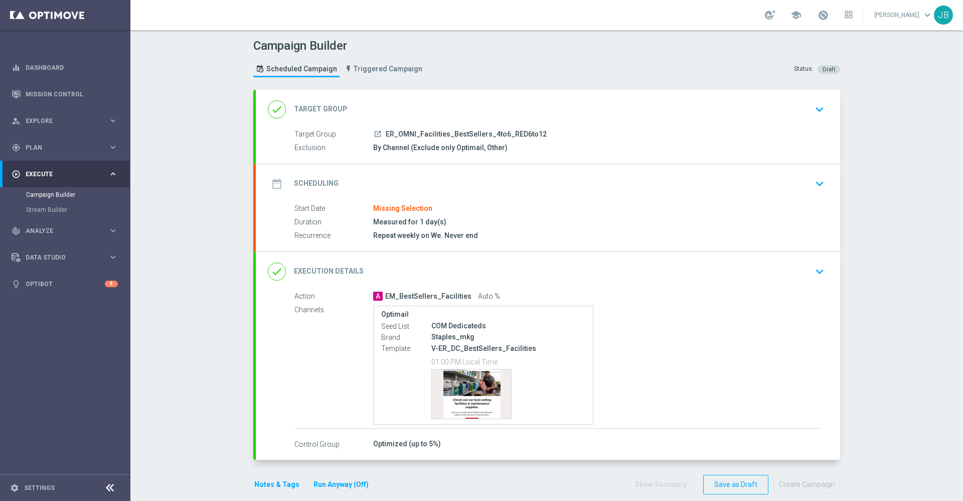
click at [300, 185] on h2 "Scheduling" at bounding box center [316, 184] width 45 height 10
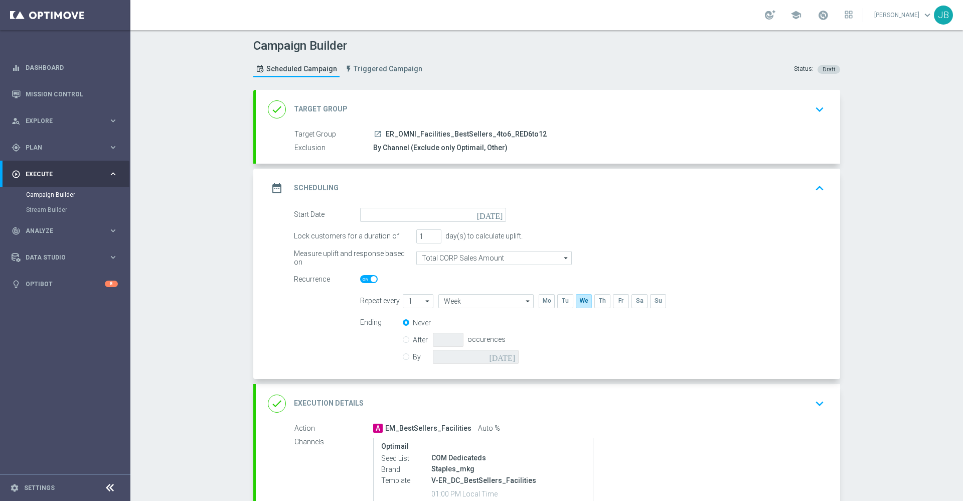
click at [491, 214] on icon "[DATE]" at bounding box center [492, 213] width 30 height 11
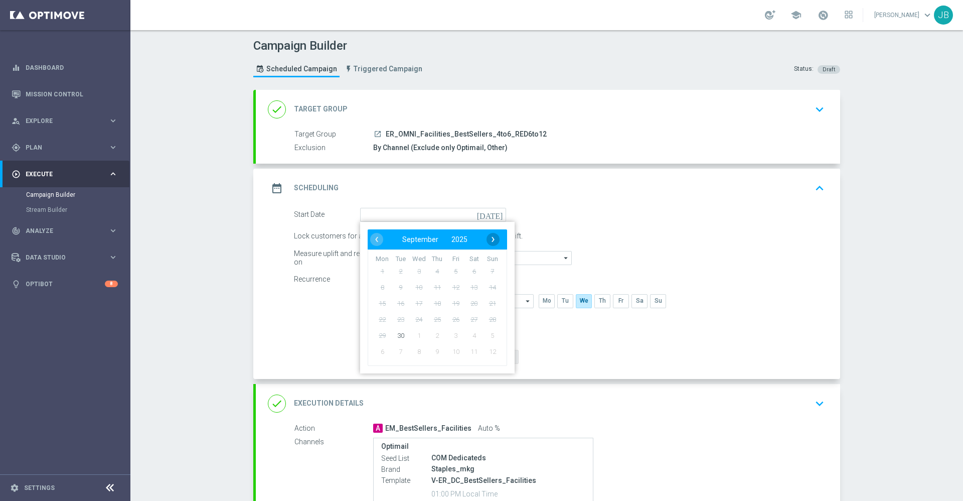
click at [488, 242] on span "›" at bounding box center [493, 239] width 13 height 13
click at [417, 271] on span "1" at bounding box center [419, 271] width 16 height 16
type input "[DATE]"
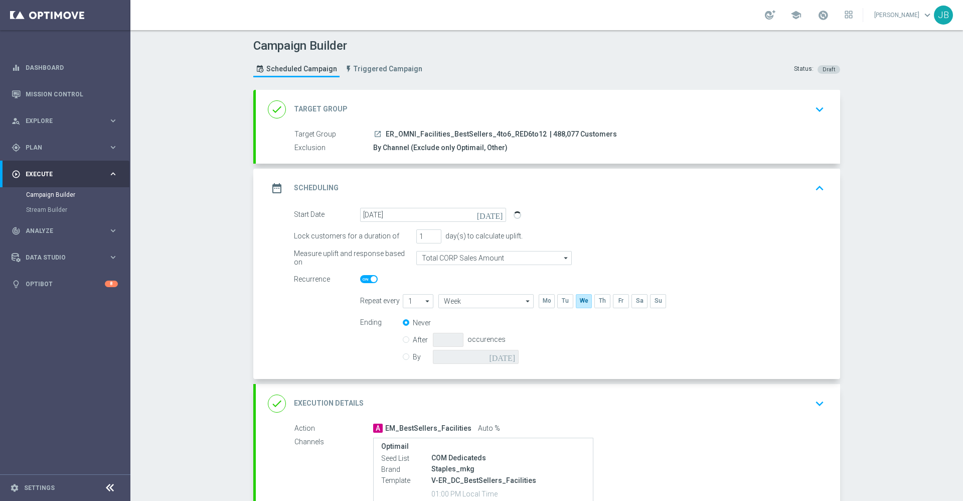
click at [330, 110] on h2 "Target Group" at bounding box center [321, 109] width 54 height 10
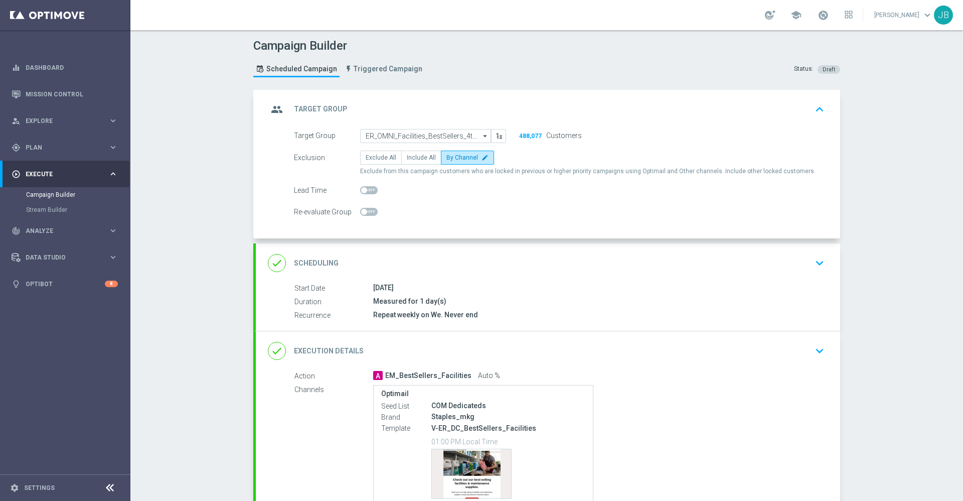
click at [312, 259] on h2 "Scheduling" at bounding box center [316, 263] width 45 height 10
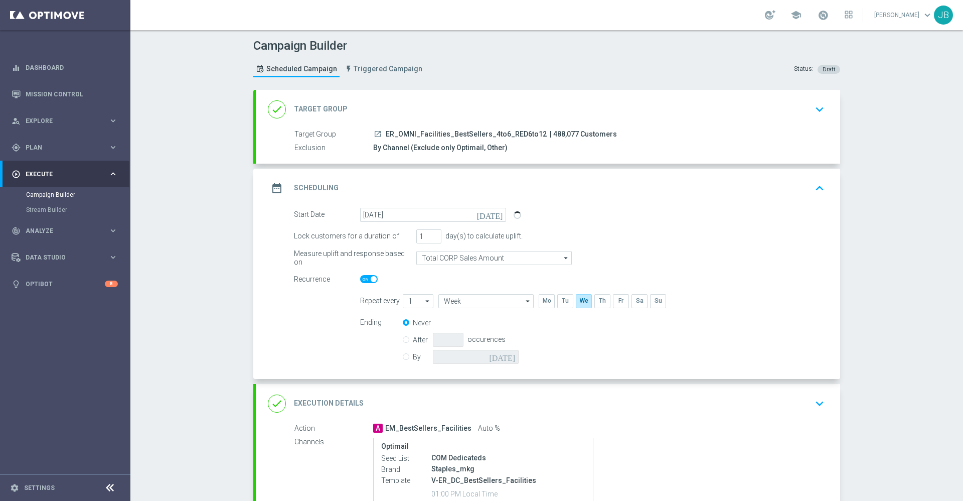
click at [403, 354] on input "By" at bounding box center [406, 355] width 7 height 7
radio input "true"
radio input "false"
click at [505, 356] on icon "[DATE]" at bounding box center [504, 355] width 30 height 11
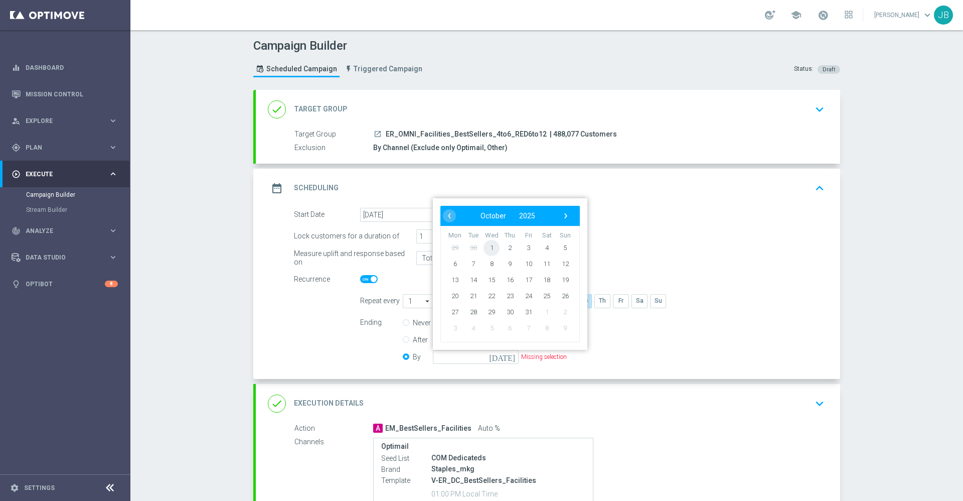
click at [489, 247] on span "1" at bounding box center [492, 247] width 16 height 16
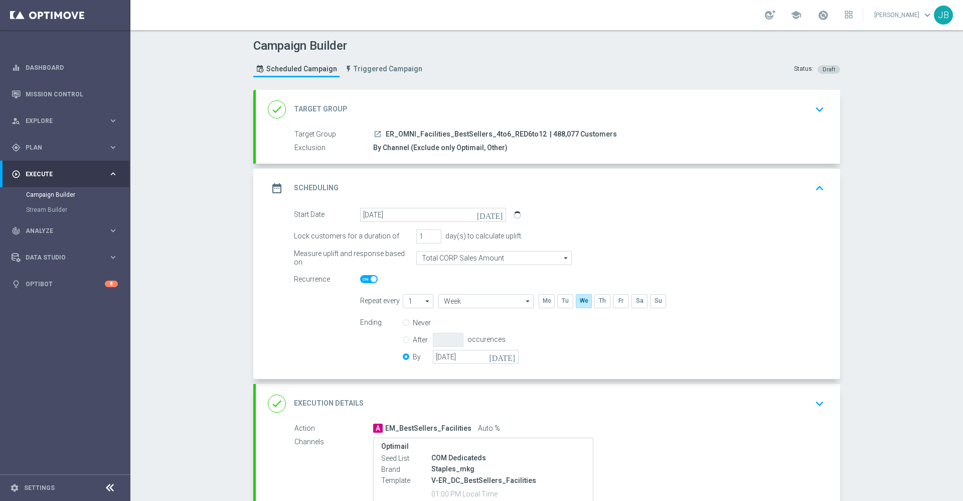
click at [504, 357] on icon "[DATE]" at bounding box center [504, 355] width 30 height 11
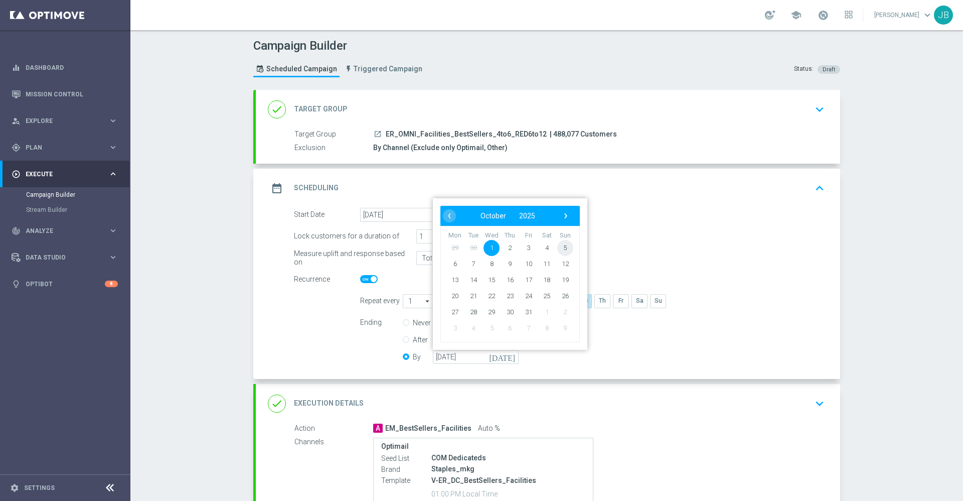
click at [562, 249] on span "5" at bounding box center [565, 247] width 16 height 16
type input "05 Oct 2025"
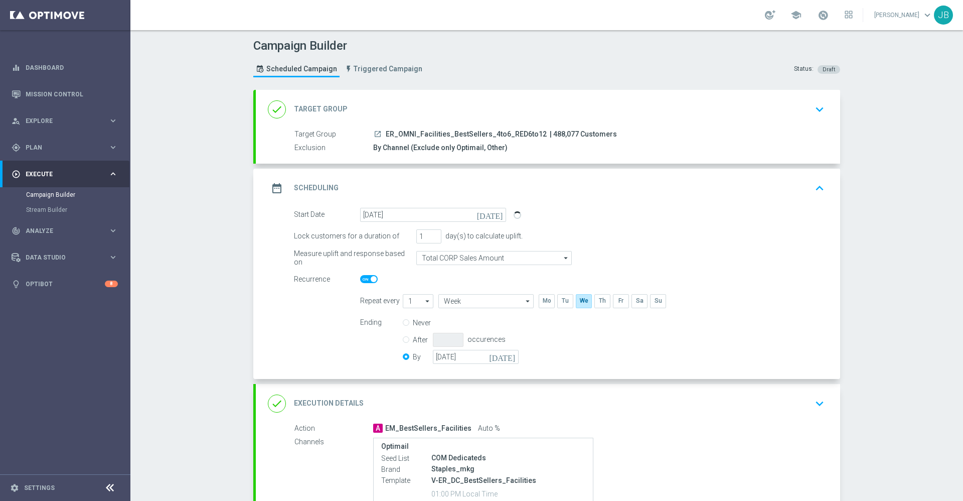
click at [315, 103] on div "done Target Group" at bounding box center [308, 109] width 80 height 18
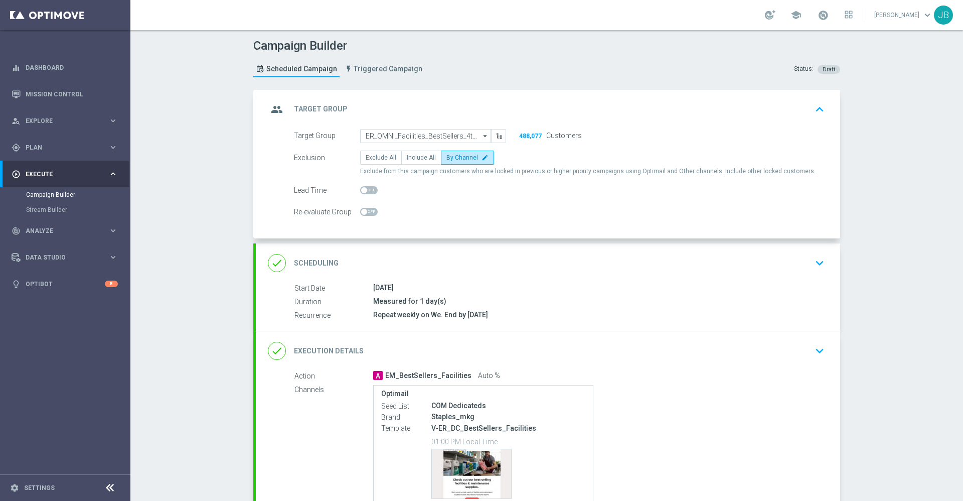
click at [308, 259] on h2 "Scheduling" at bounding box center [316, 263] width 45 height 10
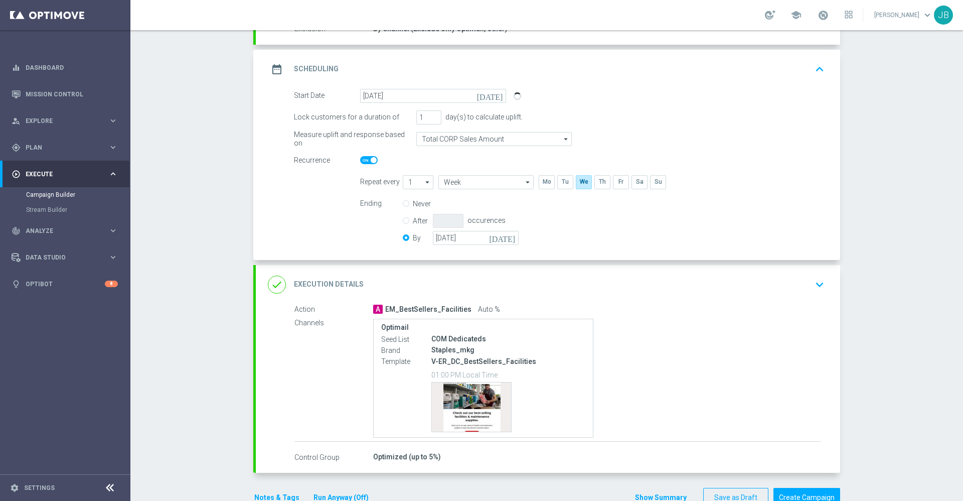
scroll to position [122, 0]
click at [347, 281] on h2 "Execution Details" at bounding box center [329, 281] width 70 height 10
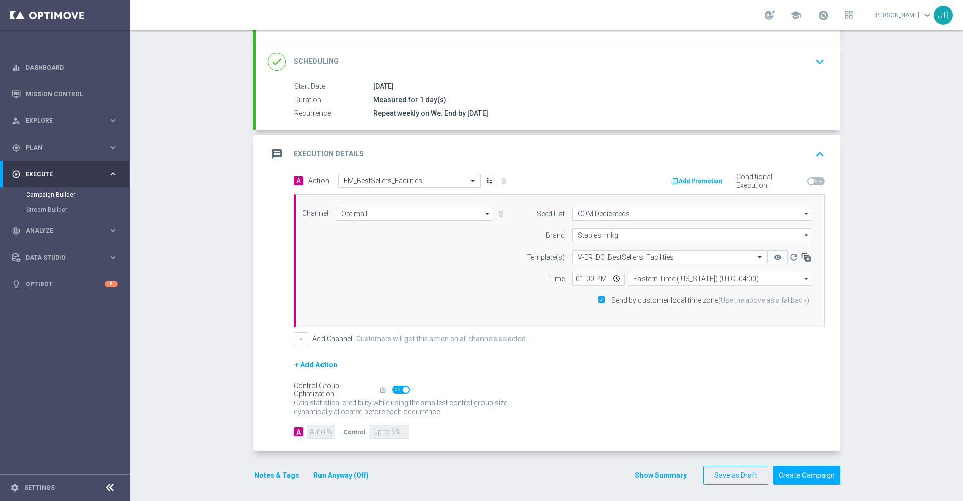
click at [802, 258] on icon "button" at bounding box center [806, 257] width 10 height 10
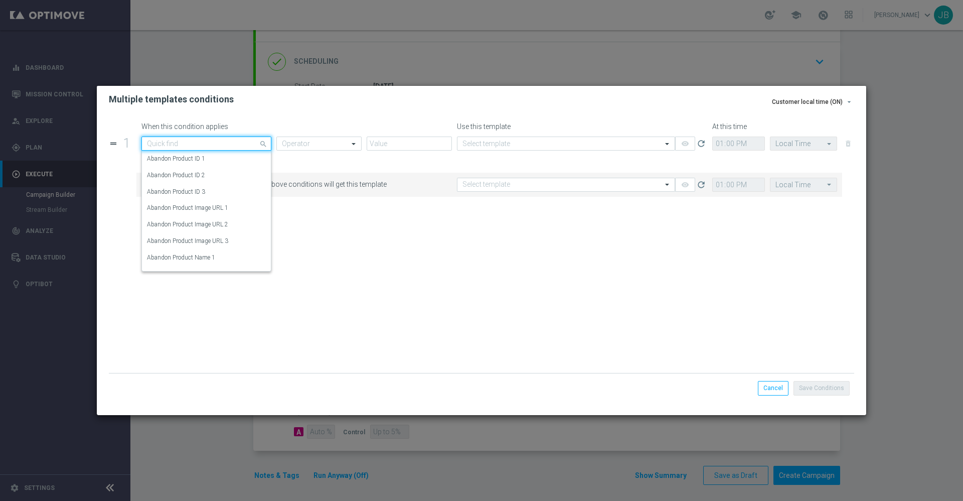
click at [223, 147] on input "text" at bounding box center [196, 143] width 99 height 9
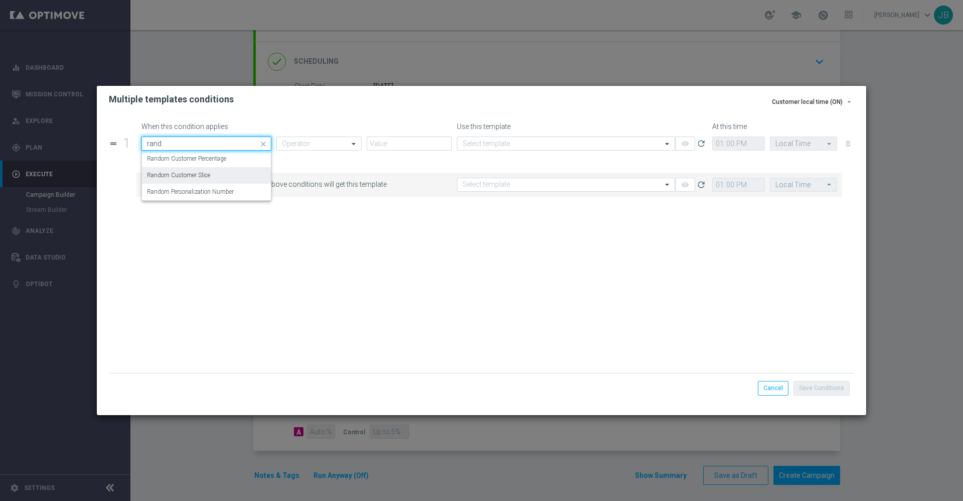
click at [206, 175] on label "Random Customer Slice" at bounding box center [178, 175] width 63 height 9
type input "rand"
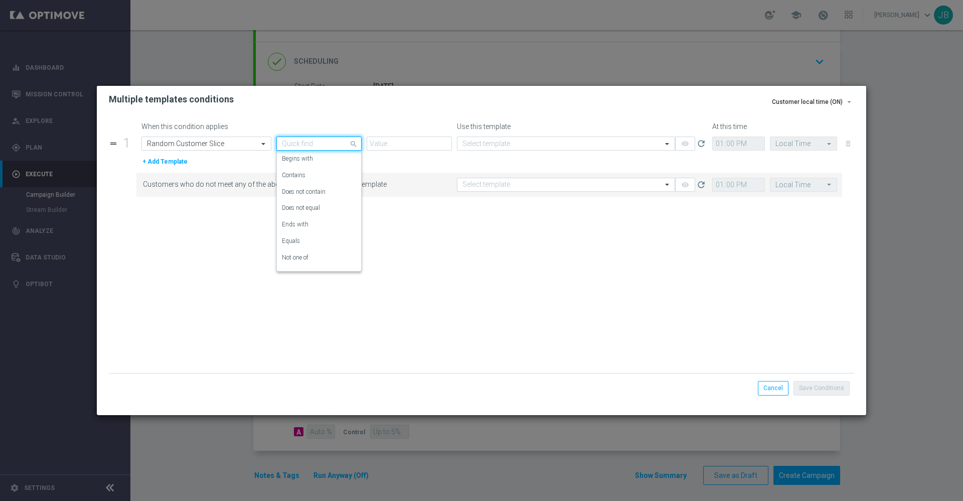
click at [289, 145] on input "text" at bounding box center [309, 143] width 54 height 9
click at [297, 244] on label "Equals" at bounding box center [291, 241] width 18 height 9
click at [412, 140] on input "text" at bounding box center [399, 143] width 54 height 9
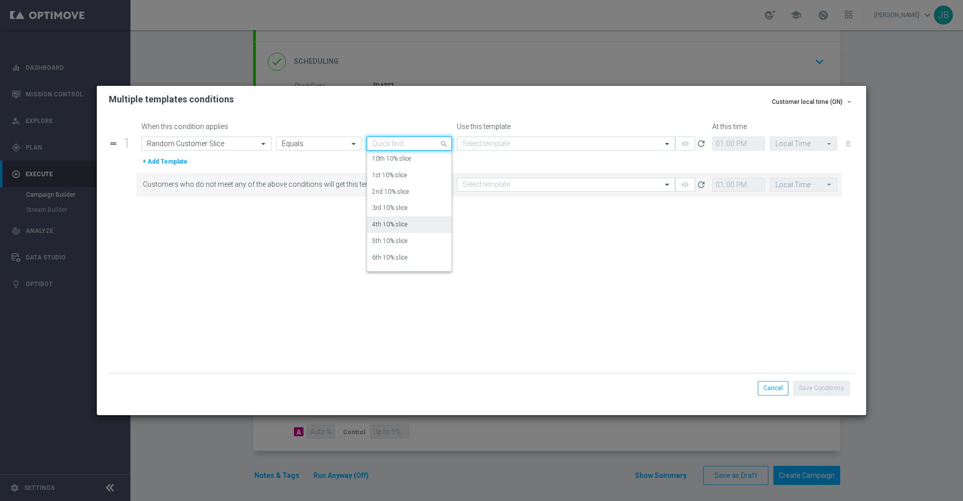
scroll to position [36, 0]
click at [398, 239] on label "7th 10% slice" at bounding box center [389, 238] width 35 height 9
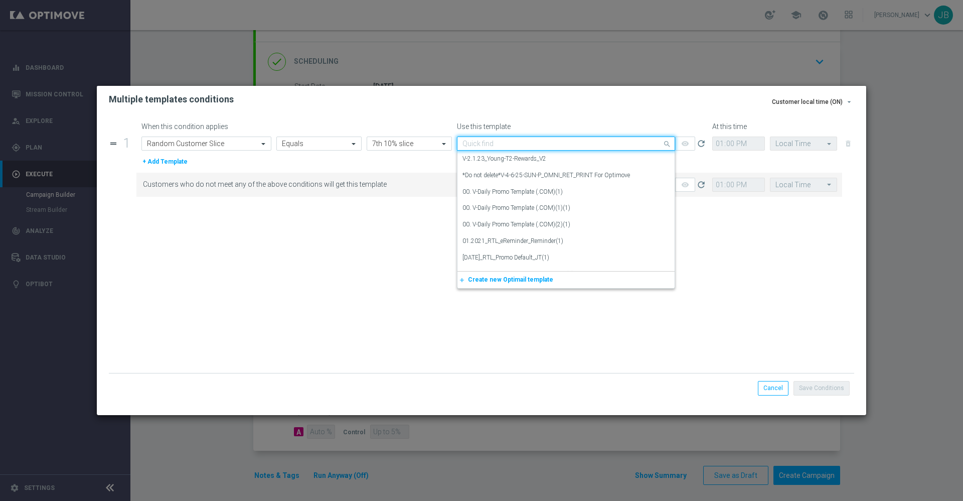
click at [506, 147] on input "text" at bounding box center [556, 143] width 187 height 9
paste input "V-ER_DC_BestSellers_Facilities"
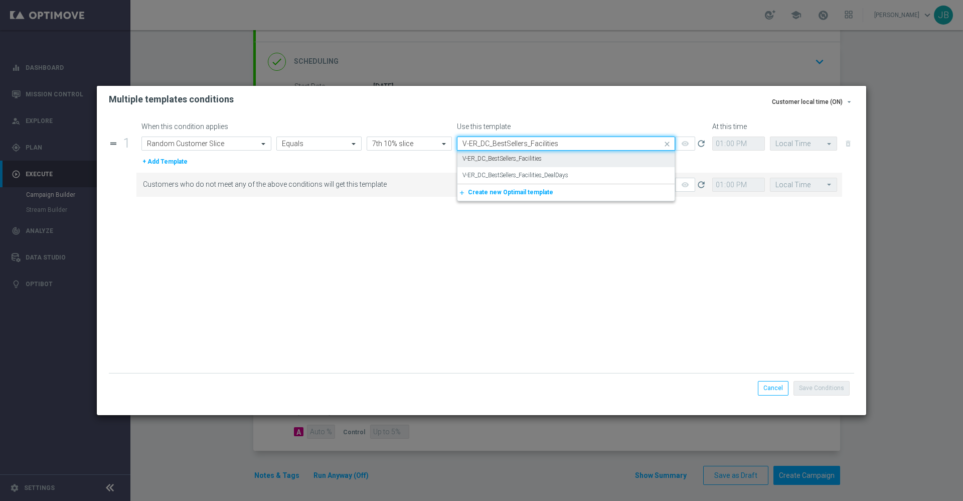
click at [521, 160] on label "V-ER_DC_BestSellers_Facilities" at bounding box center [502, 159] width 79 height 9
type input "V-ER_DC_BestSellers_Facilities"
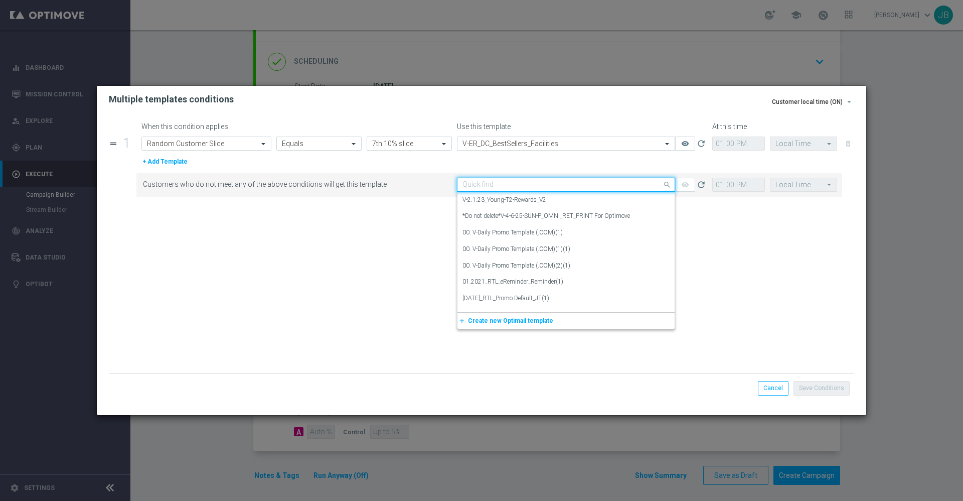
click at [520, 187] on input "text" at bounding box center [556, 185] width 187 height 9
paste input "V-ER_DC_BestSellers_Facilities"
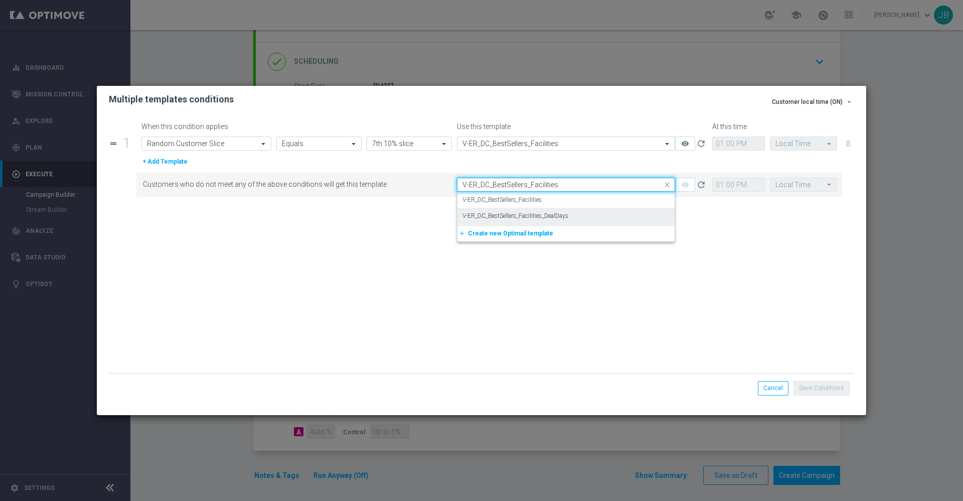
click at [551, 217] on label "V-ER_DC_BestSellers_Facilities_DealDays" at bounding box center [516, 216] width 106 height 9
type input "V-ER_DC_BestSellers_Facilities"
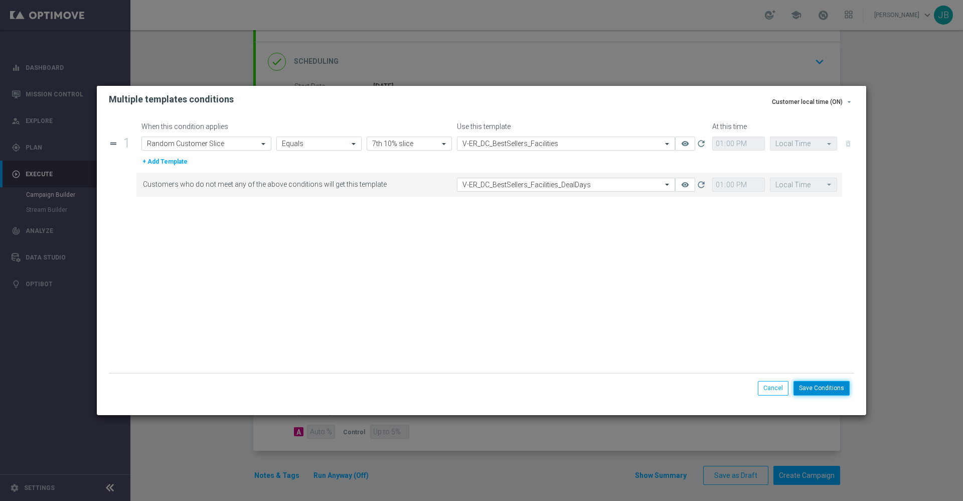
click at [815, 388] on button "Save Conditions" at bounding box center [822, 388] width 56 height 14
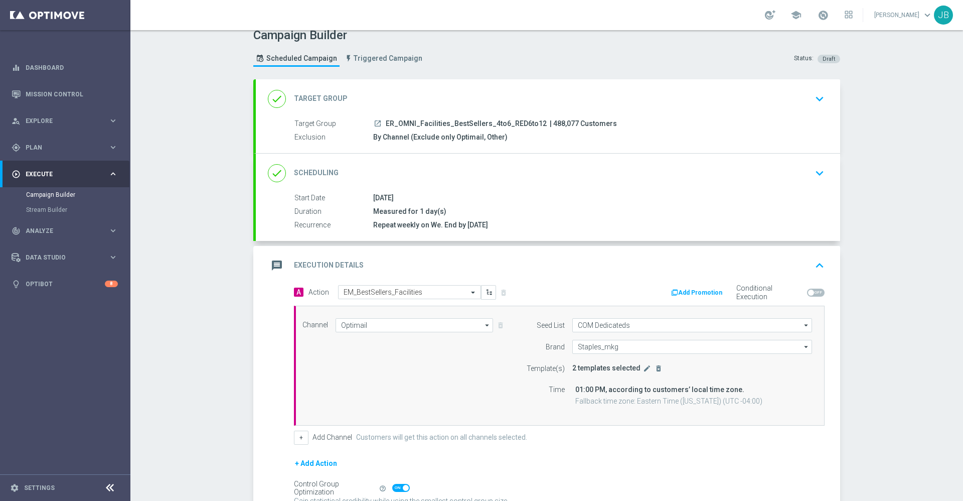
scroll to position [0, 0]
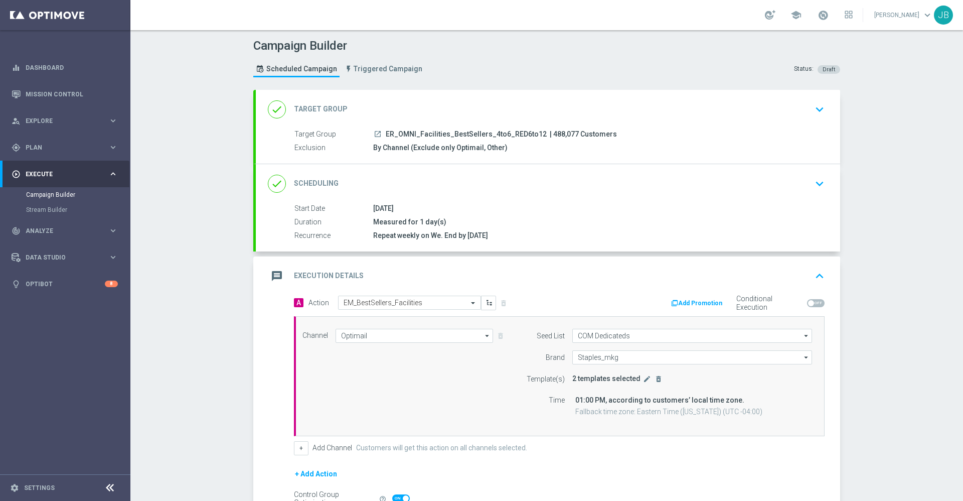
click at [324, 107] on h2 "Target Group" at bounding box center [321, 109] width 54 height 10
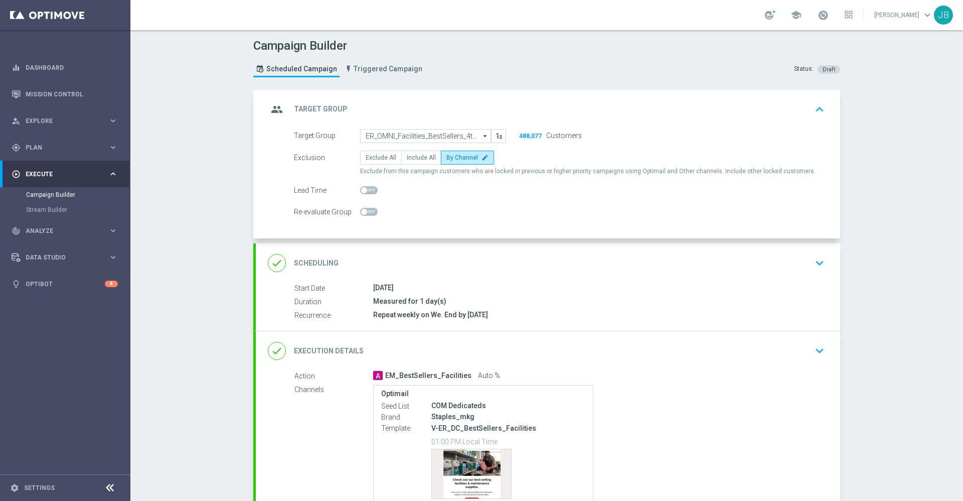
click at [298, 261] on h2 "Scheduling" at bounding box center [316, 263] width 45 height 10
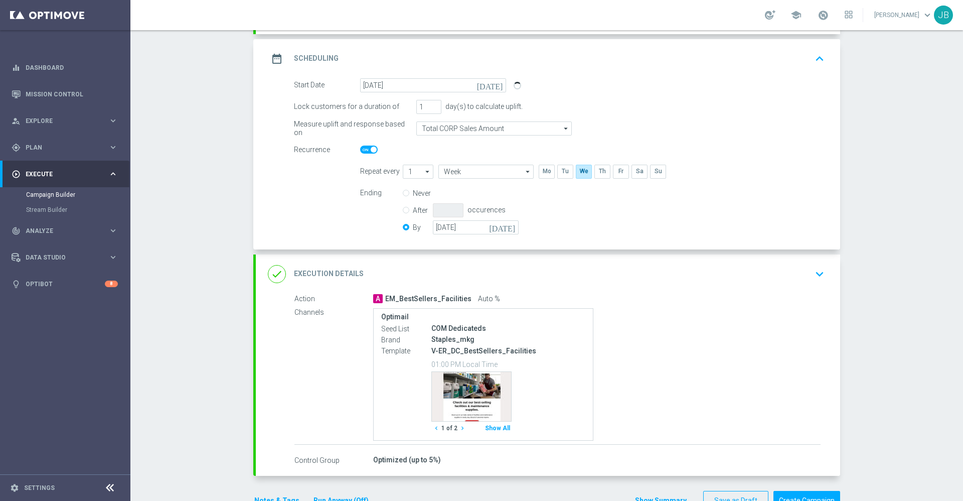
scroll to position [159, 0]
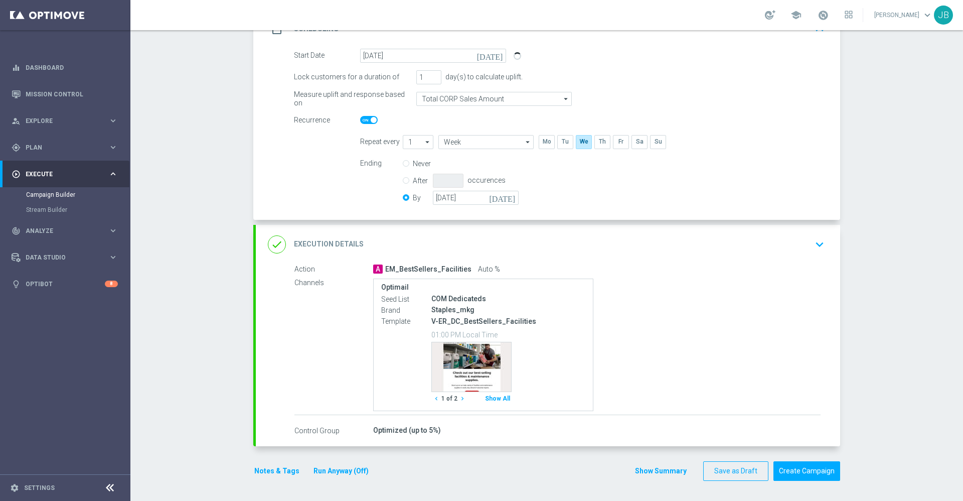
click at [341, 244] on h2 "Execution Details" at bounding box center [329, 244] width 70 height 10
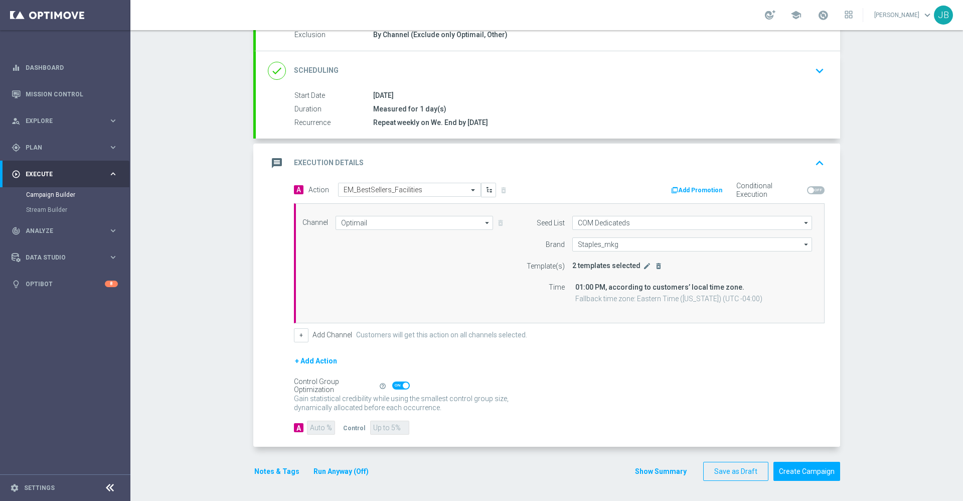
scroll to position [113, 0]
click at [643, 269] on icon "edit" at bounding box center [647, 266] width 8 height 8
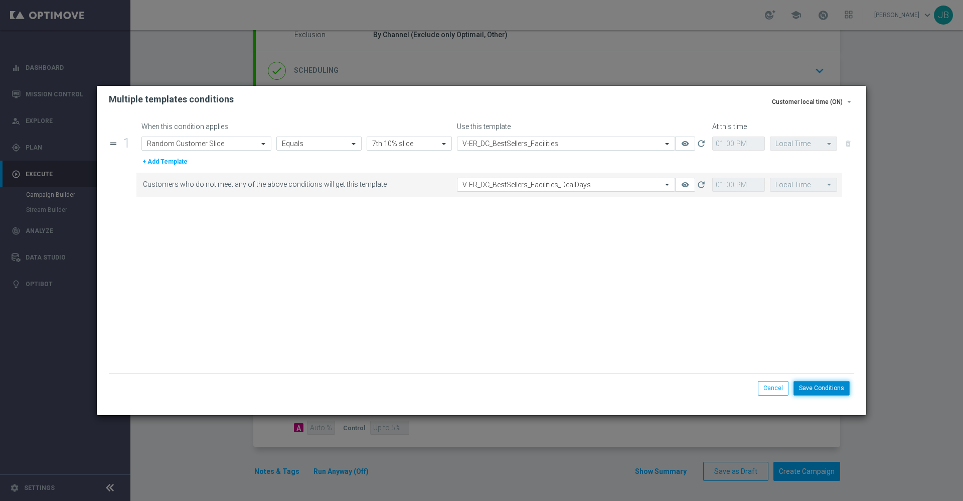
click at [818, 392] on button "Save Conditions" at bounding box center [822, 388] width 56 height 14
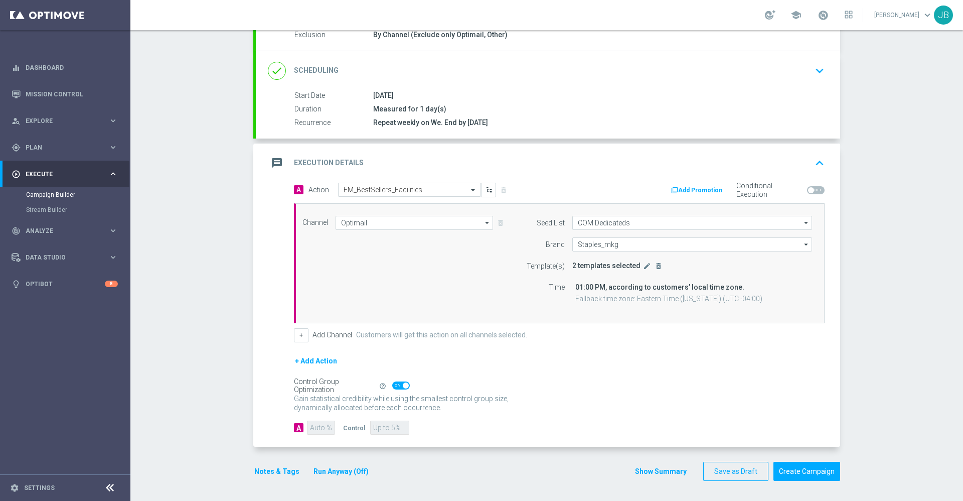
scroll to position [0, 0]
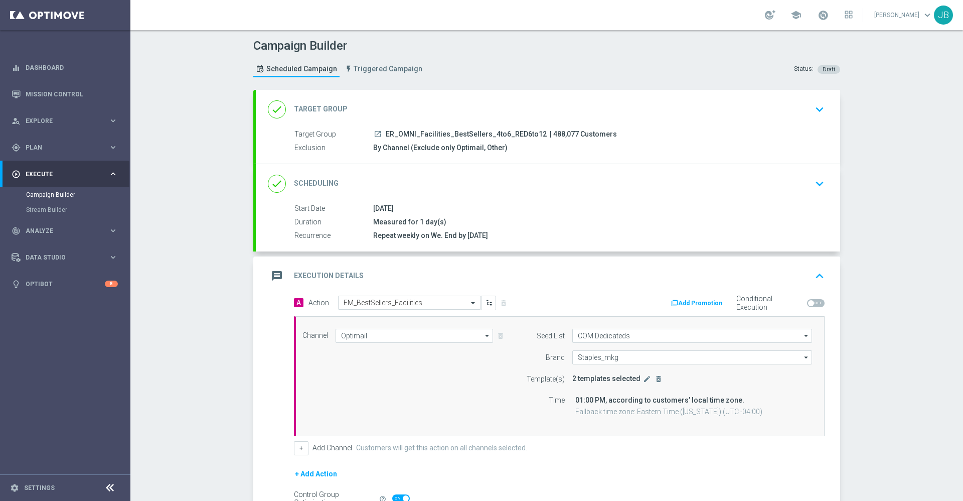
click at [325, 104] on h2 "Target Group" at bounding box center [321, 109] width 54 height 10
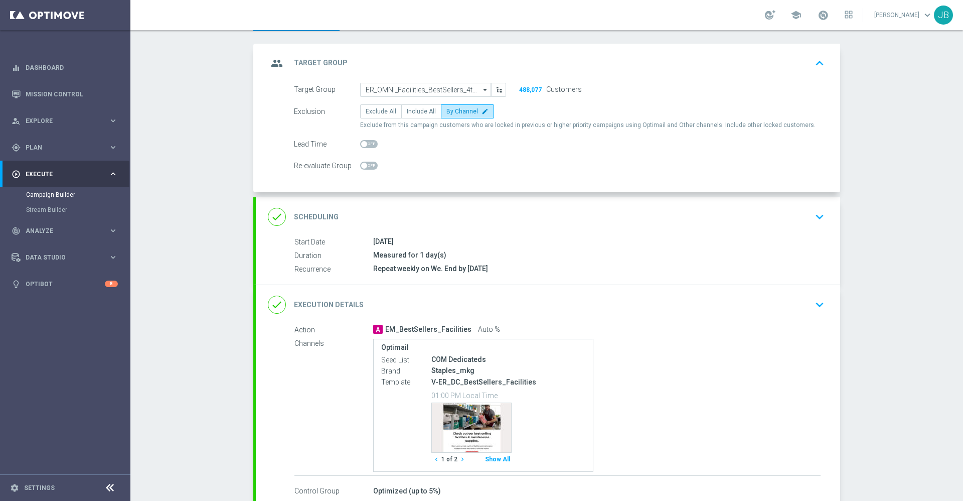
scroll to position [51, 0]
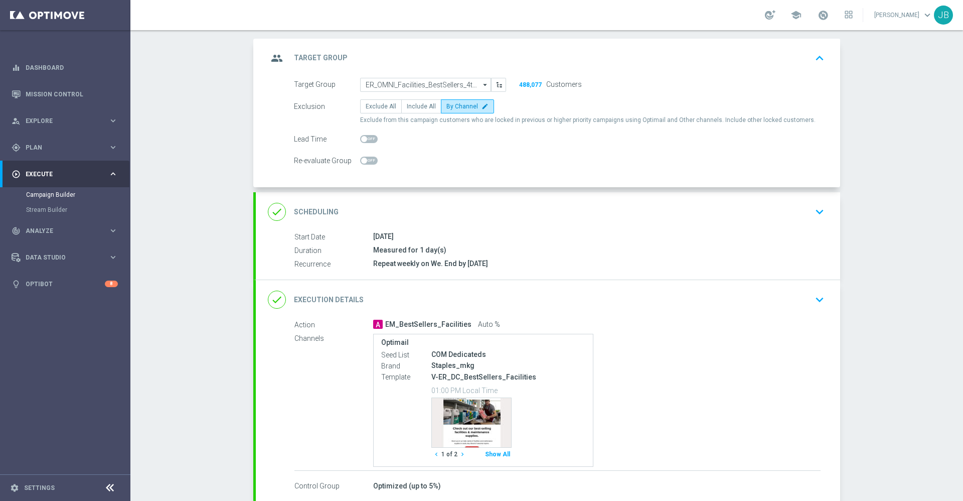
click at [323, 209] on h2 "Scheduling" at bounding box center [316, 212] width 45 height 10
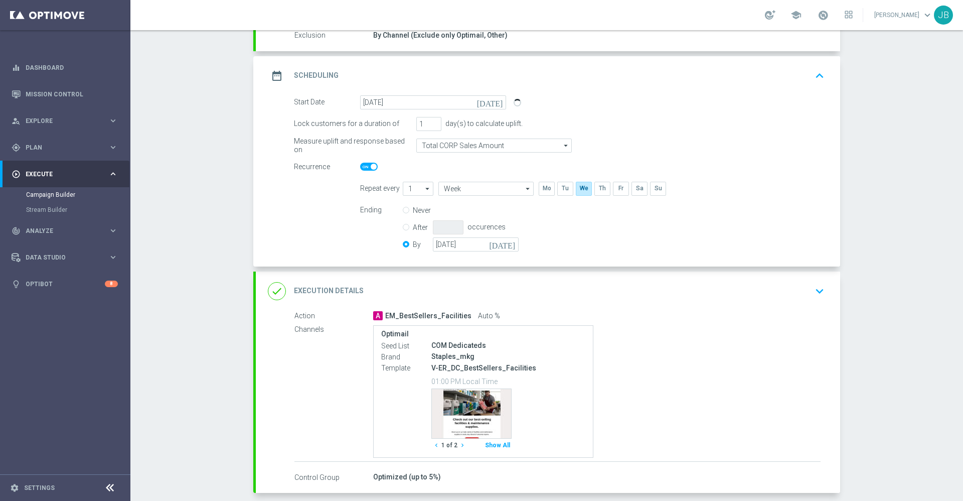
scroll to position [113, 0]
click at [352, 294] on h2 "Execution Details" at bounding box center [329, 290] width 70 height 10
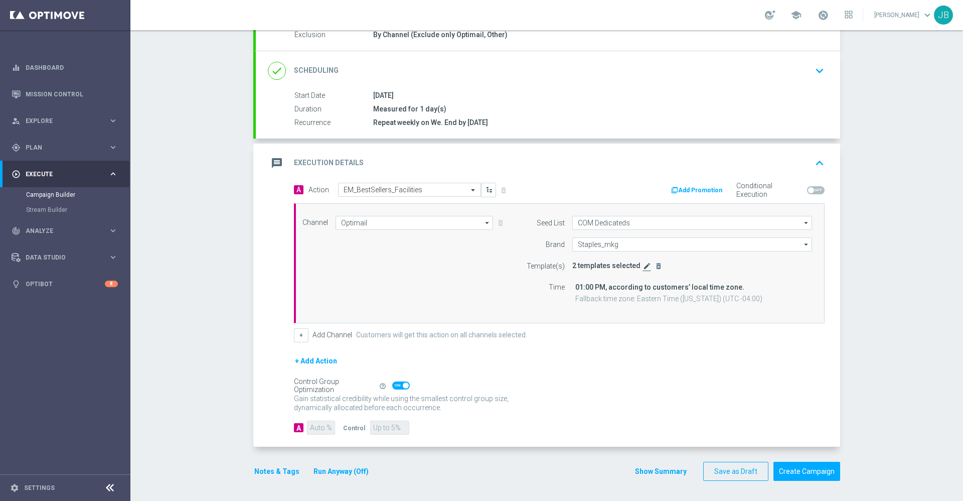
click at [643, 267] on icon "edit" at bounding box center [647, 266] width 8 height 8
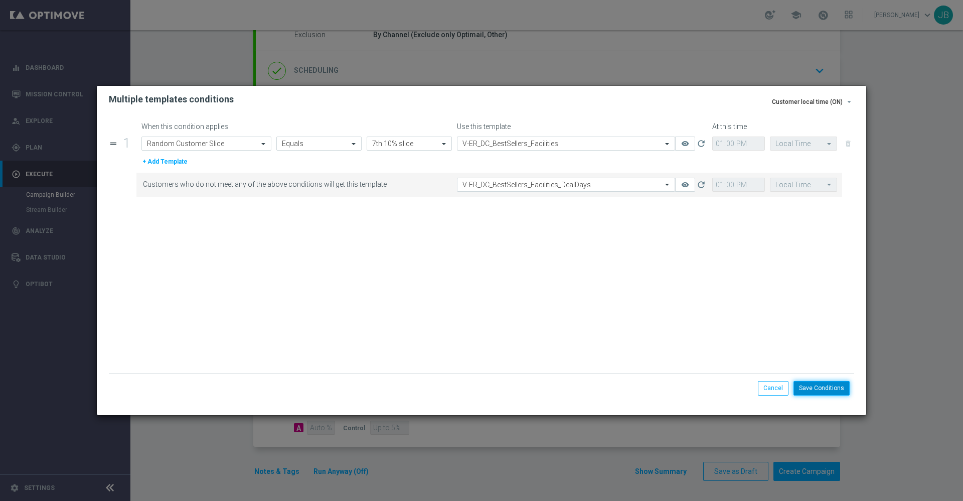
click at [817, 387] on button "Save Conditions" at bounding box center [822, 388] width 56 height 14
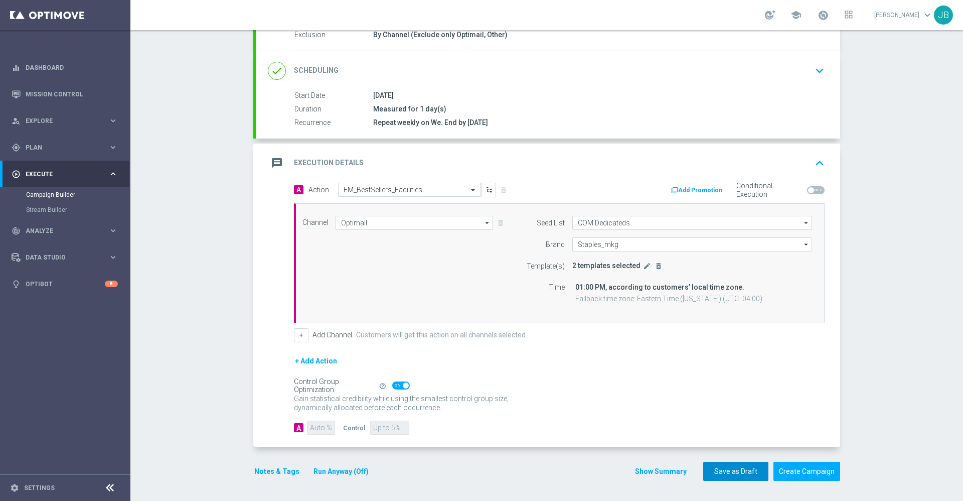
click at [742, 468] on button "Save as Draft" at bounding box center [735, 472] width 65 height 20
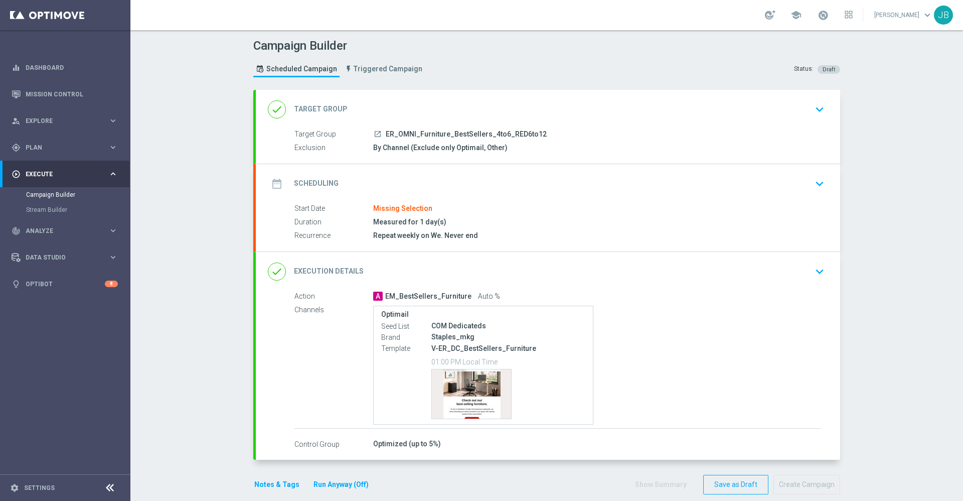
click at [315, 187] on h2 "Scheduling" at bounding box center [316, 184] width 45 height 10
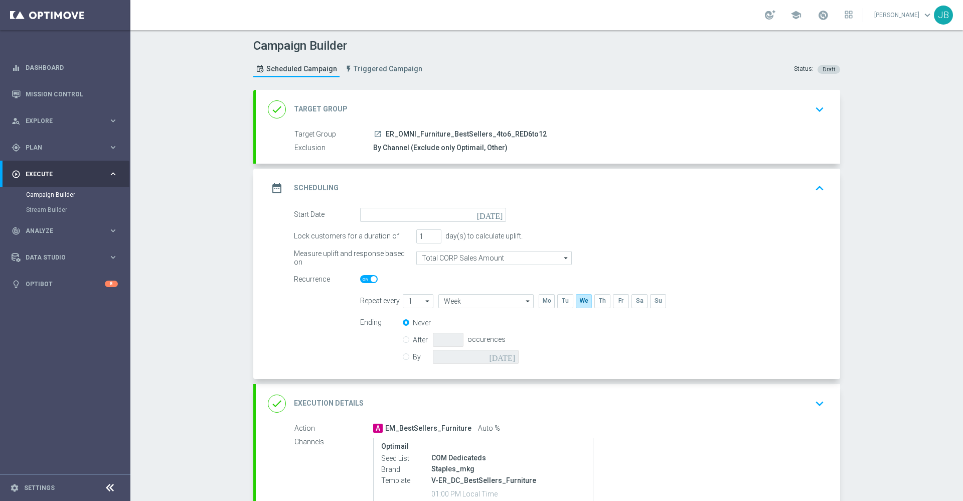
click at [493, 213] on icon "[DATE]" at bounding box center [492, 213] width 30 height 11
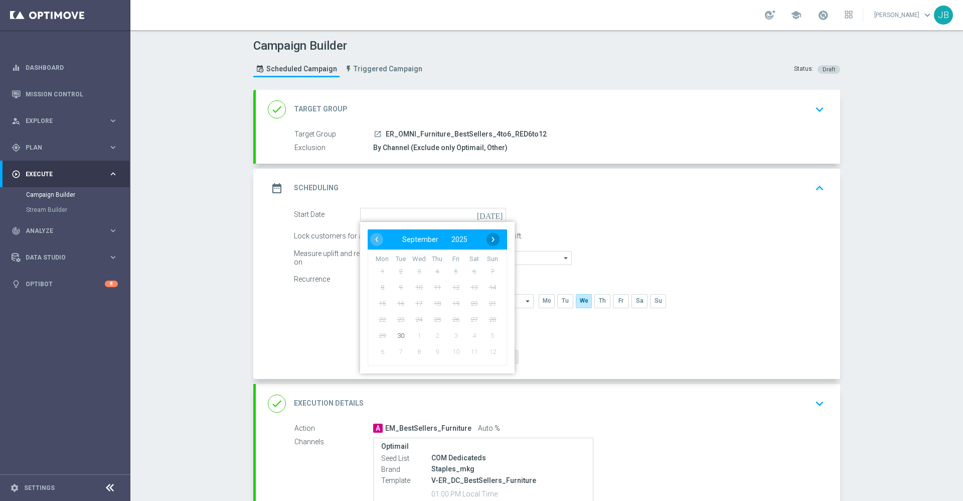
click at [489, 239] on span "›" at bounding box center [493, 239] width 13 height 13
click at [415, 269] on span "1" at bounding box center [419, 271] width 16 height 16
type input "[DATE]"
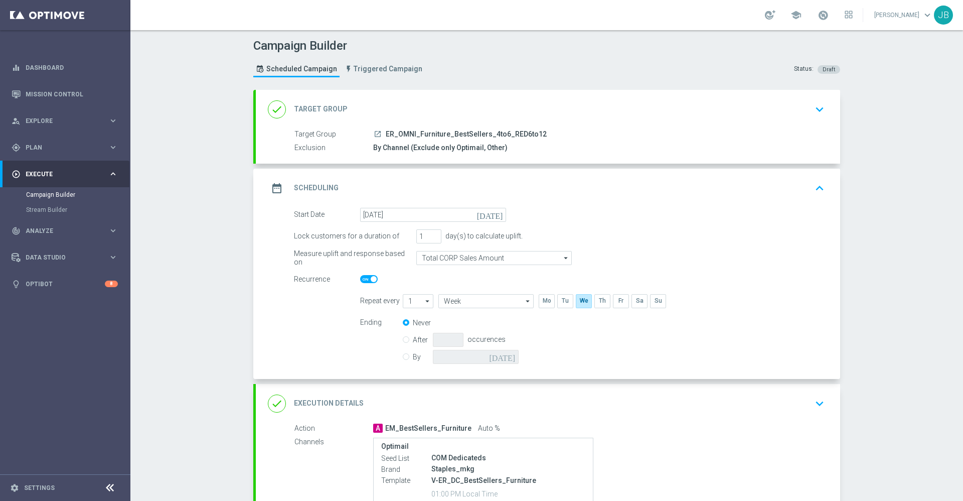
click at [413, 358] on label "By" at bounding box center [423, 356] width 20 height 9
click at [403, 358] on input "By" at bounding box center [406, 355] width 7 height 7
radio input "true"
radio input "false"
click at [506, 356] on icon "[DATE]" at bounding box center [504, 355] width 30 height 11
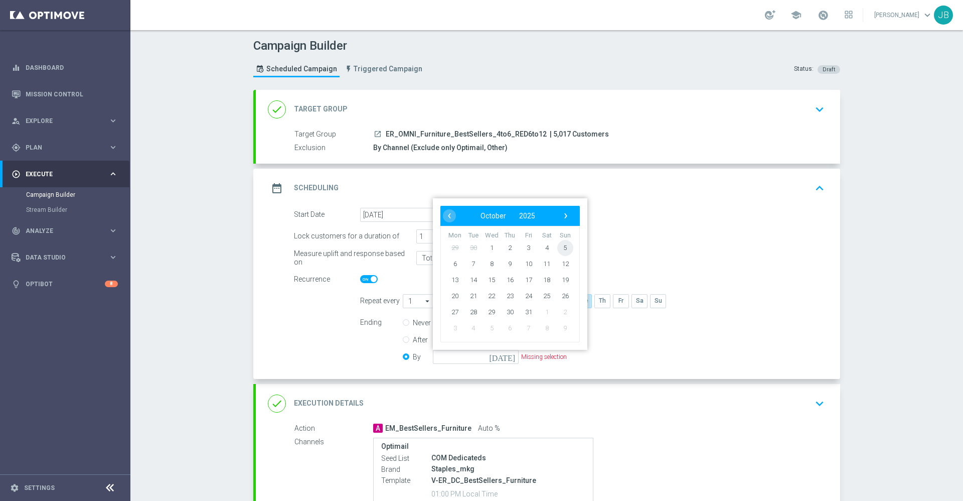
click at [562, 248] on span "5" at bounding box center [565, 247] width 16 height 16
type input "05 Oct 2025"
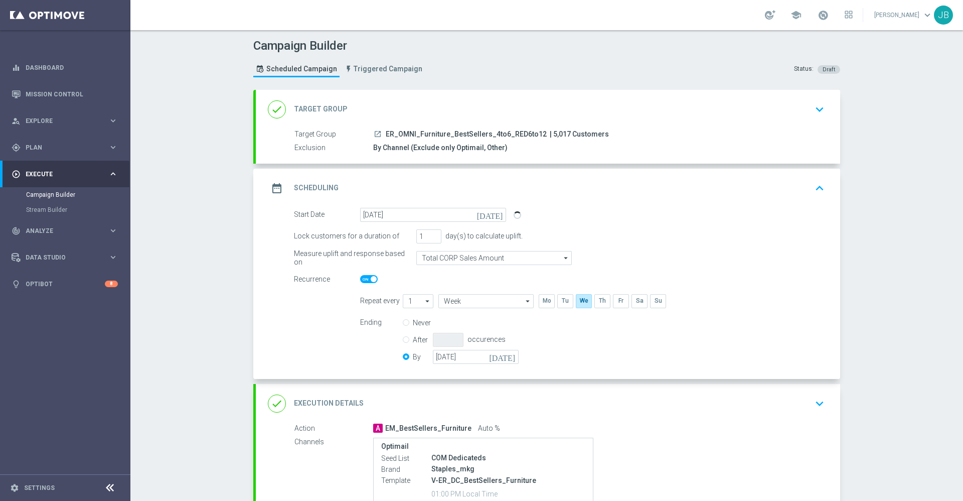
click at [331, 113] on h2 "Target Group" at bounding box center [321, 109] width 54 height 10
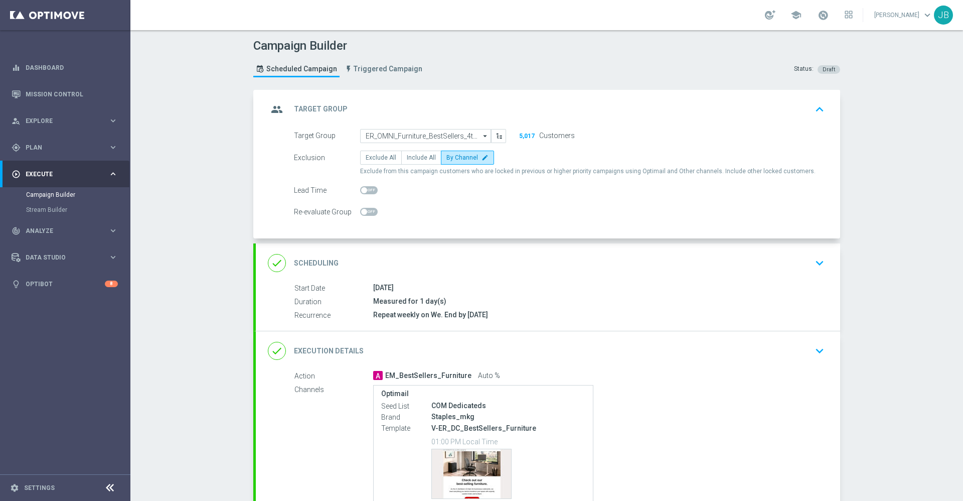
click at [308, 260] on h2 "Scheduling" at bounding box center [316, 263] width 45 height 10
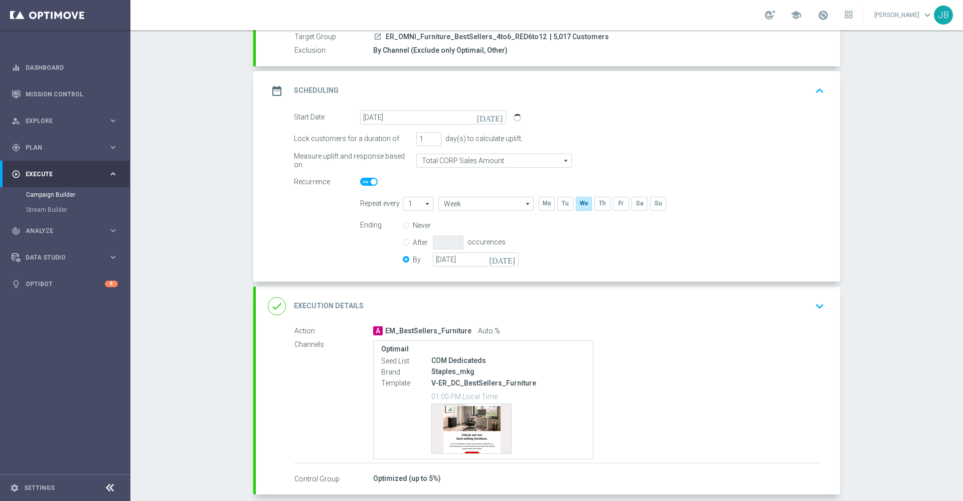
scroll to position [99, 0]
click at [327, 304] on h2 "Execution Details" at bounding box center [329, 304] width 70 height 10
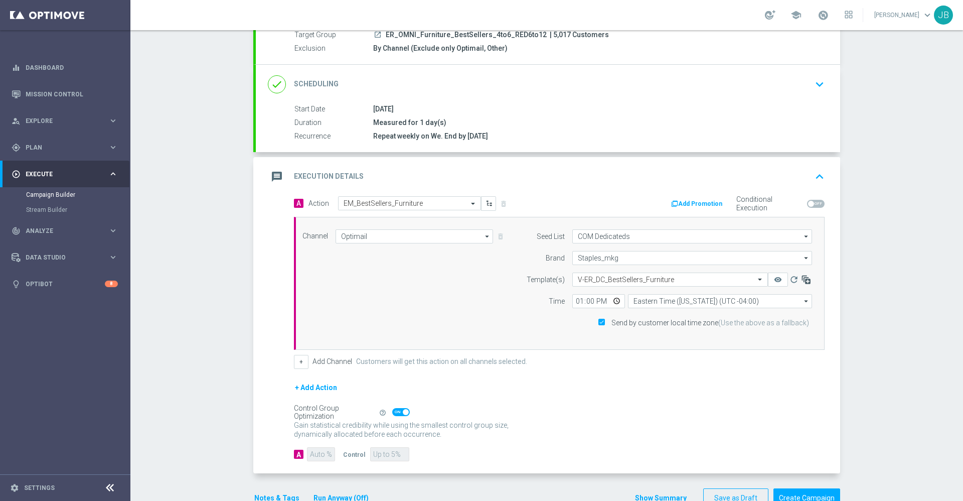
click at [801, 279] on icon "button" at bounding box center [806, 279] width 10 height 10
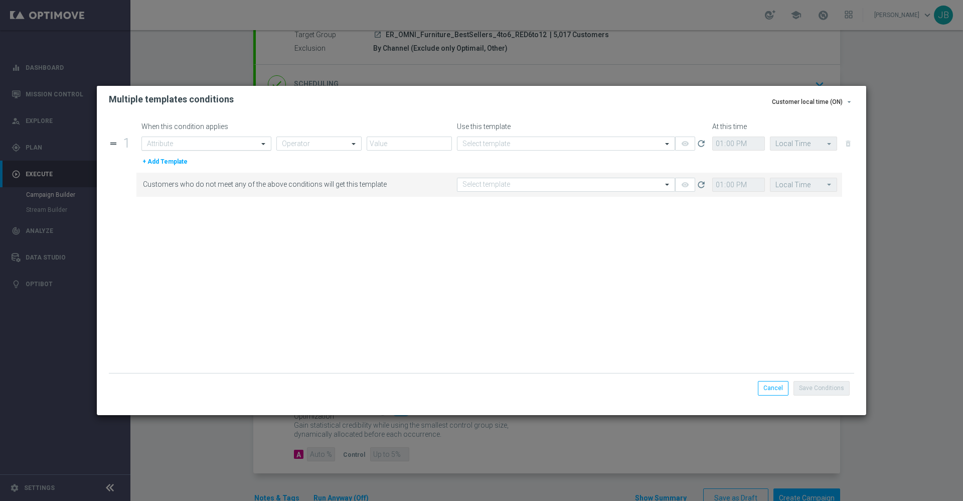
click at [233, 139] on input "text" at bounding box center [196, 143] width 99 height 9
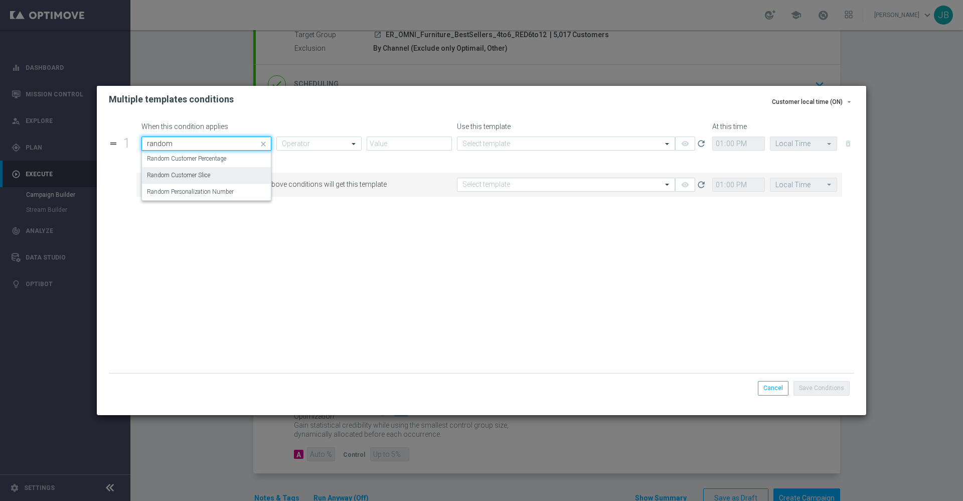
click at [222, 173] on div "Random Customer Slice" at bounding box center [206, 175] width 119 height 17
type input "random"
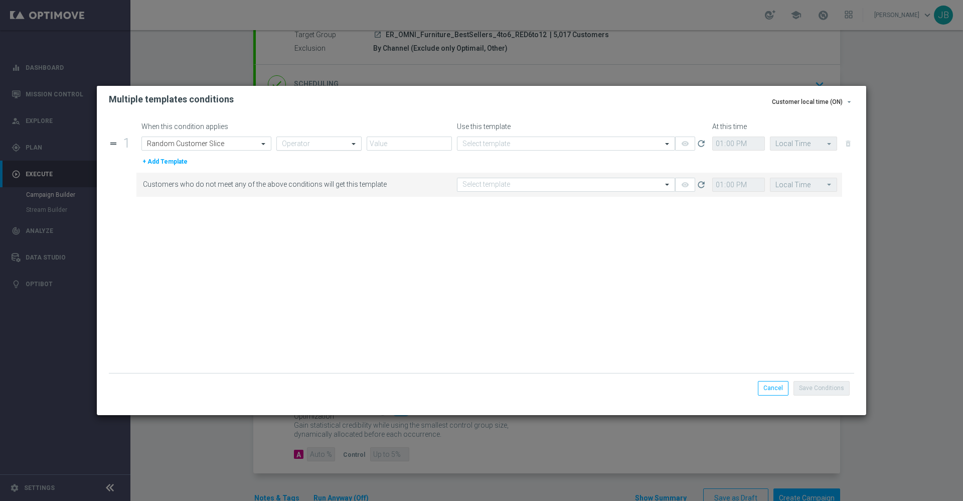
click at [309, 143] on input "text" at bounding box center [309, 143] width 54 height 9
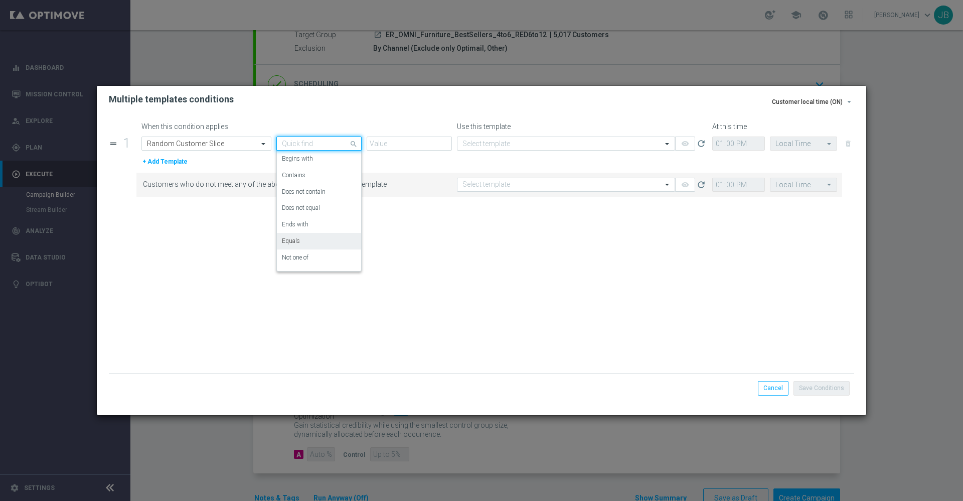
click at [305, 240] on div "Equals" at bounding box center [319, 241] width 74 height 17
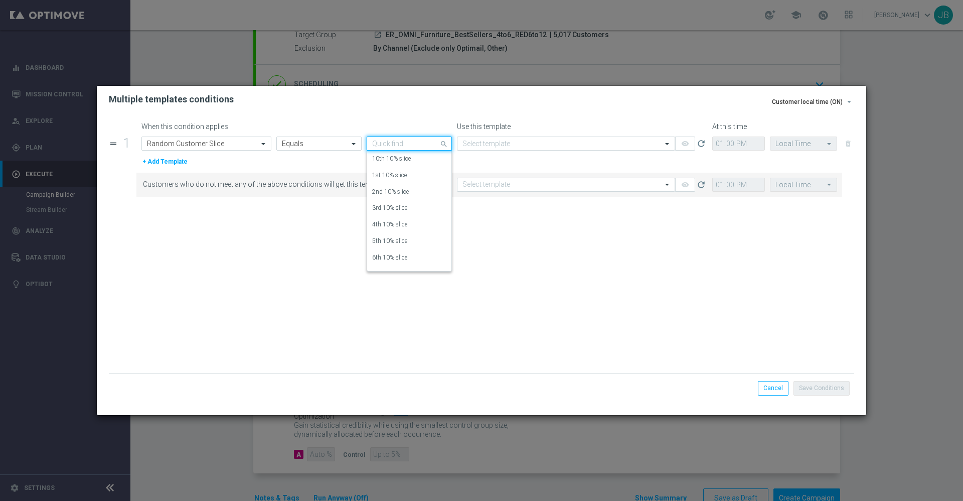
click at [388, 146] on input "text" at bounding box center [399, 143] width 54 height 9
click at [391, 240] on label "7th 10% slice" at bounding box center [389, 242] width 35 height 9
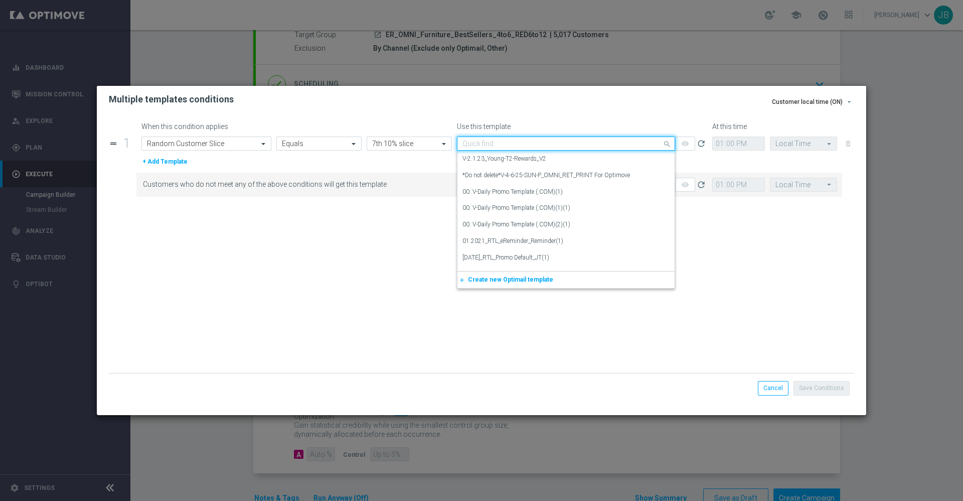
click at [513, 142] on input "text" at bounding box center [556, 143] width 187 height 9
paste input "V-ER_DC_BestSellers_Furniture"
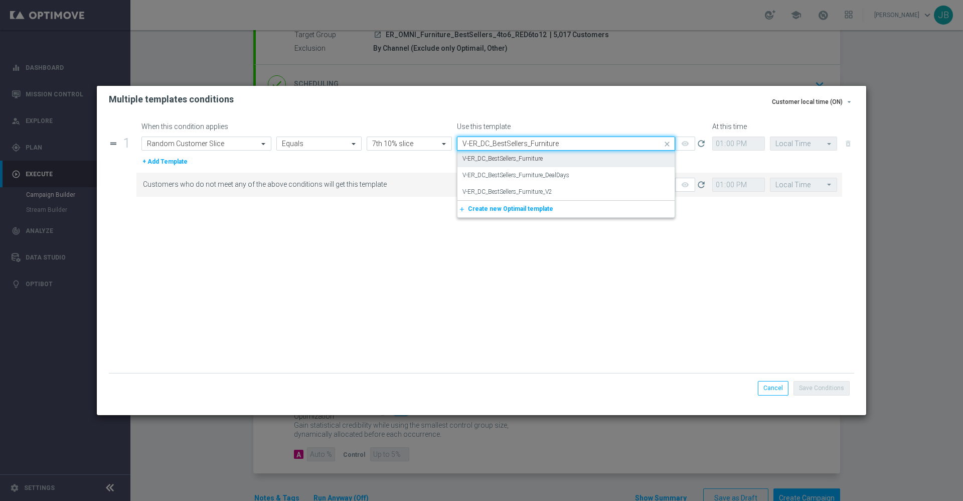
click at [531, 156] on label "V-ER_DC_BestSellers_Furniture" at bounding box center [503, 159] width 80 height 9
type input "V-ER_DC_BestSellers_Furniture"
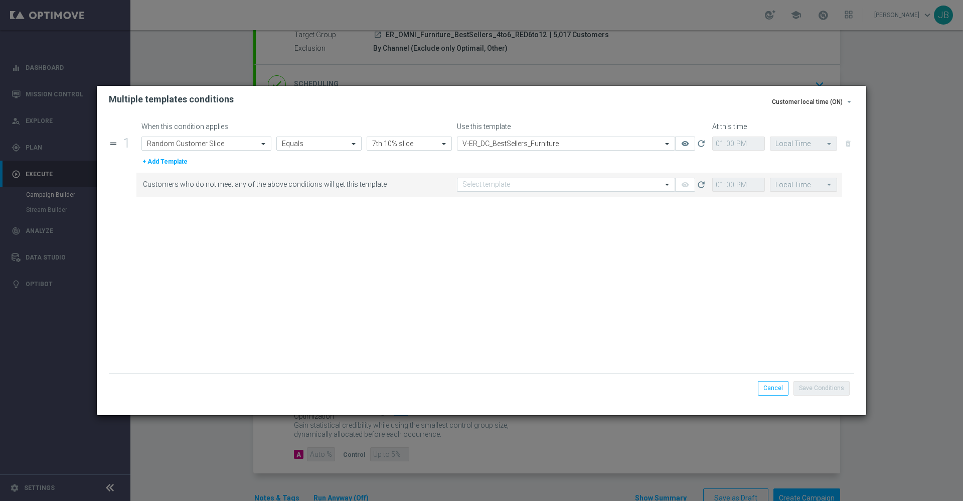
click at [534, 181] on input "text" at bounding box center [556, 185] width 187 height 9
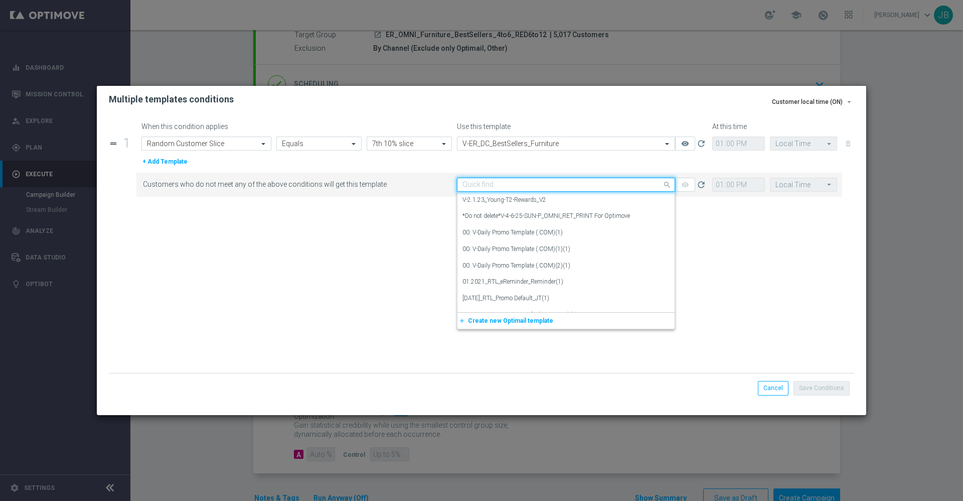
paste input "V-ER_DC_BestSellers_Furniture"
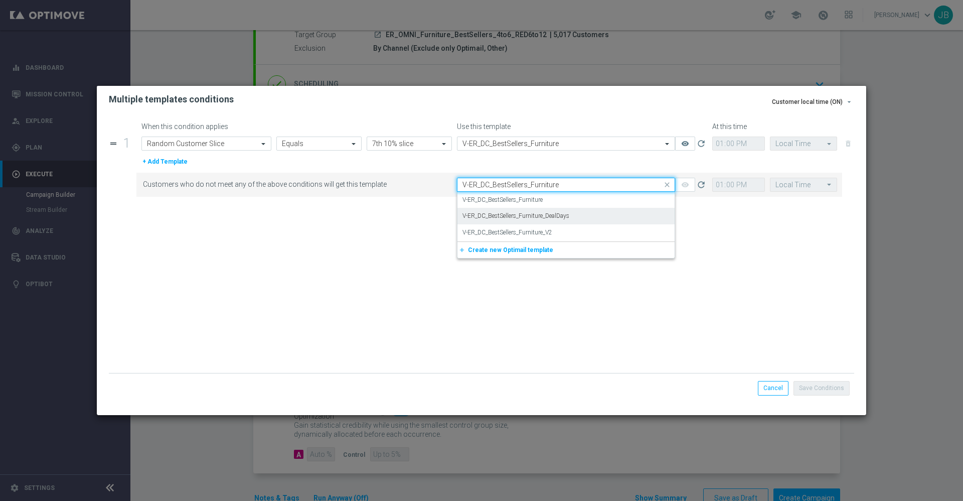
click at [552, 215] on label "V-ER_DC_BestSellers_Furniture_DealDays" at bounding box center [516, 216] width 107 height 9
type input "V-ER_DC_BestSellers_Furniture"
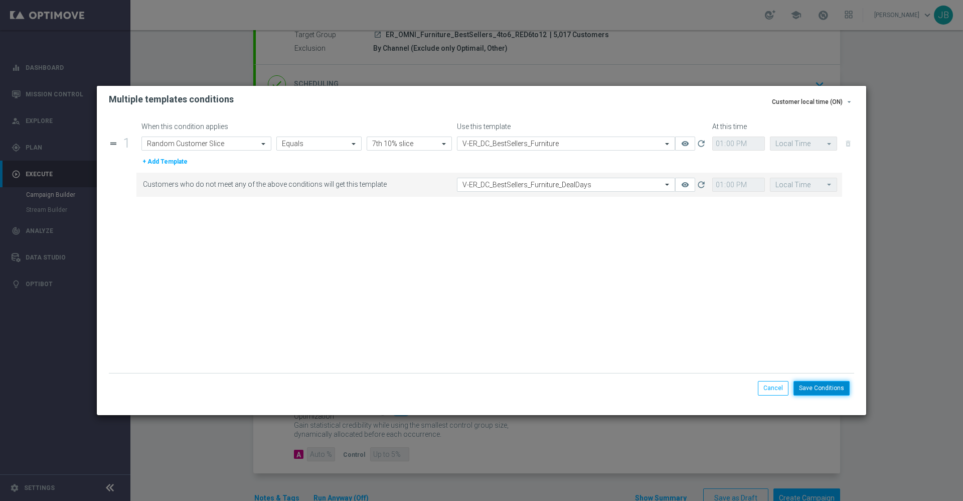
click at [809, 385] on button "Save Conditions" at bounding box center [822, 388] width 56 height 14
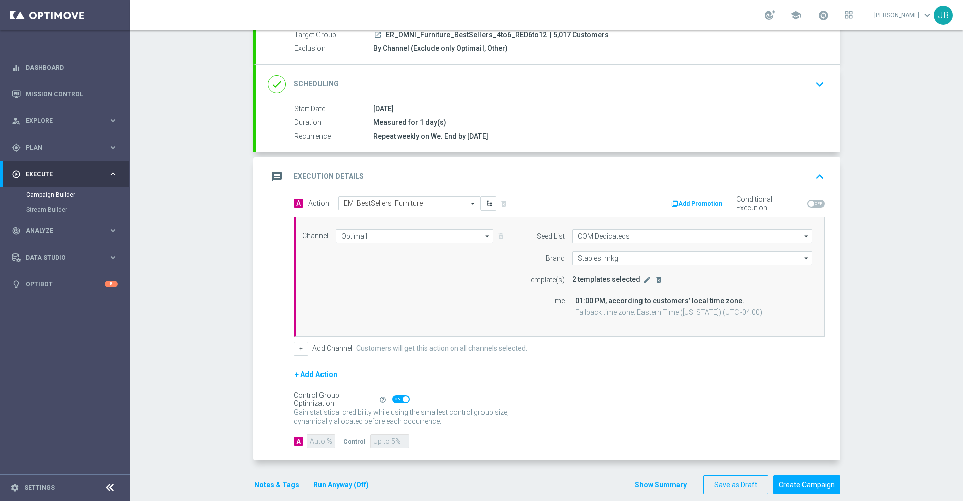
scroll to position [0, 0]
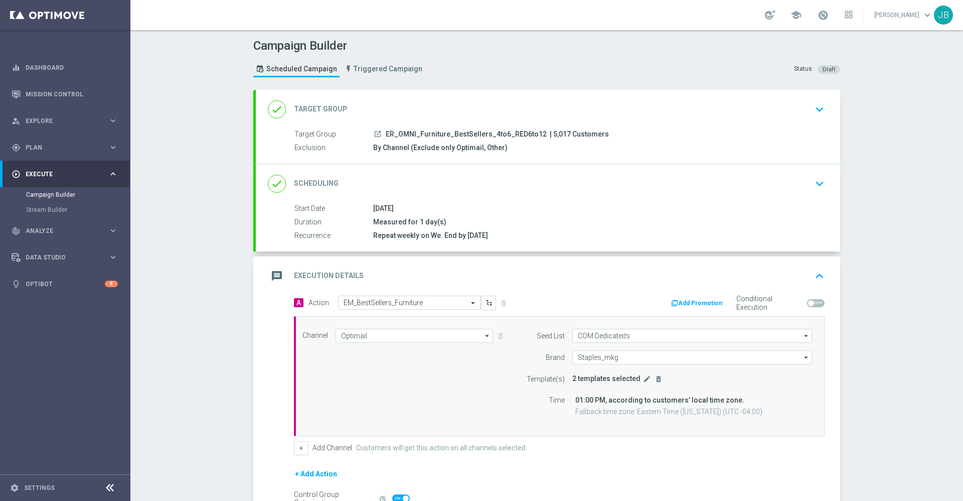
click at [333, 111] on h2 "Target Group" at bounding box center [321, 109] width 54 height 10
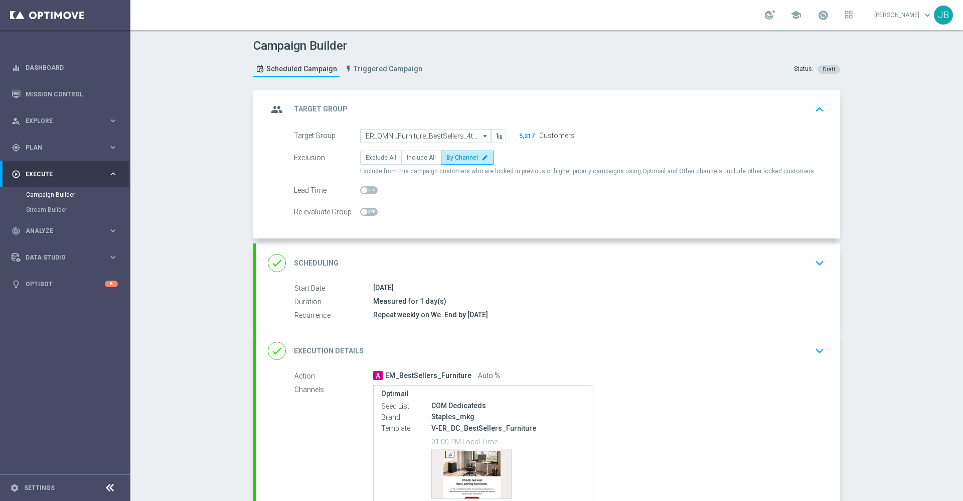
click at [321, 111] on h2 "Target Group" at bounding box center [321, 109] width 54 height 10
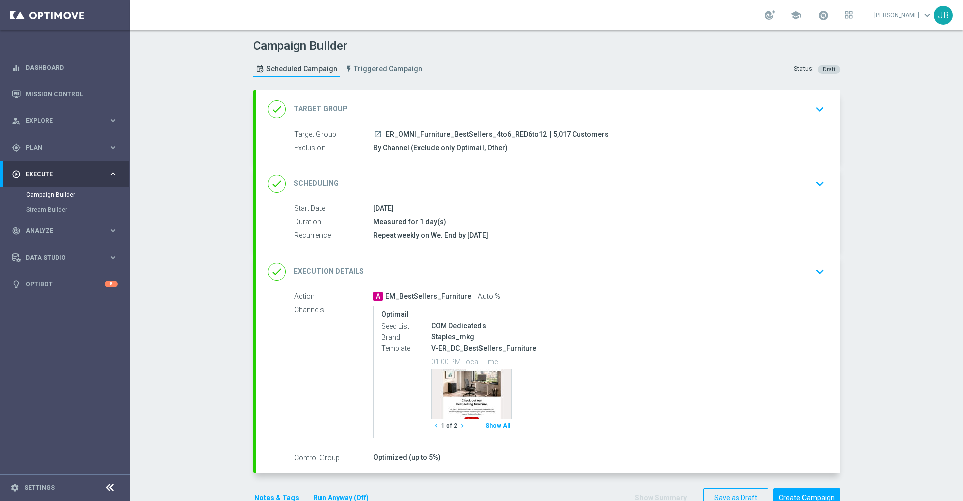
click at [319, 104] on h2 "Target Group" at bounding box center [321, 109] width 54 height 10
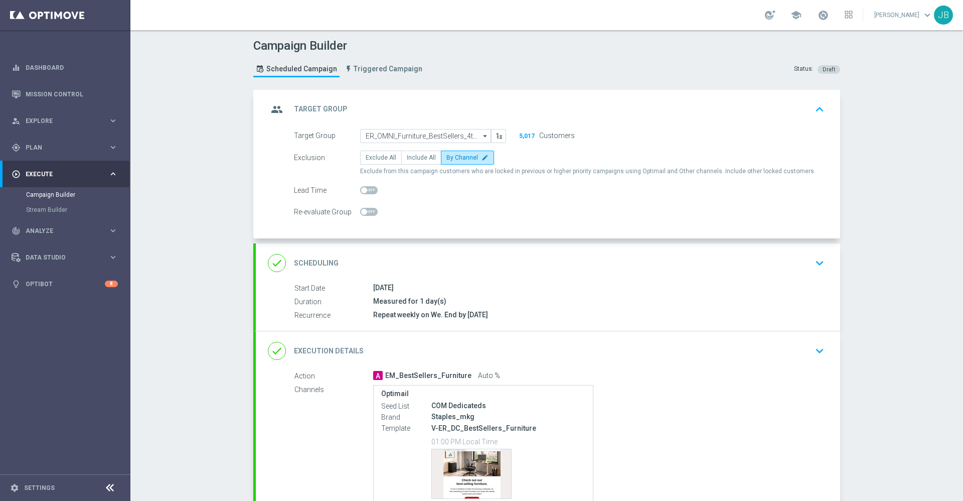
click at [321, 105] on h2 "Target Group" at bounding box center [321, 109] width 54 height 10
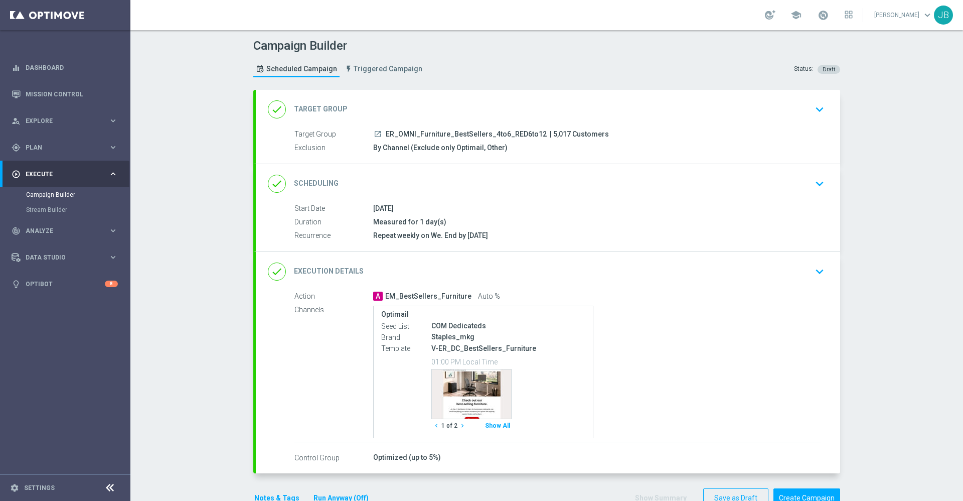
click at [325, 185] on h2 "Scheduling" at bounding box center [316, 184] width 45 height 10
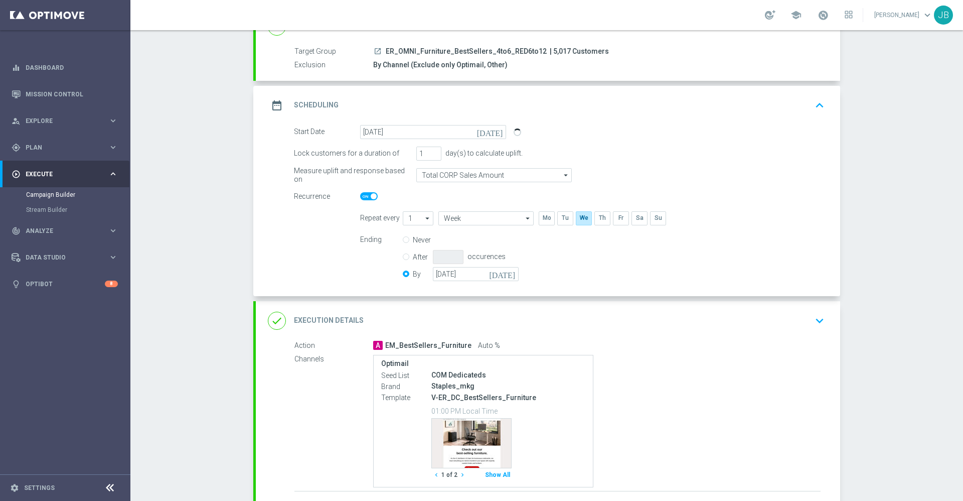
scroll to position [87, 0]
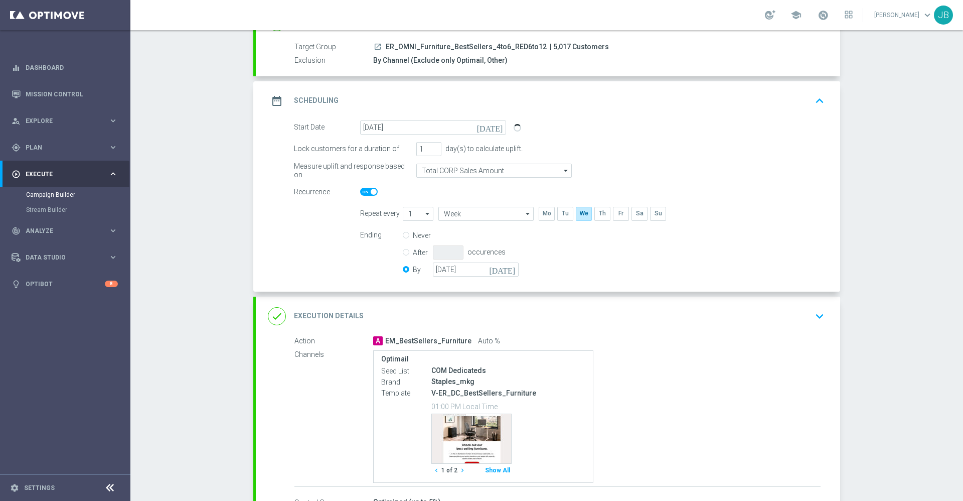
click at [338, 312] on h2 "Execution Details" at bounding box center [329, 316] width 70 height 10
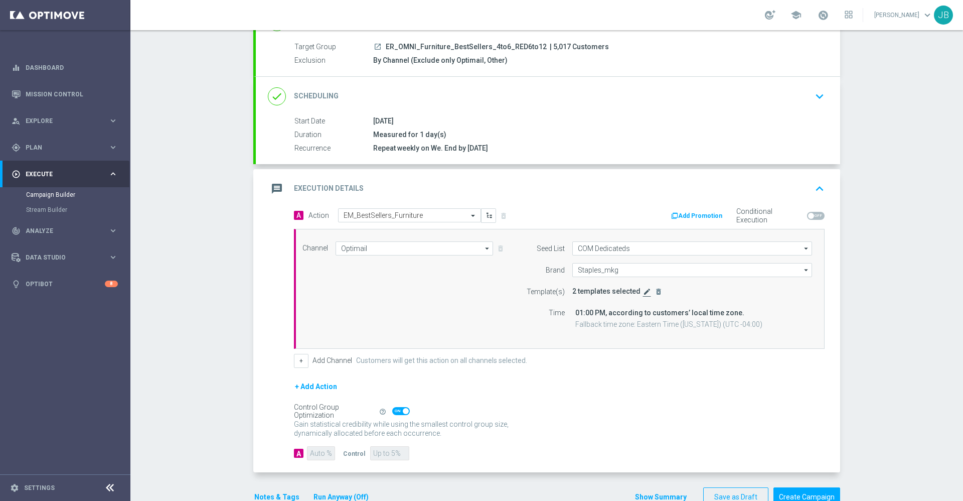
click at [643, 292] on icon "edit" at bounding box center [647, 291] width 8 height 8
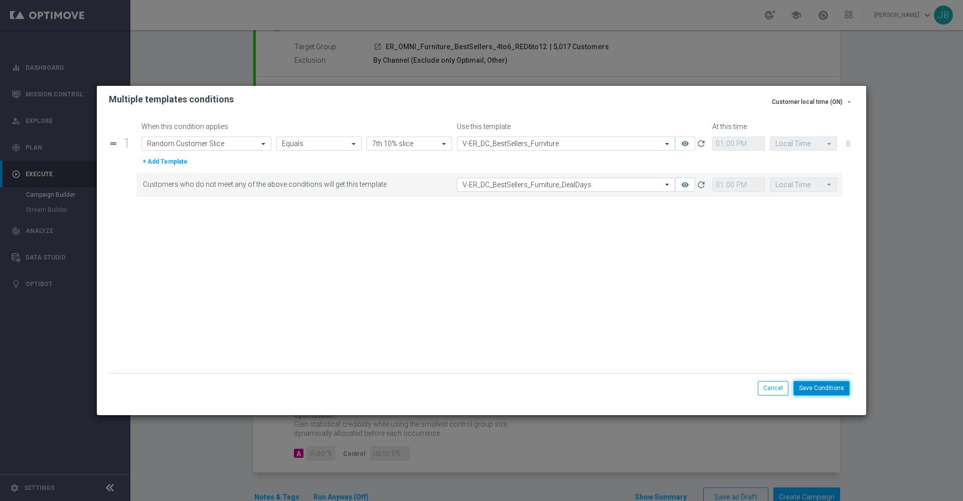
click at [823, 384] on button "Save Conditions" at bounding box center [822, 388] width 56 height 14
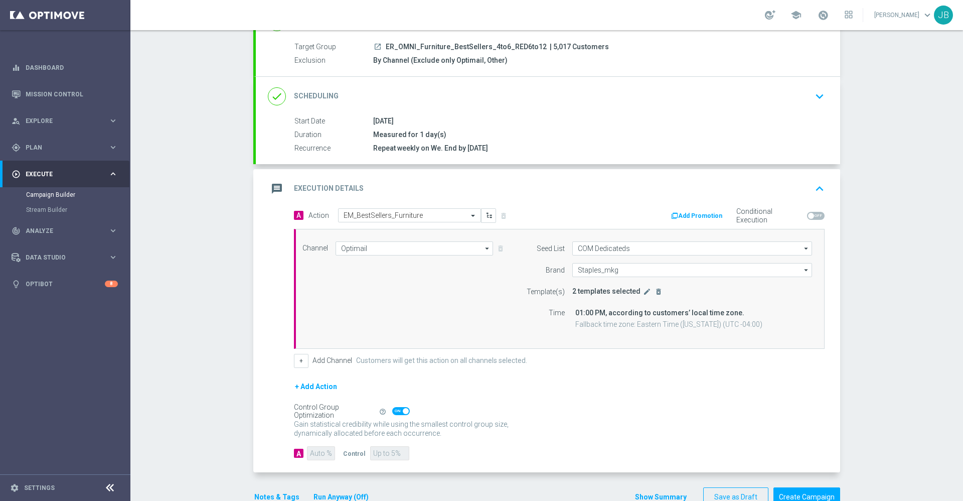
scroll to position [113, 0]
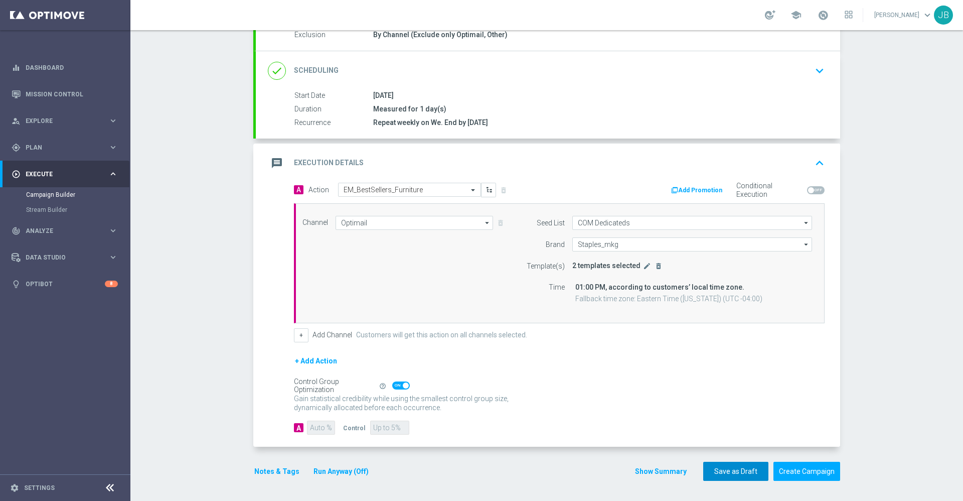
click at [729, 470] on button "Save as Draft" at bounding box center [735, 472] width 65 height 20
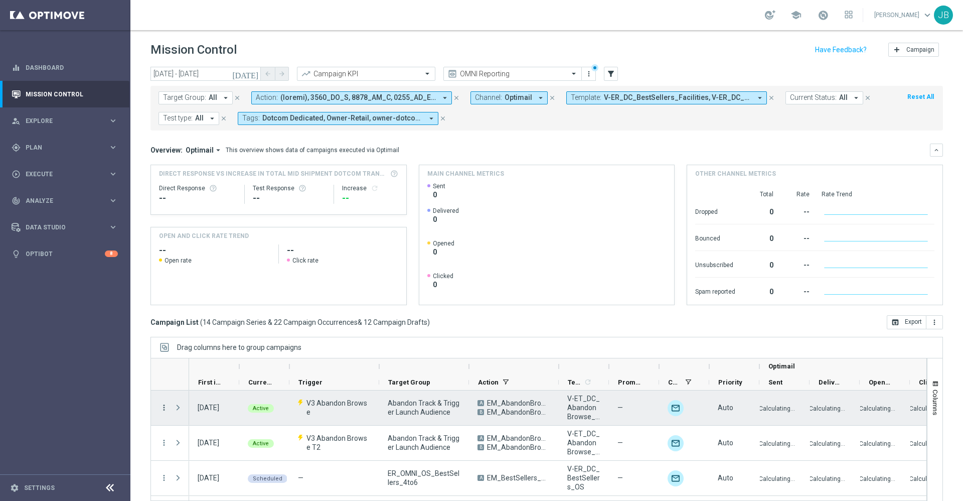
click at [163, 407] on icon "more_vert" at bounding box center [164, 407] width 9 height 9
click at [200, 472] on div "Edit" at bounding box center [230, 474] width 93 height 7
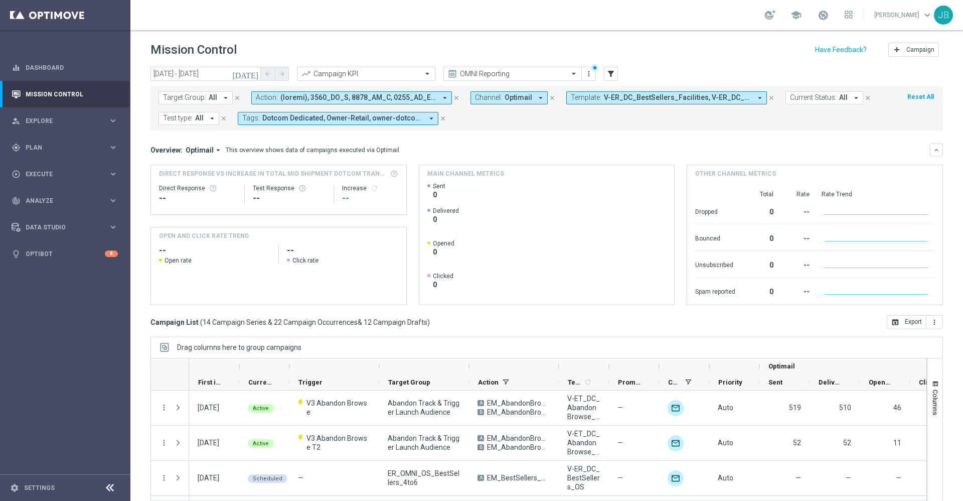
drag, startPoint x: 611, startPoint y: 367, endPoint x: 694, endPoint y: 371, distance: 82.9
click at [694, 371] on div "Optimail" at bounding box center [601, 366] width 824 height 16
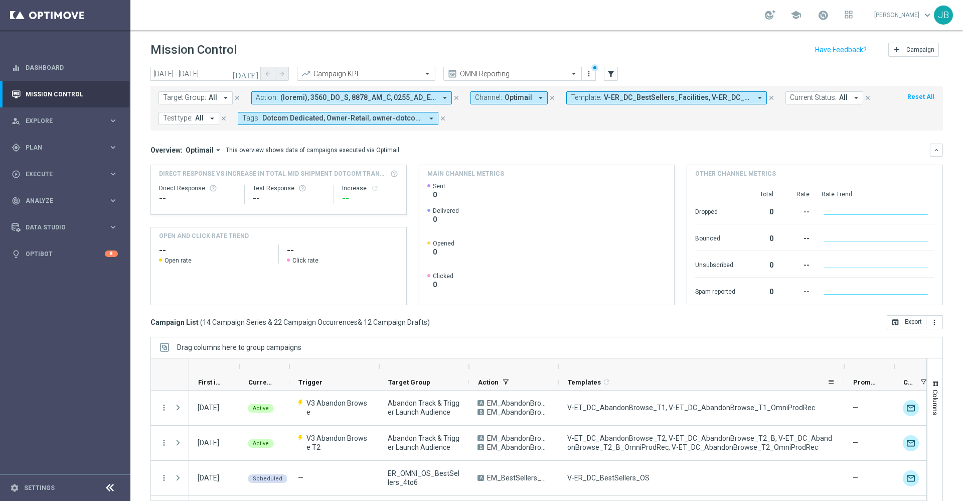
drag, startPoint x: 607, startPoint y: 366, endPoint x: 845, endPoint y: 382, distance: 238.4
click at [845, 382] on div "Optimail First in Range" at bounding box center [718, 374] width 1059 height 32
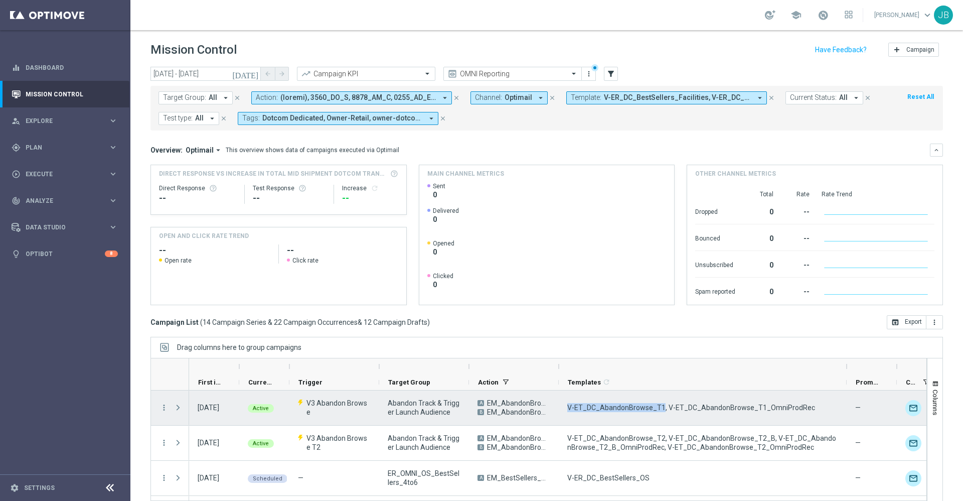
drag, startPoint x: 567, startPoint y: 405, endPoint x: 660, endPoint y: 420, distance: 93.9
click at [660, 420] on div "V-ET_DC_AbandonBrowse_T1, V-ET_DC_AbandonBrowse_T1_OmniProdRec" at bounding box center [703, 407] width 288 height 35
click at [605, 412] on div "V-ET_DC_AbandonBrowse_T1, V-ET_DC_AbandonBrowse_T1_OmniProdRec" at bounding box center [703, 407] width 288 height 35
drag, startPoint x: 567, startPoint y: 406, endPoint x: 658, endPoint y: 410, distance: 90.9
click at [658, 410] on span "V-ET_DC_AbandonBrowse_T1, V-ET_DC_AbandonBrowse_T1_OmniProdRec" at bounding box center [691, 407] width 248 height 9
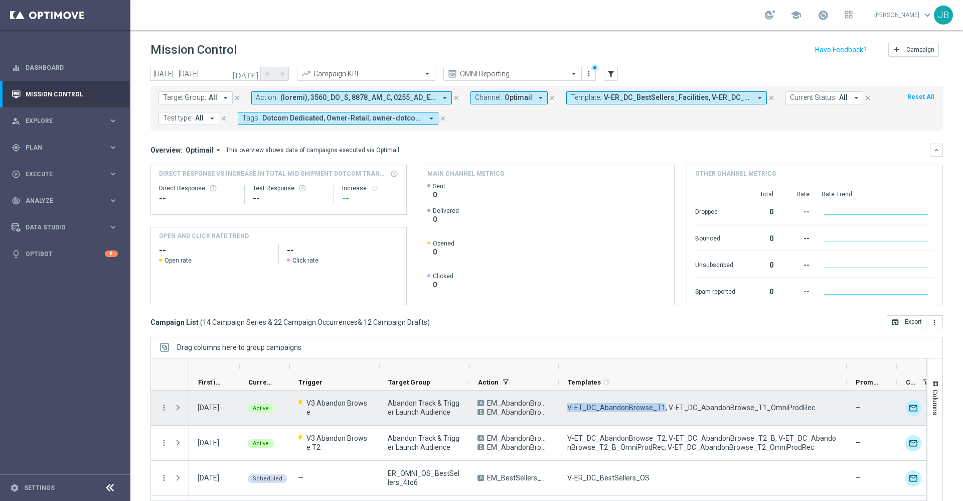
click at [575, 412] on div "V-ET_DC_AbandonBrowse_T1, V-ET_DC_AbandonBrowse_T1_OmniProdRec" at bounding box center [703, 407] width 288 height 35
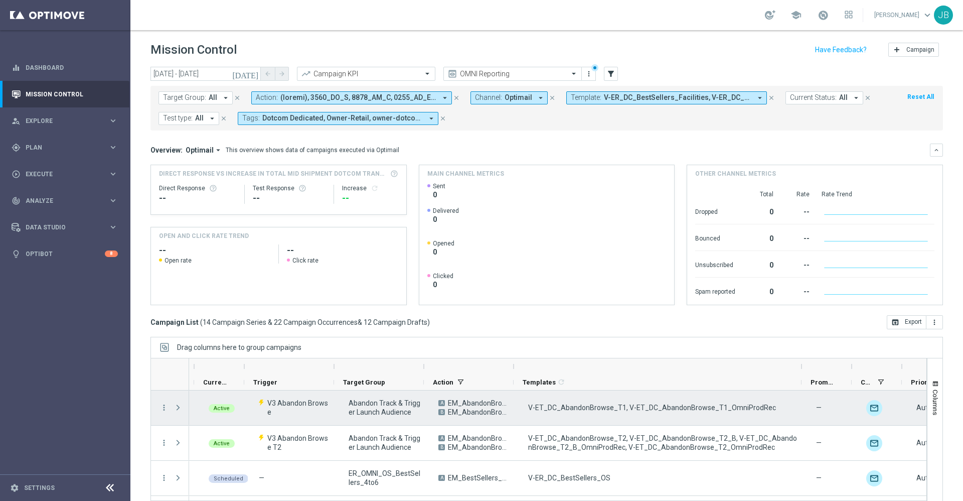
scroll to position [0, 48]
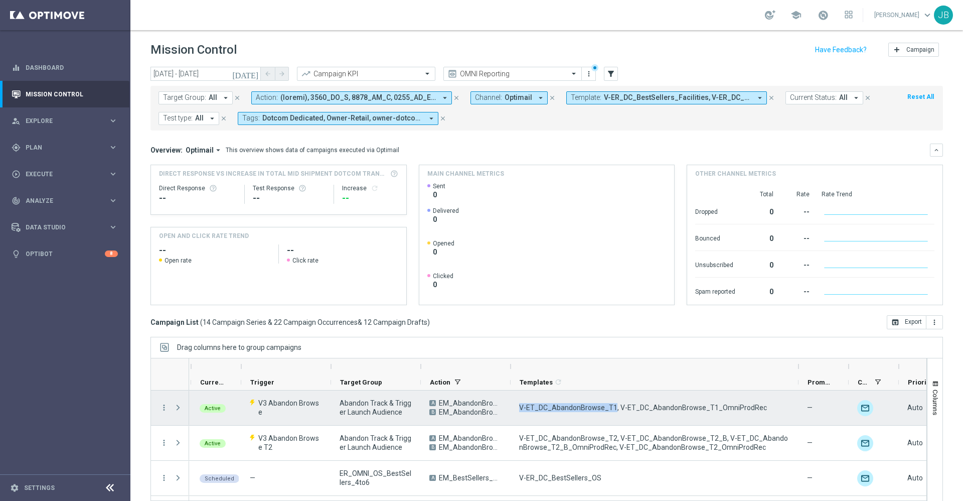
drag, startPoint x: 610, startPoint y: 409, endPoint x: 521, endPoint y: 406, distance: 88.8
click at [521, 406] on span "V-ET_DC_AbandonBrowse_T1, V-ET_DC_AbandonBrowse_T1_OmniProdRec" at bounding box center [643, 407] width 248 height 9
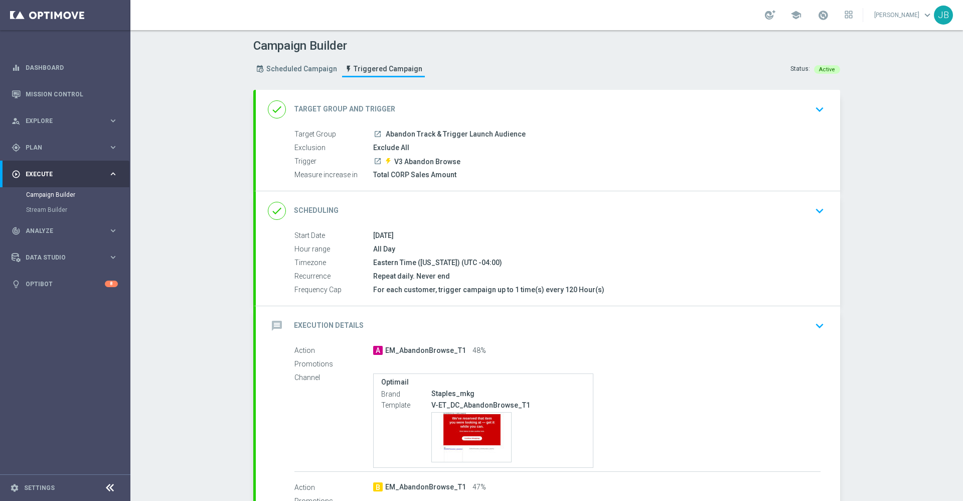
scroll to position [14, 0]
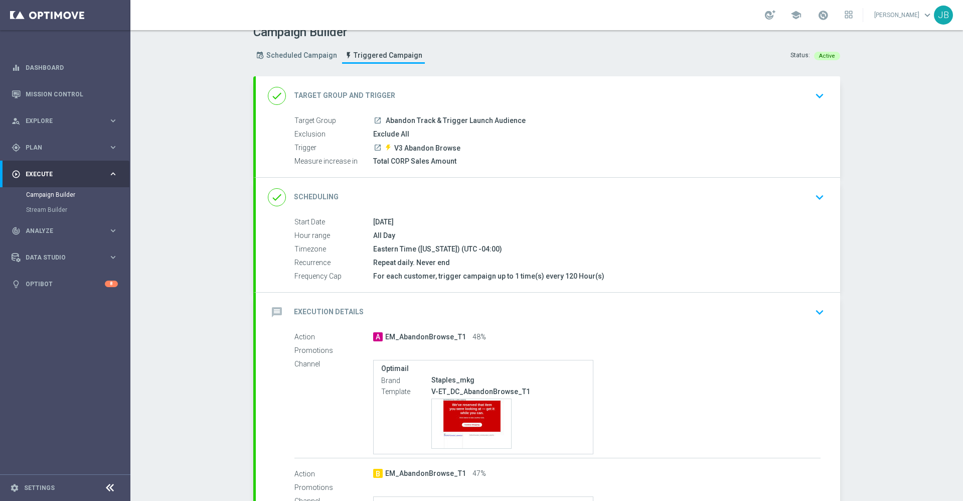
click at [344, 314] on h2 "Execution Details" at bounding box center [329, 312] width 70 height 10
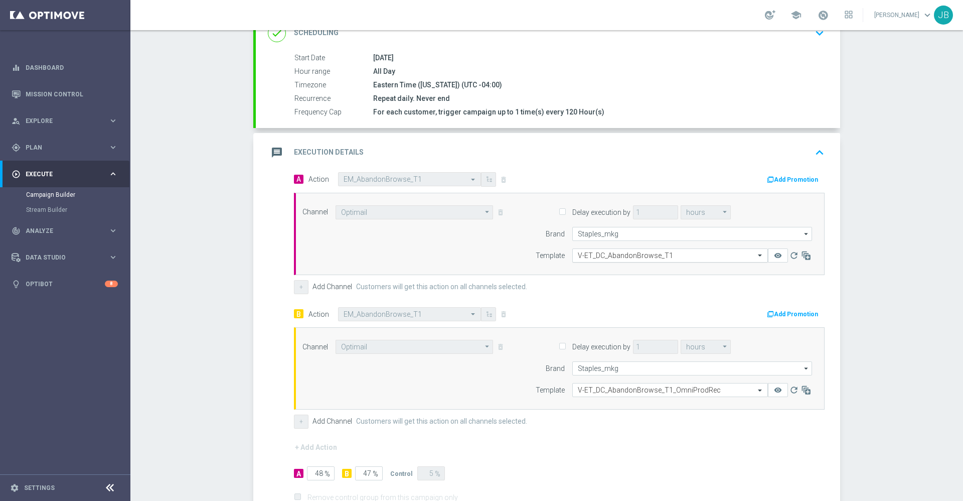
scroll to position [266, 0]
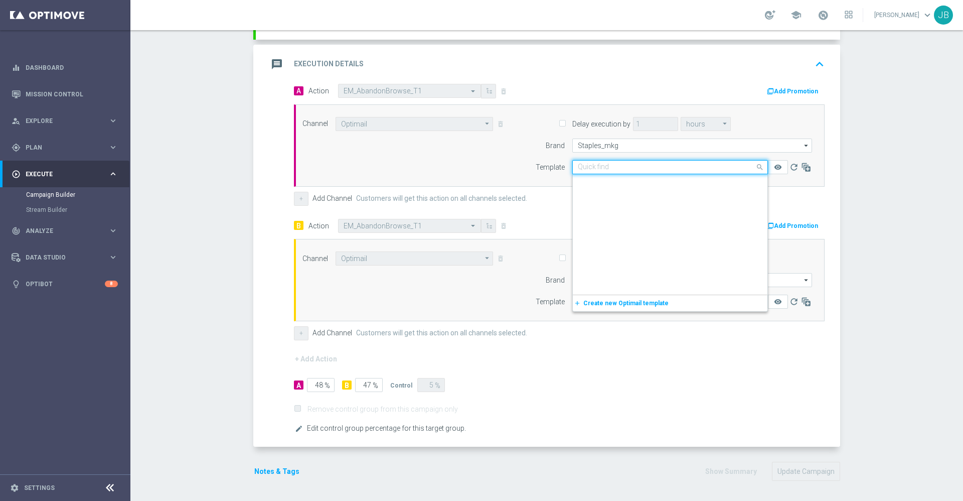
click at [629, 169] on input "text" at bounding box center [660, 167] width 165 height 9
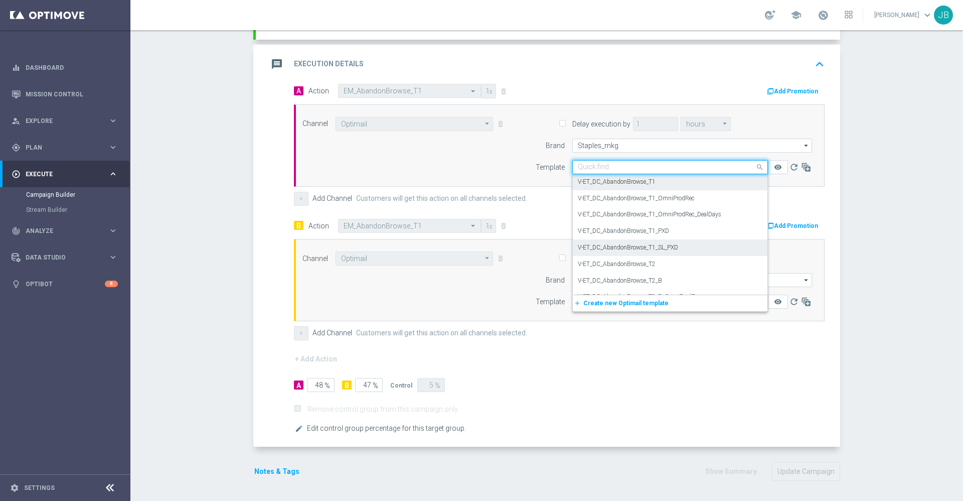
click at [454, 176] on div "Channel Optimail Optimail arrow_drop_down Show Selected 0 of NaN Optimail" at bounding box center [559, 145] width 531 height 82
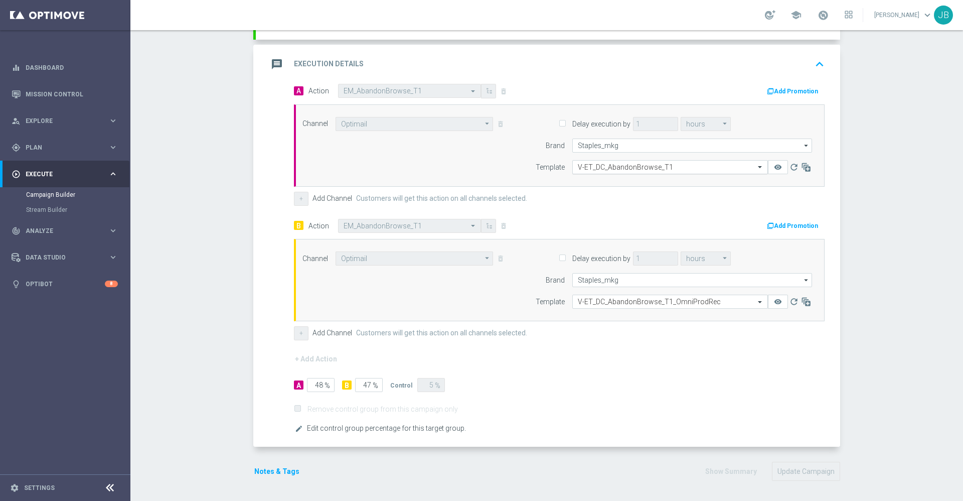
click at [624, 170] on input "text" at bounding box center [660, 167] width 165 height 9
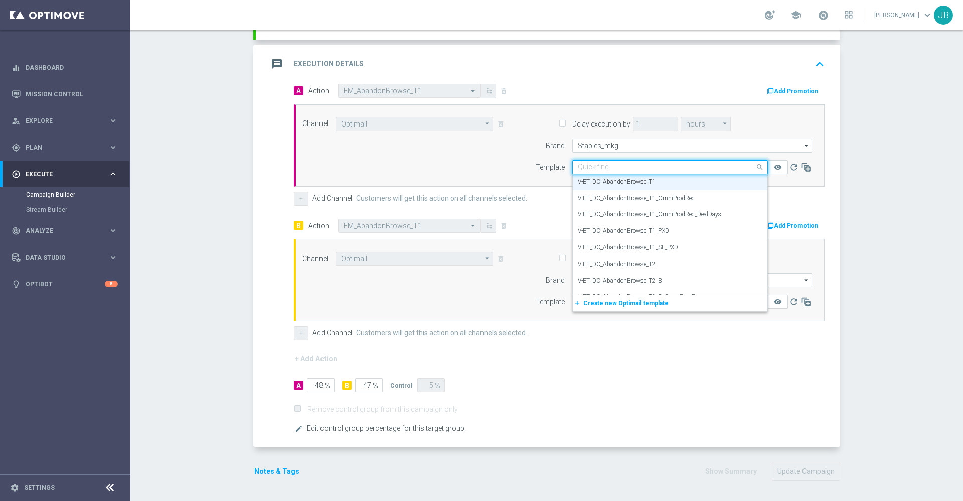
click at [600, 164] on input "text" at bounding box center [660, 167] width 165 height 9
paste input "V-ET_DC_AbandonBrowse_T1, V-ET_DC_AbandonBrowse_T1_OmniProdRec"
type input "V-ET_DC_AbandonBrowse_T1, V-ET_DC_AbandonBrowse_T1_OmniProdRec"
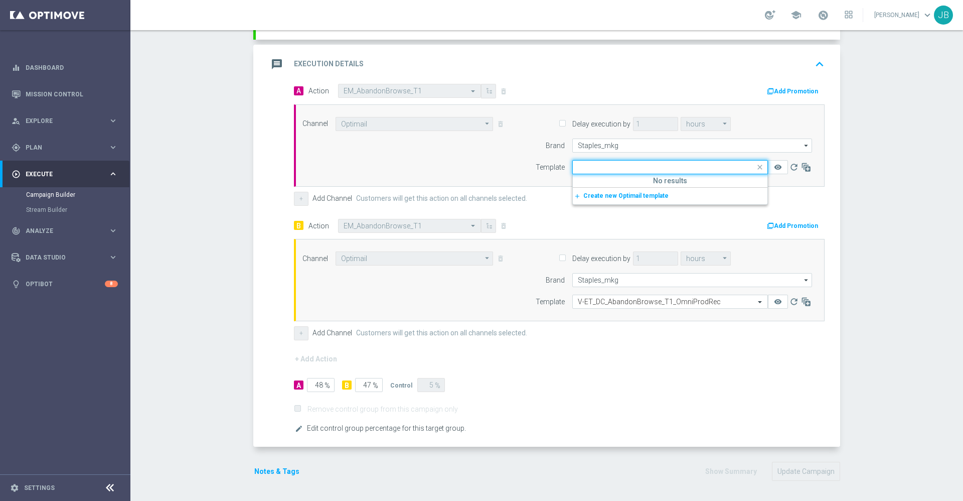
scroll to position [0, 0]
click at [755, 166] on span at bounding box center [761, 167] width 13 height 13
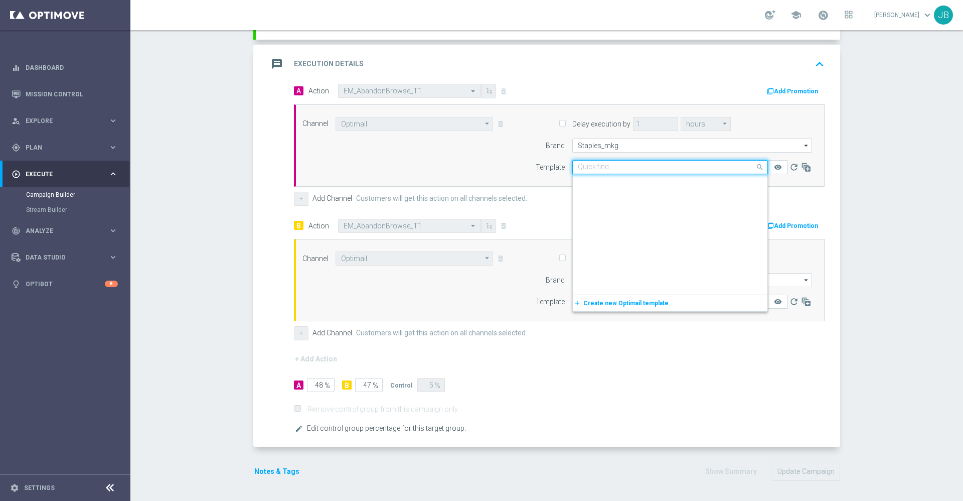
scroll to position [3741, 0]
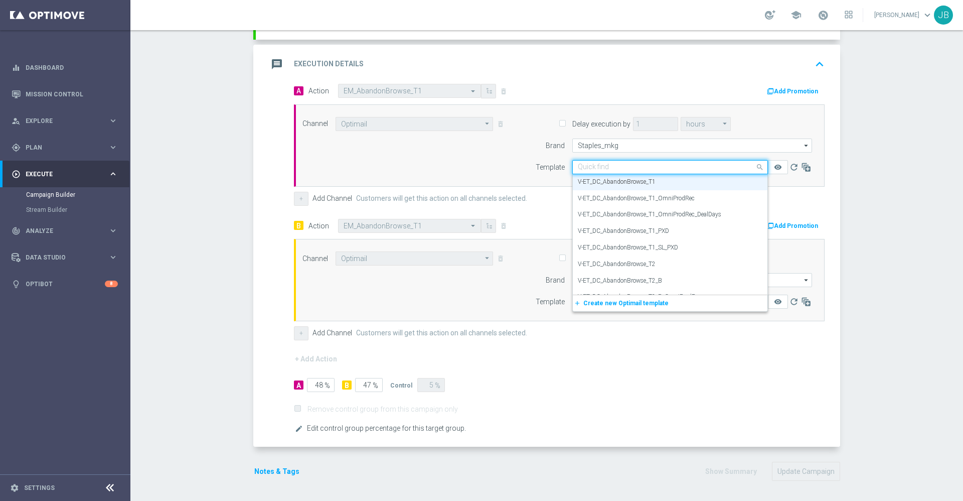
click at [585, 166] on input "text" at bounding box center [660, 167] width 165 height 9
paste input "V-ET_DC_AbandonBrowse_T1, V-ET_DC_AbandonBrowse_T1_OmniProdRec"
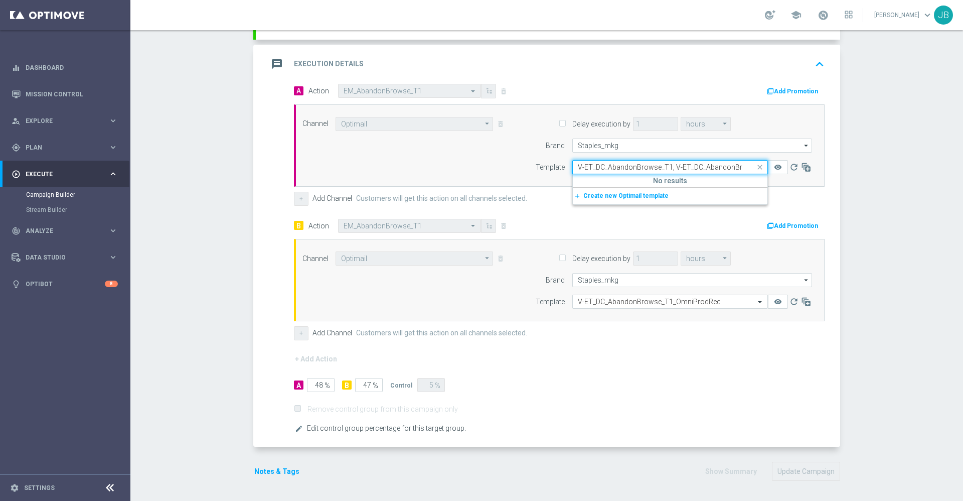
scroll to position [0, 0]
type input "V-ET_DC_AbandonBrowse_T1, V-ET_DC_AbandonBrowse_T1_OmniProdRec"
click at [756, 163] on span at bounding box center [761, 167] width 13 height 9
click at [714, 163] on input "text" at bounding box center [660, 167] width 165 height 9
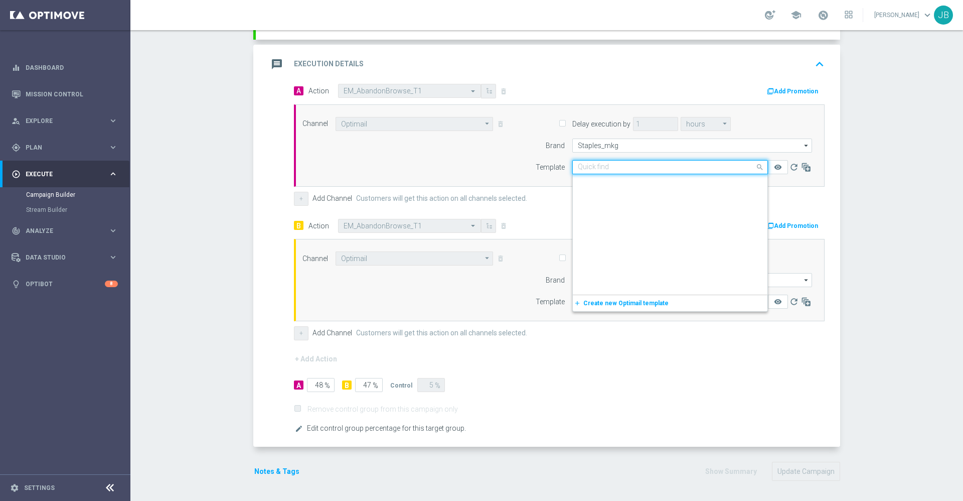
scroll to position [3741, 0]
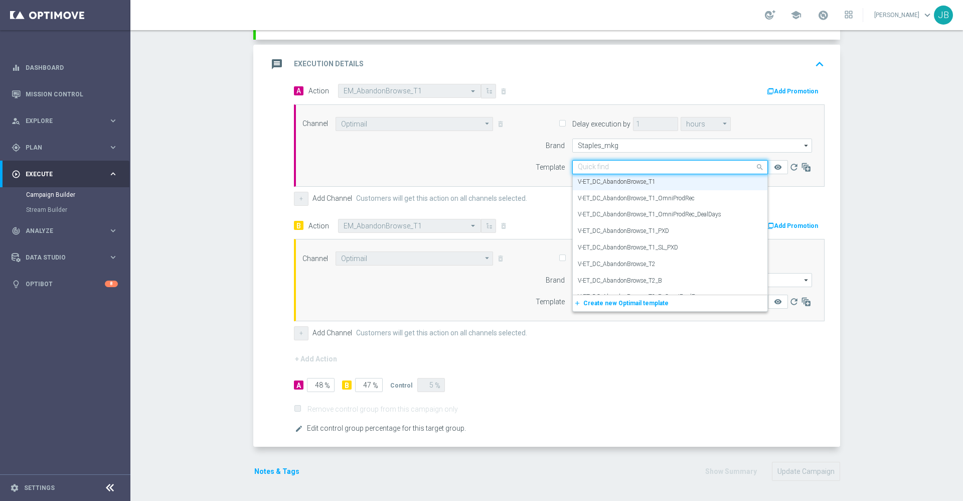
paste input "V-ET_DC_AbandonBrowse_T1"
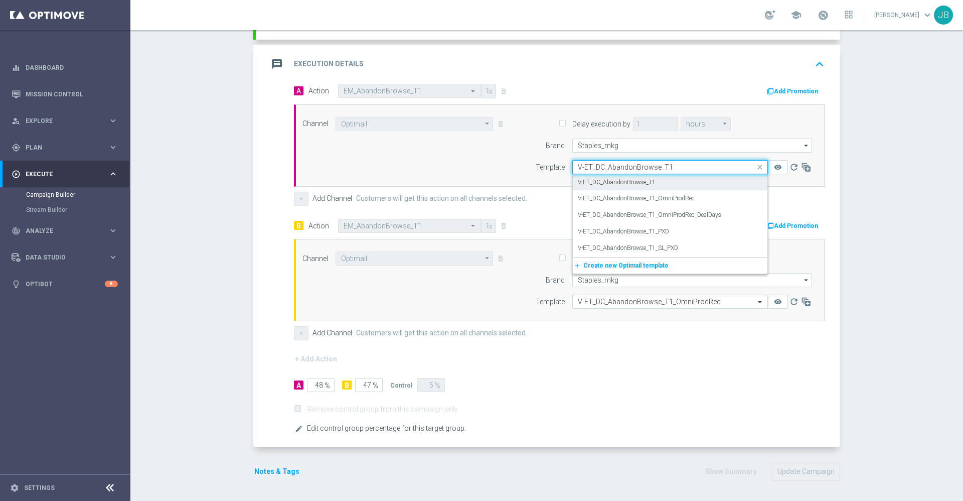
scroll to position [0, 0]
type input "V-ET_DC_AbandonBrowse_T1"
click at [577, 355] on form "A Action Select action EM_AbandonBrowse_T1 delete_forever Add Promotion Channel…" at bounding box center [559, 259] width 531 height 351
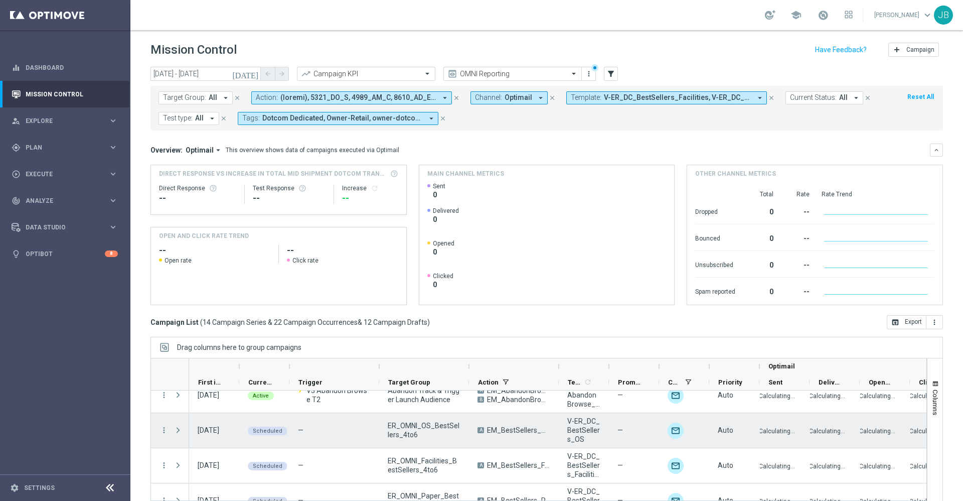
scroll to position [66, 0]
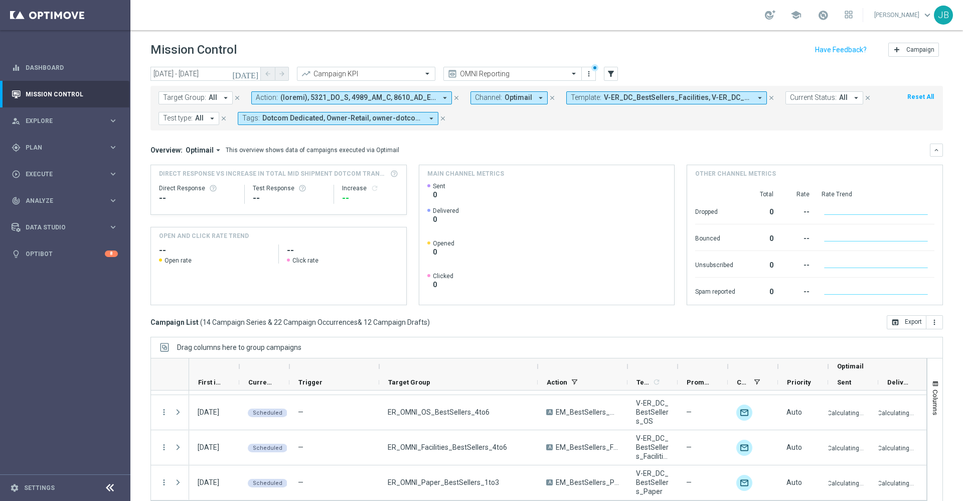
drag, startPoint x: 469, startPoint y: 368, endPoint x: 559, endPoint y: 370, distance: 90.3
click at [540, 370] on div at bounding box center [538, 366] width 4 height 16
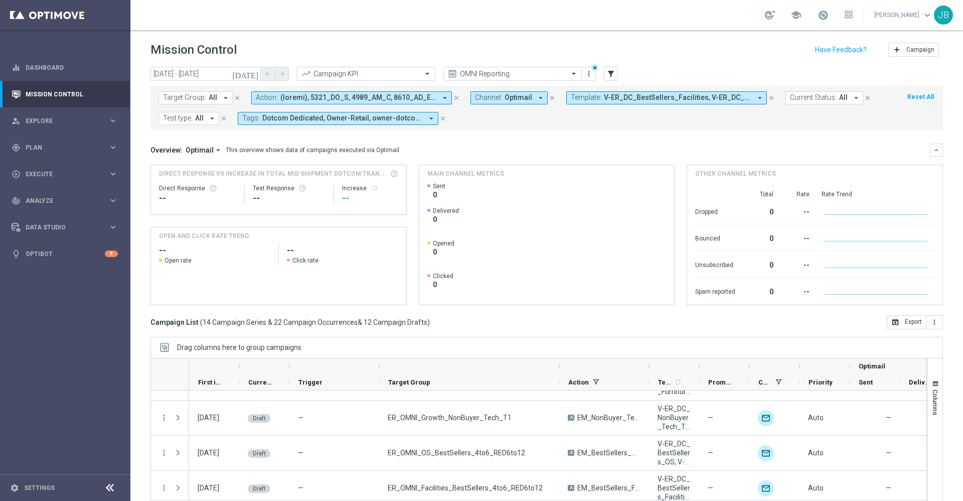
scroll to position [681, 0]
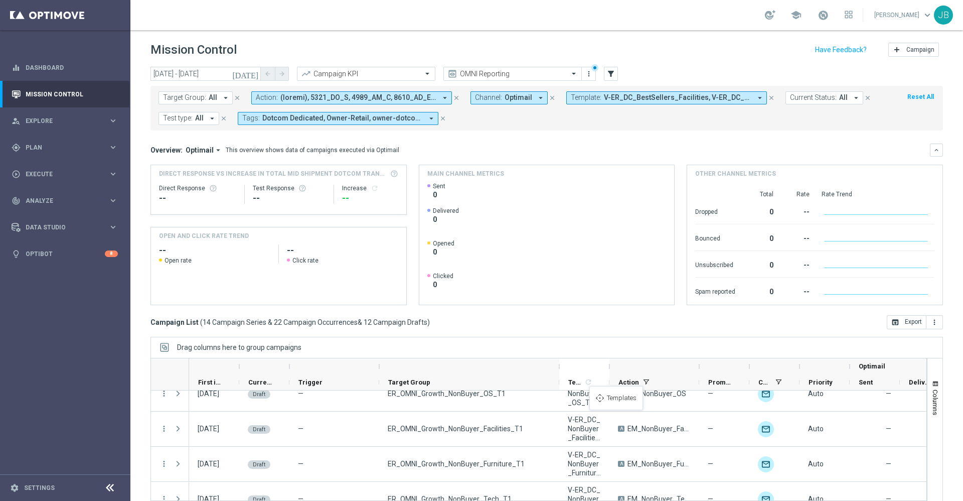
drag, startPoint x: 672, startPoint y: 380, endPoint x: 592, endPoint y: 392, distance: 80.7
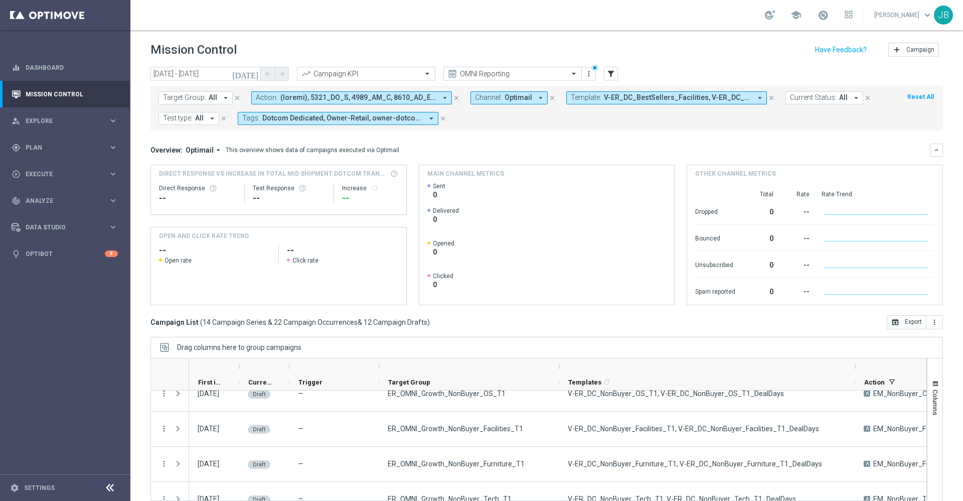
drag, startPoint x: 610, startPoint y: 367, endPoint x: 856, endPoint y: 388, distance: 247.7
click at [856, 388] on div "First in Range" at bounding box center [769, 374] width 1160 height 32
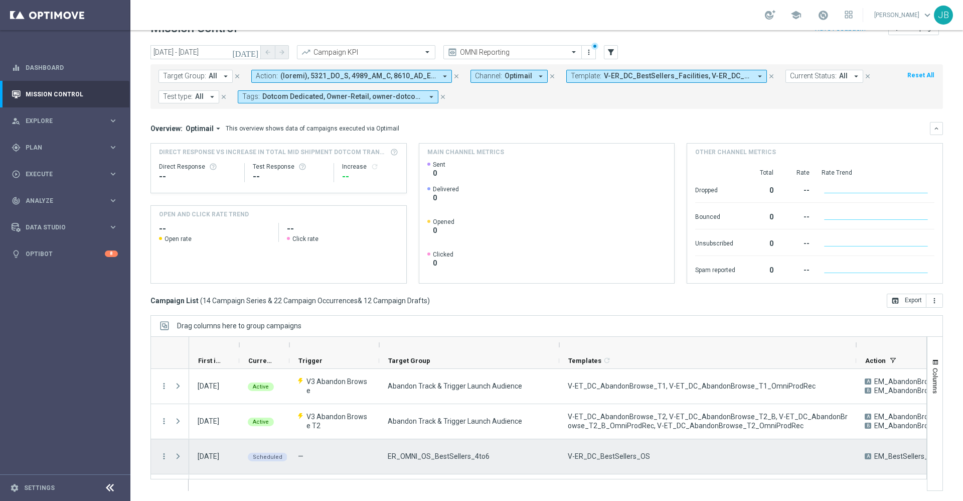
scroll to position [58, 0]
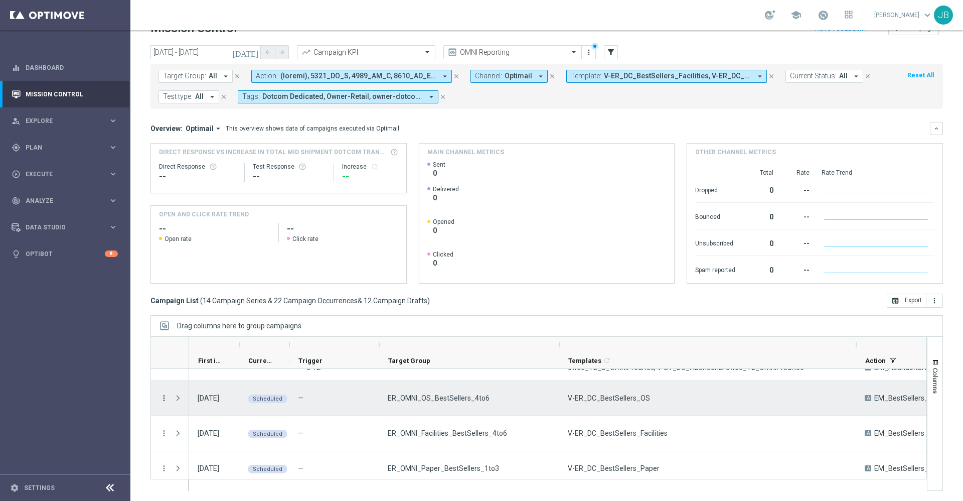
click at [165, 399] on icon "more_vert" at bounding box center [164, 397] width 9 height 9
click at [202, 384] on div "Delete" at bounding box center [230, 381] width 93 height 7
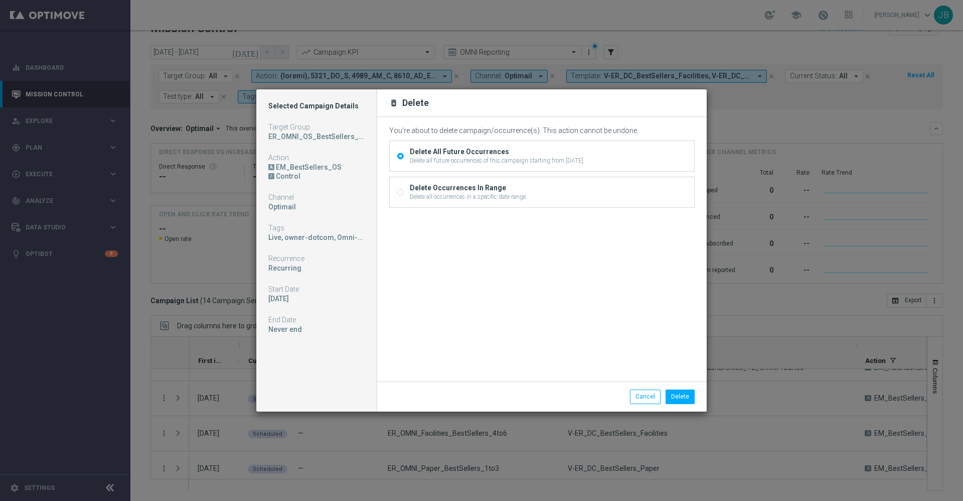
click at [400, 192] on input "Delete Occurrences In Range Delete all occurrences in a specific date range" at bounding box center [400, 193] width 7 height 7
radio input "true"
radio input "false"
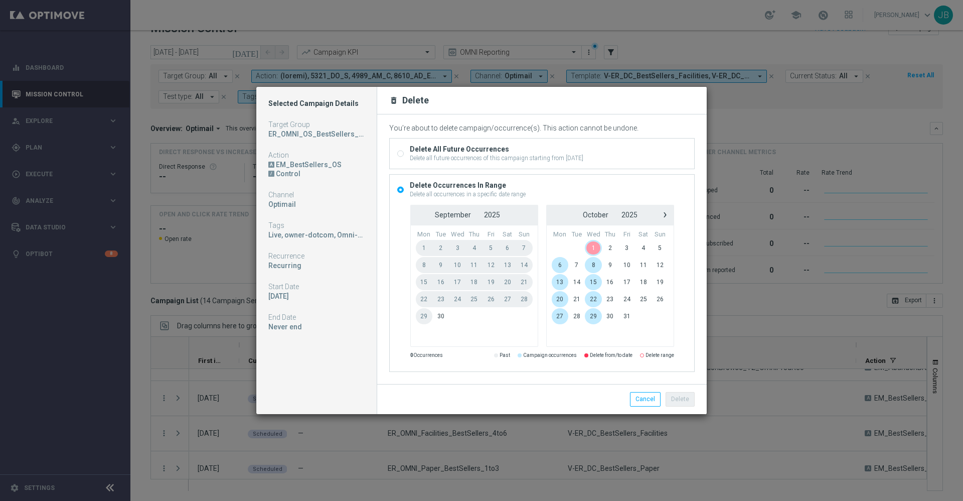
click at [593, 248] on span "1" at bounding box center [593, 248] width 17 height 16
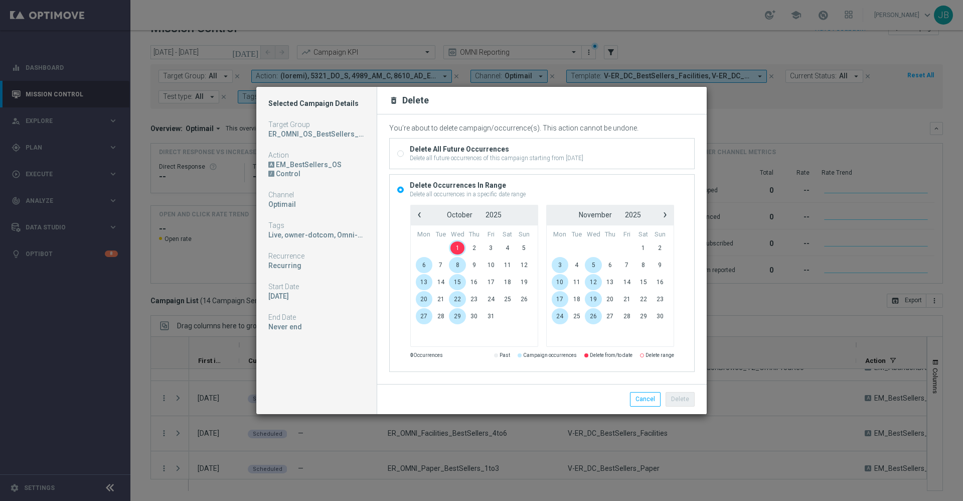
click at [459, 248] on span "1" at bounding box center [457, 248] width 17 height 16
click at [688, 396] on button "Delete" at bounding box center [680, 399] width 29 height 14
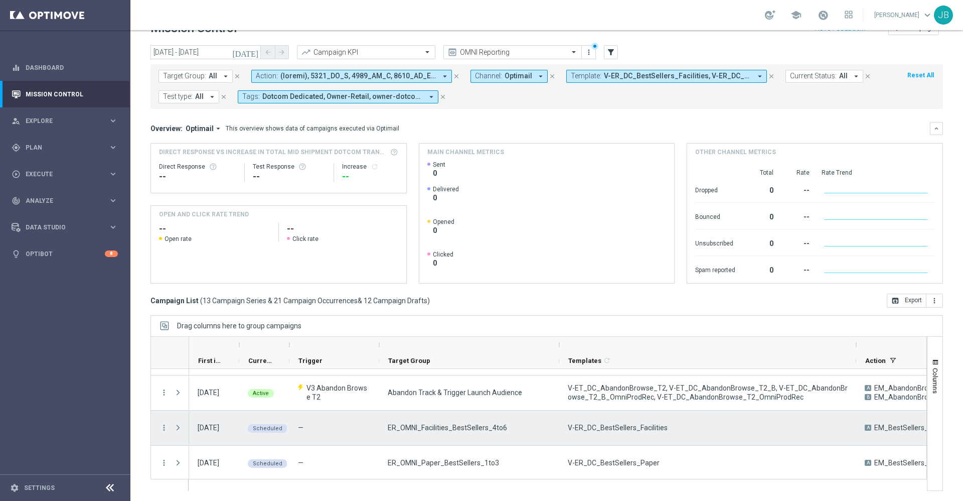
scroll to position [27, 0]
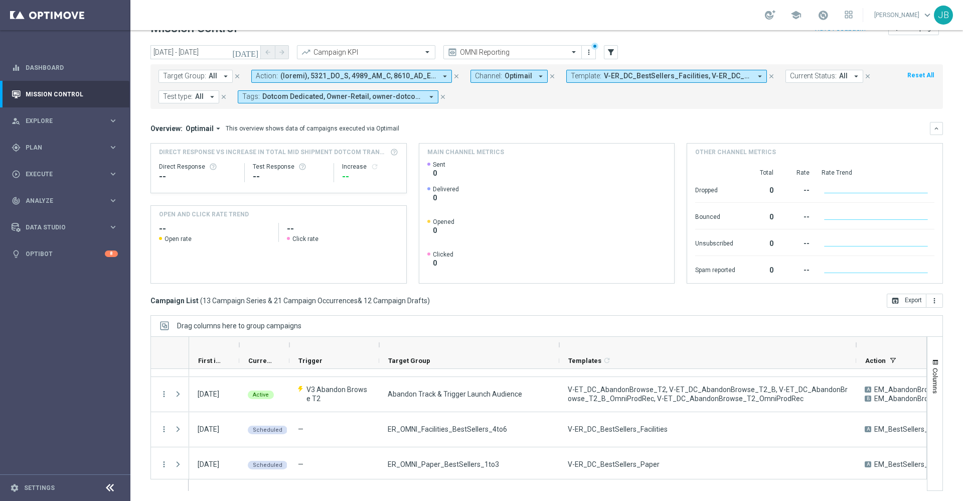
click at [252, 50] on icon "[DATE]" at bounding box center [245, 52] width 27 height 9
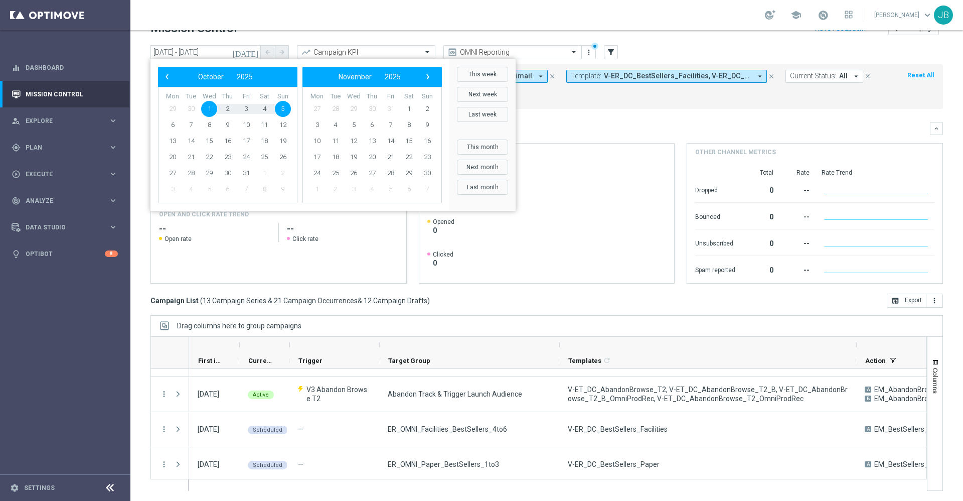
click at [211, 107] on span "1" at bounding box center [209, 109] width 16 height 16
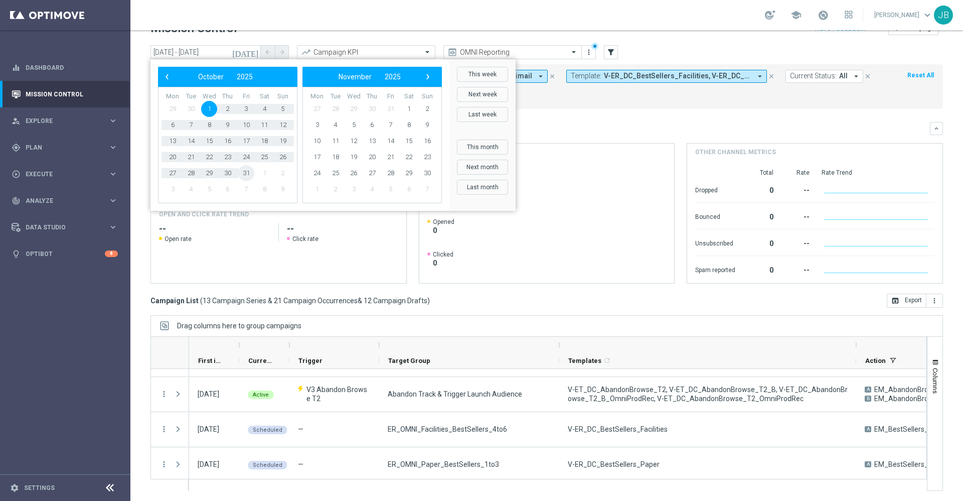
click at [244, 172] on span "31" at bounding box center [246, 173] width 16 height 16
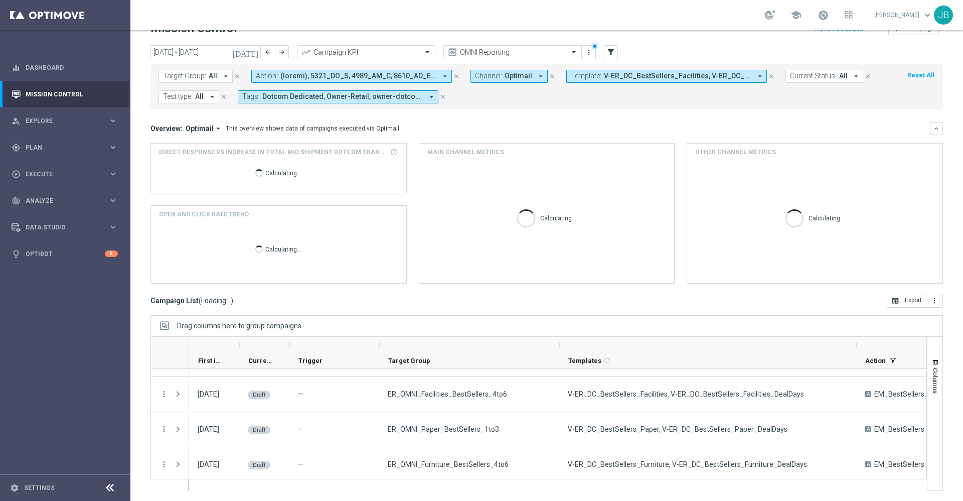
scroll to position [0, 0]
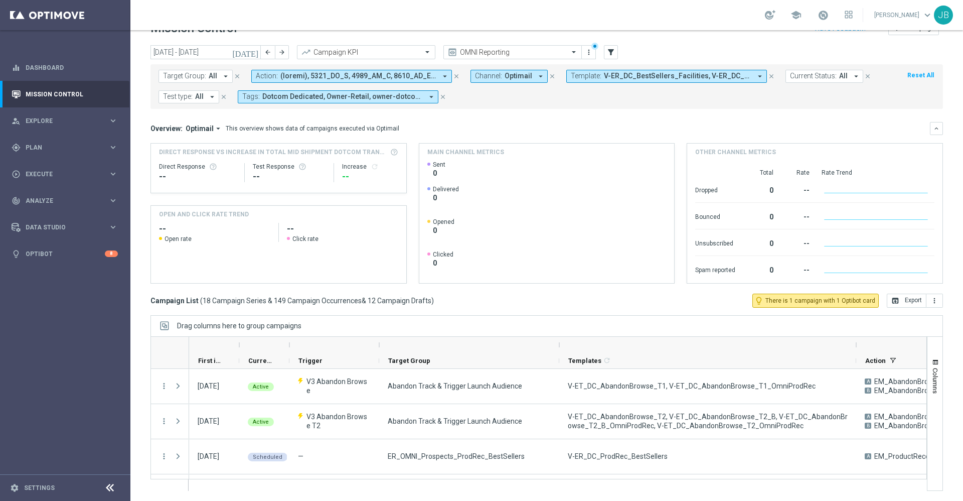
click at [251, 51] on icon "[DATE]" at bounding box center [245, 52] width 27 height 9
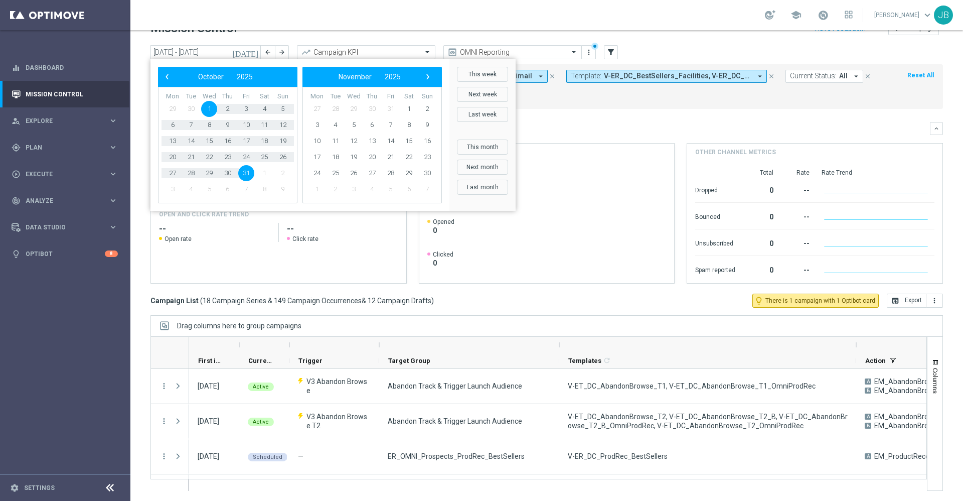
click at [209, 112] on span "1" at bounding box center [209, 109] width 16 height 16
click at [176, 128] on span "6" at bounding box center [173, 125] width 16 height 16
type input "01 Oct 2025 - 06 Oct 2025"
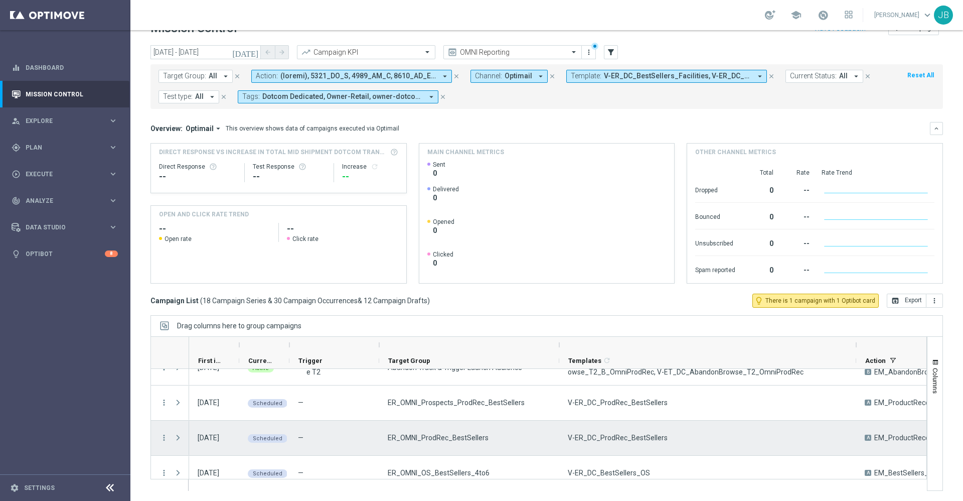
scroll to position [42, 0]
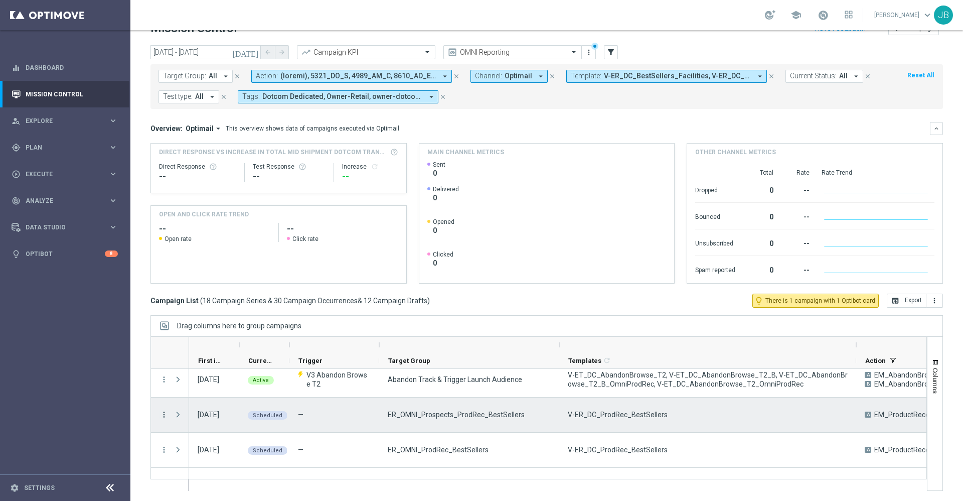
click at [165, 413] on icon "more_vert" at bounding box center [164, 414] width 9 height 9
click at [229, 292] on span "Campaign Details" at bounding box center [209, 295] width 51 height 7
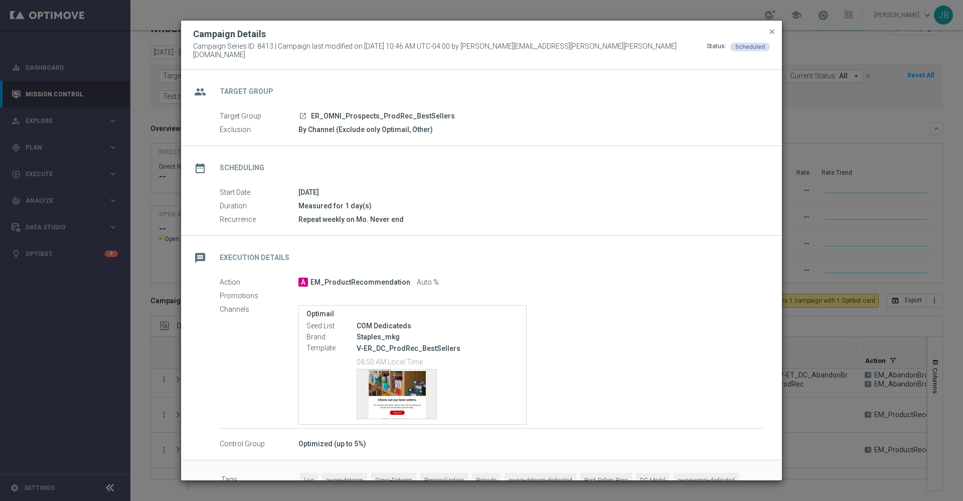
click at [249, 166] on h2 "Scheduling" at bounding box center [242, 168] width 45 height 10
click at [772, 36] on span "close" at bounding box center [772, 32] width 8 height 8
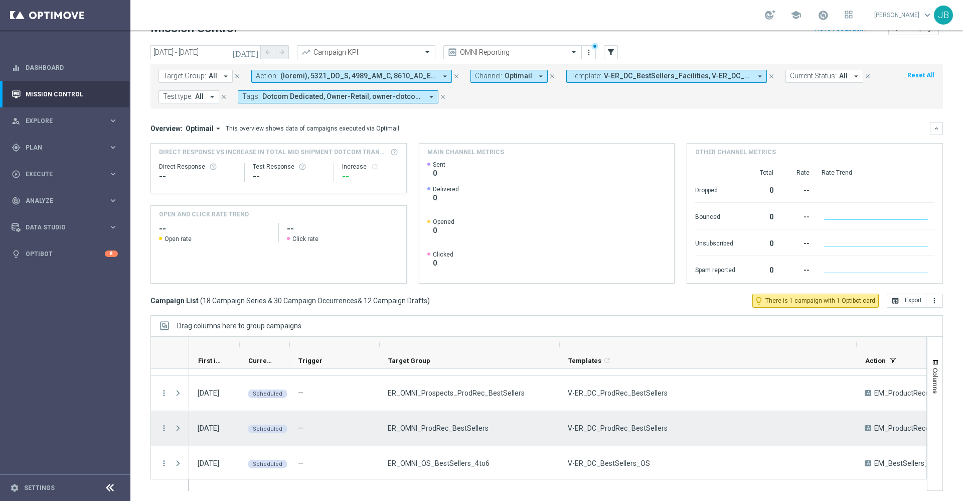
scroll to position [84, 0]
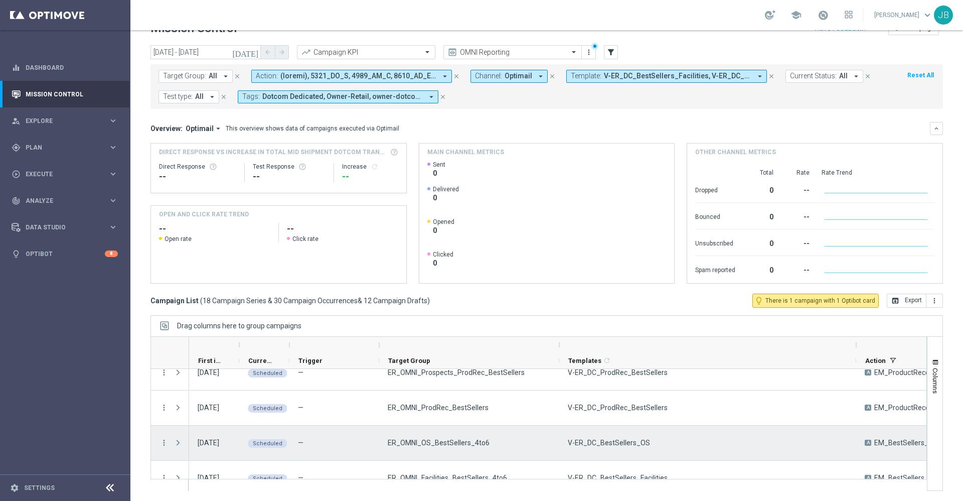
click at [179, 443] on span at bounding box center [178, 442] width 9 height 8
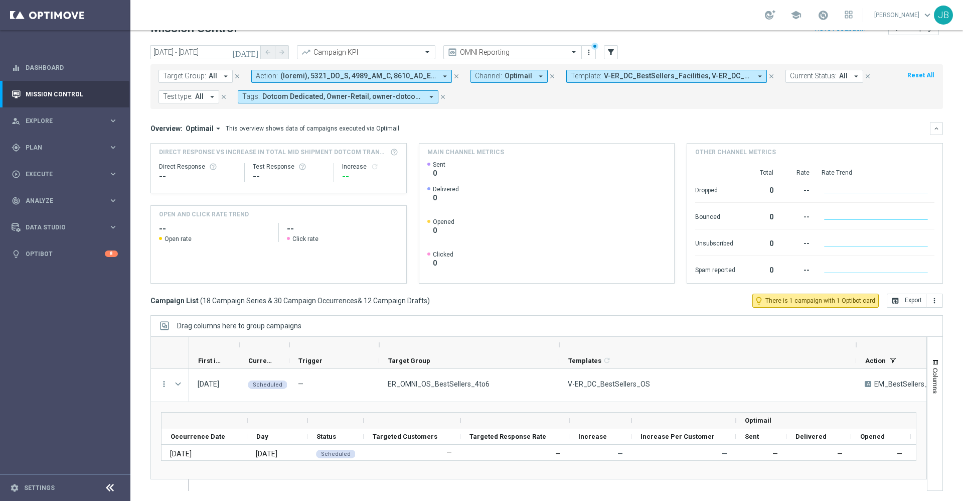
scroll to position [141, 0]
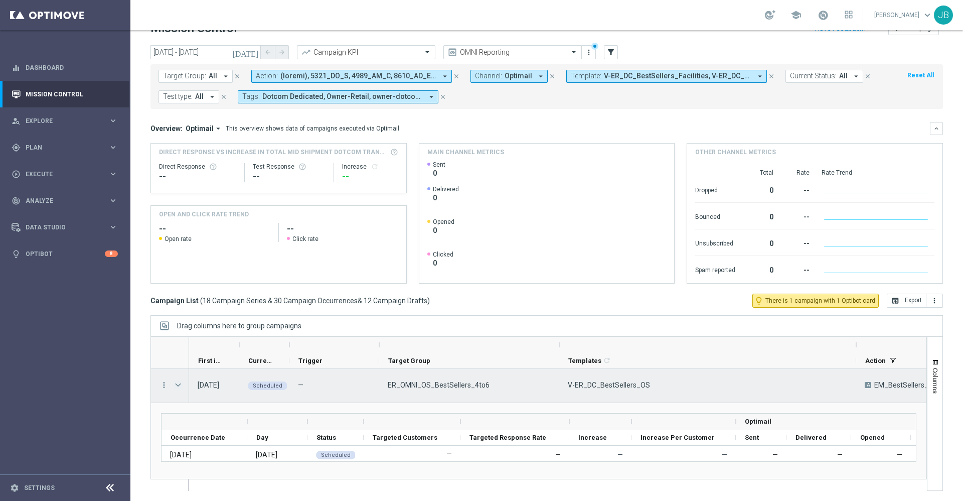
click at [178, 385] on span at bounding box center [178, 385] width 9 height 8
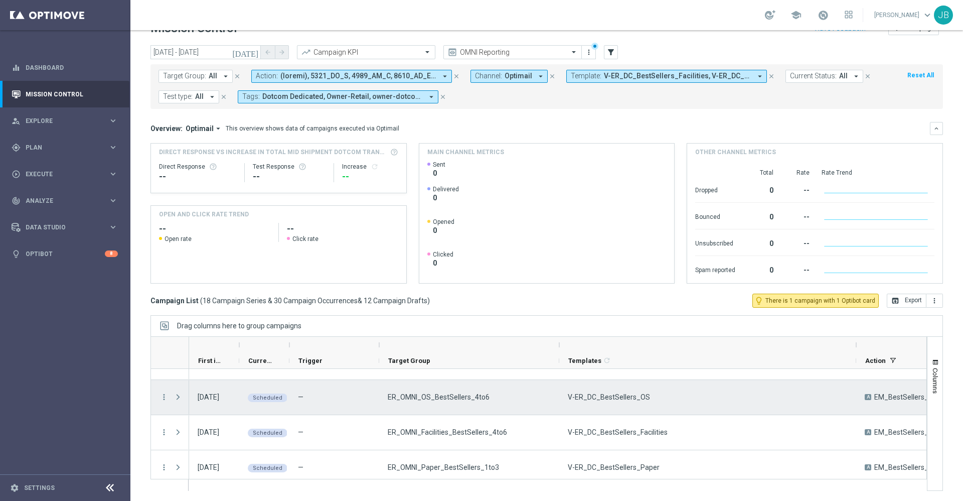
scroll to position [129, 0]
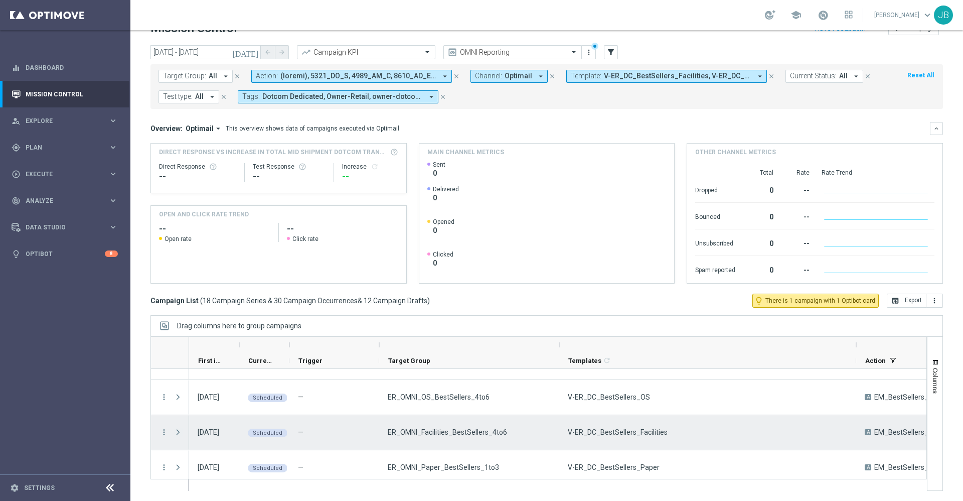
click at [180, 431] on span at bounding box center [178, 432] width 9 height 8
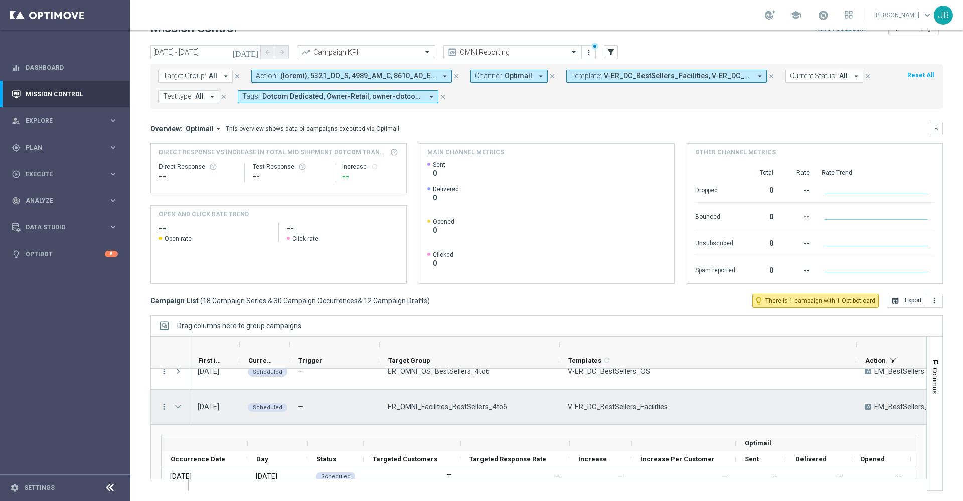
scroll to position [155, 0]
click at [180, 407] on span at bounding box center [178, 407] width 9 height 8
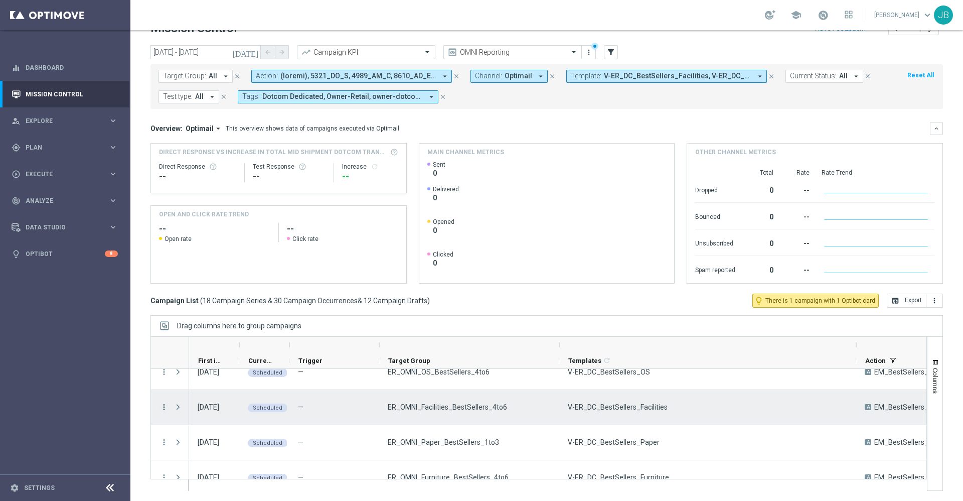
click at [163, 407] on icon "more_vert" at bounding box center [164, 406] width 9 height 9
click at [207, 390] on div "Delete" at bounding box center [230, 390] width 93 height 7
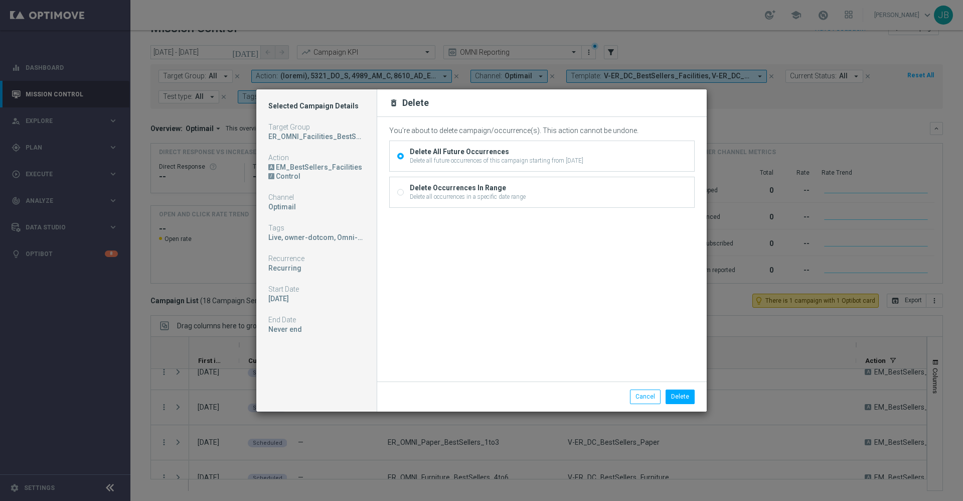
click at [399, 192] on input "Delete Occurrences In Range Delete all occurrences in a specific date range" at bounding box center [400, 193] width 7 height 7
radio input "true"
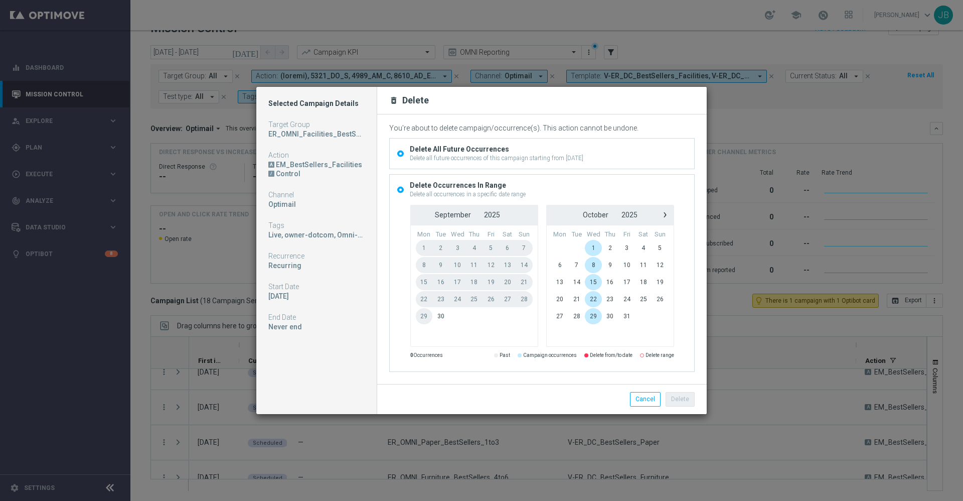
radio input "false"
click at [595, 245] on span "1" at bounding box center [593, 248] width 17 height 16
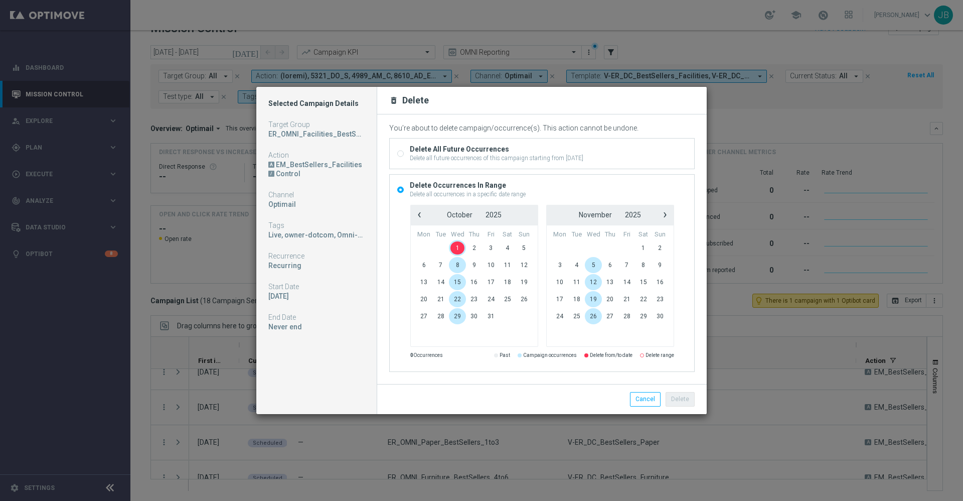
click at [460, 247] on span "1" at bounding box center [457, 248] width 17 height 16
click at [678, 395] on button "Delete" at bounding box center [680, 399] width 29 height 14
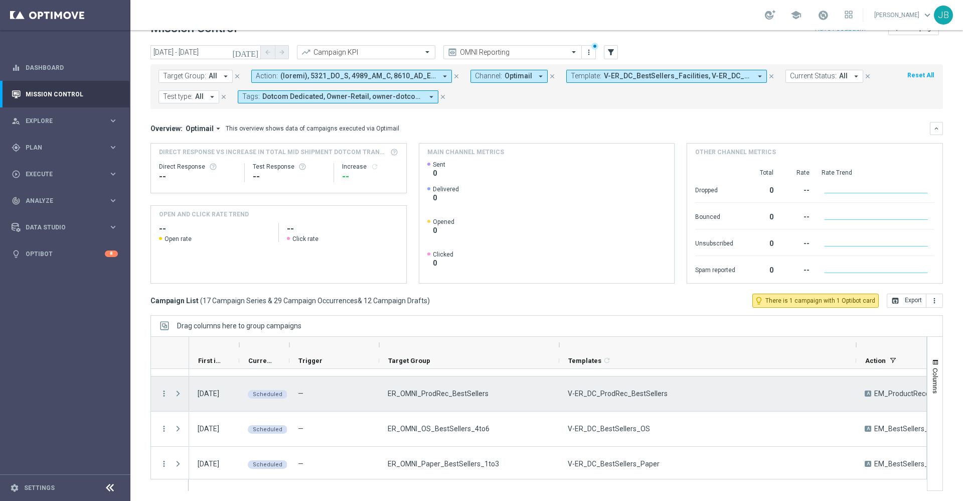
scroll to position [102, 0]
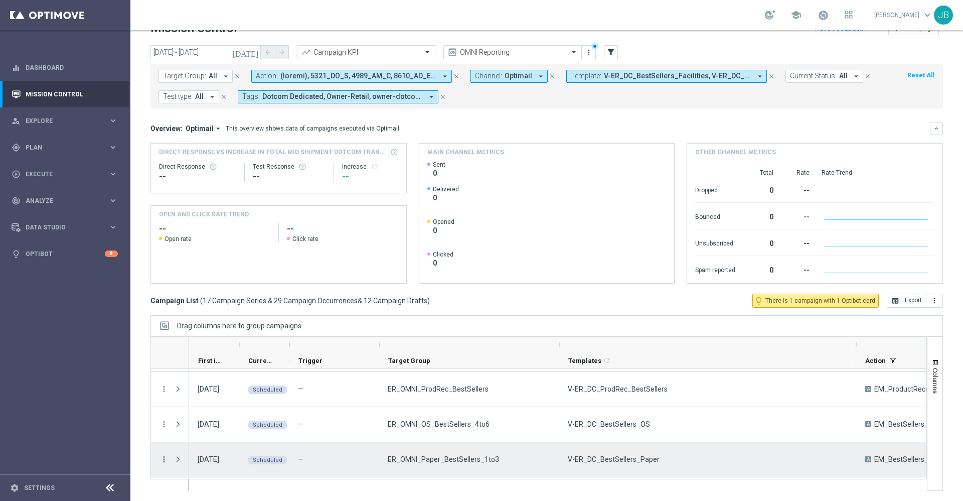
click at [163, 461] on icon "more_vert" at bounding box center [164, 459] width 9 height 9
click at [209, 444] on div "Delete" at bounding box center [230, 442] width 93 height 7
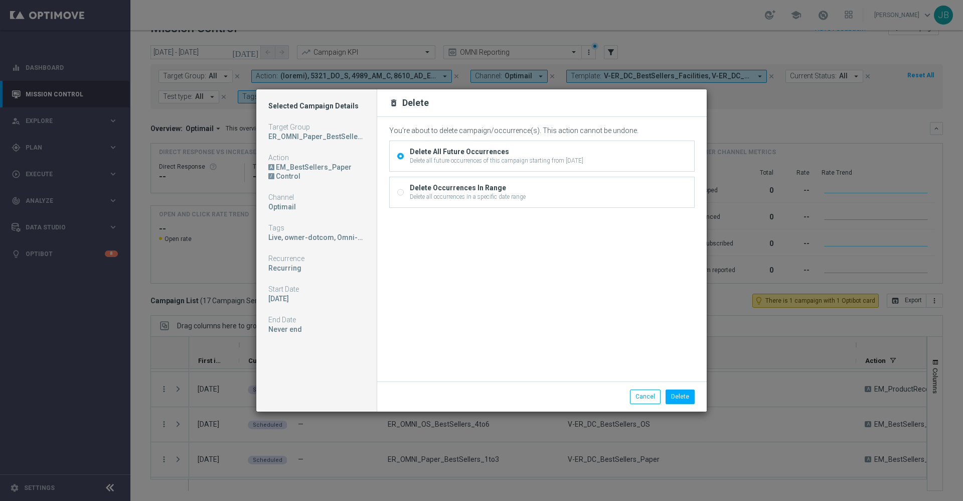
click at [399, 194] on input "Delete Occurrences In Range Delete all occurrences in a specific date range" at bounding box center [400, 193] width 7 height 7
radio input "true"
radio input "false"
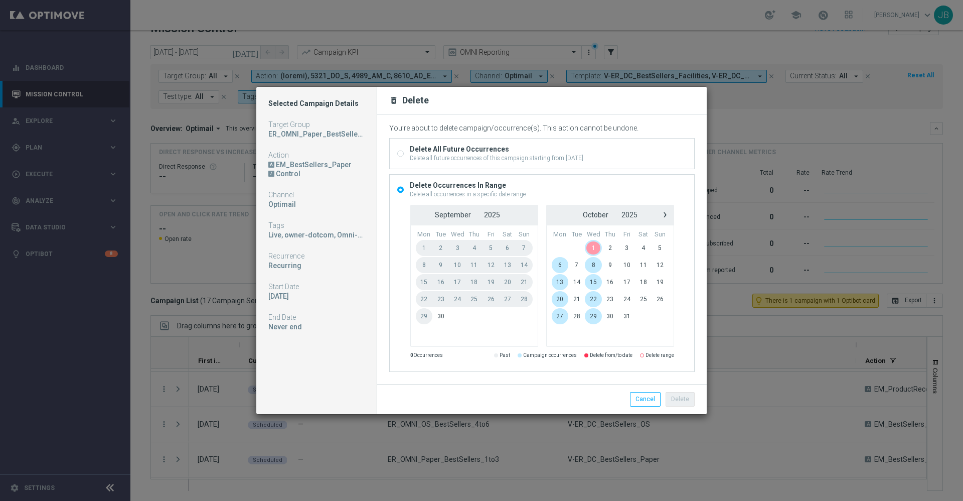
click at [595, 246] on span "1" at bounding box center [593, 248] width 17 height 16
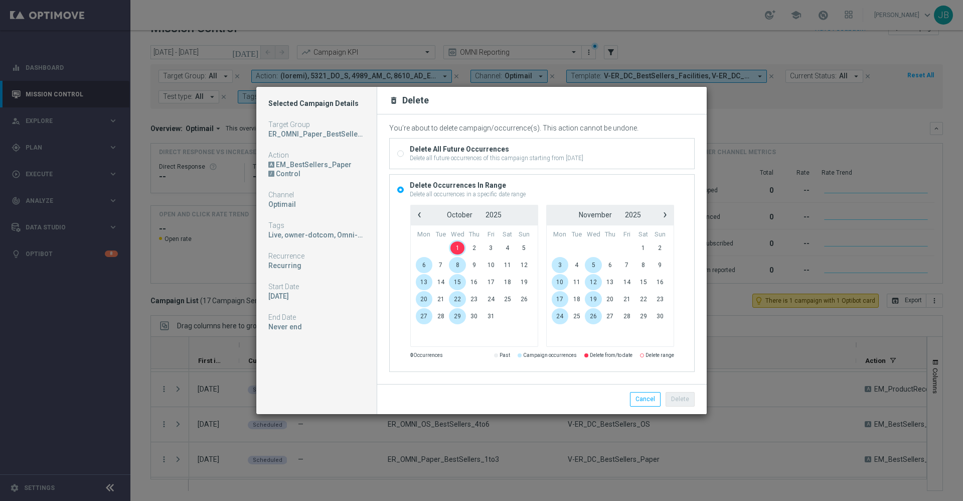
click at [459, 246] on span "1" at bounding box center [457, 248] width 17 height 16
click at [676, 397] on button "Delete" at bounding box center [680, 399] width 29 height 14
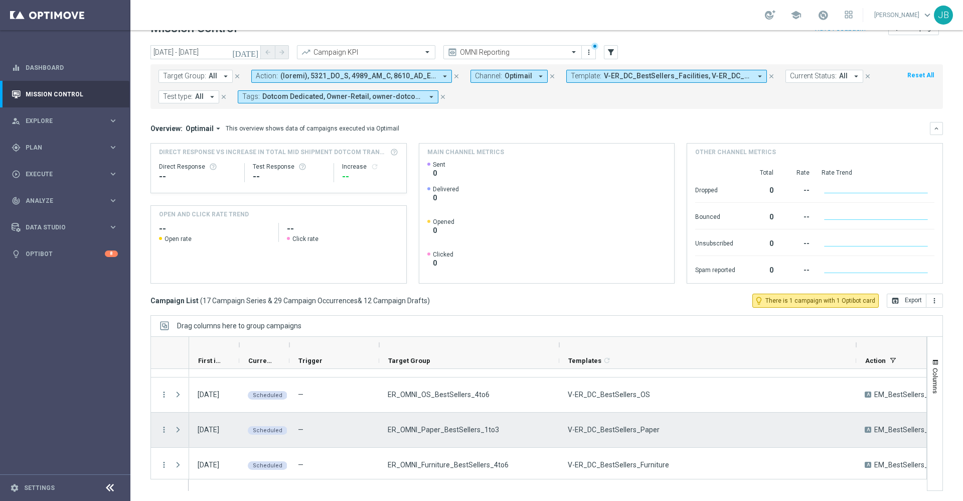
scroll to position [145, 0]
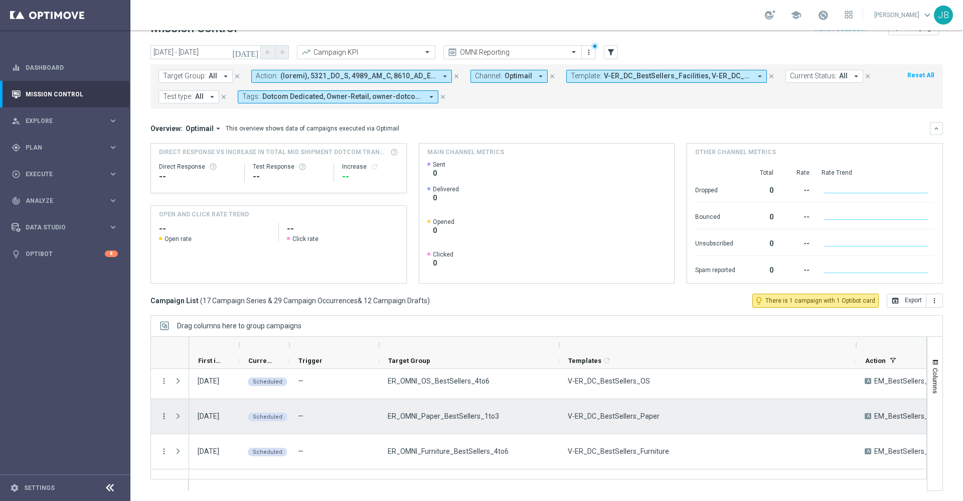
click at [165, 416] on icon "more_vert" at bounding box center [164, 415] width 9 height 9
click at [204, 402] on div "Delete" at bounding box center [230, 399] width 93 height 7
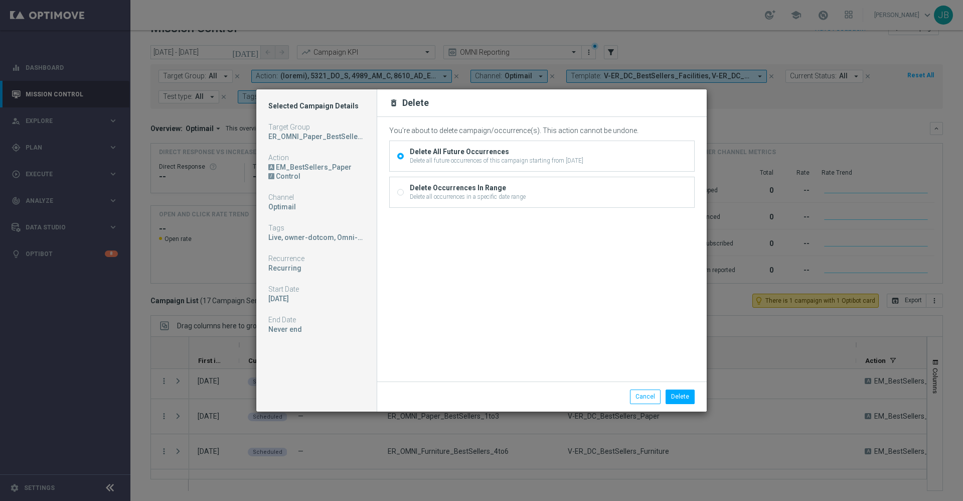
click at [399, 193] on input "Delete Occurrences In Range Delete all occurrences in a specific date range" at bounding box center [400, 193] width 7 height 7
radio input "true"
radio input "false"
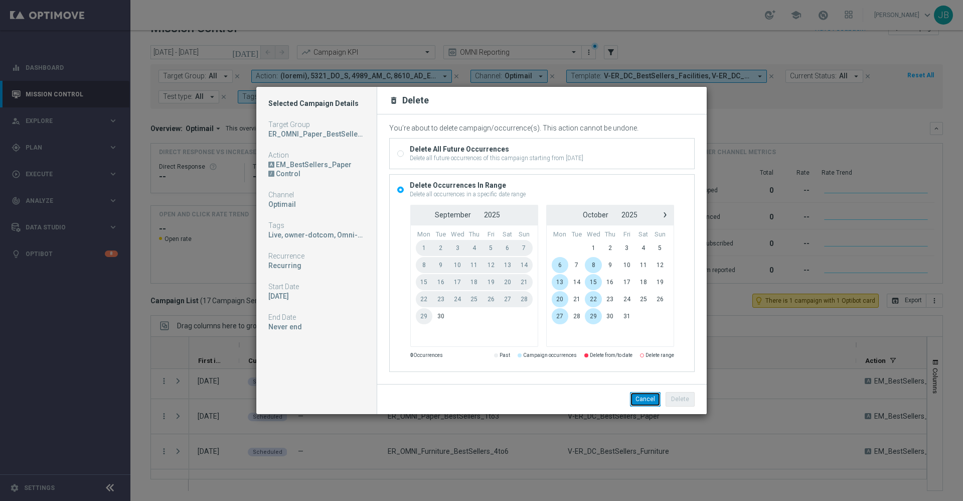
click at [638, 396] on button "Cancel" at bounding box center [645, 399] width 31 height 14
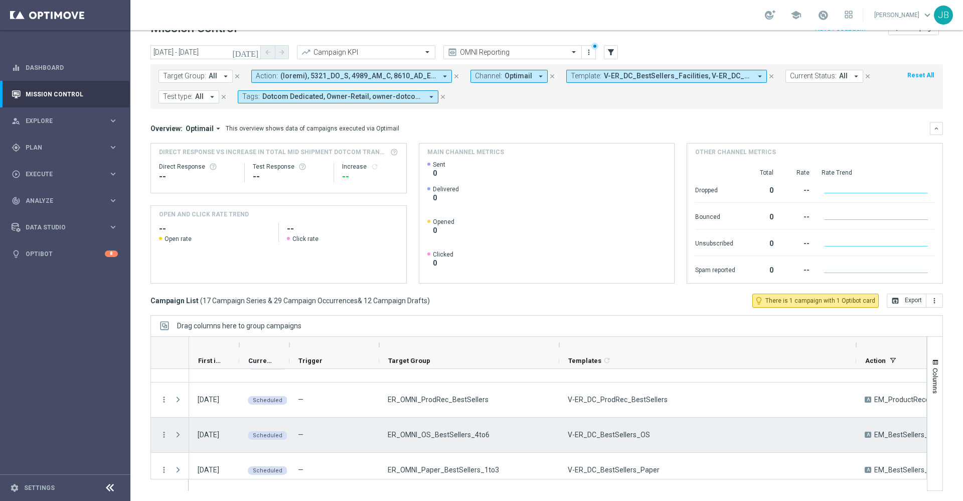
scroll to position [91, 0]
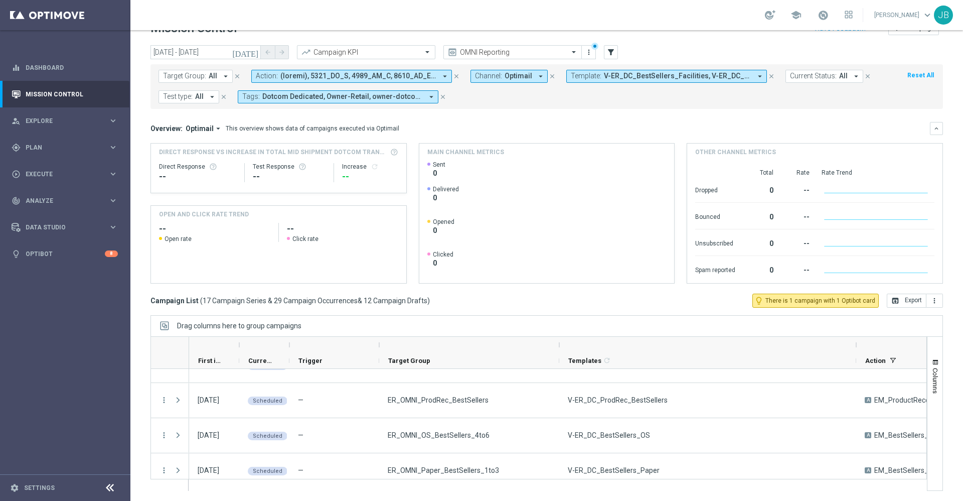
click at [253, 52] on icon "[DATE]" at bounding box center [245, 52] width 27 height 9
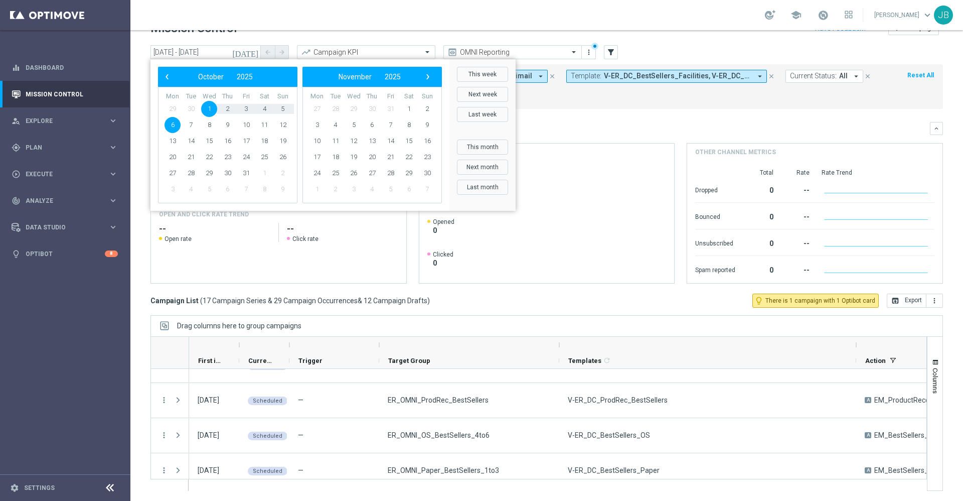
click at [212, 108] on span "1" at bounding box center [209, 109] width 16 height 16
click at [283, 109] on span "5" at bounding box center [283, 109] width 16 height 16
type input "01 Oct 2025 - 05 Oct 2025"
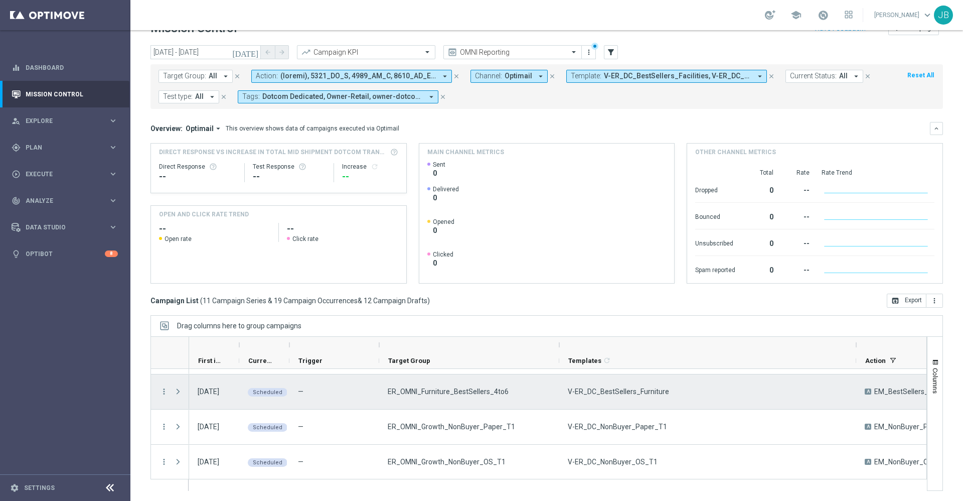
scroll to position [74, 0]
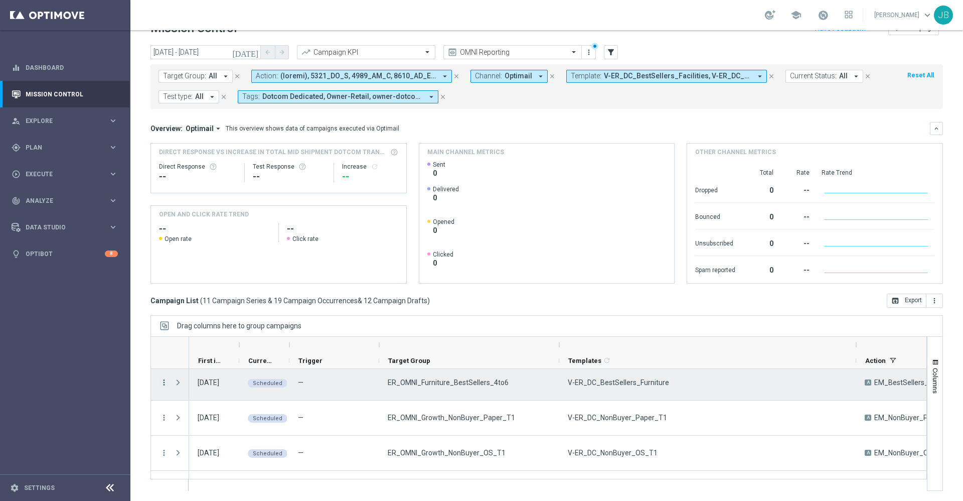
click at [163, 382] on icon "more_vert" at bounding box center [164, 382] width 9 height 9
click at [202, 369] on div "Delete" at bounding box center [230, 366] width 93 height 7
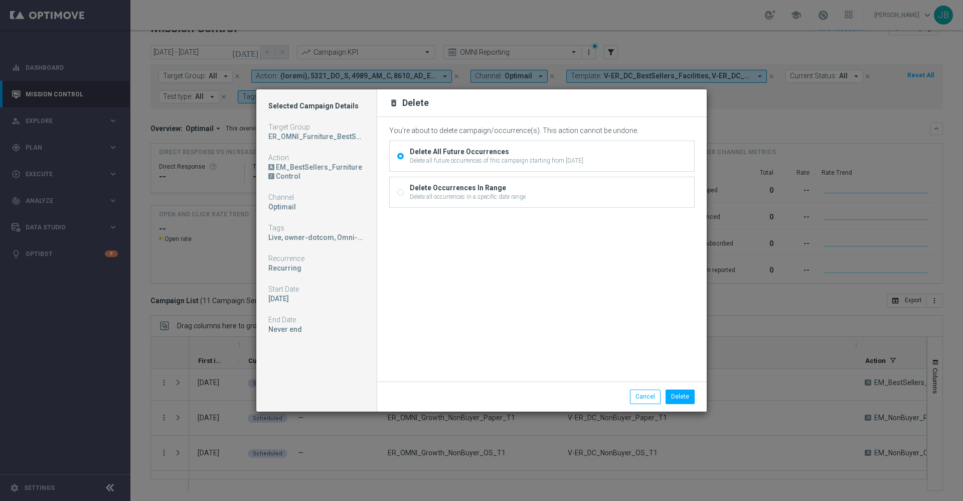
click at [400, 194] on input "Delete Occurrences In Range Delete all occurrences in a specific date range" at bounding box center [400, 193] width 7 height 7
radio input "true"
radio input "false"
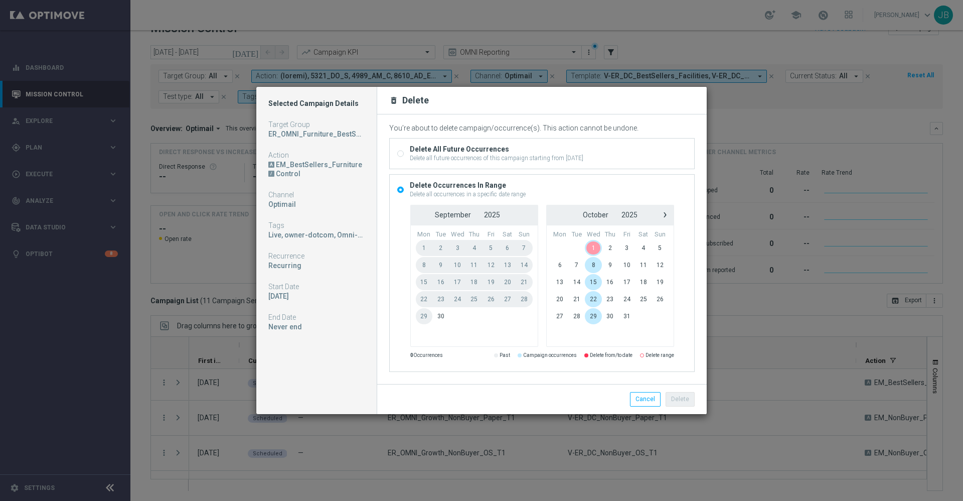
click at [596, 249] on span "1" at bounding box center [593, 248] width 17 height 16
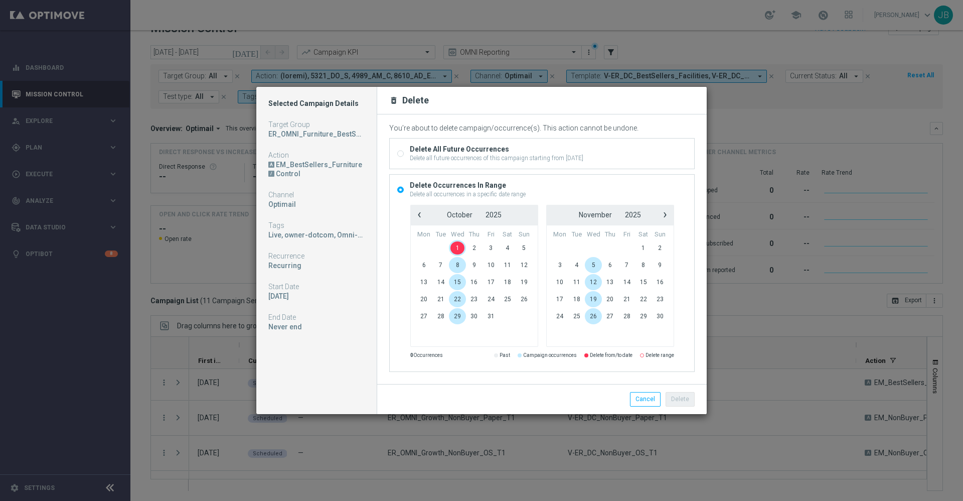
click at [465, 248] on span "1" at bounding box center [457, 248] width 17 height 16
click at [681, 396] on button "Delete" at bounding box center [680, 399] width 29 height 14
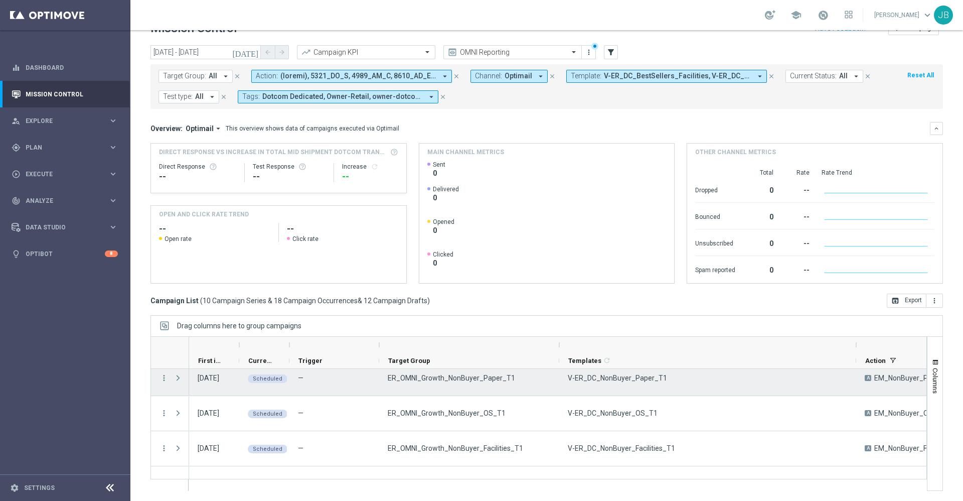
scroll to position [59, 0]
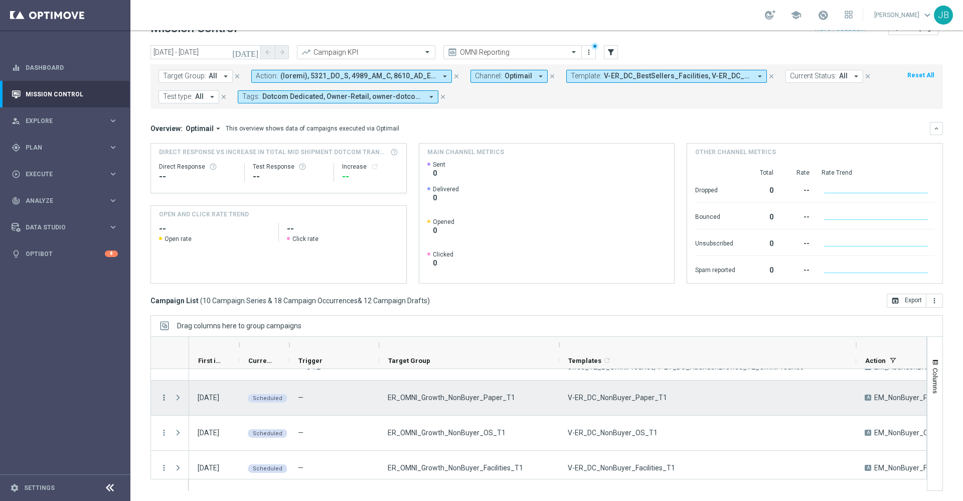
click at [164, 396] on icon "more_vert" at bounding box center [164, 397] width 9 height 9
click at [200, 379] on span "Delete" at bounding box center [193, 381] width 19 height 7
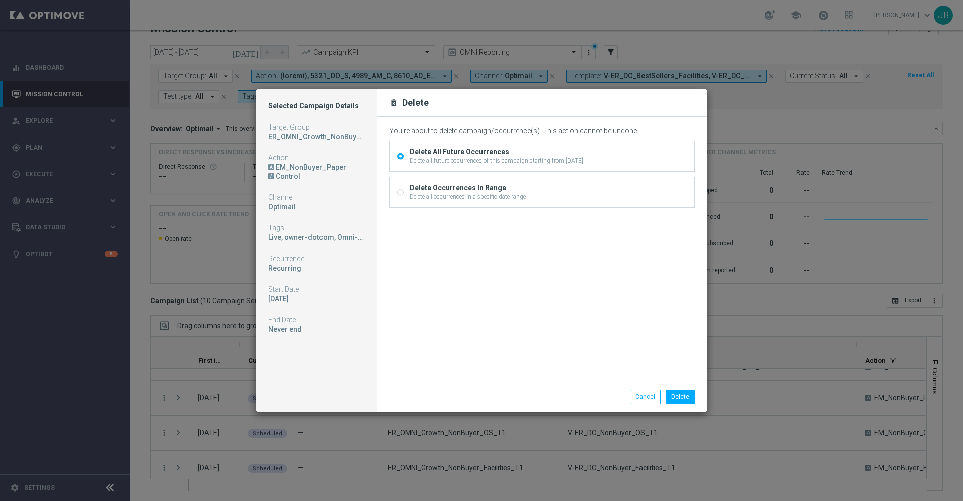
click at [399, 193] on input "Delete Occurrences In Range Delete all occurrences in a specific date range" at bounding box center [400, 193] width 7 height 7
radio input "true"
radio input "false"
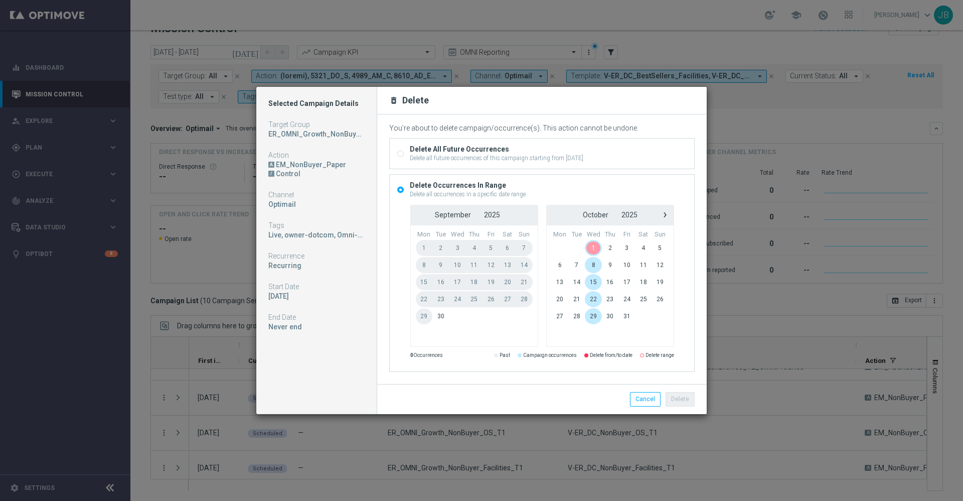
click at [589, 245] on span "1" at bounding box center [593, 248] width 17 height 16
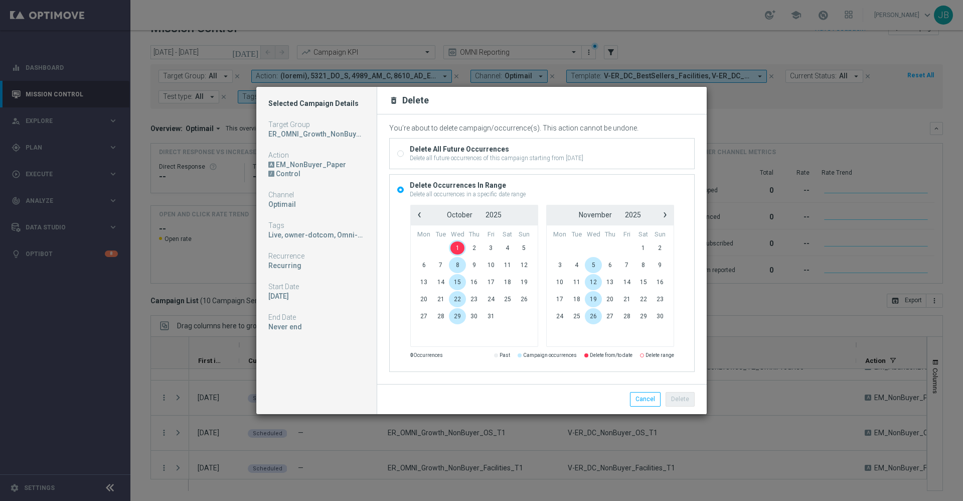
click at [461, 246] on span "1" at bounding box center [457, 248] width 17 height 16
click at [682, 396] on button "Delete" at bounding box center [680, 399] width 29 height 14
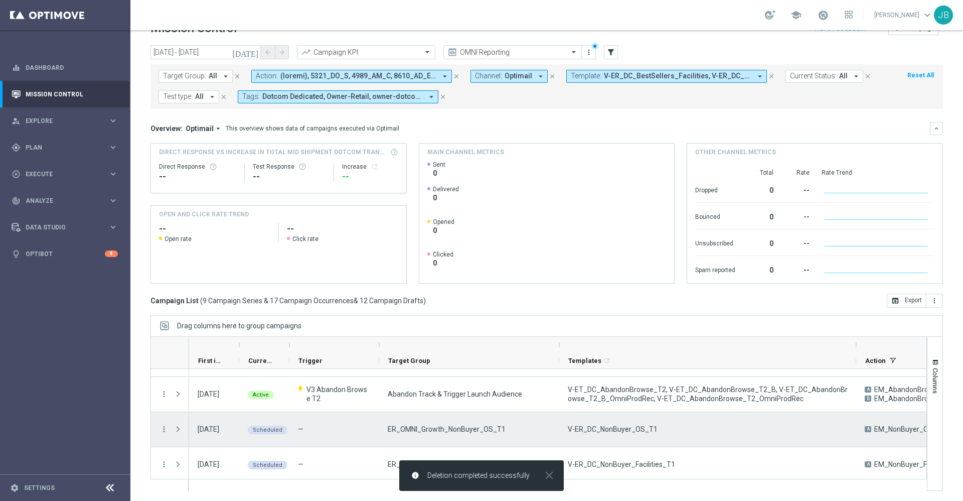
scroll to position [55, 0]
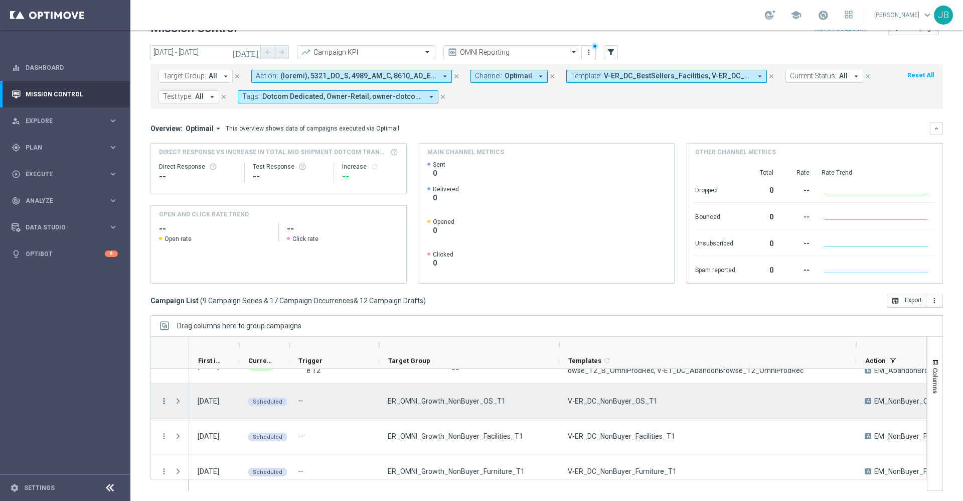
click at [163, 401] on icon "more_vert" at bounding box center [164, 400] width 9 height 9
click at [206, 386] on div "Delete" at bounding box center [230, 384] width 93 height 7
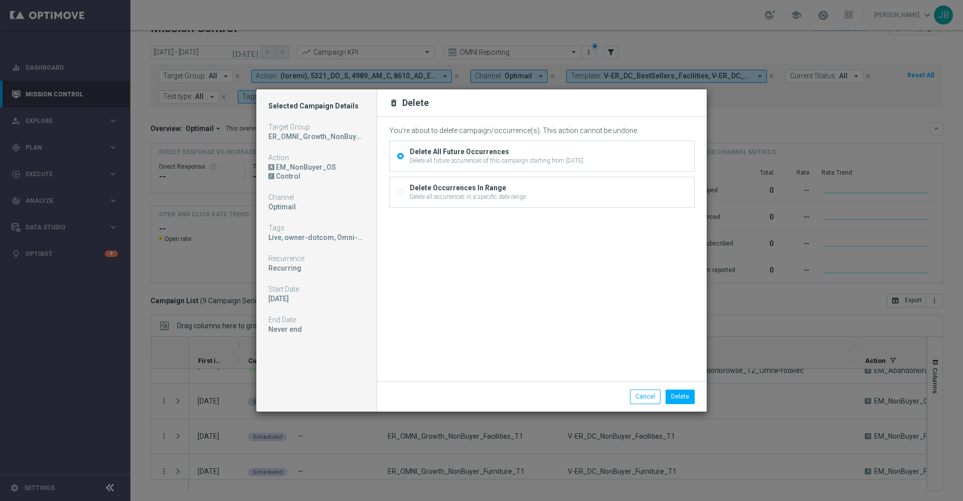
click at [400, 192] on input "Delete Occurrences In Range Delete all occurrences in a specific date range" at bounding box center [400, 193] width 7 height 7
radio input "true"
radio input "false"
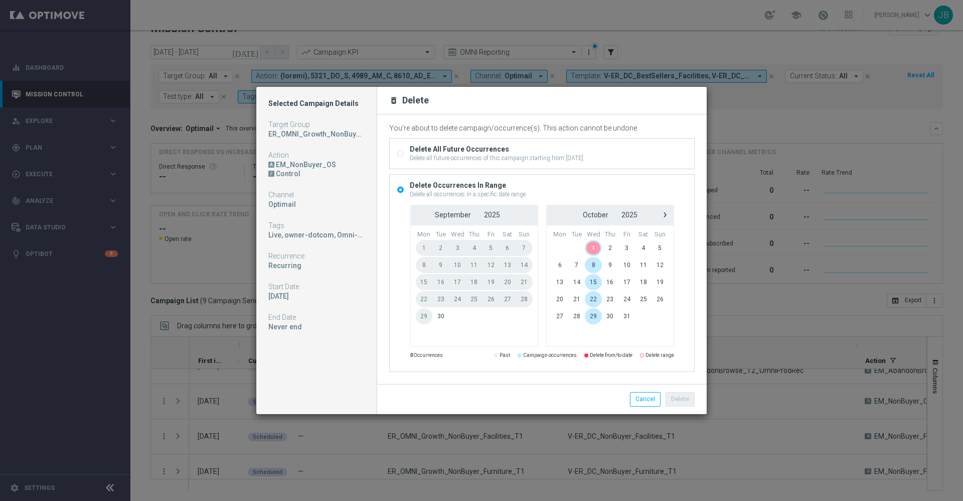
click at [591, 245] on span "1" at bounding box center [593, 248] width 17 height 16
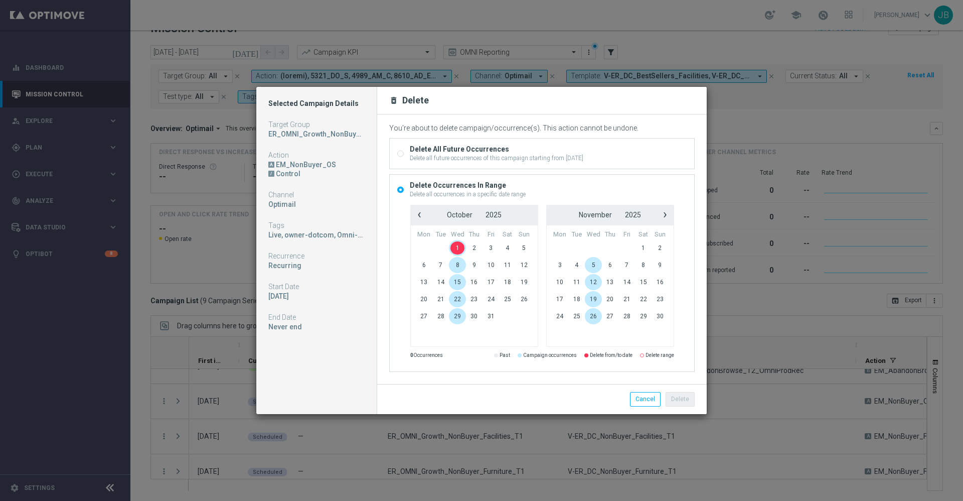
click at [459, 245] on span "1" at bounding box center [457, 248] width 17 height 16
click at [681, 397] on button "Delete" at bounding box center [680, 399] width 29 height 14
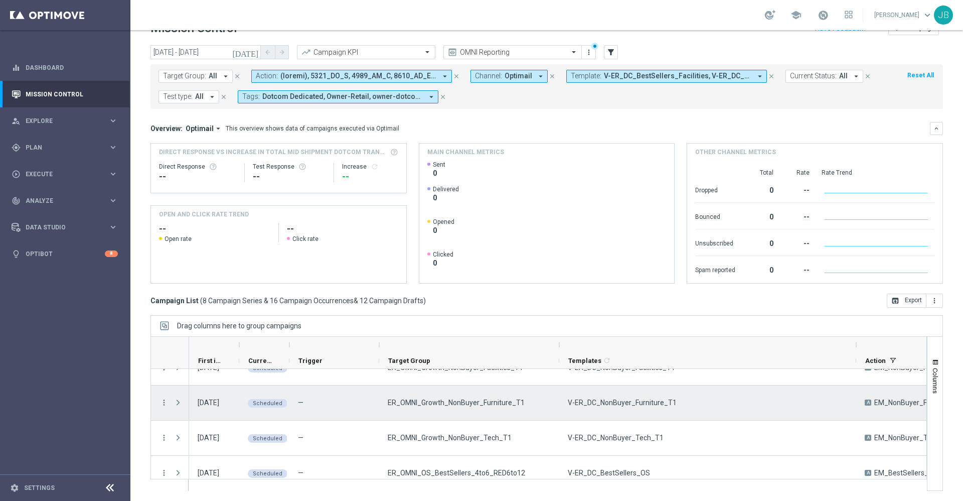
scroll to position [88, 0]
click at [163, 402] on icon "more_vert" at bounding box center [164, 402] width 9 height 9
click at [224, 386] on div "Delete" at bounding box center [230, 386] width 93 height 7
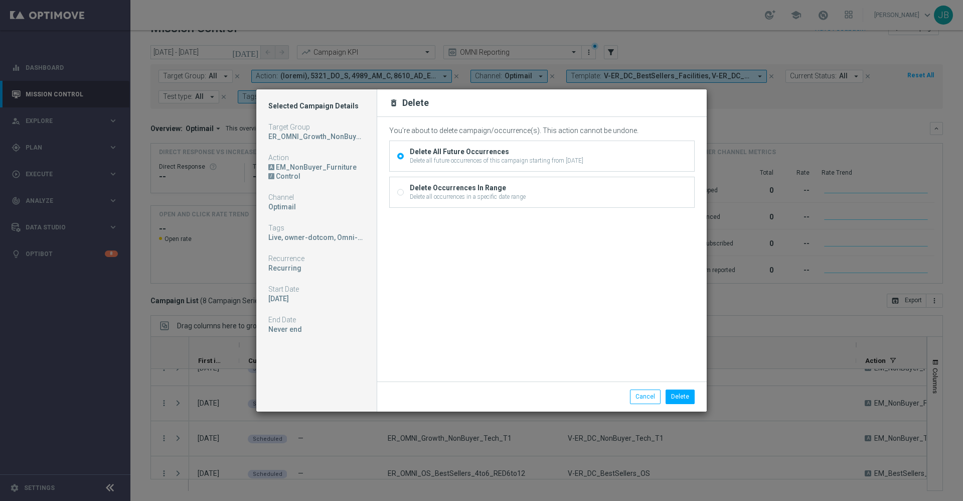
click at [398, 191] on input "Delete Occurrences In Range Delete all occurrences in a specific date range" at bounding box center [400, 193] width 7 height 7
radio input "true"
radio input "false"
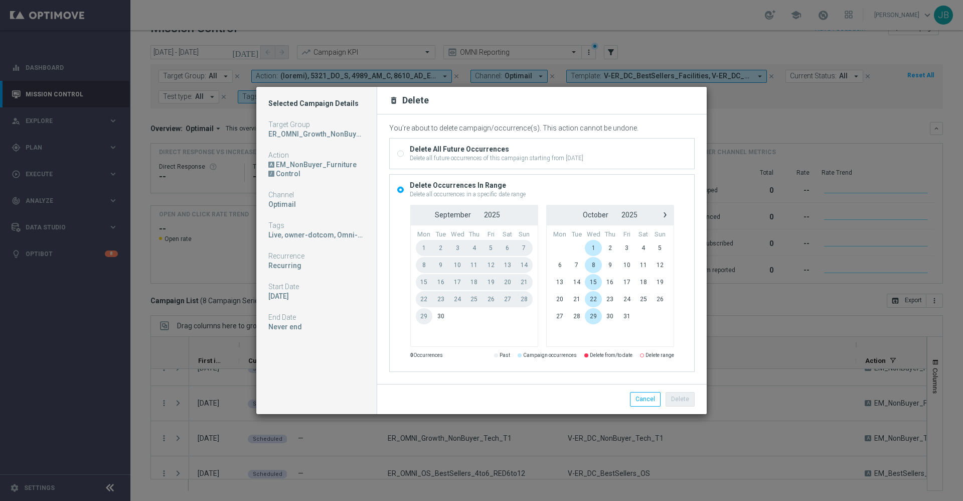
click at [595, 241] on span "1" at bounding box center [593, 248] width 17 height 16
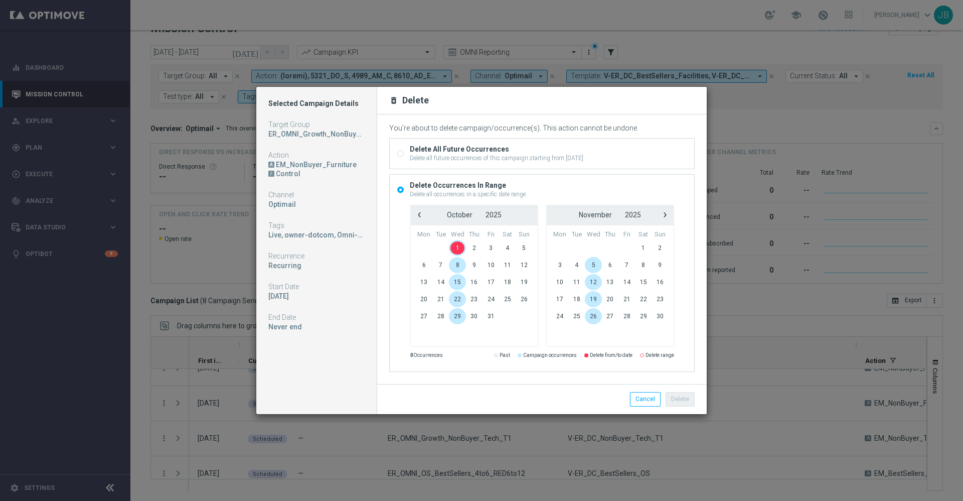
click at [457, 248] on span "1" at bounding box center [457, 248] width 17 height 16
click at [688, 397] on button "Delete" at bounding box center [680, 399] width 29 height 14
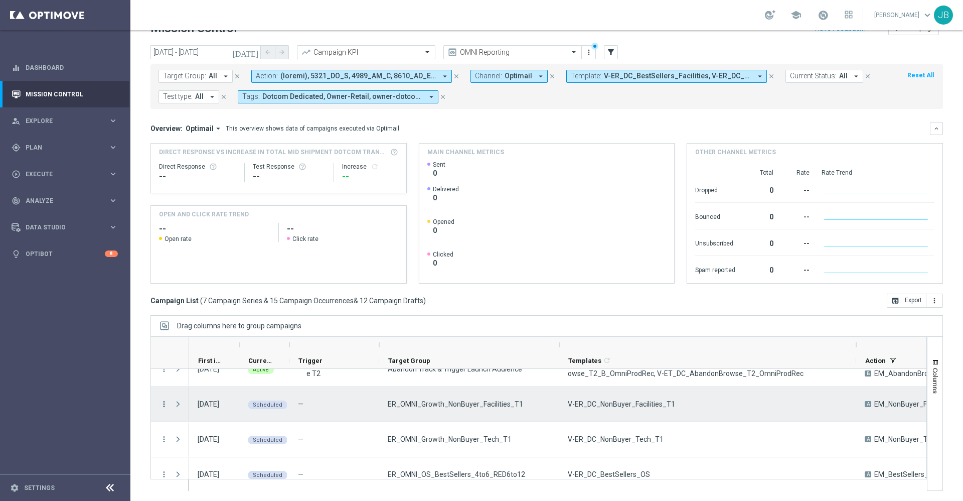
scroll to position [53, 0]
click at [164, 403] on icon "more_vert" at bounding box center [164, 403] width 9 height 9
click at [209, 388] on div "Delete" at bounding box center [230, 387] width 93 height 7
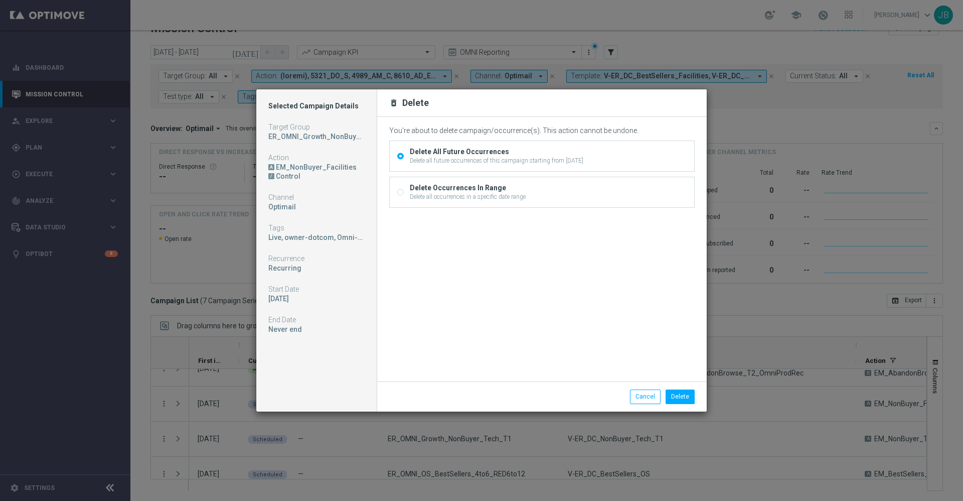
click at [398, 193] on input "Delete Occurrences In Range Delete all occurrences in a specific date range" at bounding box center [400, 193] width 7 height 7
radio input "true"
radio input "false"
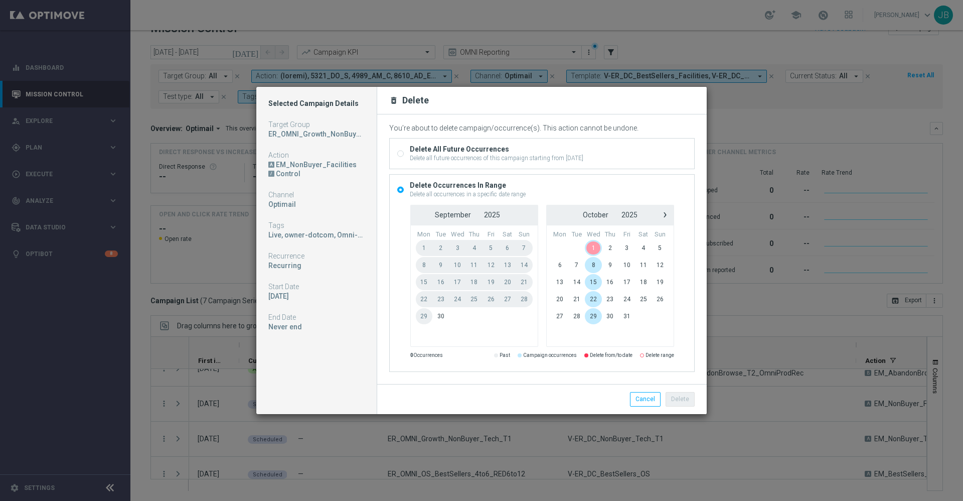
click at [594, 244] on span "1" at bounding box center [593, 248] width 17 height 16
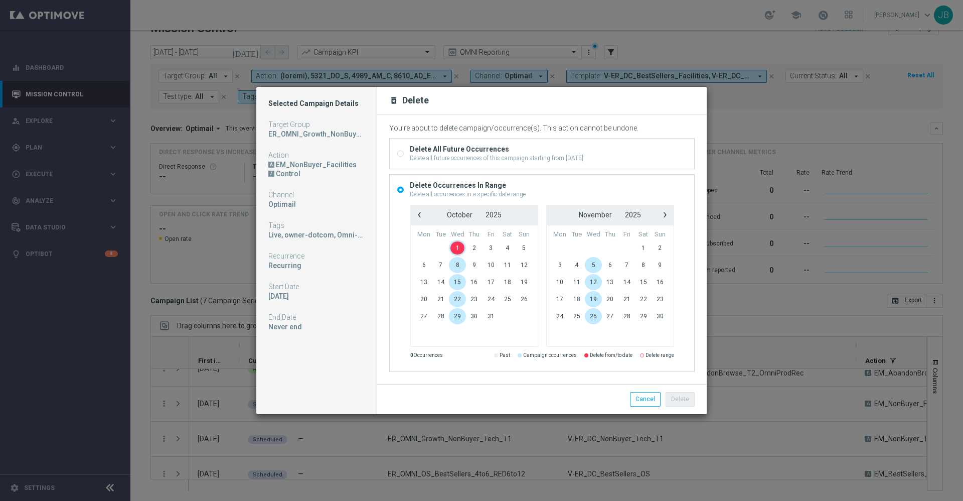
click at [461, 245] on span "1" at bounding box center [457, 248] width 17 height 16
click at [680, 396] on button "Delete" at bounding box center [680, 399] width 29 height 14
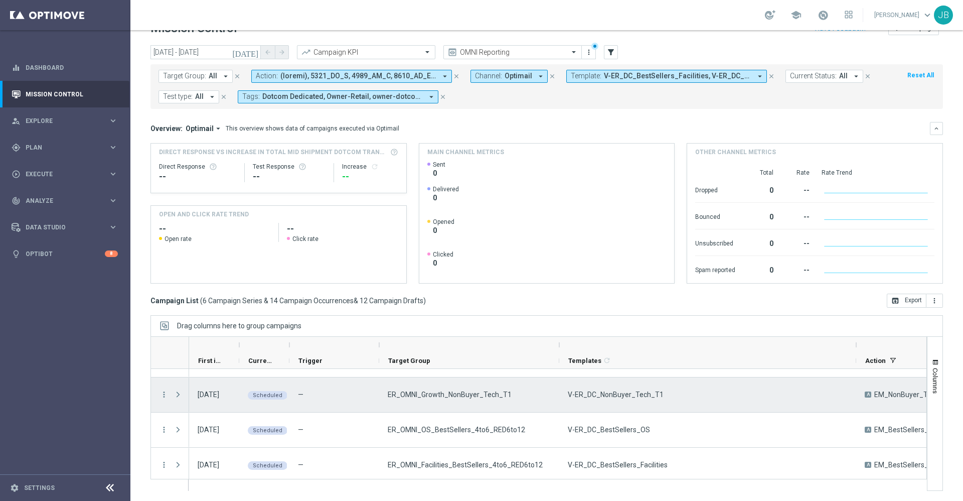
scroll to position [61, 0]
click at [164, 394] on icon "more_vert" at bounding box center [164, 394] width 9 height 9
click at [223, 380] on div "Delete" at bounding box center [230, 378] width 93 height 7
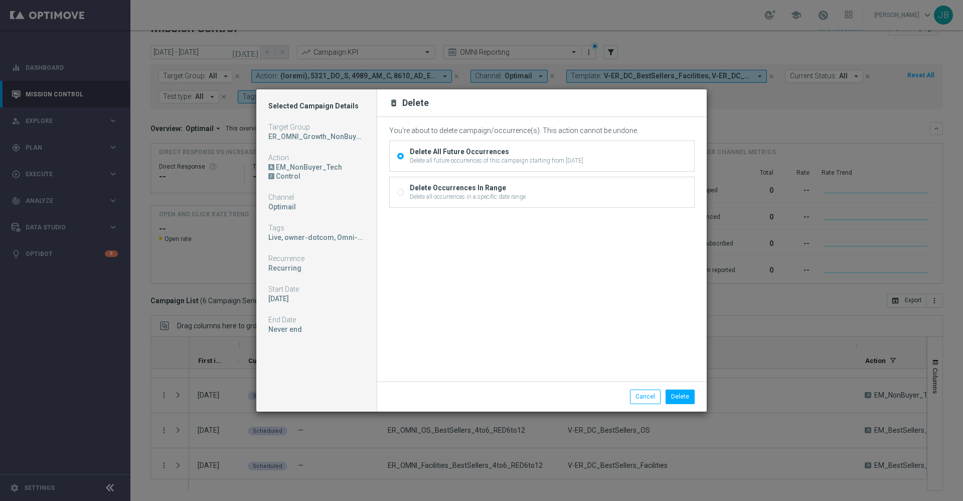
click at [394, 193] on div "Delete Occurrences In Range Delete all occurrences in a specific date range" at bounding box center [542, 192] width 305 height 30
click at [401, 192] on input "Delete Occurrences In Range Delete all occurrences in a specific date range" at bounding box center [400, 193] width 7 height 7
radio input "true"
radio input "false"
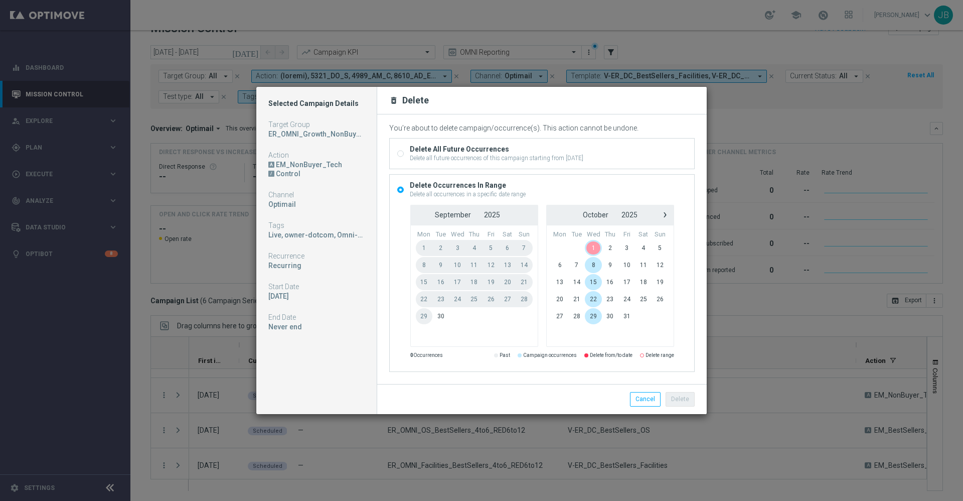
click at [590, 245] on span "1" at bounding box center [593, 248] width 17 height 16
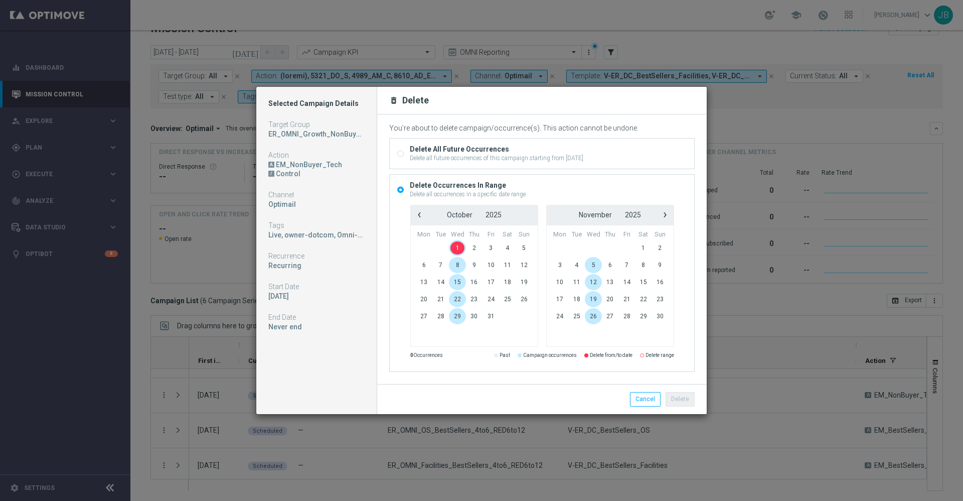
click at [456, 248] on span "1" at bounding box center [457, 248] width 17 height 16
click at [680, 397] on button "Delete" at bounding box center [680, 399] width 29 height 14
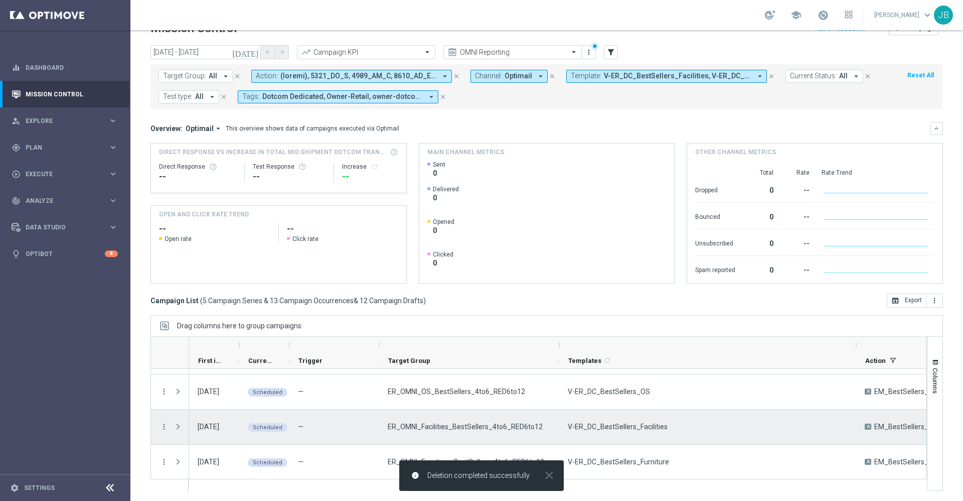
scroll to position [68, 0]
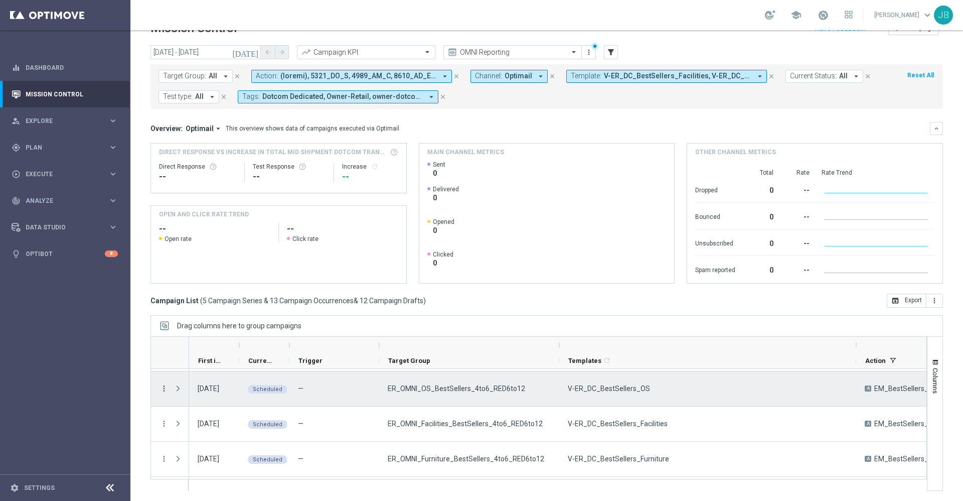
click at [163, 391] on icon "more_vert" at bounding box center [164, 388] width 9 height 9
click at [212, 372] on div "Delete" at bounding box center [230, 372] width 93 height 7
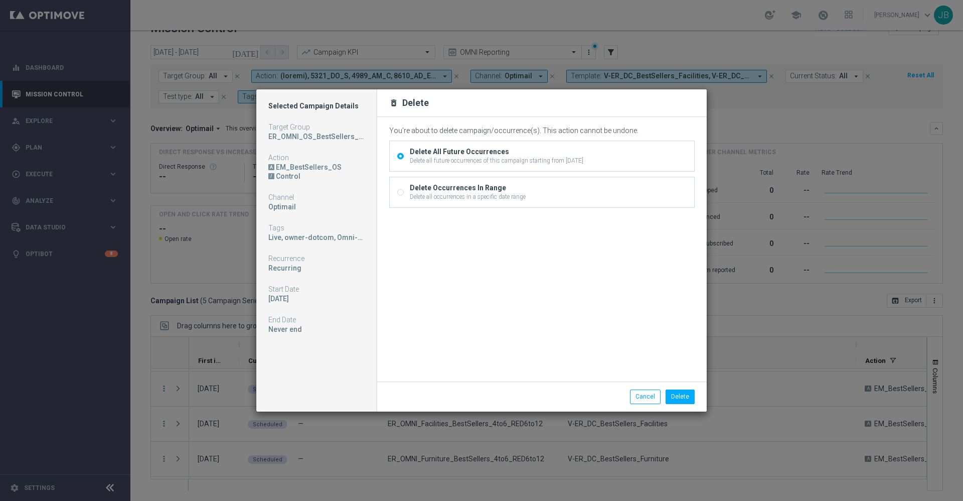
click at [399, 191] on input "Delete Occurrences In Range Delete all occurrences in a specific date range" at bounding box center [400, 193] width 7 height 7
radio input "true"
radio input "false"
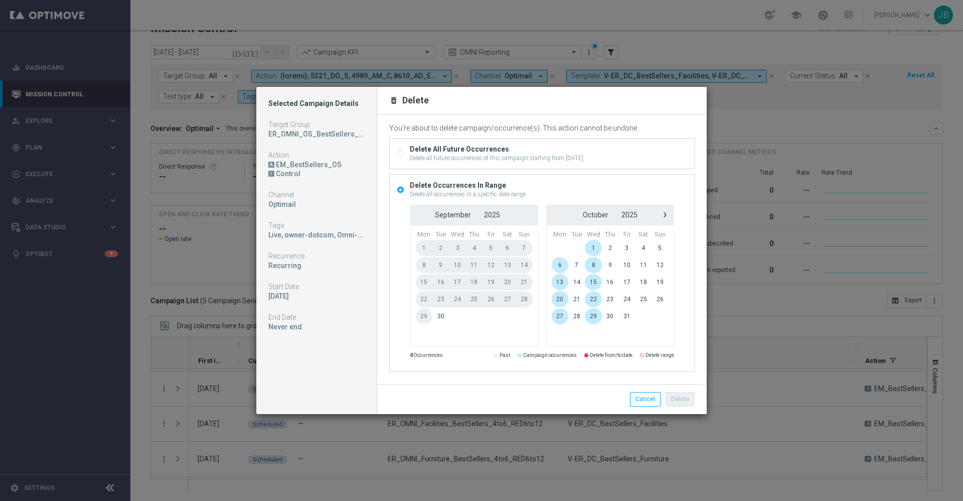
click at [591, 244] on span "1" at bounding box center [593, 248] width 17 height 16
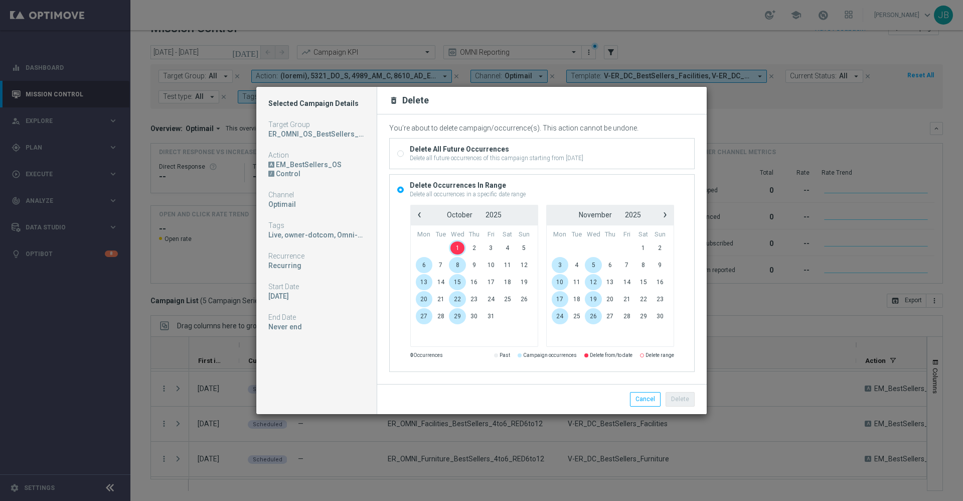
click at [457, 245] on span "1" at bounding box center [457, 248] width 17 height 16
click at [677, 396] on button "Delete" at bounding box center [680, 399] width 29 height 14
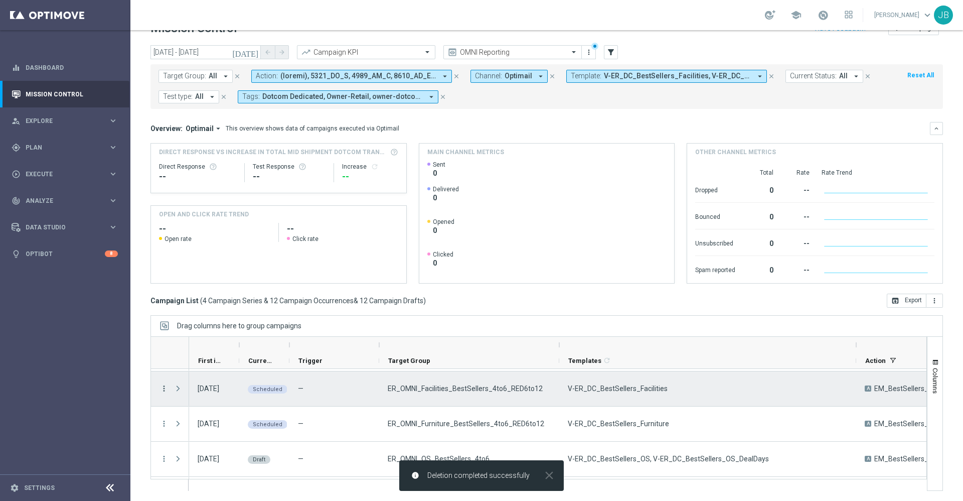
click at [162, 390] on icon "more_vert" at bounding box center [164, 388] width 9 height 9
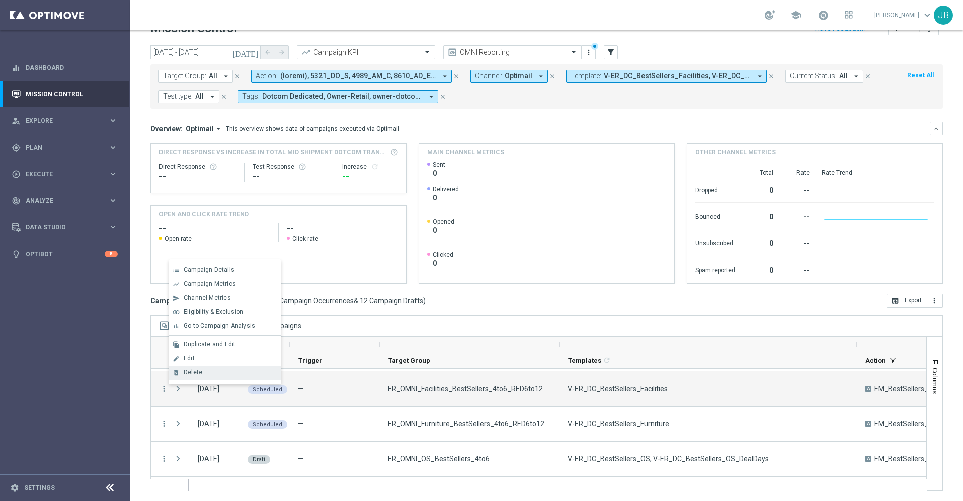
click at [196, 375] on span "Delete" at bounding box center [193, 372] width 19 height 7
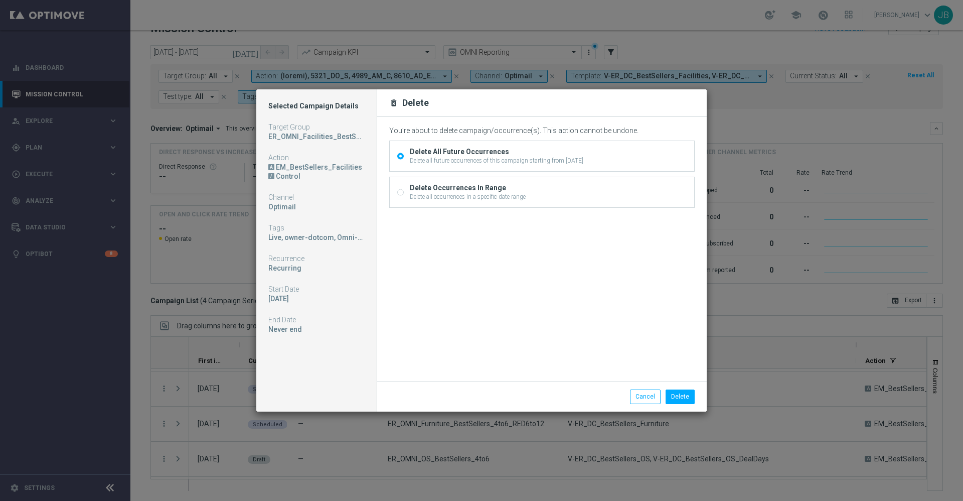
click at [399, 191] on input "Delete Occurrences In Range Delete all occurrences in a specific date range" at bounding box center [400, 193] width 7 height 7
radio input "true"
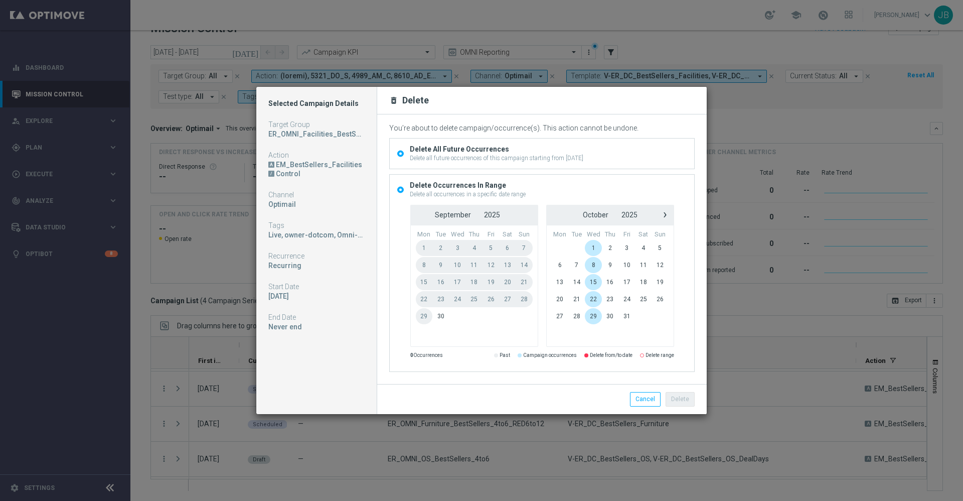
radio input "false"
click at [588, 248] on span "1" at bounding box center [593, 248] width 17 height 16
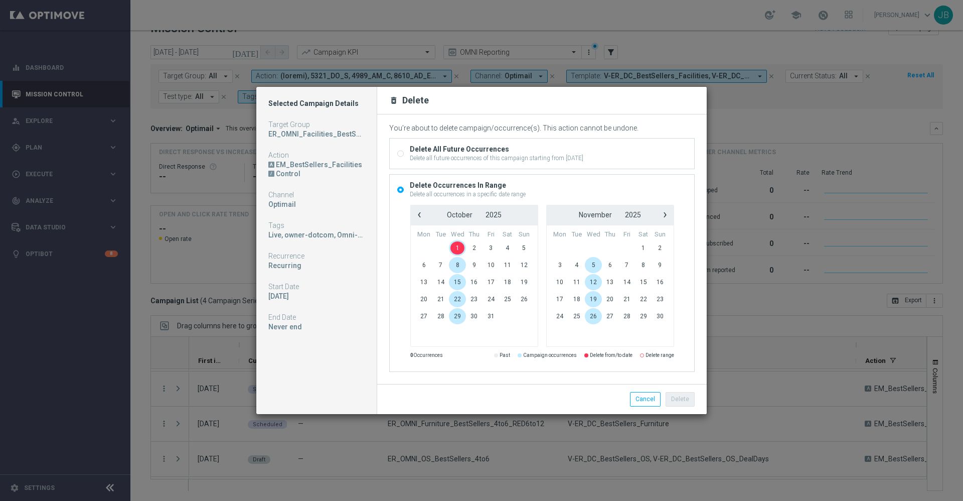
click at [459, 245] on span "1" at bounding box center [457, 248] width 17 height 16
click at [679, 399] on button "Delete" at bounding box center [680, 399] width 29 height 14
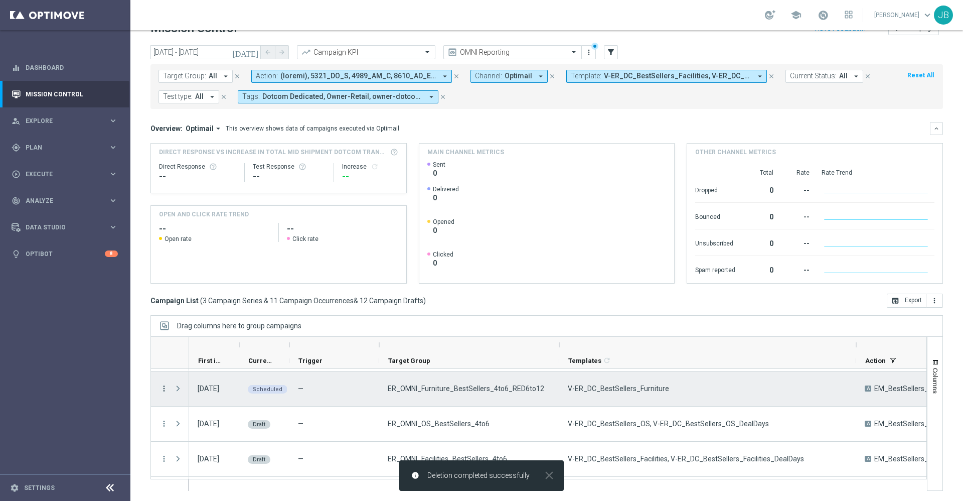
click at [163, 387] on icon "more_vert" at bounding box center [164, 388] width 9 height 9
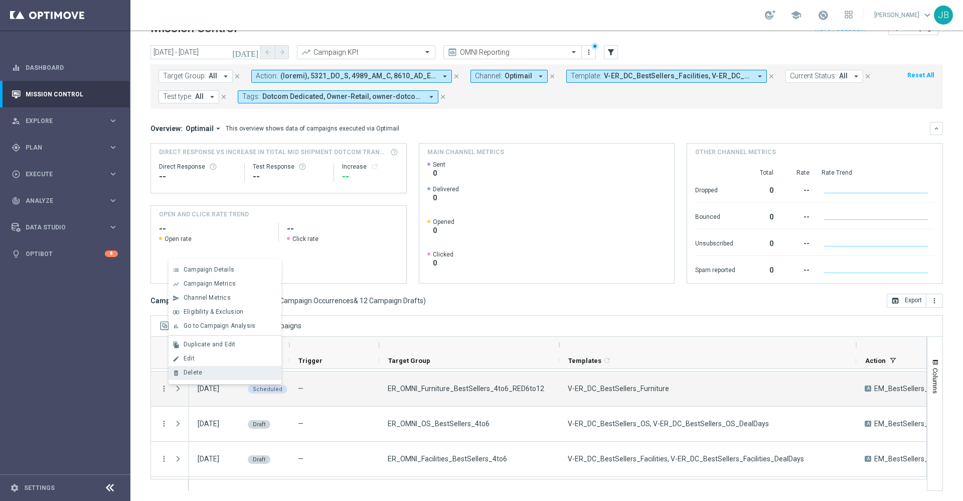
click at [201, 373] on span "Delete" at bounding box center [193, 372] width 19 height 7
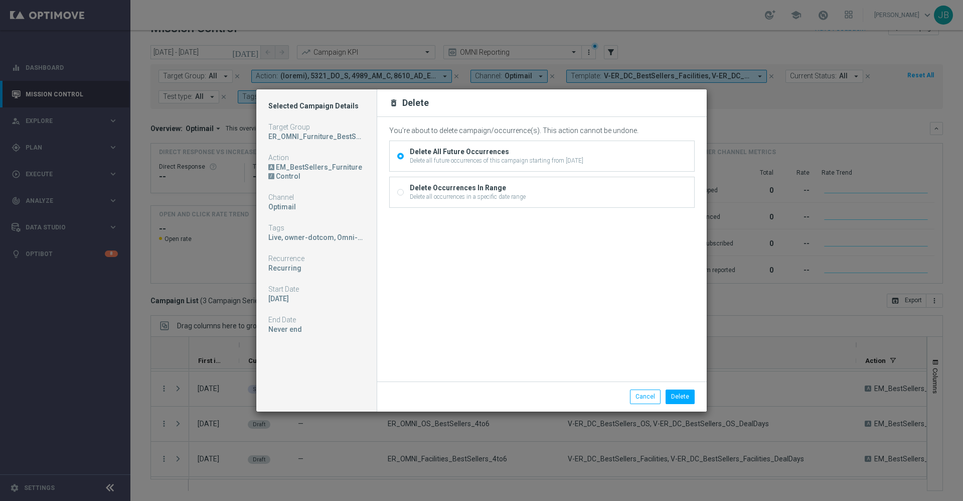
click at [402, 192] on input "Delete Occurrences In Range Delete all occurrences in a specific date range" at bounding box center [400, 193] width 7 height 7
radio input "true"
radio input "false"
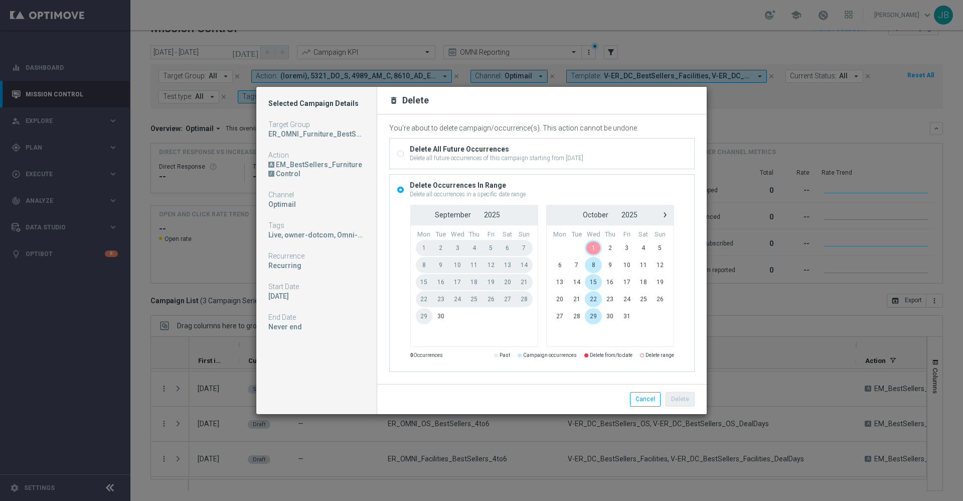
click at [594, 249] on span "1" at bounding box center [593, 248] width 17 height 16
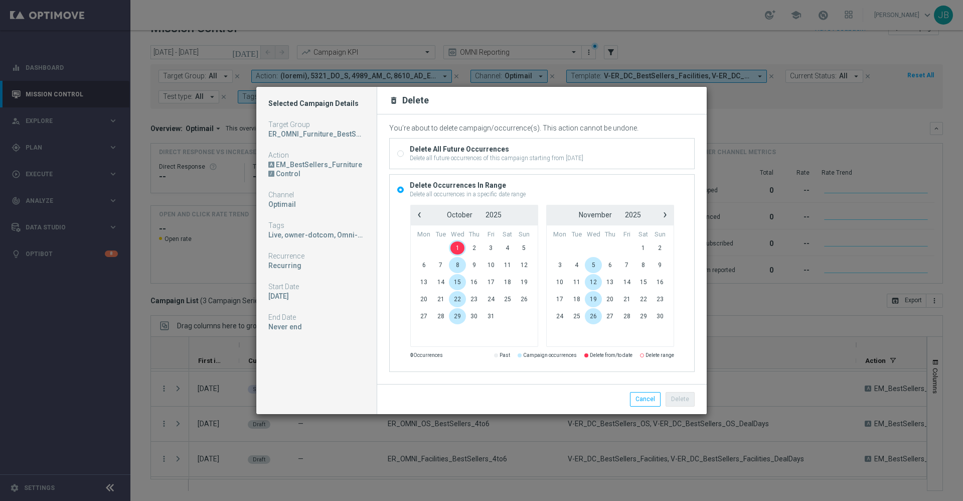
click at [457, 249] on span "1" at bounding box center [457, 248] width 17 height 16
click at [688, 397] on button "Delete" at bounding box center [680, 399] width 29 height 14
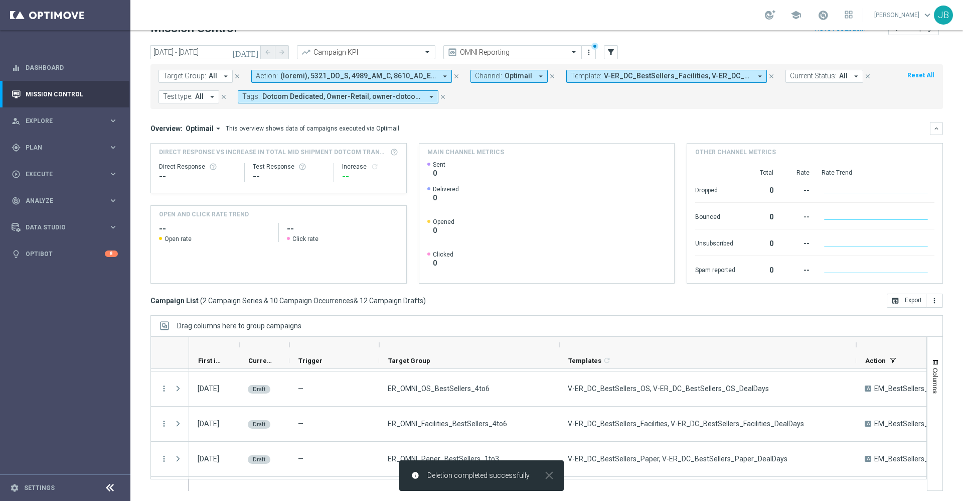
click at [253, 50] on icon "[DATE]" at bounding box center [245, 52] width 27 height 9
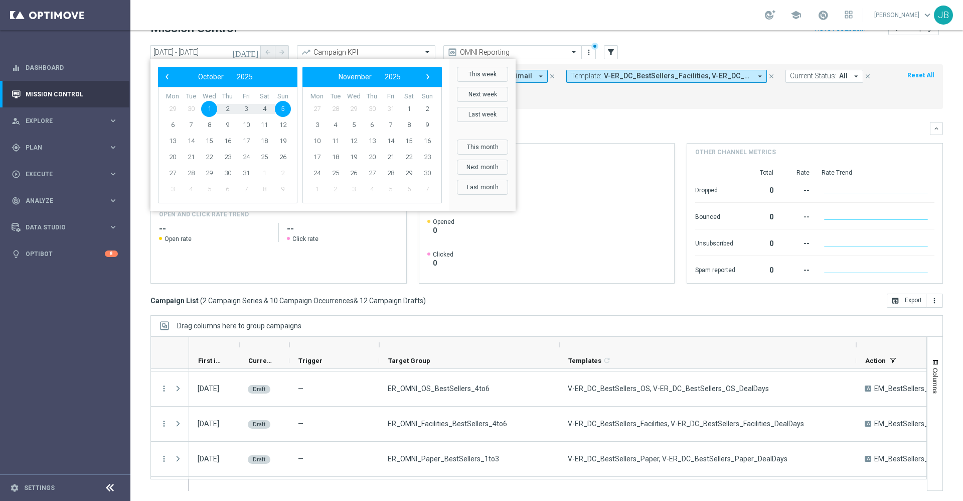
click at [208, 108] on span "1" at bounding box center [209, 109] width 16 height 16
click at [282, 126] on span "12" at bounding box center [283, 125] width 16 height 16
type input "[DATE] - [DATE]"
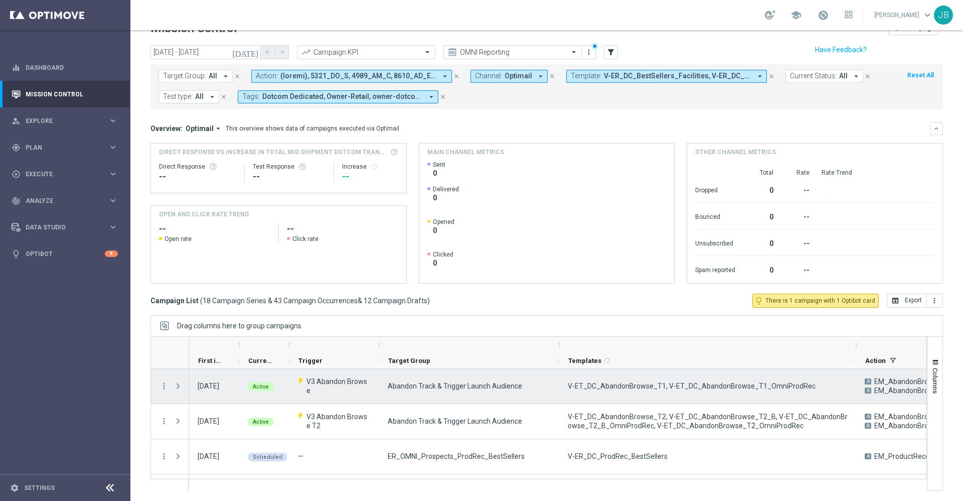
scroll to position [0, 0]
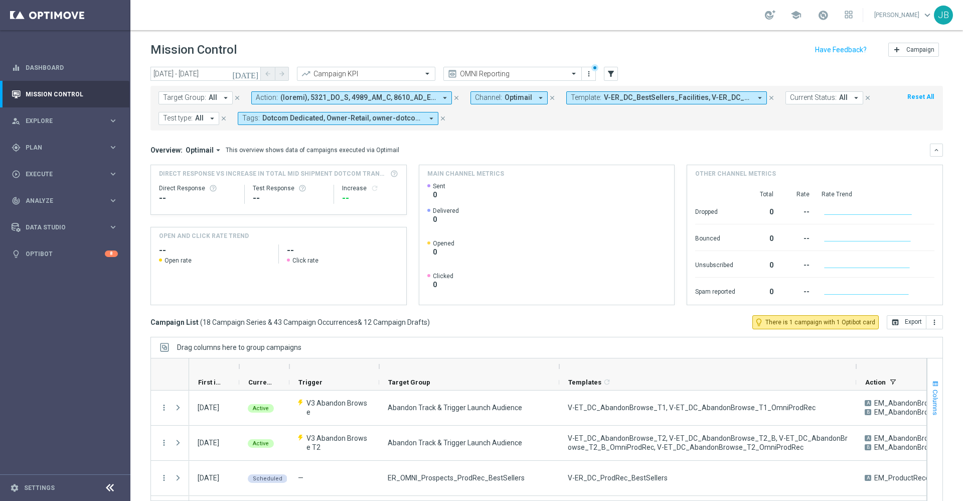
click at [932, 397] on span "Columns" at bounding box center [936, 402] width 8 height 26
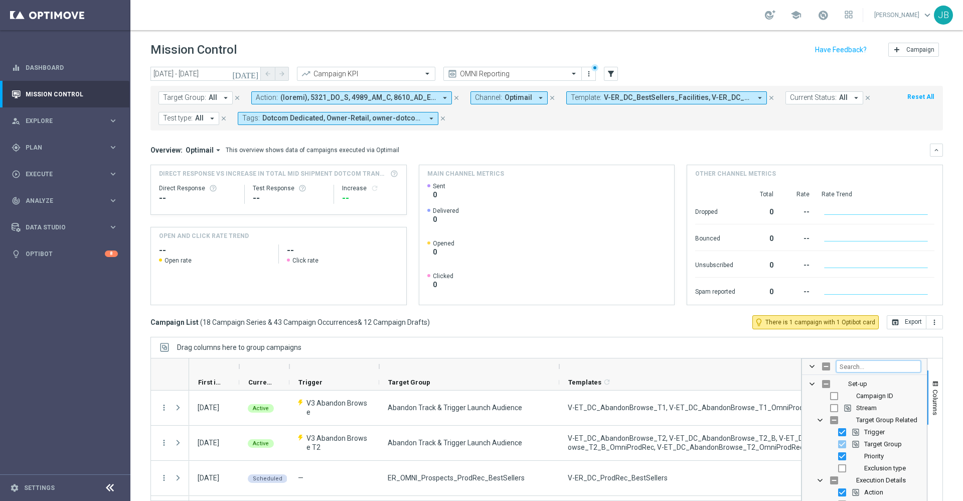
click at [859, 368] on input "Filter Columns Input" at bounding box center [878, 366] width 85 height 12
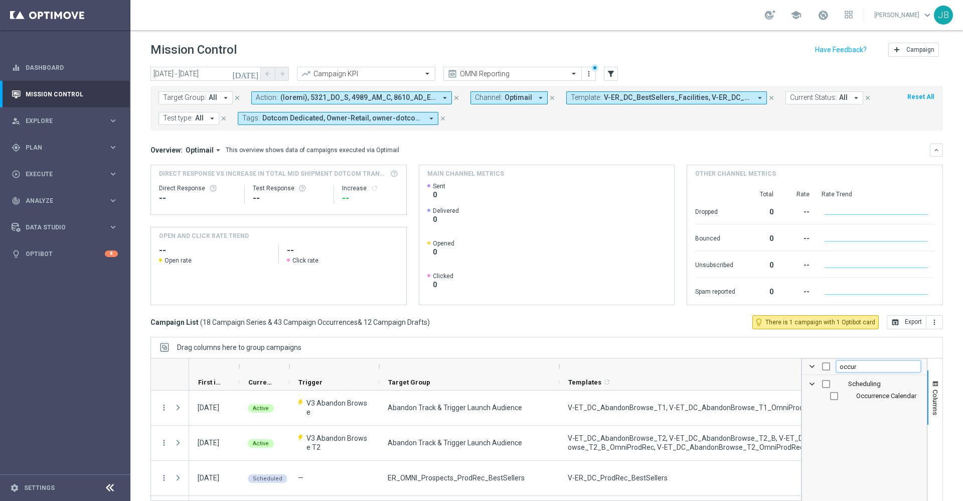
type input "occur"
click at [822, 400] on div "Occurrence Calendar" at bounding box center [871, 396] width 99 height 12
click at [830, 395] on input "Press SPACE to toggle visibility (hidden)" at bounding box center [834, 396] width 8 height 8
checkbox input "true"
click at [932, 400] on span "Columns" at bounding box center [936, 402] width 8 height 26
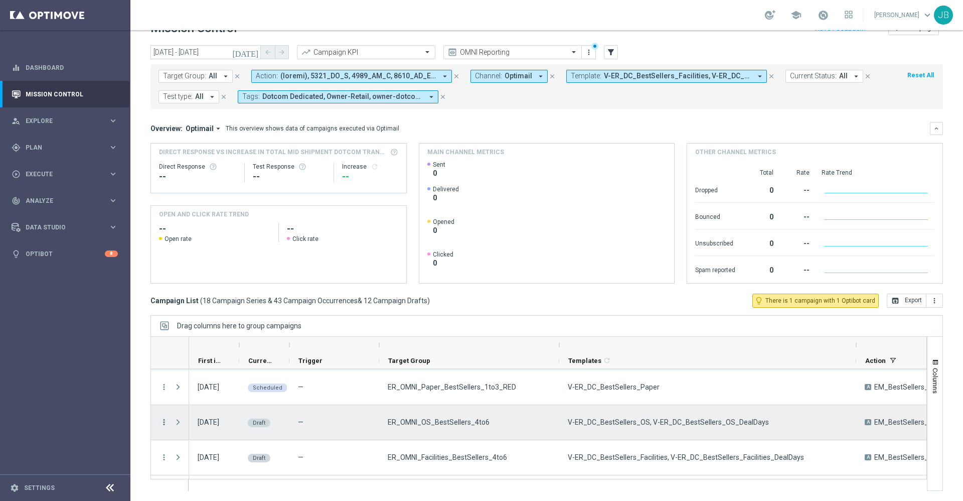
click at [163, 421] on icon "more_vert" at bounding box center [164, 421] width 9 height 9
click at [203, 464] on div "Edit" at bounding box center [230, 460] width 93 height 7
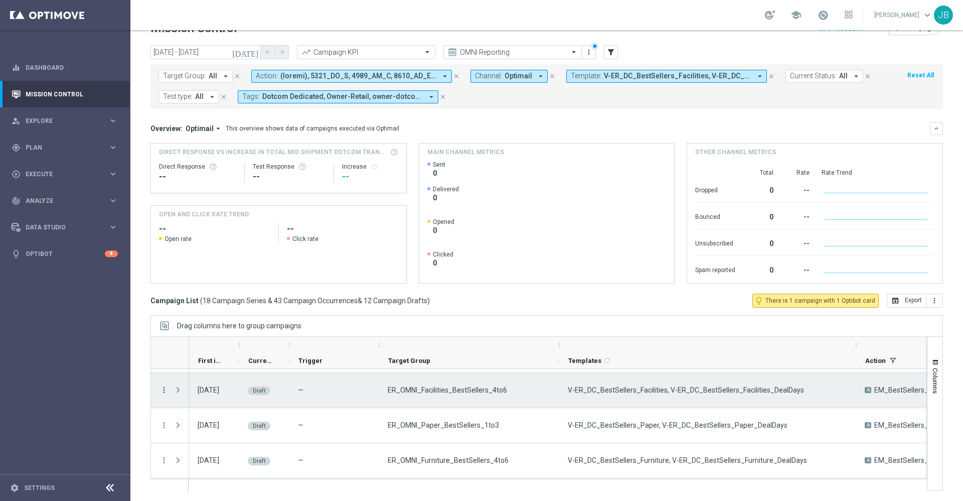
click at [164, 392] on icon "more_vert" at bounding box center [164, 389] width 9 height 9
click at [190, 431] on span "Edit" at bounding box center [189, 428] width 11 height 7
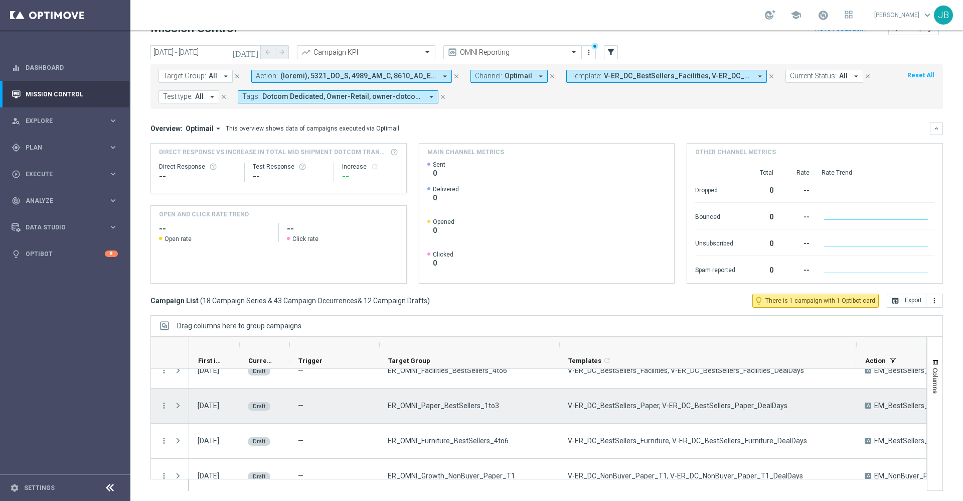
scroll to position [706, 0]
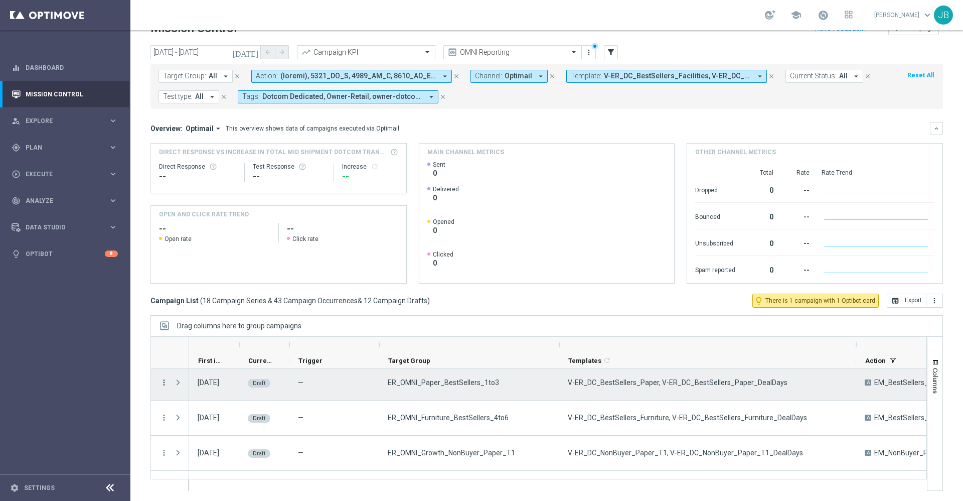
click at [166, 383] on icon "more_vert" at bounding box center [164, 382] width 9 height 9
click at [197, 424] on div "Edit" at bounding box center [230, 420] width 93 height 7
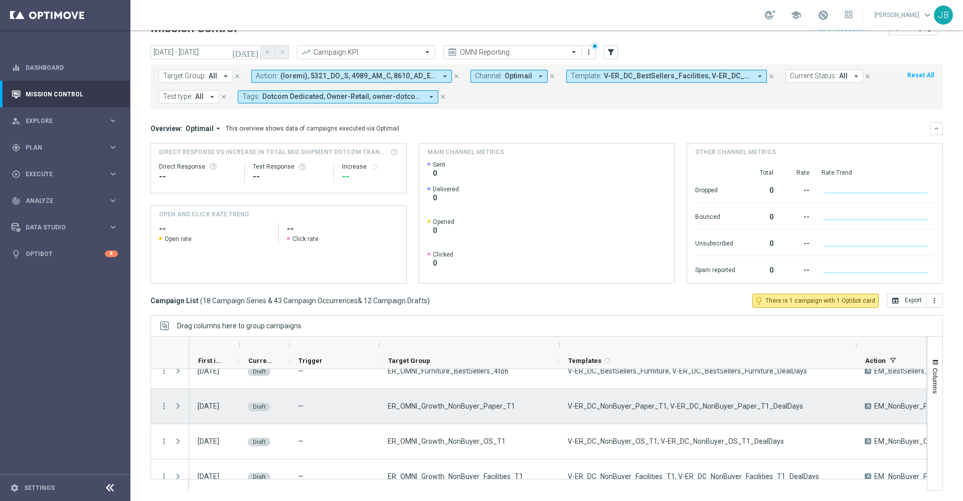
scroll to position [747, 0]
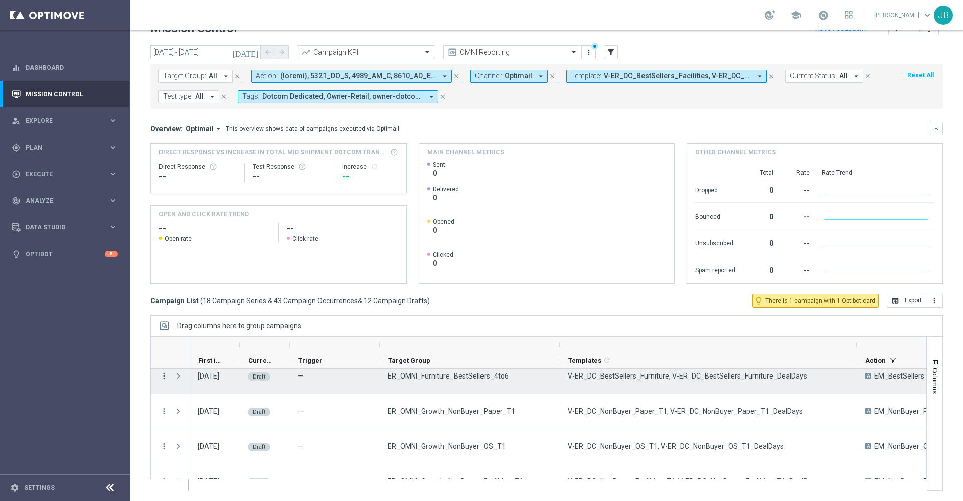
click at [163, 375] on icon "more_vert" at bounding box center [164, 375] width 9 height 9
click at [205, 427] on div "Delete" at bounding box center [230, 428] width 93 height 7
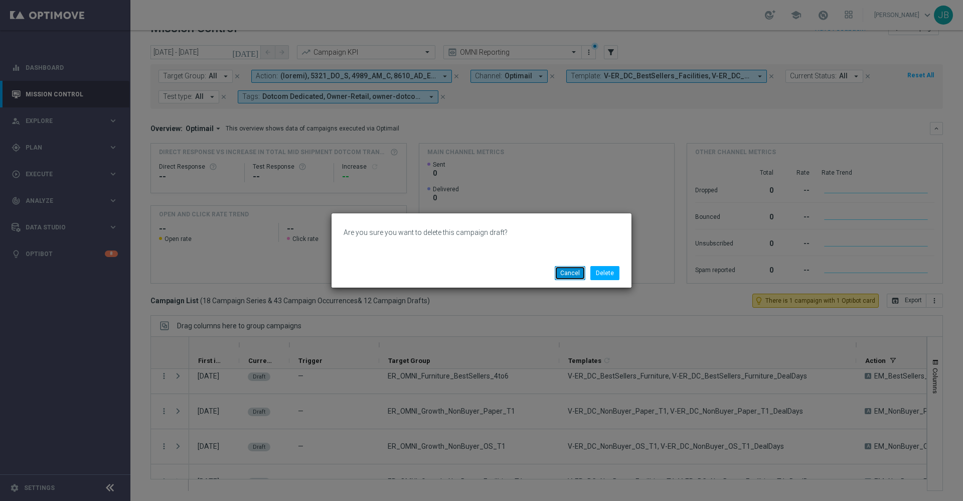
click at [559, 269] on button "Cancel" at bounding box center [570, 273] width 31 height 14
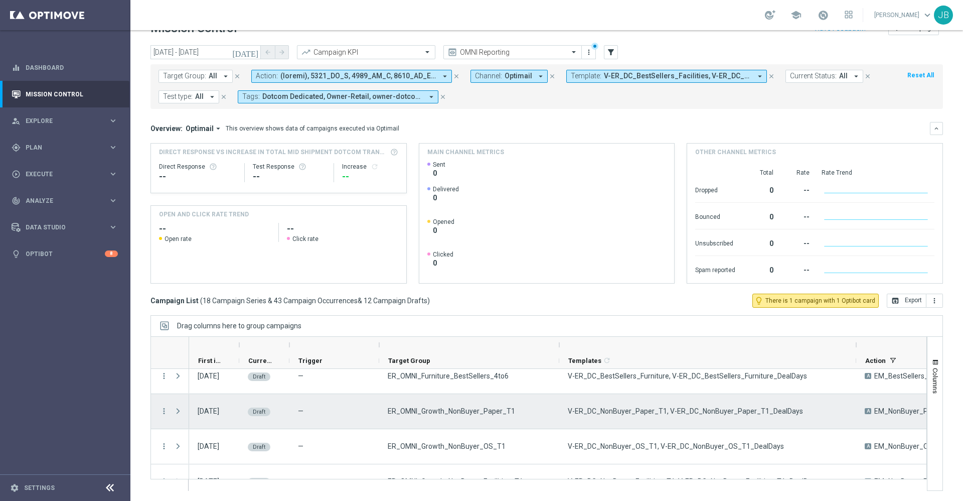
scroll to position [732, 0]
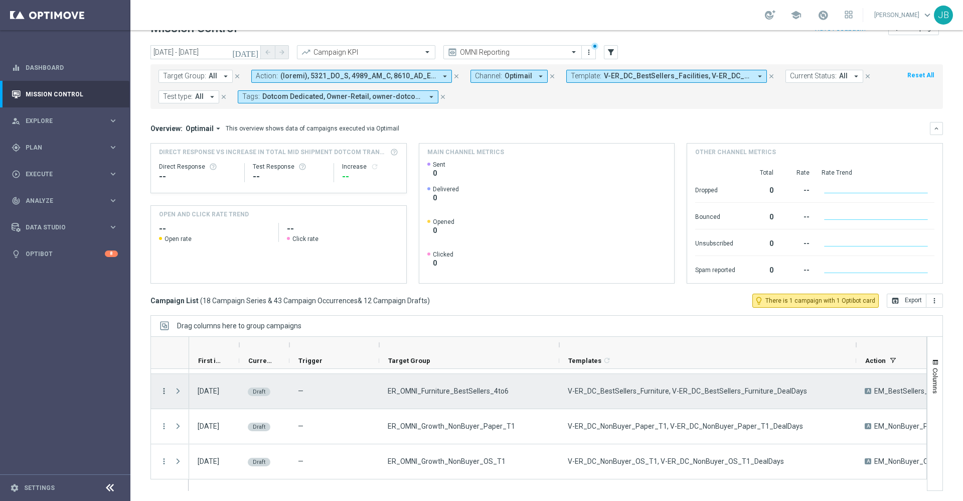
click at [165, 393] on icon "more_vert" at bounding box center [164, 390] width 9 height 9
click at [207, 427] on div "Edit" at bounding box center [230, 429] width 93 height 7
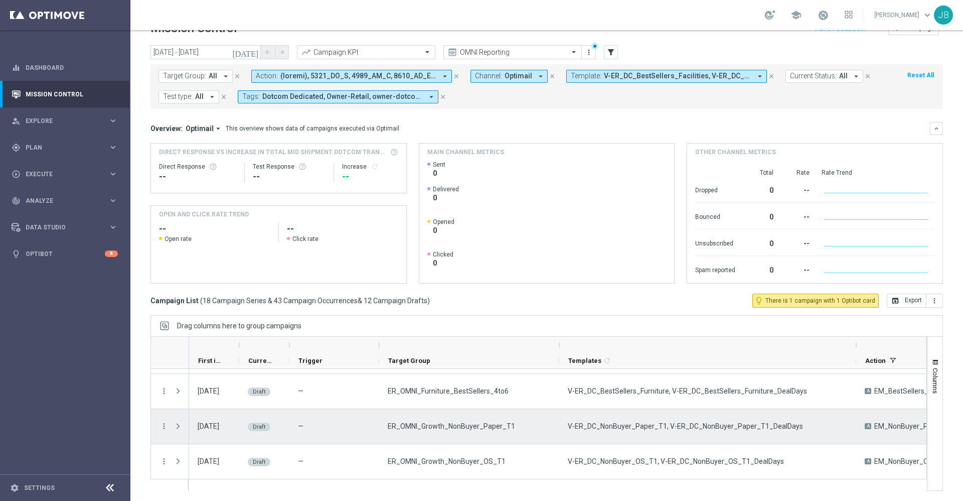
scroll to position [778, 0]
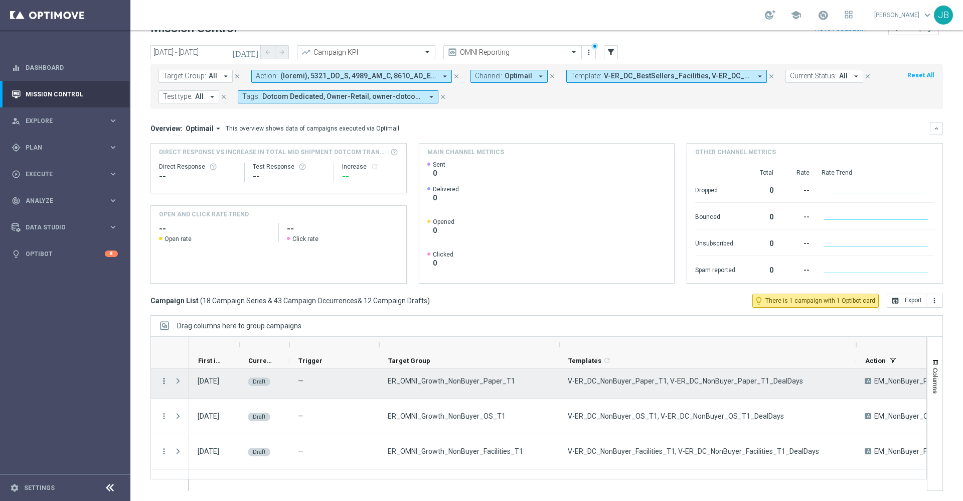
click at [164, 381] on icon "more_vert" at bounding box center [164, 380] width 9 height 9
click at [187, 422] on span "Edit" at bounding box center [189, 419] width 11 height 7
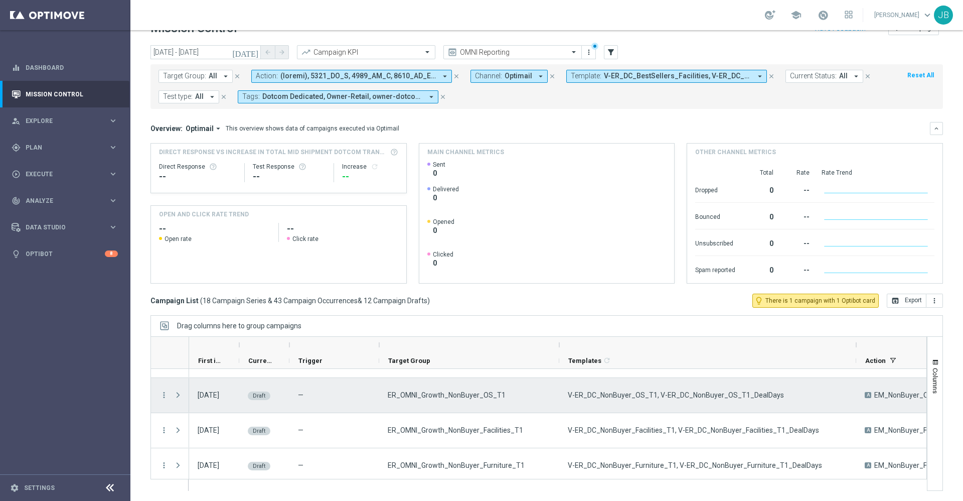
scroll to position [814, 0]
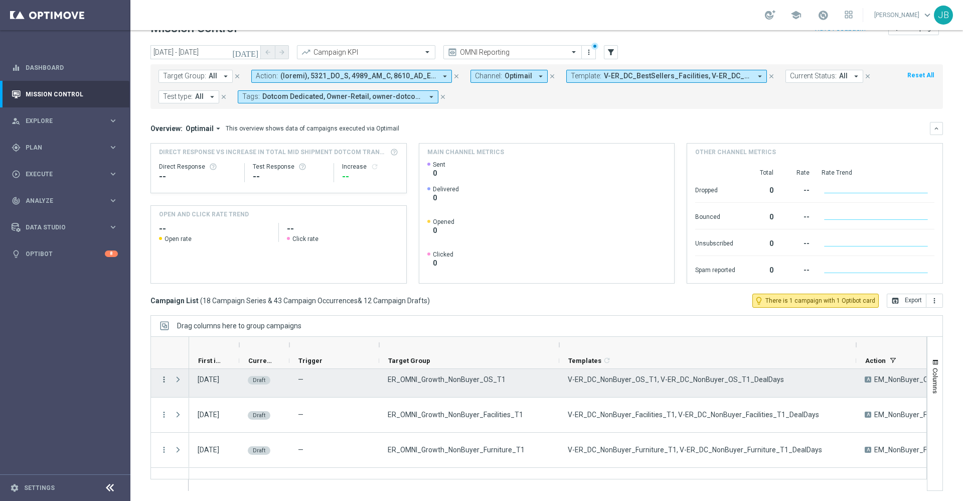
click at [164, 382] on icon "more_vert" at bounding box center [164, 379] width 9 height 9
click at [205, 422] on div "edit Edit" at bounding box center [225, 418] width 113 height 14
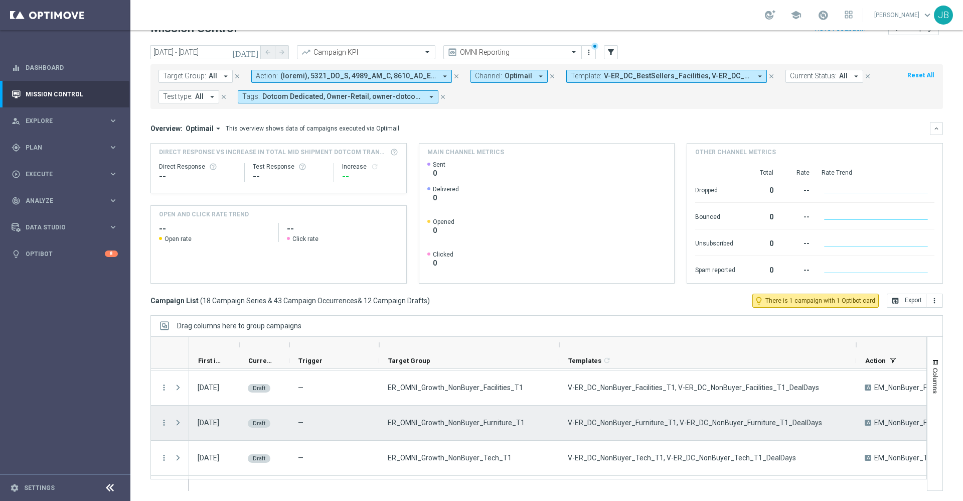
scroll to position [842, 0]
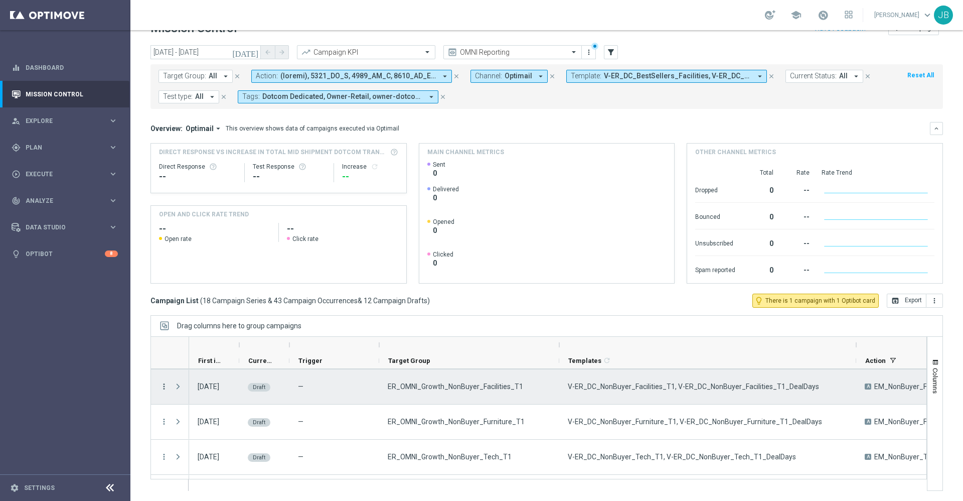
click at [161, 385] on icon "more_vert" at bounding box center [164, 386] width 9 height 9
click at [195, 425] on div "Edit" at bounding box center [230, 424] width 93 height 7
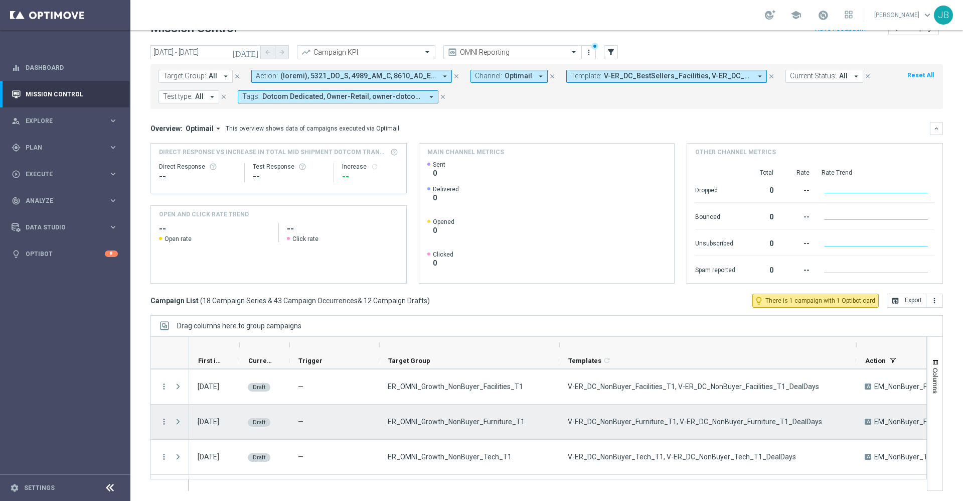
click at [523, 412] on div "ER_OMNI_Growth_NonBuyer_Furniture_T1" at bounding box center [469, 421] width 180 height 35
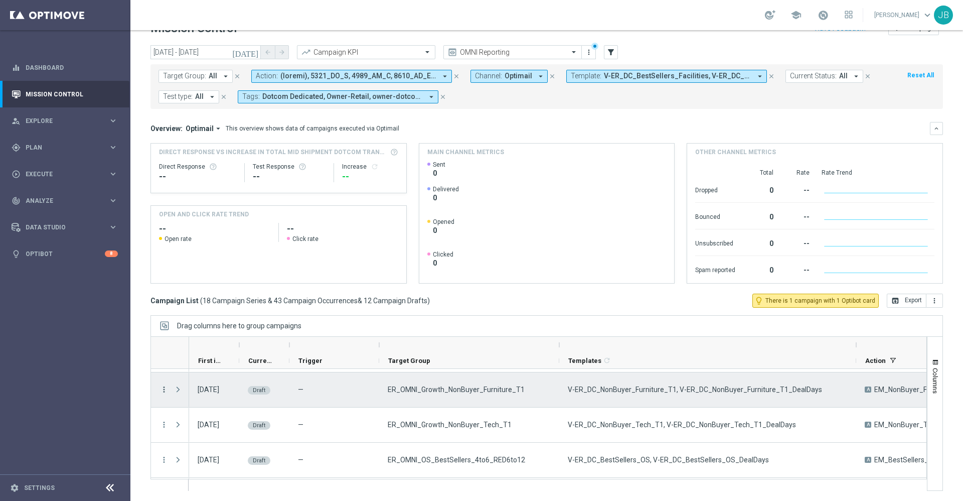
click at [164, 391] on icon "more_vert" at bounding box center [164, 389] width 9 height 9
click at [197, 427] on div "Edit" at bounding box center [230, 427] width 93 height 7
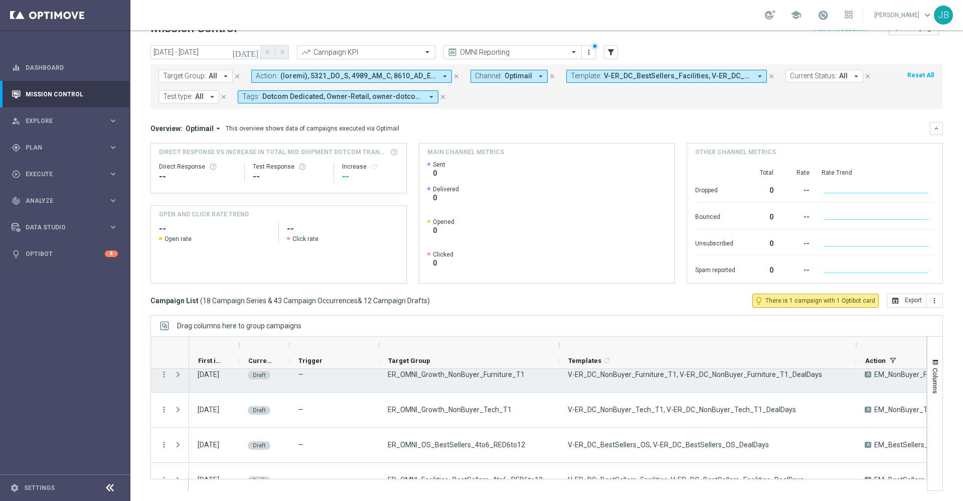
scroll to position [906, 0]
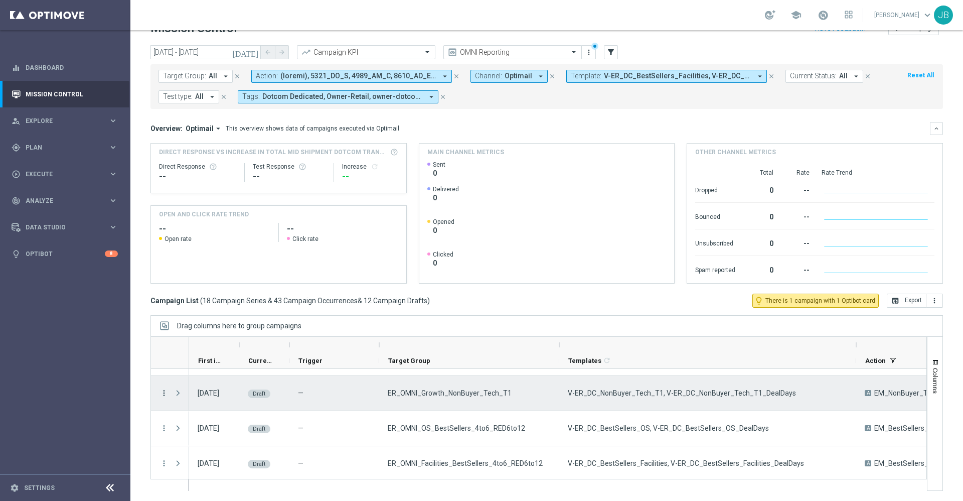
click at [164, 394] on icon "more_vert" at bounding box center [164, 392] width 9 height 9
click at [205, 434] on div "Edit" at bounding box center [230, 431] width 93 height 7
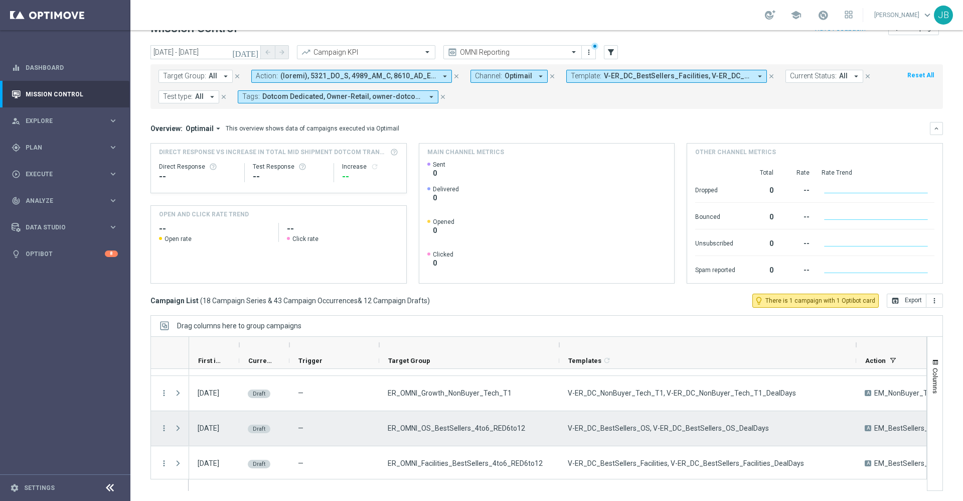
scroll to position [944, 0]
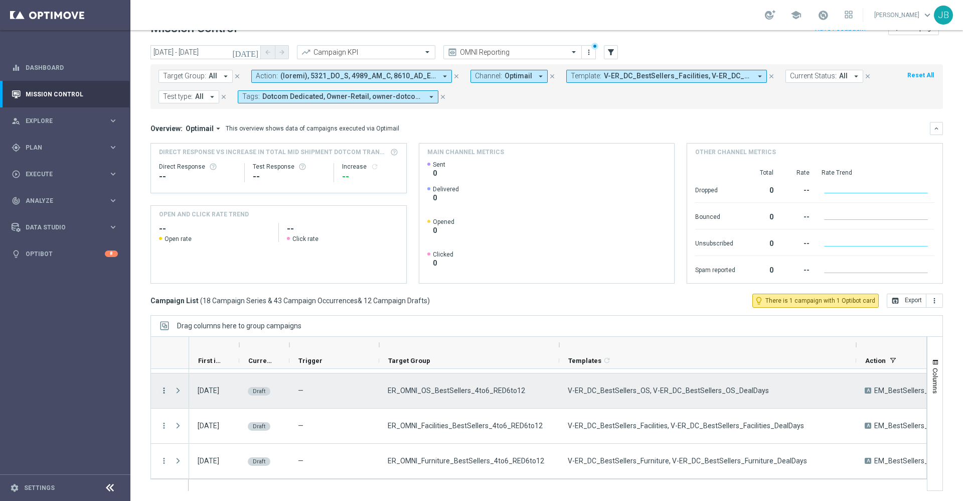
click at [166, 392] on icon "more_vert" at bounding box center [164, 390] width 9 height 9
drag, startPoint x: 211, startPoint y: 415, endPoint x: 204, endPoint y: 425, distance: 12.2
click at [204, 425] on div "list Campaign Details file_copy Duplicate Duplicate & Edit" at bounding box center [225, 420] width 113 height 69
click at [204, 425] on div "Edit" at bounding box center [230, 428] width 93 height 7
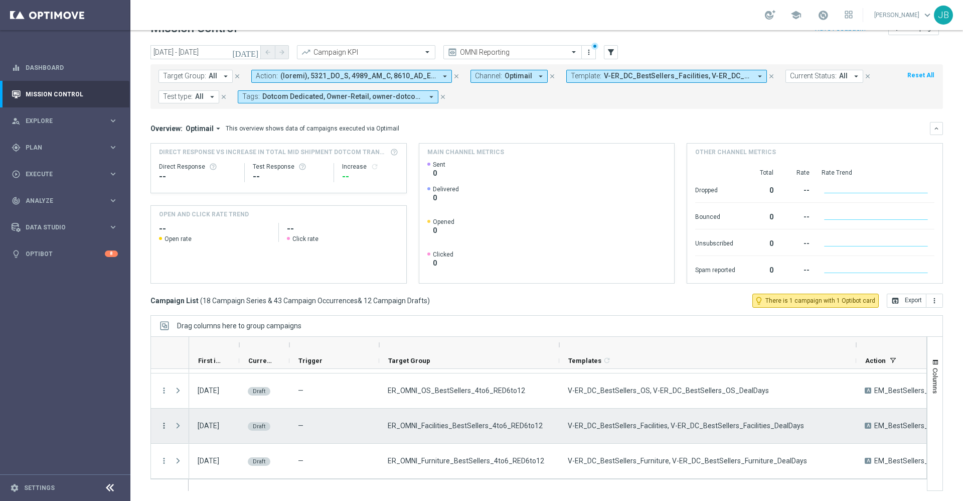
click at [164, 426] on icon "more_vert" at bounding box center [164, 425] width 9 height 9
click at [196, 462] on div "Edit" at bounding box center [230, 464] width 93 height 7
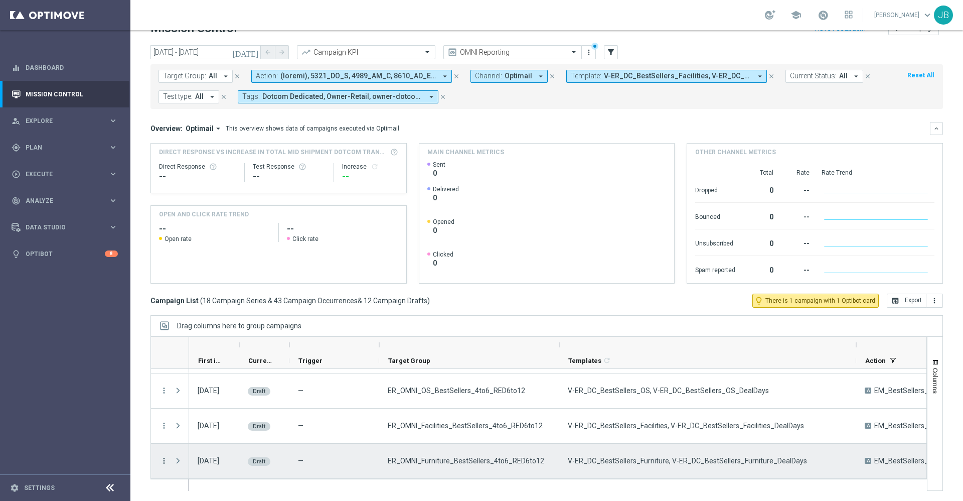
click at [164, 461] on icon "more_vert" at bounding box center [164, 460] width 9 height 9
click at [196, 431] on div "Edit" at bounding box center [230, 430] width 93 height 7
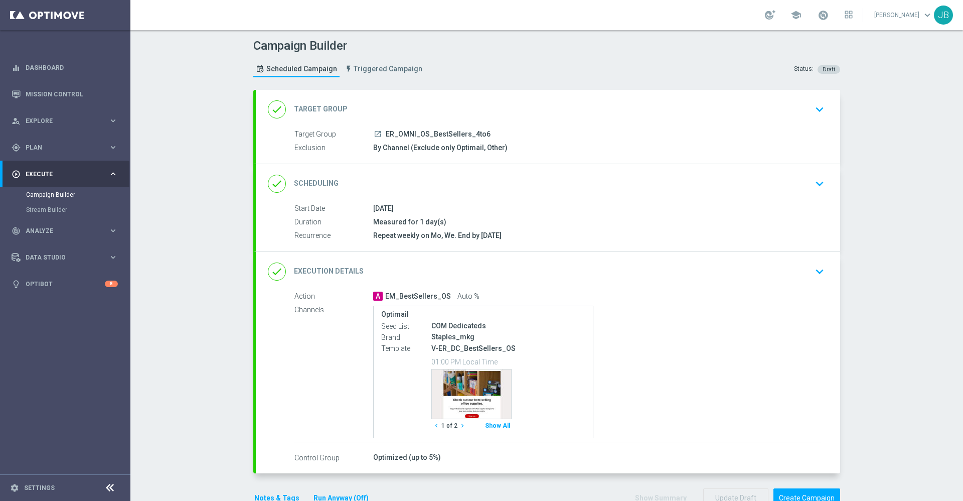
scroll to position [38, 0]
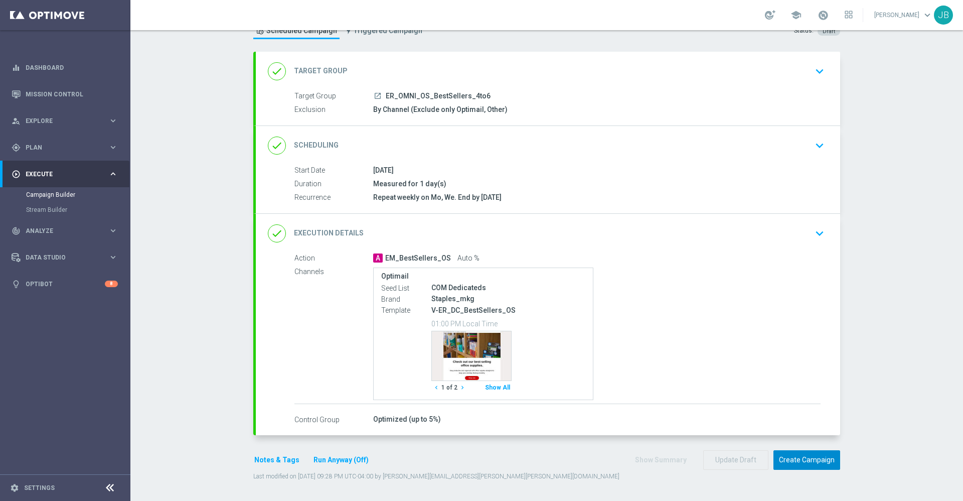
click at [796, 454] on button "Create Campaign" at bounding box center [807, 460] width 67 height 20
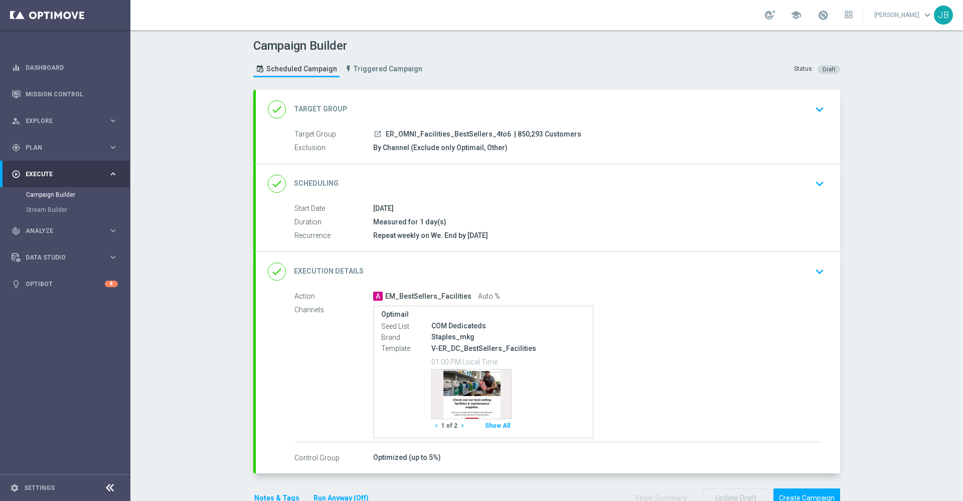
scroll to position [38, 0]
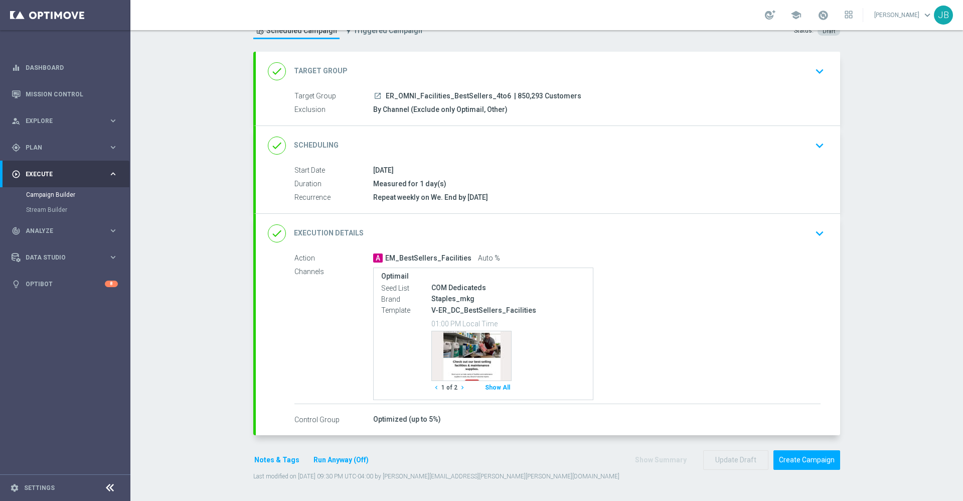
click at [459, 386] on icon "chevron_right" at bounding box center [462, 387] width 7 height 7
click at [433, 390] on icon "chevron_left" at bounding box center [436, 387] width 7 height 7
click at [459, 389] on icon "chevron_right" at bounding box center [462, 387] width 7 height 7
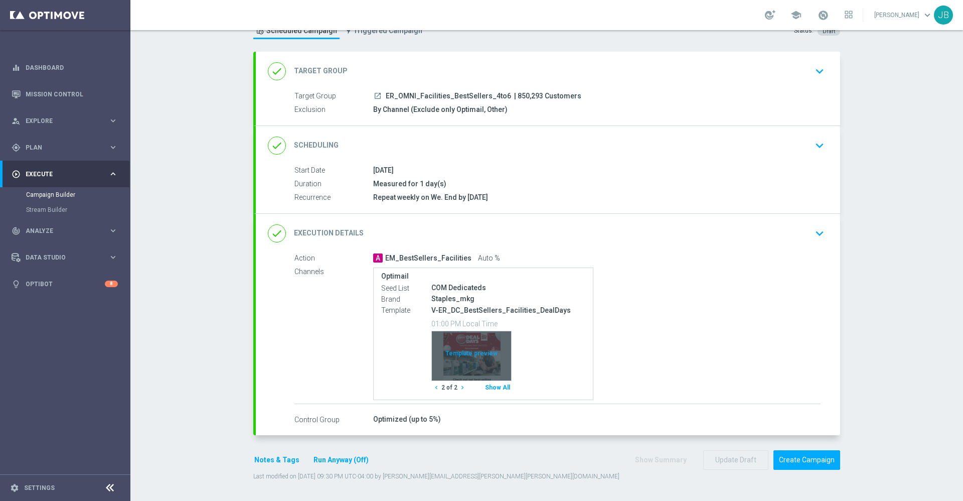
click at [465, 358] on div "Template preview" at bounding box center [471, 355] width 79 height 49
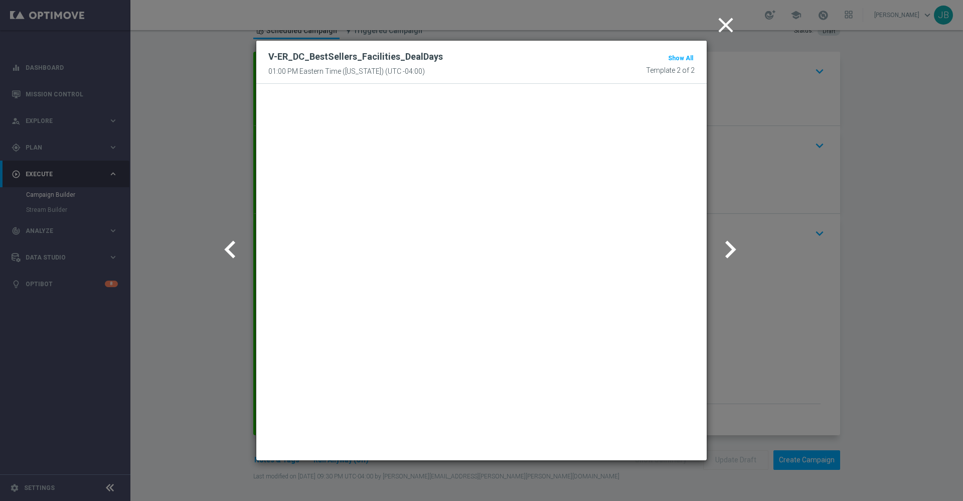
click at [720, 31] on icon "close" at bounding box center [725, 25] width 25 height 25
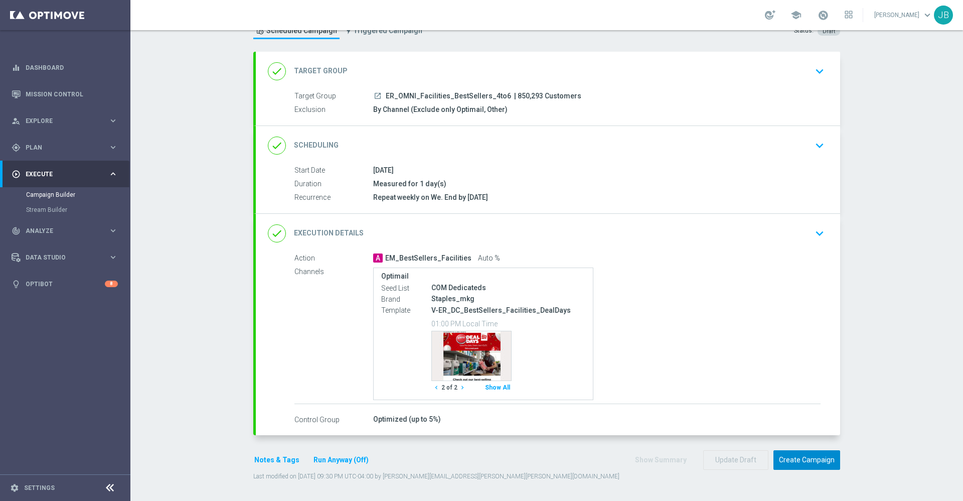
click at [798, 458] on button "Create Campaign" at bounding box center [807, 460] width 67 height 20
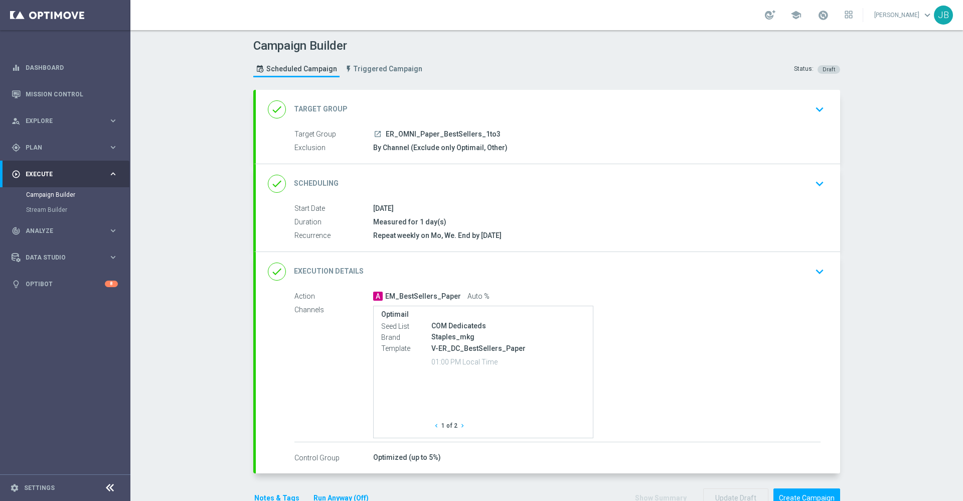
type input "ER_OMNI_Paper_BestSellers_1to3"
click at [459, 425] on icon "chevron_right" at bounding box center [462, 425] width 7 height 7
click at [433, 427] on icon "chevron_left" at bounding box center [436, 425] width 7 height 7
click at [459, 426] on icon "chevron_right" at bounding box center [462, 425] width 7 height 7
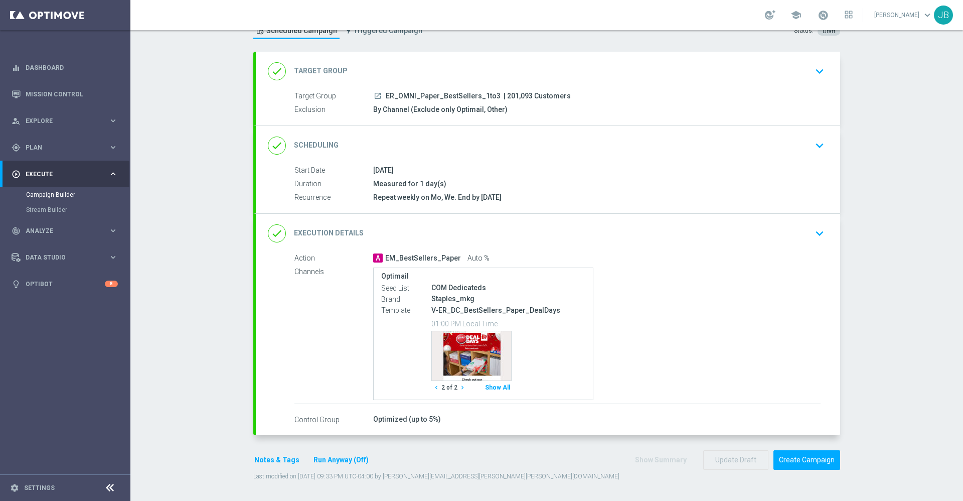
click at [433, 389] on icon "chevron_left" at bounding box center [436, 387] width 7 height 7
click at [459, 387] on icon "chevron_right" at bounding box center [462, 387] width 7 height 7
click at [816, 459] on button "Create Campaign" at bounding box center [807, 460] width 67 height 20
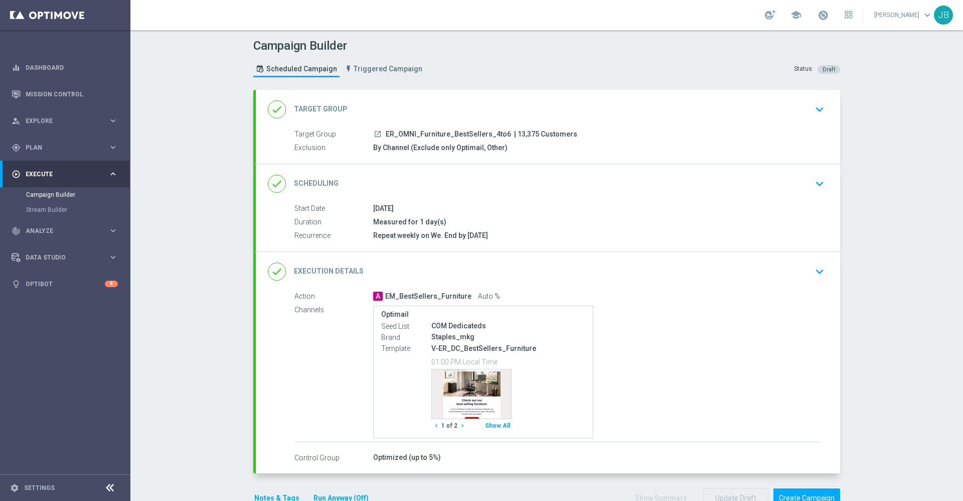
click at [322, 108] on h2 "Target Group" at bounding box center [321, 109] width 54 height 10
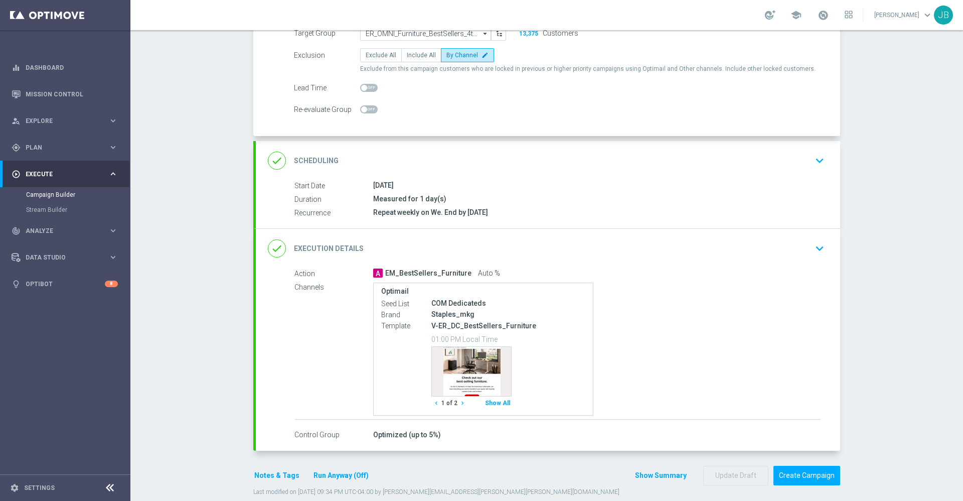
scroll to position [108, 0]
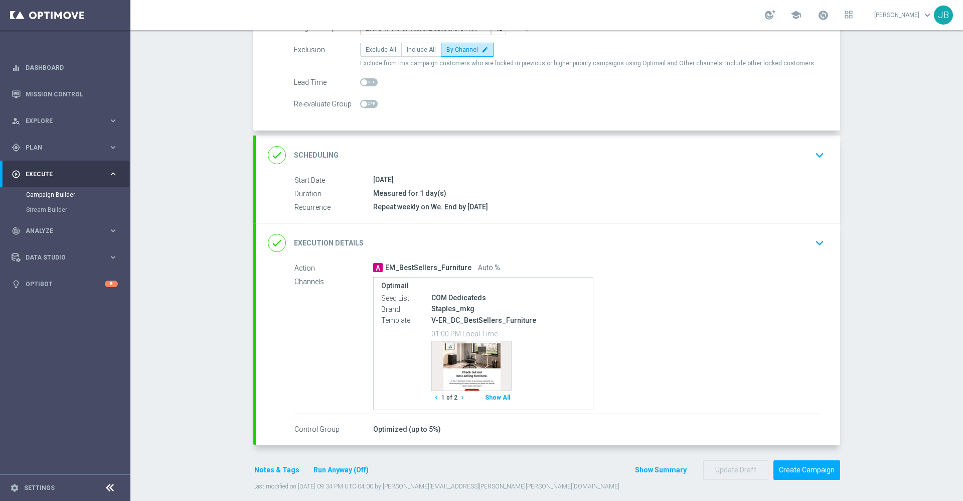
click at [459, 395] on icon "chevron_right" at bounding box center [462, 397] width 7 height 7
click at [785, 467] on button "Create Campaign" at bounding box center [807, 470] width 67 height 20
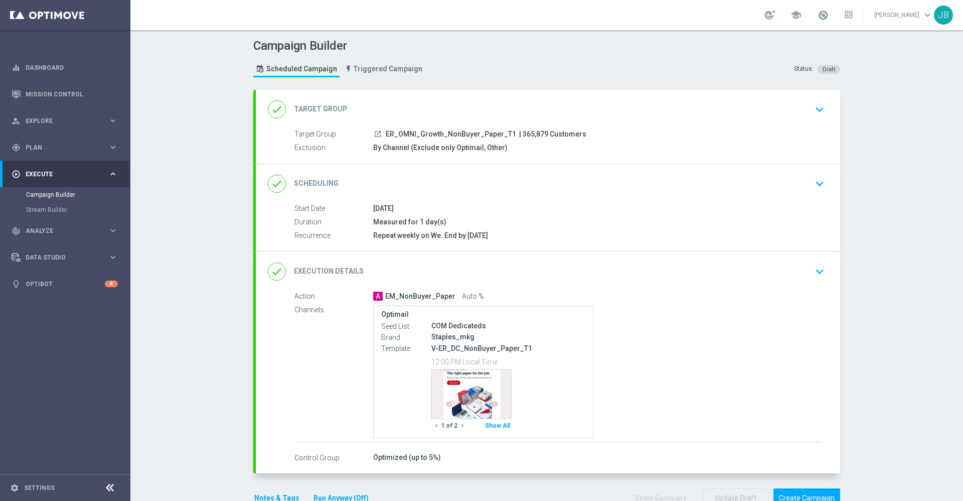
scroll to position [18, 0]
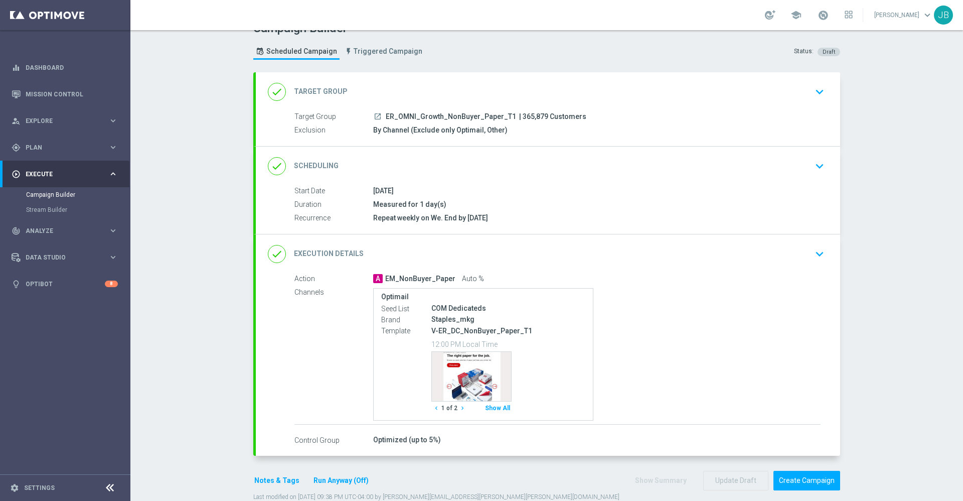
click at [458, 406] on button "chevron_right" at bounding box center [463, 408] width 10 height 14
click at [800, 479] on button "Create Campaign" at bounding box center [807, 481] width 67 height 20
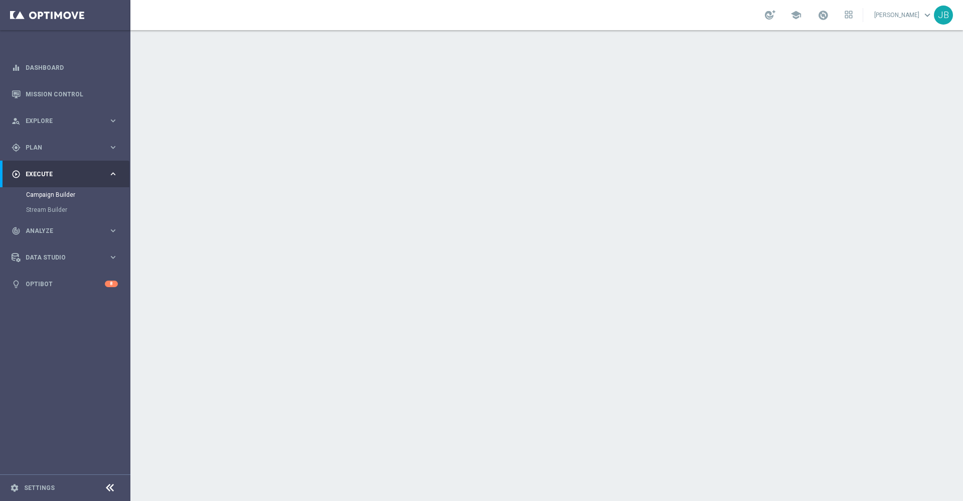
click at [325, 267] on h2 "Execution Details" at bounding box center [329, 271] width 70 height 10
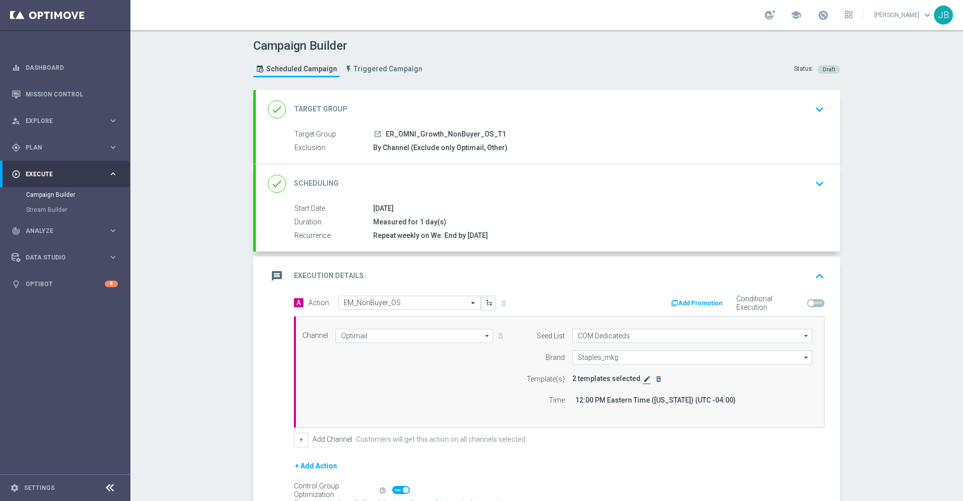
click at [643, 380] on icon "edit" at bounding box center [647, 379] width 8 height 8
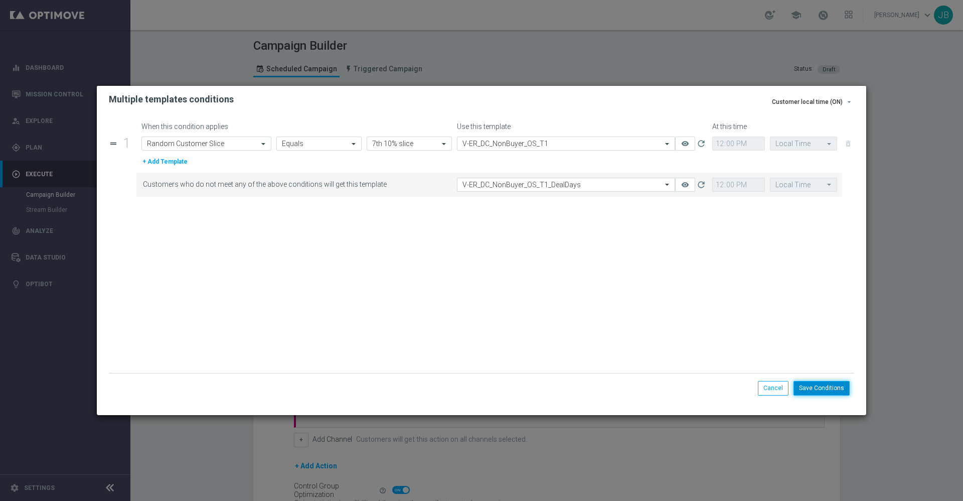
click at [829, 388] on button "Save Conditions" at bounding box center [822, 388] width 56 height 14
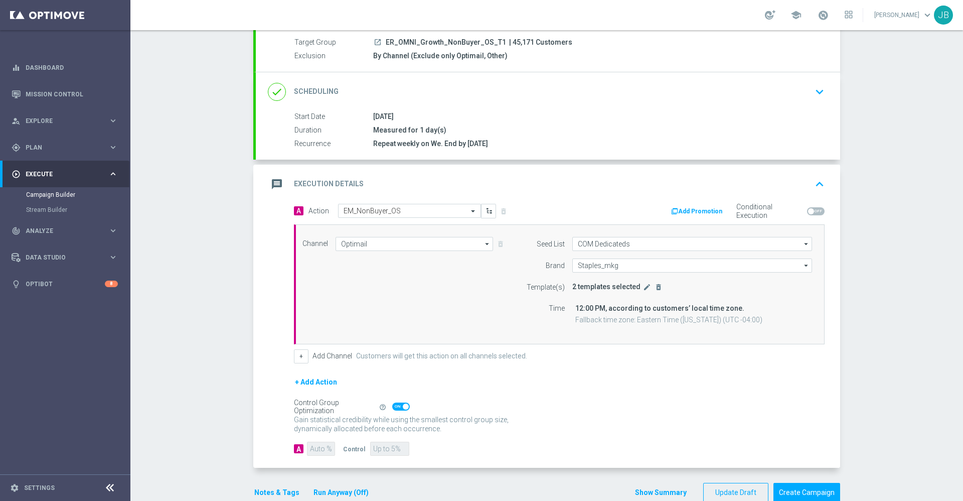
scroll to position [93, 0]
click at [327, 177] on div "message Execution Details" at bounding box center [316, 183] width 96 height 18
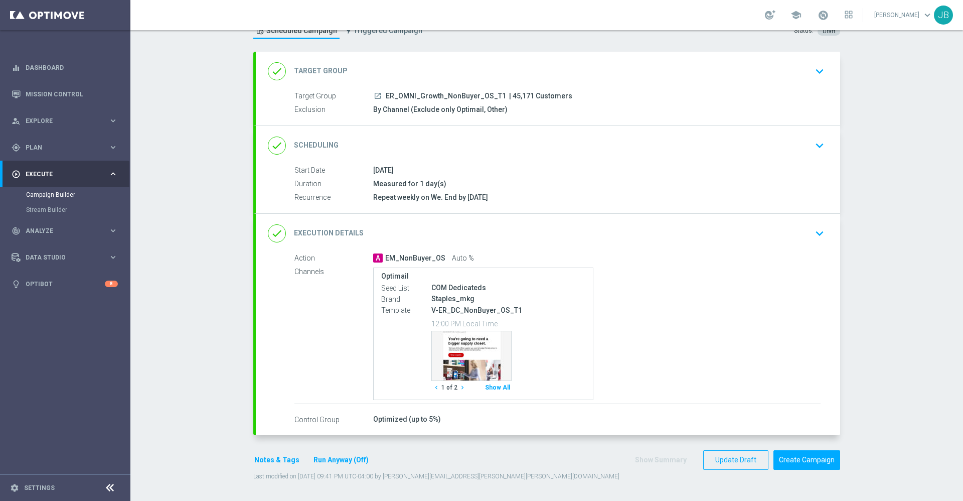
scroll to position [38, 0]
click at [459, 389] on icon "chevron_right" at bounding box center [462, 387] width 7 height 7
click at [810, 455] on button "Create Campaign" at bounding box center [807, 460] width 67 height 20
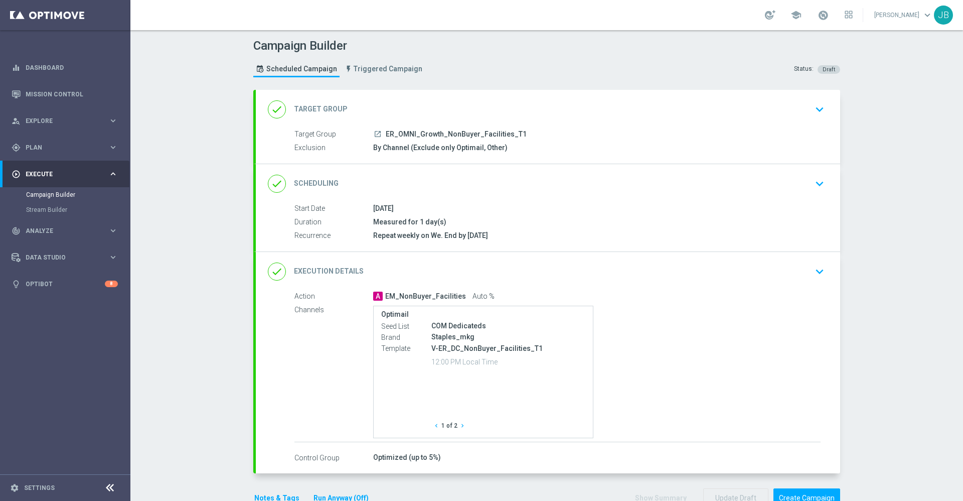
type input "ER_OMNI_Growth_NonBuyer_Facilities_T1"
click at [459, 427] on icon "chevron_right" at bounding box center [462, 425] width 7 height 7
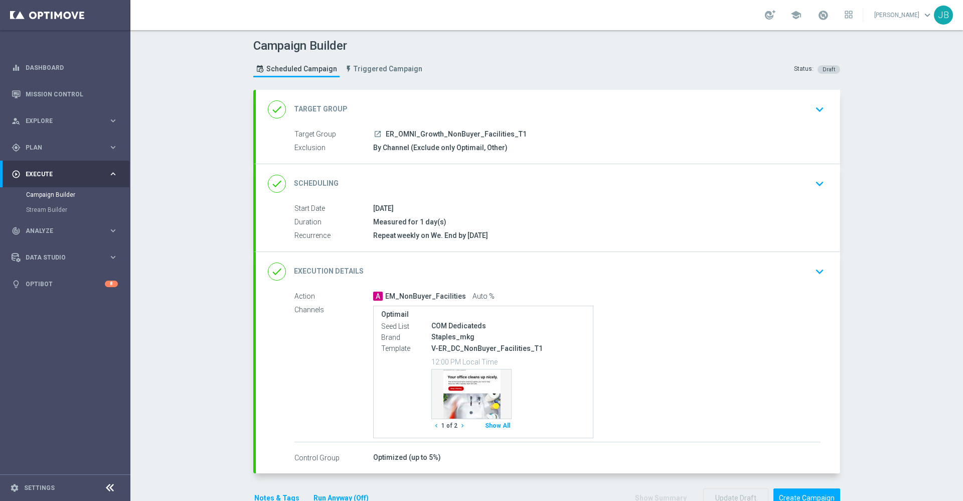
click at [459, 427] on icon "chevron_right" at bounding box center [462, 425] width 7 height 7
click at [325, 103] on div "done Target Group" at bounding box center [308, 109] width 80 height 18
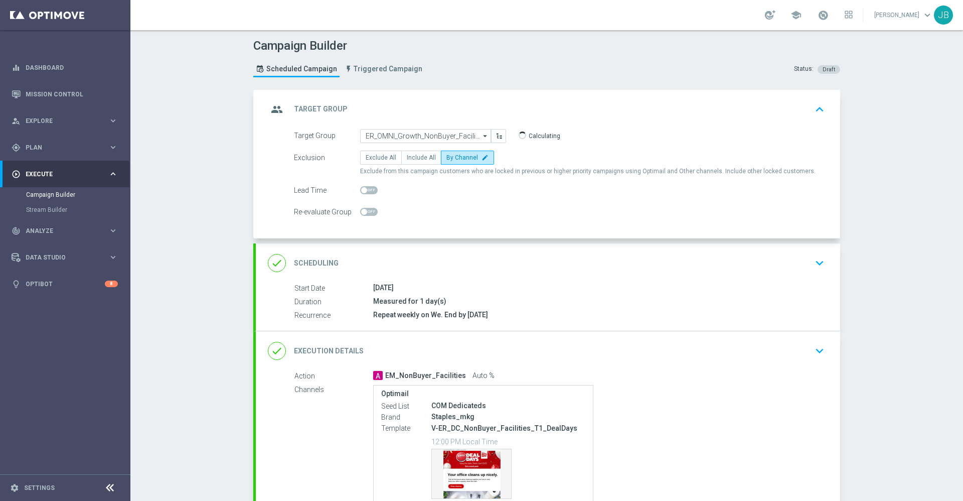
click at [313, 258] on h2 "Scheduling" at bounding box center [316, 263] width 45 height 10
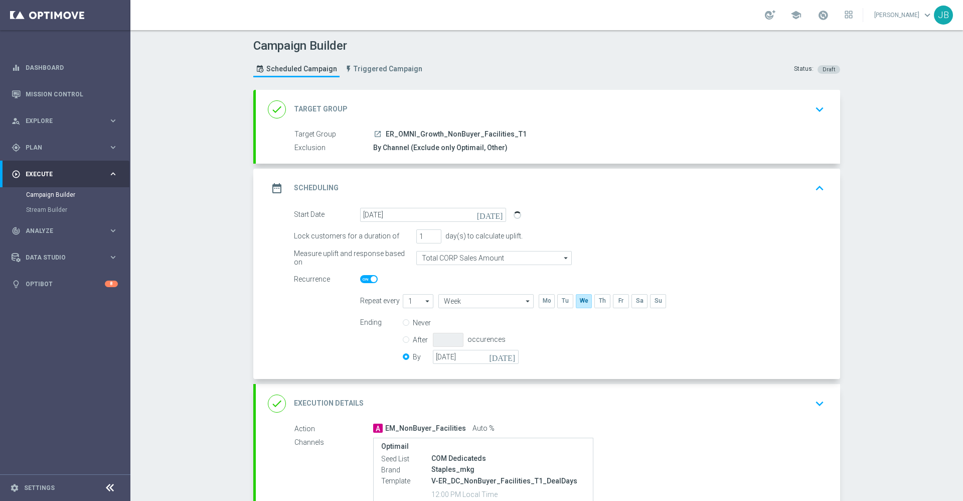
scroll to position [170, 0]
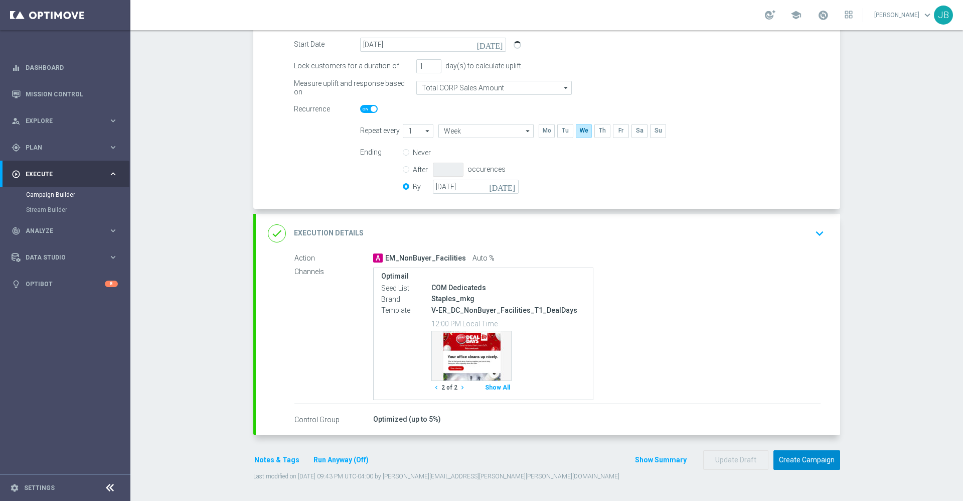
click at [812, 457] on button "Create Campaign" at bounding box center [807, 460] width 67 height 20
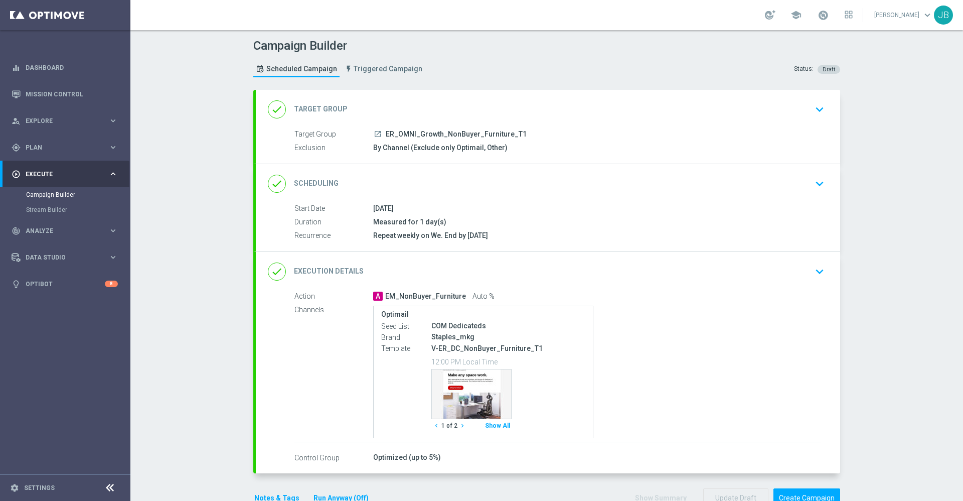
click at [459, 426] on icon "chevron_right" at bounding box center [462, 425] width 7 height 7
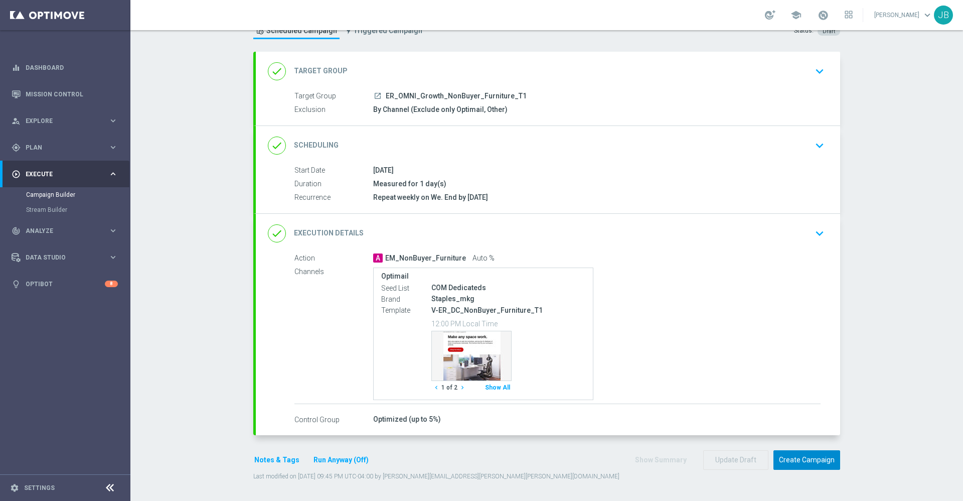
click at [801, 459] on button "Create Campaign" at bounding box center [807, 460] width 67 height 20
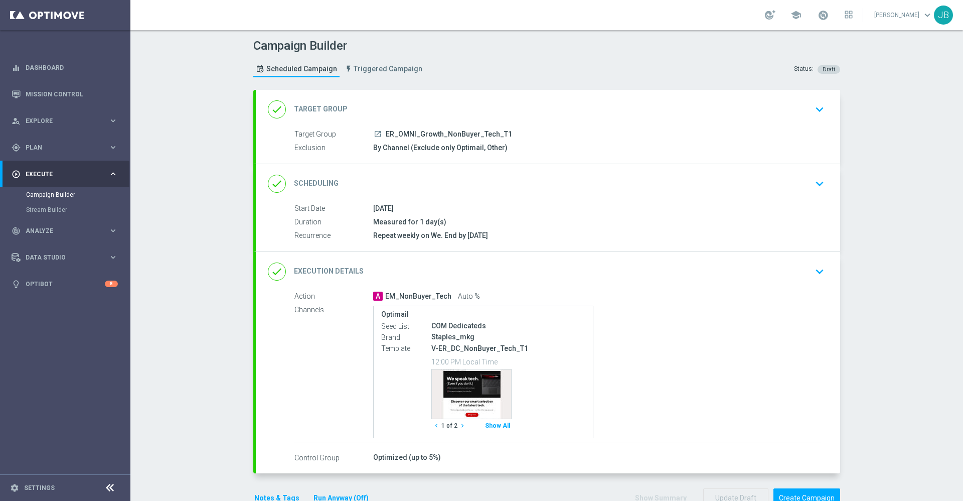
click at [327, 107] on h2 "Target Group" at bounding box center [321, 109] width 54 height 10
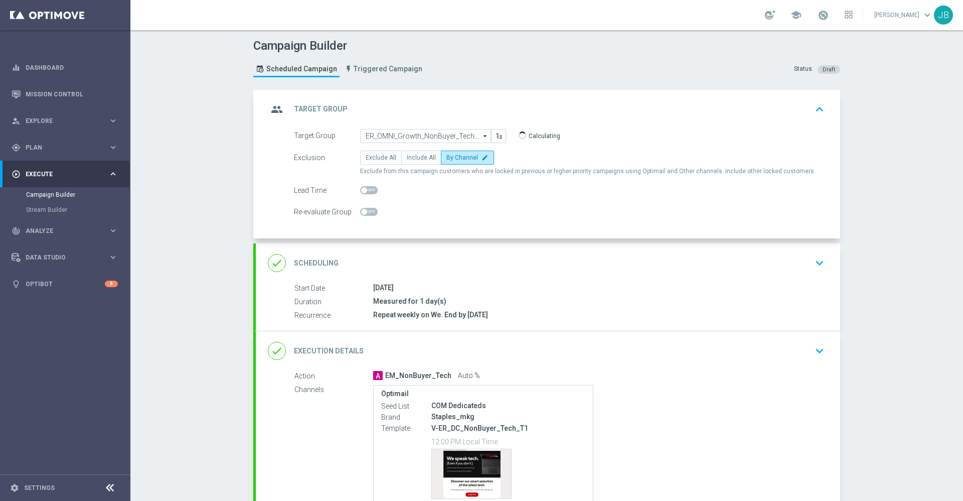
click at [326, 265] on h2 "Scheduling" at bounding box center [316, 263] width 45 height 10
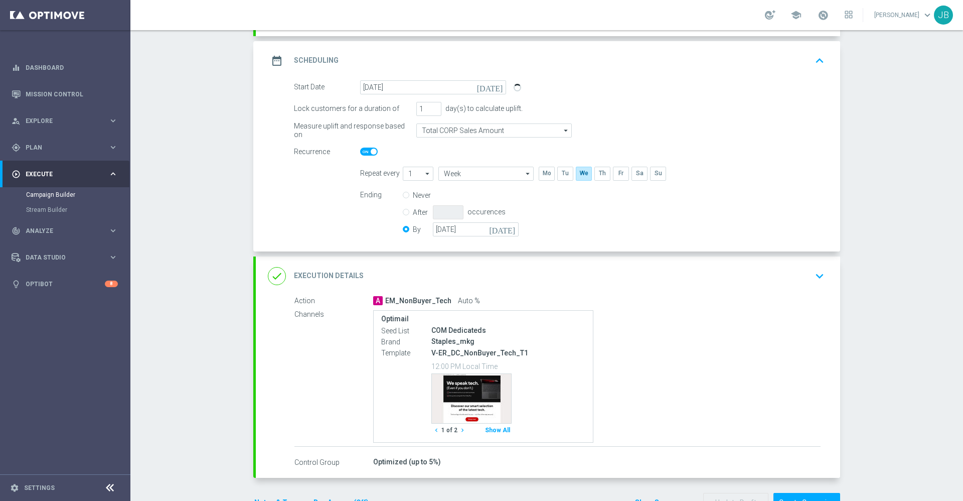
scroll to position [132, 0]
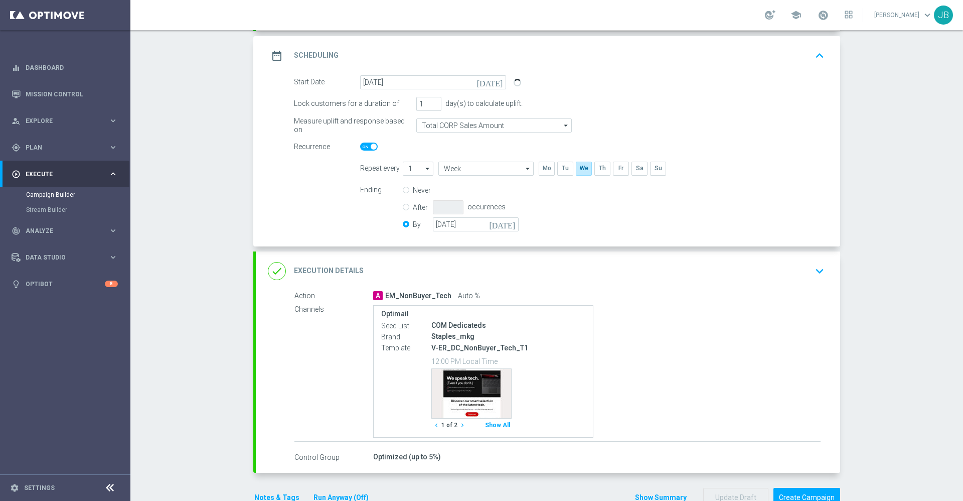
click at [459, 425] on icon "chevron_right" at bounding box center [462, 424] width 7 height 7
click at [459, 426] on icon "chevron_right" at bounding box center [462, 424] width 7 height 7
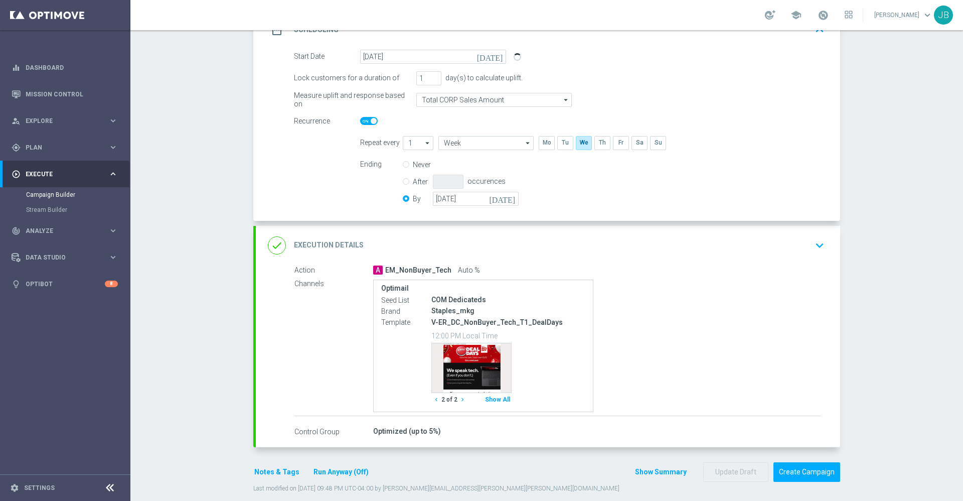
scroll to position [170, 0]
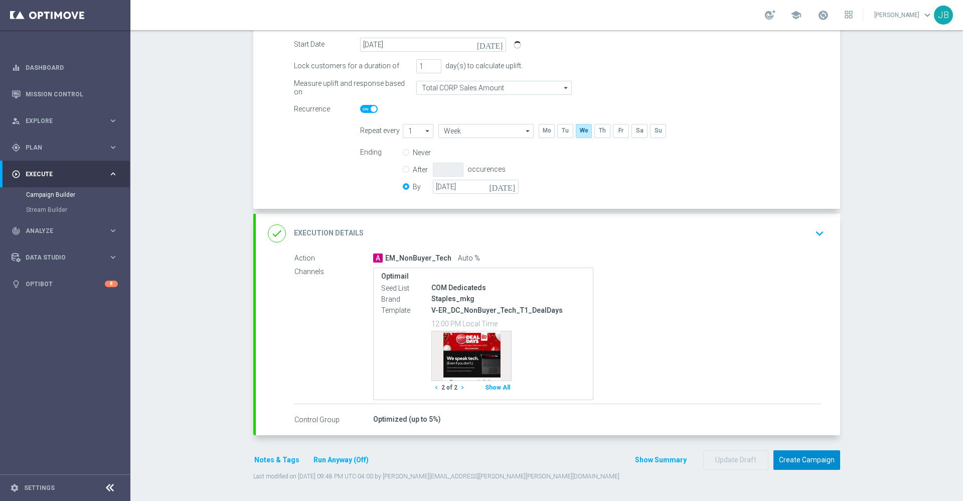
click at [813, 462] on button "Create Campaign" at bounding box center [807, 460] width 67 height 20
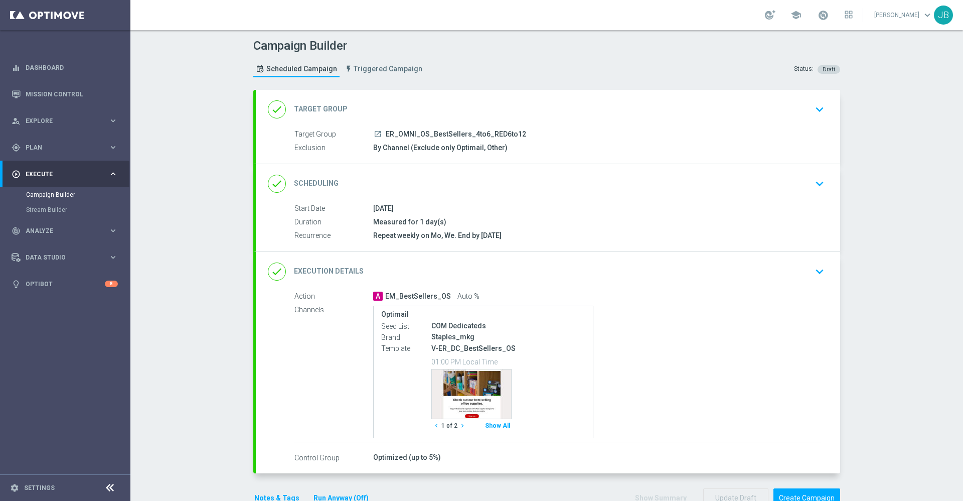
click at [326, 107] on h2 "Target Group" at bounding box center [321, 109] width 54 height 10
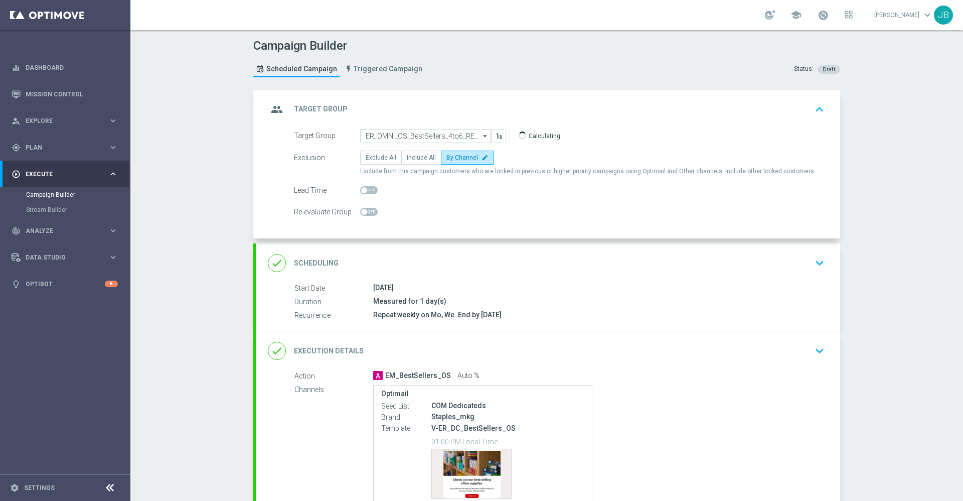
click at [326, 260] on h2 "Scheduling" at bounding box center [316, 263] width 45 height 10
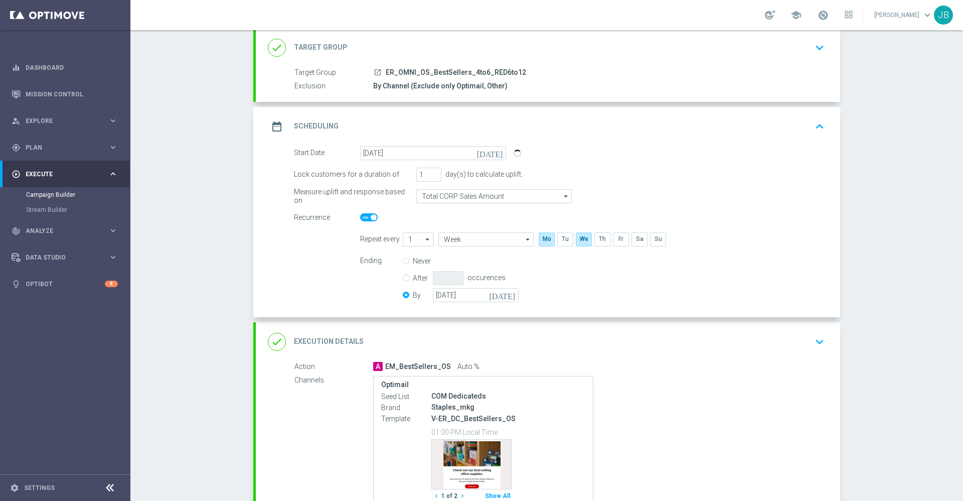
scroll to position [63, 0]
click at [340, 342] on h2 "Execution Details" at bounding box center [329, 341] width 70 height 10
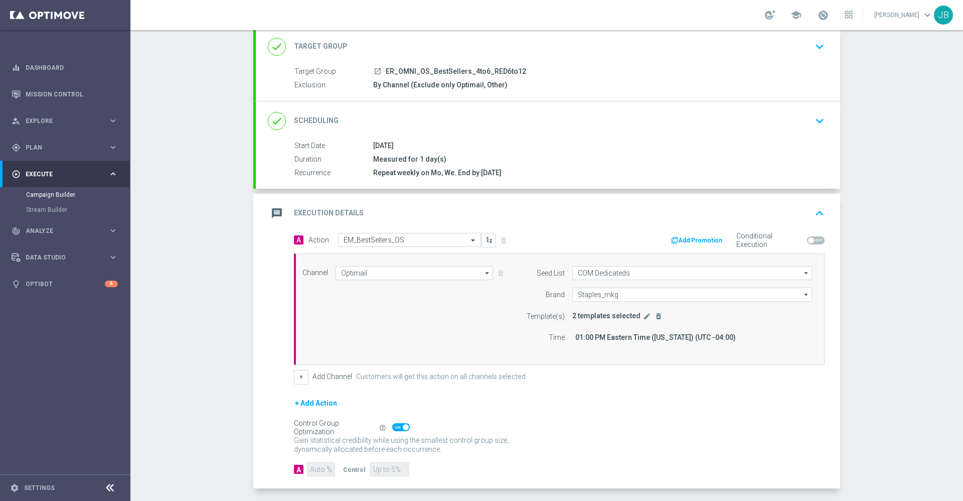
scroll to position [0, 0]
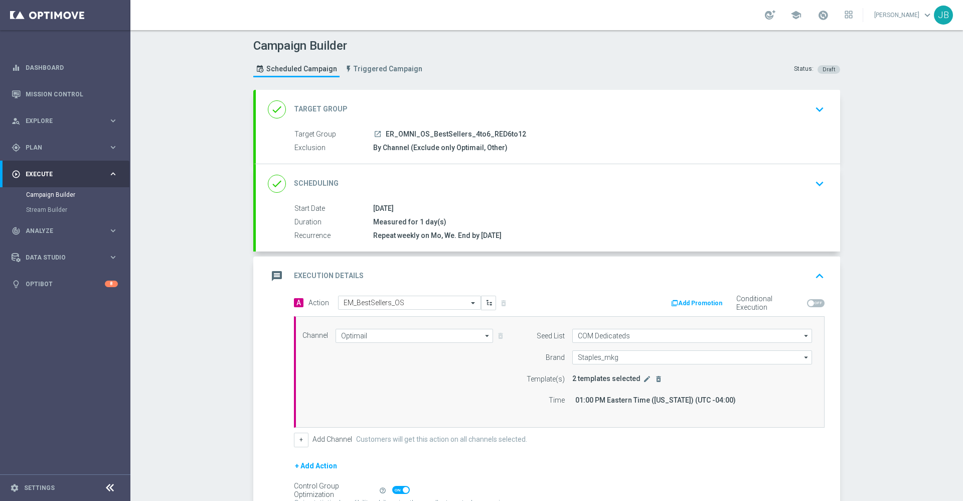
click at [345, 276] on h2 "Execution Details" at bounding box center [329, 276] width 70 height 10
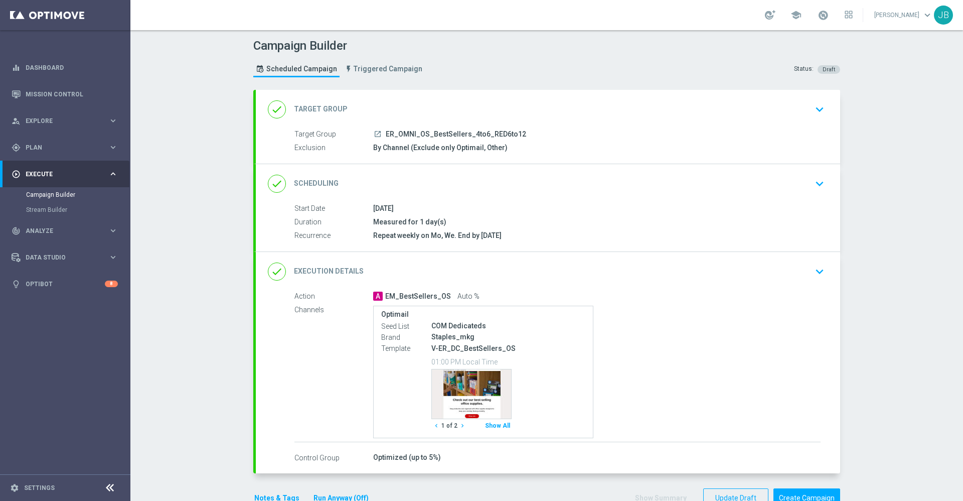
click at [459, 425] on icon "chevron_right" at bounding box center [462, 425] width 7 height 7
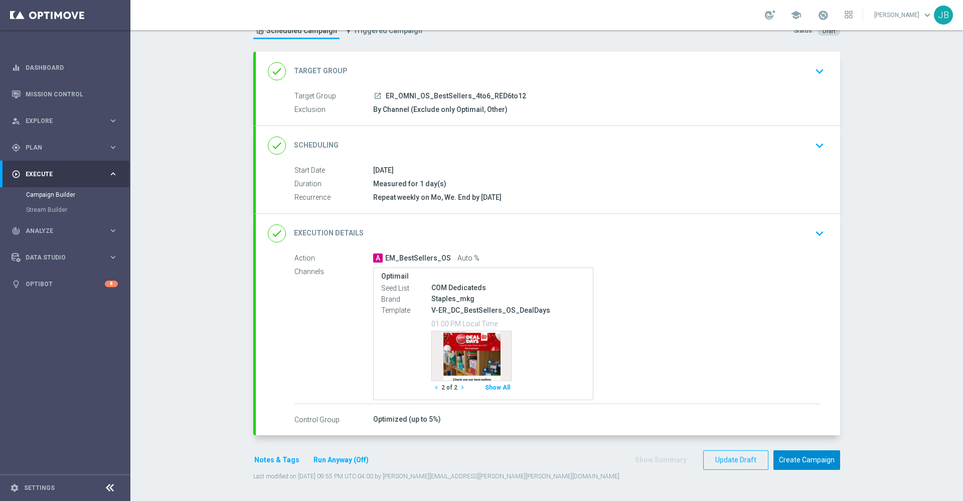
click at [802, 458] on button "Create Campaign" at bounding box center [807, 460] width 67 height 20
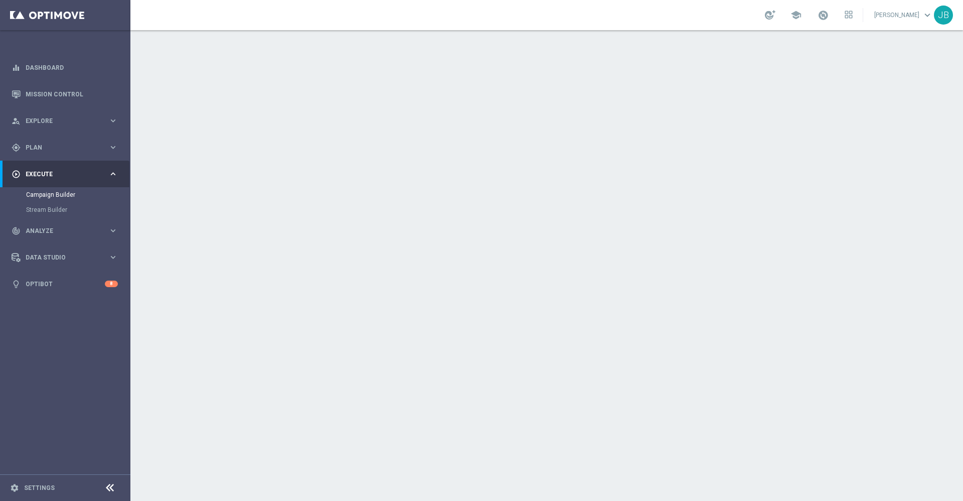
click at [459, 426] on icon "chevron_right" at bounding box center [462, 425] width 7 height 7
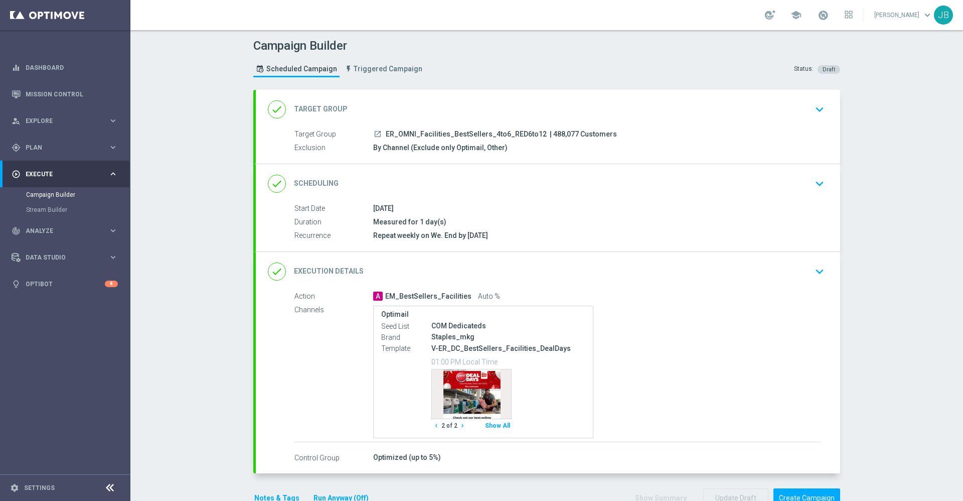
click at [433, 426] on icon "chevron_left" at bounding box center [436, 425] width 7 height 7
click at [311, 184] on h2 "Scheduling" at bounding box center [316, 184] width 45 height 10
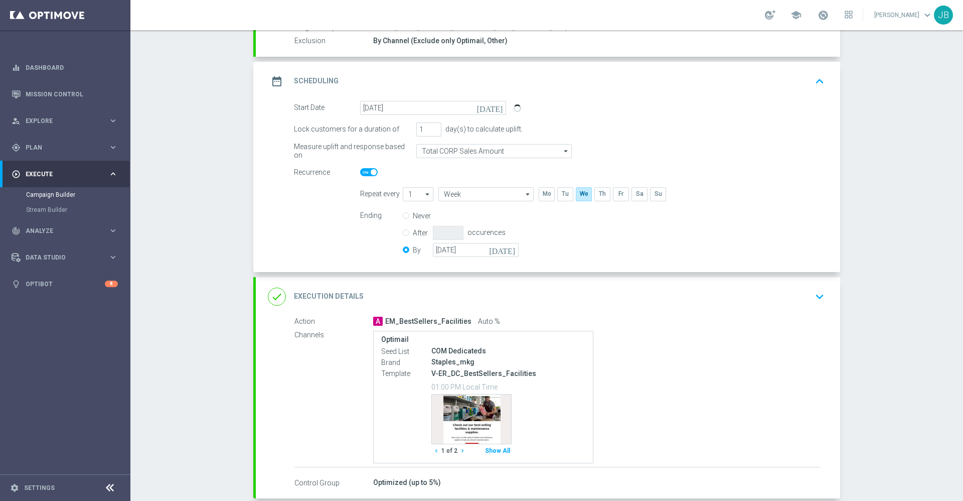
scroll to position [170, 0]
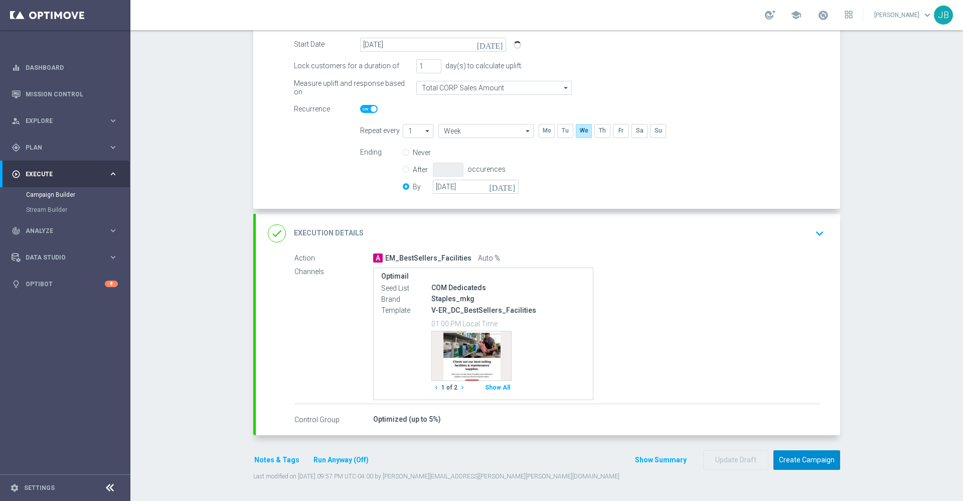
click at [794, 459] on button "Create Campaign" at bounding box center [807, 460] width 67 height 20
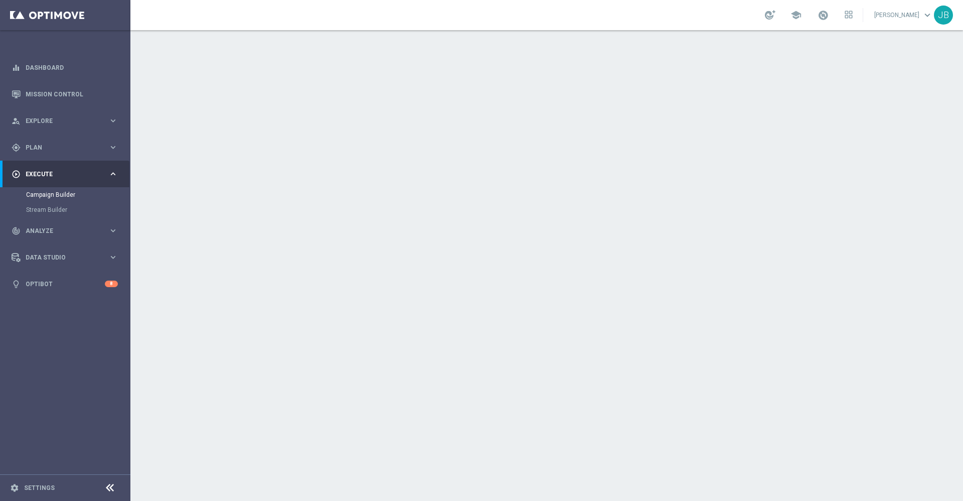
click at [459, 427] on icon "chevron_right" at bounding box center [462, 425] width 7 height 7
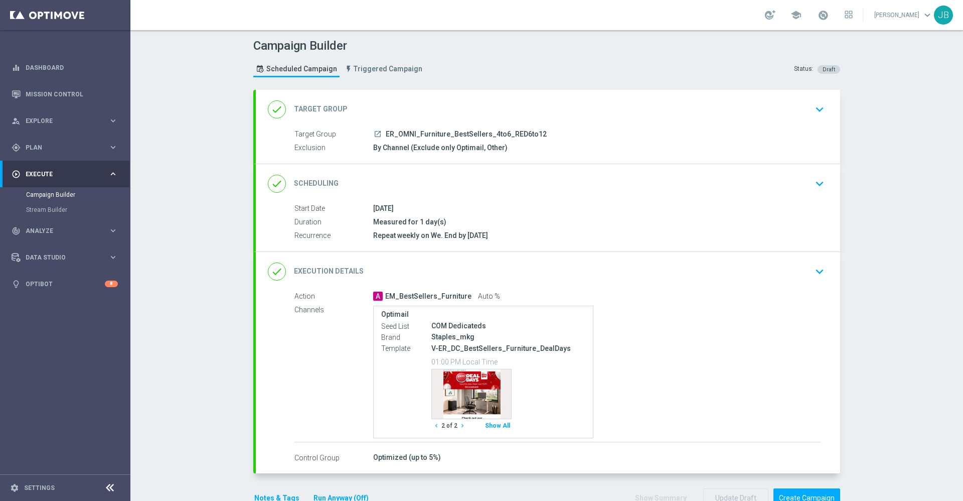
click at [459, 427] on icon "chevron_right" at bounding box center [462, 425] width 7 height 7
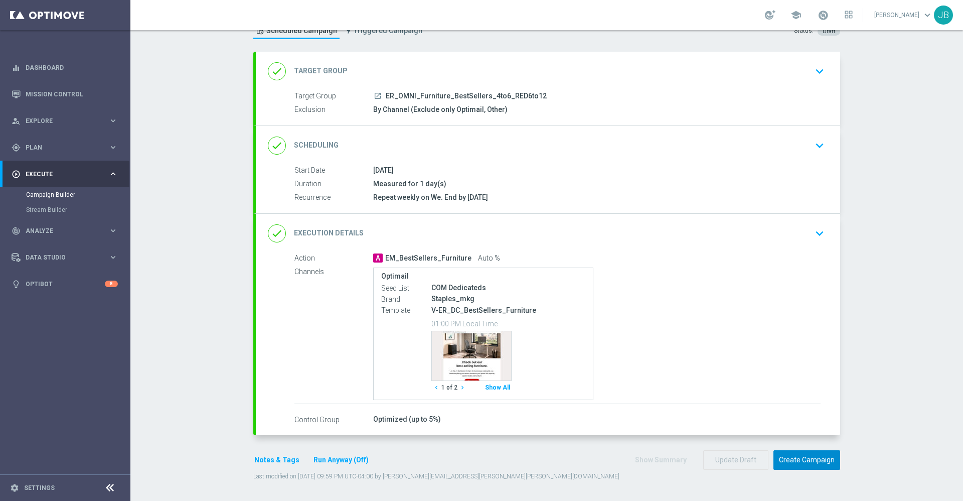
click at [794, 460] on button "Create Campaign" at bounding box center [807, 460] width 67 height 20
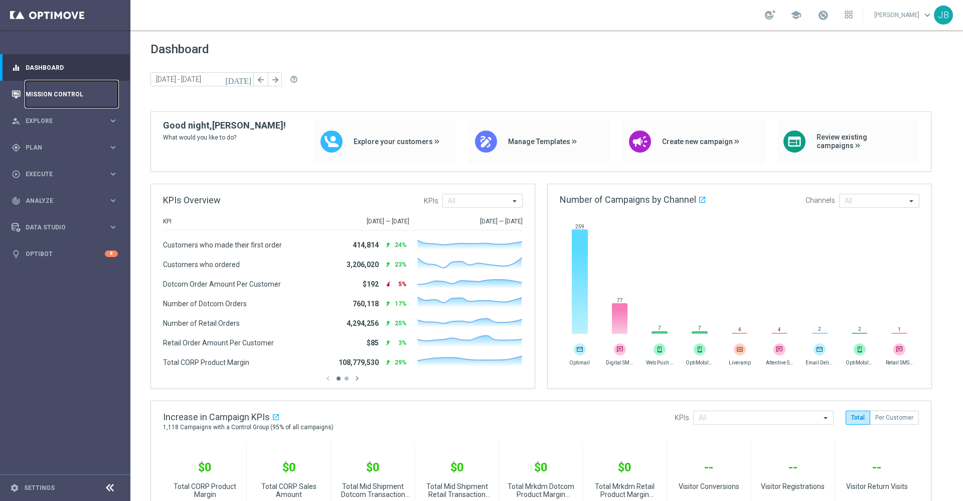
click at [74, 91] on link "Mission Control" at bounding box center [72, 94] width 92 height 27
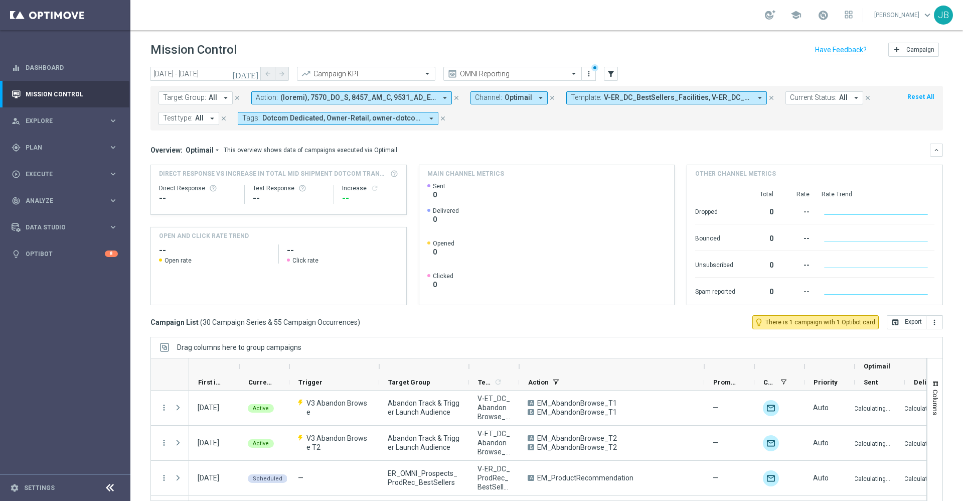
drag, startPoint x: 608, startPoint y: 365, endPoint x: 732, endPoint y: 369, distance: 124.0
click at [706, 369] on div at bounding box center [704, 366] width 4 height 16
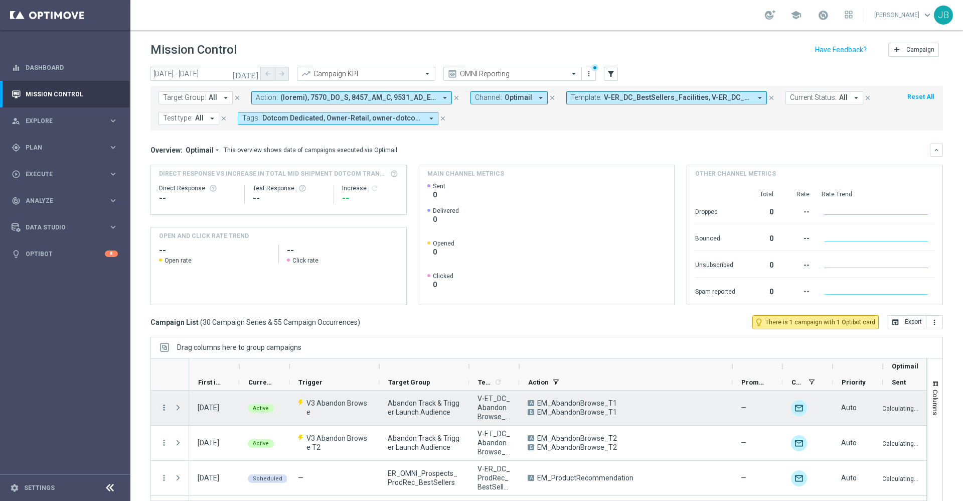
click at [161, 406] on icon "more_vert" at bounding box center [164, 407] width 9 height 9
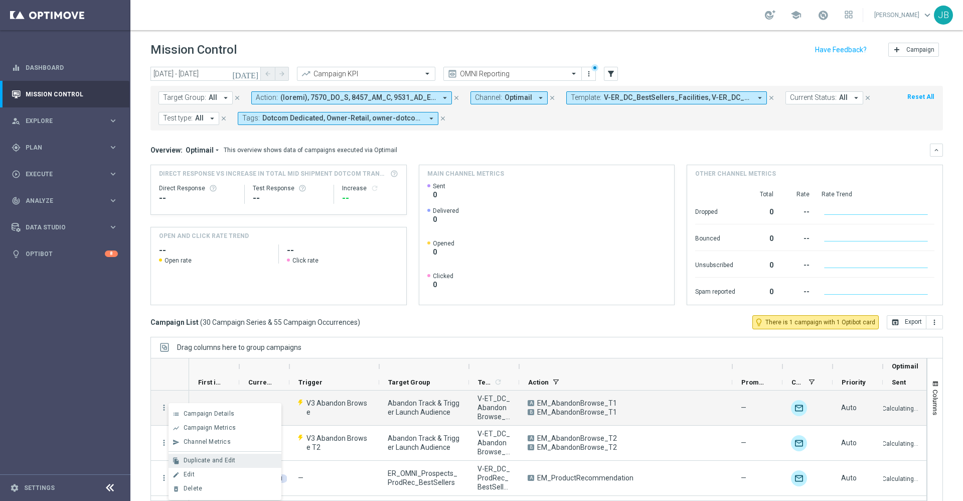
click at [193, 461] on span "Duplicate and Edit" at bounding box center [210, 460] width 52 height 7
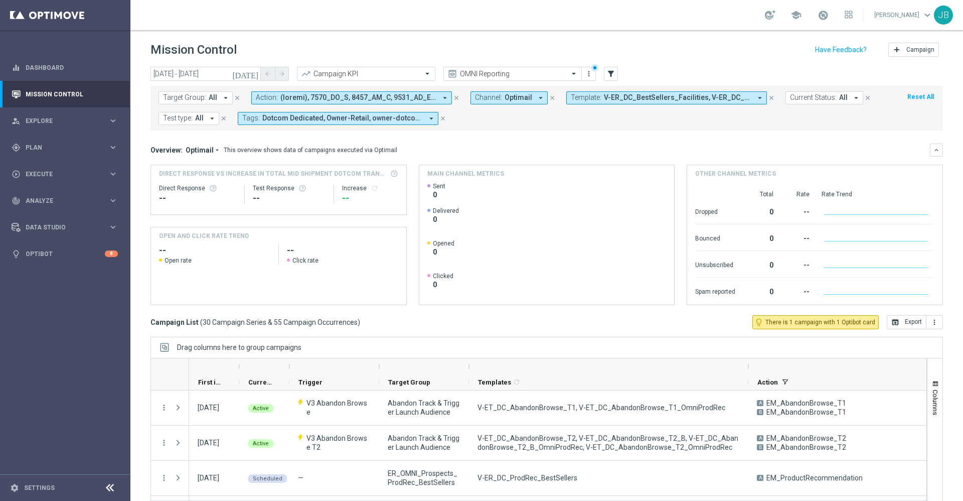
drag, startPoint x: 520, startPoint y: 367, endPoint x: 749, endPoint y: 381, distance: 229.7
click at [749, 381] on div "First in Range Current Status 1" at bounding box center [970, 374] width 1562 height 32
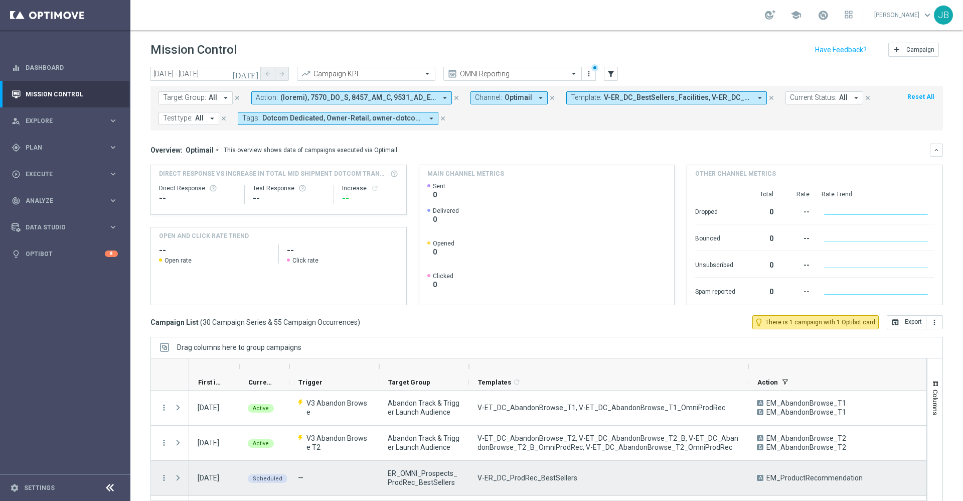
scroll to position [8, 0]
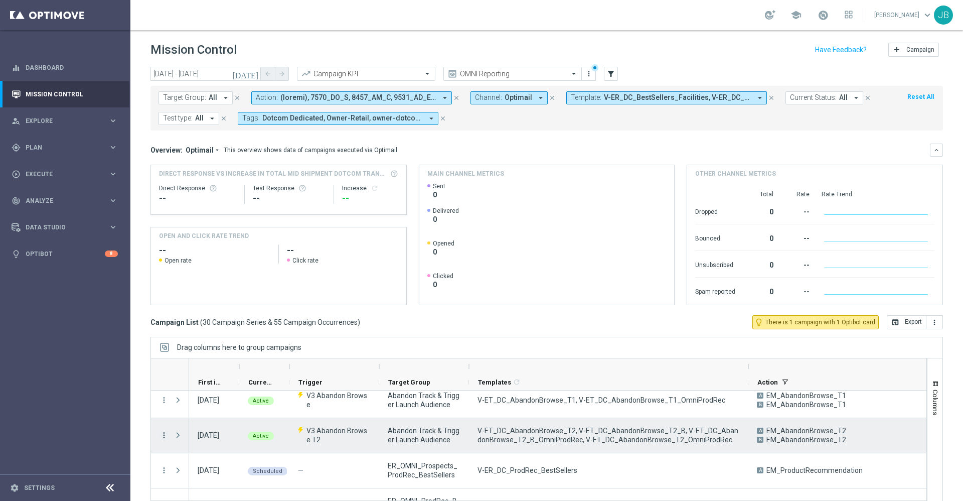
click at [165, 436] on icon "more_vert" at bounding box center [164, 434] width 9 height 9
click at [210, 392] on span "Duplicate and Edit" at bounding box center [210, 390] width 52 height 7
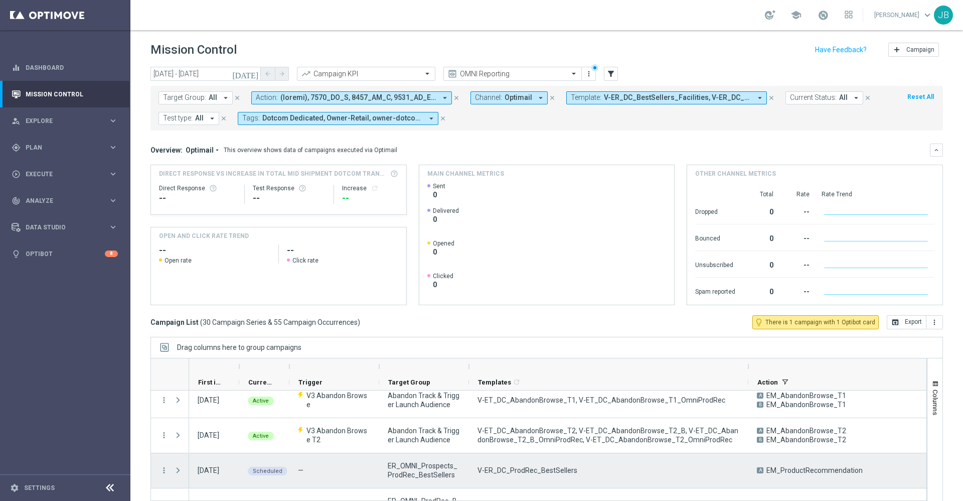
scroll to position [0, 0]
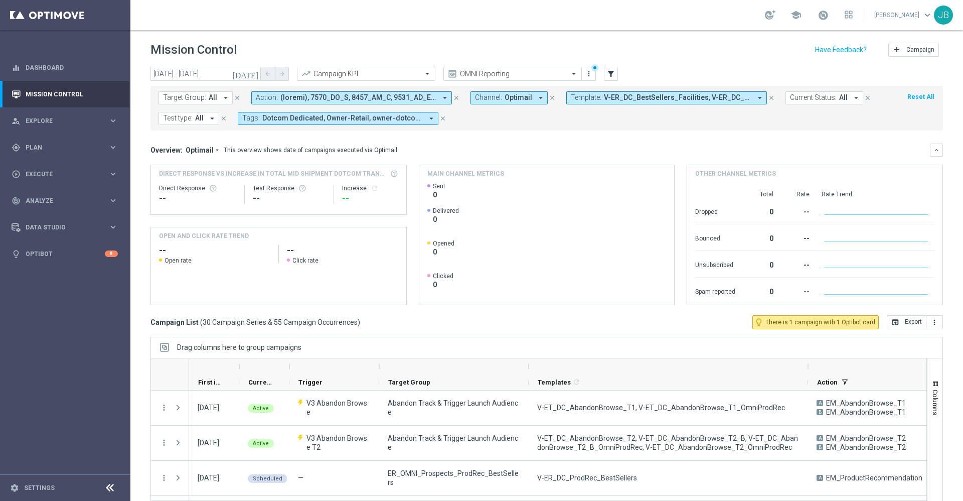
drag, startPoint x: 469, startPoint y: 365, endPoint x: 570, endPoint y: 365, distance: 100.8
click at [531, 365] on div at bounding box center [529, 366] width 4 height 16
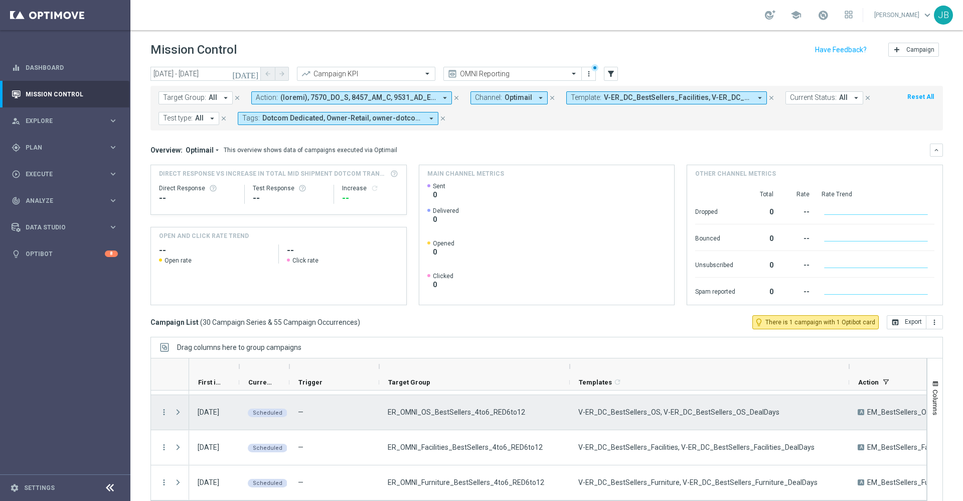
scroll to position [22, 0]
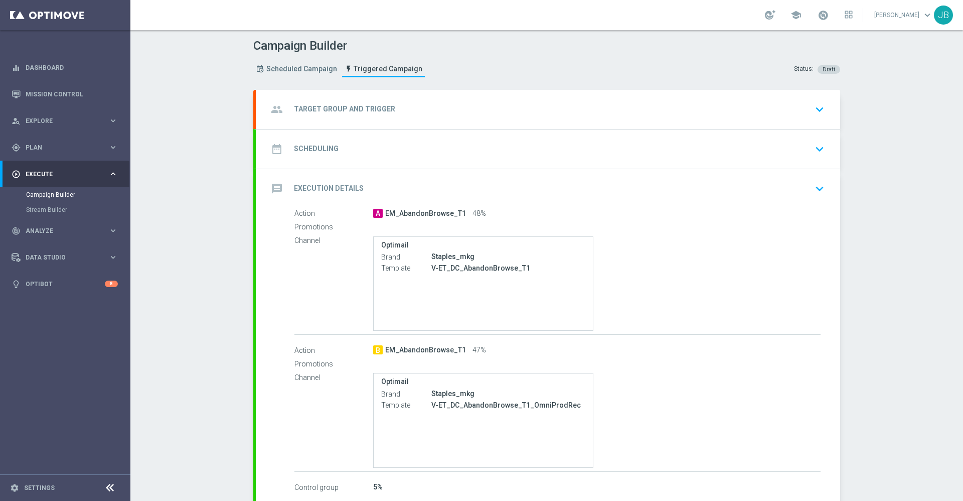
checkbox input "true"
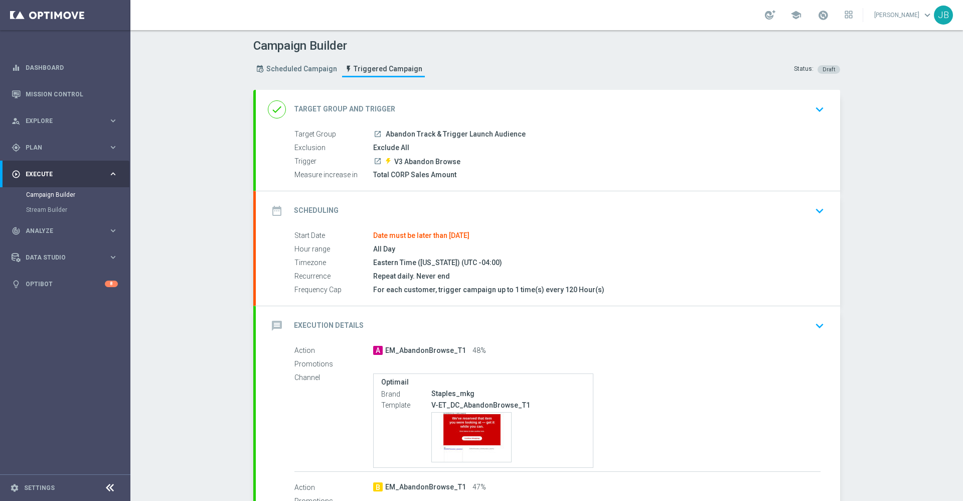
click at [319, 212] on h2 "Scheduling" at bounding box center [316, 211] width 45 height 10
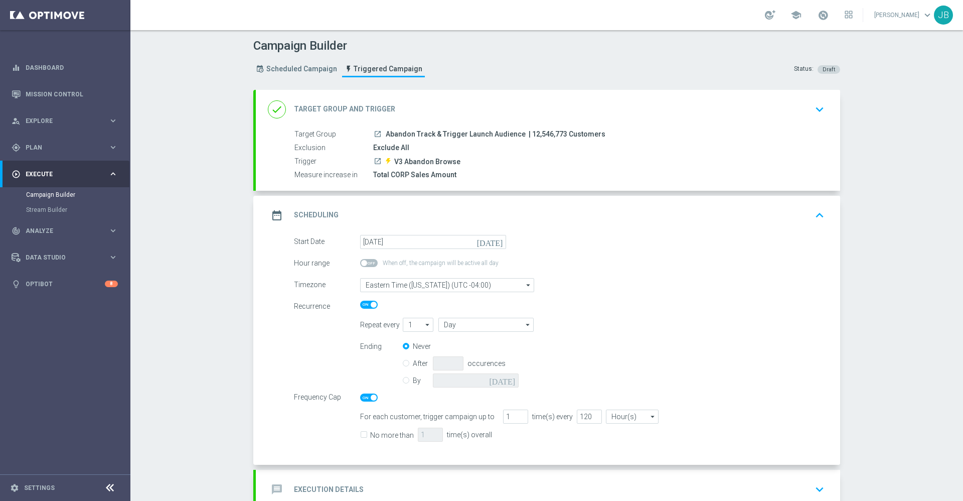
click at [496, 244] on icon "[DATE]" at bounding box center [492, 240] width 30 height 11
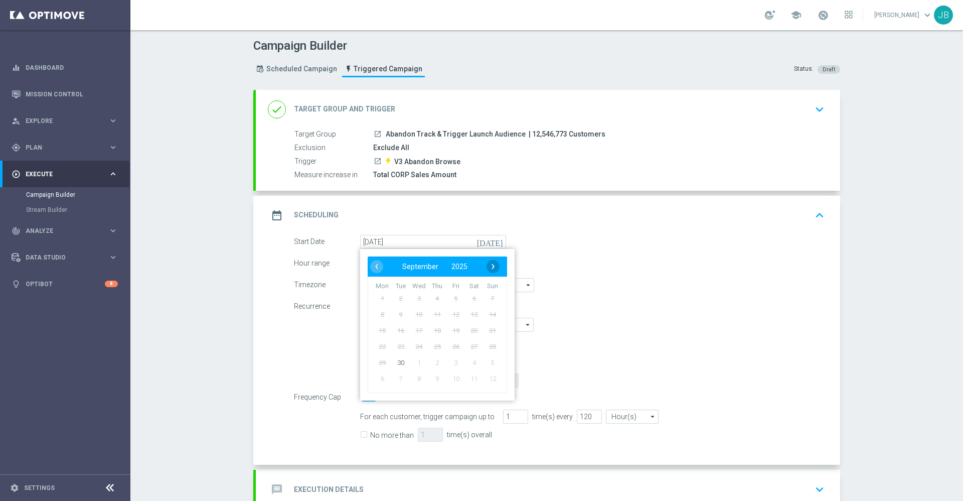
click at [489, 266] on span "›" at bounding box center [493, 266] width 13 height 13
click at [416, 298] on span "1" at bounding box center [419, 298] width 16 height 16
type input "01 Oct 2025"
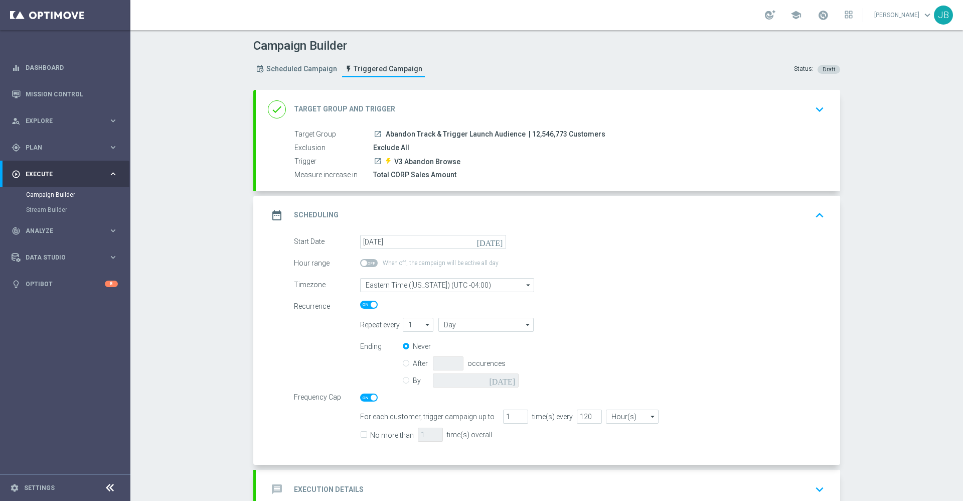
click at [403, 381] on input "By" at bounding box center [406, 378] width 7 height 7
radio input "true"
radio input "false"
click at [507, 383] on icon "[DATE]" at bounding box center [504, 378] width 30 height 11
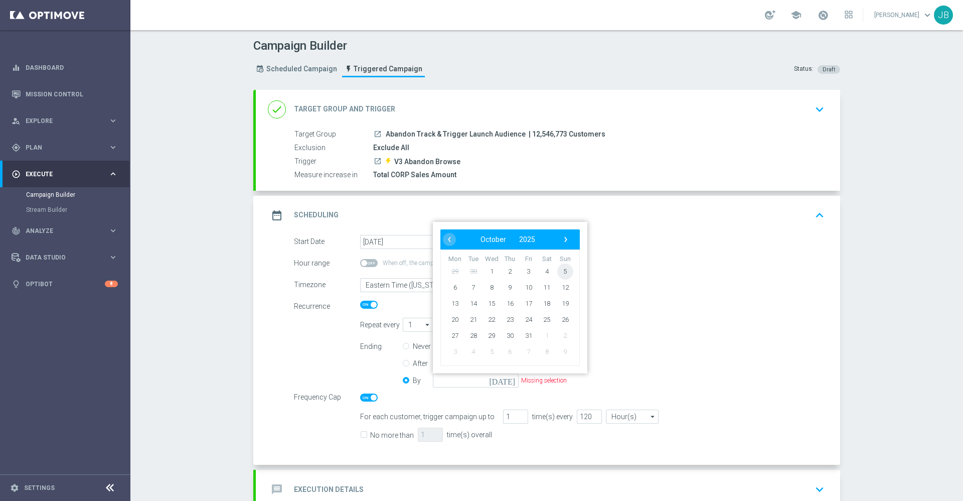
click at [561, 275] on span "5" at bounding box center [565, 271] width 16 height 16
type input "05 Oct 2025"
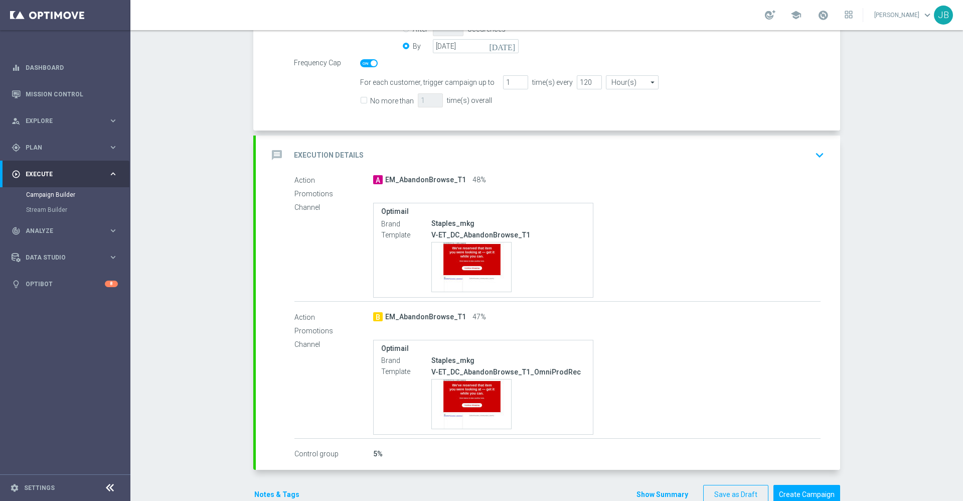
scroll to position [358, 0]
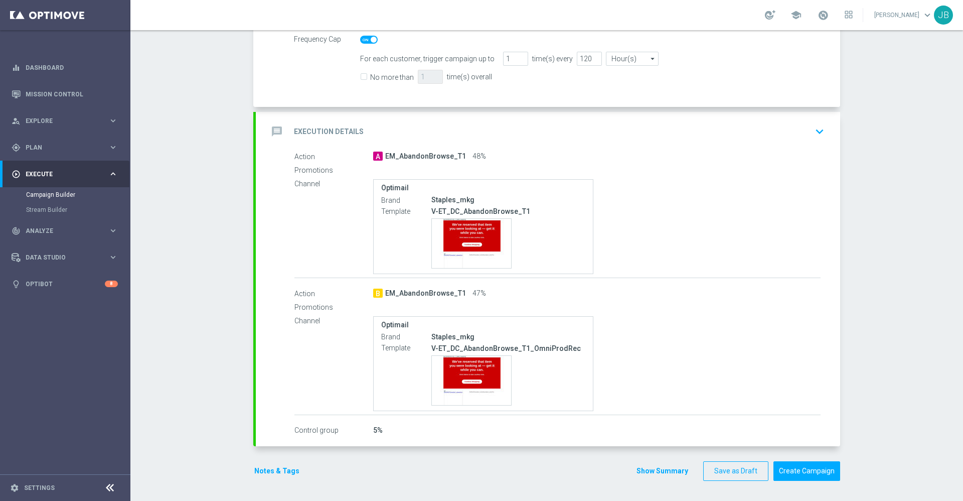
click at [332, 134] on h2 "Execution Details" at bounding box center [329, 132] width 70 height 10
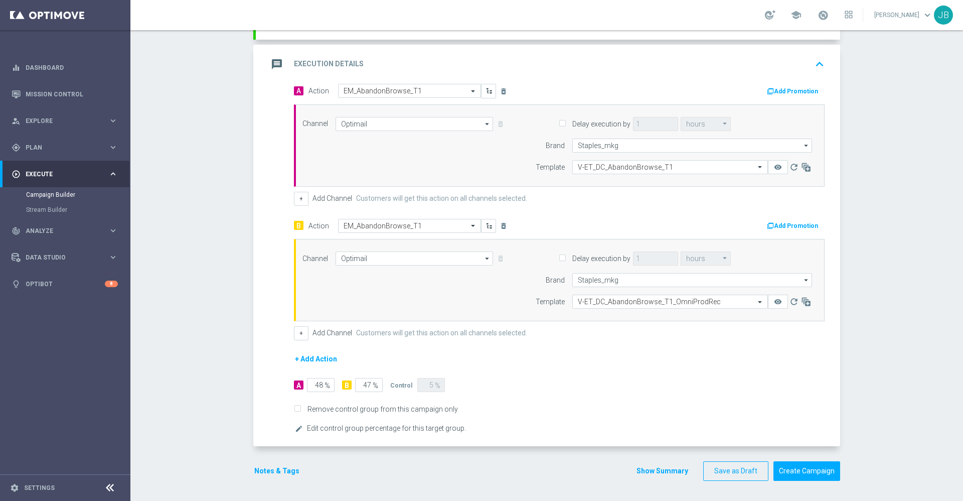
scroll to position [266, 0]
click at [500, 227] on icon "delete_forever" at bounding box center [504, 226] width 8 height 8
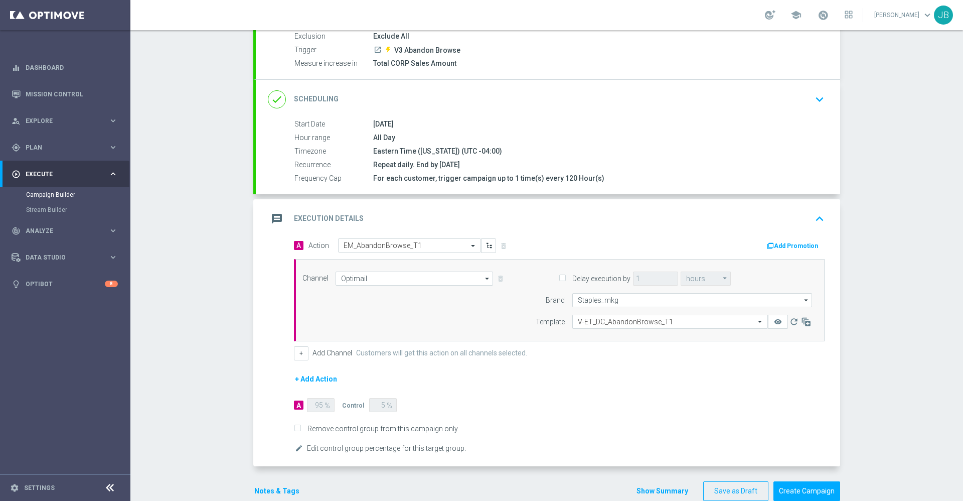
scroll to position [104, 0]
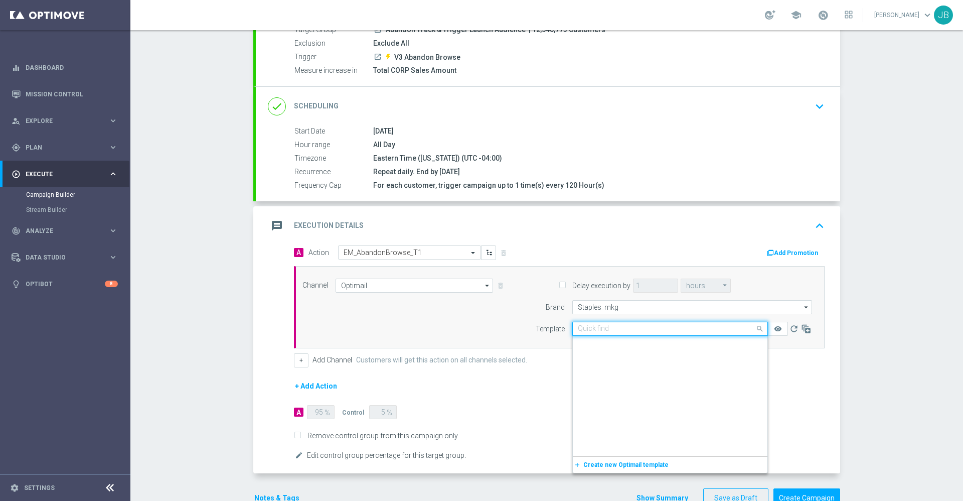
click at [605, 328] on input "text" at bounding box center [660, 329] width 165 height 9
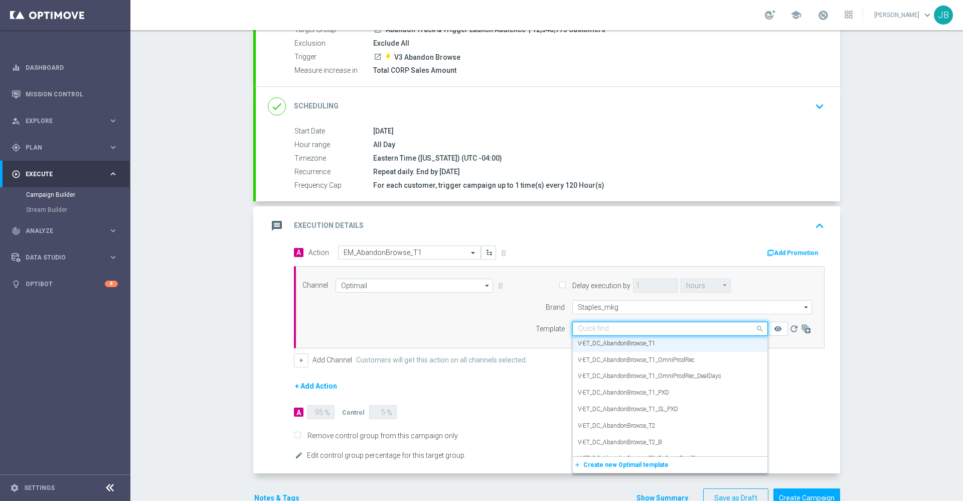
click at [591, 327] on input "text" at bounding box center [660, 329] width 165 height 9
paste input "V-ET_DC_AbandonBrowse_T1"
type input "V-ET_DC_AbandonBrowse_T1"
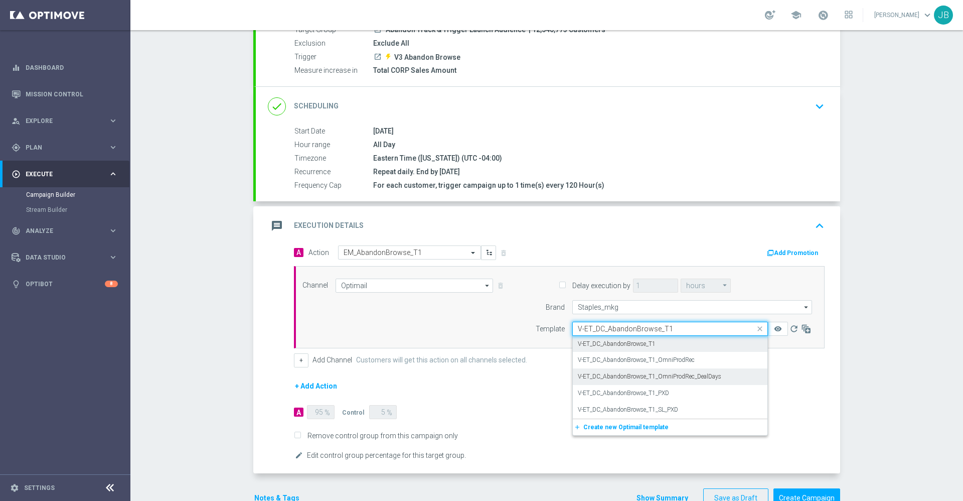
click at [717, 378] on div "V-ET_DC_AbandonBrowse_T1_OmniProdRec_DealDays" at bounding box center [670, 376] width 185 height 17
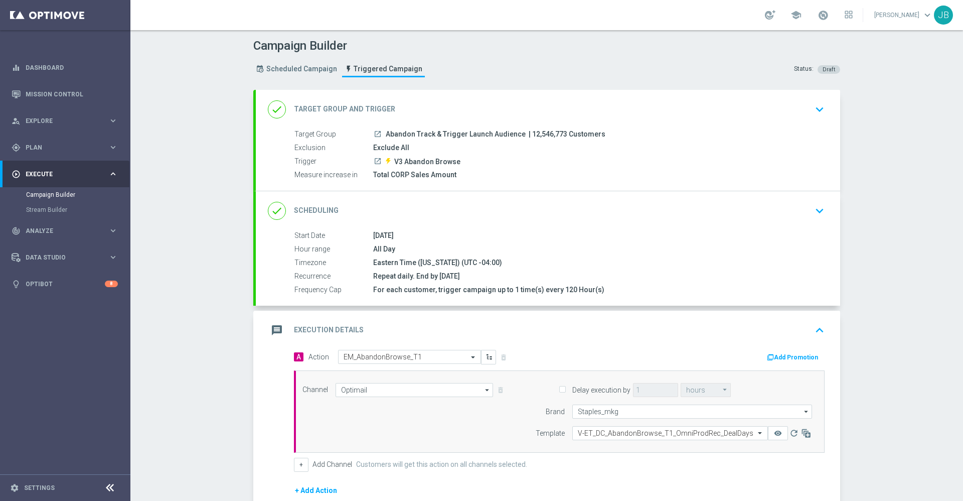
click at [341, 111] on h2 "Target Group and Trigger" at bounding box center [344, 109] width 101 height 10
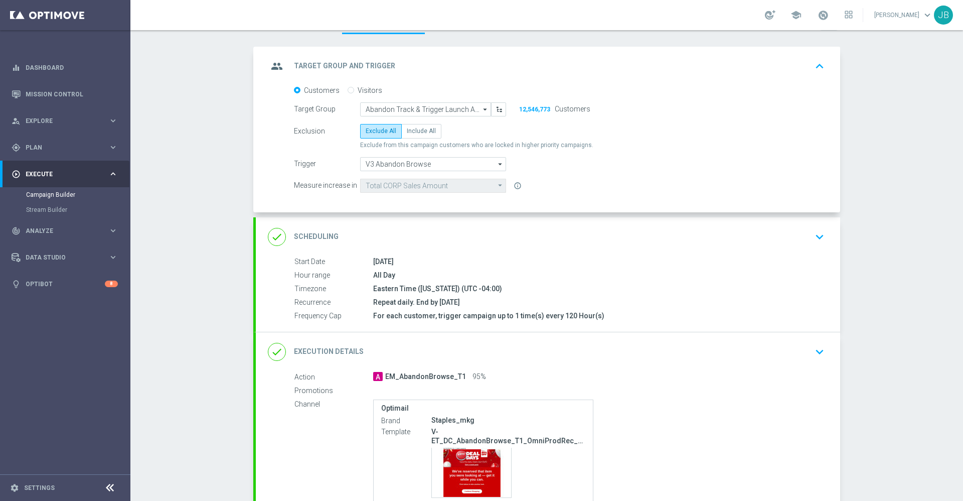
scroll to position [44, 0]
click at [317, 232] on h2 "Scheduling" at bounding box center [316, 236] width 45 height 10
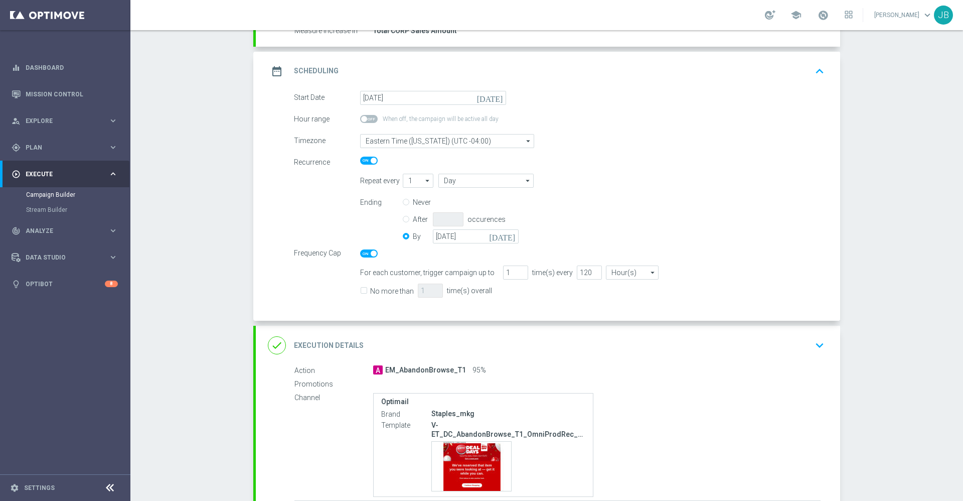
scroll to position [230, 0]
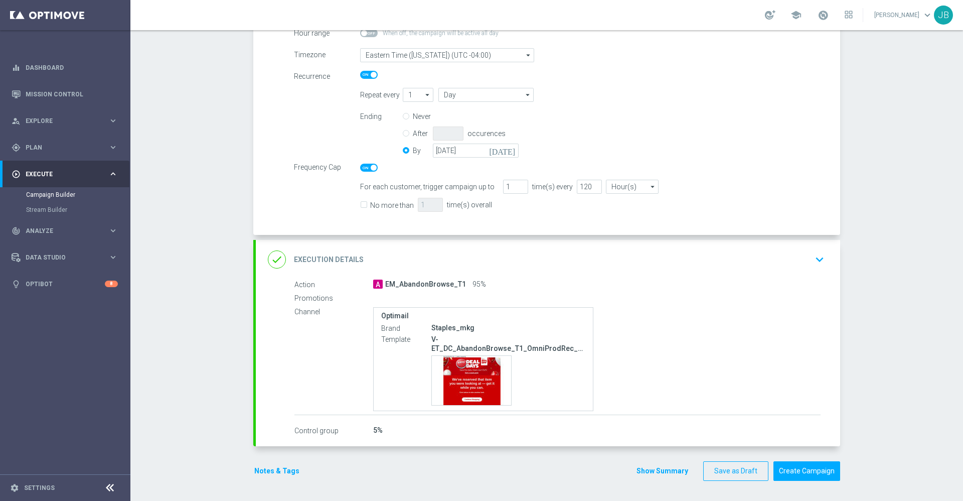
click at [326, 257] on h2 "Execution Details" at bounding box center [329, 260] width 70 height 10
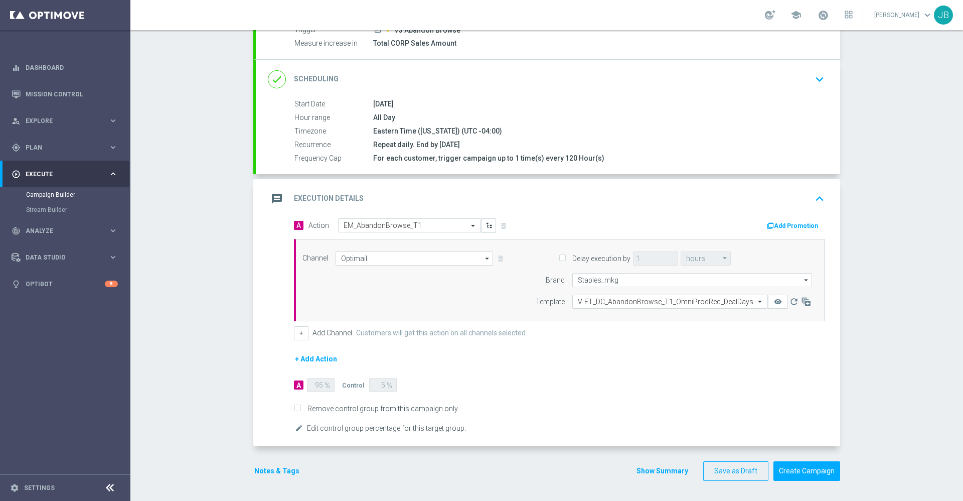
scroll to position [131, 0]
click at [726, 469] on button "Save as Draft" at bounding box center [735, 471] width 65 height 20
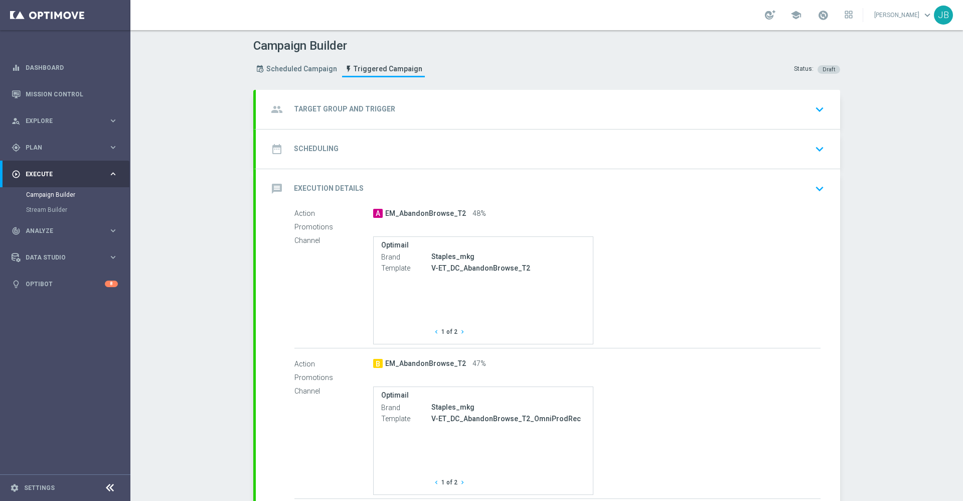
checkbox input "true"
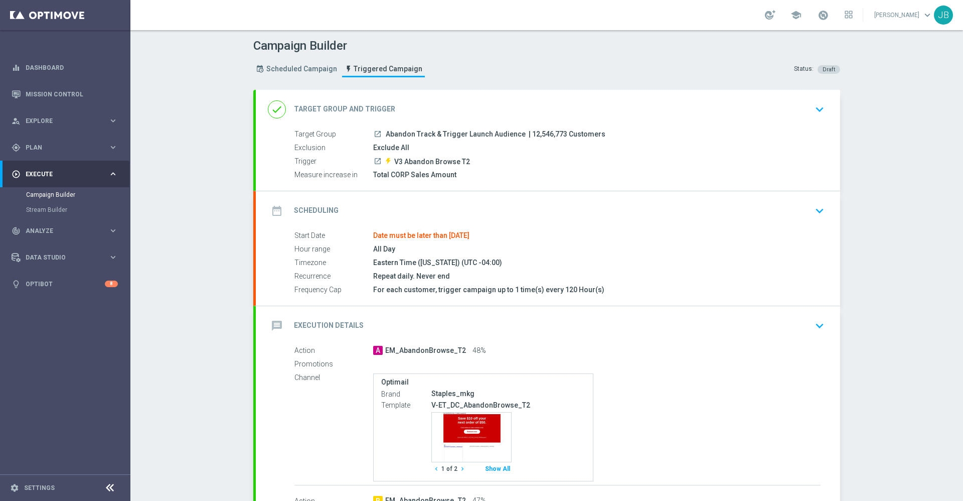
click at [323, 211] on h2 "Scheduling" at bounding box center [316, 211] width 45 height 10
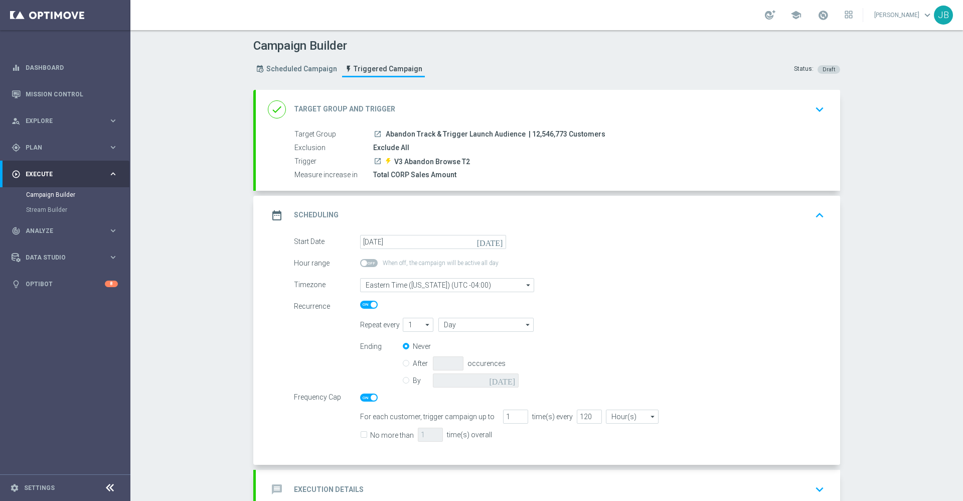
click at [494, 237] on icon "[DATE]" at bounding box center [492, 240] width 30 height 11
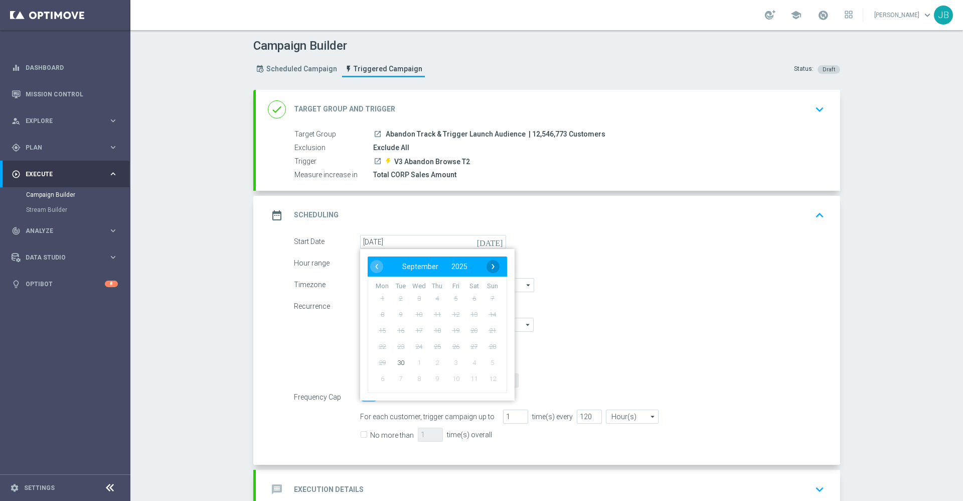
click at [487, 265] on span "›" at bounding box center [493, 266] width 13 height 13
click at [415, 295] on span "1" at bounding box center [419, 298] width 16 height 16
type input "01 Oct 2025"
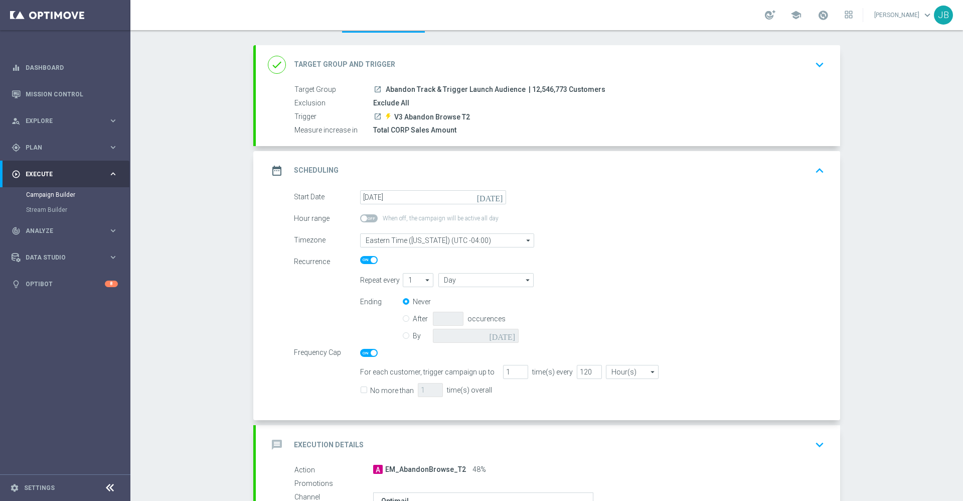
scroll to position [48, 0]
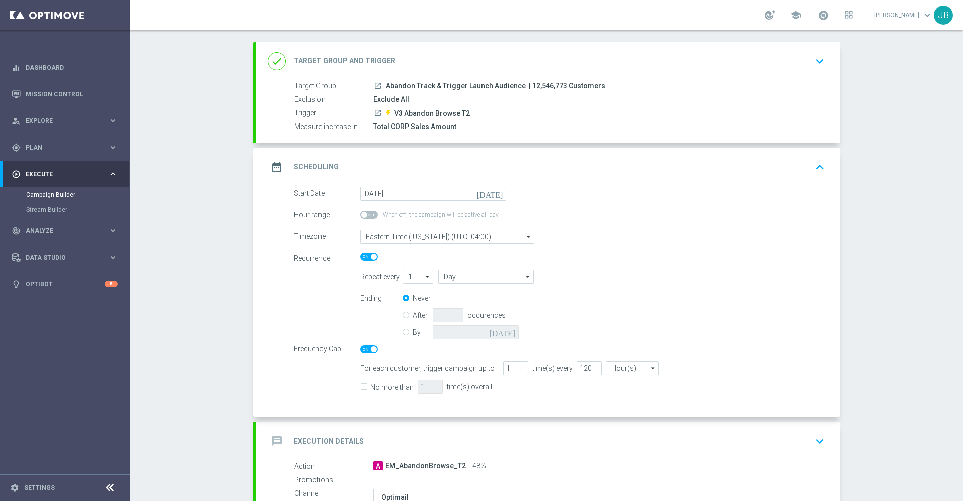
click at [403, 330] on input "By" at bounding box center [406, 330] width 7 height 7
radio input "true"
radio input "false"
click at [505, 331] on icon "[DATE]" at bounding box center [504, 330] width 30 height 11
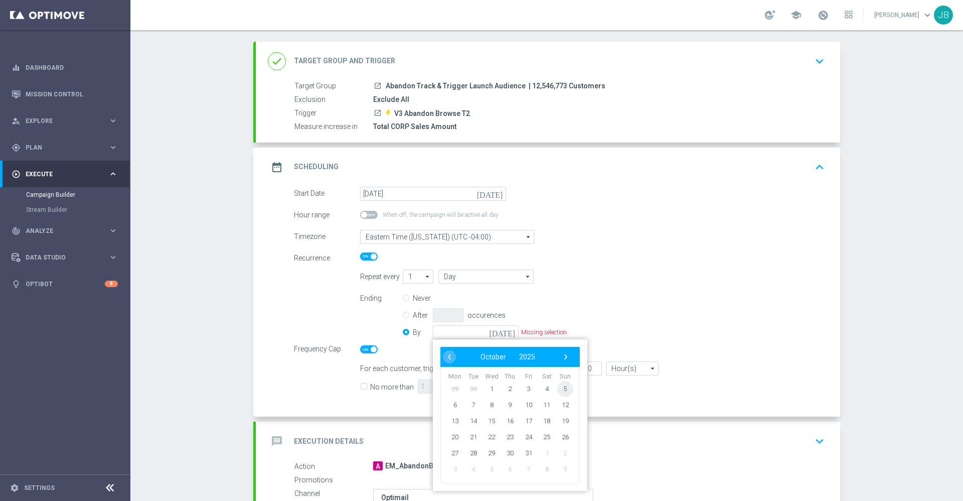
click at [557, 385] on span "5" at bounding box center [565, 389] width 16 height 16
type input "05 Oct 2025"
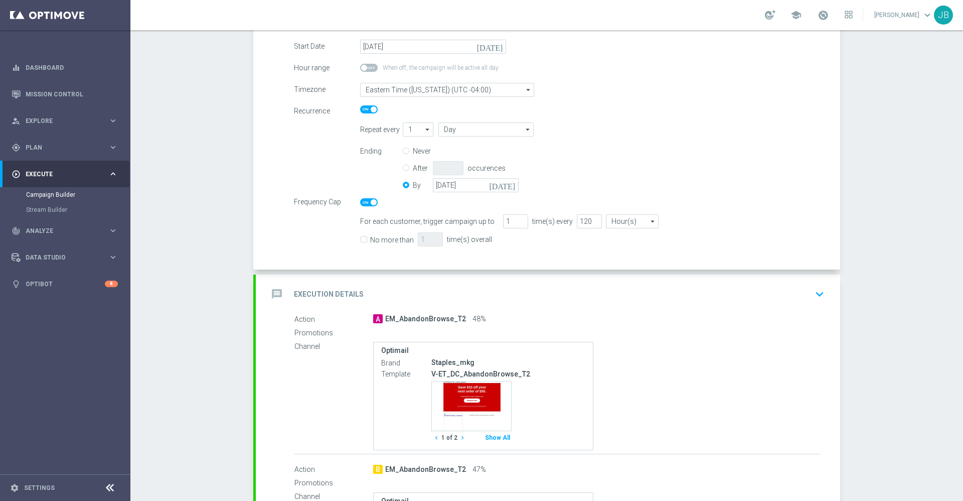
scroll to position [196, 0]
click at [337, 295] on h2 "Execution Details" at bounding box center [329, 294] width 70 height 10
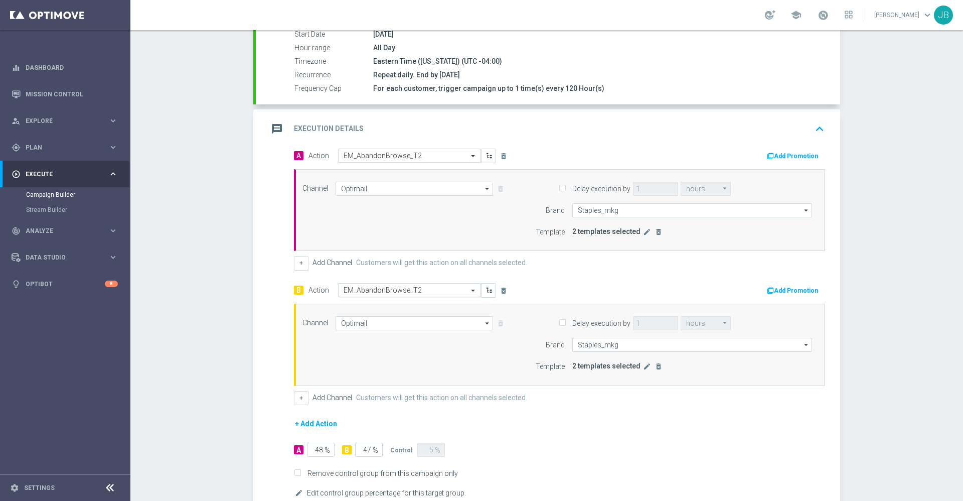
scroll to position [202, 0]
click at [643, 234] on icon "edit" at bounding box center [647, 231] width 8 height 8
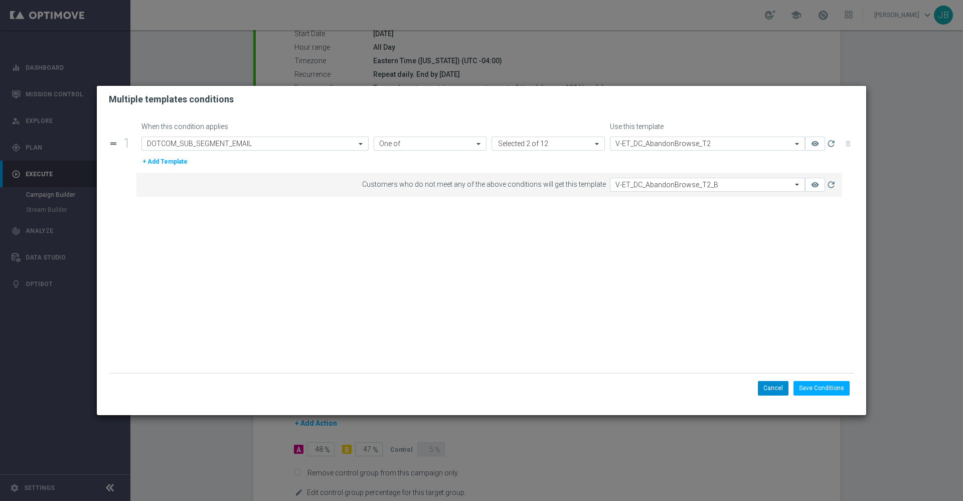
click at [769, 391] on button "Cancel" at bounding box center [773, 388] width 31 height 14
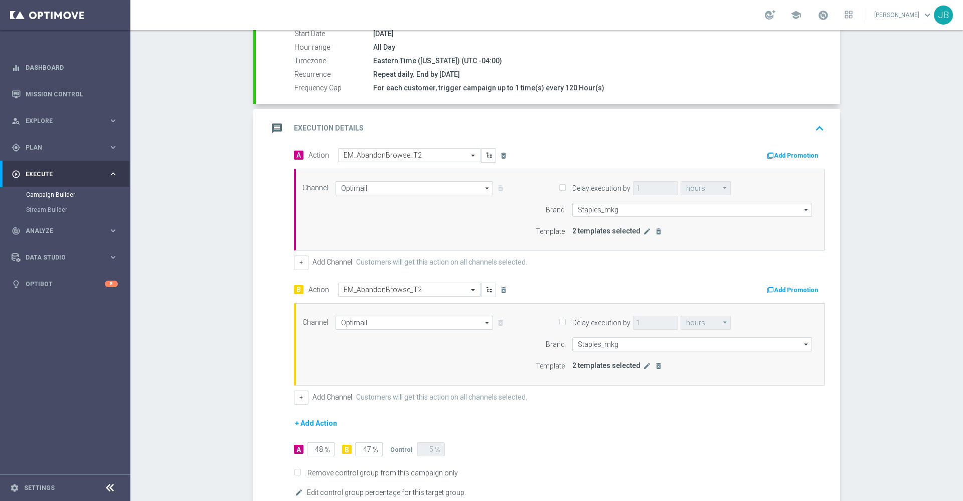
scroll to position [254, 0]
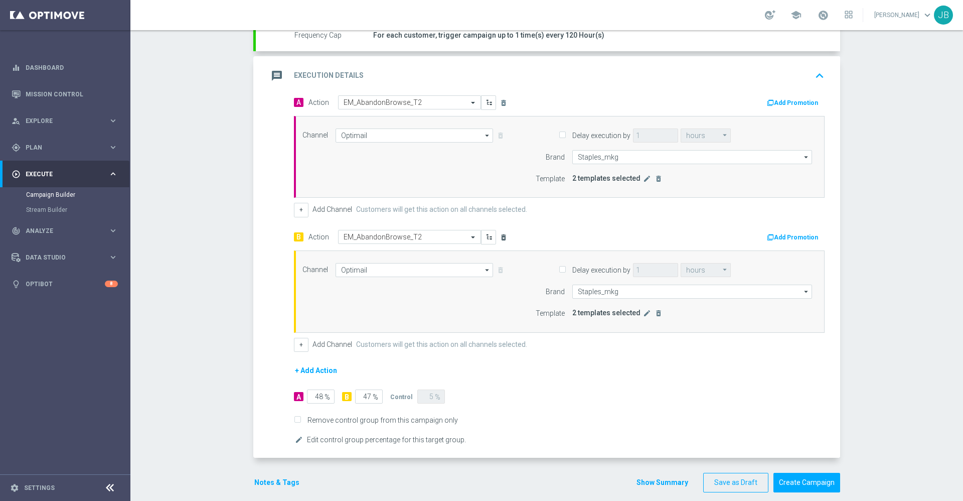
click at [500, 239] on icon "delete_forever" at bounding box center [504, 237] width 8 height 8
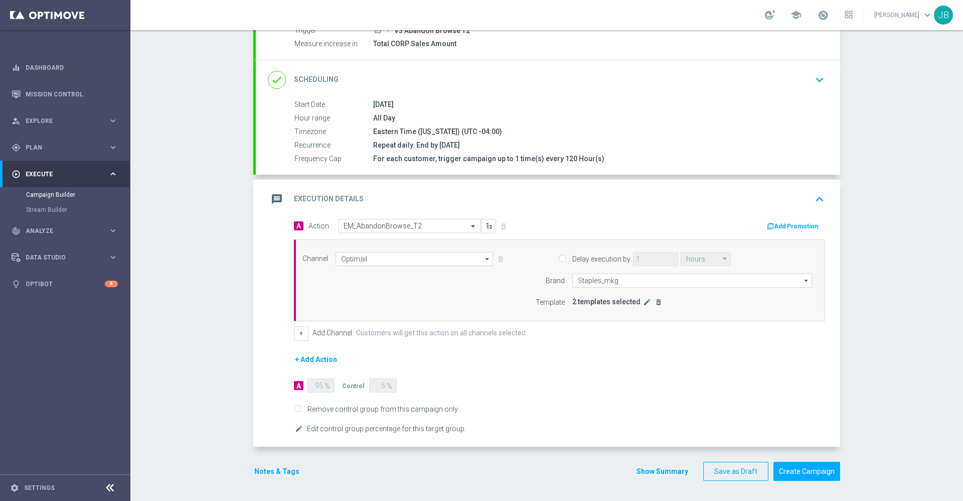
scroll to position [131, 0]
click at [643, 304] on icon "edit" at bounding box center [647, 302] width 8 height 8
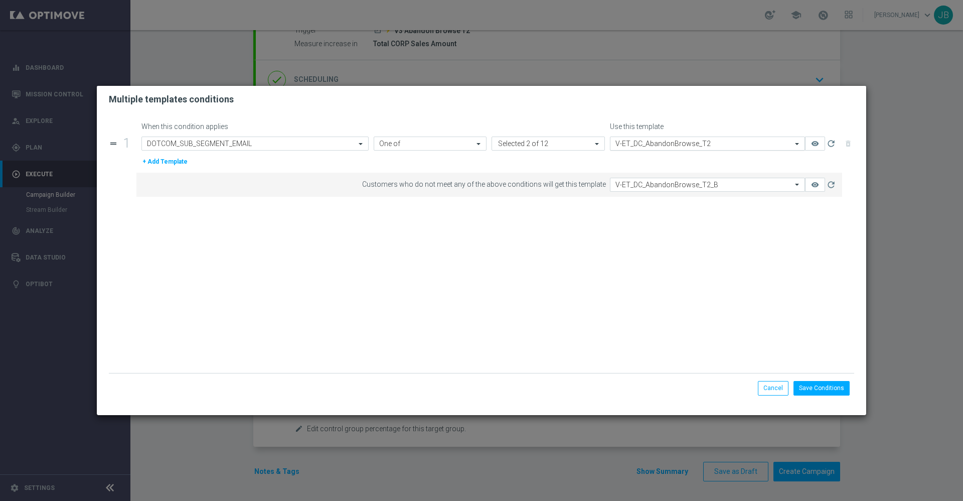
click at [704, 142] on input "text" at bounding box center [698, 143] width 164 height 9
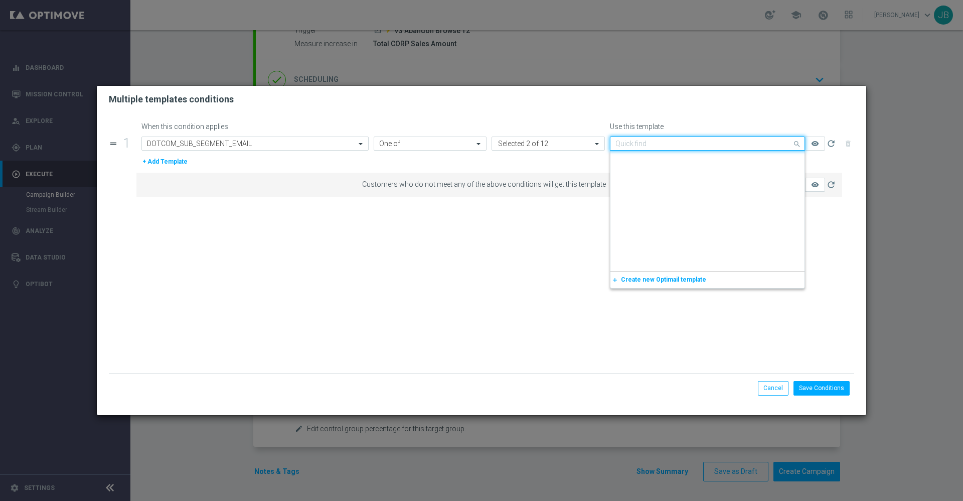
scroll to position [3824, 0]
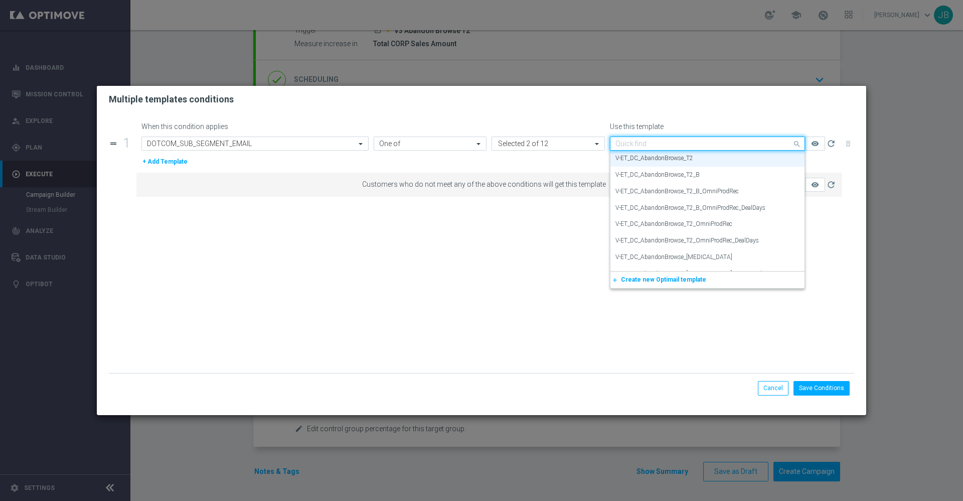
paste input "V-ET_DC_AbandonBrowse_T2_OmniProdRec_DealDays"
type input "V-ET_DC_AbandonBrowse_T2_OmniProdRec_DealDays"
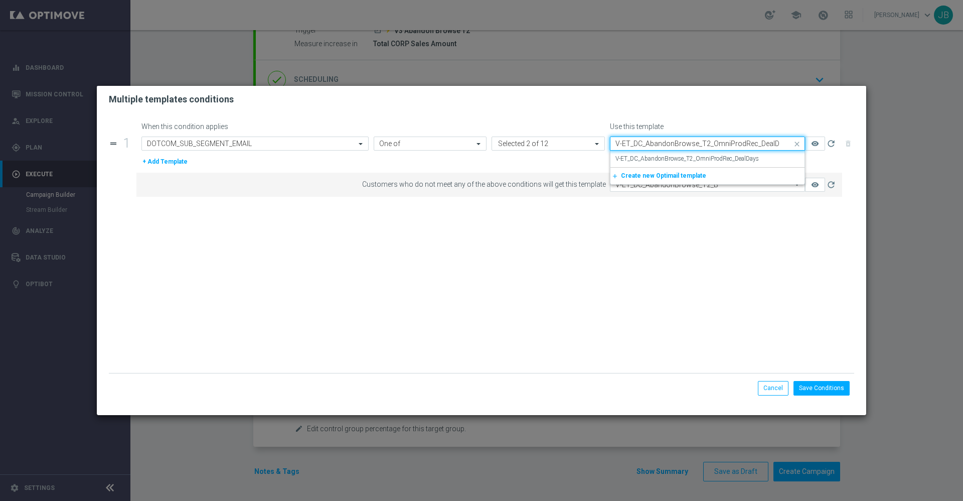
scroll to position [0, 0]
click at [704, 156] on label "V-ET_DC_AbandonBrowse_T2_OmniProdRec_DealDays" at bounding box center [687, 159] width 143 height 9
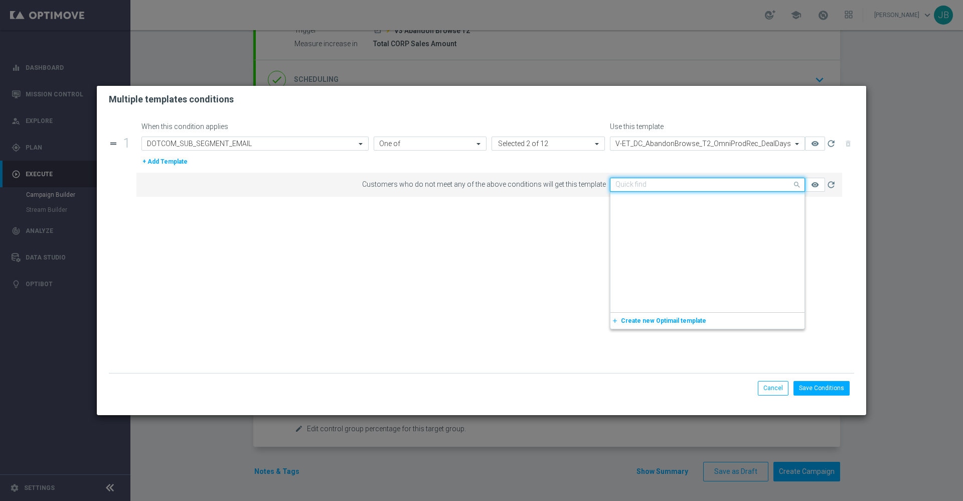
click at [666, 182] on input "text" at bounding box center [698, 185] width 164 height 9
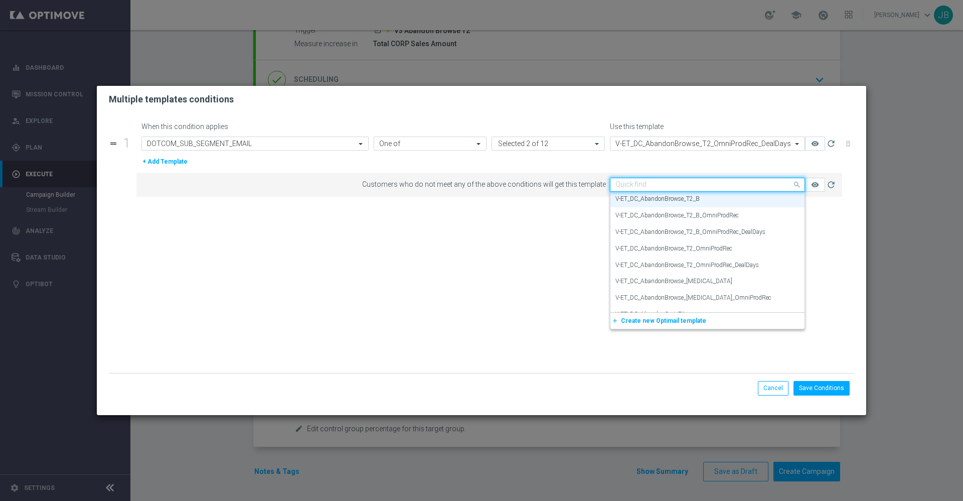
paste input "V-ET_DC_AbandonBrowse_T2_B_OmniProdRec_DealDays"
type input "V-ET_DC_AbandonBrowse_T2_B_OmniProdRec_DealDays"
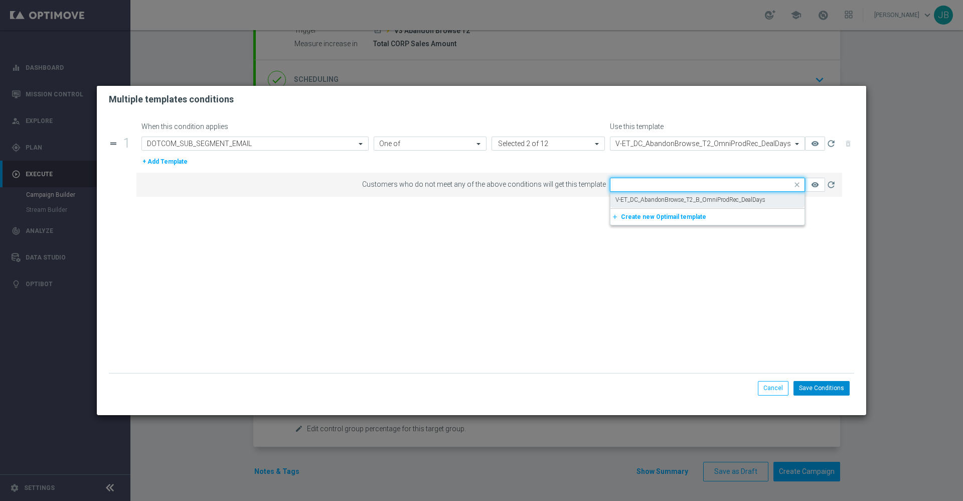
scroll to position [0, 0]
click at [828, 385] on button "Save Conditions" at bounding box center [822, 388] width 56 height 14
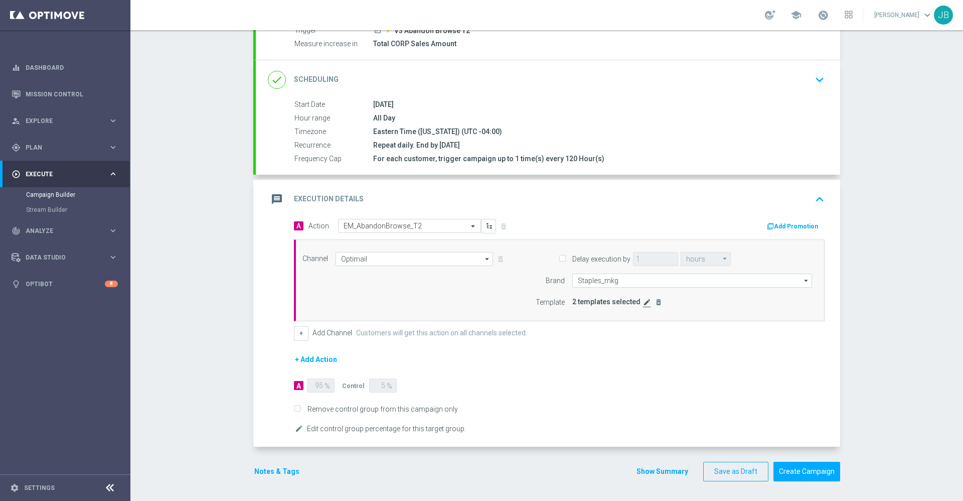
click at [643, 304] on icon "edit" at bounding box center [647, 302] width 8 height 8
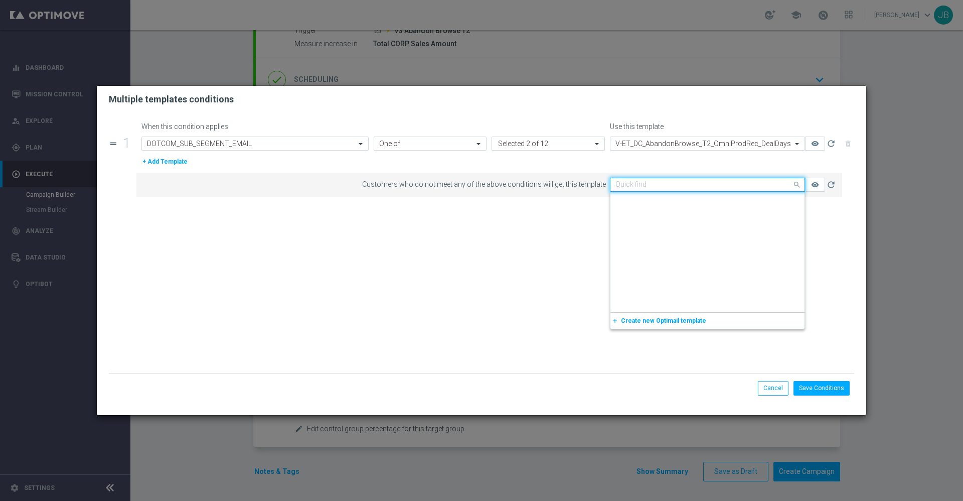
click at [667, 185] on input "text" at bounding box center [698, 185] width 164 height 9
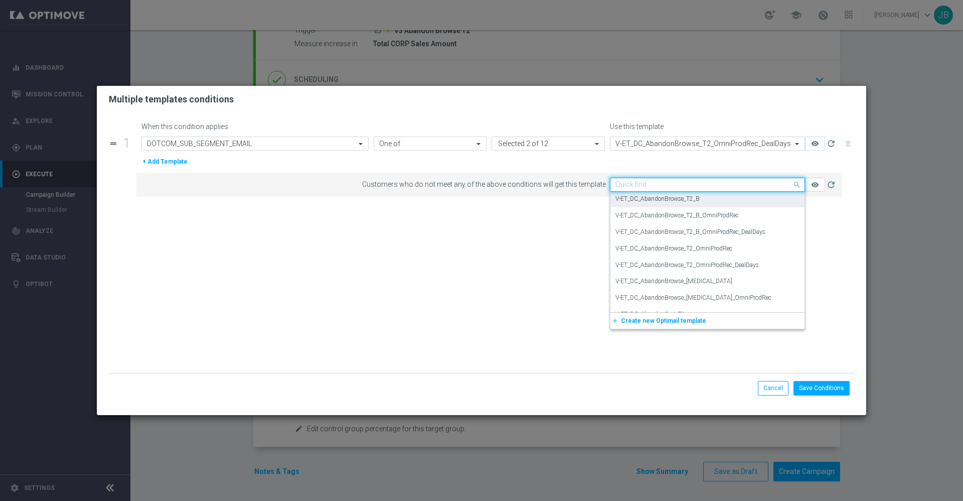
click at [665, 192] on div "V-ET_DC_AbandonBrowse_T2_B" at bounding box center [708, 199] width 184 height 17
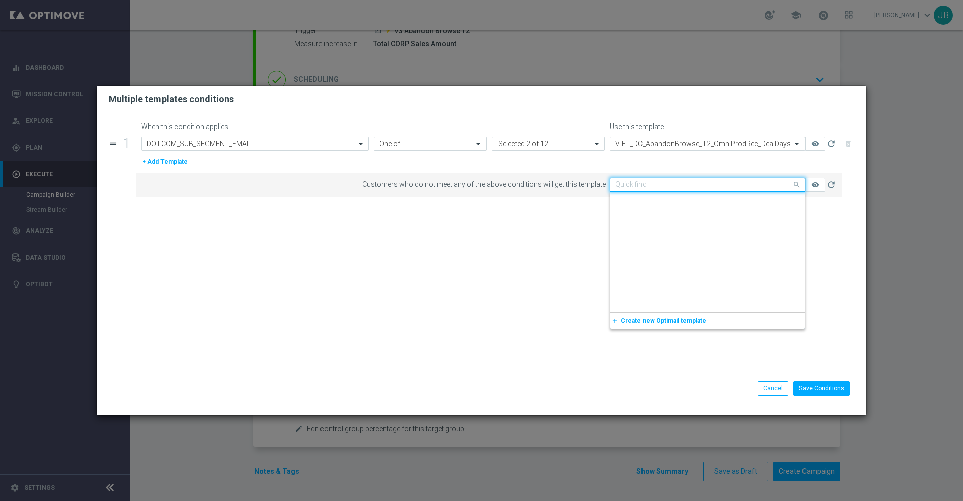
click at [667, 181] on input "text" at bounding box center [698, 185] width 164 height 9
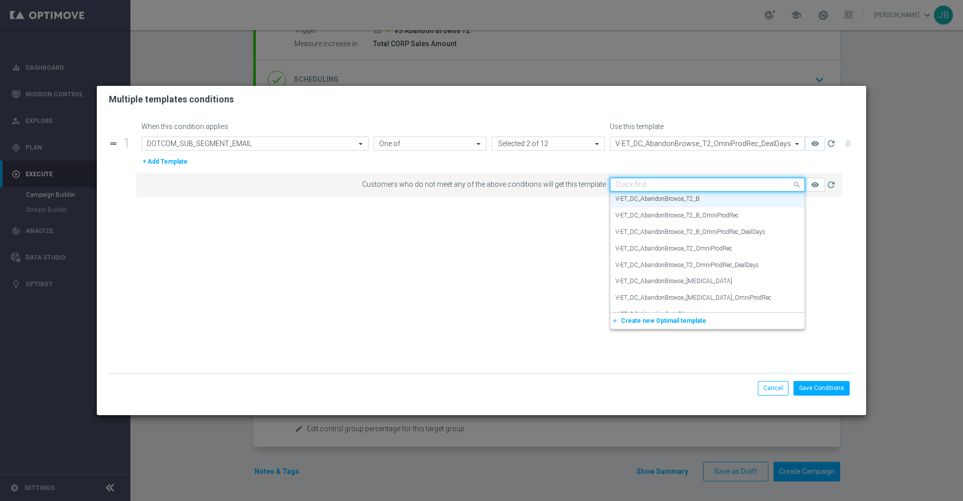
paste input "V-ET_DC_AbandonBrowse_T2_B_OmniProdRec_DealDays"
type input "V-ET_DC_AbandonBrowse_T2_B_OmniProdRec_DealDays"
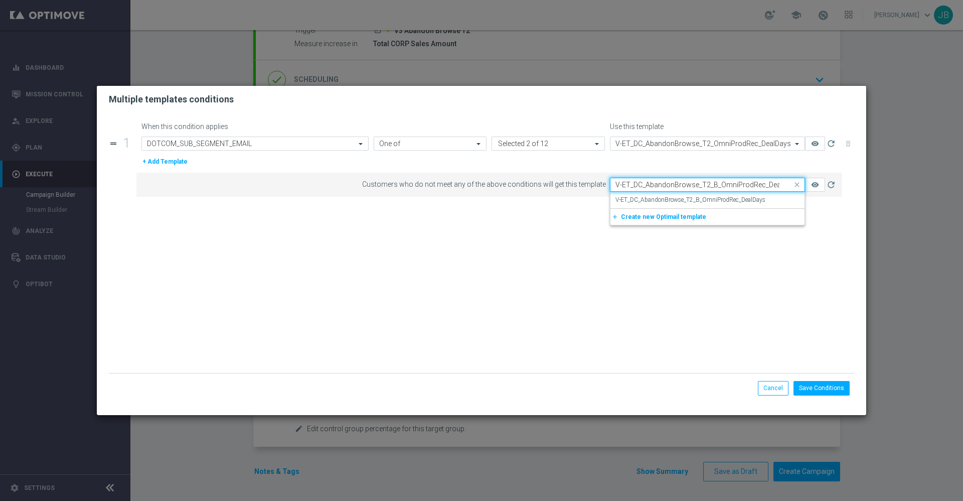
scroll to position [0, 0]
click at [673, 198] on label "V-ET_DC_AbandonBrowse_T2_B_OmniProdRec_DealDays" at bounding box center [691, 200] width 150 height 9
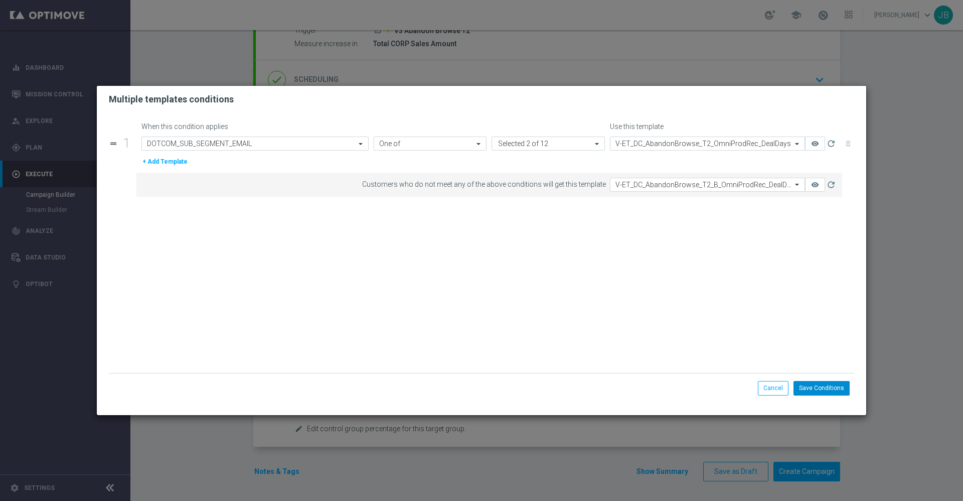
click at [830, 391] on button "Save Conditions" at bounding box center [822, 388] width 56 height 14
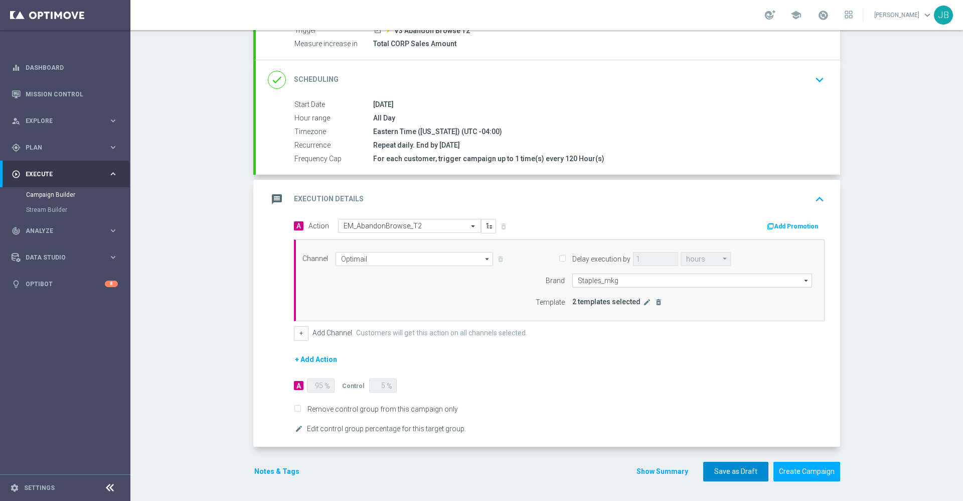
click at [738, 467] on button "Save as Draft" at bounding box center [735, 472] width 65 height 20
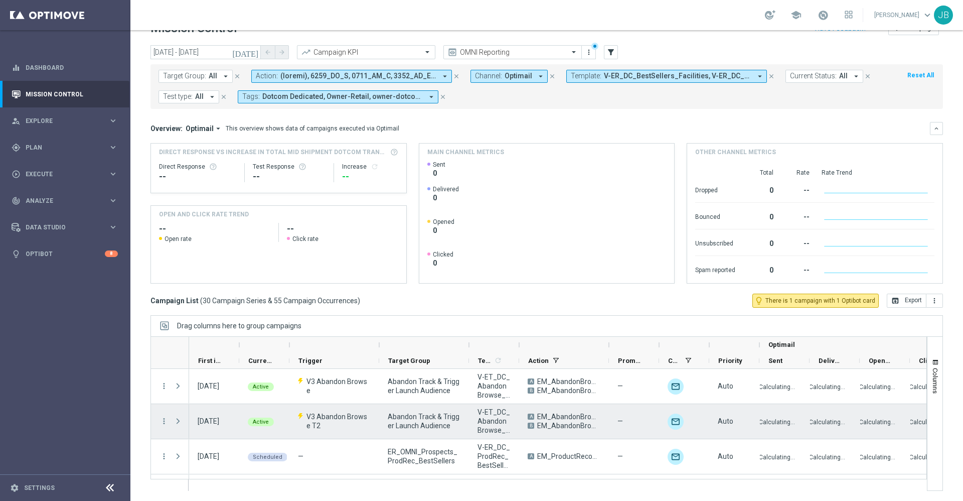
scroll to position [8, 0]
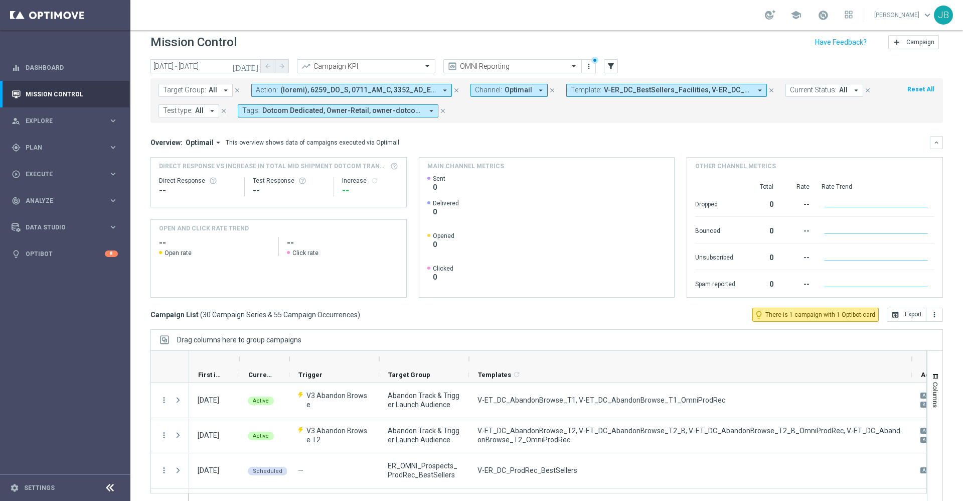
drag, startPoint x: 520, startPoint y: 360, endPoint x: 913, endPoint y: 371, distance: 392.9
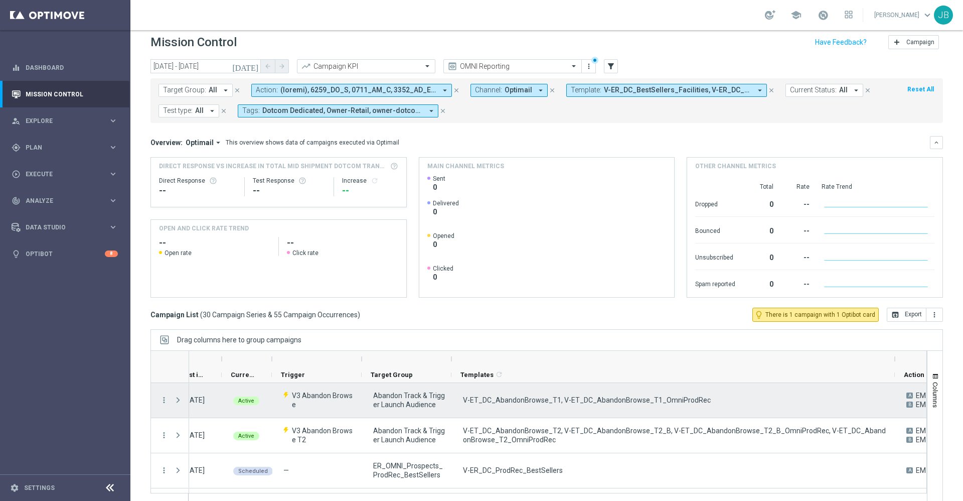
scroll to position [0, 18]
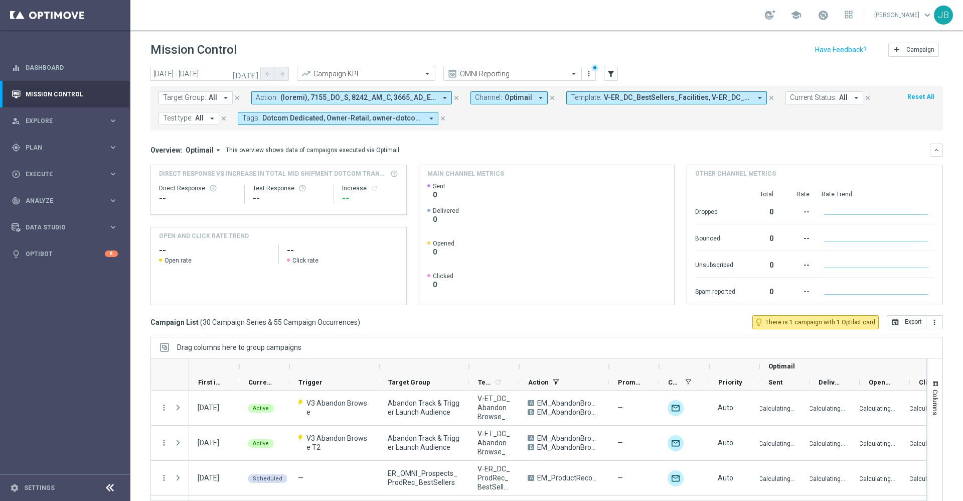
click at [587, 95] on span "Template:" at bounding box center [586, 97] width 31 height 9
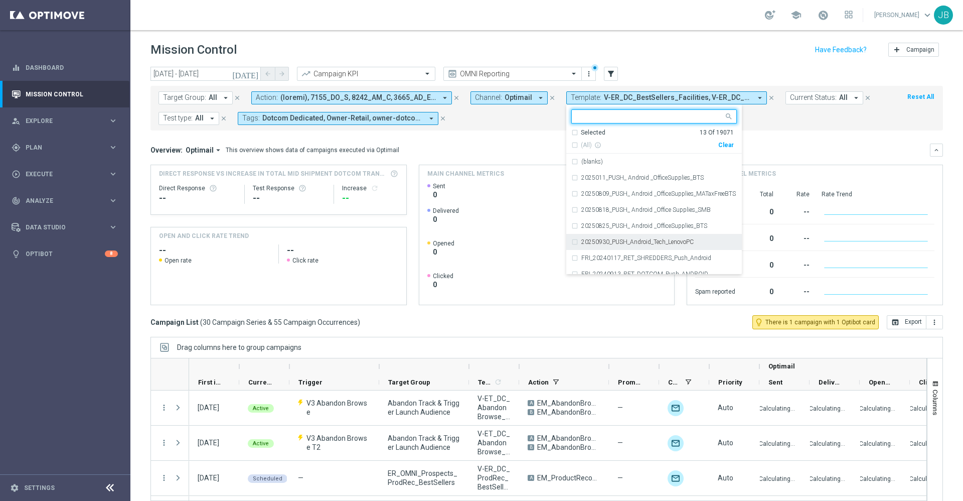
paste input "V-ET_DC_AbandonBrowse_T1_OmniProdRec_DealDays"
type input "V-ET_DC_AbandonBrowse_T1_OmniProdRec_DealDays"
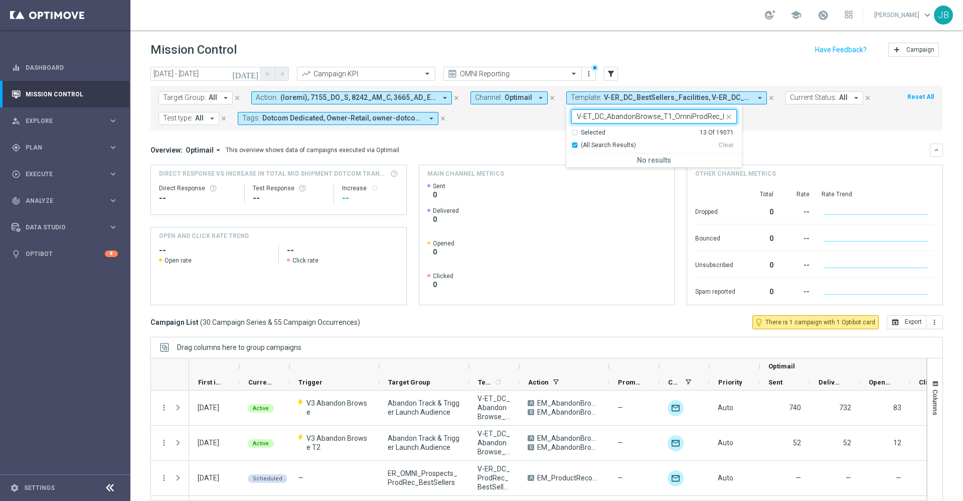
drag, startPoint x: 592, startPoint y: 114, endPoint x: 543, endPoint y: 115, distance: 48.7
click at [543, 115] on form "Target Group: All arrow_drop_down close Action: arrow_drop_down close Channel: …" at bounding box center [525, 108] width 732 height 34
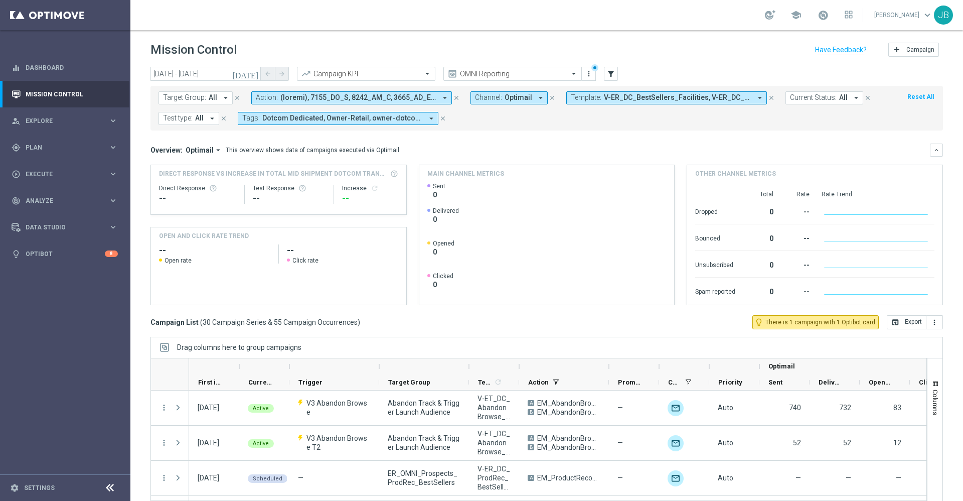
click at [641, 101] on span "V-ER_DC_BestSellers_Facilities, V-ER_DC_BestSellers_Furniture, V-ER_DC_BestSell…" at bounding box center [677, 97] width 147 height 9
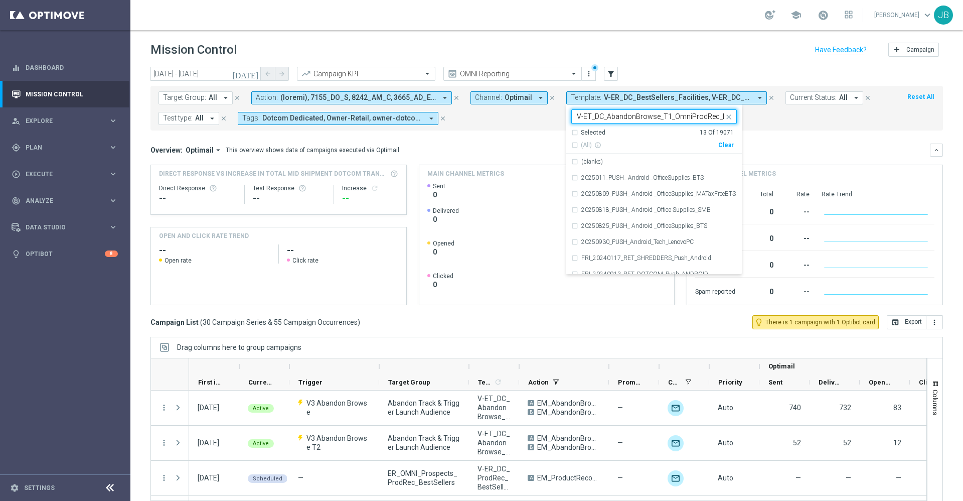
scroll to position [0, 22]
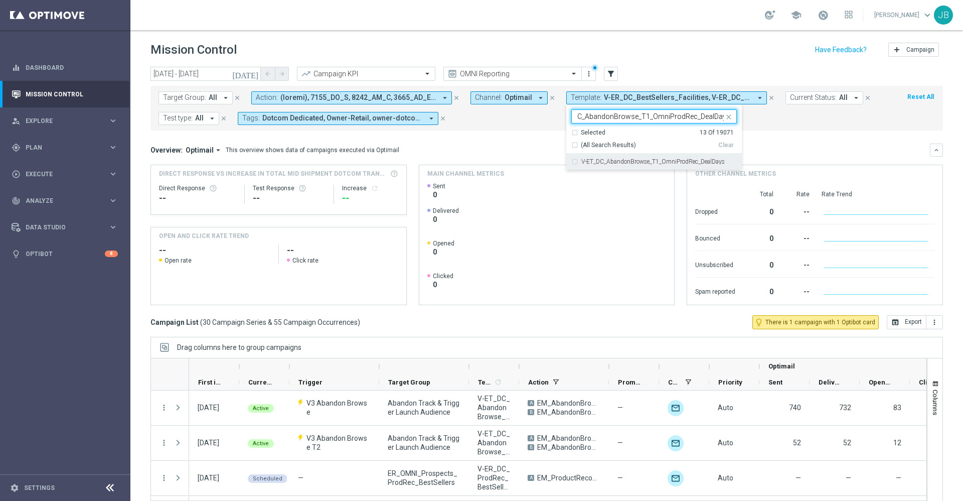
click at [632, 164] on label "V-ET_DC_AbandonBrowse_T1_OmniProdRec_DealDays" at bounding box center [652, 162] width 143 height 6
type input "V-ET_DC_AbandonBrowse_T1_OmniProdRec_DealDays"
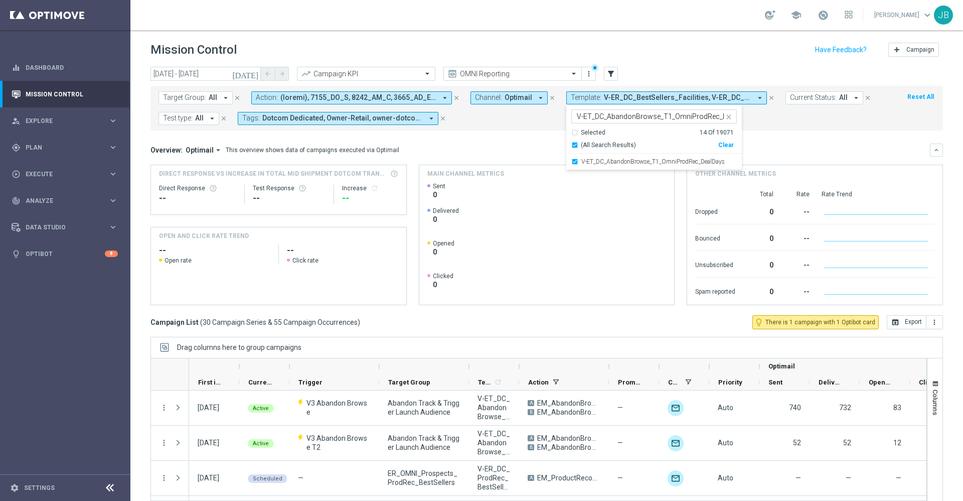
click at [793, 141] on mini-dashboard "Overview: Optimail arrow_drop_down This overview shows data of campaigns execut…" at bounding box center [546, 222] width 793 height 185
click at [662, 98] on span "V-ER_DC_BestSellers_Facilities, V-ER_DC_BestSellers_Furniture, V-ER_DC_BestSell…" at bounding box center [677, 97] width 147 height 9
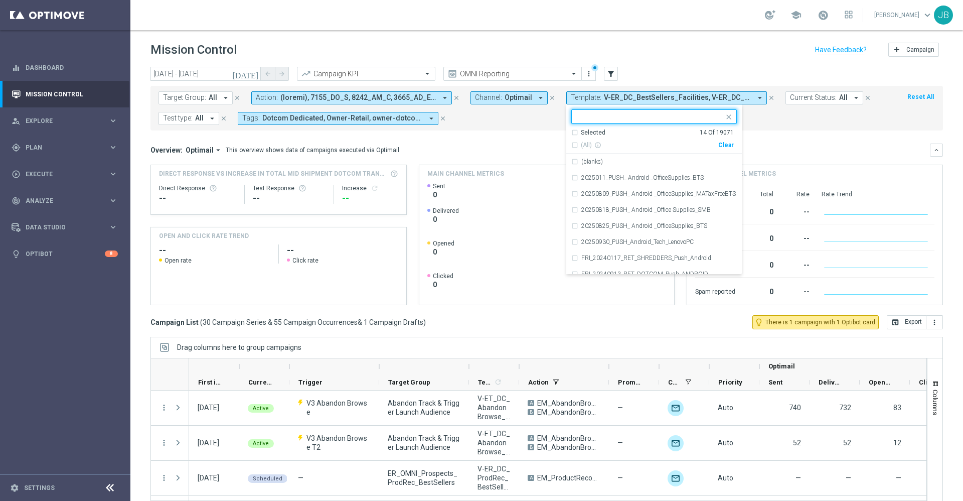
click at [627, 113] on input "text" at bounding box center [650, 116] width 147 height 9
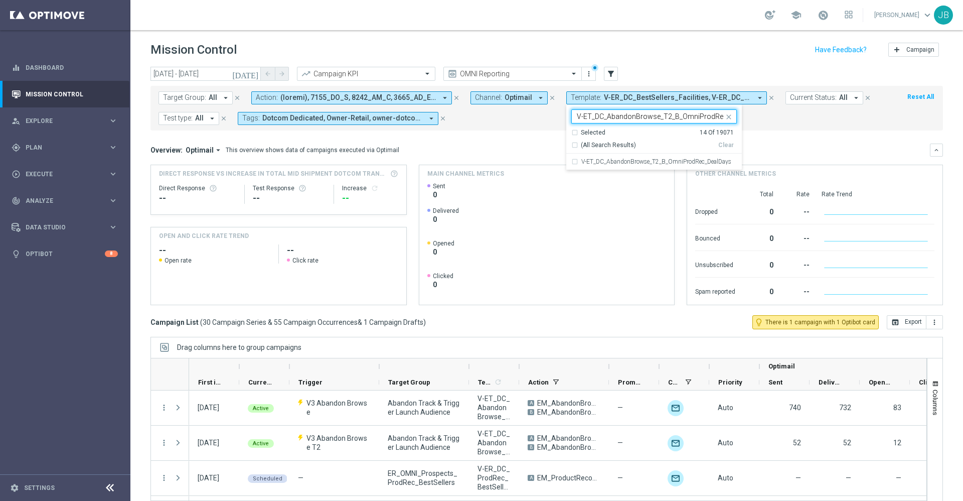
scroll to position [0, 29]
click at [634, 159] on label "V-ET_DC_AbandonBrowse_T2_B_OmniProdRec_DealDays" at bounding box center [656, 162] width 150 height 6
type input "V-ET_DC_AbandonBrowse_T2_B_OmniProdRec_DealDays"
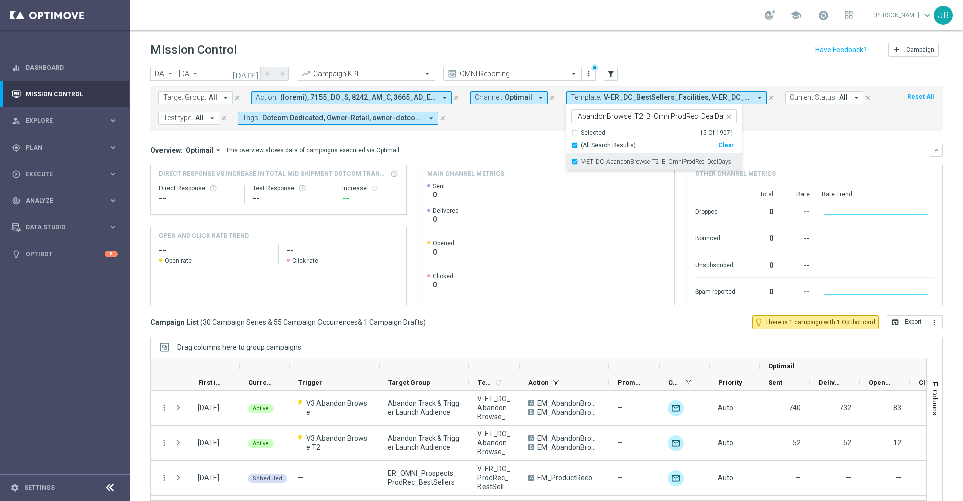
scroll to position [0, 0]
click at [813, 141] on mini-dashboard "Overview: Optimail arrow_drop_down This overview shows data of campaigns execut…" at bounding box center [546, 222] width 793 height 185
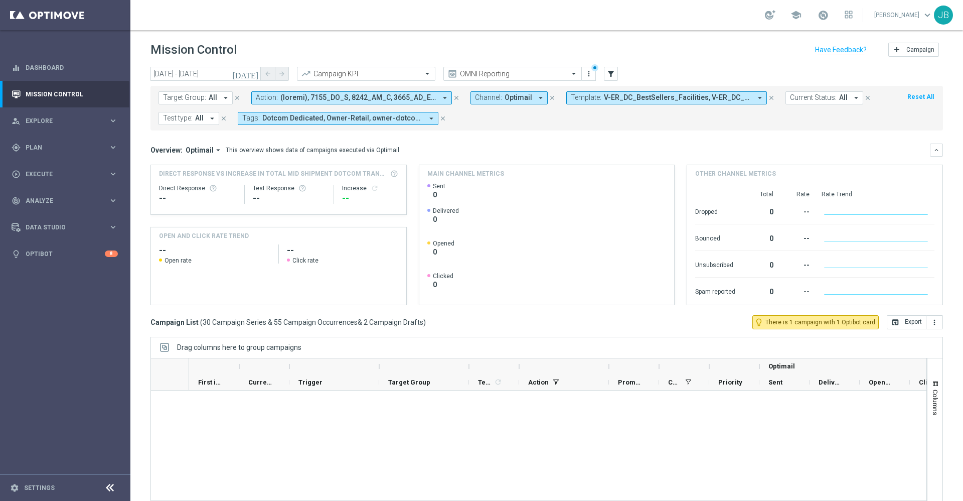
scroll to position [1014, 0]
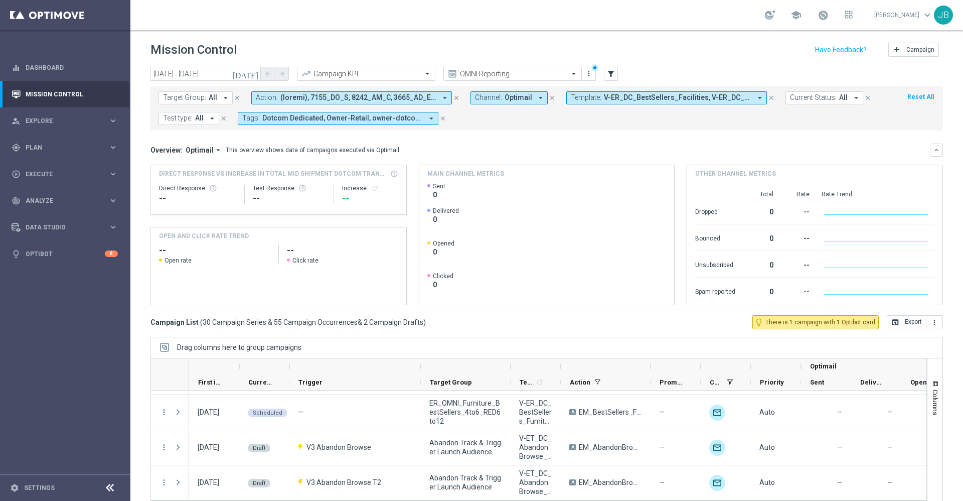
drag, startPoint x: 380, startPoint y: 366, endPoint x: 433, endPoint y: 368, distance: 53.2
click at [423, 368] on div at bounding box center [421, 366] width 4 height 16
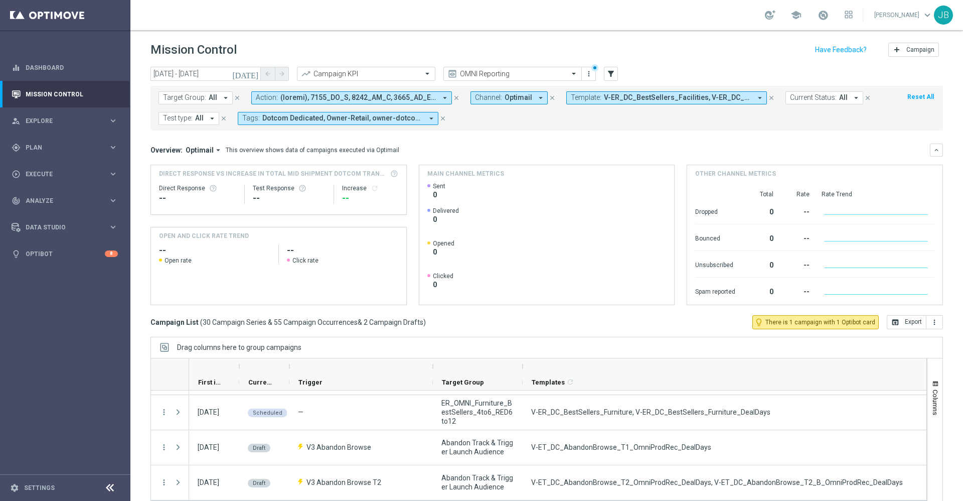
drag, startPoint x: 572, startPoint y: 367, endPoint x: 941, endPoint y: 374, distance: 369.3
click at [941, 374] on div "[DATE] [DATE] - [DATE] arrow_back arrow_forward Campaign KPI trending_up OMNI R…" at bounding box center [546, 279] width 833 height 425
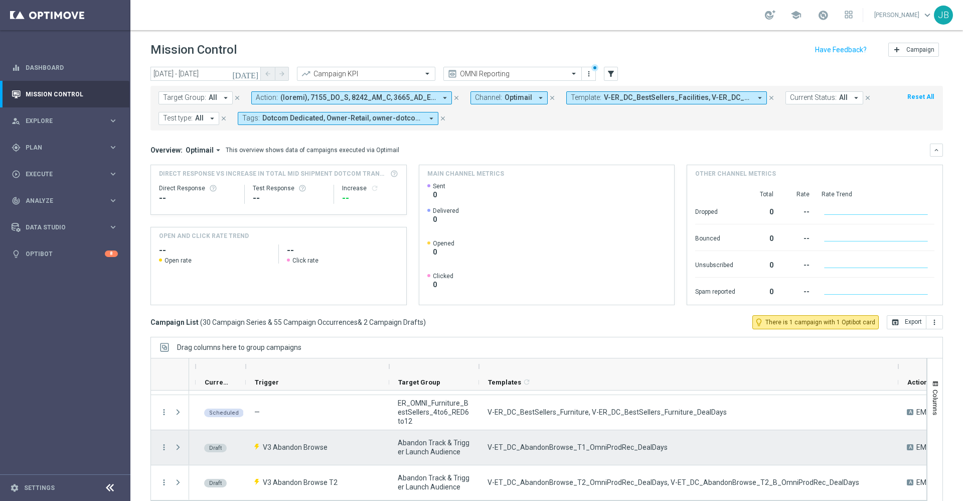
scroll to position [0, 0]
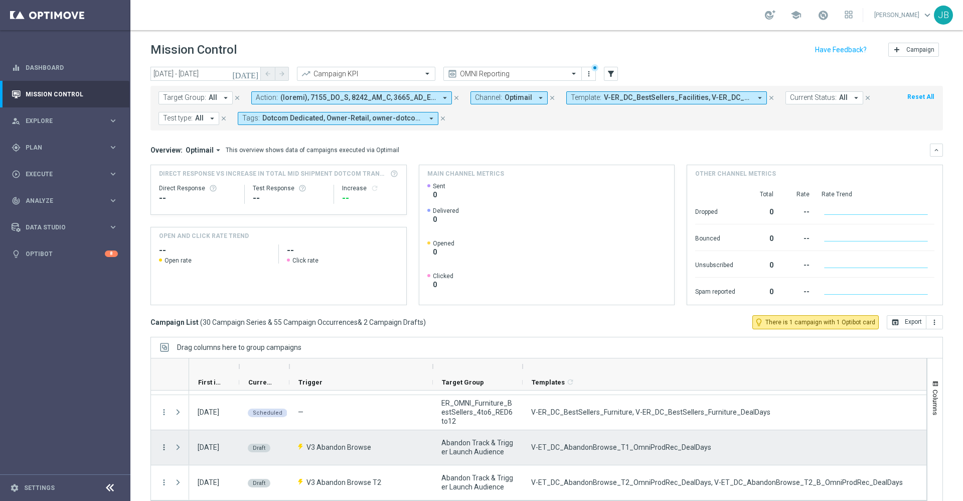
click at [165, 448] on icon "more_vert" at bounding box center [164, 446] width 9 height 9
click at [244, 418] on div "Edit" at bounding box center [230, 416] width 93 height 7
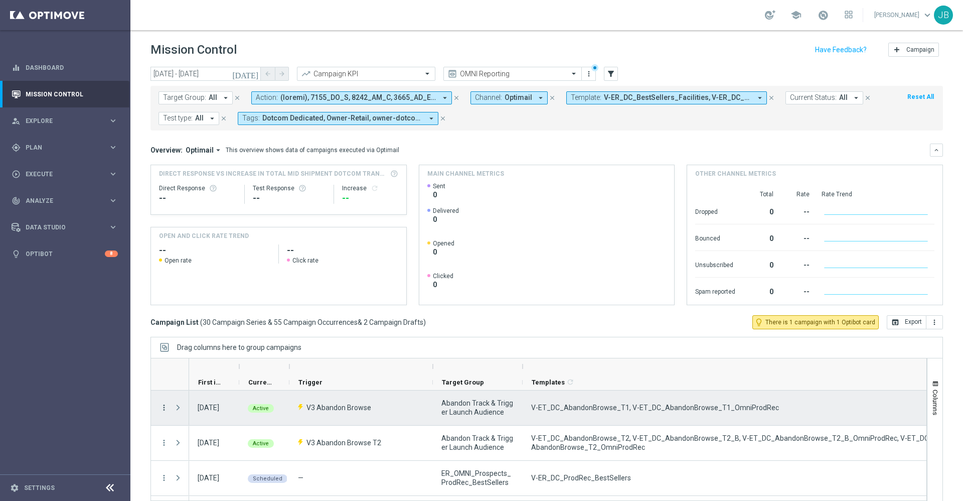
click at [161, 409] on icon "more_vert" at bounding box center [164, 407] width 9 height 9
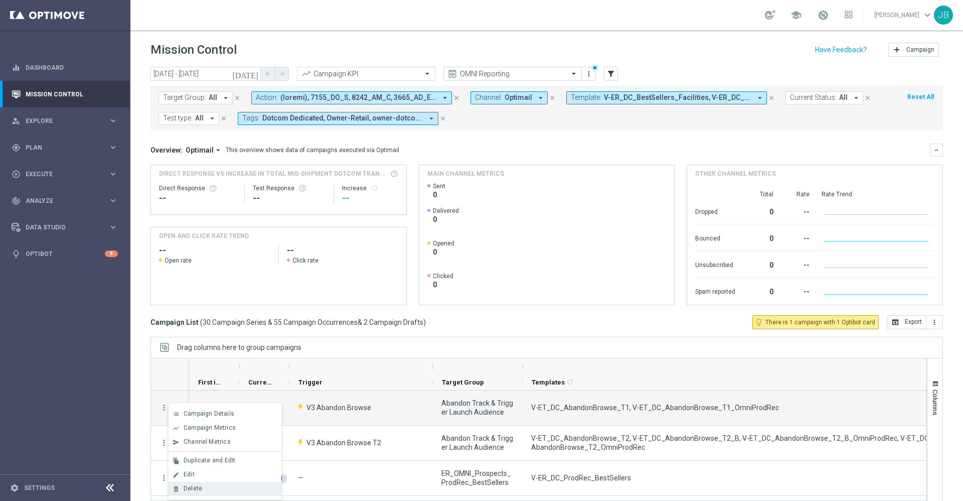
click at [194, 487] on span "Delete" at bounding box center [193, 488] width 19 height 7
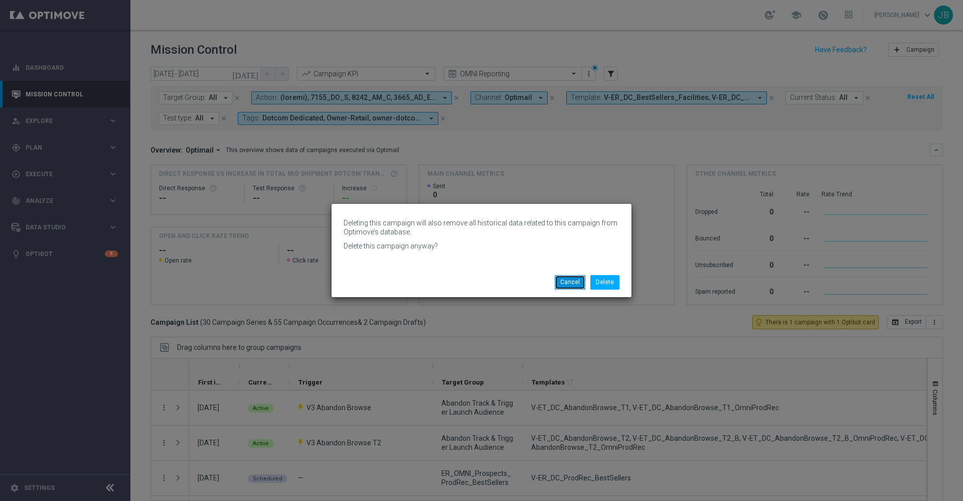
click at [574, 280] on button "Cancel" at bounding box center [570, 282] width 31 height 14
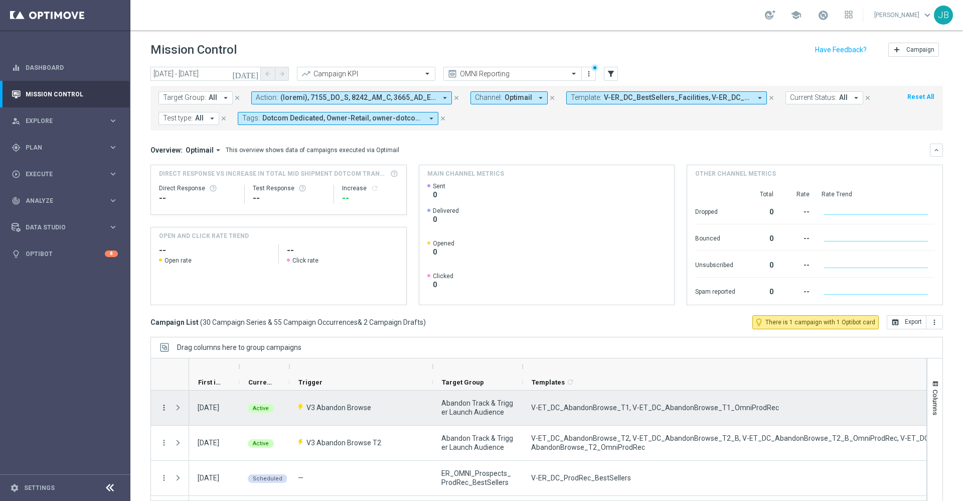
click at [164, 409] on icon "more_vert" at bounding box center [164, 407] width 9 height 9
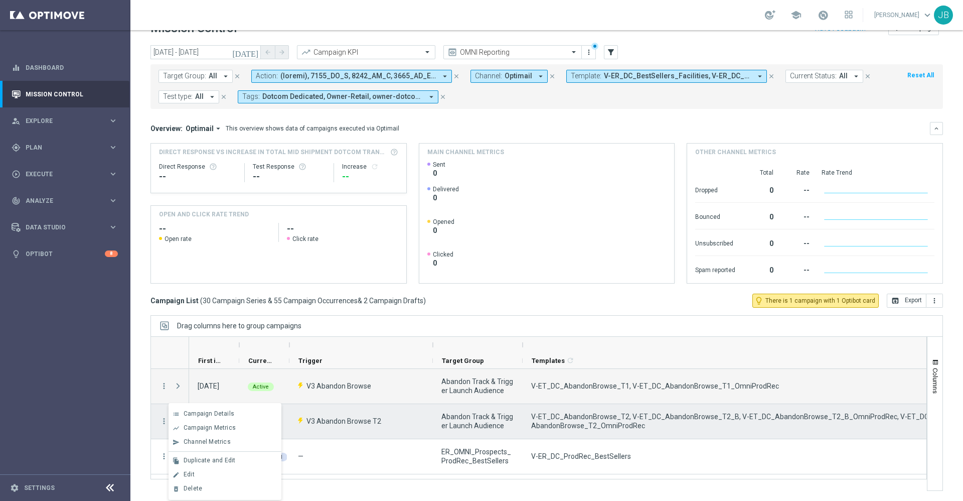
drag, startPoint x: 221, startPoint y: 487, endPoint x: 312, endPoint y: 412, distance: 117.2
click at [312, 412] on body "equalizer Dashboard Mission Control" at bounding box center [481, 250] width 963 height 501
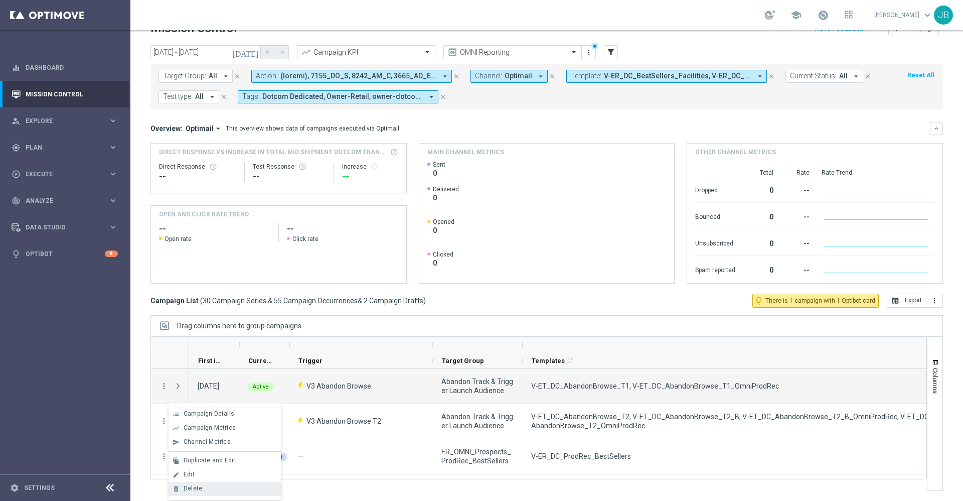
click at [227, 489] on div "Delete" at bounding box center [230, 488] width 93 height 7
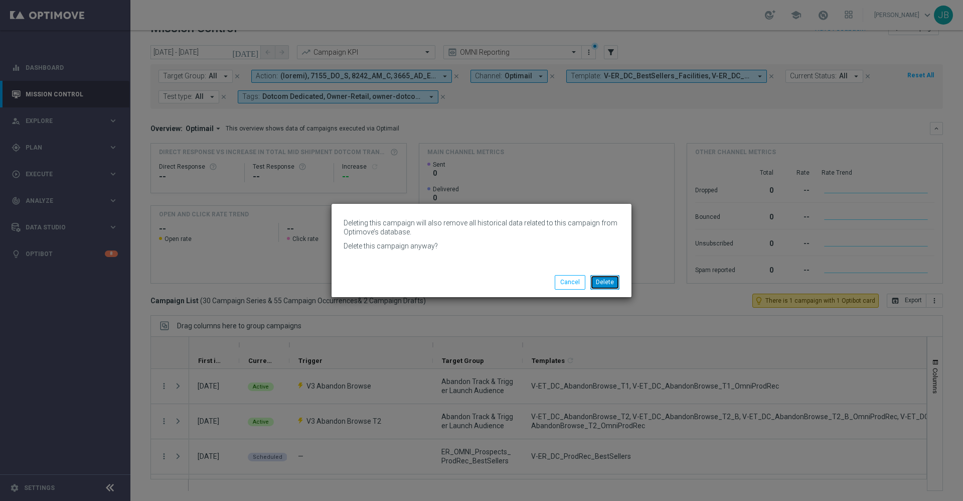
drag, startPoint x: 603, startPoint y: 278, endPoint x: 640, endPoint y: 237, distance: 55.1
click at [640, 237] on modal-container "Deleting this campaign will also remove all historical data related to this cam…" at bounding box center [481, 250] width 963 height 501
click at [566, 284] on button "Cancel" at bounding box center [570, 282] width 31 height 14
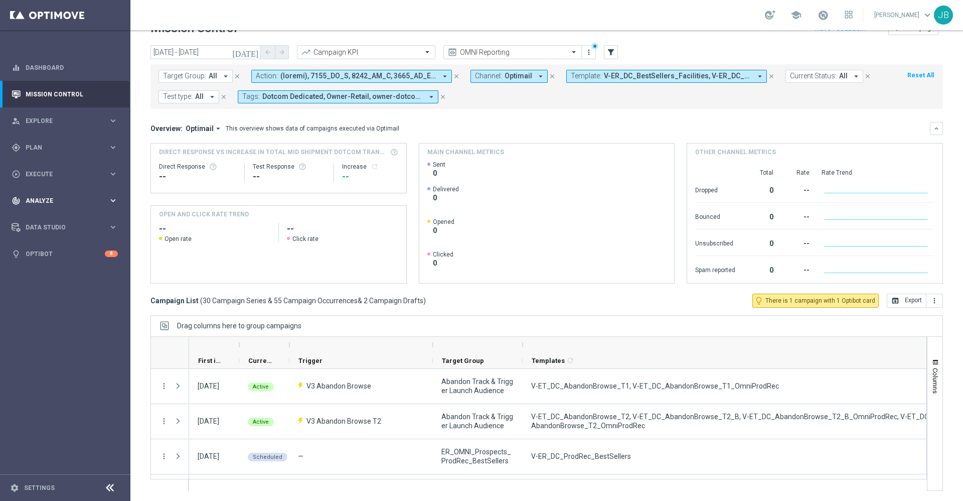
click at [44, 201] on span "Analyze" at bounding box center [67, 201] width 83 height 6
click at [54, 294] on span "BI Studio" at bounding box center [63, 296] width 72 height 6
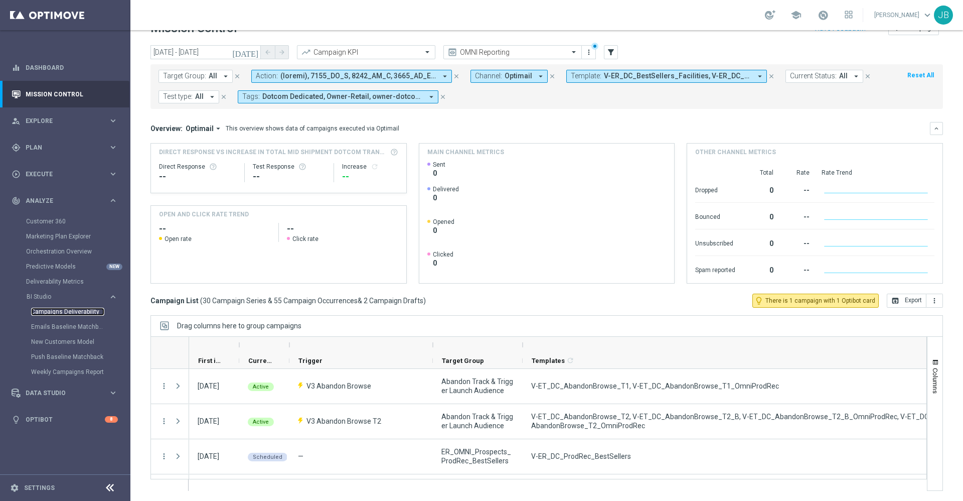
click at [59, 311] on link "Campaigns Deliverability" at bounding box center [67, 312] width 73 height 8
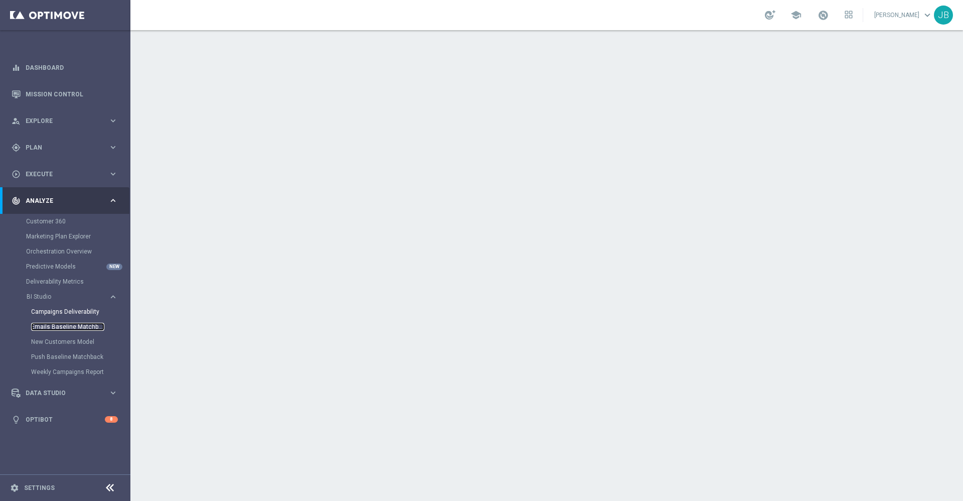
click at [69, 328] on link "Emails Baseline Matchback" at bounding box center [67, 327] width 73 height 8
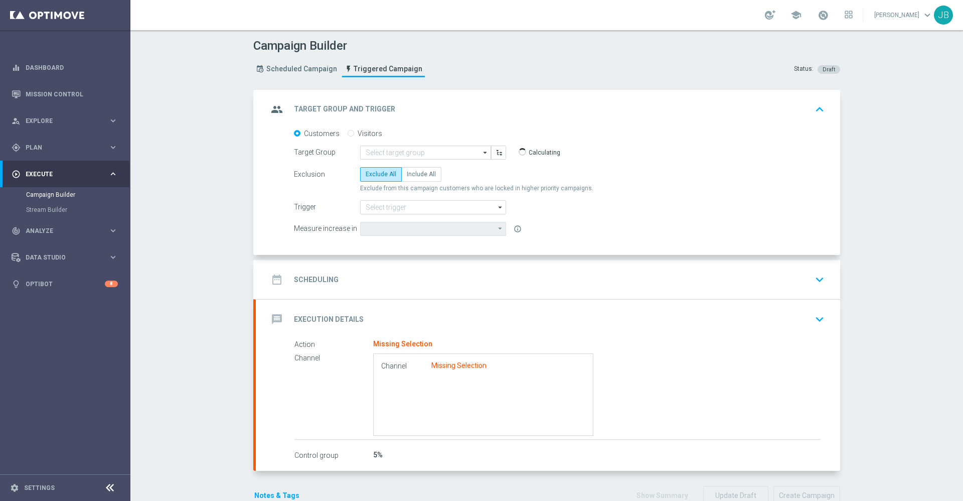
type input "Abandon Track & Trigger Launch Audience"
type input "V3 Abandon Browse"
type input "Total CORP Sales Amount"
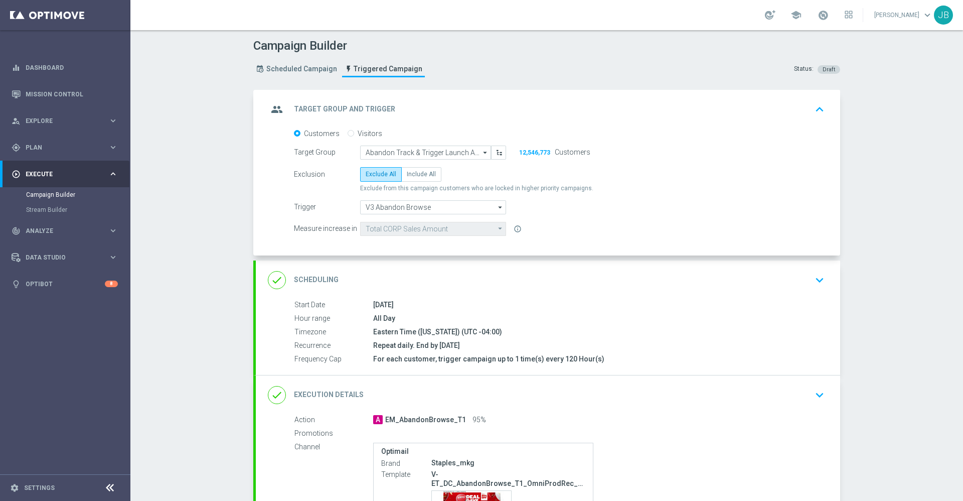
scroll to position [135, 0]
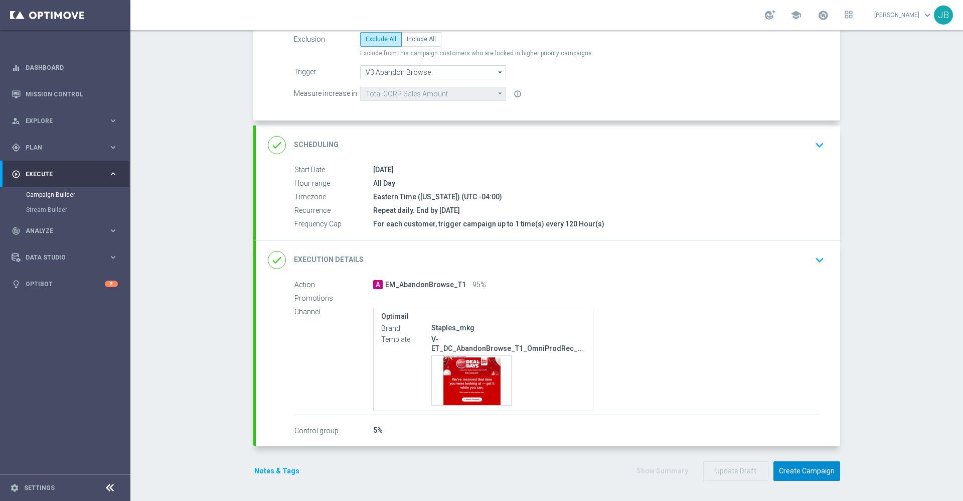
drag, startPoint x: 788, startPoint y: 471, endPoint x: 721, endPoint y: 420, distance: 84.2
click at [721, 420] on form "group Target Group and Trigger keyboard_arrow_up Target Group launch | 12,546,7…" at bounding box center [546, 218] width 587 height 526
click at [805, 471] on button "Create Campaign" at bounding box center [807, 471] width 67 height 20
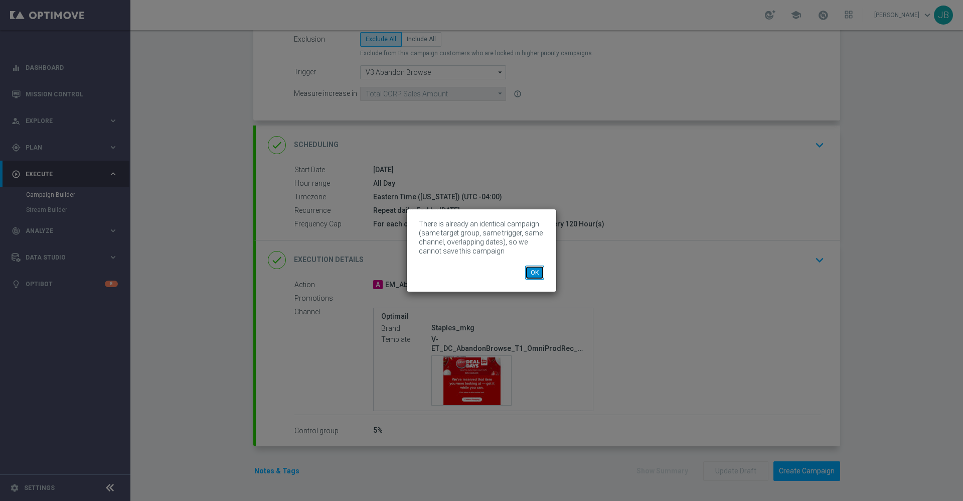
click at [540, 274] on button "OK" at bounding box center [534, 272] width 19 height 14
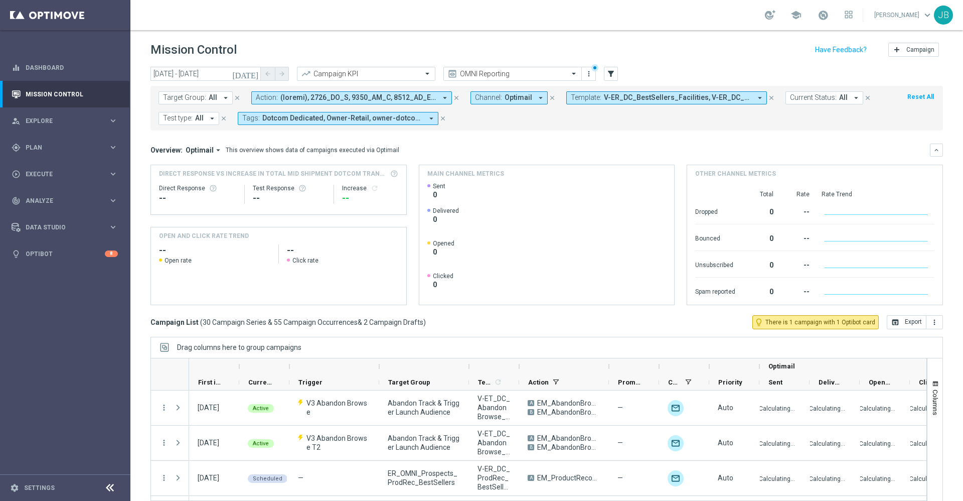
drag, startPoint x: 607, startPoint y: 369, endPoint x: 661, endPoint y: 368, distance: 53.7
click at [661, 368] on div "Optimail" at bounding box center [794, 366] width 1210 height 16
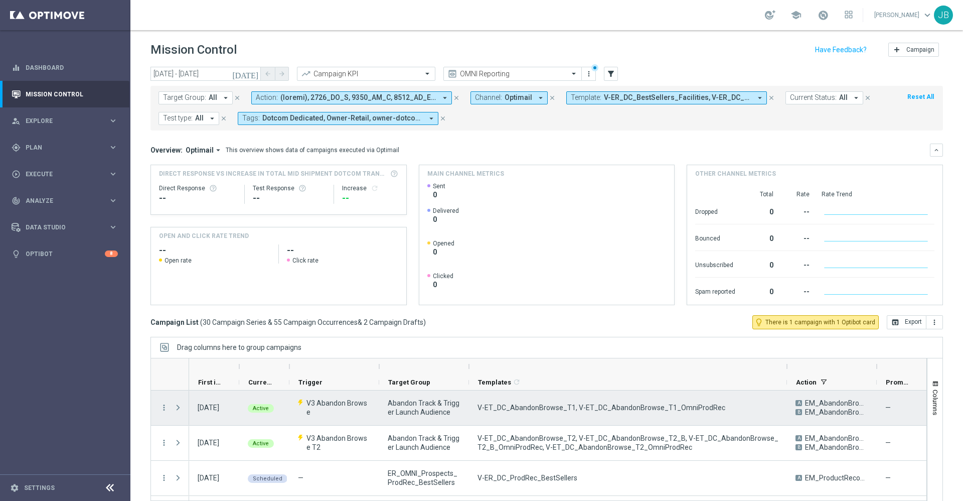
drag, startPoint x: 519, startPoint y: 368, endPoint x: 807, endPoint y: 424, distance: 293.0
click at [807, 424] on div at bounding box center [538, 435] width 777 height 155
drag, startPoint x: 571, startPoint y: 405, endPoint x: 476, endPoint y: 409, distance: 95.4
click at [476, 409] on div "V-ET_DC_AbandonBrowse_T1, V-ET_DC_AbandonBrowse_T1_OmniProdRec" at bounding box center [637, 407] width 337 height 35
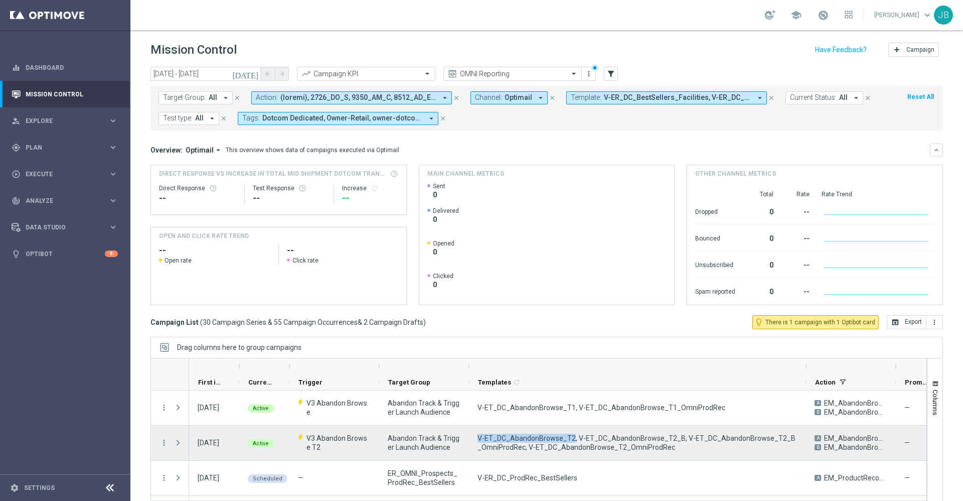
drag, startPoint x: 476, startPoint y: 437, endPoint x: 569, endPoint y: 437, distance: 92.8
click at [569, 437] on div "V-ET_DC_AbandonBrowse_T2, V-ET_DC_AbandonBrowse_T2_B, V-ET_DC_AbandonBrowse_T2_…" at bounding box center [637, 442] width 337 height 35
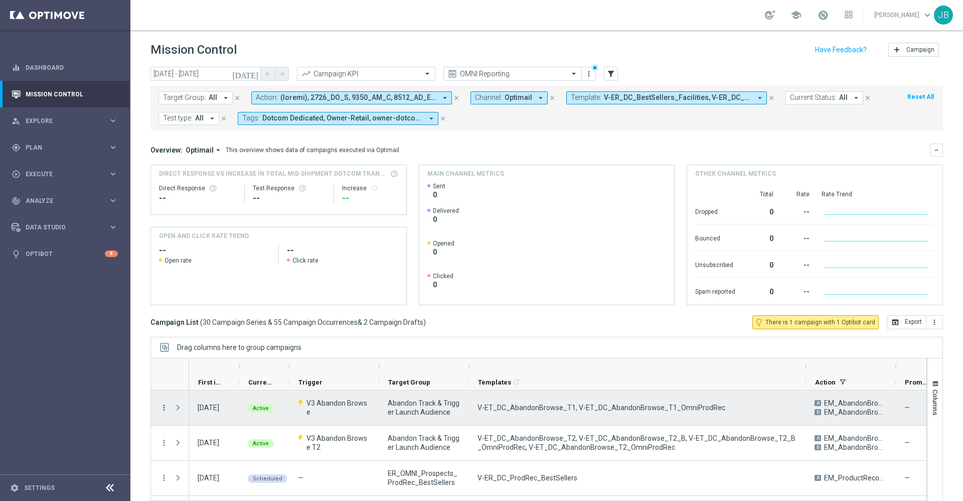
click at [165, 408] on icon "more_vert" at bounding box center [164, 407] width 9 height 9
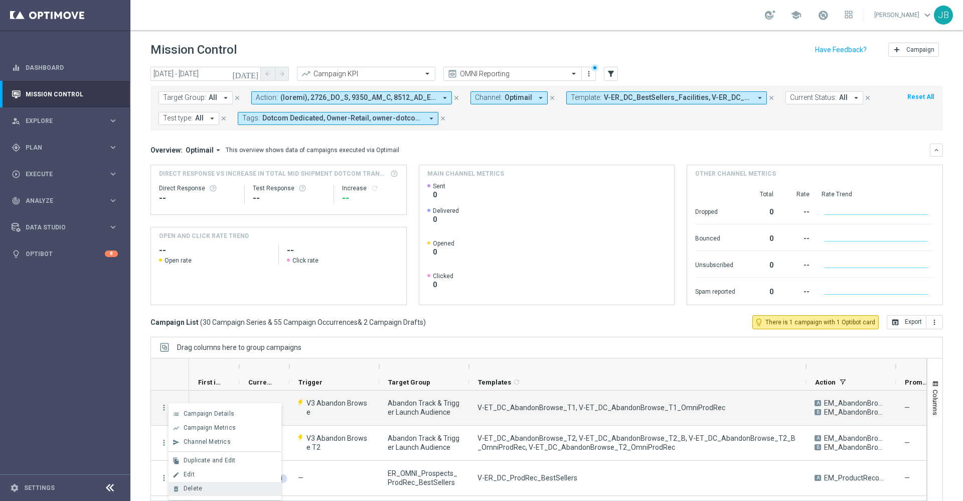
click at [211, 489] on div "Delete" at bounding box center [230, 488] width 93 height 7
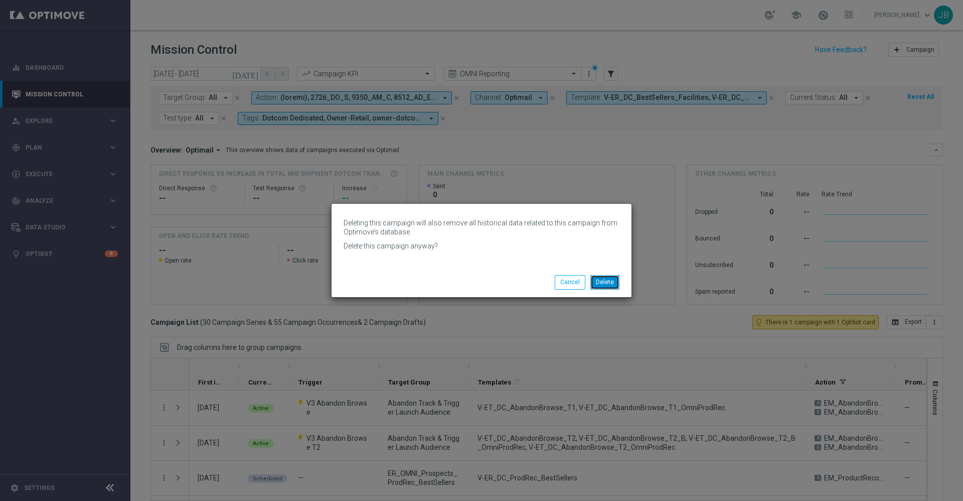
click at [607, 282] on button "Delete" at bounding box center [604, 282] width 29 height 14
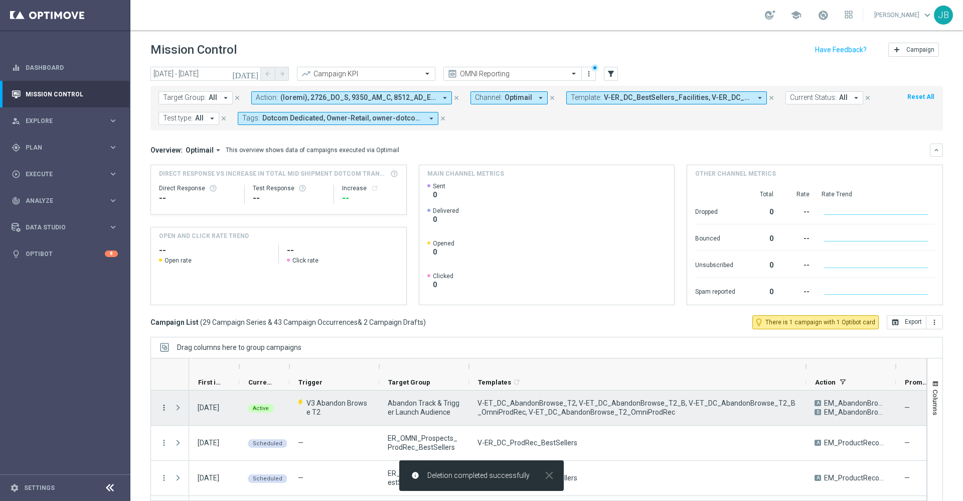
click at [164, 407] on icon "more_vert" at bounding box center [164, 407] width 9 height 9
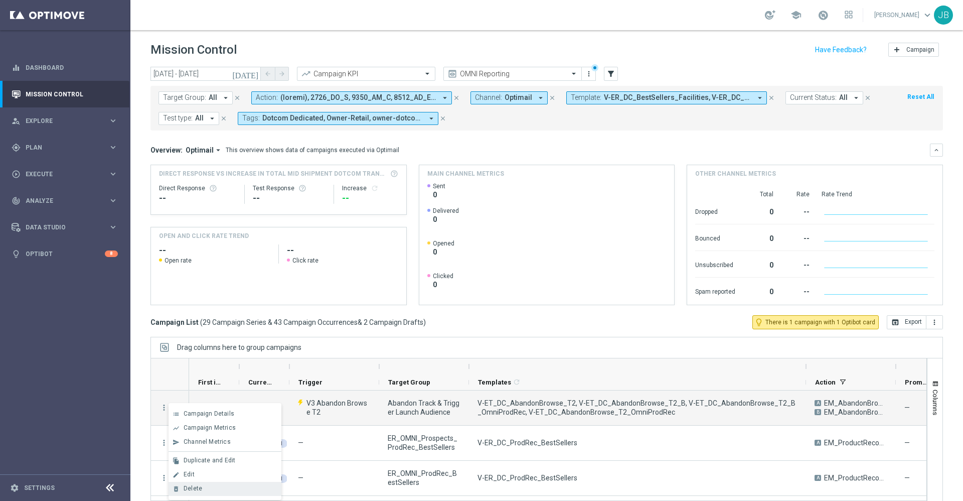
click at [205, 488] on div "Delete" at bounding box center [230, 488] width 93 height 7
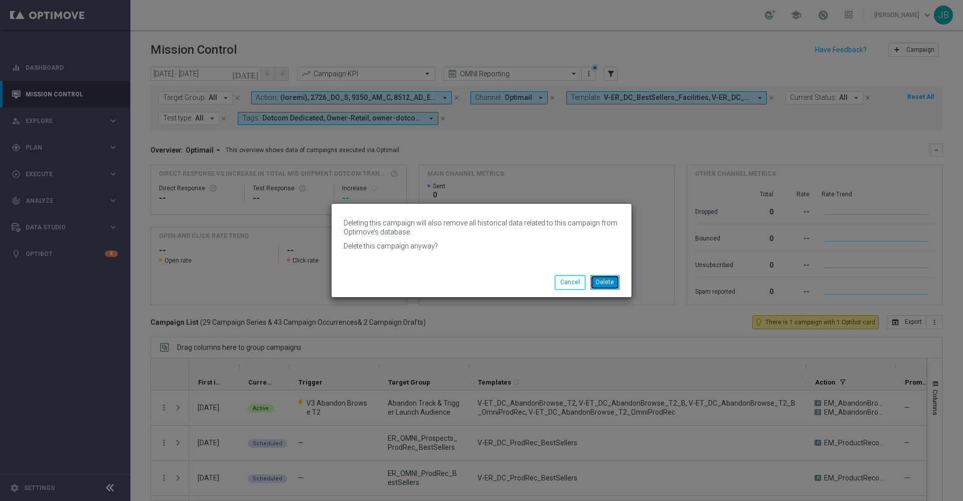
click at [613, 281] on button "Delete" at bounding box center [604, 282] width 29 height 14
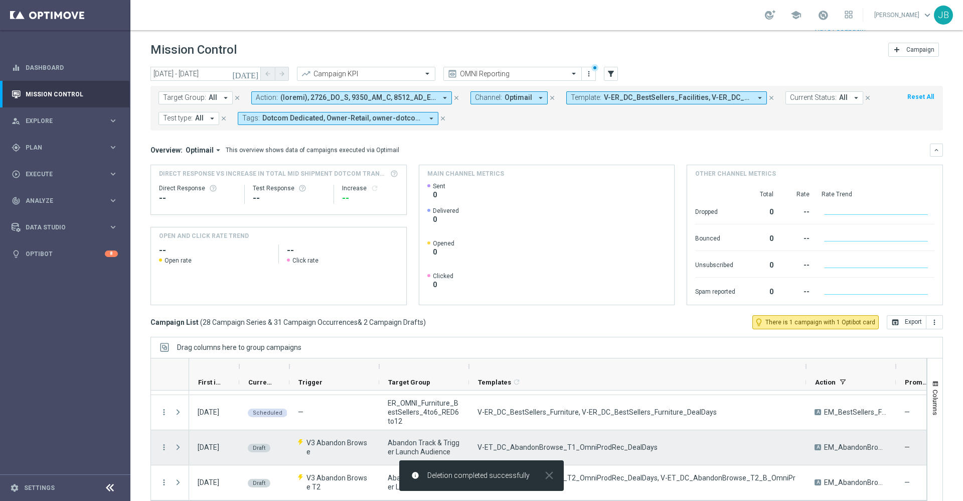
scroll to position [22, 0]
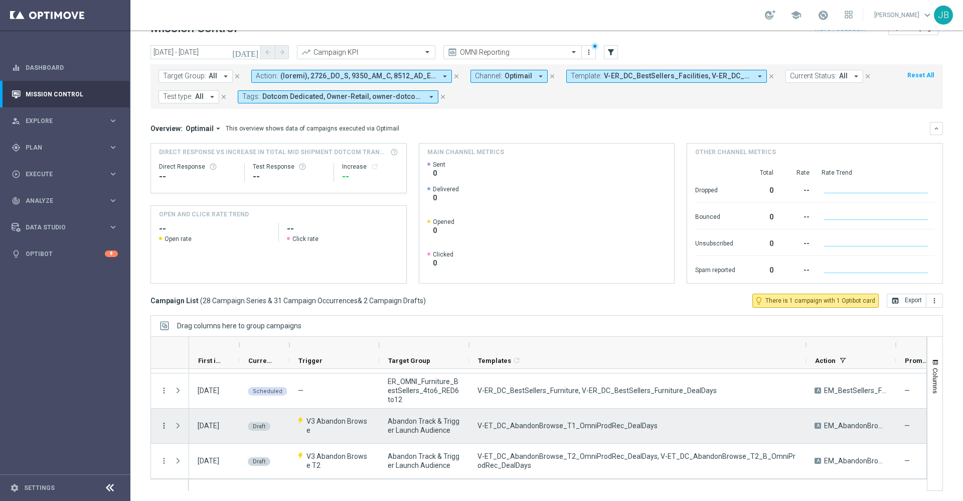
click at [163, 426] on icon "more_vert" at bounding box center [164, 425] width 9 height 9
click at [193, 465] on span "Edit" at bounding box center [189, 464] width 11 height 7
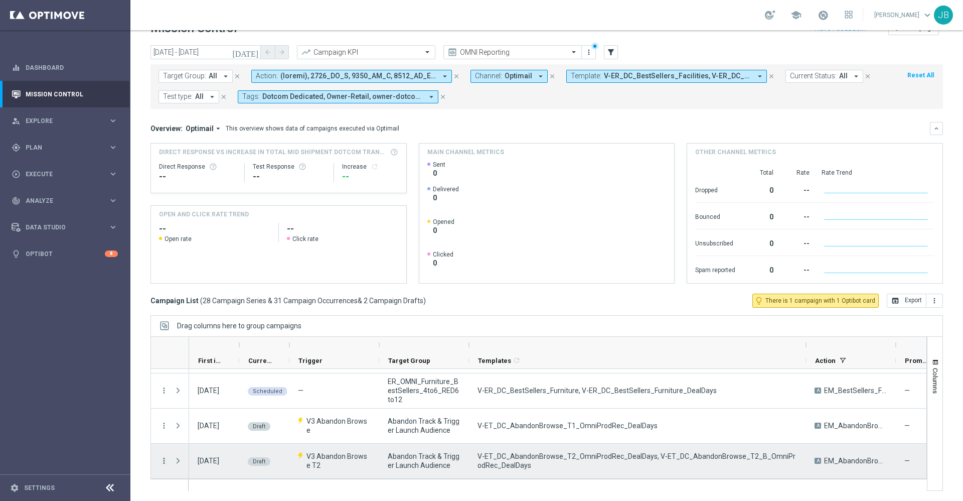
click at [164, 464] on icon "more_vert" at bounding box center [164, 460] width 9 height 9
click at [228, 429] on div "Edit" at bounding box center [230, 430] width 93 height 7
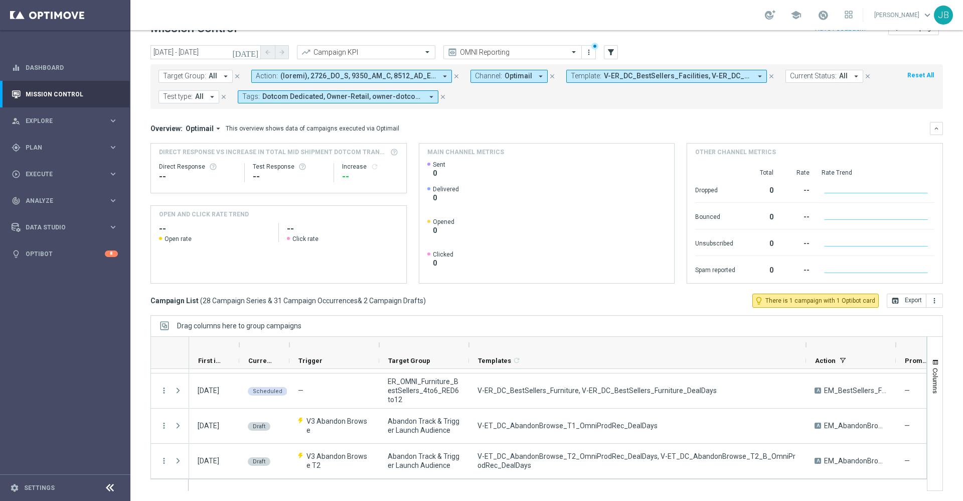
click at [620, 72] on span "V-ER_DC_BestSellers_Facilities, V-ER_DC_BestSellers_Furniture, V-ER_DC_BestSell…" at bounding box center [677, 76] width 147 height 9
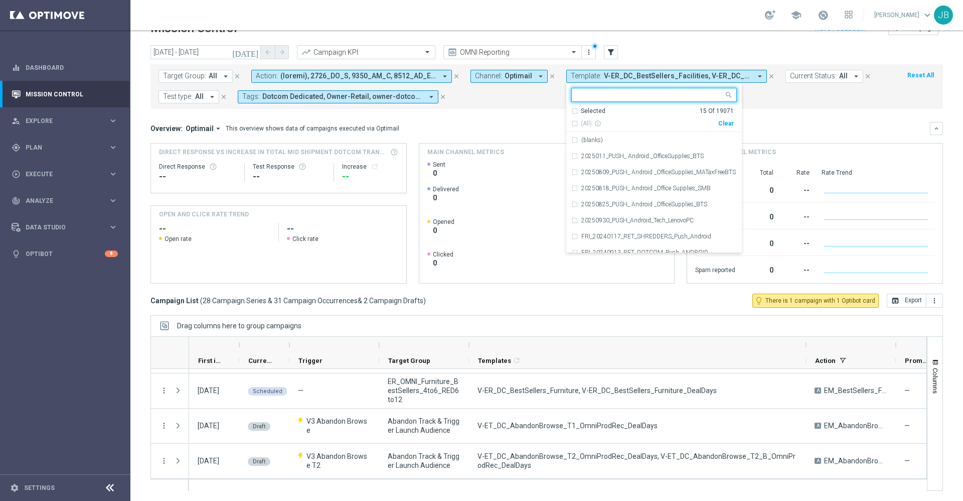
click at [0, 0] on div "Clear" at bounding box center [0, 0] width 0 height 0
click at [618, 93] on input "text" at bounding box center [650, 95] width 147 height 9
paste input "V-ET_DC_AbandonBrowse_T1_OmniProdRec_DealDays"
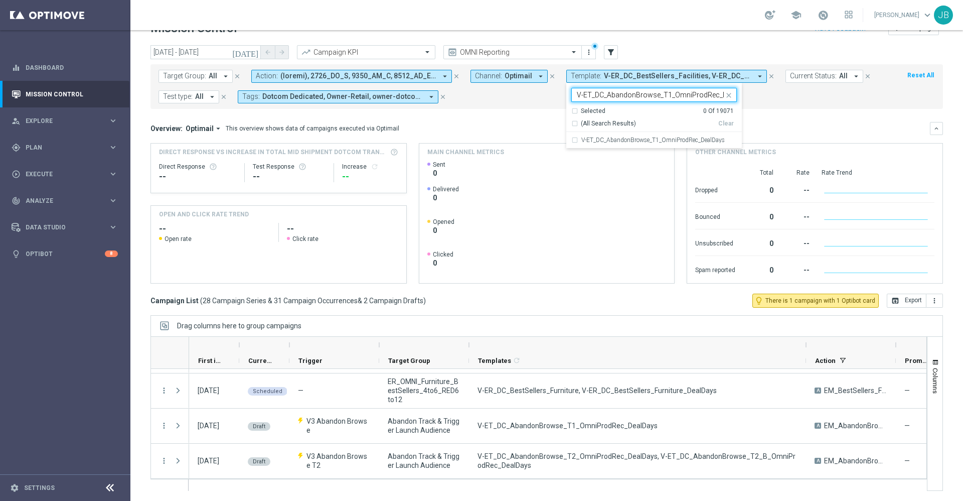
scroll to position [0, 22]
click at [624, 136] on div "V-ET_DC_AbandonBrowse_T1_OmniProdRec_DealDays" at bounding box center [654, 140] width 166 height 16
type input "V-ET_DC_AbandonBrowse_T1_OmniProdRec_DealDays"
click at [823, 123] on div "Overview: Optimail arrow_drop_down This overview shows data of campaigns execut…" at bounding box center [546, 128] width 793 height 13
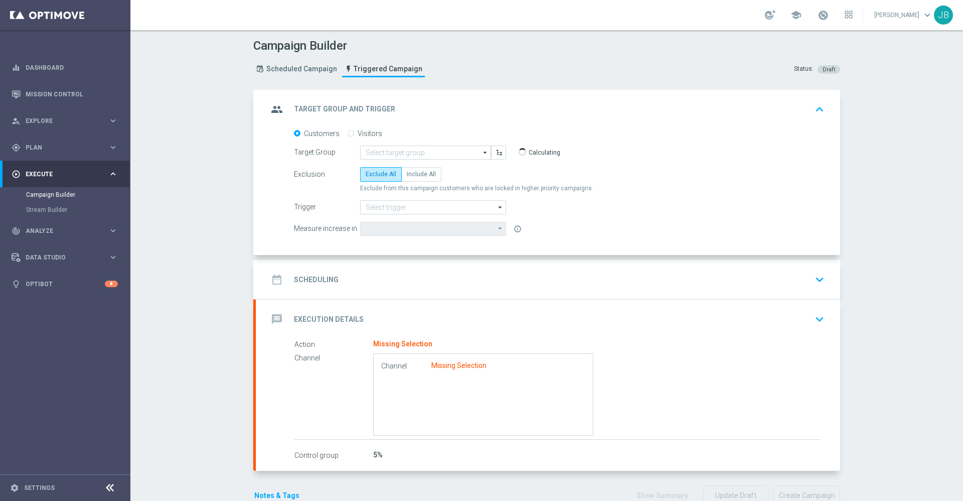
type input "Abandon Track & Trigger Launch Audience"
type input "V3 Abandon Browse"
type input "Total CORP Sales Amount"
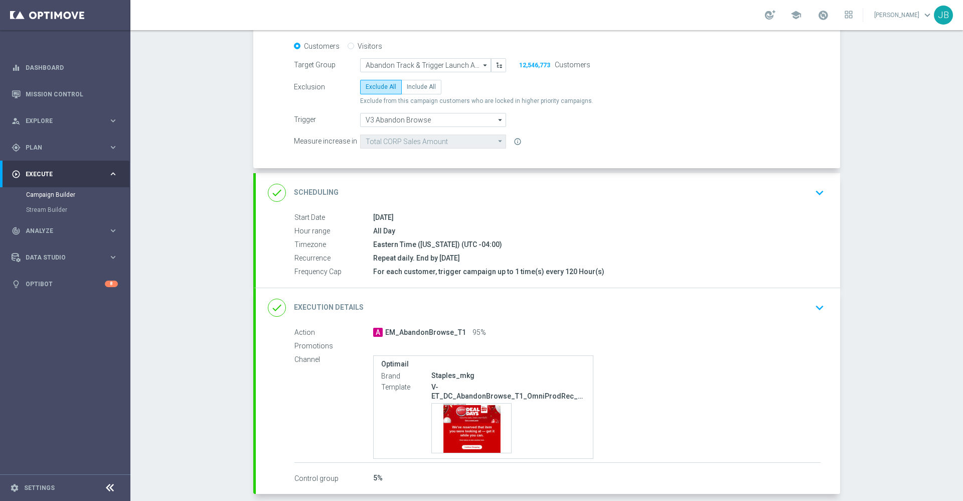
scroll to position [135, 0]
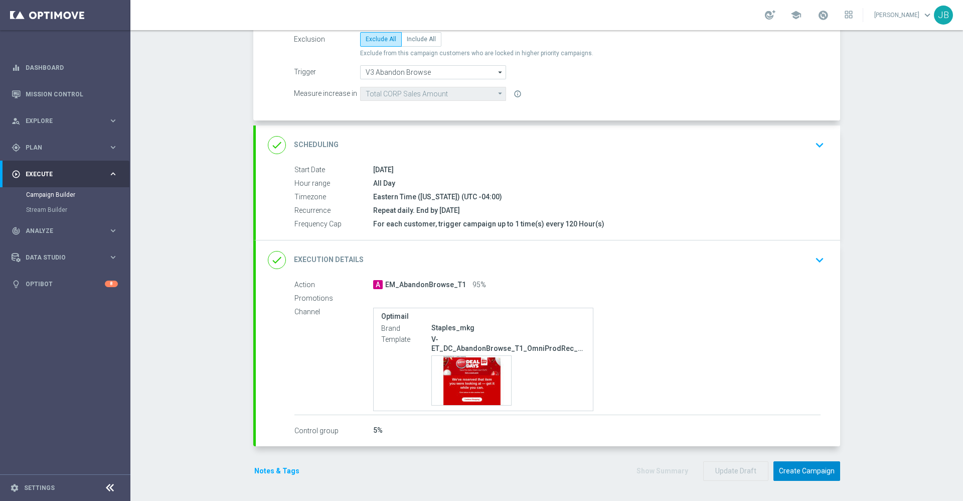
click at [792, 468] on button "Create Campaign" at bounding box center [807, 471] width 67 height 20
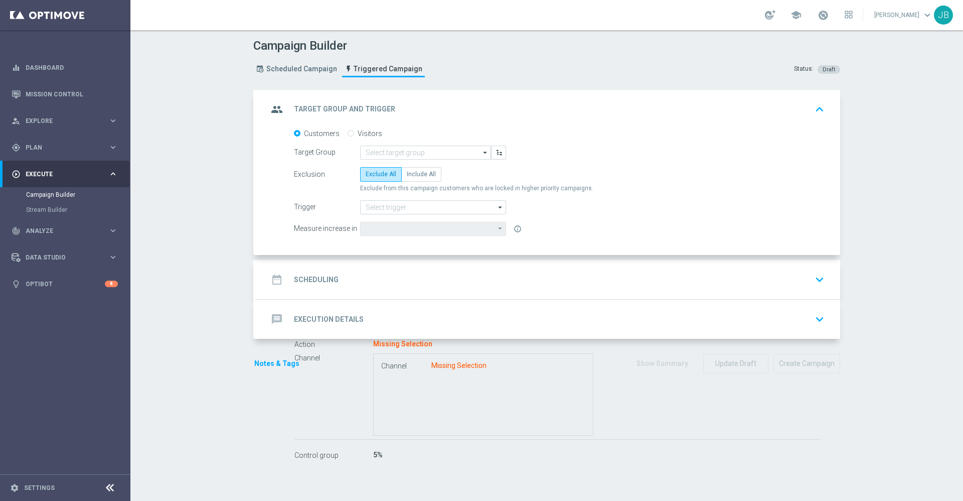
type input "Abandon Track & Trigger Launch Audience"
type input "V3 Abandon Browse T2"
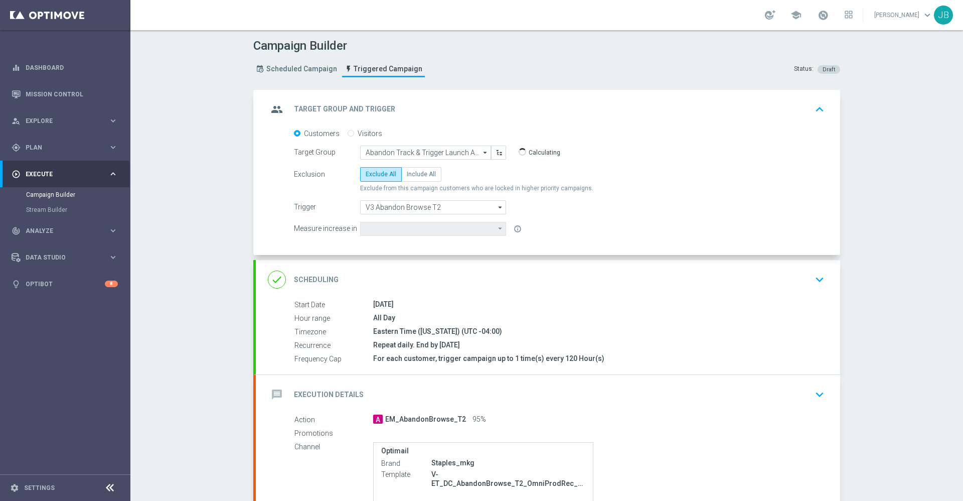
type input "Total CORP Sales Amount"
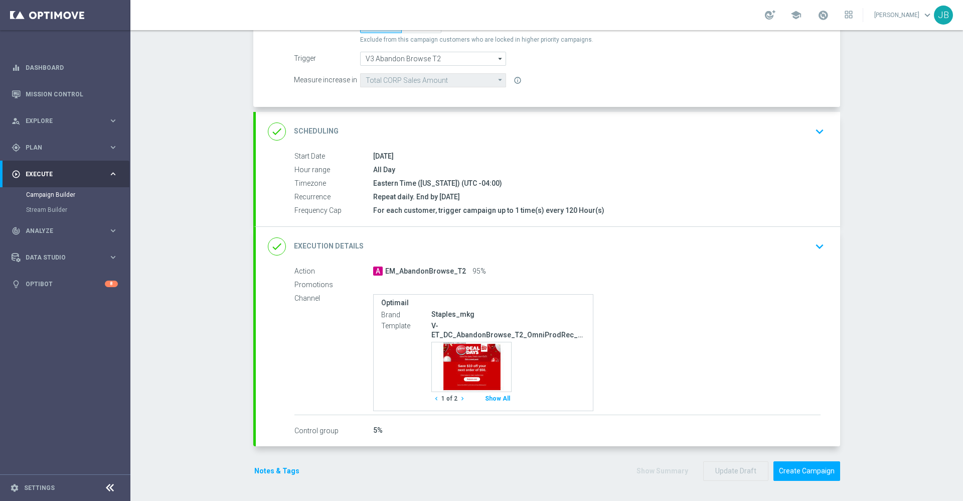
click at [459, 398] on icon "chevron_right" at bounding box center [462, 398] width 7 height 7
click at [433, 401] on icon "chevron_left" at bounding box center [436, 398] width 7 height 7
click at [787, 458] on form "group Target Group and Trigger keyboard_arrow_up Target Group launch | 12,546,7…" at bounding box center [546, 210] width 587 height 539
click at [794, 472] on button "Create Campaign" at bounding box center [807, 471] width 67 height 20
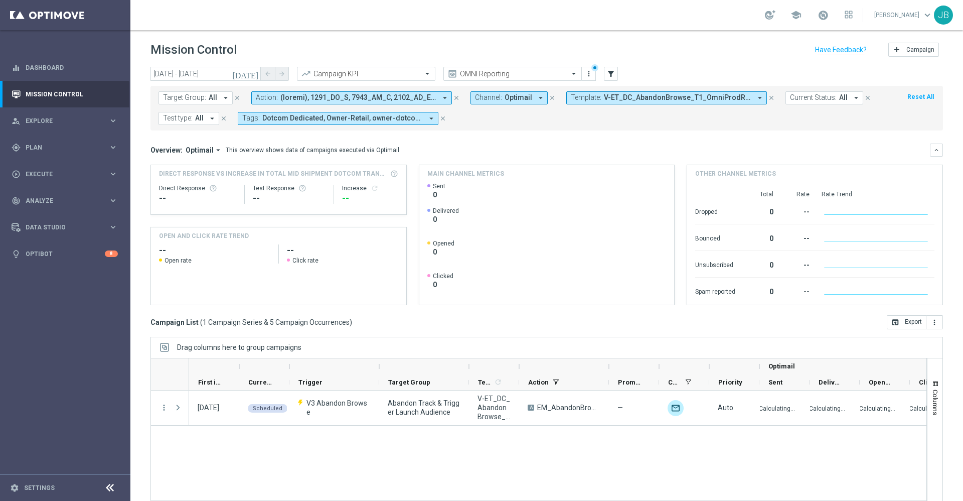
click at [521, 367] on div at bounding box center [564, 366] width 90 height 16
drag, startPoint x: 519, startPoint y: 367, endPoint x: 723, endPoint y: 367, distance: 203.7
click at [723, 367] on div at bounding box center [722, 366] width 4 height 16
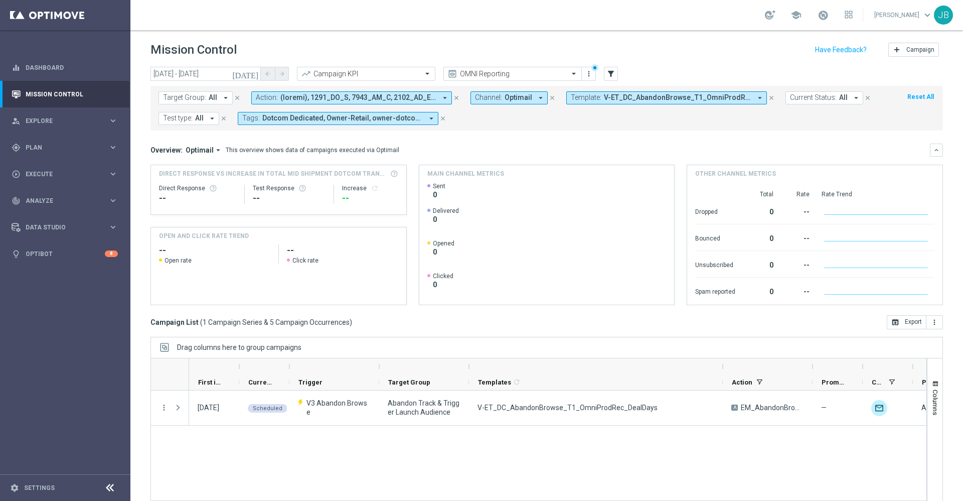
click at [659, 98] on span "V-ET_DC_AbandonBrowse_T1_OmniProdRec_DealDays" at bounding box center [677, 97] width 147 height 9
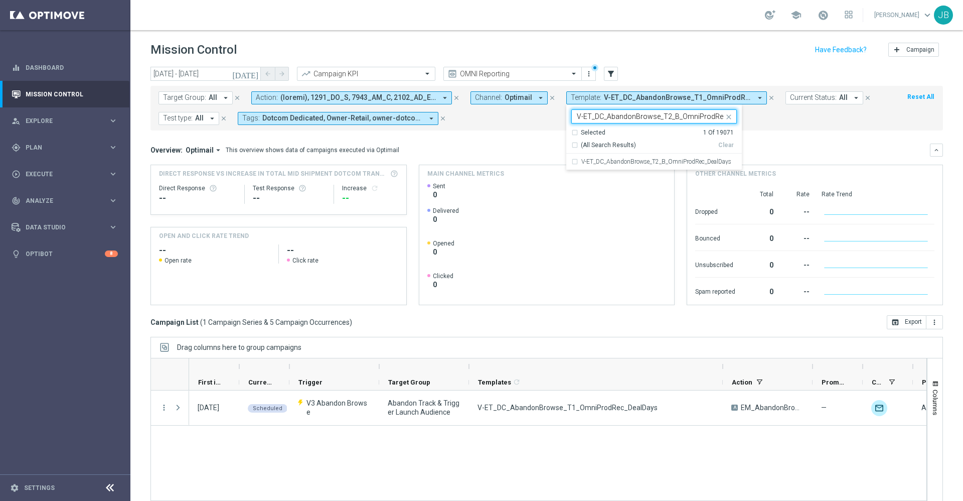
scroll to position [0, 29]
click at [657, 163] on label "V-ET_DC_AbandonBrowse_T2_B_OmniProdRec_DealDays" at bounding box center [656, 162] width 150 height 6
type input "V-ET_DC_AbandonBrowse_T2_B_OmniProdRec_DealDays"
click at [779, 146] on div "Overview: Optimail arrow_drop_down This overview shows data of campaigns execut…" at bounding box center [540, 149] width 780 height 9
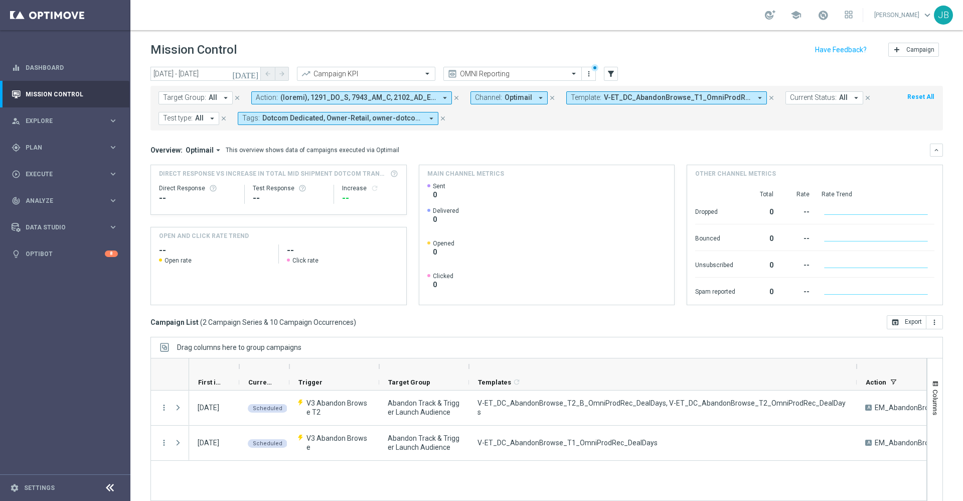
drag, startPoint x: 722, startPoint y: 366, endPoint x: 856, endPoint y: 360, distance: 134.1
click at [856, 360] on div at bounding box center [857, 366] width 4 height 16
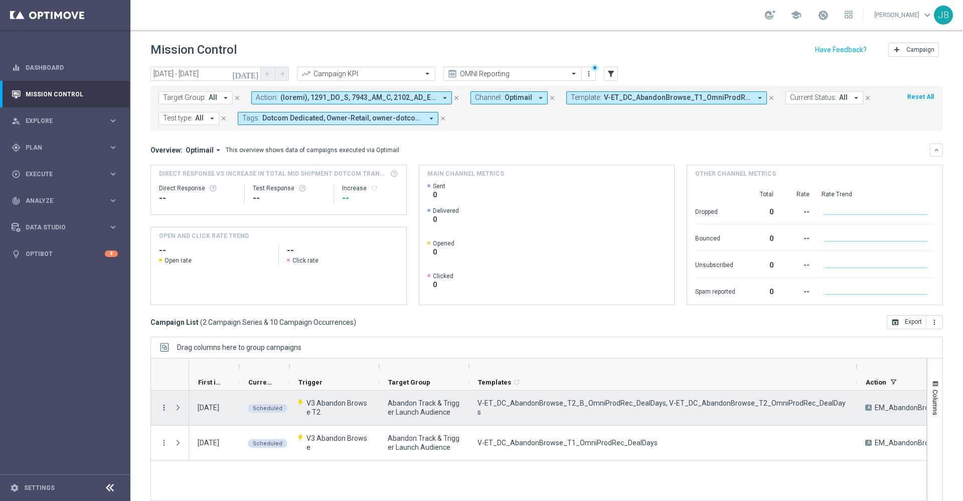
click at [164, 408] on icon "more_vert" at bounding box center [164, 407] width 9 height 9
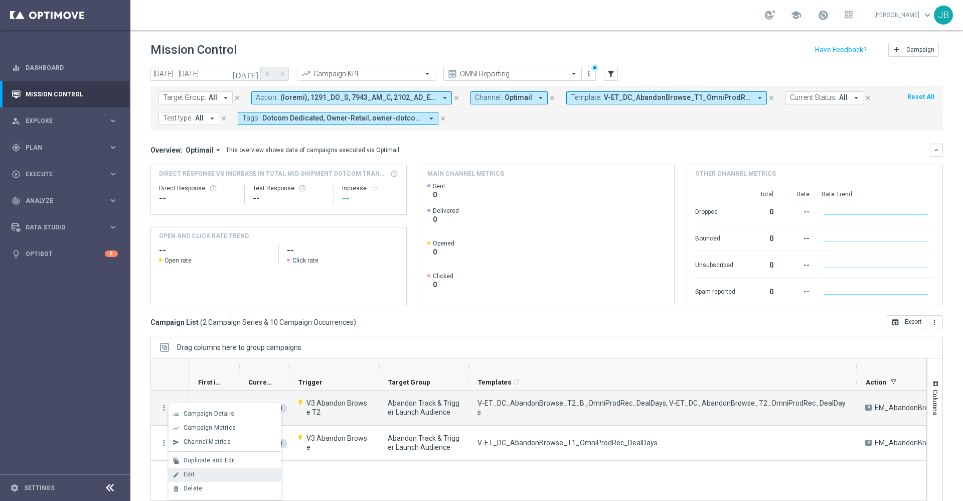
click at [199, 474] on div "Edit" at bounding box center [230, 474] width 93 height 7
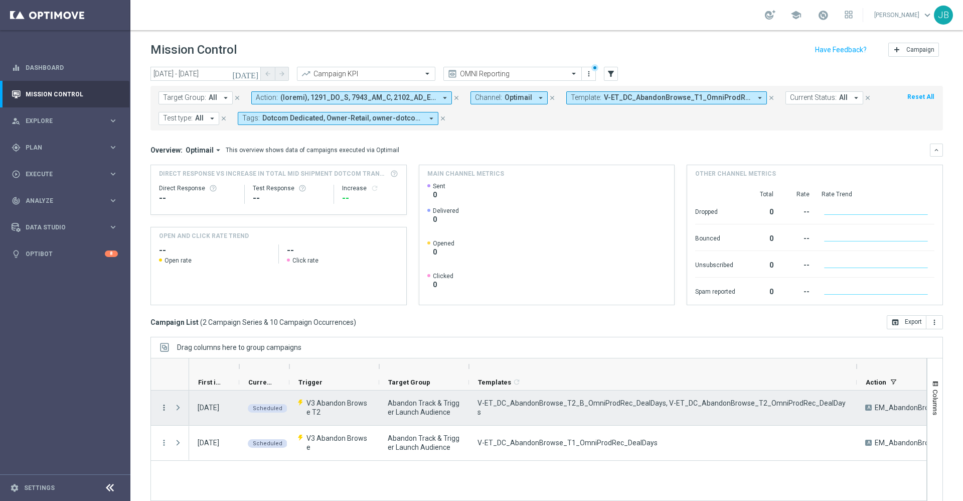
click at [165, 408] on icon "more_vert" at bounding box center [164, 407] width 9 height 9
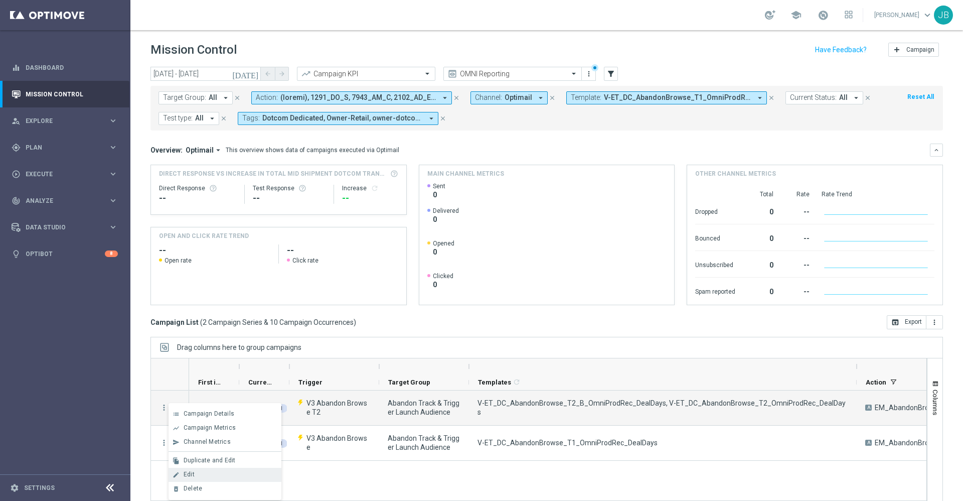
click at [201, 474] on div "Edit" at bounding box center [230, 474] width 93 height 7
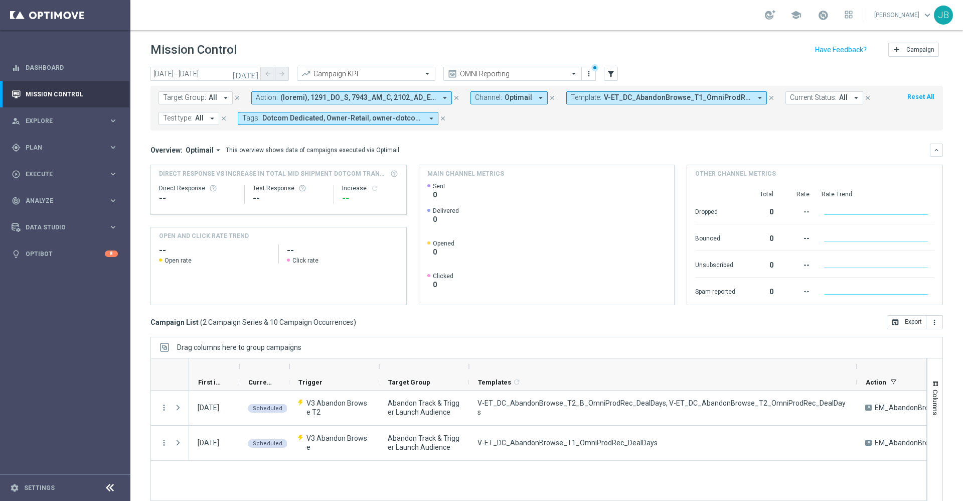
click at [650, 93] on span "V-ET_DC_AbandonBrowse_T1_OmniProdRec_DealDays, V-ET_DC_AbandonBrowse_T2_B_OmniP…" at bounding box center [677, 97] width 147 height 9
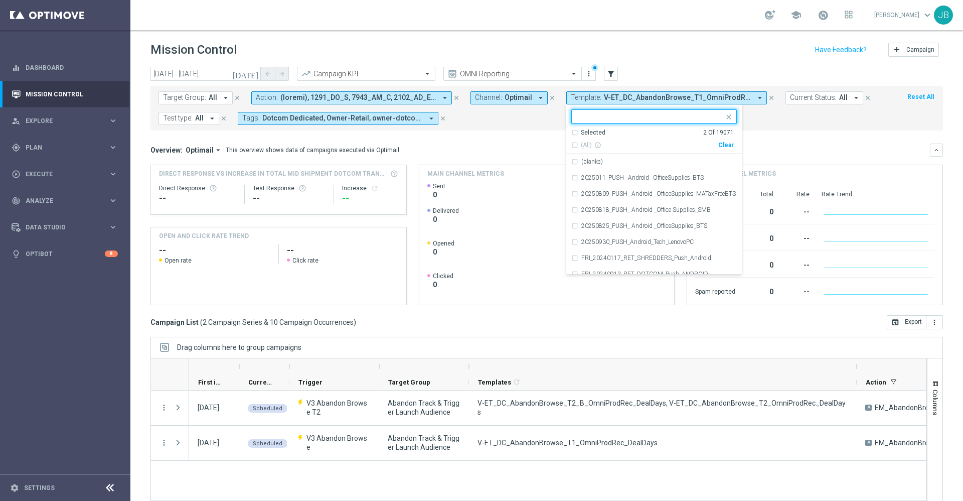
click at [634, 114] on input "text" at bounding box center [650, 116] width 147 height 9
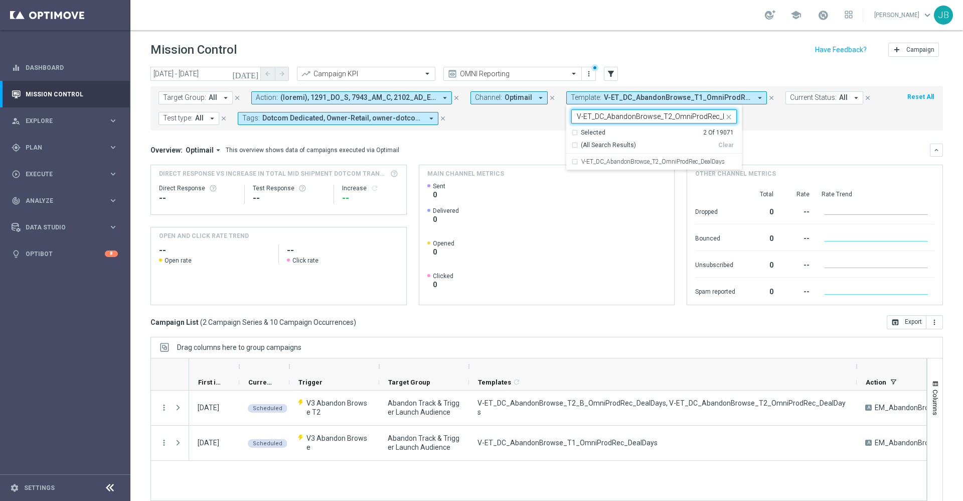
scroll to position [0, 22]
click at [631, 165] on div "V-ET_DC_AbandonBrowse_T2_OmniProdRec_DealDays" at bounding box center [654, 162] width 166 height 16
type input "V-ET_DC_AbandonBrowse_T2_OmniProdRec_DealDays"
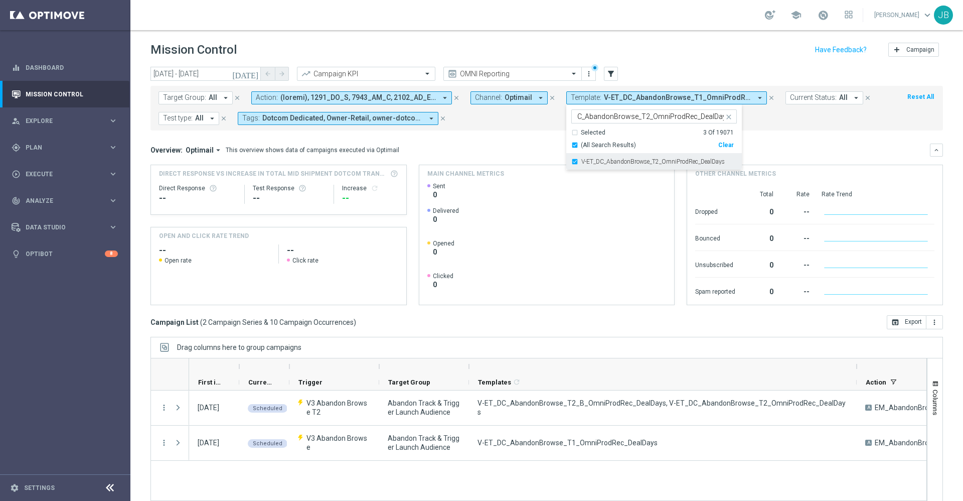
scroll to position [0, 0]
click at [793, 140] on mini-dashboard "Overview: Optimail arrow_drop_down This overview shows data of campaigns execut…" at bounding box center [546, 222] width 793 height 185
click at [682, 99] on span "V-ET_DC_AbandonBrowse_T1_OmniProdRec_DealDays, V-ET_DC_AbandonBrowse_T2_B_OmniP…" at bounding box center [677, 97] width 147 height 9
click at [671, 163] on label "V-ER_DC_BestSellers_Paper_DealDays" at bounding box center [629, 162] width 97 height 6
type input "V-ER_DC_BestSellers_Paper_DealDays"
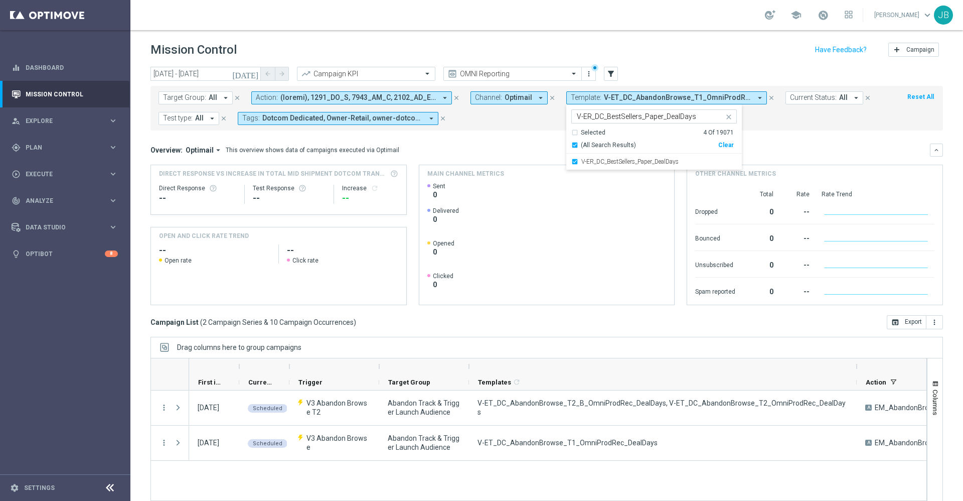
click at [812, 138] on mini-dashboard "Overview: Optimail arrow_drop_down This overview shows data of campaigns execut…" at bounding box center [546, 222] width 793 height 185
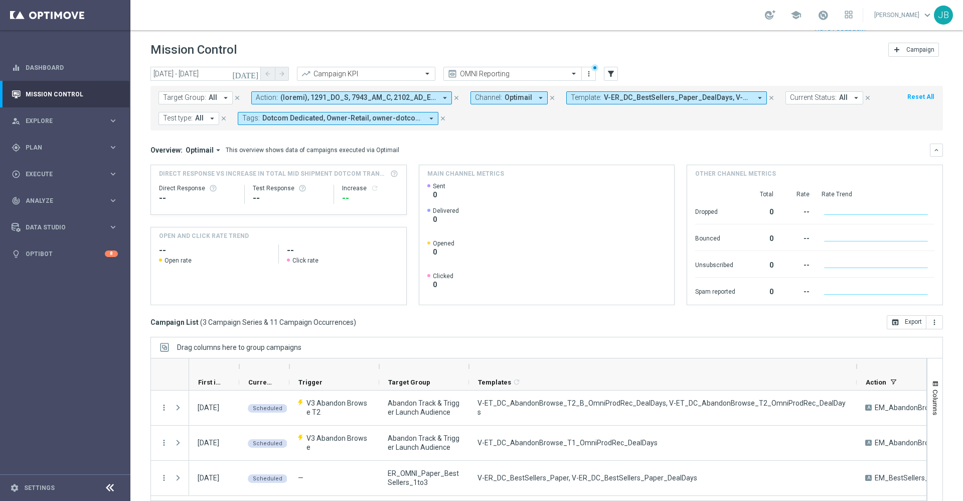
scroll to position [22, 0]
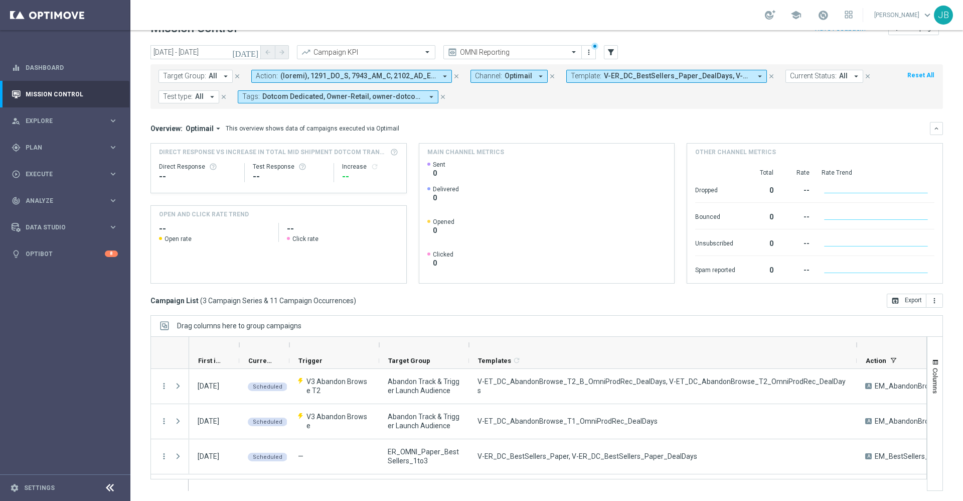
click at [630, 77] on span "V-ER_DC_BestSellers_Paper_DealDays, V-ET_DC_AbandonBrowse_T1_OmniProdRec_DealDa…" at bounding box center [677, 76] width 147 height 9
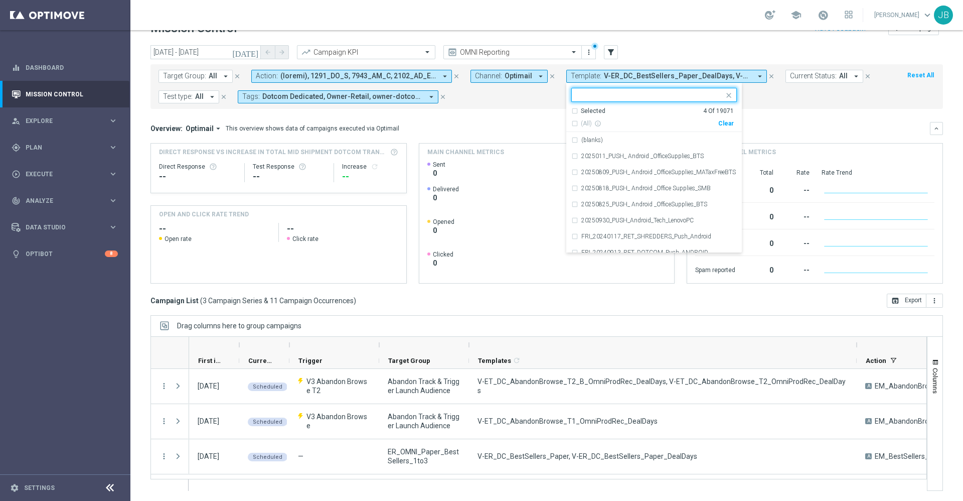
click at [631, 93] on input "text" at bounding box center [650, 95] width 147 height 9
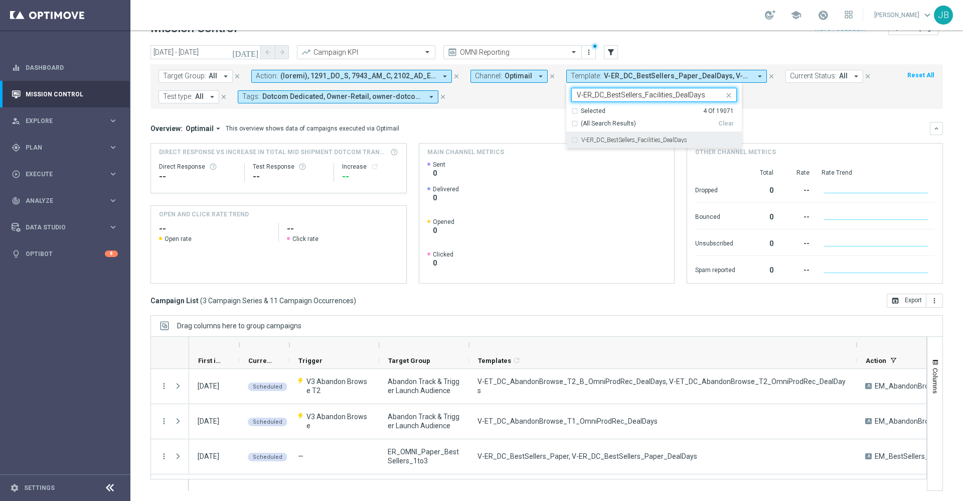
click at [639, 136] on div "V-ER_DC_BestSellers_Facilities_DealDays" at bounding box center [654, 140] width 166 height 16
type input "V-ER_DC_BestSellers_Facilities_DealDays"
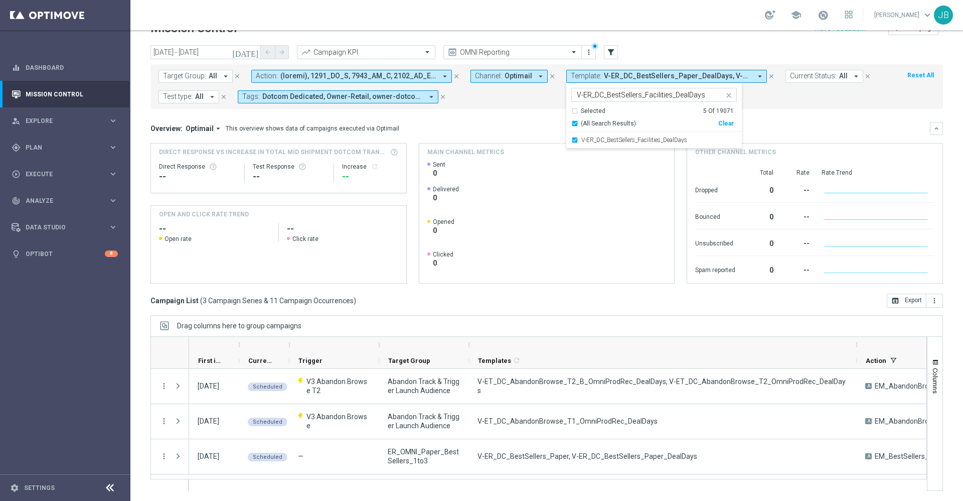
click at [802, 120] on mini-dashboard "Overview: Optimail arrow_drop_down This overview shows data of campaigns execut…" at bounding box center [546, 201] width 793 height 185
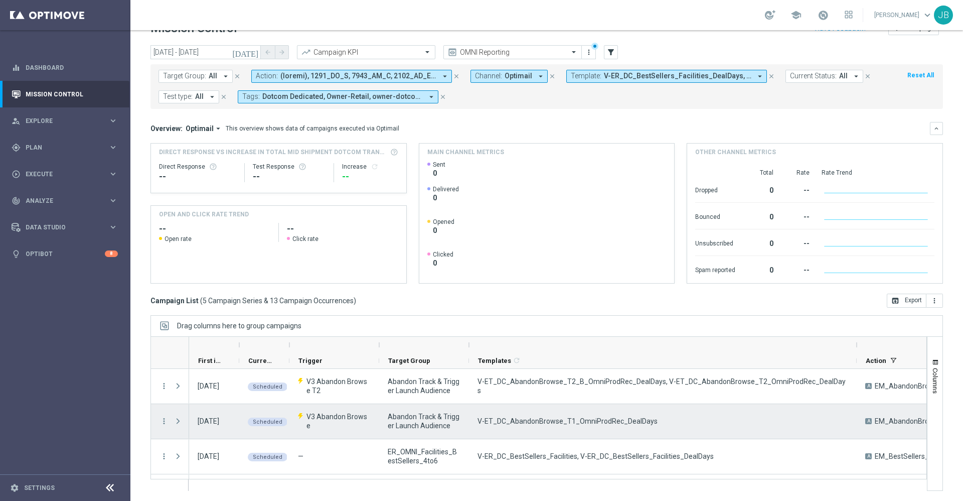
scroll to position [66, 0]
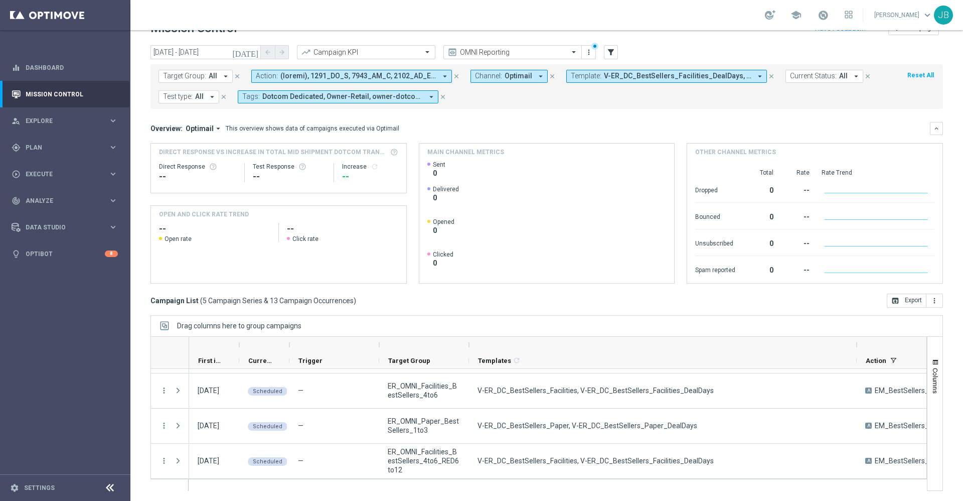
click at [678, 81] on button "Template: V-ER_DC_BestSellers_Facilities_DealDays, V-ER_DC_BestSellers_Paper_De…" at bounding box center [666, 76] width 201 height 13
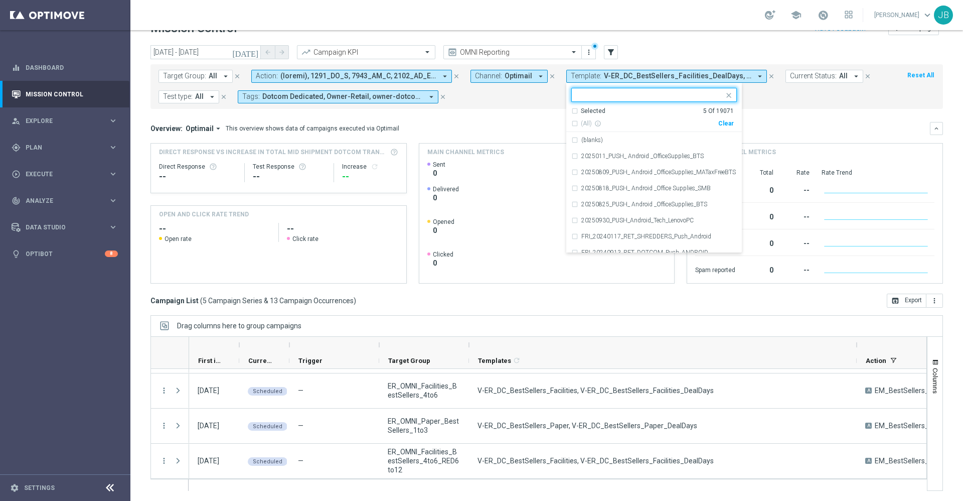
click at [649, 95] on input "text" at bounding box center [650, 95] width 147 height 9
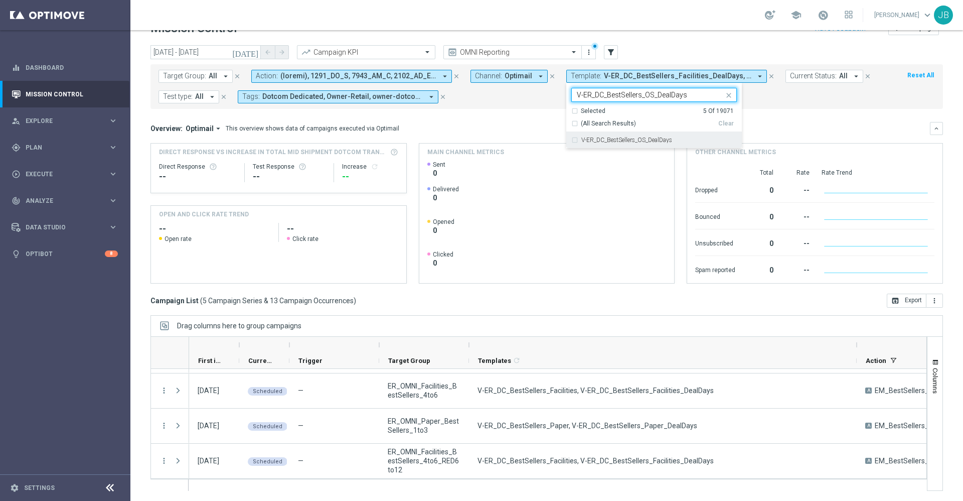
click at [639, 143] on div "V-ER_DC_BestSellers_OS_DealDays" at bounding box center [654, 140] width 166 height 16
type input "V-ER_DC_BestSellers_OS_DealDays"
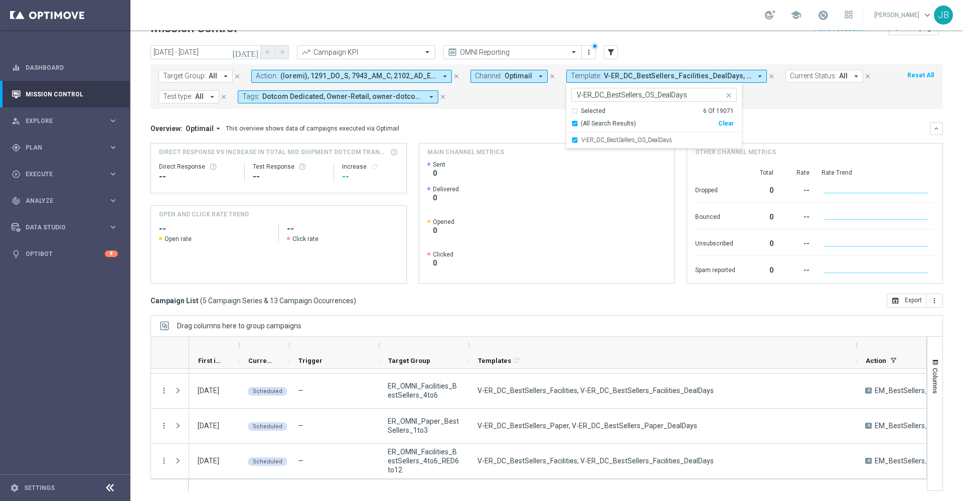
click at [791, 113] on mini-dashboard "Overview: Optimail arrow_drop_down This overview shows data of campaigns execut…" at bounding box center [546, 201] width 793 height 185
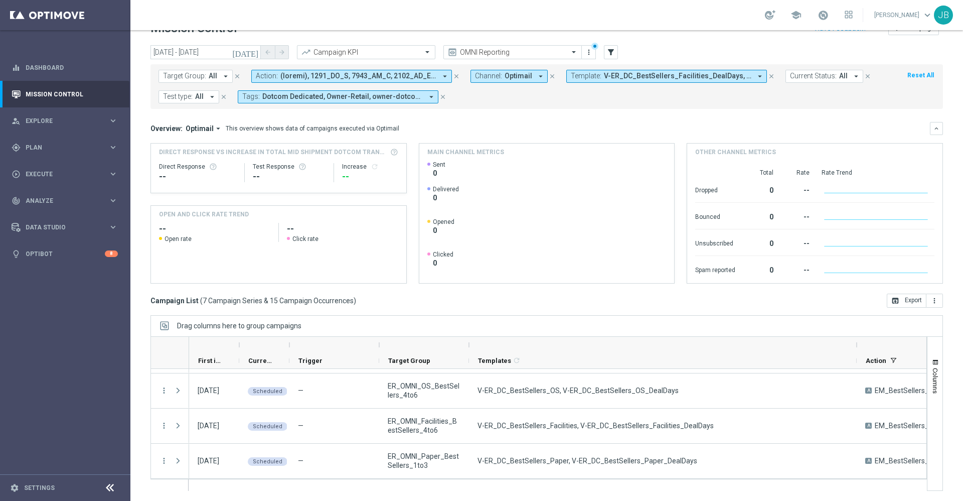
click at [696, 75] on span "V-ER_DC_BestSellers_Facilities_DealDays, V-ER_DC_BestSellers_OS_DealDays, V-ER_…" at bounding box center [677, 76] width 147 height 9
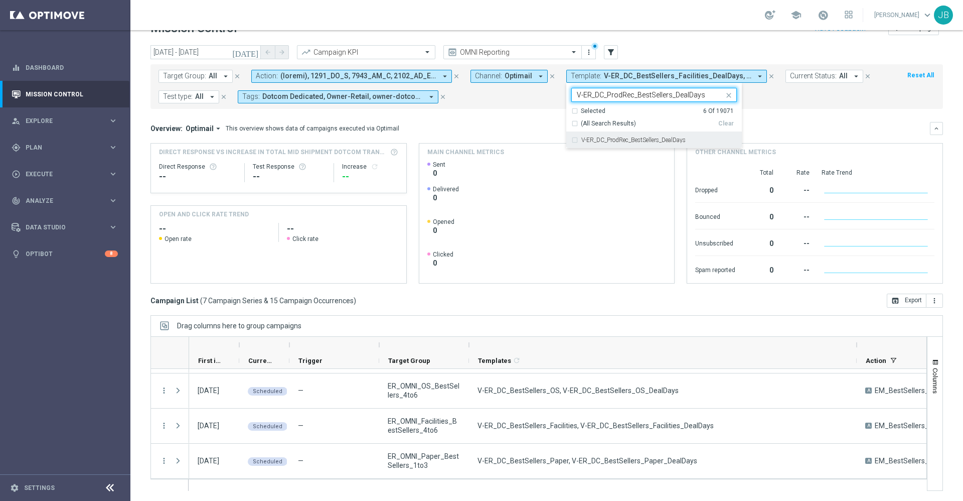
click at [654, 139] on label "V-ER_DC_ProdRec_BestSellers_DealDays" at bounding box center [633, 140] width 104 height 6
type input "V-ER_DC_ProdRec_BestSellers_DealDays"
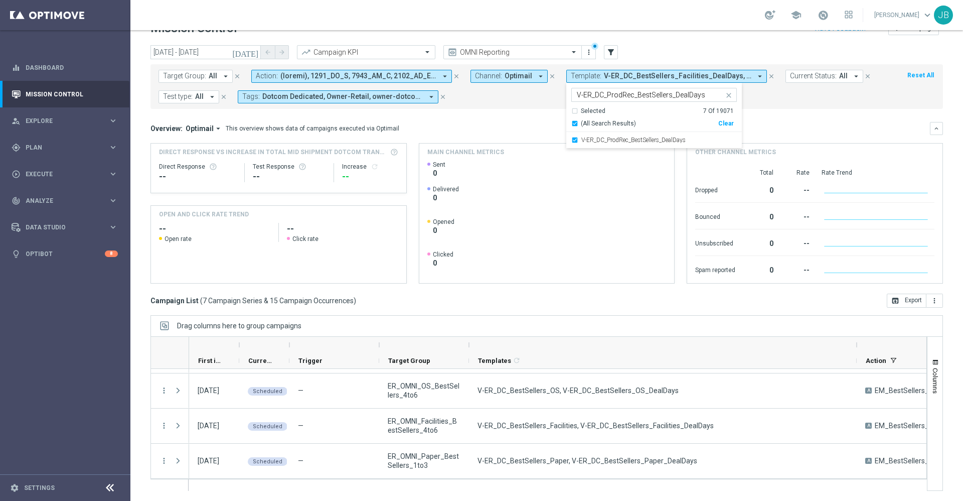
click at [791, 115] on mini-dashboard "Overview: Optimail arrow_drop_down This overview shows data of campaigns execut…" at bounding box center [546, 201] width 793 height 185
click at [701, 80] on button "Template: V-ER_DC_BestSellers_Facilities_DealDays, V-ER_DC_BestSellers_OS_DealD…" at bounding box center [666, 76] width 201 height 13
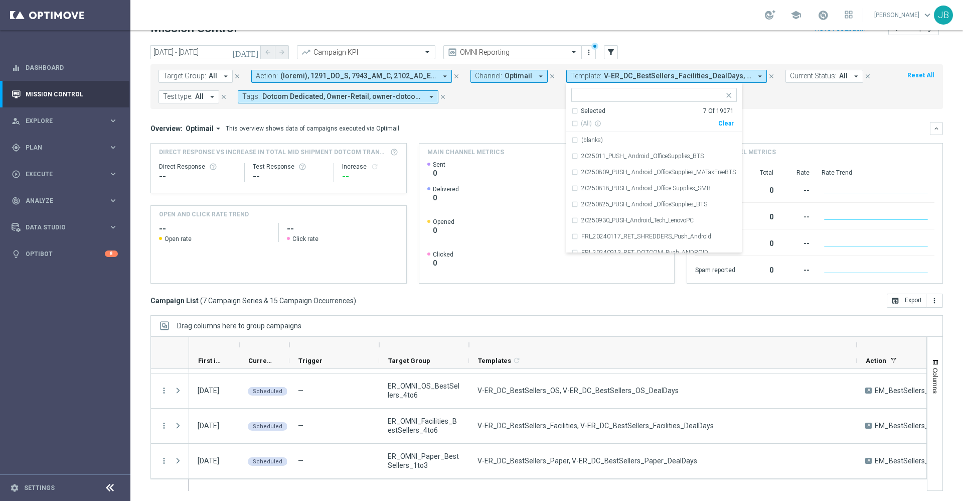
click at [794, 124] on div "Overview: Optimail arrow_drop_down This overview shows data of campaigns execut…" at bounding box center [540, 128] width 780 height 9
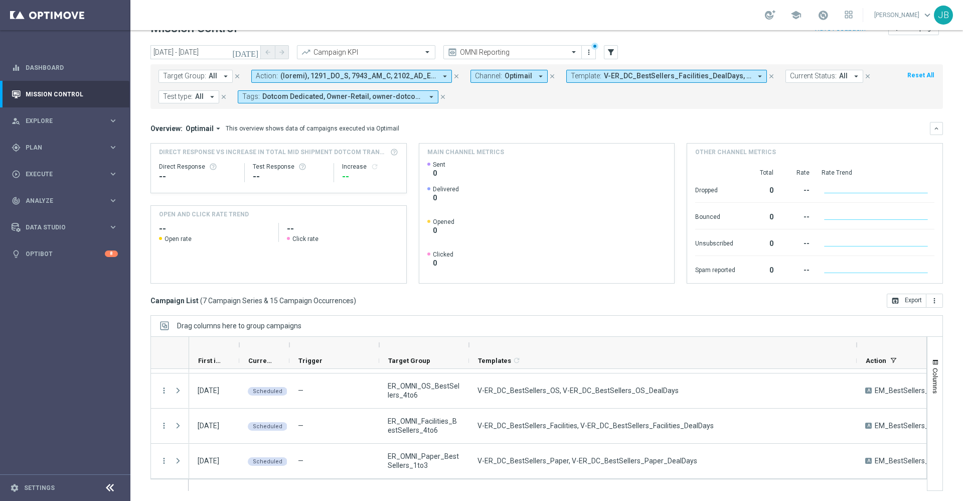
click at [672, 77] on span "V-ER_DC_BestSellers_Facilities_DealDays, V-ER_DC_BestSellers_OS_DealDays, V-ER_…" at bounding box center [677, 76] width 147 height 9
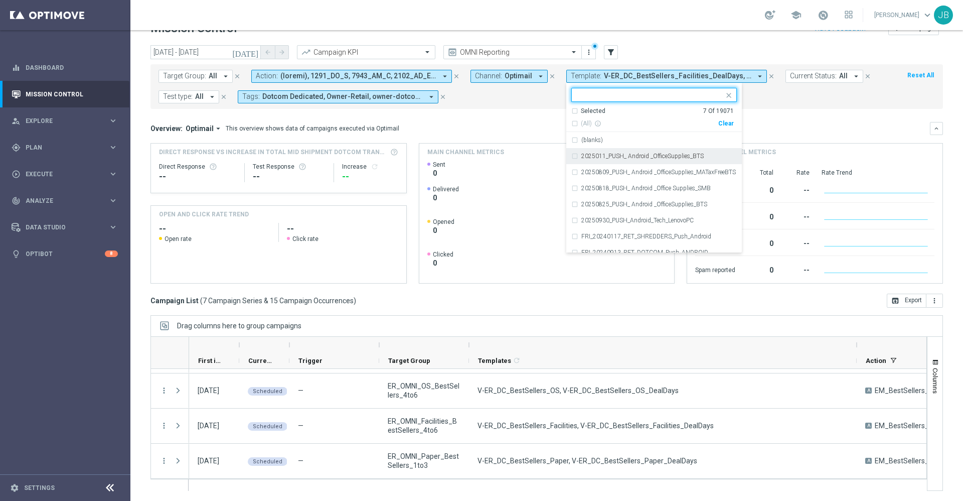
click at [637, 94] on input "text" at bounding box center [650, 95] width 147 height 9
paste input "V-ER_DC_ProdRec_BestSellers_DealDays"
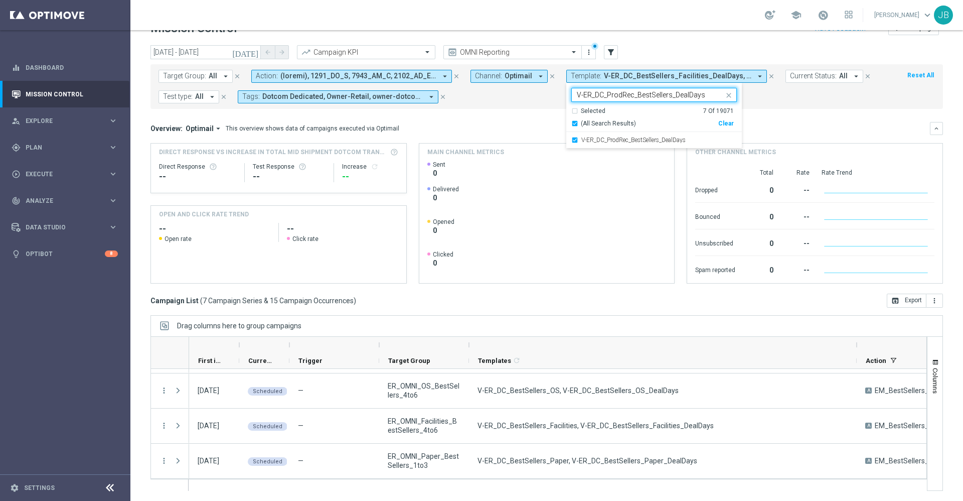
type input "V-ER_DC_ProdRec_BestSellers_DealDays"
click at [780, 124] on div "Overview: Optimail arrow_drop_down This overview shows data of campaigns execut…" at bounding box center [540, 128] width 780 height 9
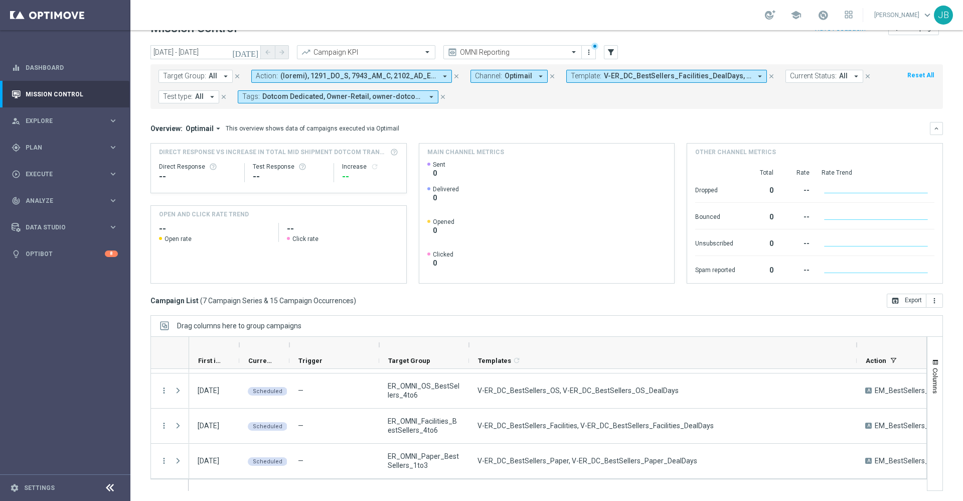
click at [683, 72] on span "V-ER_DC_BestSellers_Facilities_DealDays, V-ER_DC_BestSellers_OS_DealDays, V-ER_…" at bounding box center [677, 76] width 147 height 9
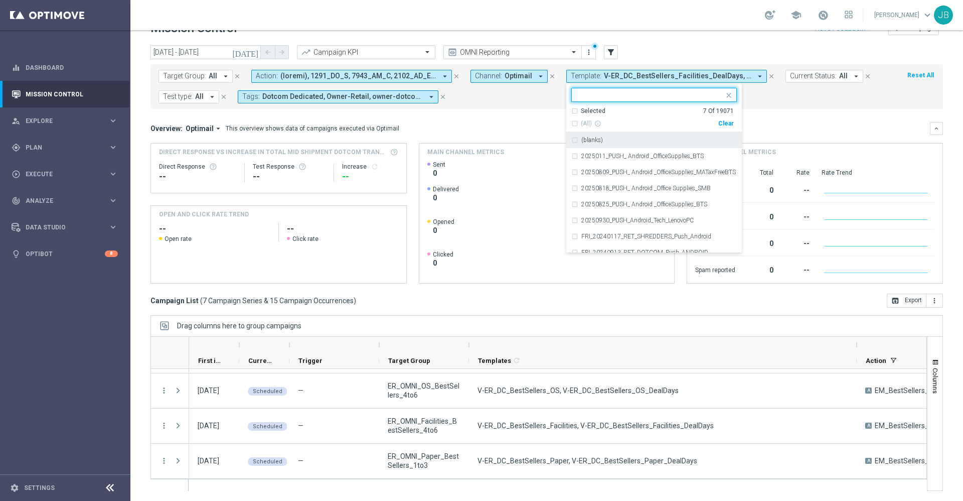
click at [0, 0] on div "Clear" at bounding box center [0, 0] width 0 height 0
click at [769, 121] on mini-dashboard "Overview: Optimail arrow_drop_down This overview shows data of campaigns execut…" at bounding box center [546, 201] width 793 height 185
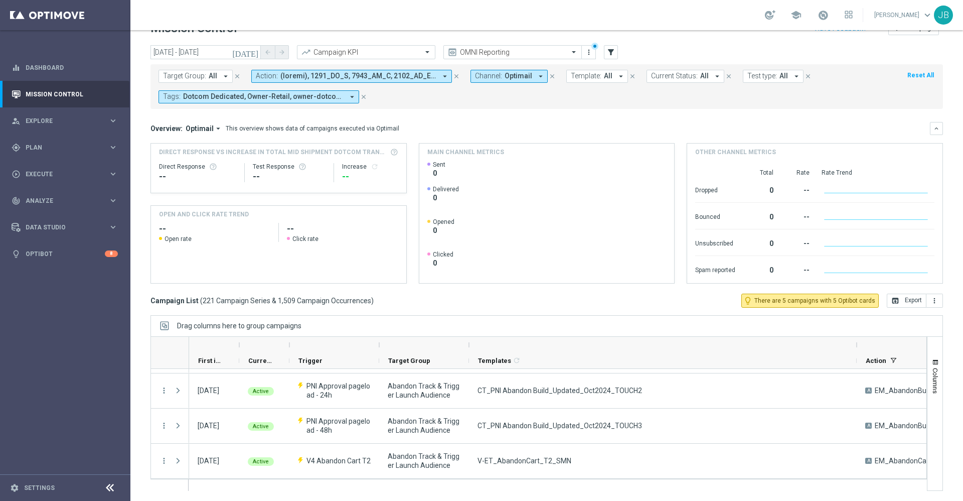
click at [252, 52] on icon "[DATE]" at bounding box center [245, 52] width 27 height 9
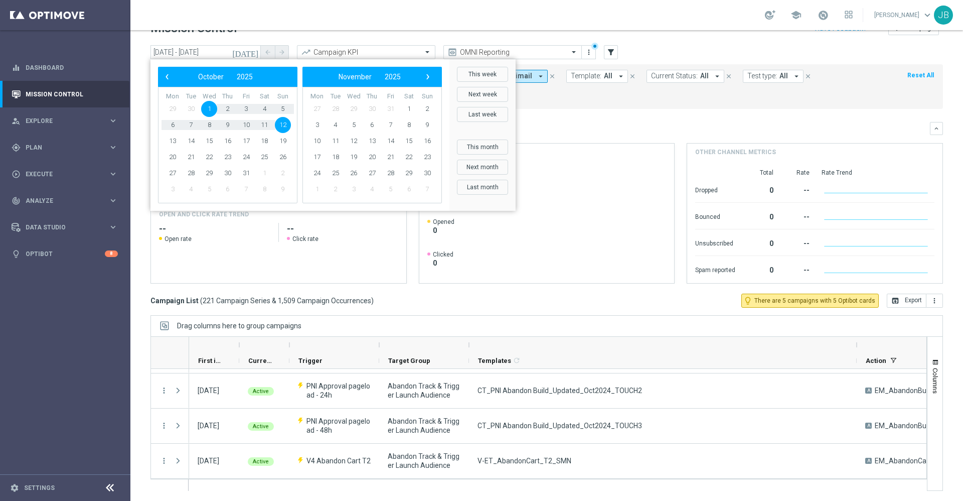
click at [210, 109] on span "1" at bounding box center [209, 109] width 16 height 16
click at [285, 108] on span "5" at bounding box center [283, 109] width 16 height 16
type input "01 Oct 2025 - 05 Oct 2025"
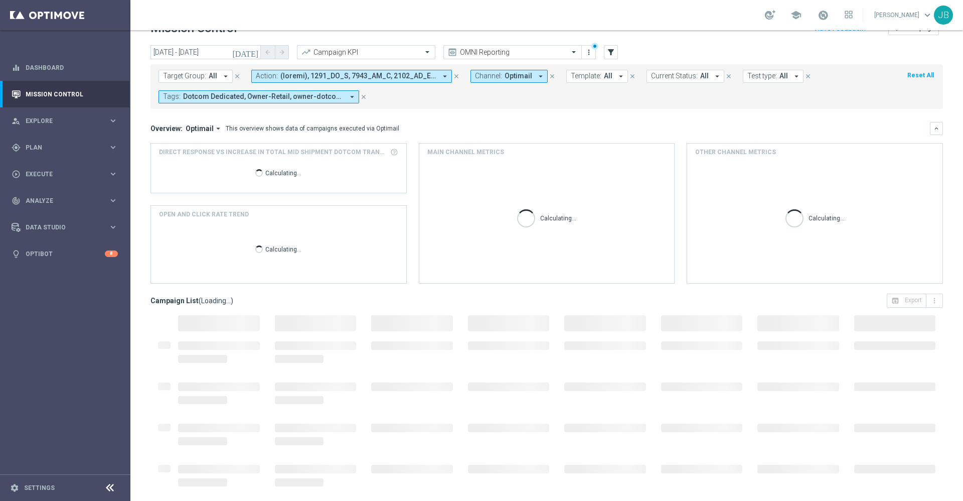
click at [577, 76] on span "Template:" at bounding box center [586, 76] width 31 height 9
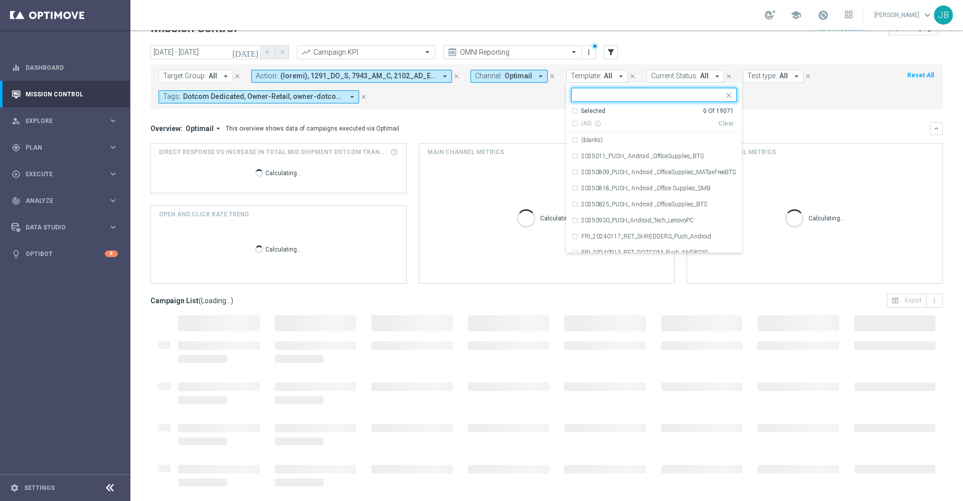
type input "V-ER_DC_ProdRec_BestSellers_DealDays"
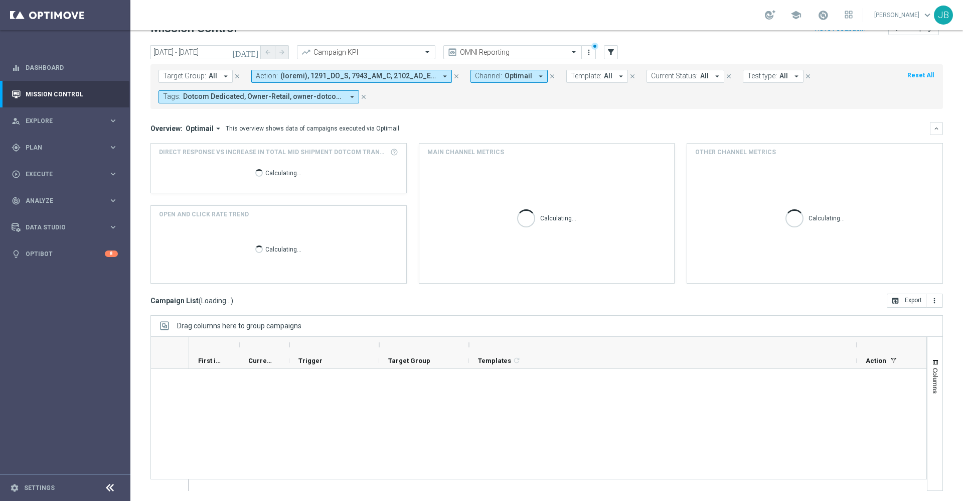
click at [634, 141] on div "Overview: Optimail arrow_drop_down This overview shows data of campaigns execut…" at bounding box center [546, 203] width 793 height 162
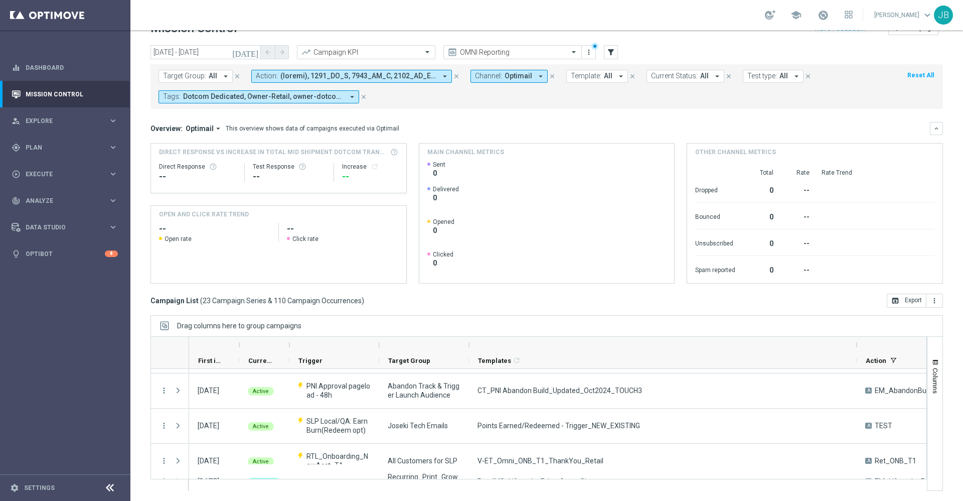
scroll to position [1, 0]
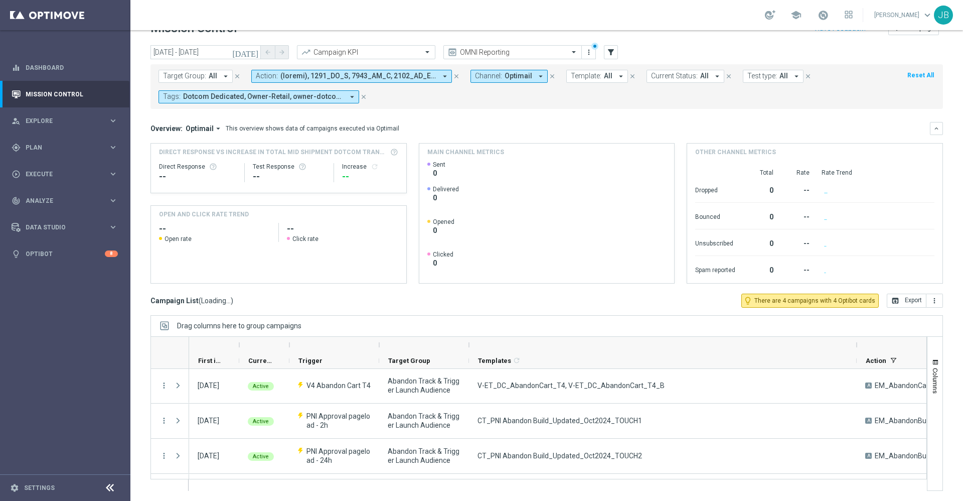
click at [604, 75] on span "All" at bounding box center [608, 76] width 9 height 9
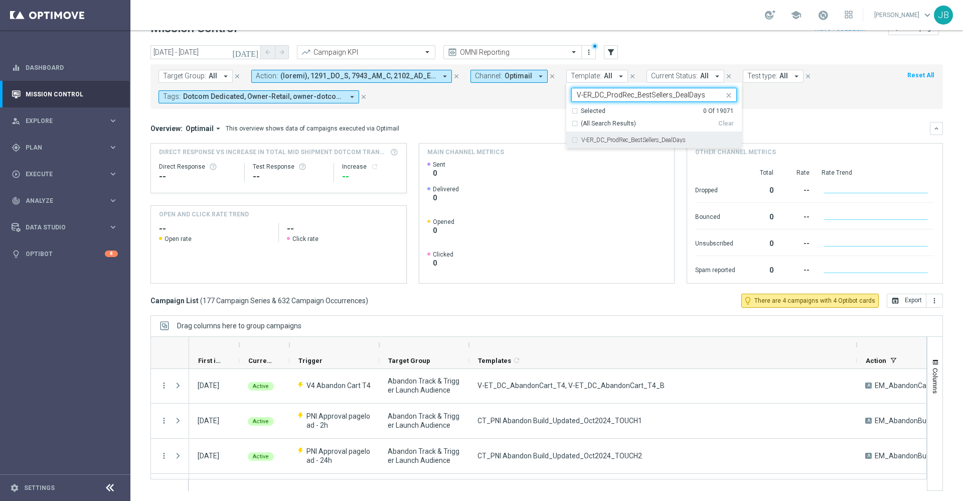
click at [636, 142] on label "V-ER_DC_ProdRec_BestSellers_DealDays" at bounding box center [633, 140] width 104 height 6
type input "V-ER_DC_ProdRec_BestSellers_DealDays"
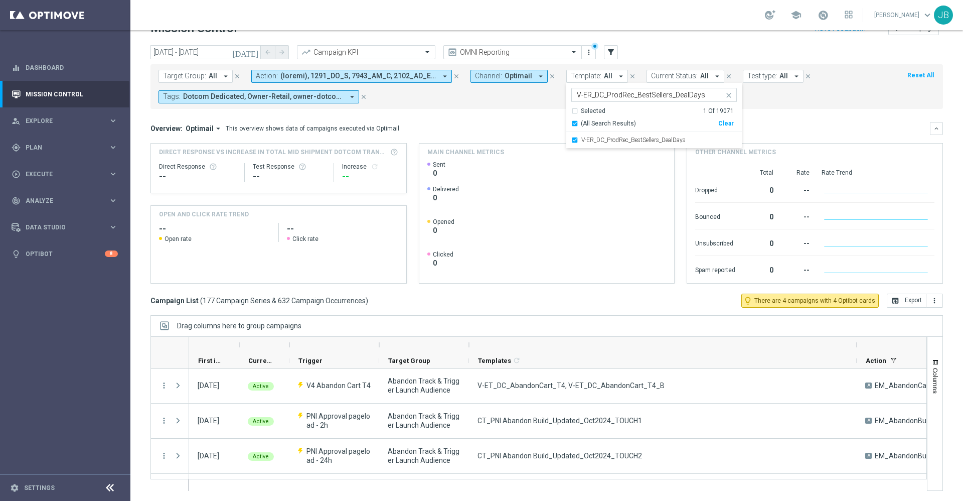
click at [778, 126] on div "Overview: Optimail arrow_drop_down This overview shows data of campaigns execut…" at bounding box center [540, 128] width 780 height 9
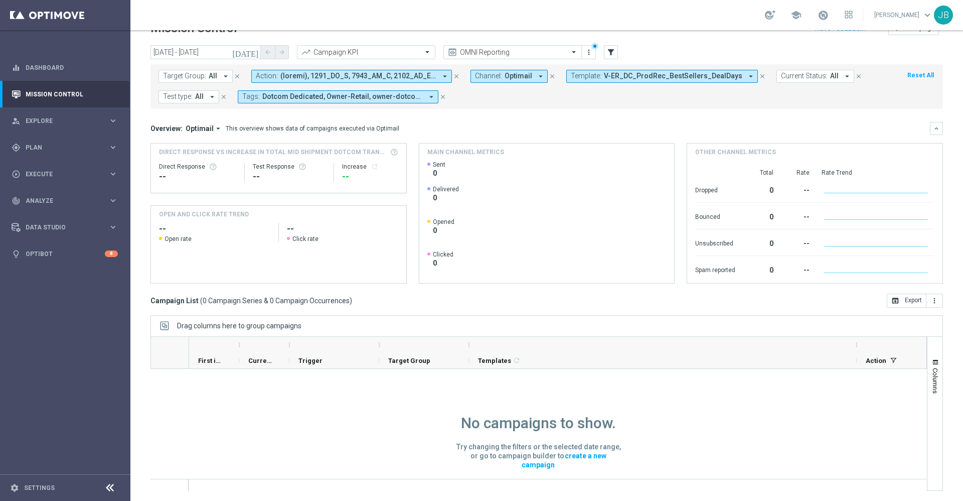
click at [708, 76] on span "V-ER_DC_ProdRec_BestSellers_DealDays" at bounding box center [673, 76] width 138 height 9
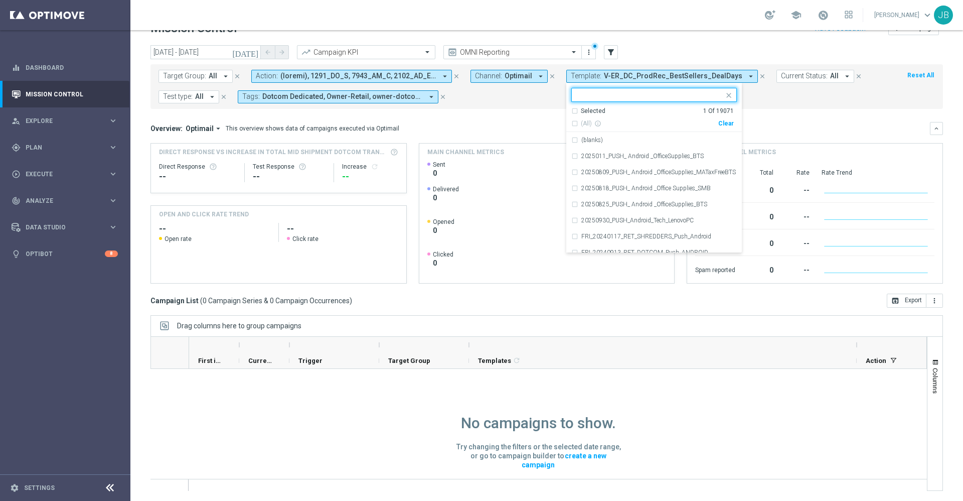
click at [641, 91] on input "text" at bounding box center [650, 95] width 147 height 9
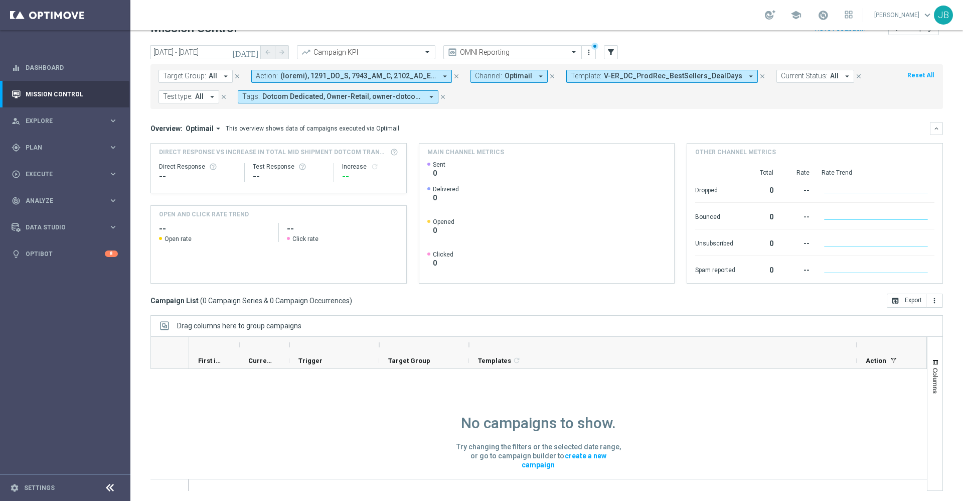
click at [640, 79] on span "V-ER_DC_ProdRec_BestSellers_DealDays" at bounding box center [673, 76] width 138 height 9
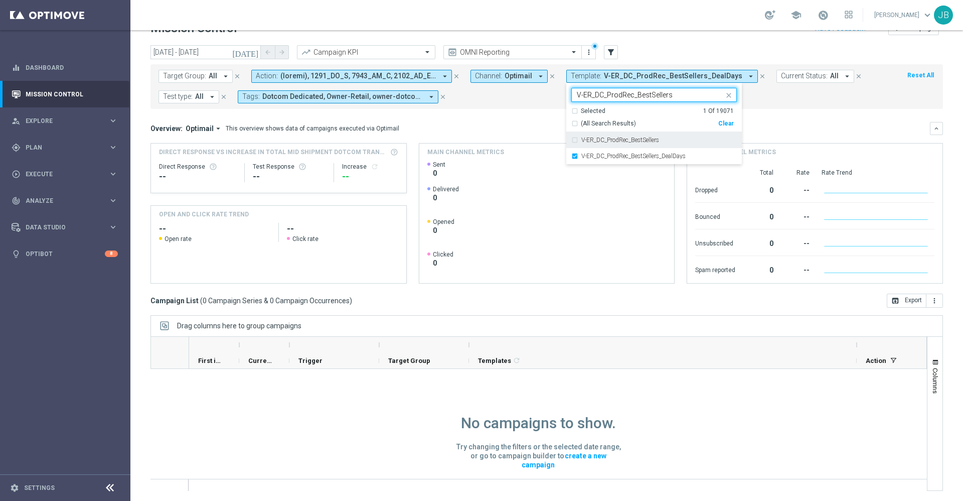
click at [628, 140] on label "V-ER_DC_ProdRec_BestSellers" at bounding box center [620, 140] width 78 height 6
type input "V-ER_DC_ProdRec_BestSellers"
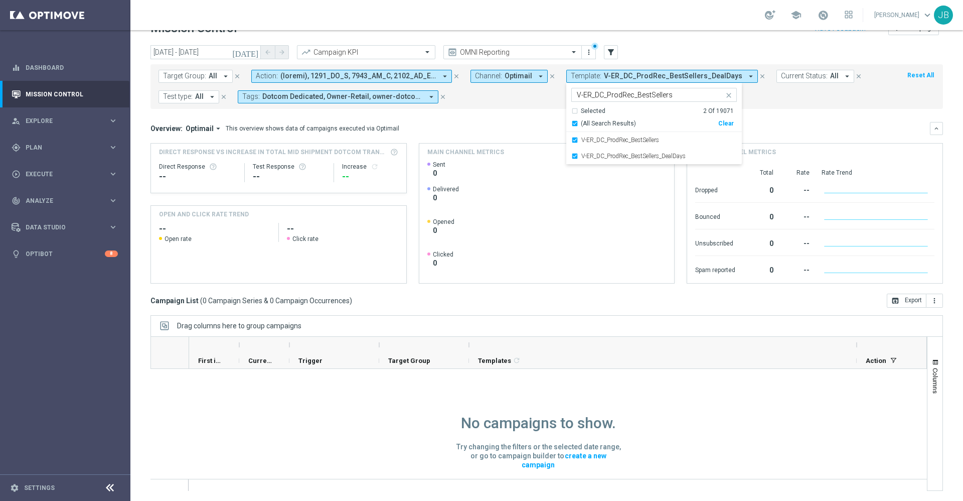
click at [814, 126] on div "Overview: Optimail arrow_drop_down This overview shows data of campaigns execut…" at bounding box center [540, 128] width 780 height 9
click at [712, 123] on div "Overview: Optimail arrow_drop_down This overview shows data of campaigns execut…" at bounding box center [546, 128] width 793 height 13
click at [250, 51] on button "[DATE]" at bounding box center [246, 52] width 30 height 15
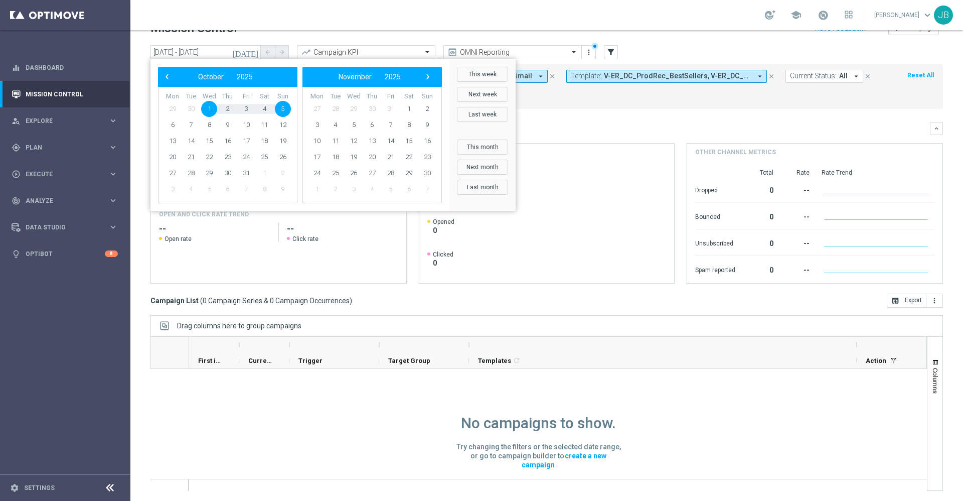
click at [207, 111] on span "1" at bounding box center [209, 109] width 16 height 16
click at [285, 127] on span "12" at bounding box center [283, 125] width 16 height 16
type input "01 Oct 2025 - 12 Oct 2025"
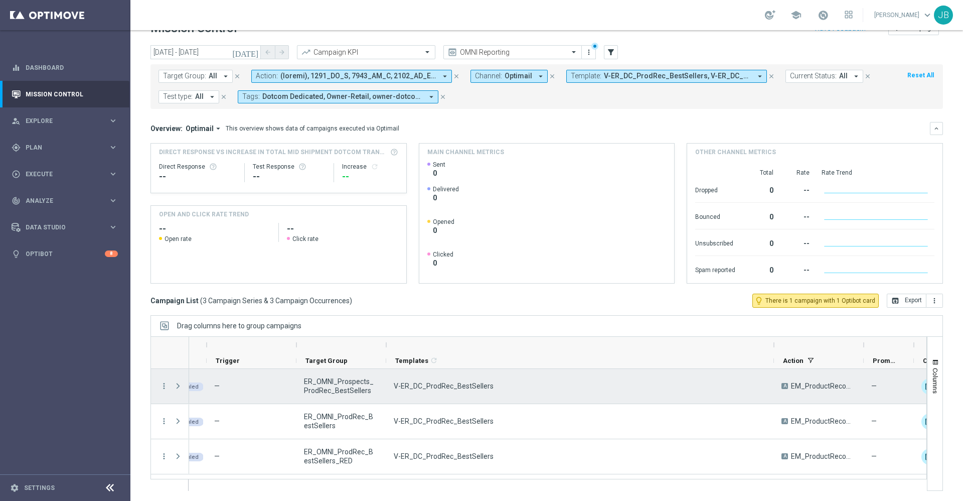
scroll to position [0, 82]
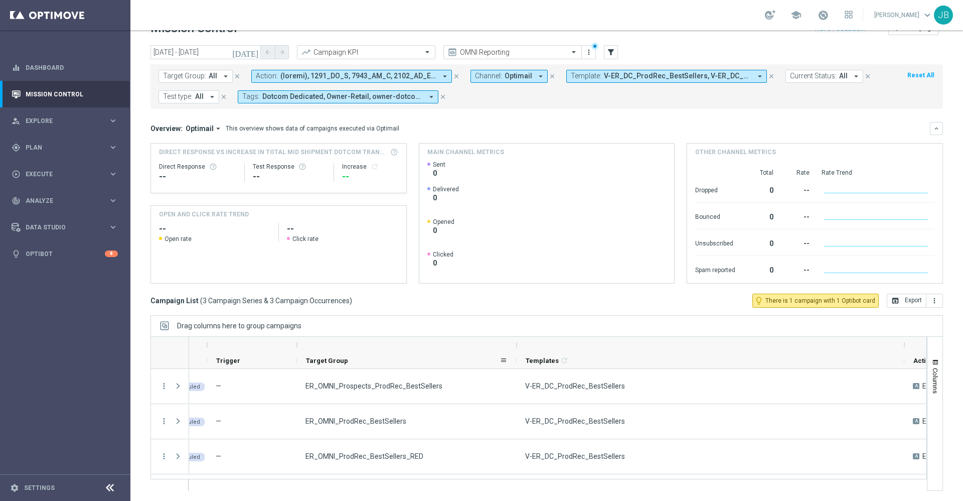
drag, startPoint x: 386, startPoint y: 346, endPoint x: 516, endPoint y: 363, distance: 131.0
click at [516, 363] on div "First in Range Current Status 1" at bounding box center [945, 353] width 1677 height 32
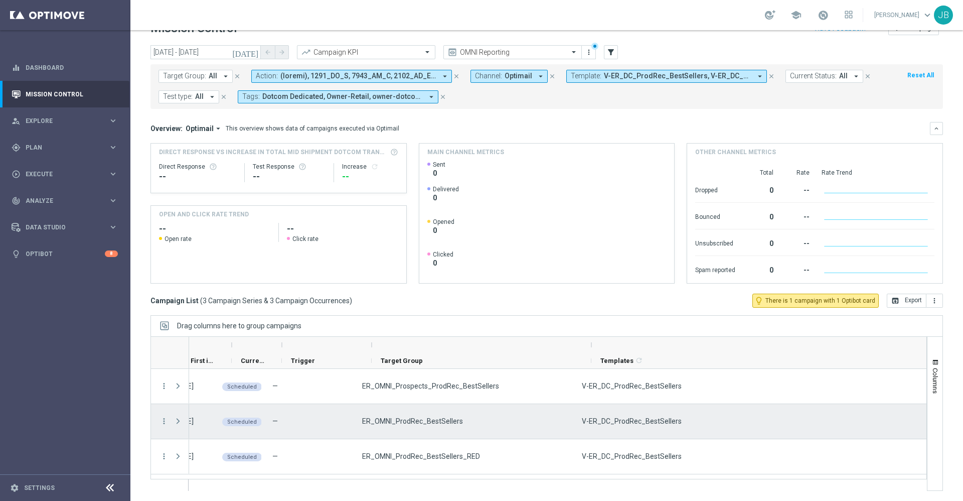
scroll to position [0, 0]
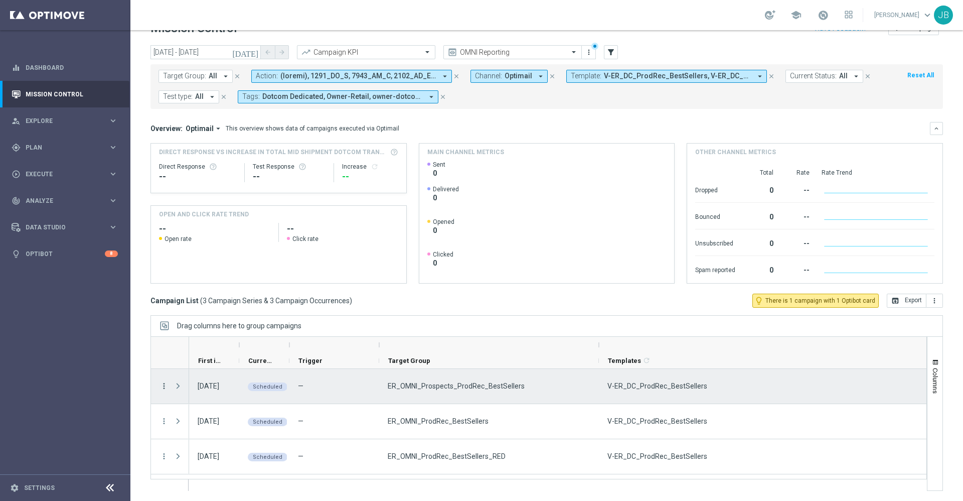
click at [167, 386] on icon "more_vert" at bounding box center [164, 385] width 9 height 9
click at [223, 265] on span "Campaign Details" at bounding box center [209, 266] width 51 height 7
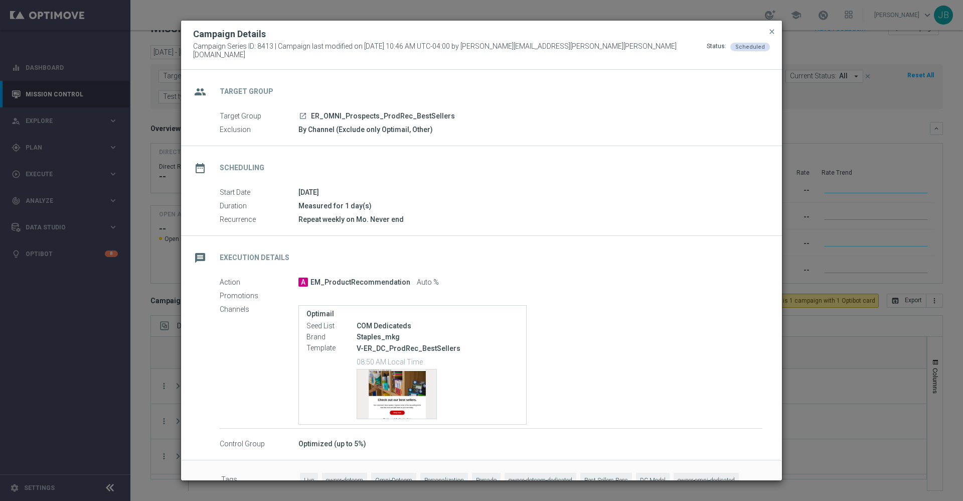
click at [776, 37] on button "close" at bounding box center [772, 32] width 10 height 12
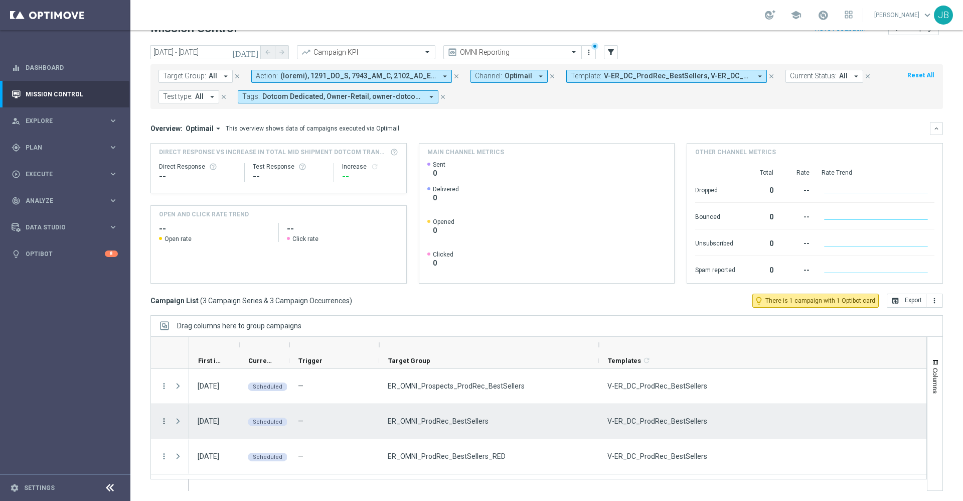
click at [163, 422] on icon "more_vert" at bounding box center [164, 420] width 9 height 9
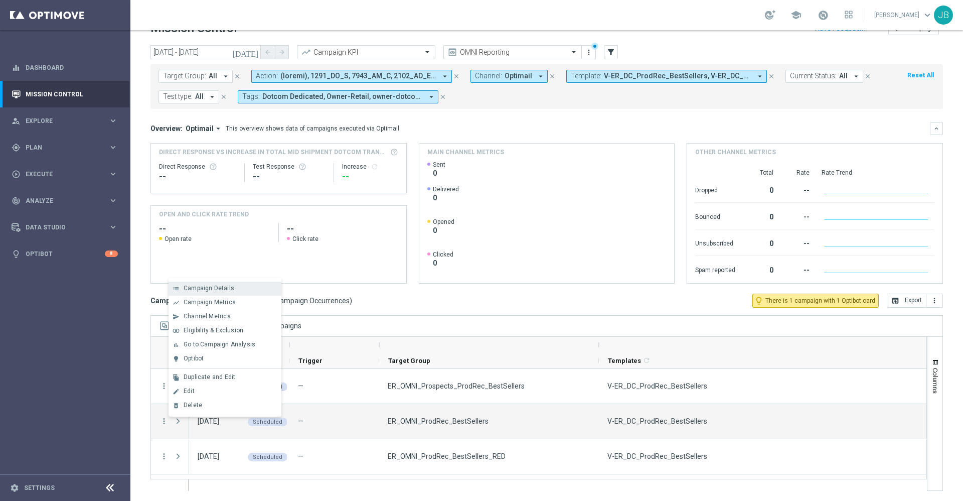
click at [215, 289] on span "Campaign Details" at bounding box center [209, 287] width 51 height 7
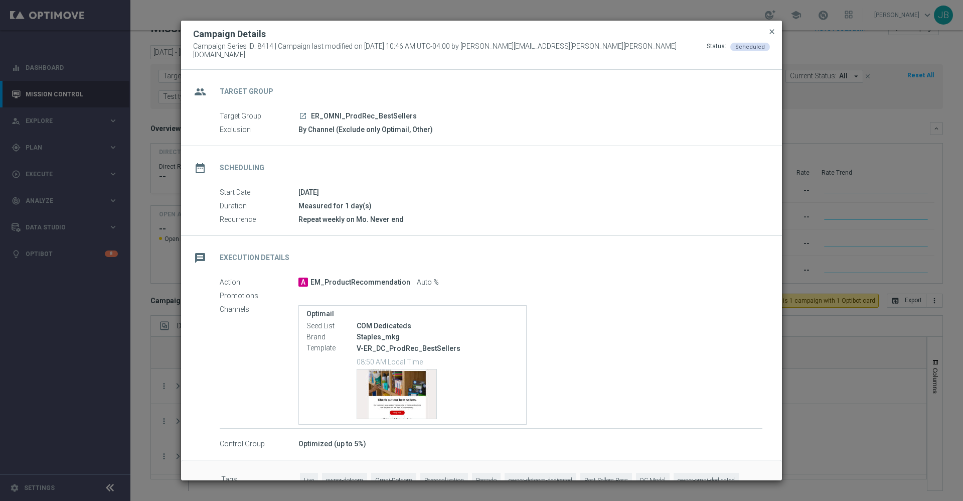
click at [774, 36] on span "close" at bounding box center [772, 32] width 8 height 8
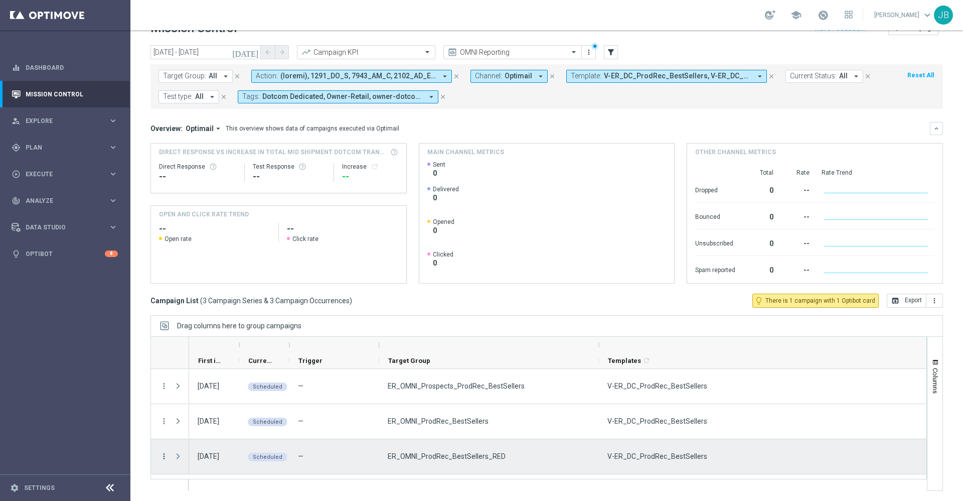
click at [166, 457] on icon "more_vert" at bounding box center [164, 455] width 9 height 9
click at [227, 334] on span "Campaign Details" at bounding box center [209, 337] width 51 height 7
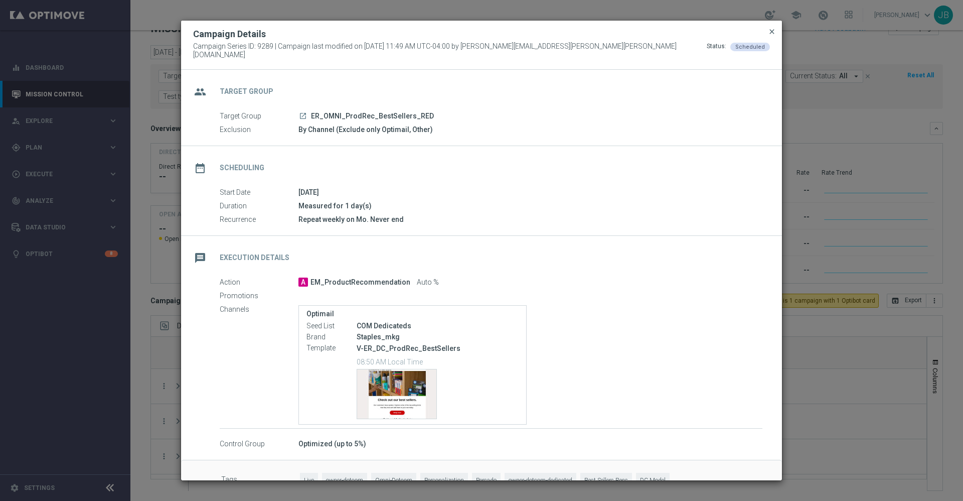
click at [771, 34] on span "close" at bounding box center [772, 32] width 8 height 8
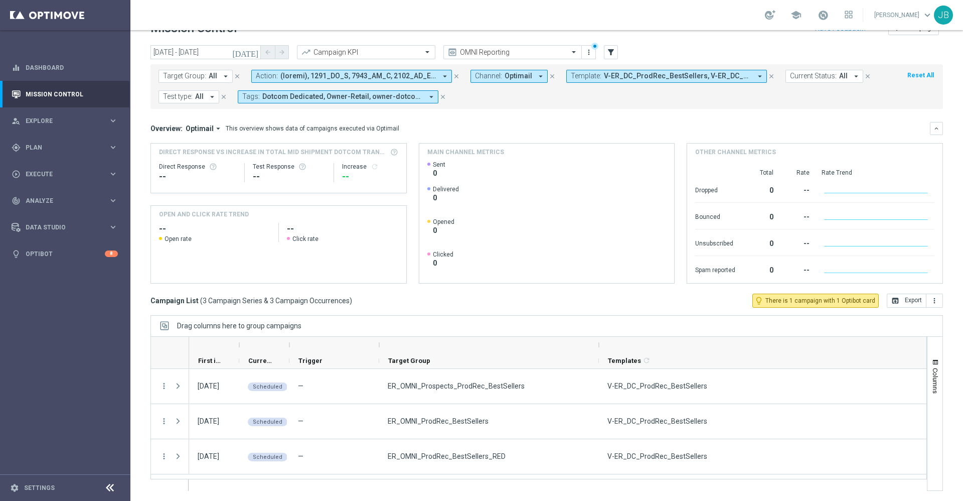
click at [604, 72] on span "V-ER_DC_ProdRec_BestSellers, V-ER_DC_ProdRec_BestSellers_DealDays" at bounding box center [677, 76] width 147 height 9
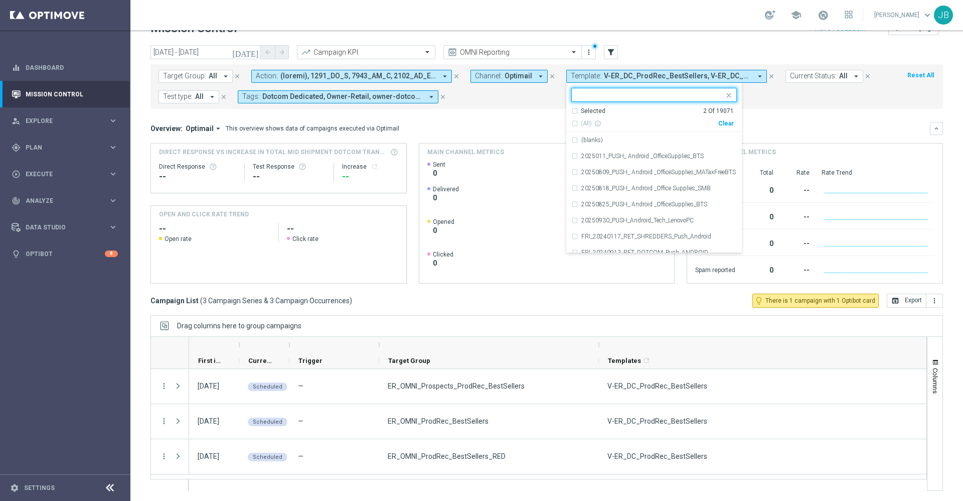
click at [0, 0] on div "Clear" at bounding box center [0, 0] width 0 height 0
click at [644, 93] on input "text" at bounding box center [650, 95] width 147 height 9
paste input "V-ER_DC_BestSellers_Furniture_DealDays"
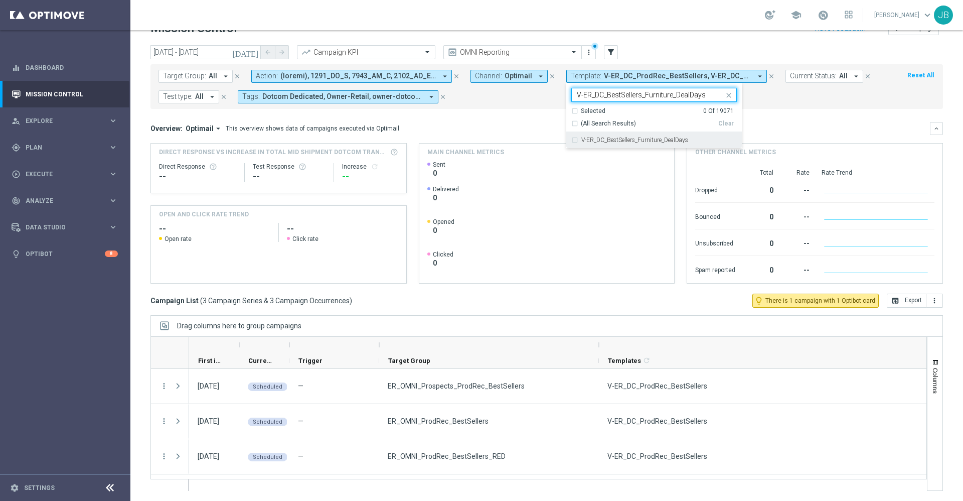
click at [643, 141] on label "V-ER_DC_BestSellers_Furniture_DealDays" at bounding box center [634, 140] width 107 height 6
type input "V-ER_DC_BestSellers_Furniture_DealDays"
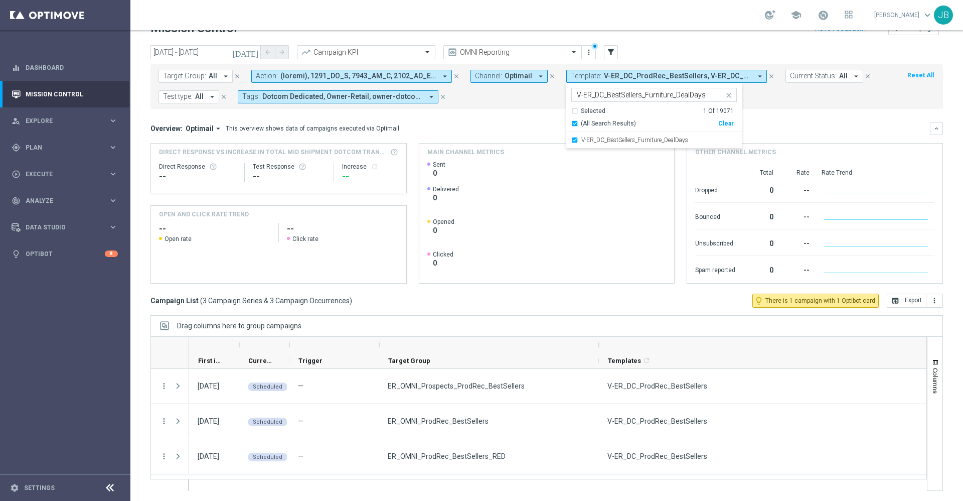
click at [797, 122] on div "Overview: Optimail arrow_drop_down This overview shows data of campaigns execut…" at bounding box center [546, 128] width 793 height 13
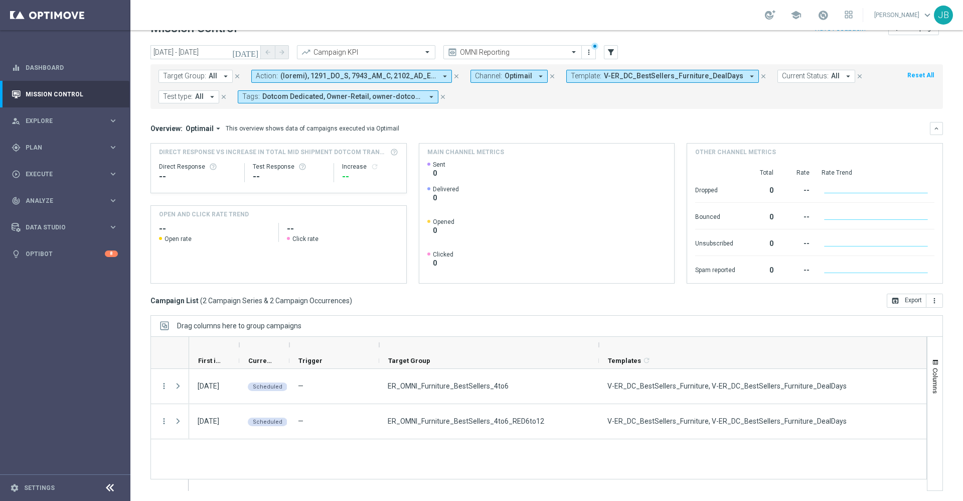
click at [704, 77] on span "V-ER_DC_BestSellers_Furniture_DealDays" at bounding box center [673, 76] width 139 height 9
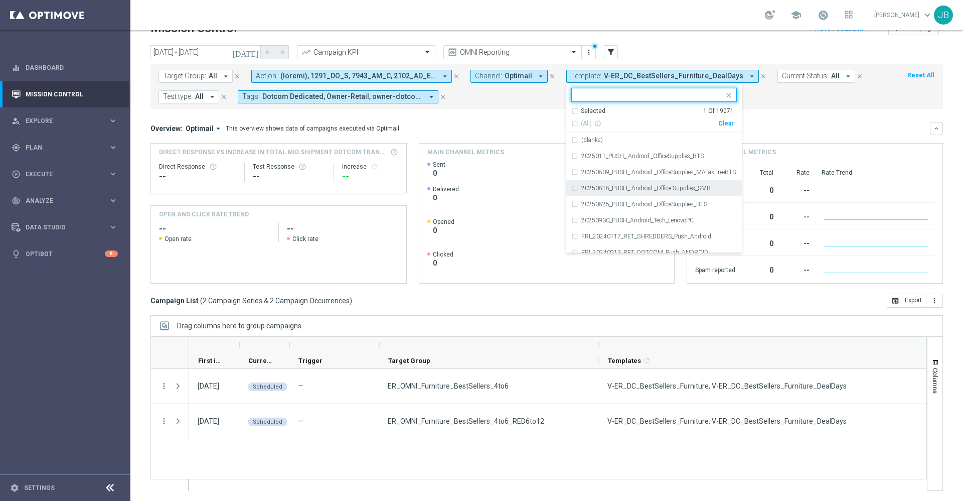
click at [648, 99] on input "text" at bounding box center [650, 95] width 147 height 9
paste input "V-ER_DC_NonBuyer_Furniture_T1_DealDays"
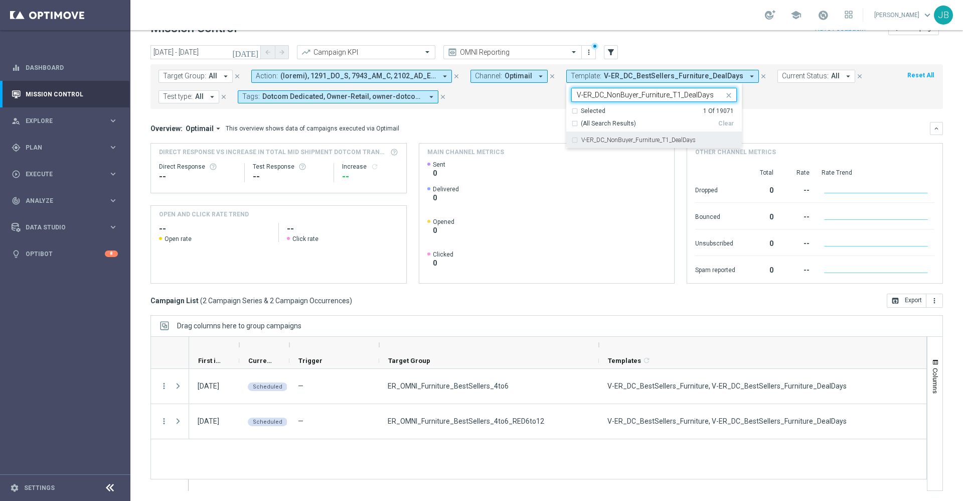
click at [646, 141] on label "V-ER_DC_NonBuyer_Furniture_T1_DealDays" at bounding box center [638, 140] width 114 height 6
type input "V-ER_DC_NonBuyer_Furniture_T1_DealDays"
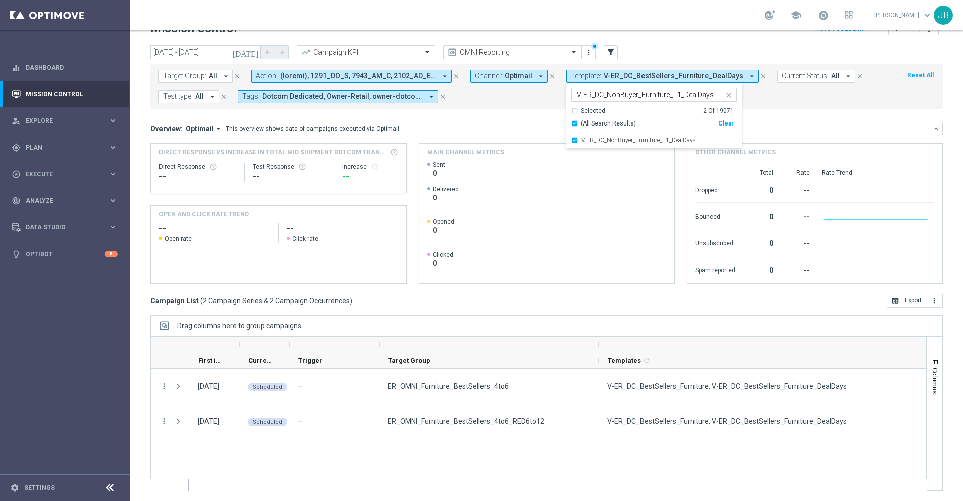
click at [0, 0] on div "Clear" at bounding box center [0, 0] width 0 height 0
click at [726, 95] on icon "close" at bounding box center [729, 95] width 8 height 8
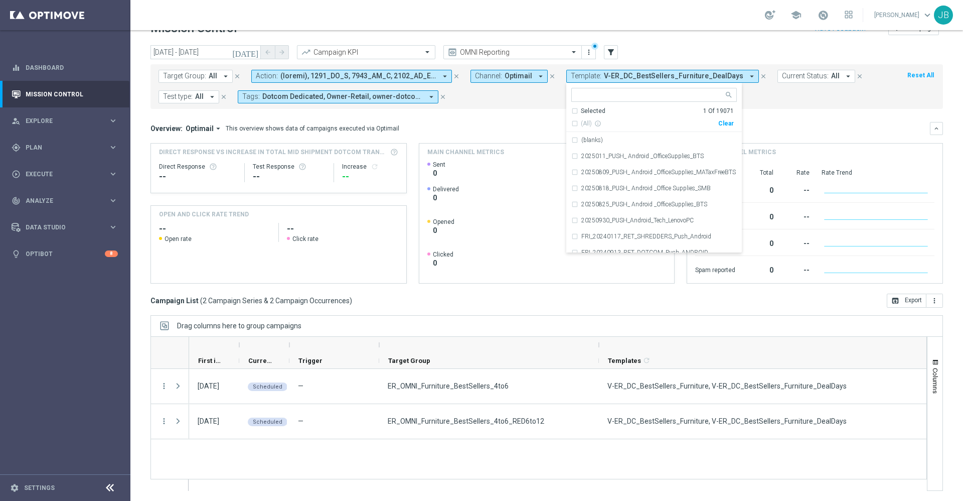
click at [0, 0] on div "Clear" at bounding box center [0, 0] width 0 height 0
click at [645, 92] on input "text" at bounding box center [650, 95] width 147 height 9
paste input "V-ER_DC_NonBuyer_Furniture_T1_DealDays"
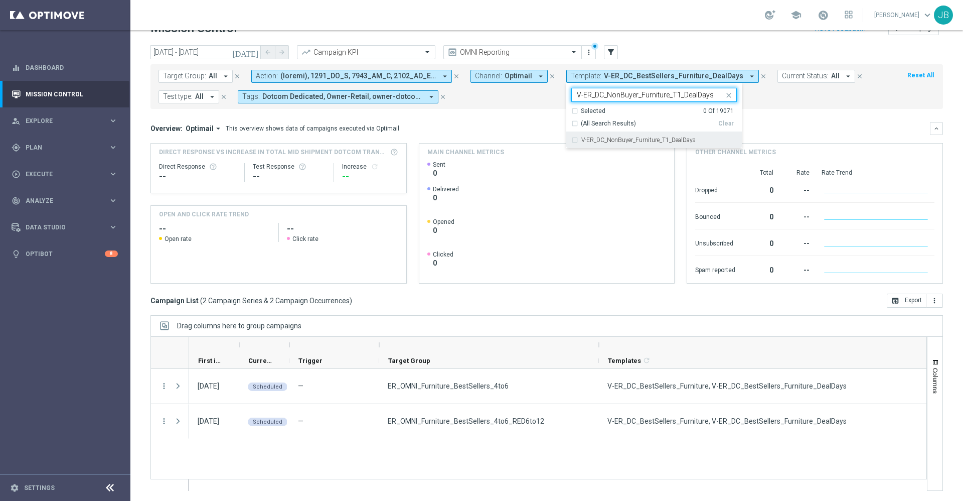
click at [650, 137] on label "V-ER_DC_NonBuyer_Furniture_T1_DealDays" at bounding box center [638, 140] width 114 height 6
type input "V-ER_DC_NonBuyer_Furniture_T1_DealDays"
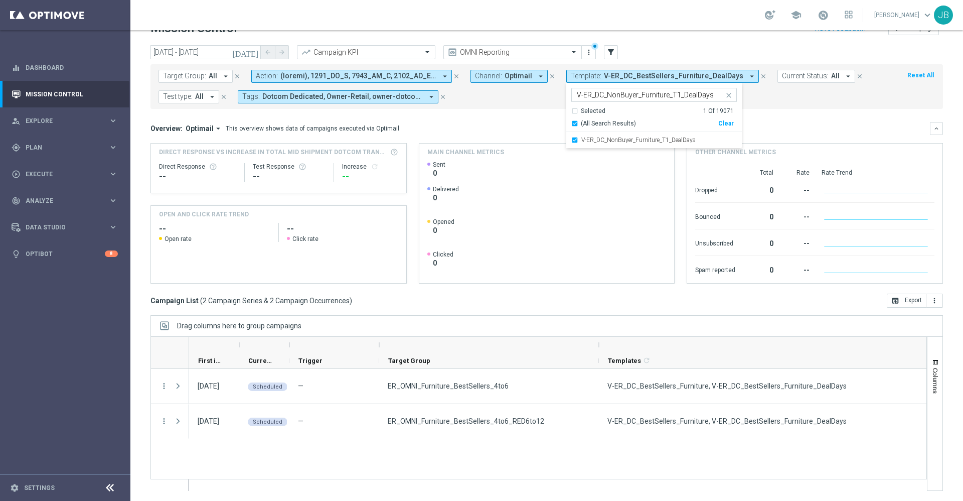
click at [799, 122] on div "Overview: Optimail arrow_drop_down This overview shows data of campaigns execut…" at bounding box center [546, 128] width 793 height 13
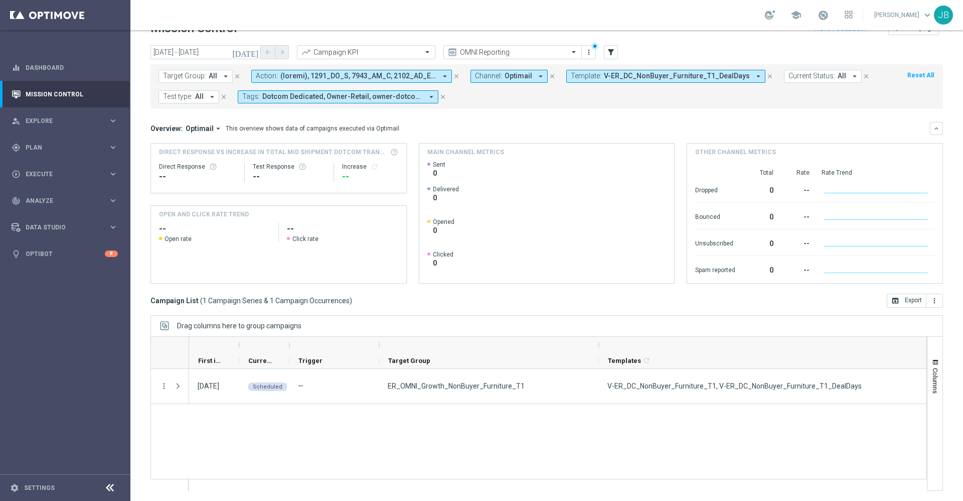
click at [674, 69] on div "Target Group: All arrow_drop_down close Action: arrow_drop_down close Channel: …" at bounding box center [546, 86] width 793 height 45
click at [675, 79] on span "V-ER_DC_NonBuyer_Furniture_T1_DealDays" at bounding box center [677, 76] width 146 height 9
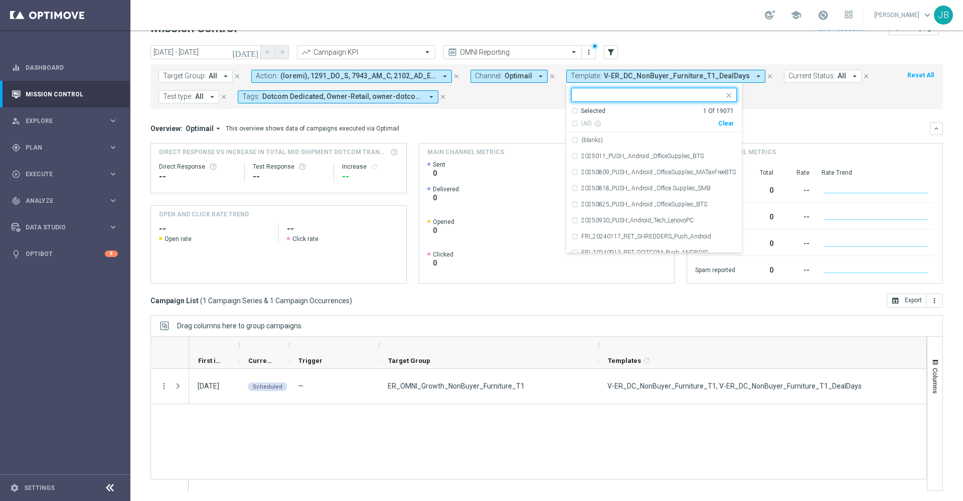
click at [0, 0] on div "Clear" at bounding box center [0, 0] width 0 height 0
click at [665, 95] on input "text" at bounding box center [650, 95] width 147 height 9
paste input "V-ER_DC_NonBuyer_Paper_T1_DealDays"
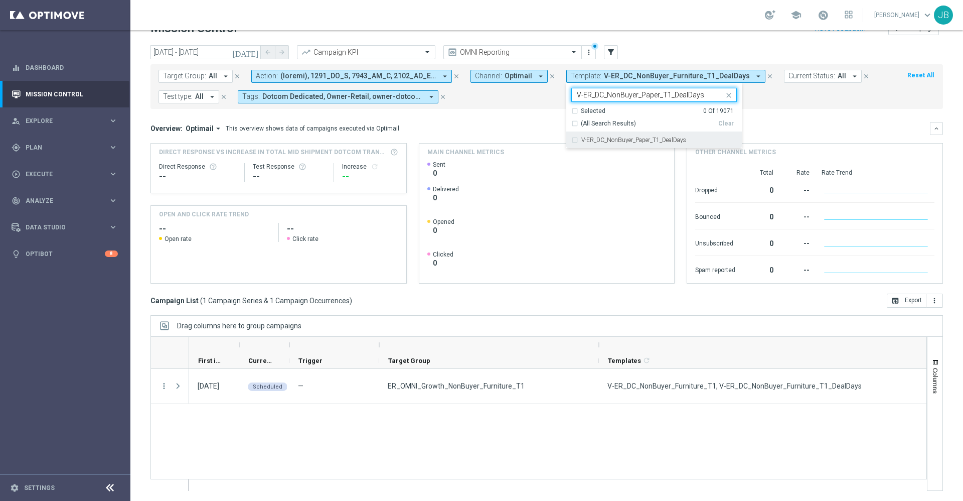
click at [670, 137] on label "V-ER_DC_NonBuyer_Paper_T1_DealDays" at bounding box center [633, 140] width 105 height 6
type input "V-ER_DC_NonBuyer_Paper_T1_DealDays"
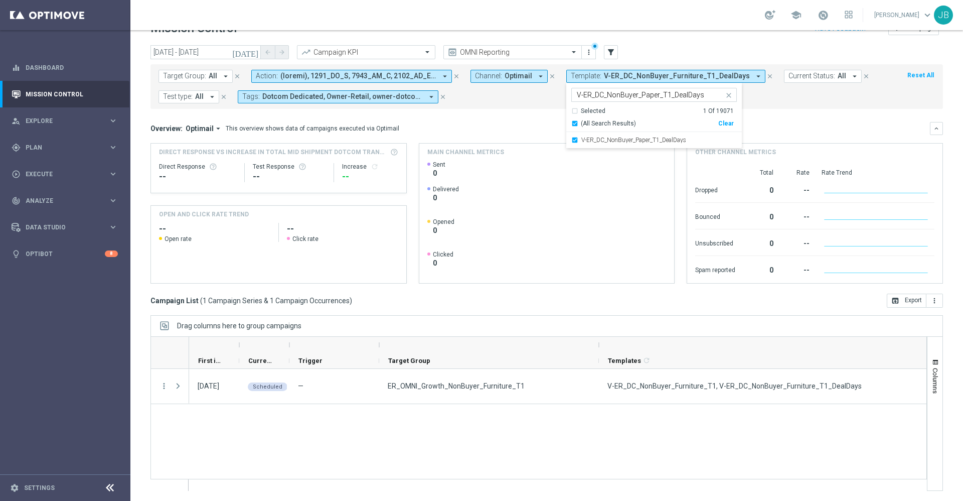
click at [781, 121] on mini-dashboard "Overview: Optimail arrow_drop_down This overview shows data of campaigns execut…" at bounding box center [546, 201] width 793 height 185
click at [599, 76] on button "Template: V-ER_DC_NonBuyer_Paper_T1_DealDays arrow_drop_down" at bounding box center [660, 76] width 189 height 13
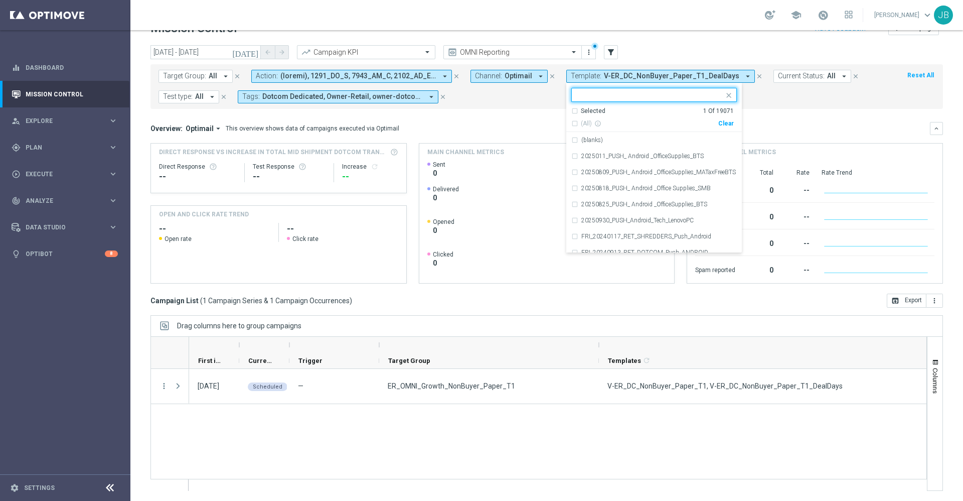
click at [0, 0] on div "Clear" at bounding box center [0, 0] width 0 height 0
click at [647, 89] on div at bounding box center [648, 94] width 152 height 13
paste input "V-ER_DC_NonBuyer_Tech_T1_DealDays"
click at [647, 89] on div at bounding box center [648, 94] width 152 height 13
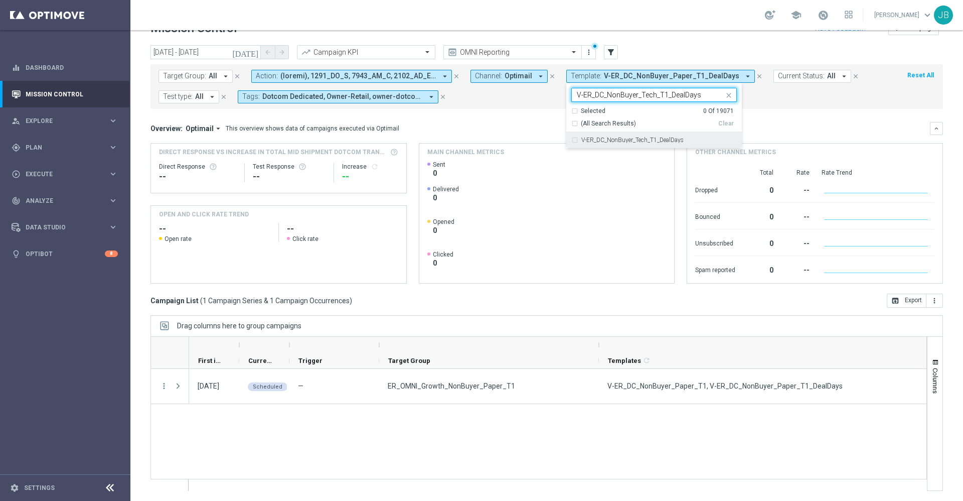
click at [653, 138] on label "V-ER_DC_NonBuyer_Tech_T1_DealDays" at bounding box center [632, 140] width 102 height 6
type input "V-ER_DC_NonBuyer_Tech_T1_DealDays"
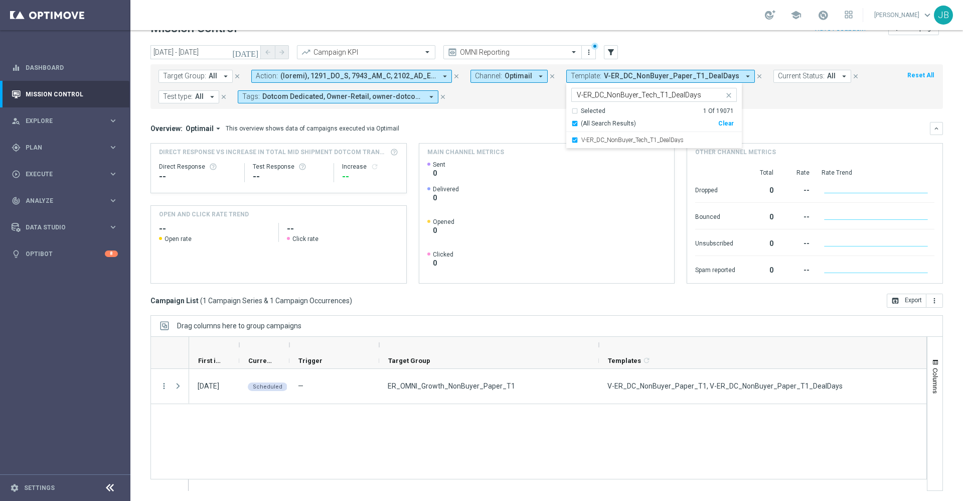
click at [815, 114] on mini-dashboard "Overview: Optimail arrow_drop_down This overview shows data of campaigns execut…" at bounding box center [546, 201] width 793 height 185
click at [623, 70] on button "Template: V-ER_DC_NonBuyer_Tech_T1_DealDays arrow_drop_down" at bounding box center [658, 76] width 185 height 13
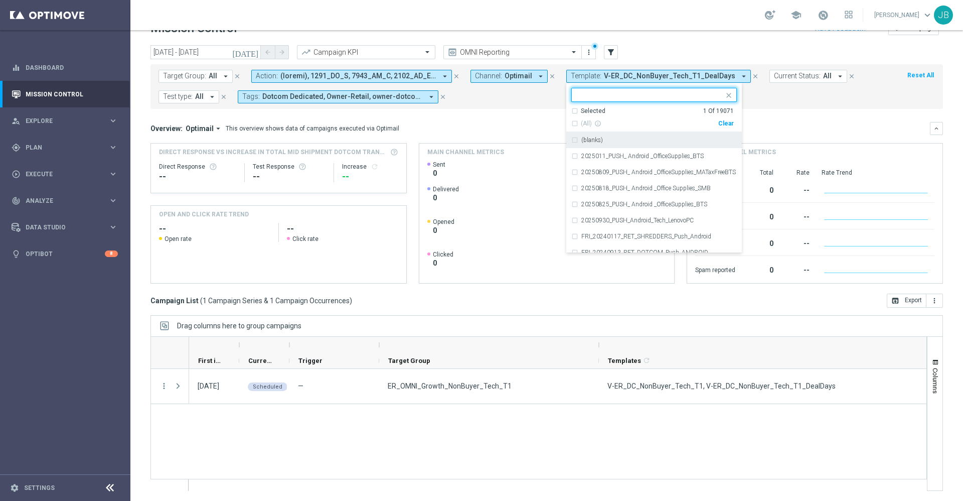
click at [0, 0] on div "Clear" at bounding box center [0, 0] width 0 height 0
click at [622, 95] on input "text" at bounding box center [650, 95] width 147 height 9
paste input "V-ER_DC_NonBuyer_Facilities_T1_DealDays"
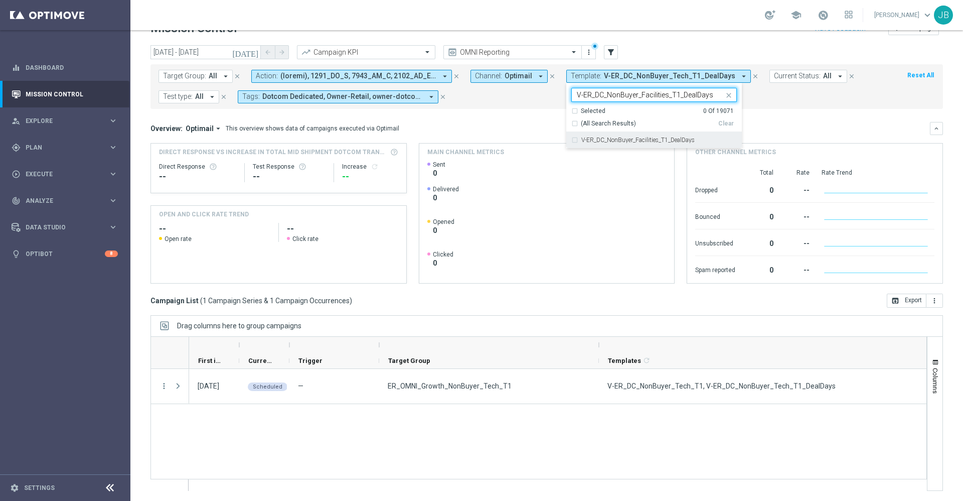
click at [643, 142] on label "V-ER_DC_NonBuyer_Facilities_T1_DealDays" at bounding box center [637, 140] width 113 height 6
type input "V-ER_DC_NonBuyer_Facilities_T1_DealDays"
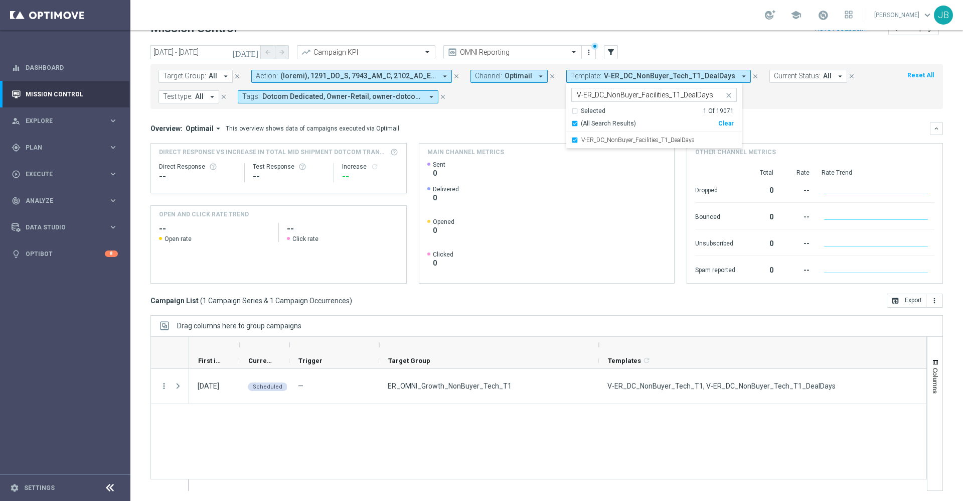
click at [783, 118] on mini-dashboard "Overview: Optimail arrow_drop_down This overview shows data of campaigns execut…" at bounding box center [546, 201] width 793 height 185
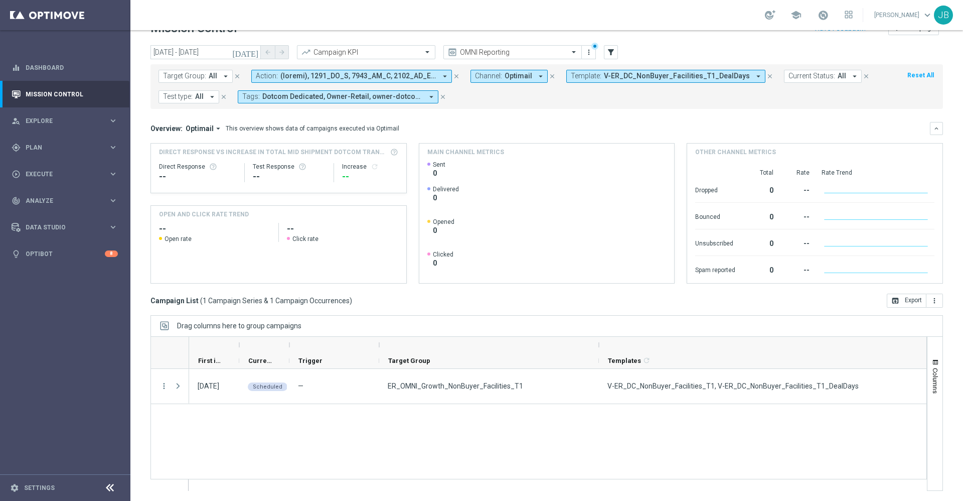
click at [608, 81] on button "Template: V-ER_DC_NonBuyer_Facilities_T1_DealDays arrow_drop_down" at bounding box center [665, 76] width 199 height 13
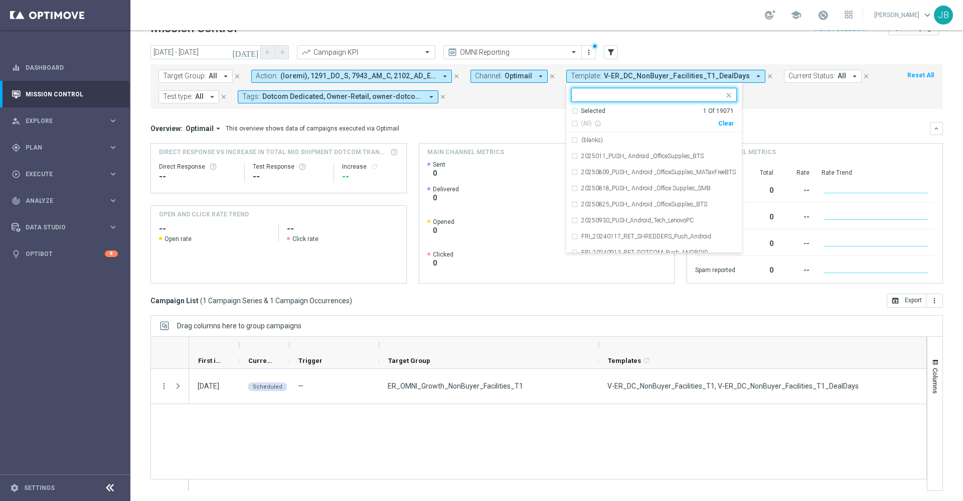
click at [0, 0] on div "Clear" at bounding box center [0, 0] width 0 height 0
click at [635, 91] on input "text" at bounding box center [650, 95] width 147 height 9
paste input "V-ER_DC_NonBuyer_OS_T1_DealDays"
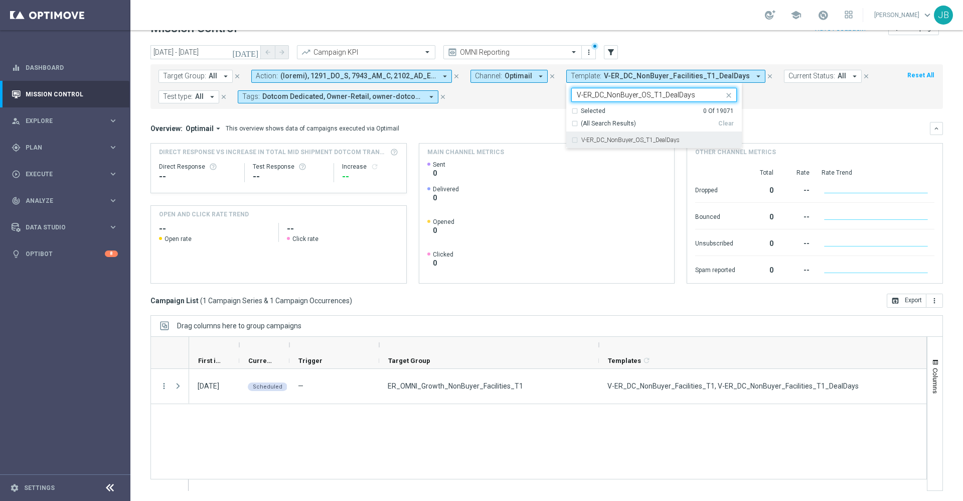
click at [638, 146] on div "V-ER_DC_NonBuyer_OS_T1_DealDays" at bounding box center [654, 140] width 166 height 16
type input "V-ER_DC_NonBuyer_OS_T1_DealDays"
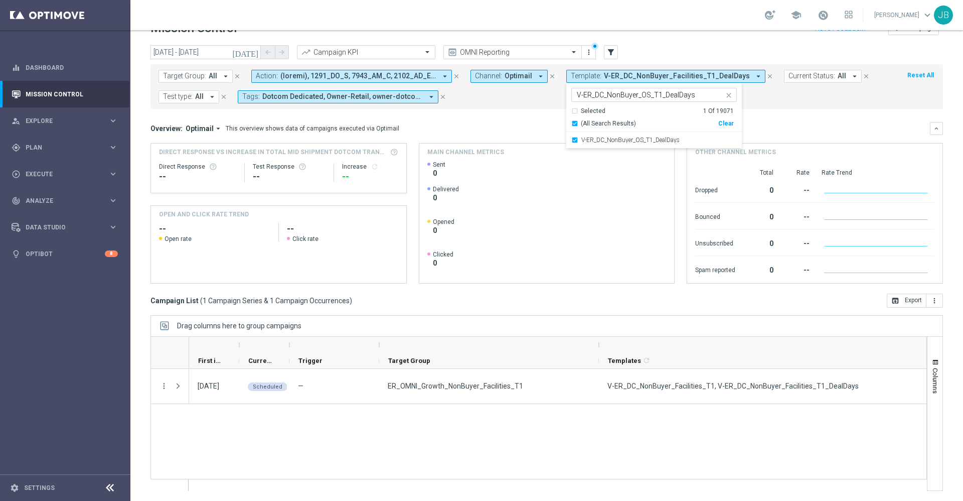
click at [785, 124] on div "Overview: Optimail arrow_drop_down This overview shows data of campaigns execut…" at bounding box center [540, 128] width 780 height 9
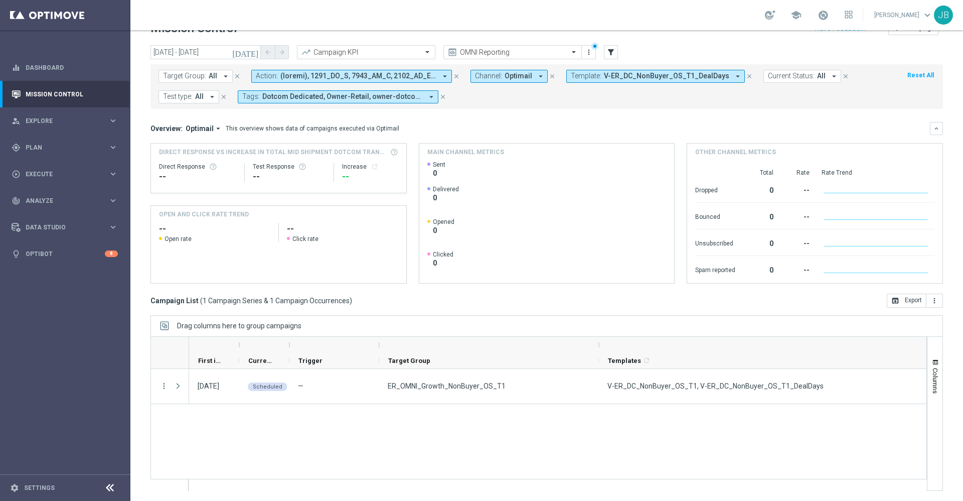
click at [746, 76] on icon "close" at bounding box center [749, 76] width 7 height 7
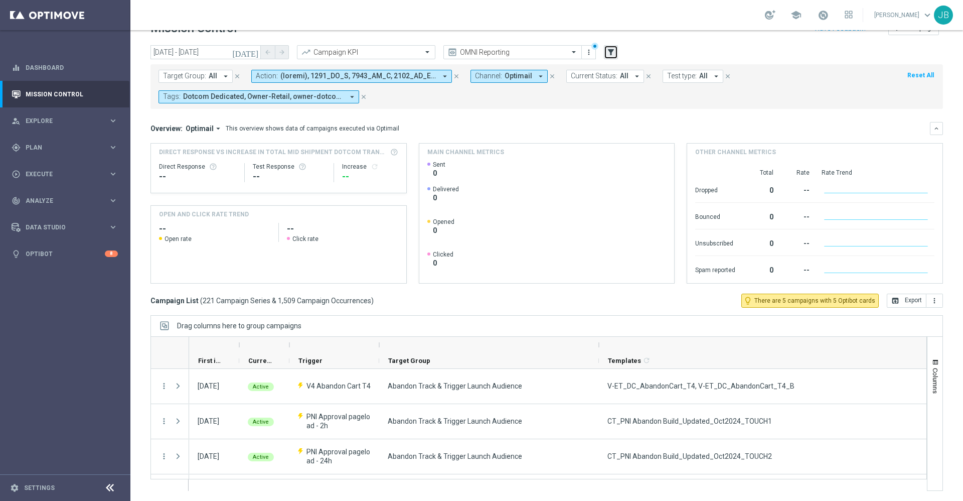
click at [611, 56] on icon "filter_alt" at bounding box center [611, 52] width 9 height 9
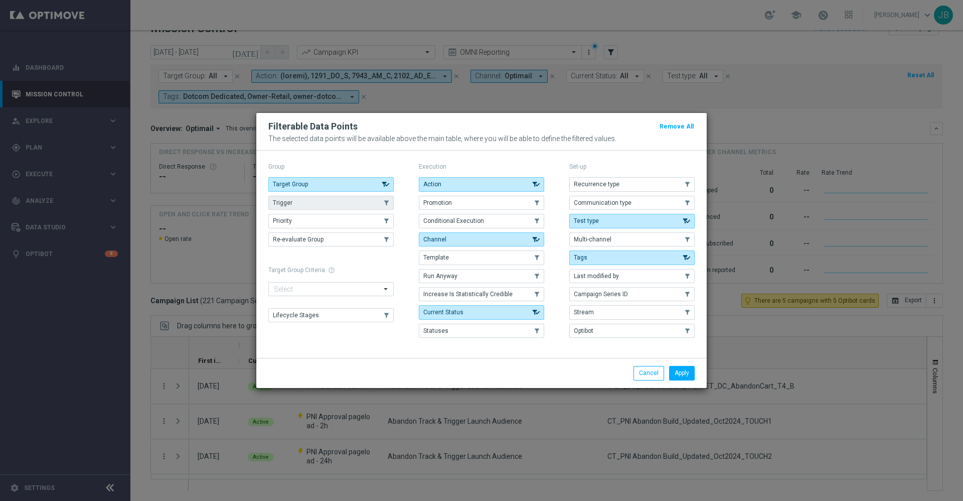
click at [370, 203] on button "Trigger" at bounding box center [330, 203] width 125 height 14
click at [675, 372] on button "Apply" at bounding box center [682, 373] width 26 height 14
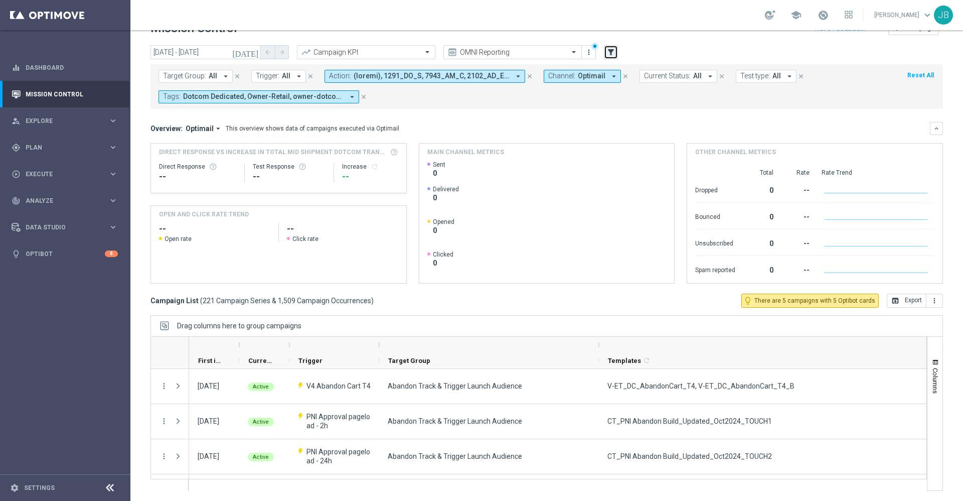
click at [613, 54] on icon "filter_alt" at bounding box center [611, 52] width 9 height 9
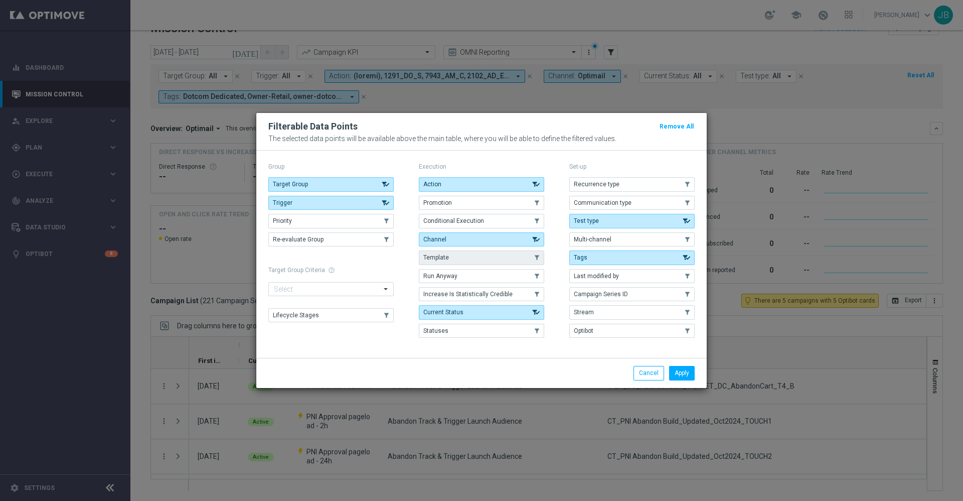
click at [517, 259] on button "Template" at bounding box center [481, 257] width 125 height 14
click at [681, 368] on button "Apply" at bounding box center [682, 373] width 26 height 14
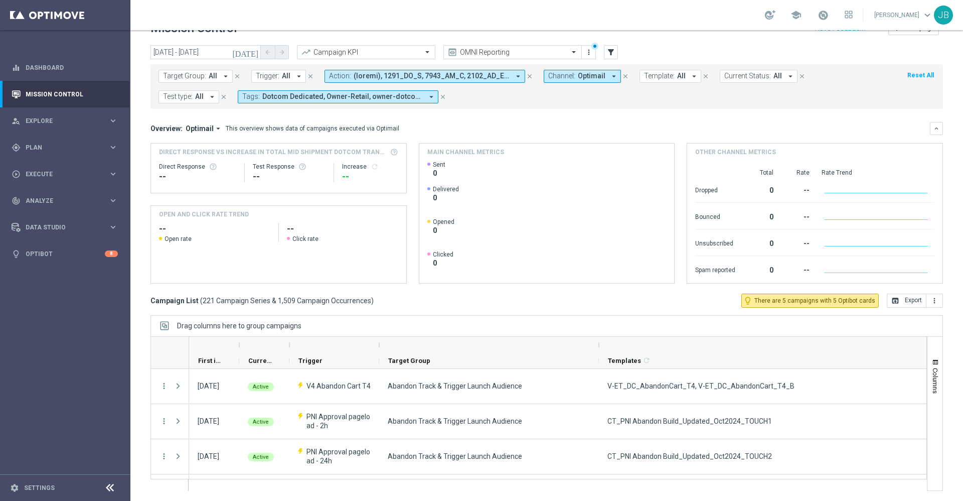
click at [670, 68] on div "Target Group: All arrow_drop_down close Trigger: All arrow_drop_down close Acti…" at bounding box center [546, 86] width 793 height 45
click at [658, 79] on span "Template:" at bounding box center [659, 76] width 31 height 9
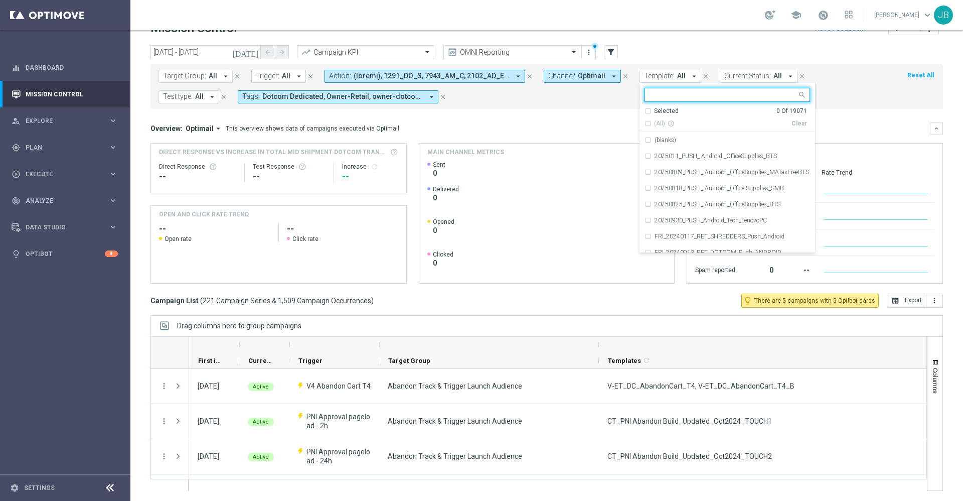
click at [656, 94] on input "text" at bounding box center [723, 95] width 147 height 9
click at [645, 124] on div "(All Search Results)" at bounding box center [718, 123] width 147 height 9
type input "dealdays"
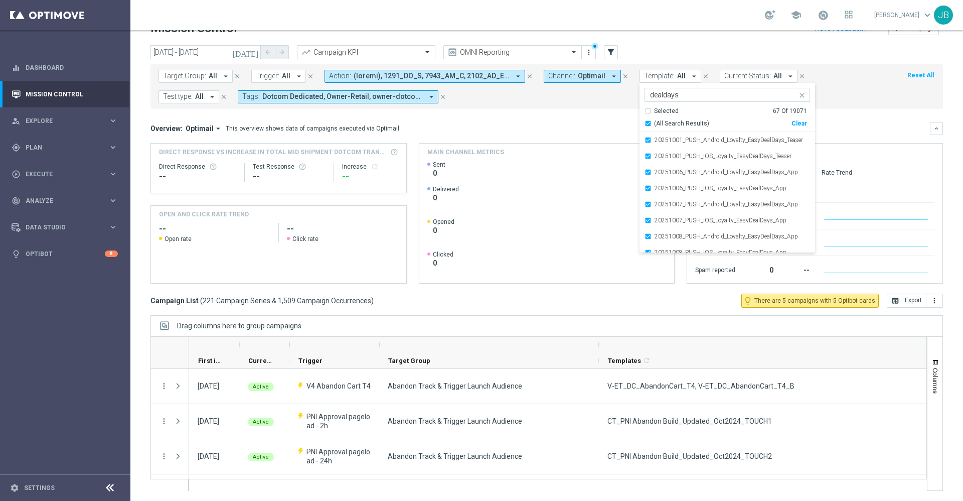
click at [833, 120] on mini-dashboard "Overview: Optimail arrow_drop_down This overview shows data of campaigns execut…" at bounding box center [546, 201] width 793 height 185
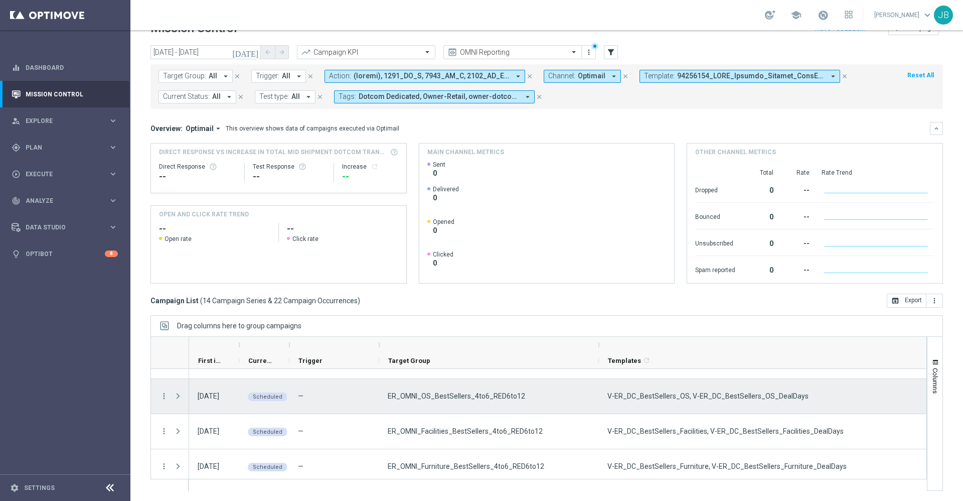
scroll to position [382, 0]
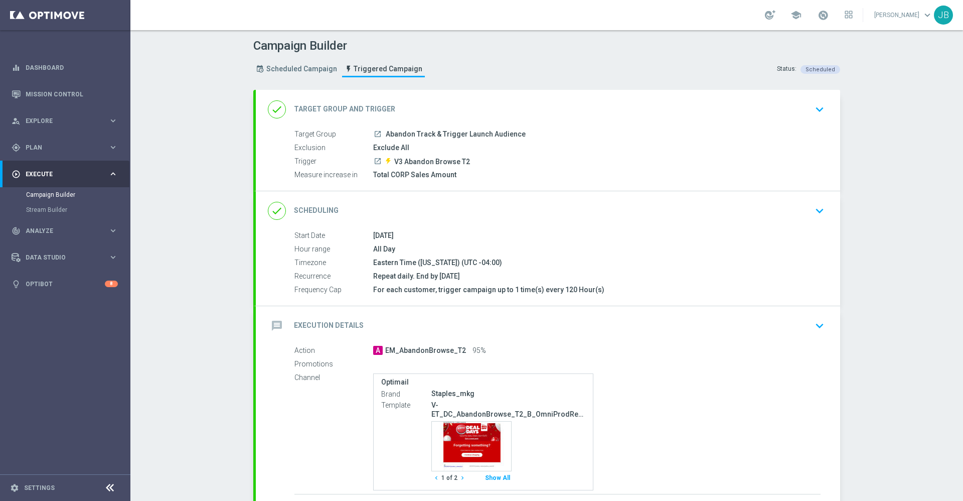
click at [333, 328] on h2 "Execution Details" at bounding box center [329, 326] width 70 height 10
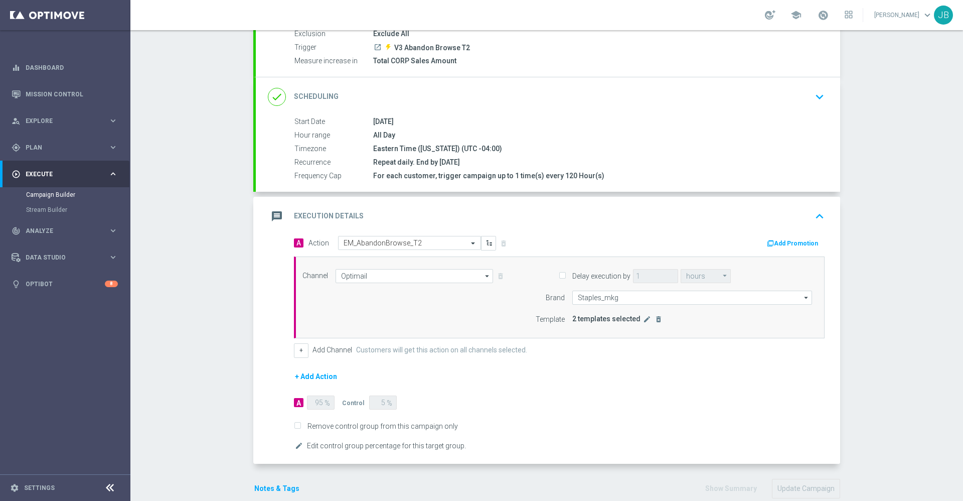
scroll to position [122, 0]
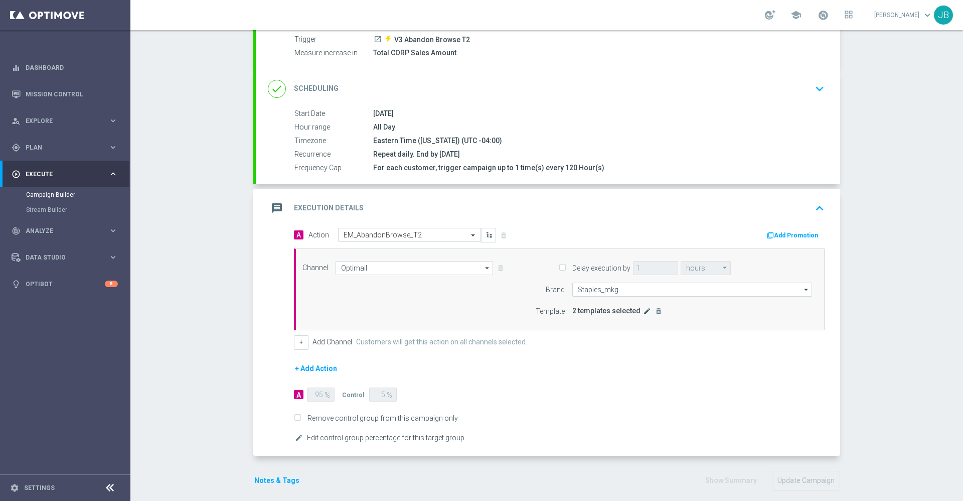
click at [643, 310] on icon "edit" at bounding box center [647, 311] width 8 height 8
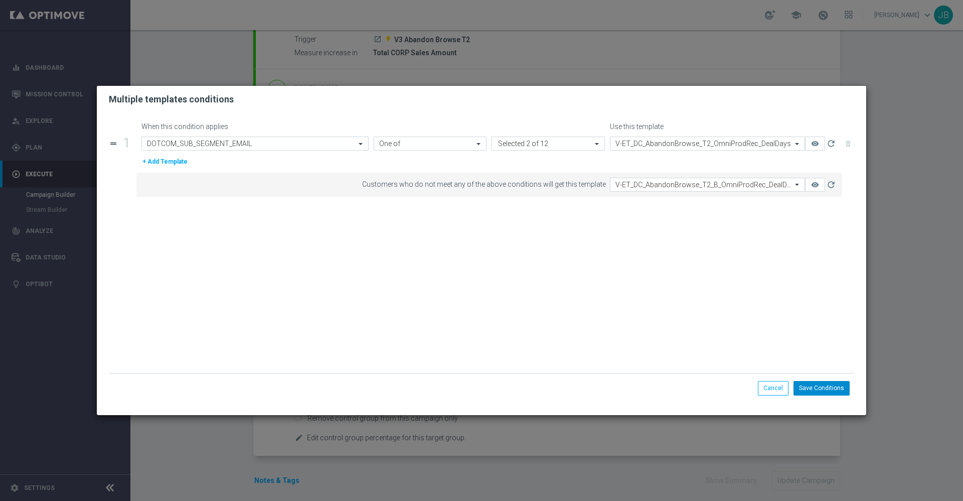
click at [827, 393] on button "Save Conditions" at bounding box center [822, 388] width 56 height 14
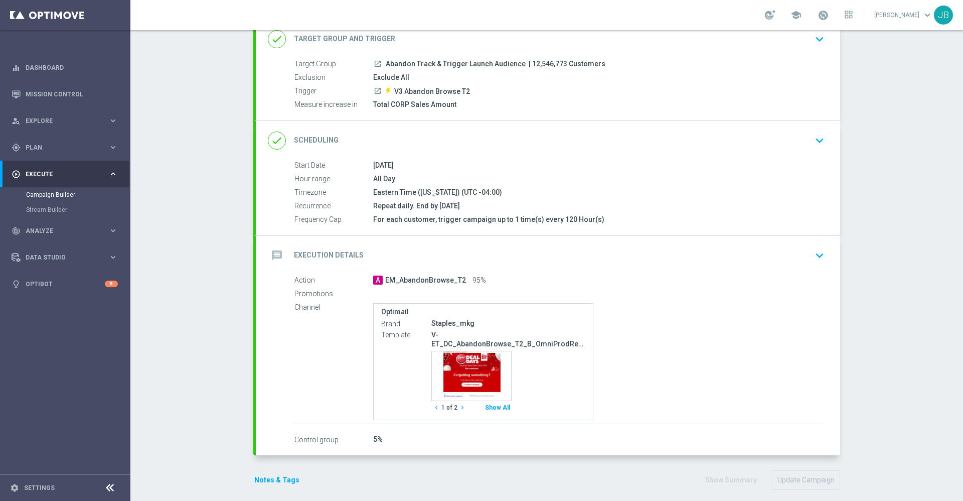
scroll to position [71, 0]
click at [459, 406] on icon "chevron_right" at bounding box center [462, 406] width 7 height 7
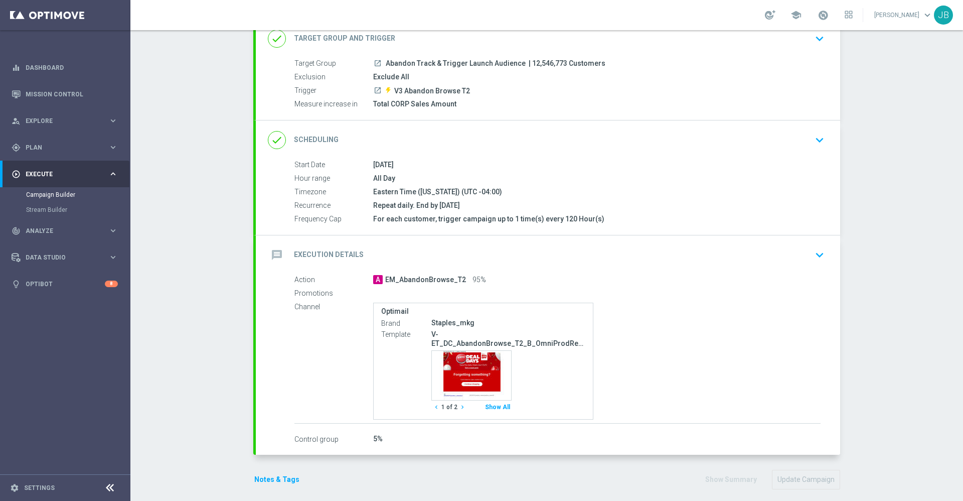
click at [459, 406] on icon "chevron_right" at bounding box center [462, 406] width 7 height 7
click at [492, 410] on button "Show All" at bounding box center [498, 407] width 28 height 14
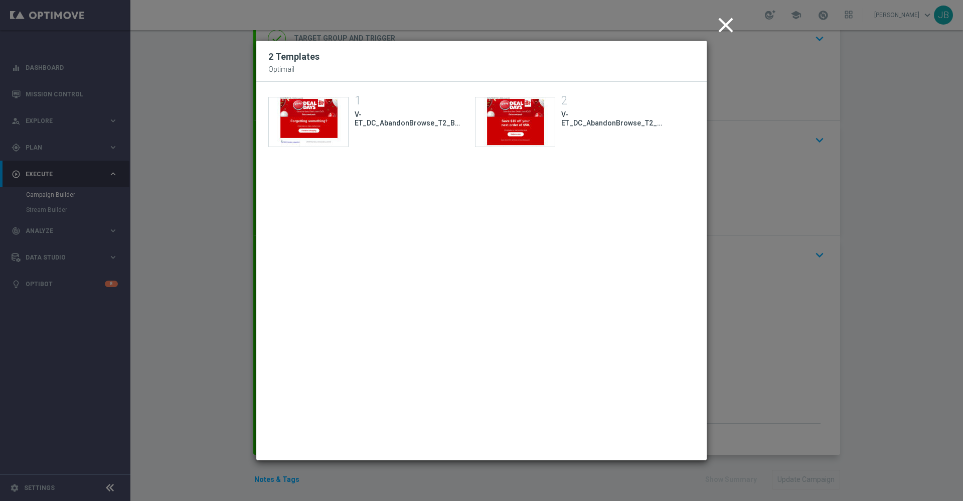
click at [714, 27] on icon "close" at bounding box center [725, 25] width 25 height 25
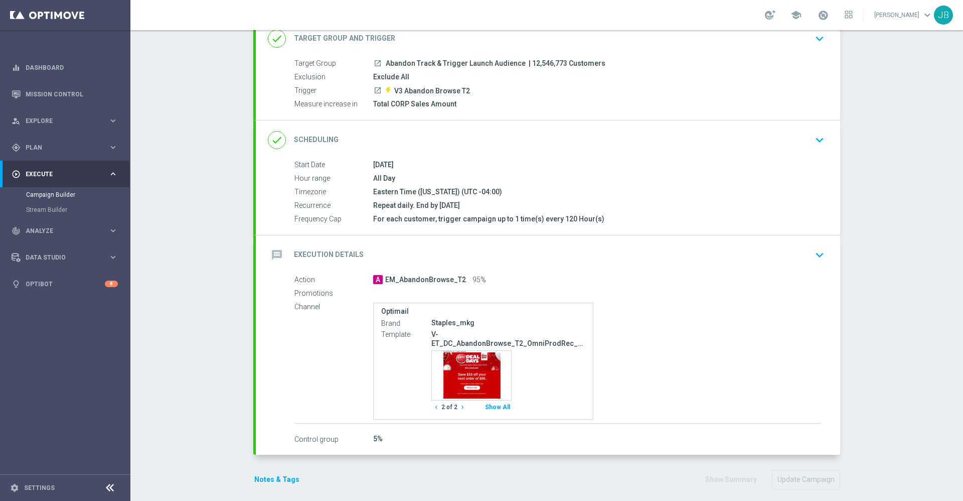
click at [324, 257] on h2 "Execution Details" at bounding box center [329, 255] width 70 height 10
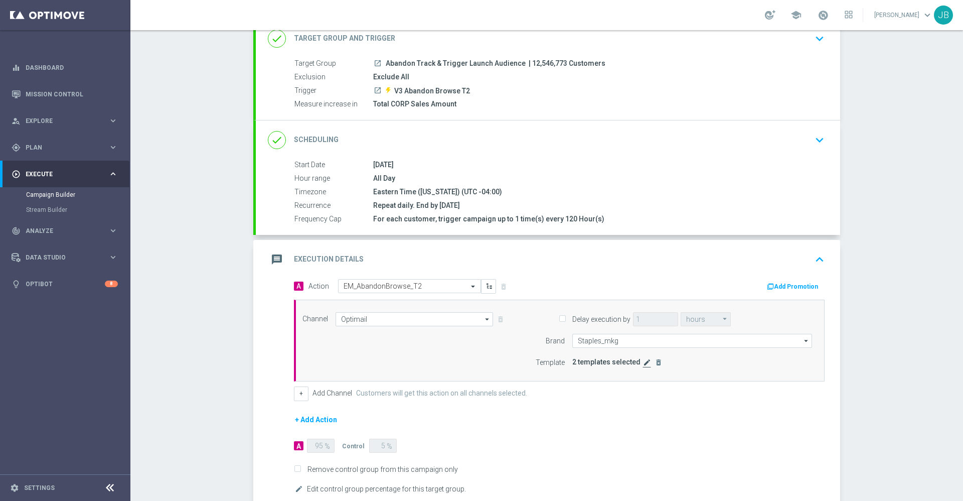
click at [643, 366] on icon "edit" at bounding box center [647, 362] width 8 height 8
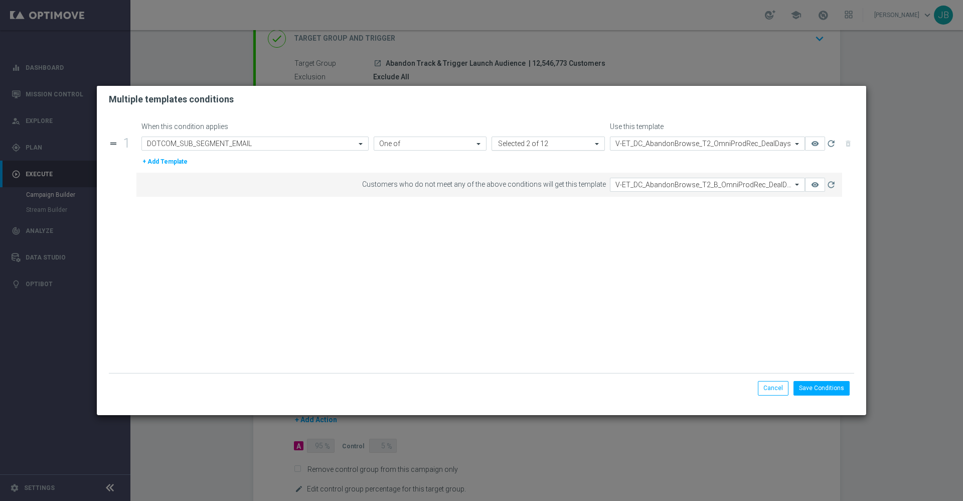
click at [566, 145] on input "text" at bounding box center [573, 144] width 37 height 9
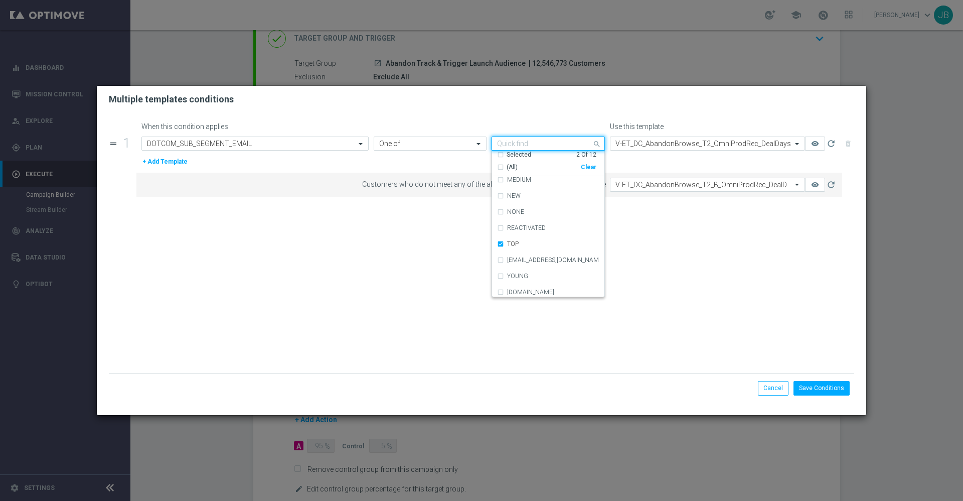
scroll to position [72, 0]
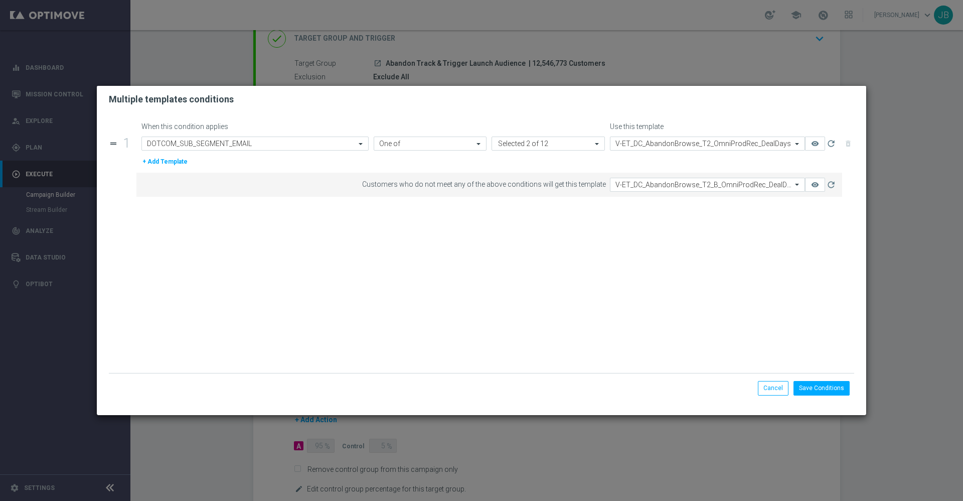
click at [675, 261] on form "When this condition applies Use this template drag_handle 1 Parameter/Attribute…" at bounding box center [481, 247] width 745 height 250
click at [772, 386] on button "Cancel" at bounding box center [773, 388] width 31 height 14
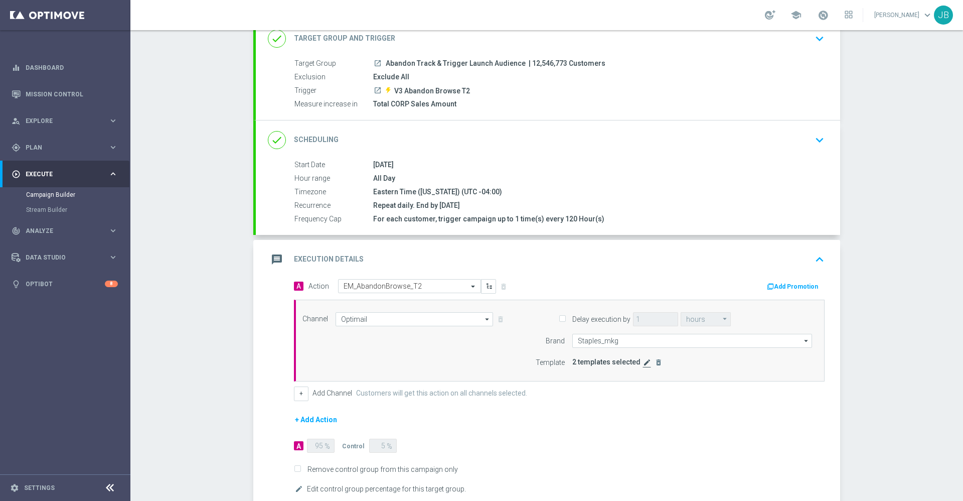
click at [643, 363] on icon "edit" at bounding box center [647, 362] width 8 height 8
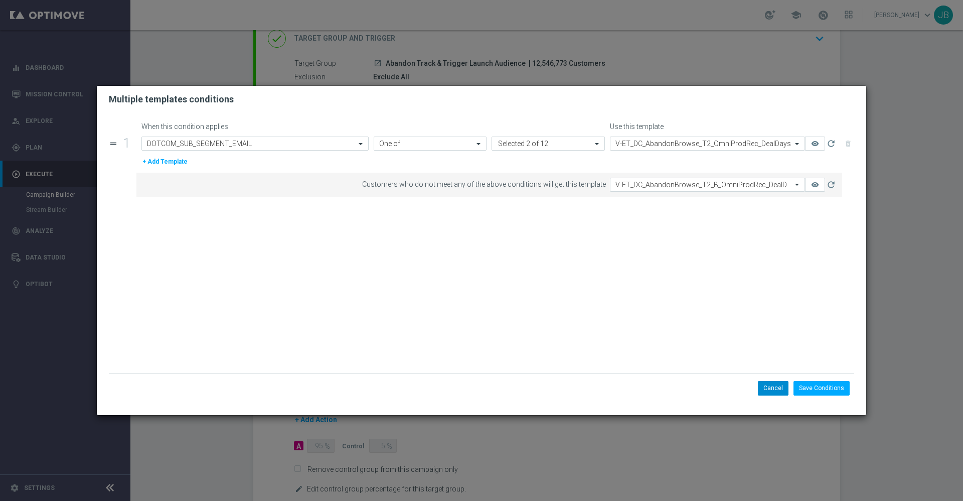
click at [782, 388] on button "Cancel" at bounding box center [773, 388] width 31 height 14
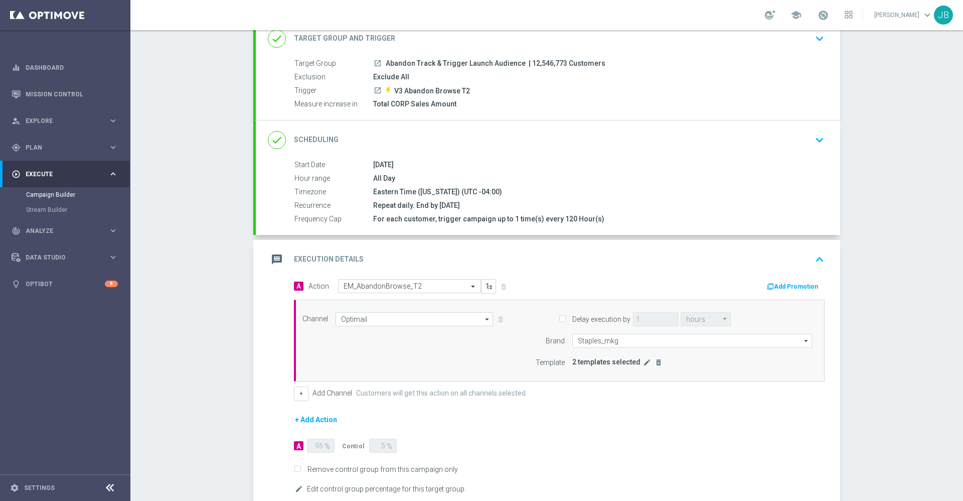
scroll to position [131, 0]
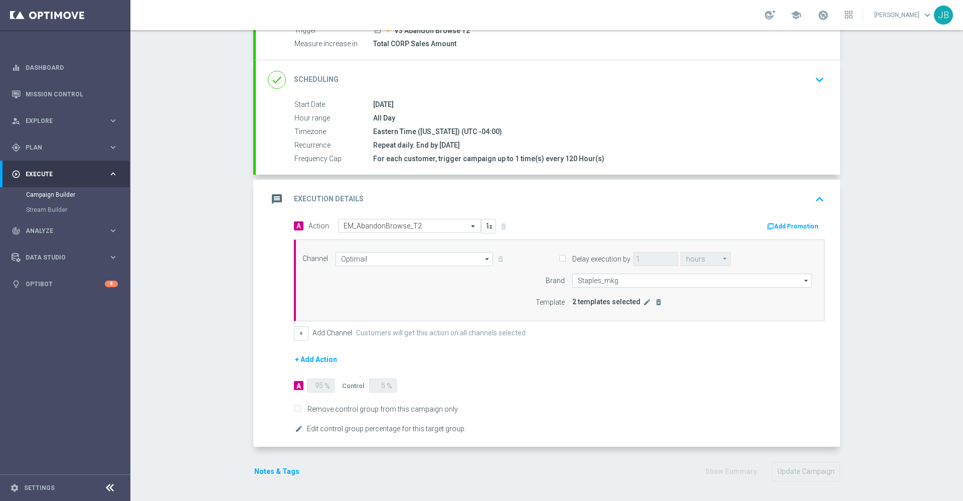
click at [340, 197] on h2 "Execution Details" at bounding box center [329, 199] width 70 height 10
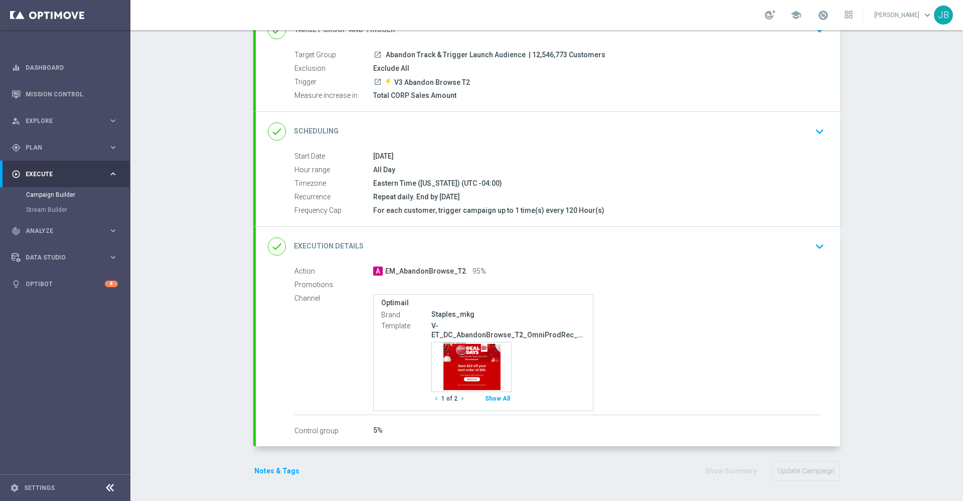
scroll to position [79, 0]
click at [490, 400] on button "Show All" at bounding box center [498, 399] width 28 height 14
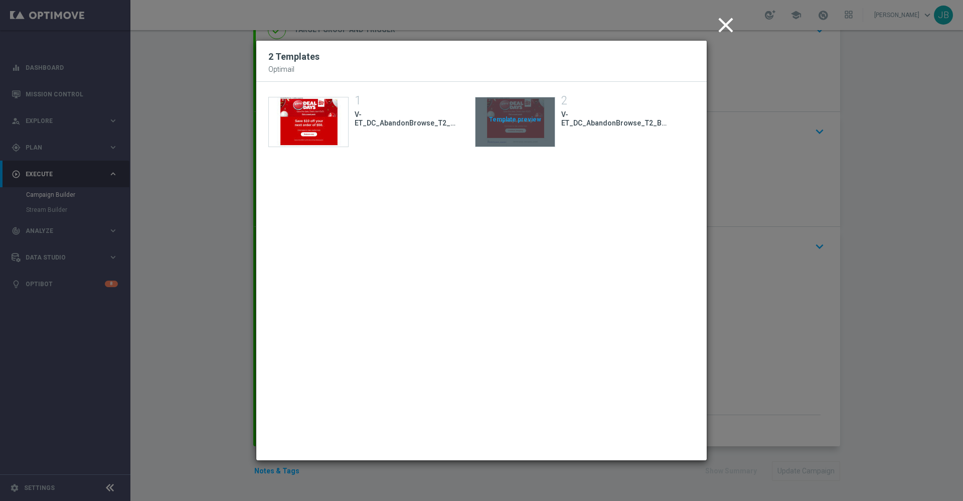
click at [506, 119] on div "Template preview" at bounding box center [515, 121] width 79 height 49
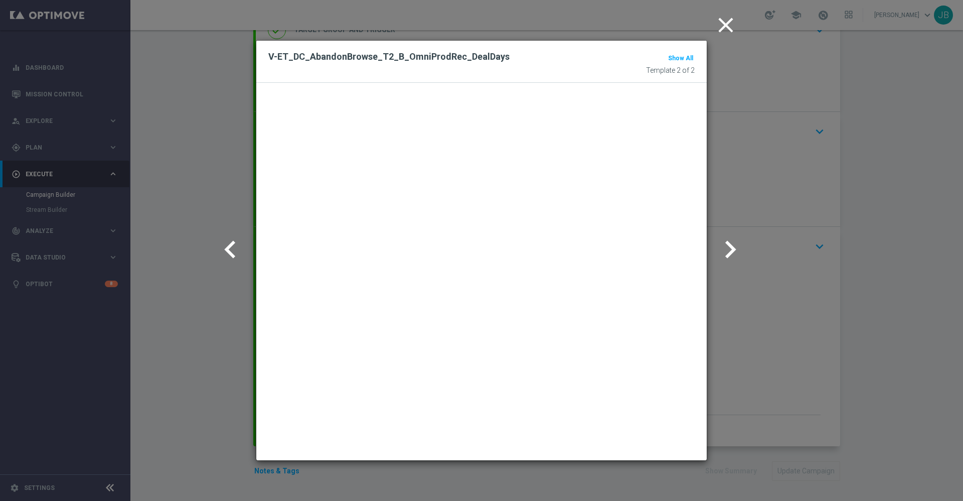
click at [721, 29] on icon "close" at bounding box center [725, 25] width 25 height 25
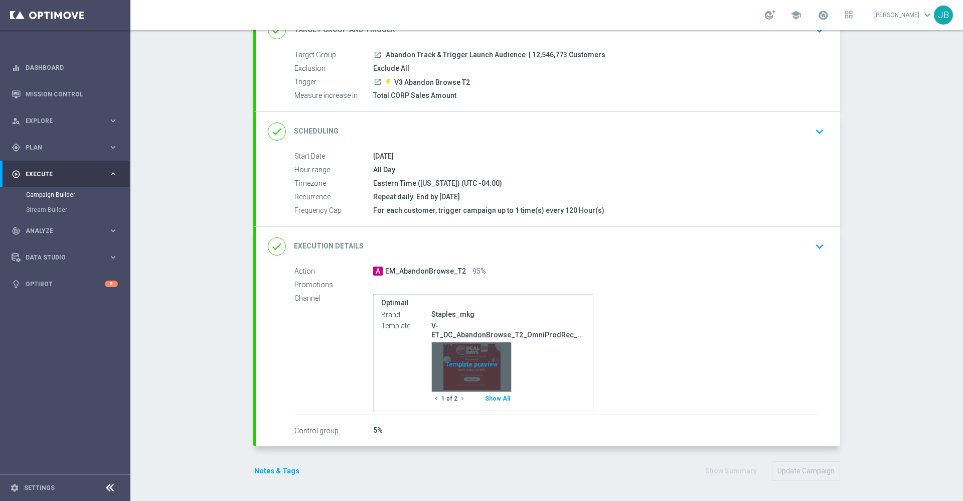
click at [457, 371] on div "Template preview" at bounding box center [471, 366] width 79 height 49
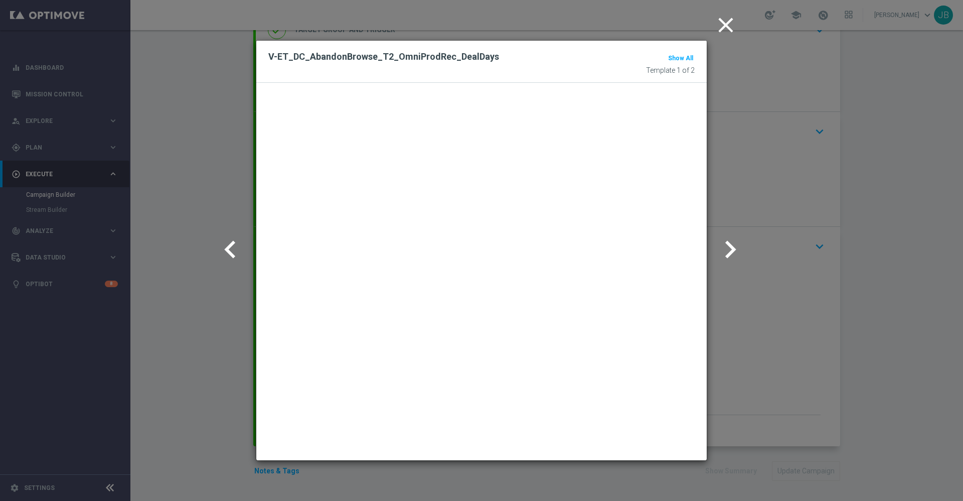
click at [724, 28] on icon "close" at bounding box center [725, 25] width 25 height 25
